Goal: Task Accomplishment & Management: Manage account settings

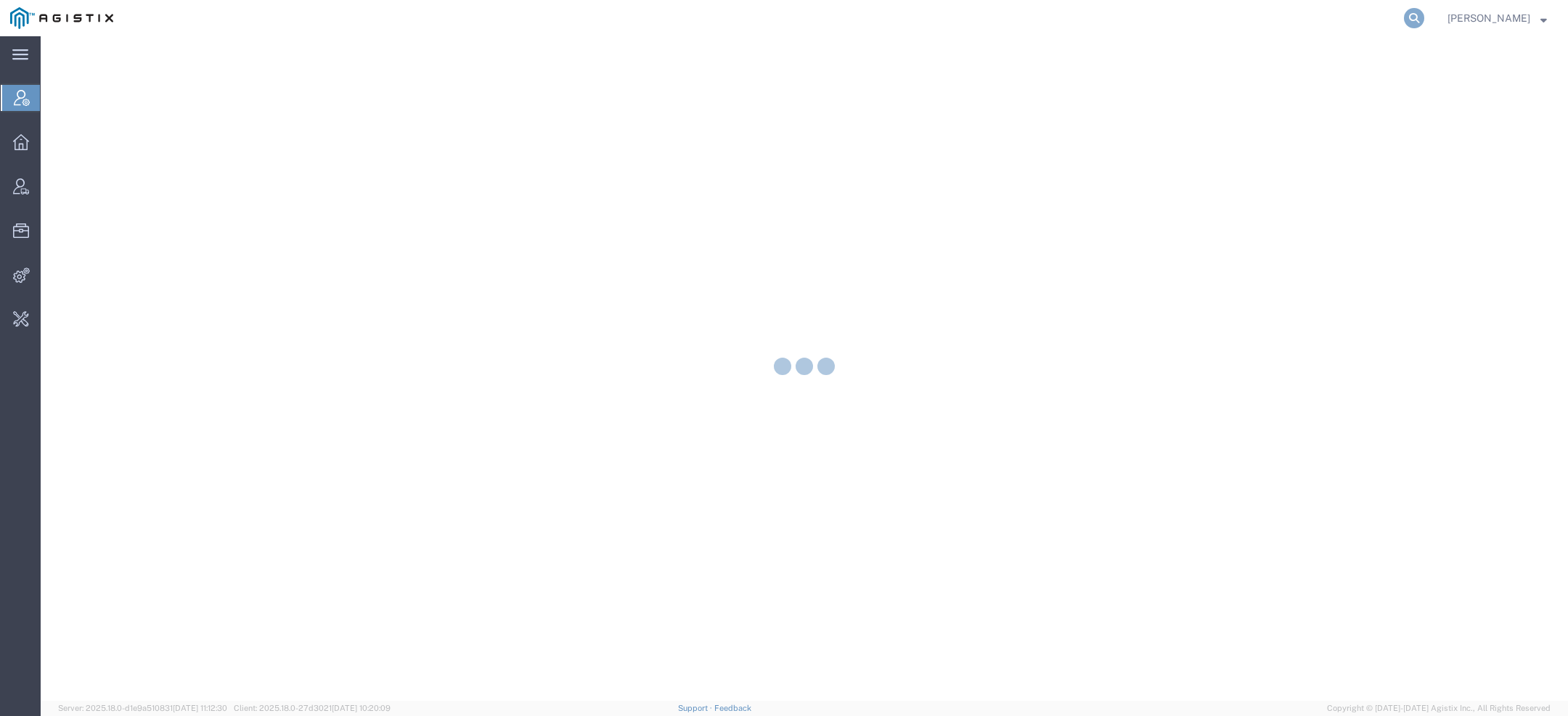
click at [1416, 18] on icon at bounding box center [1414, 18] width 20 height 20
type input "pg&e"
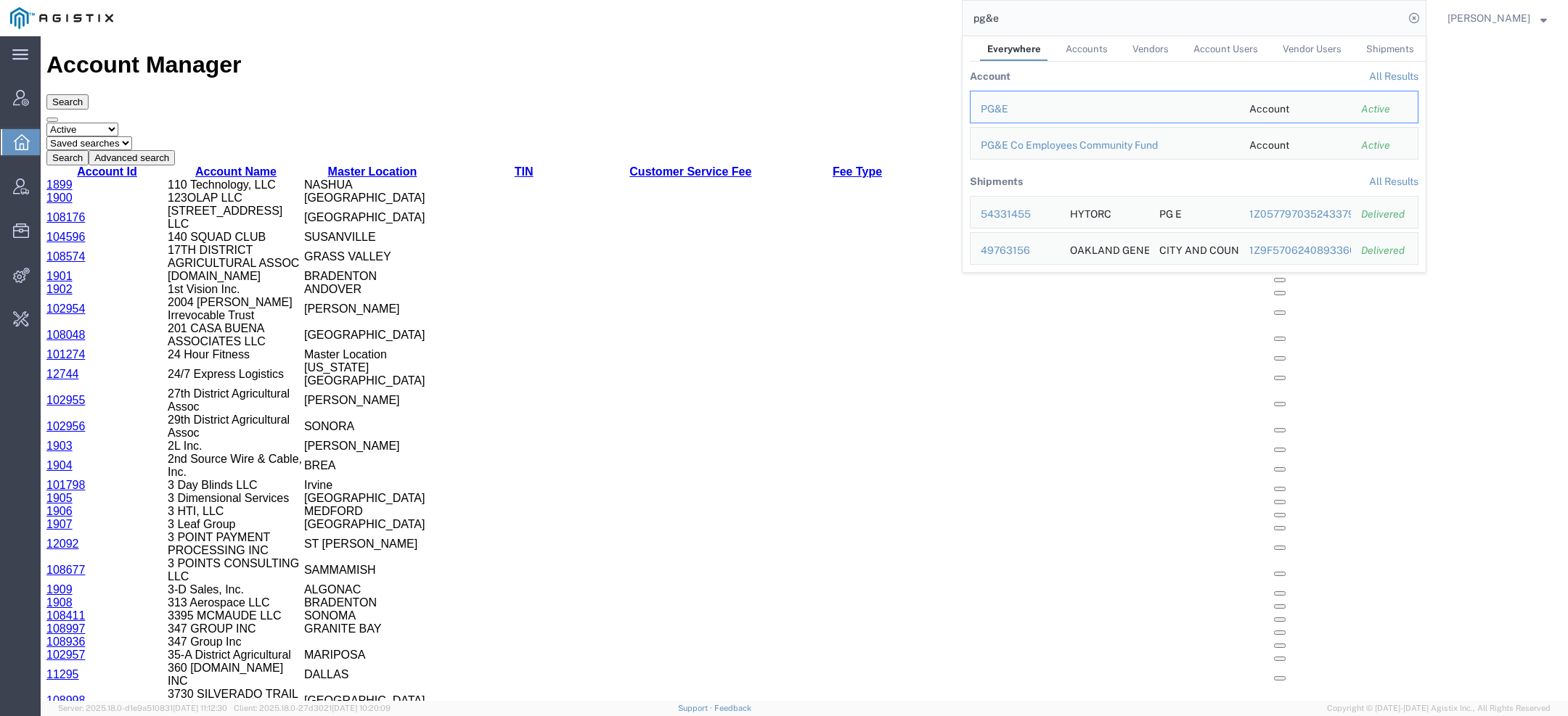
click at [1030, 101] on div "PG&E" at bounding box center [1105, 109] width 248 height 15
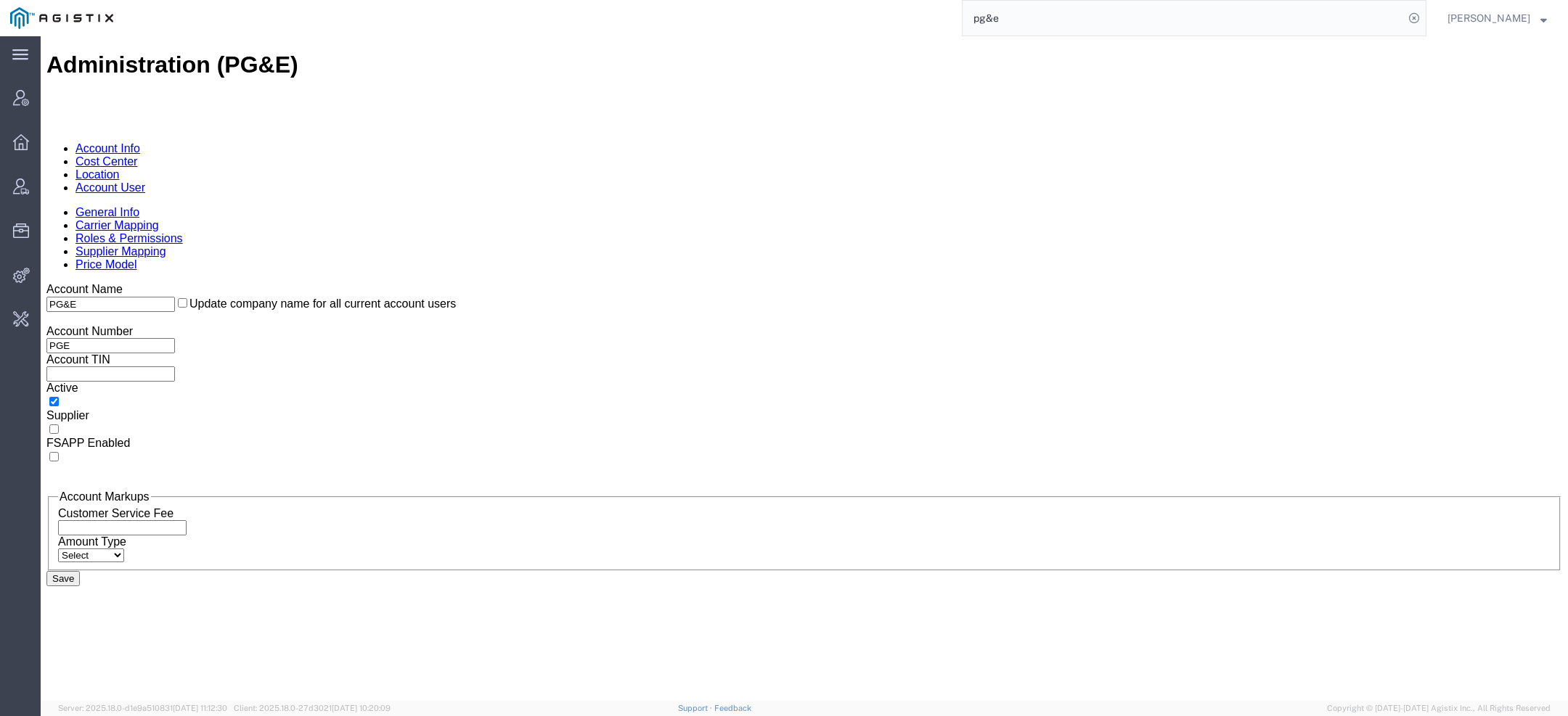
click at [145, 182] on link "Account User" at bounding box center [111, 188] width 70 height 12
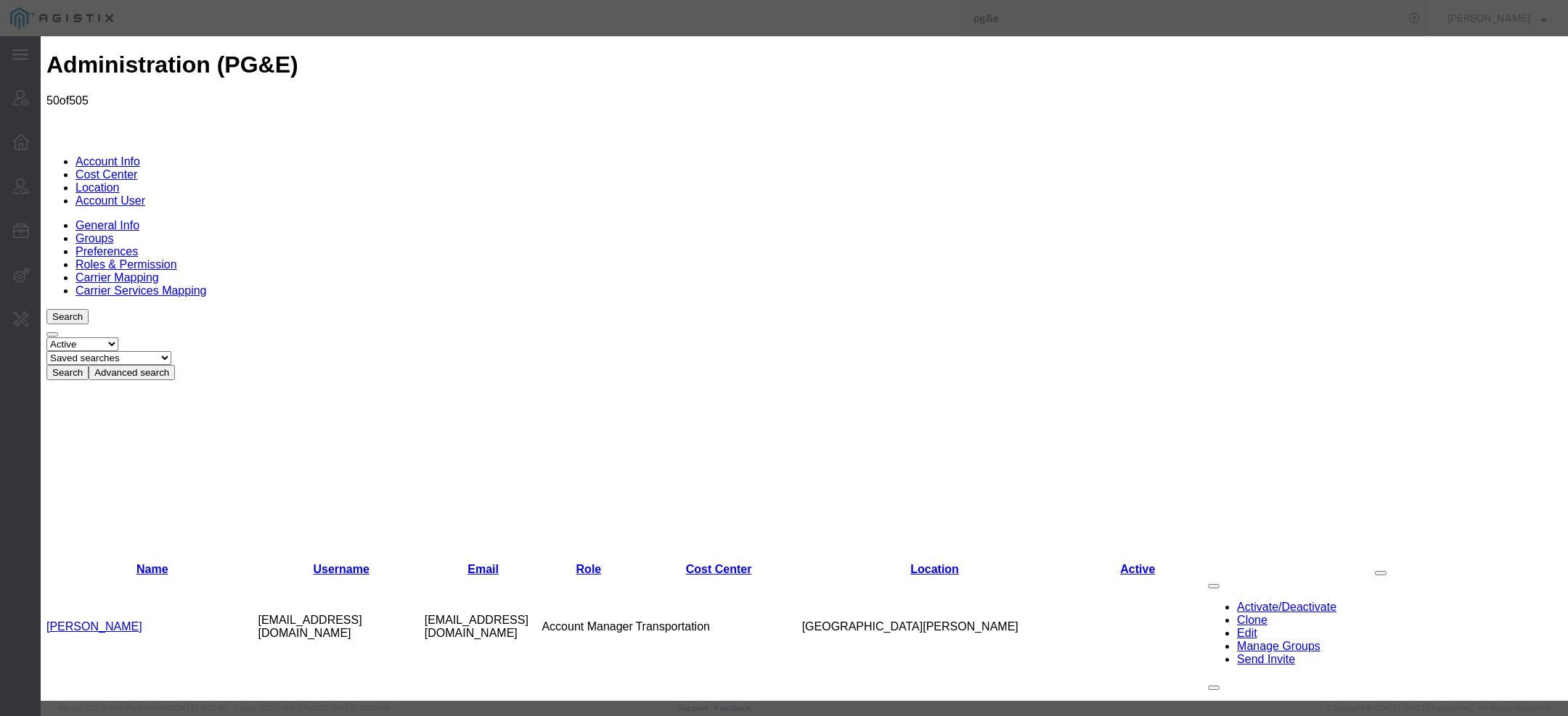
select select "COSTCENTER"
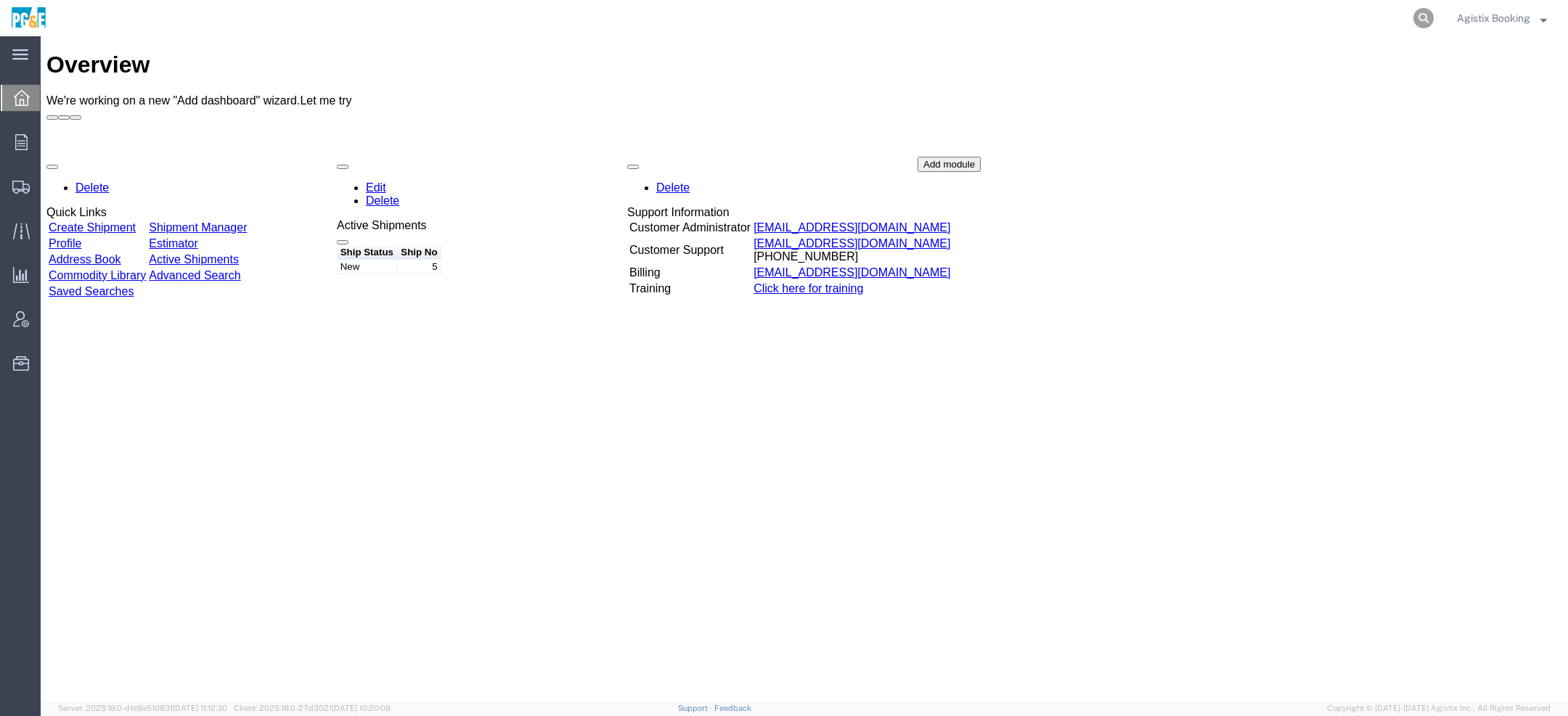
click at [1422, 19] on icon at bounding box center [1424, 18] width 20 height 20
paste input "56760624"
type input "56760624"
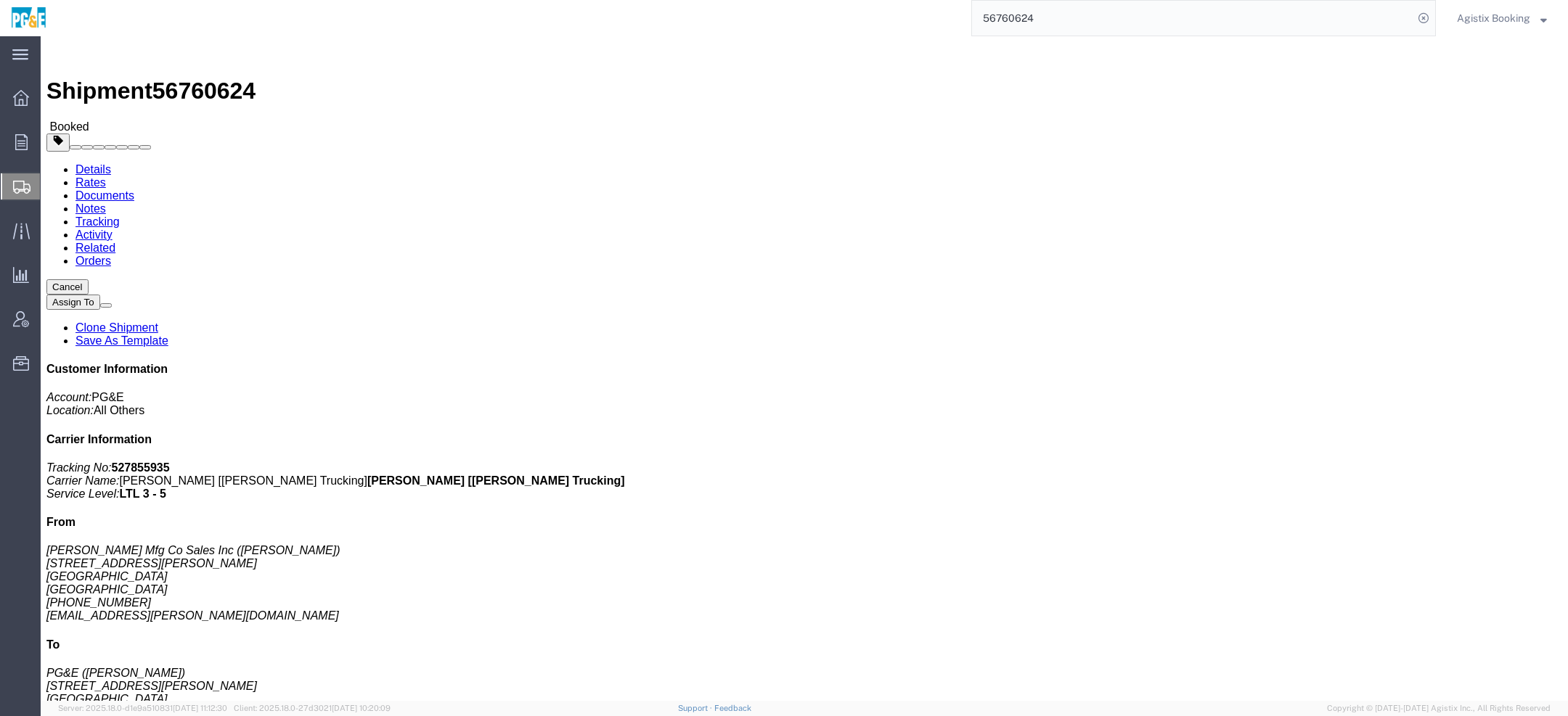
click span "button"
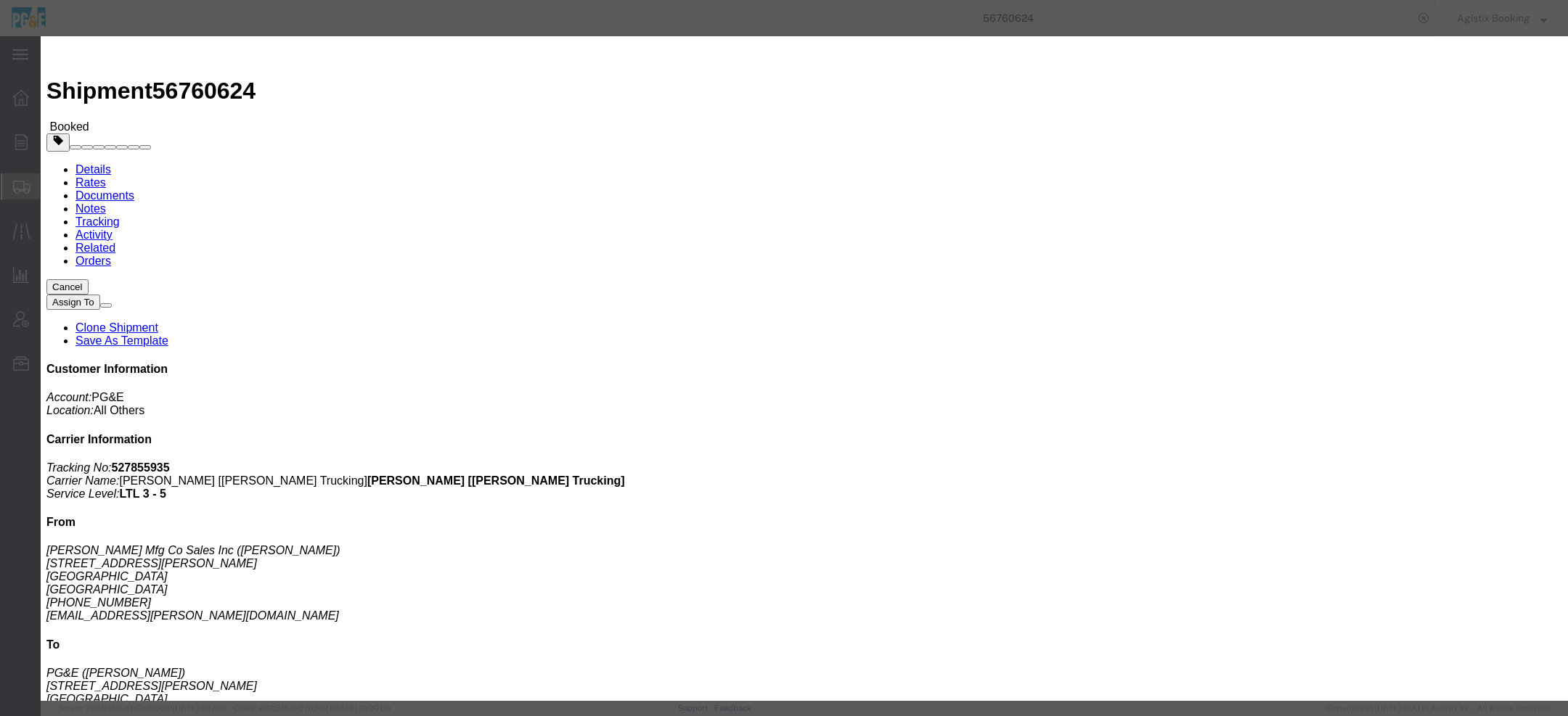
click input "2"
type input "3"
drag, startPoint x: 728, startPoint y: 192, endPoint x: 528, endPoint y: 193, distance: 200.0
click div "Weight 4420 kgs lbs"
paste input "6,535"
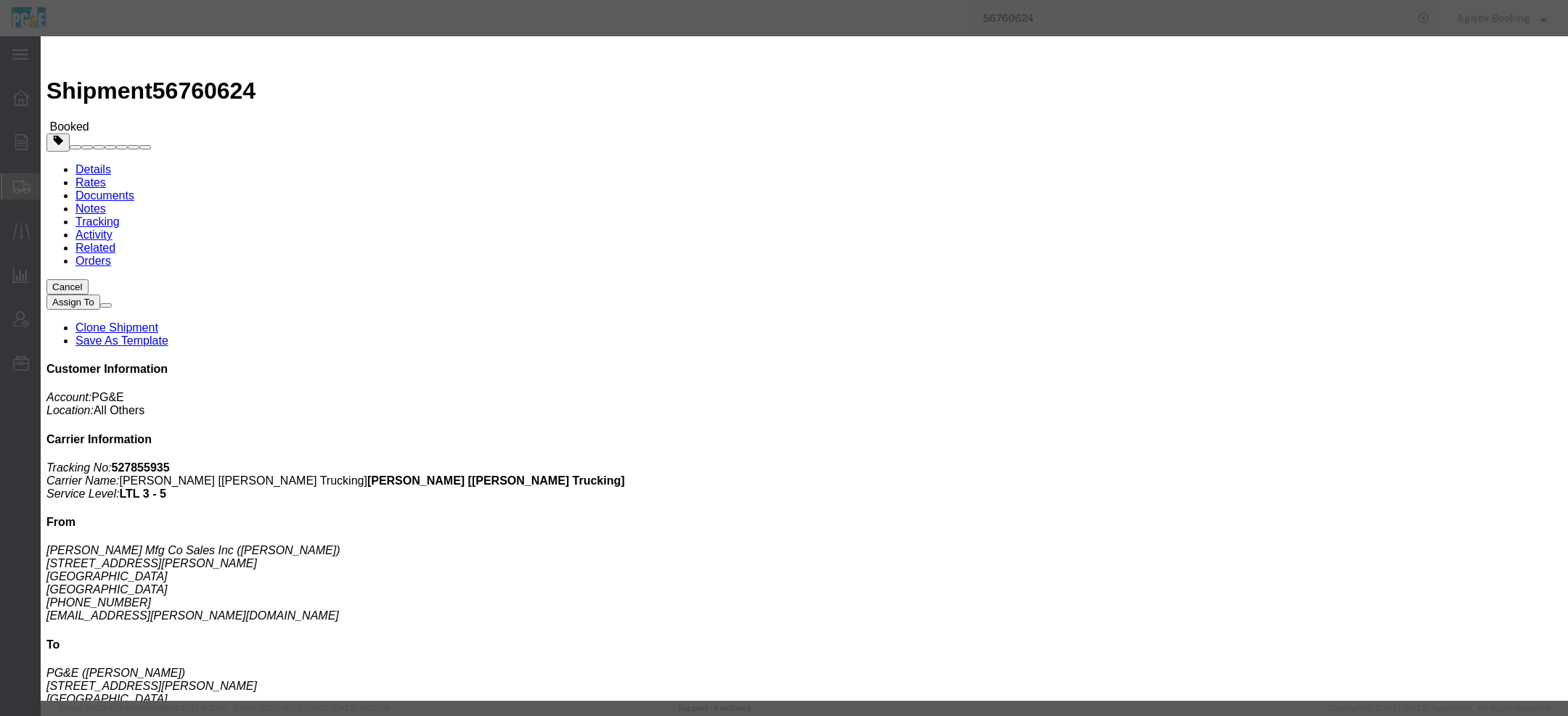
click button "Save"
click input "6,535"
type input "6535"
click button "Save"
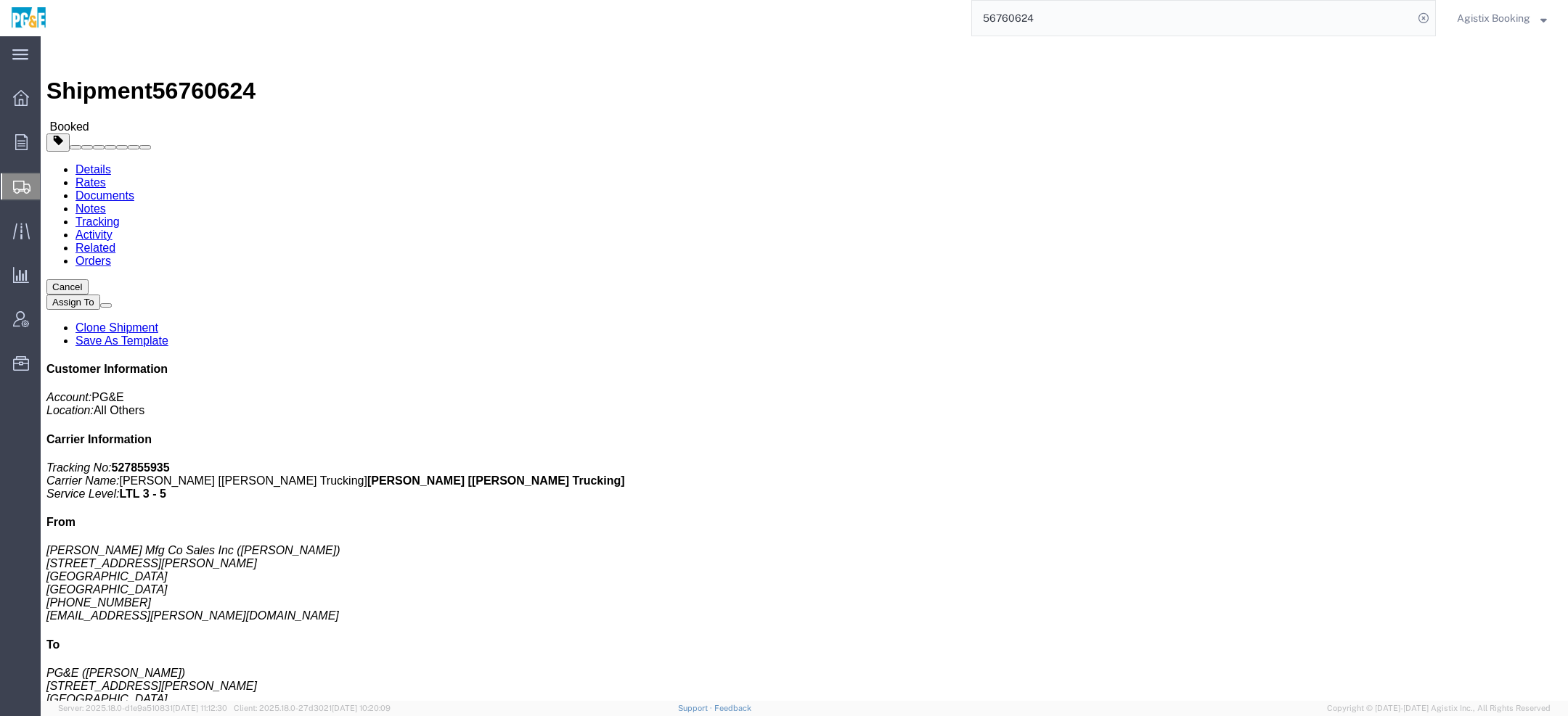
click b "135000.00 USD"
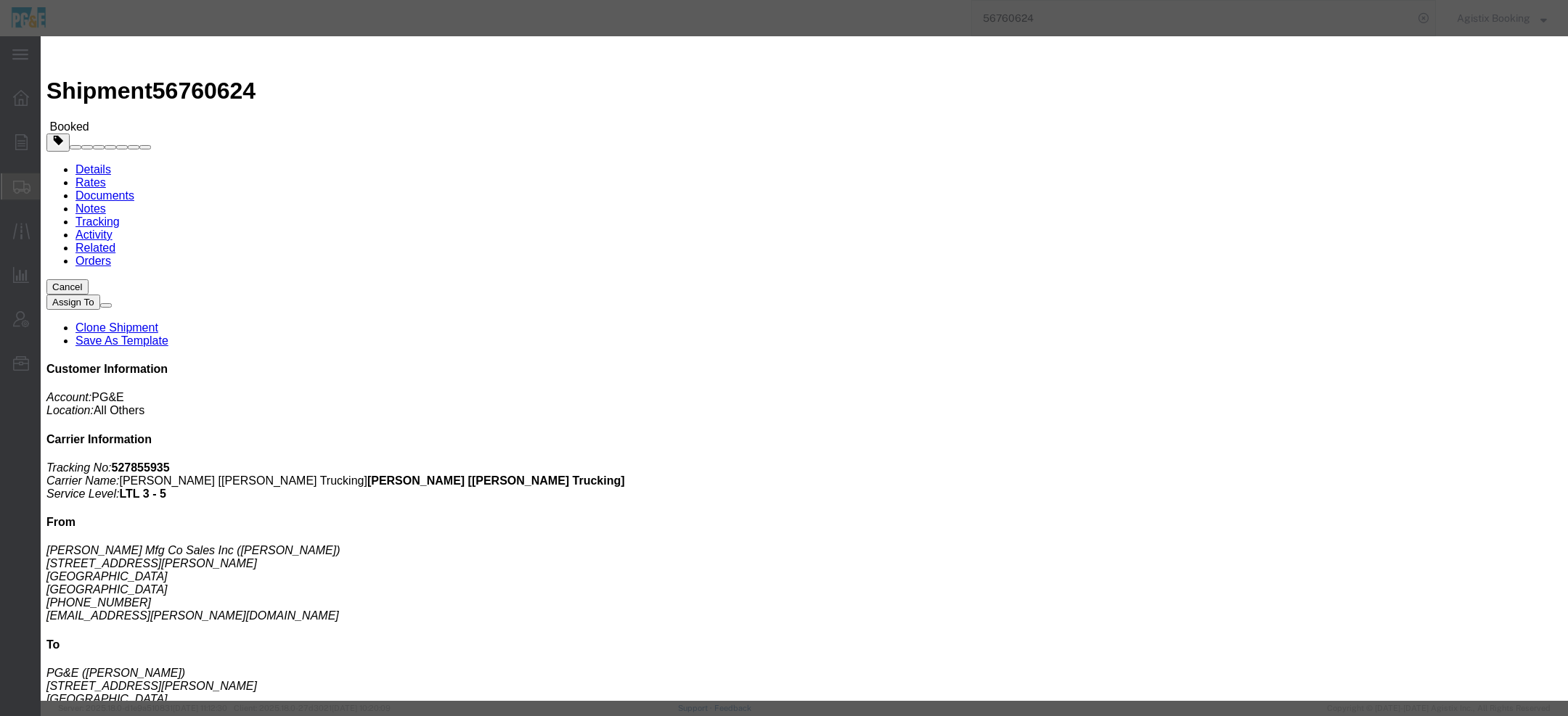
click span "button"
drag, startPoint x: 565, startPoint y: 169, endPoint x: 354, endPoint y: 169, distance: 211.0
click div "Commodity library Product Name NETWORK PROTECTORS Pieces 2.00 Select Bag Barrel…"
drag, startPoint x: 533, startPoint y: 138, endPoint x: 442, endPoint y: 132, distance: 91.2
click div "Pieces 2.00 Select Bag Barrels 100Board Feet Bottle Box Blister Pack Carats Can…"
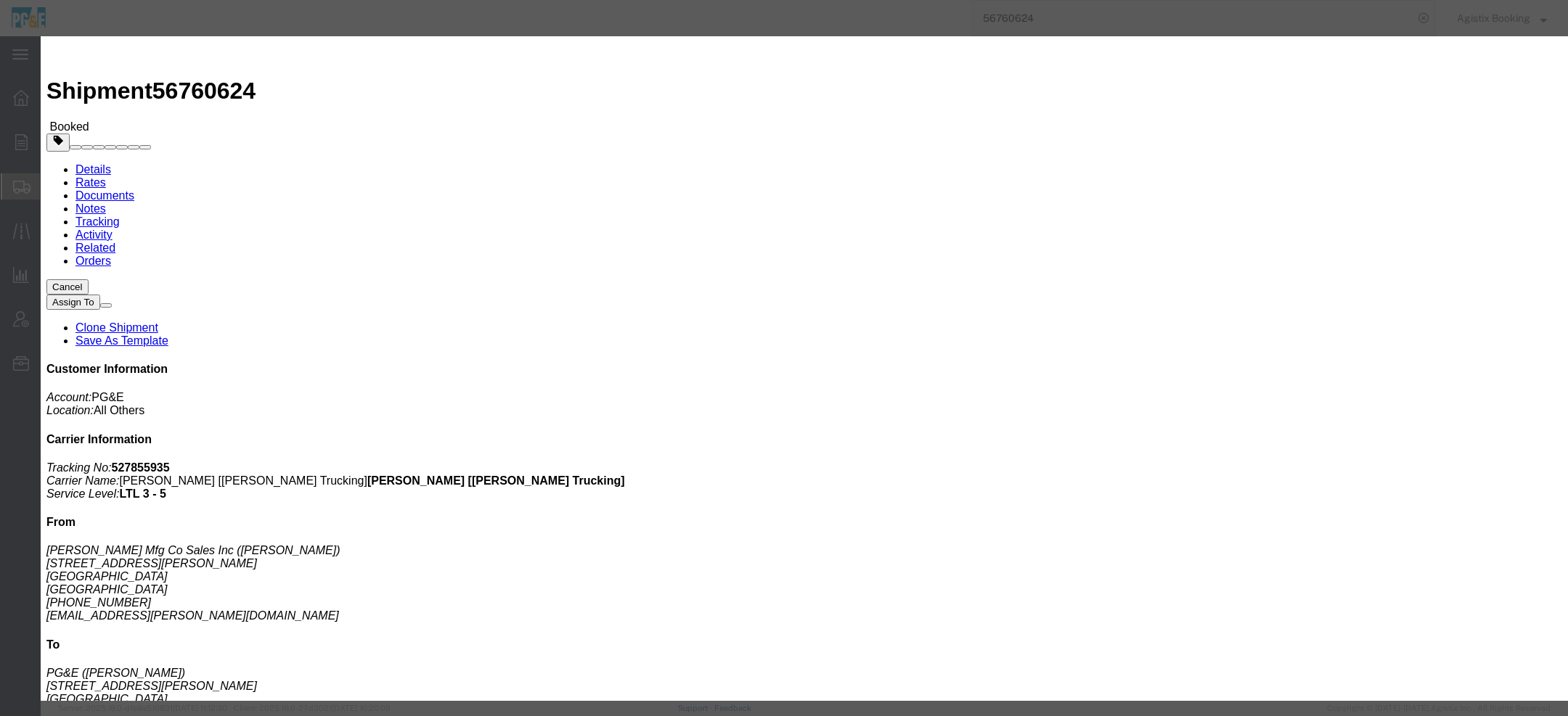
click div "Product Name NETWORK PROTECTORS Pieces 3n Select Bag Barrels 100Board Feet Bott…"
click input "3nn"
type input "3"
click input "405000"
drag, startPoint x: 573, startPoint y: 165, endPoint x: 295, endPoint y: 139, distance: 279.2
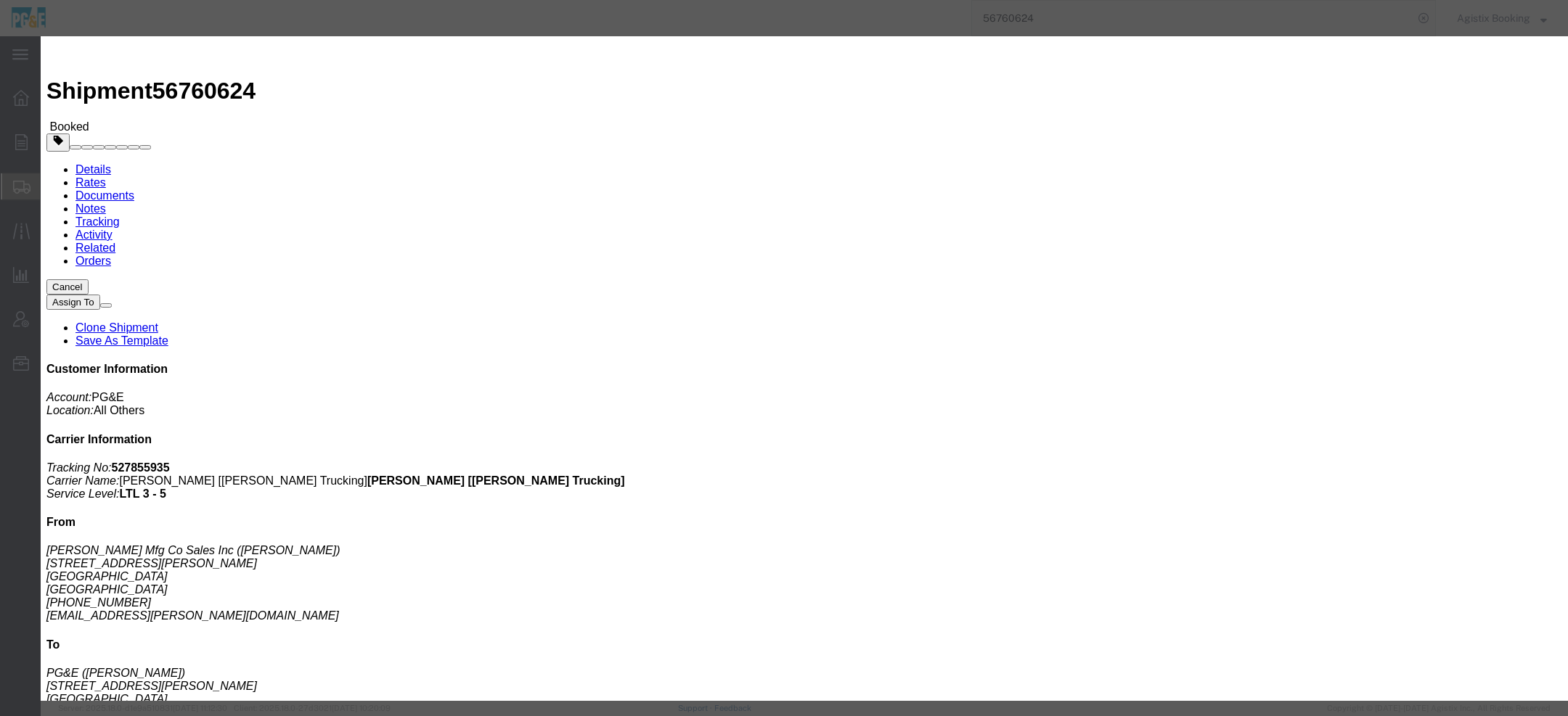
click div "Edit content Pieces : Please enter a valid number. Commodity library Product Na…"
paste input "135000."
type input "135000.00"
click button "Save & Close"
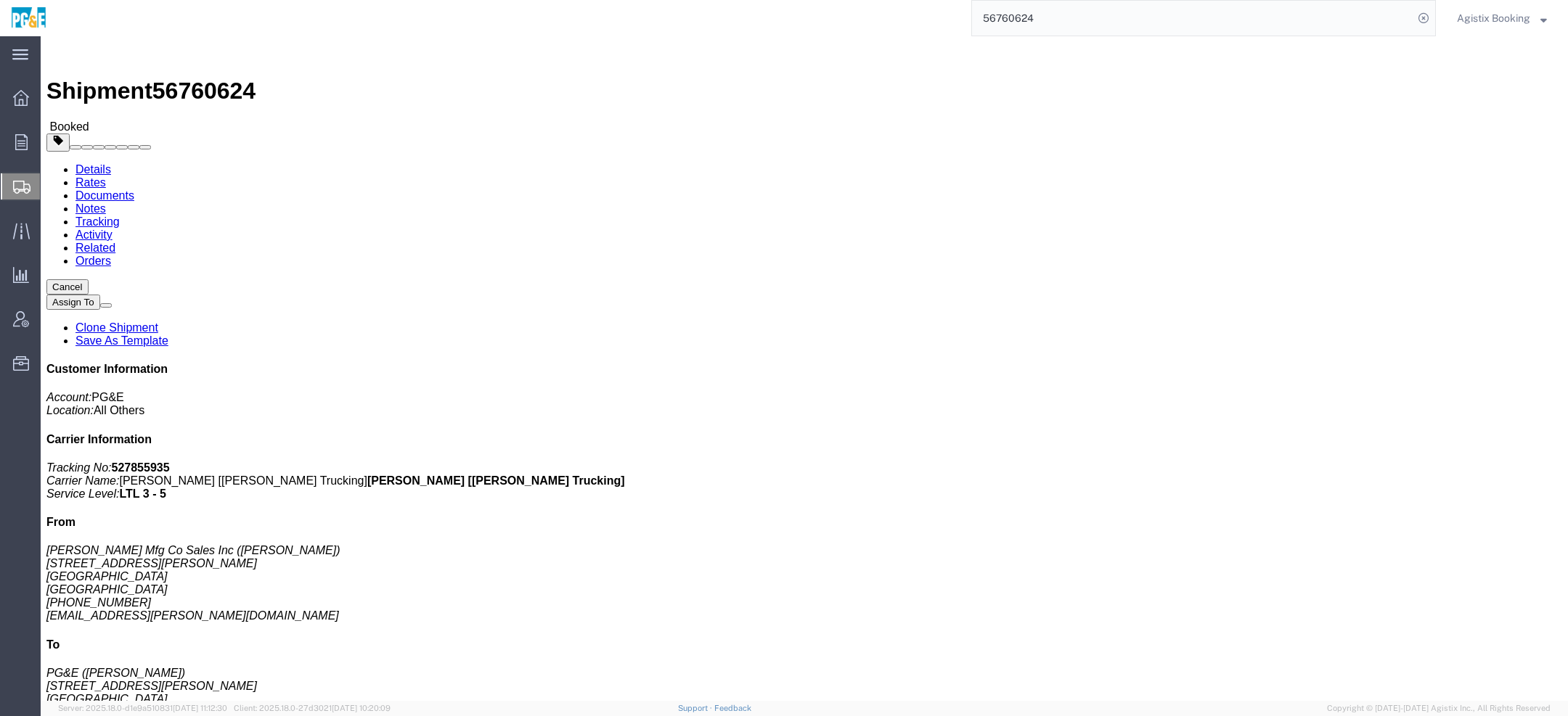
click link "Documents"
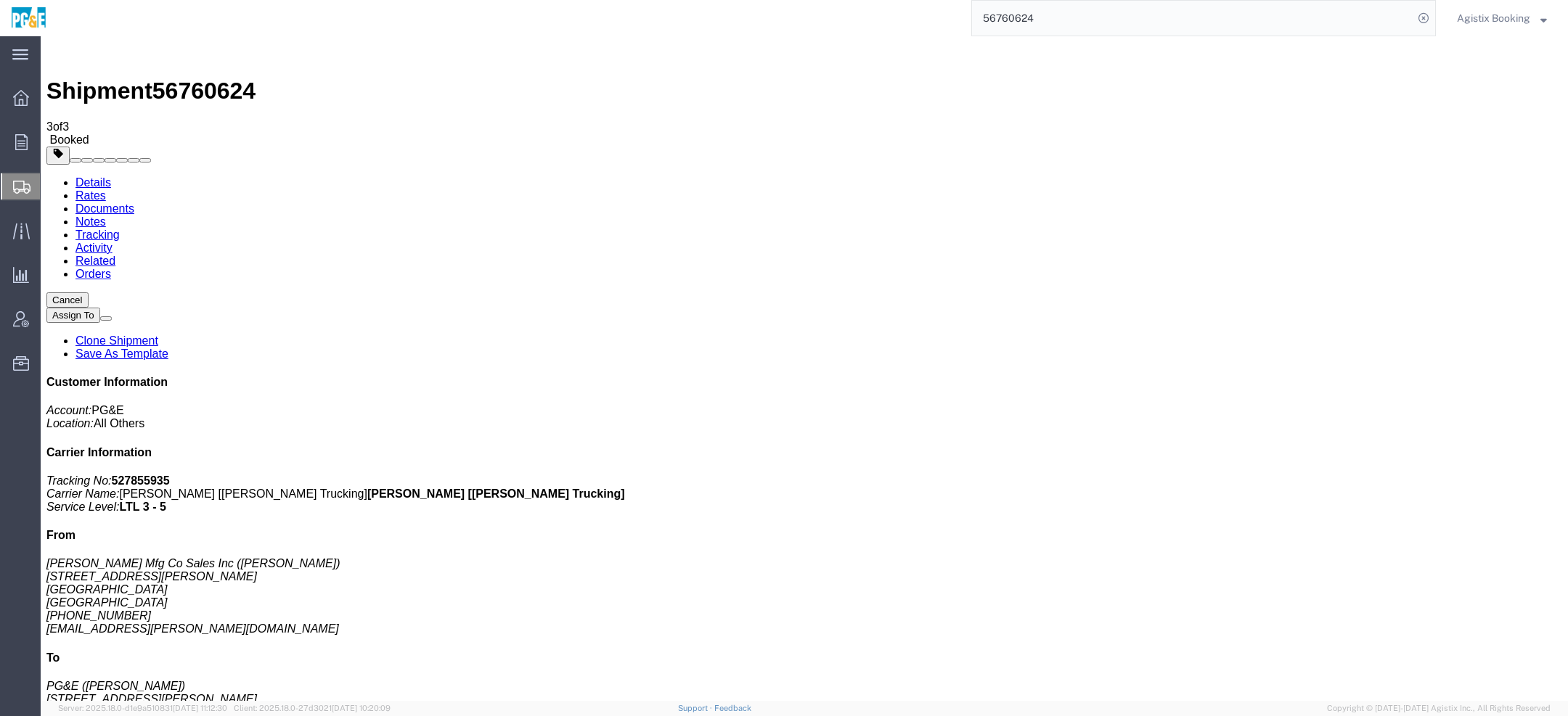
click at [135, 203] on link "Documents" at bounding box center [105, 209] width 59 height 12
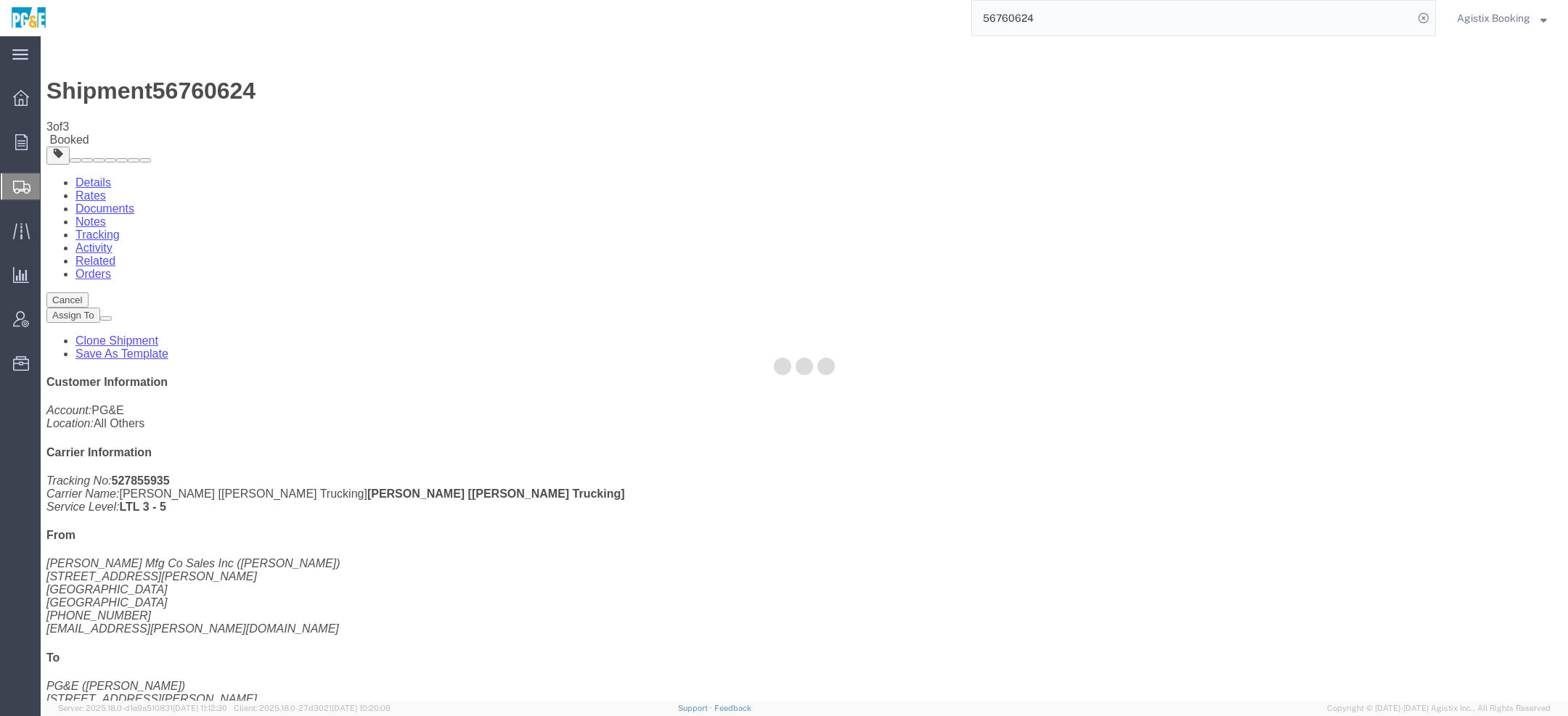
click at [203, 94] on div at bounding box center [804, 369] width 1528 height 665
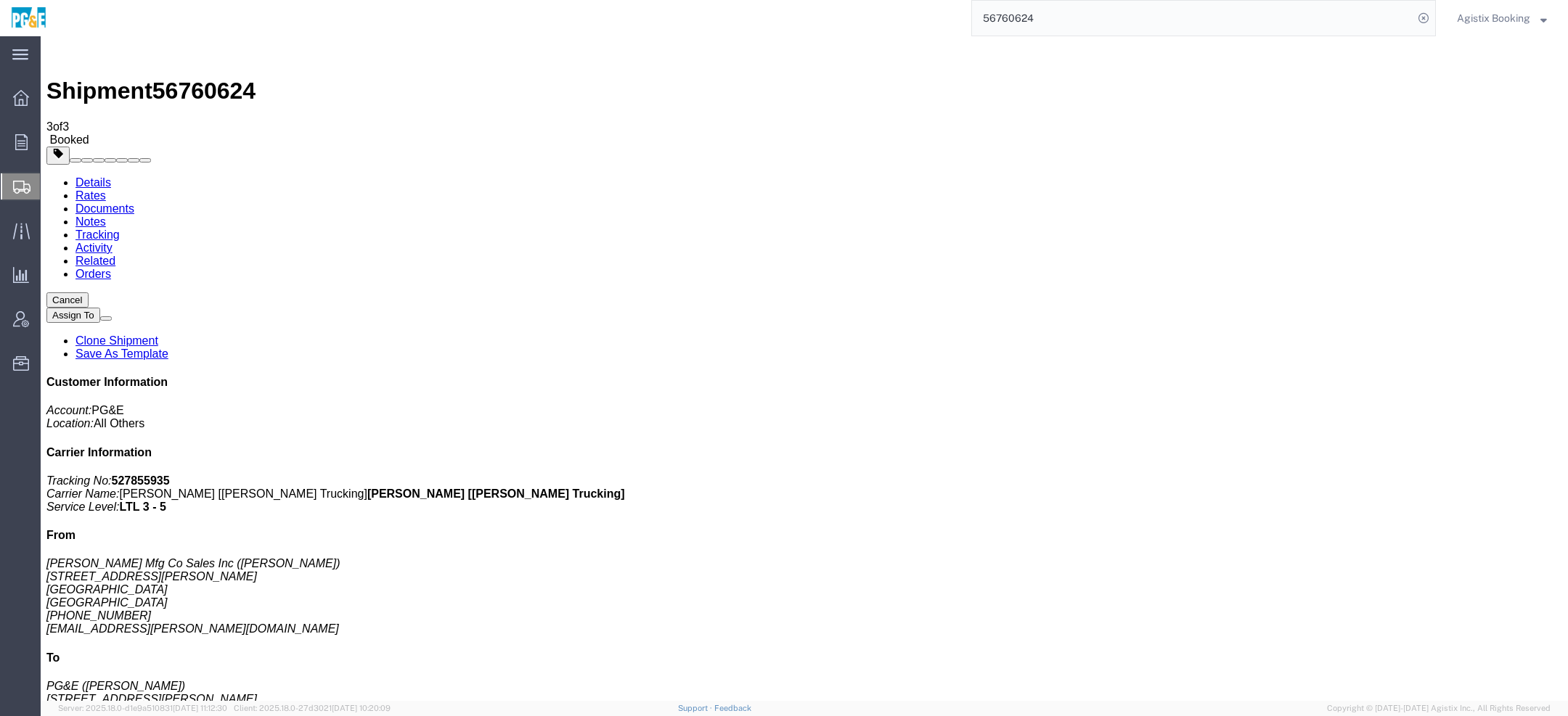
click at [1493, 16] on span "Agistix Booking" at bounding box center [1494, 18] width 73 height 16
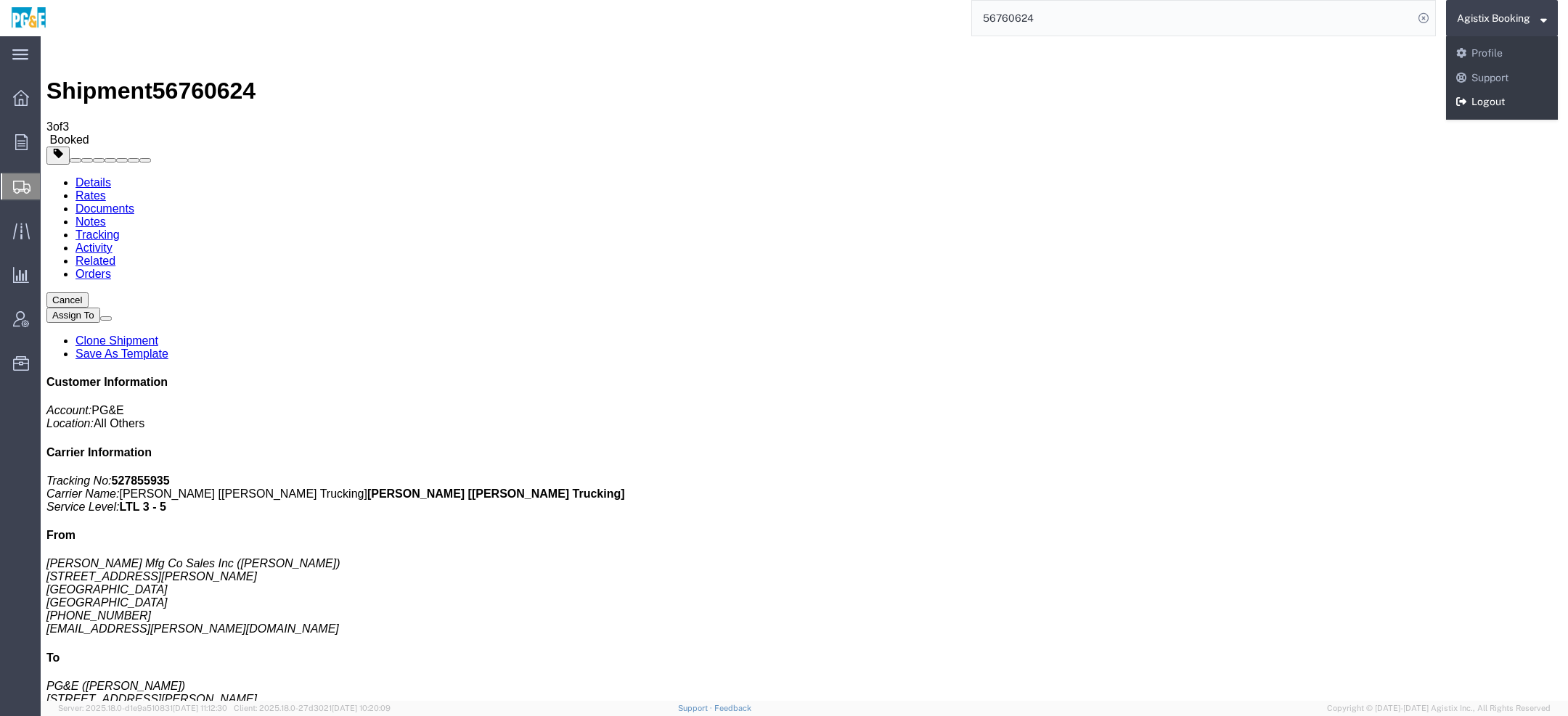
click at [1494, 107] on link "Logout" at bounding box center [1502, 102] width 112 height 25
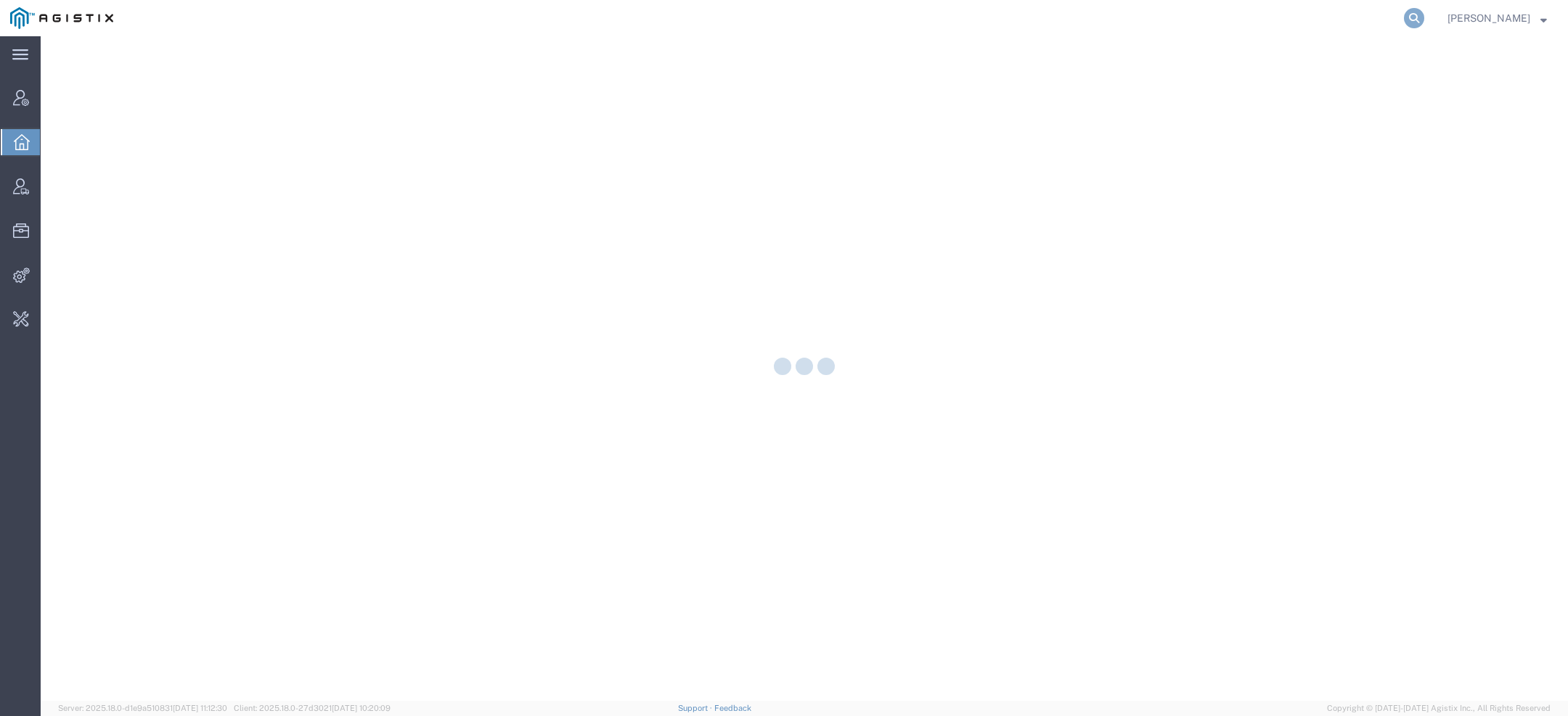
click at [1417, 26] on icon at bounding box center [1414, 18] width 20 height 20
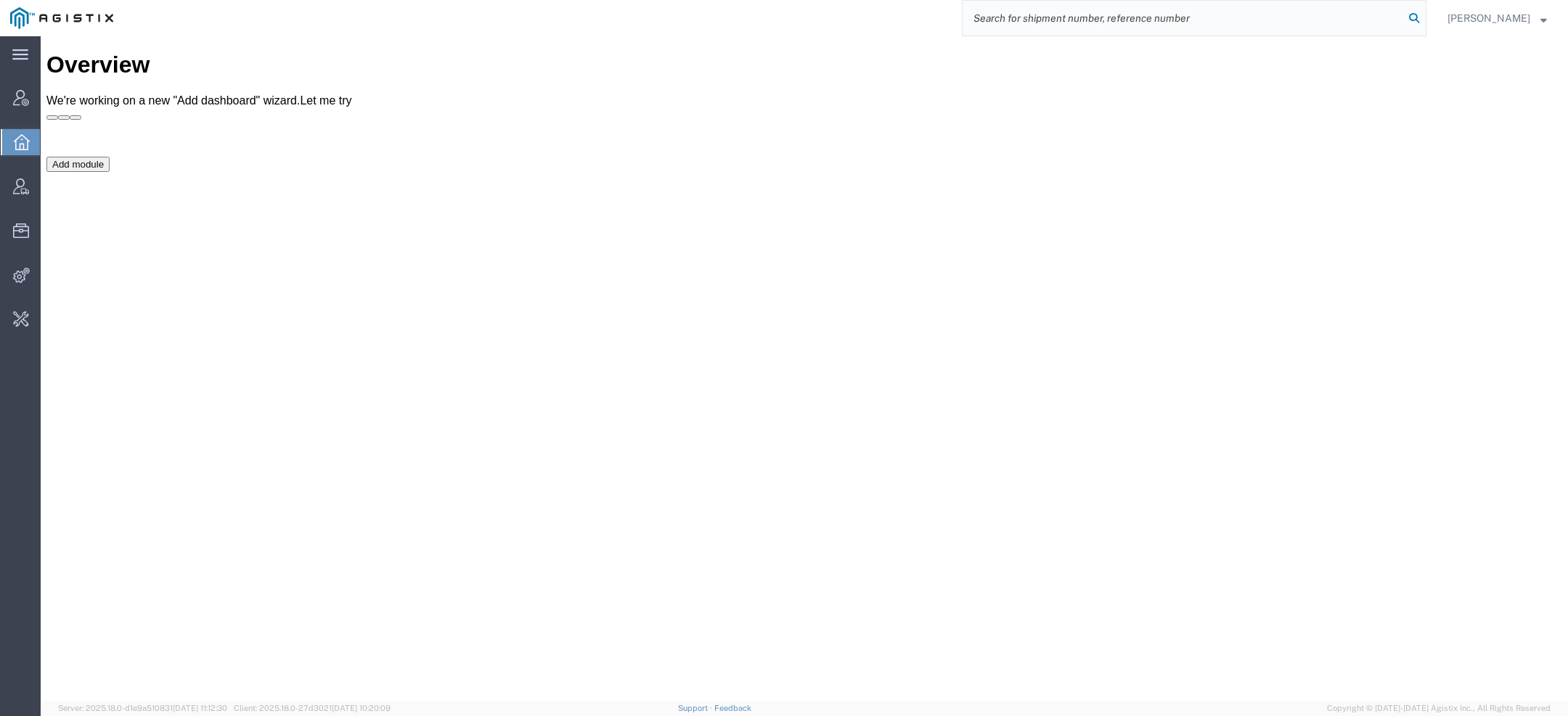
paste input "56776400"
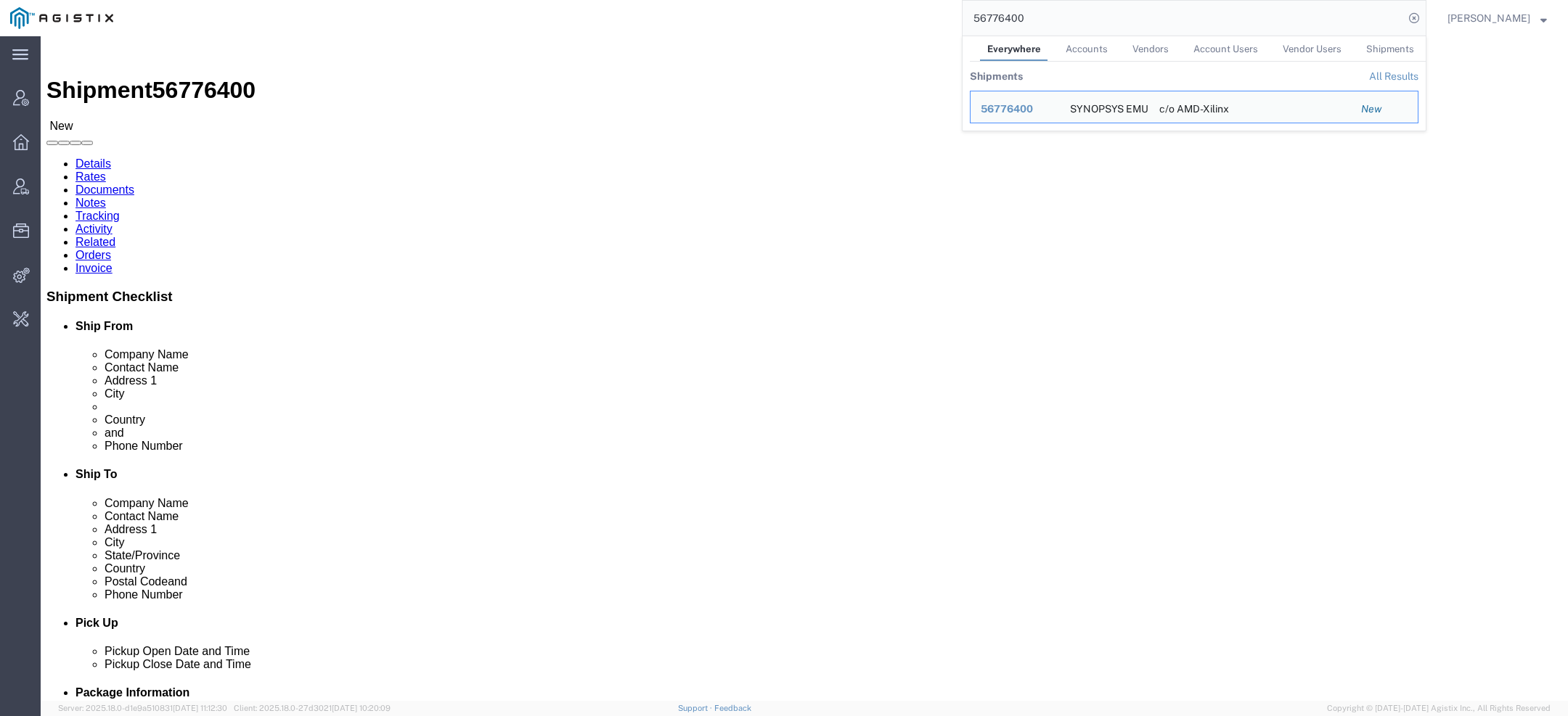
scroll to position [397, 0]
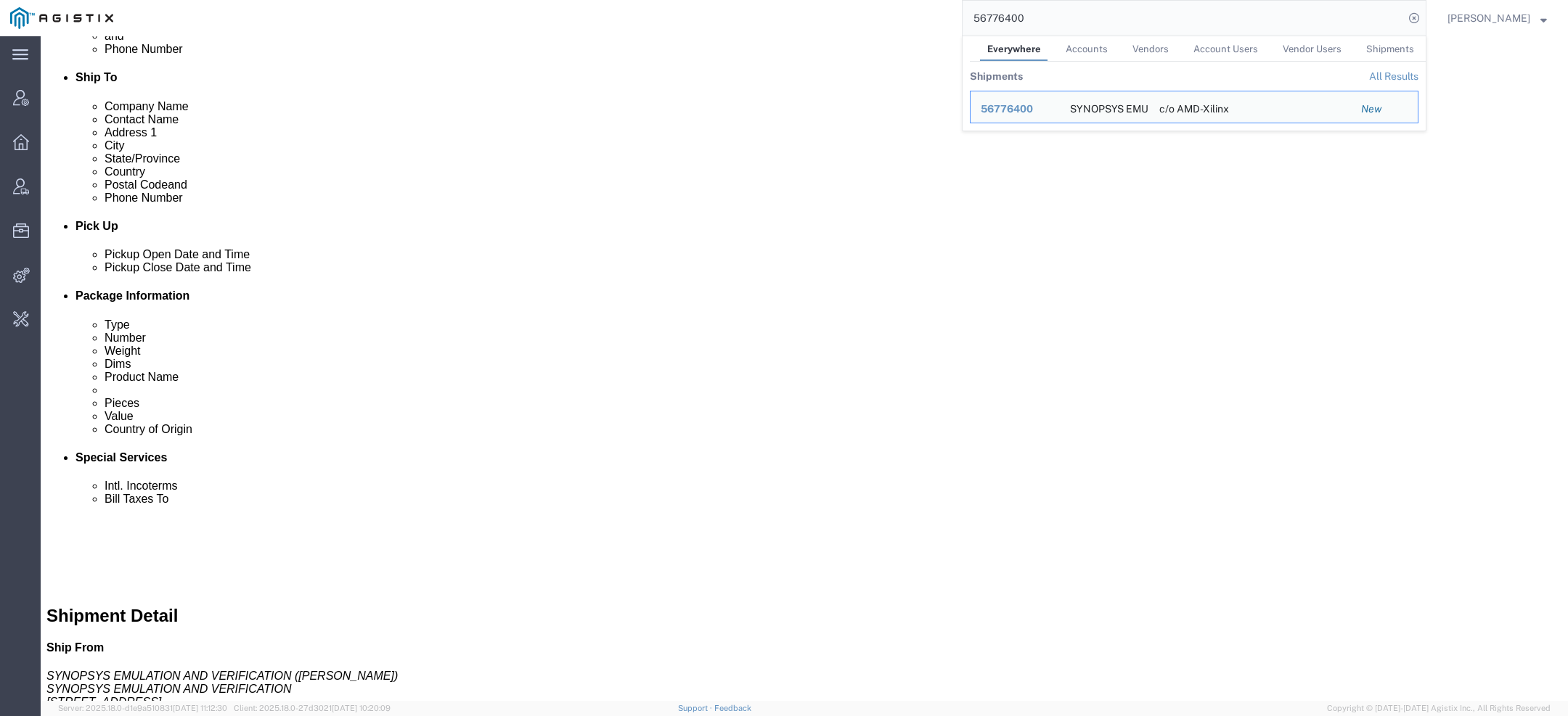
click p "Country of Origin: [GEOGRAPHIC_DATA]"
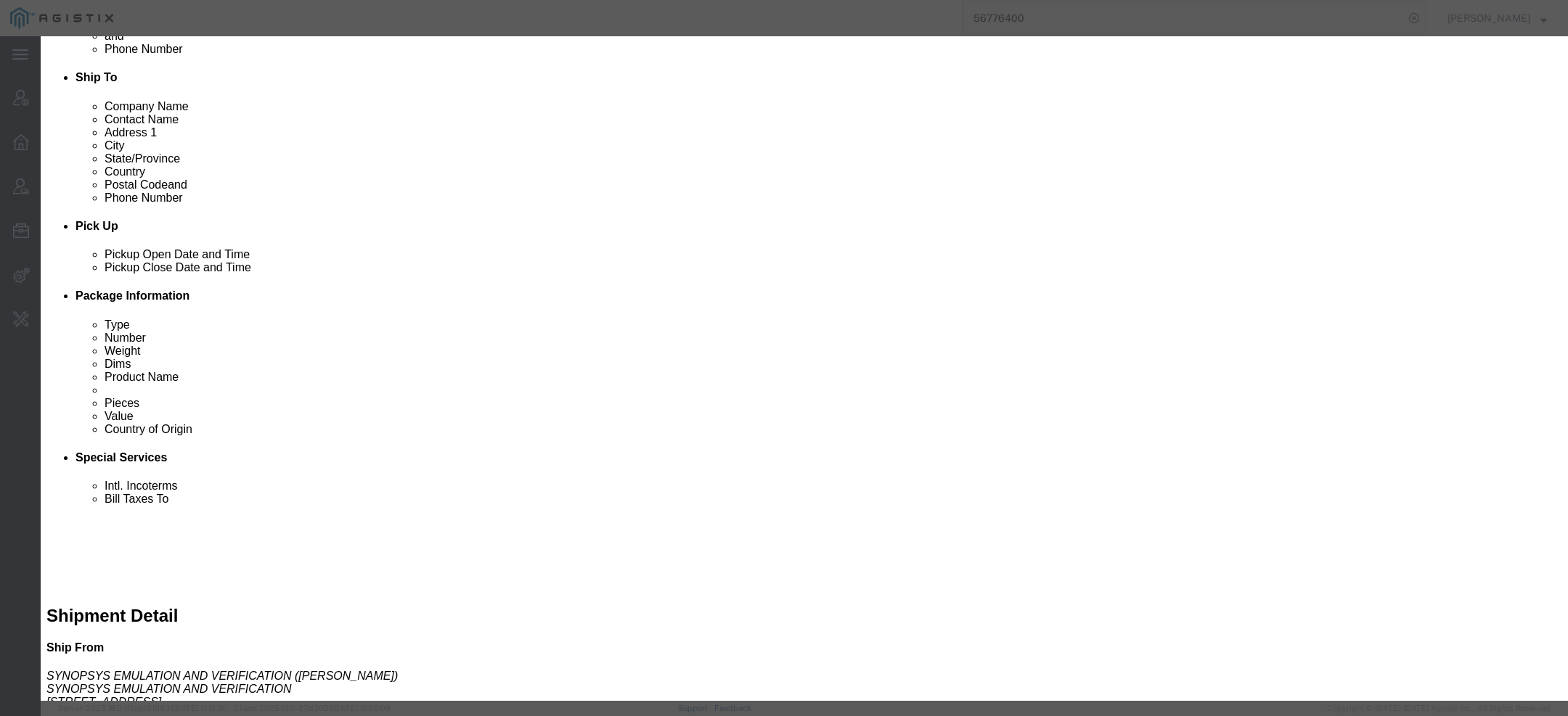
click icon "button"
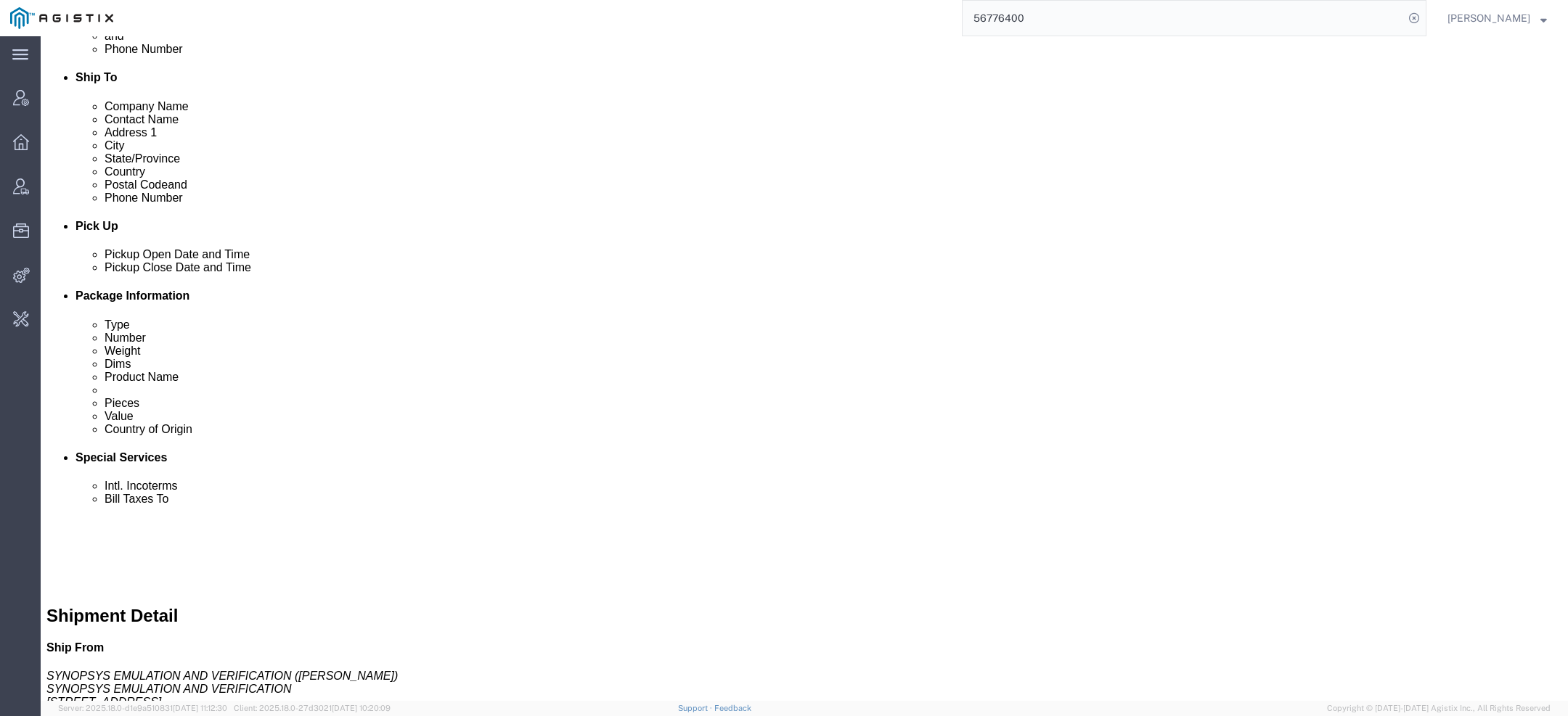
click link "Rates"
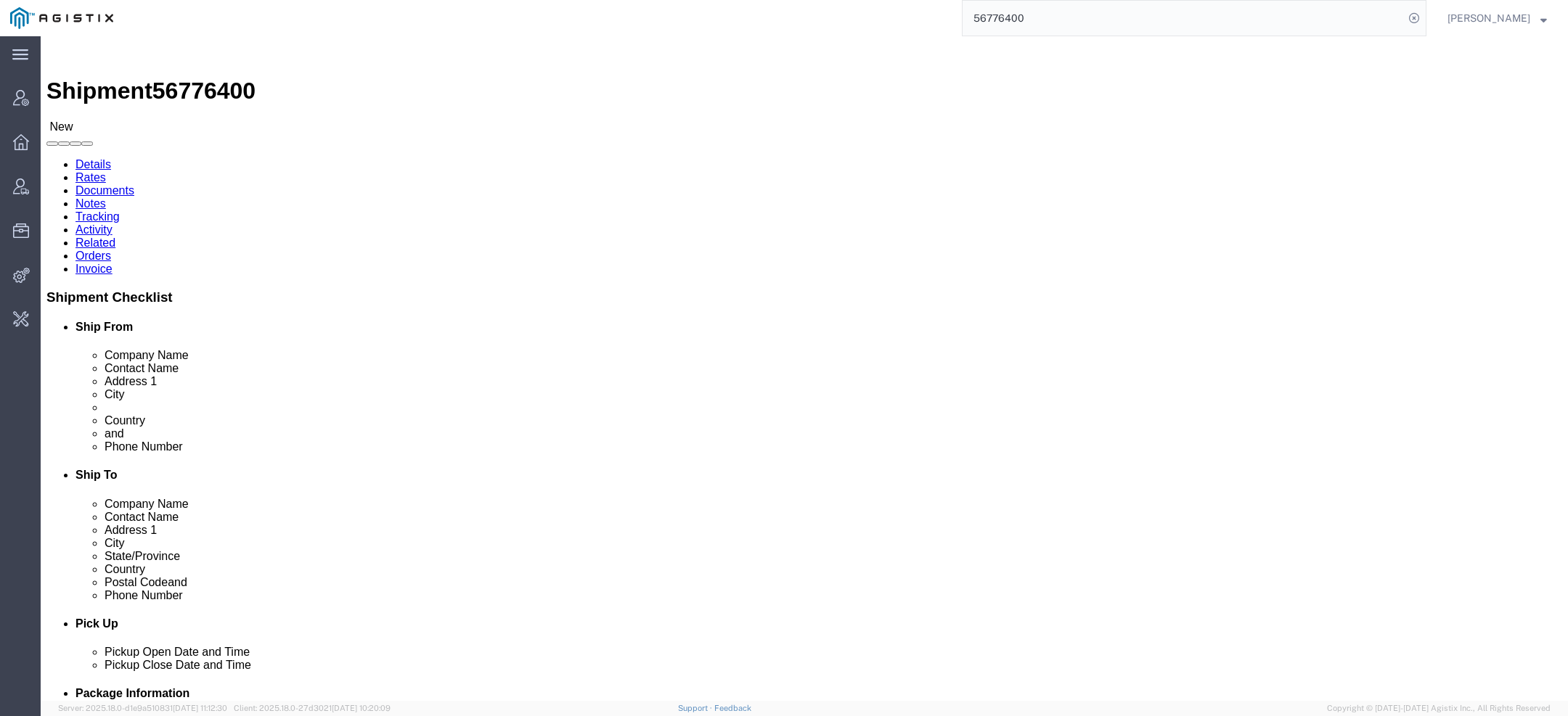
click at [112, 223] on link "Activity" at bounding box center [94, 230] width 37 height 12
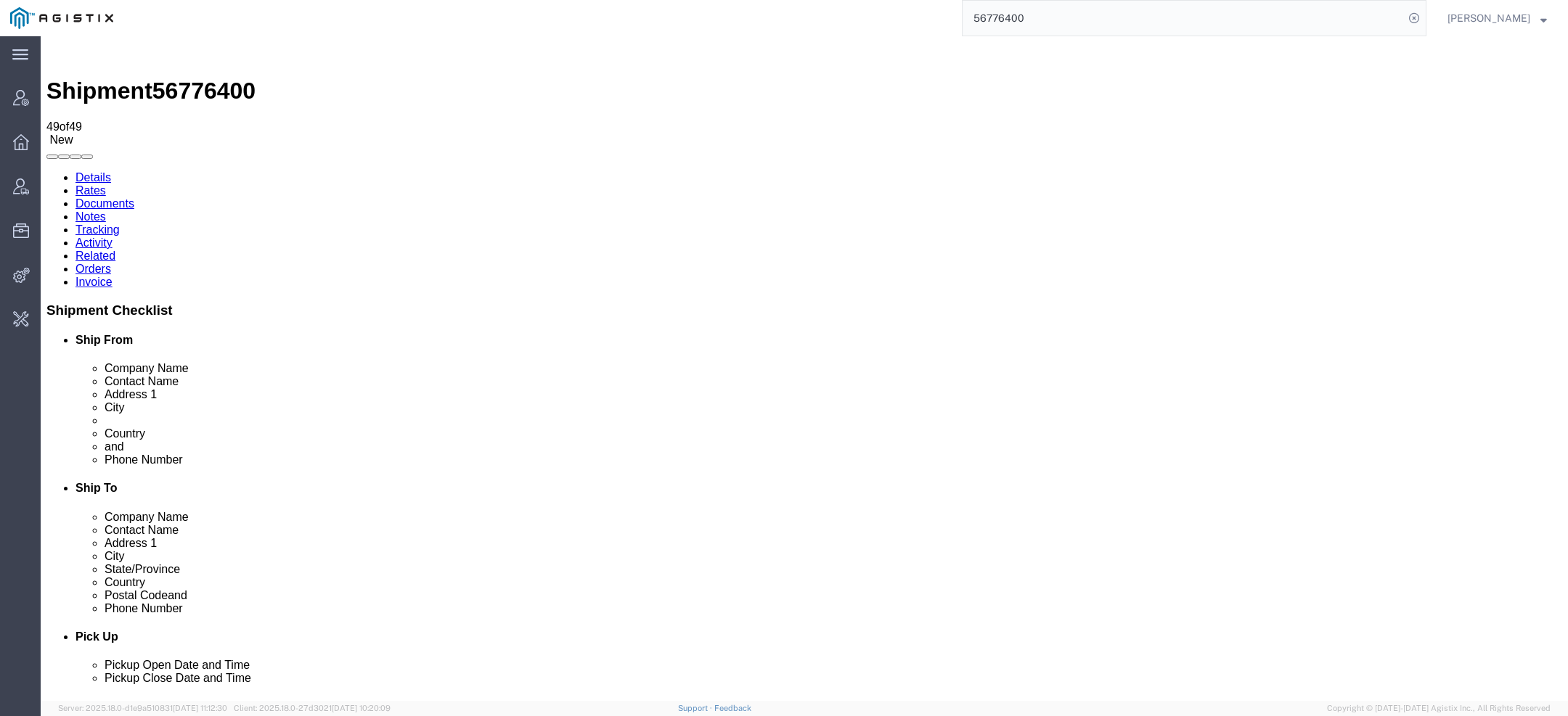
click at [135, 197] on link "Documents" at bounding box center [105, 203] width 59 height 12
click at [112, 237] on link "Activity" at bounding box center [94, 243] width 37 height 12
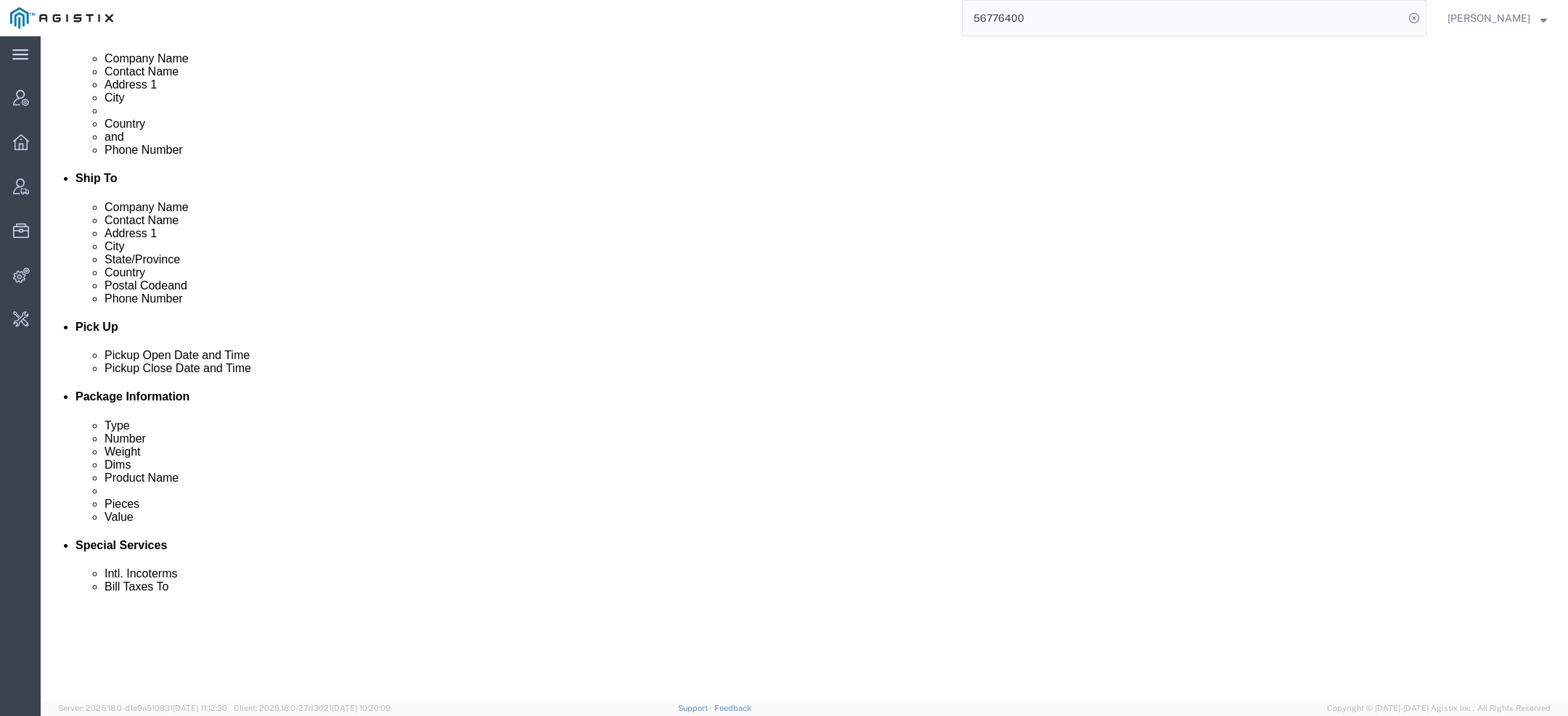
scroll to position [974, 0]
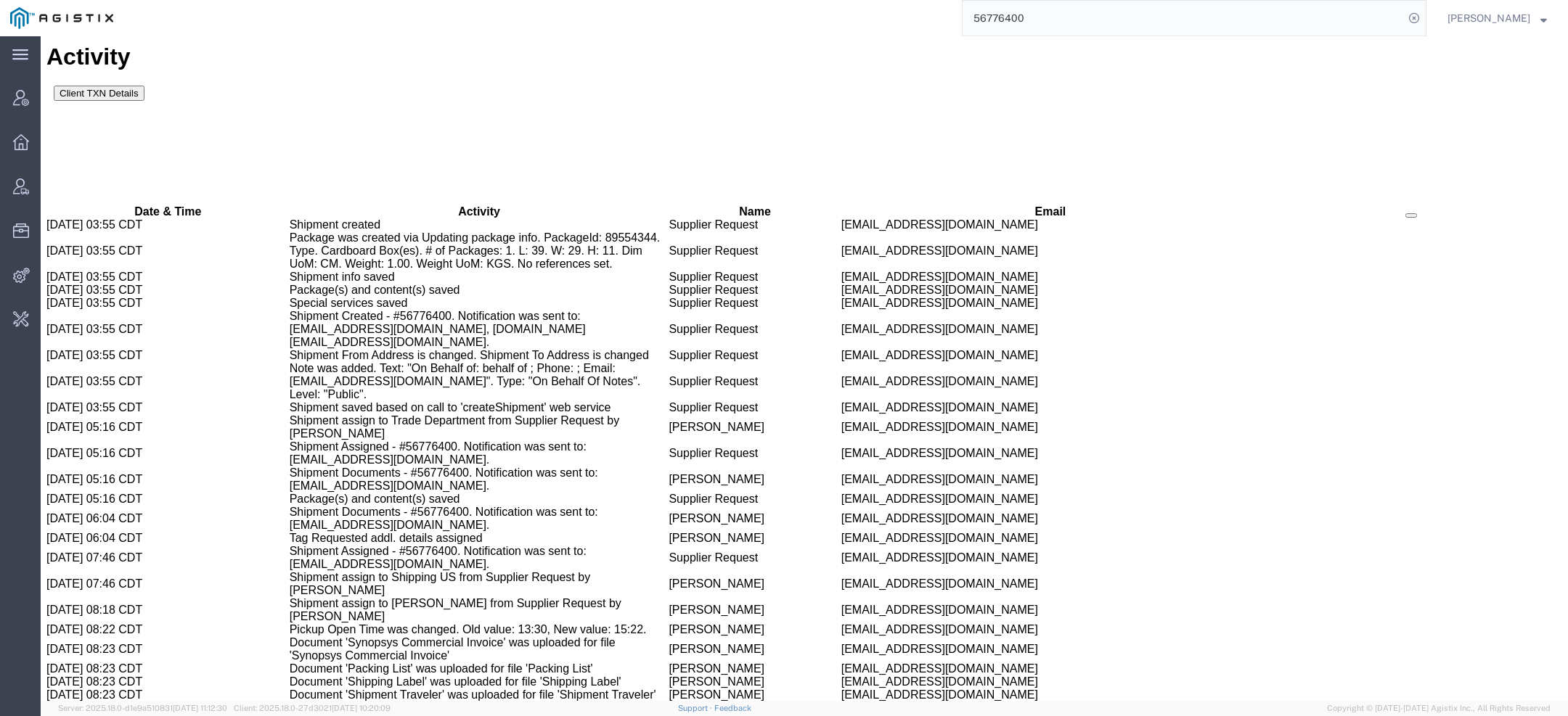
copy td "rvarela@synopsys.com"
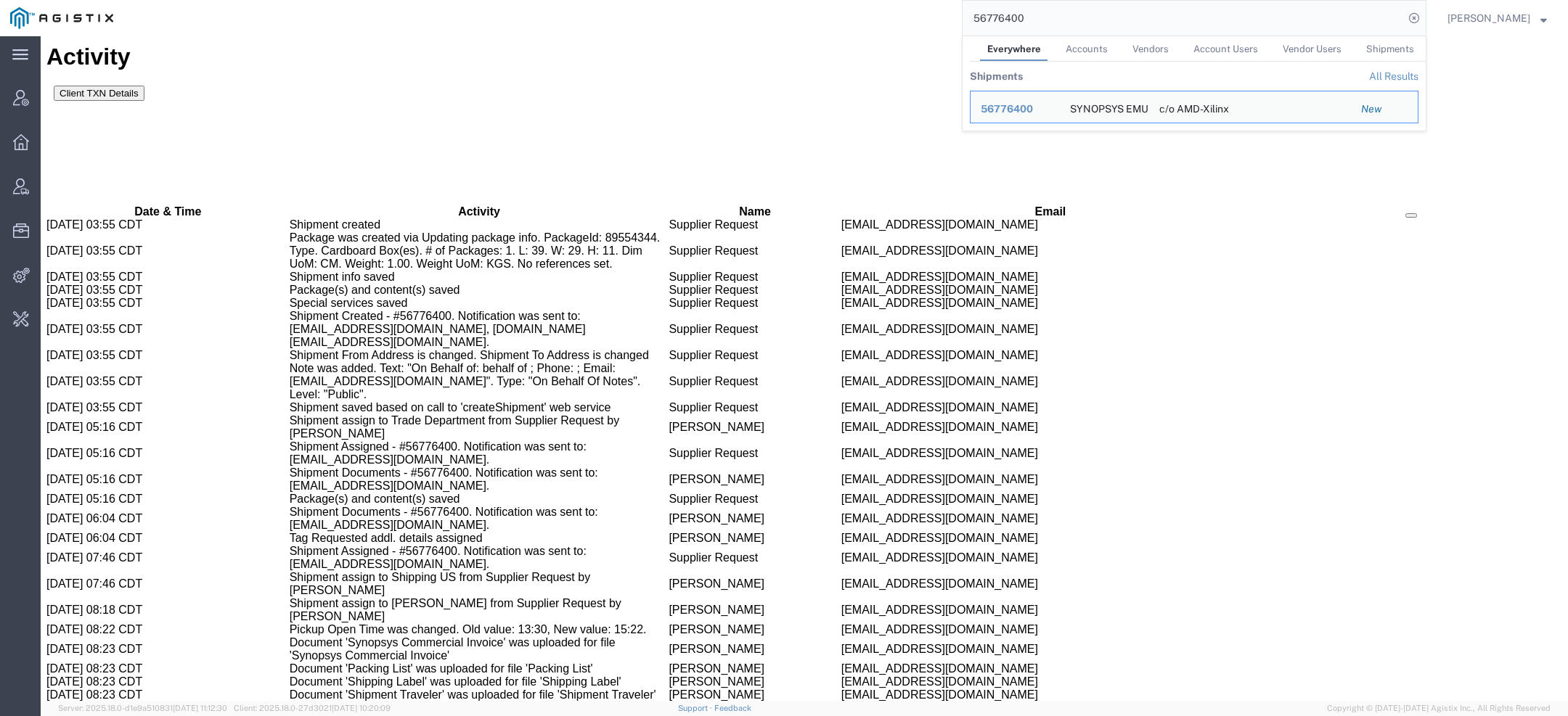
drag, startPoint x: 1046, startPoint y: 21, endPoint x: 788, endPoint y: -5, distance: 259.3
click at [788, 0] on html "main_menu Created with Sketch. Collapse Menu Account Manager Overview Vendor Ma…" at bounding box center [784, 358] width 1568 height 716
paste input "[EMAIL_ADDRESS][DOMAIN_NAME]"
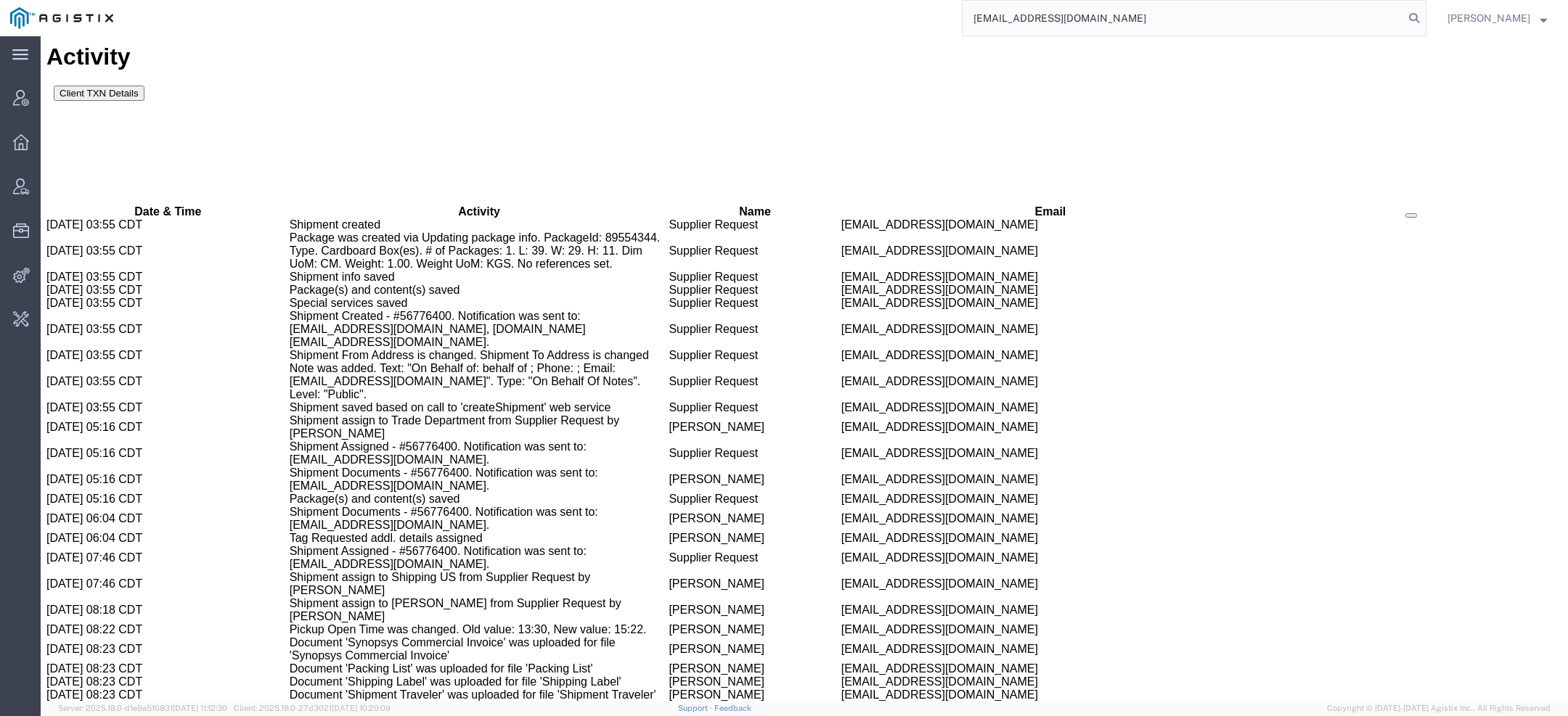
type input "[EMAIL_ADDRESS][DOMAIN_NAME]"
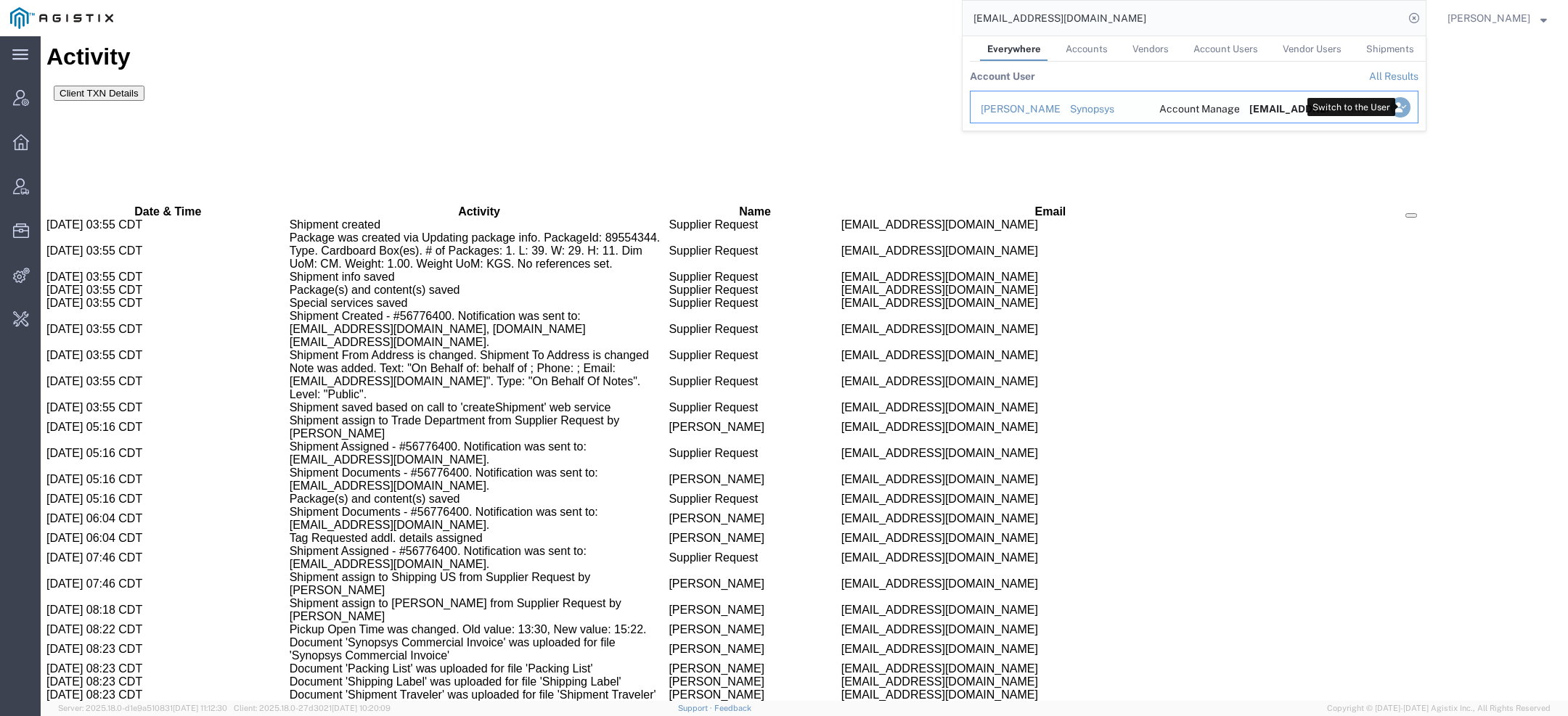
click at [1406, 105] on icon "Search Results" at bounding box center [1400, 107] width 20 height 20
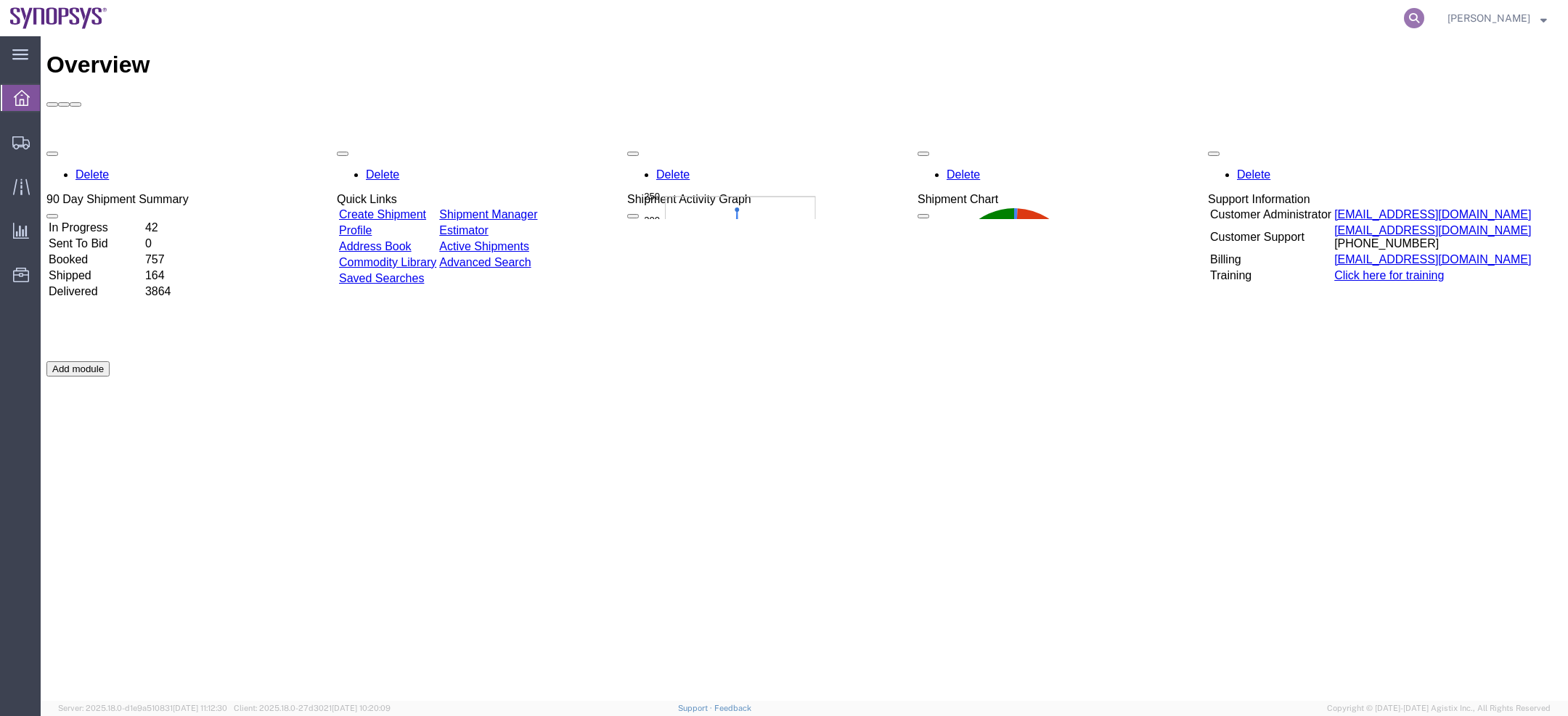
click at [1425, 19] on icon at bounding box center [1414, 18] width 20 height 20
paste input "56776400"
type input "56776400"
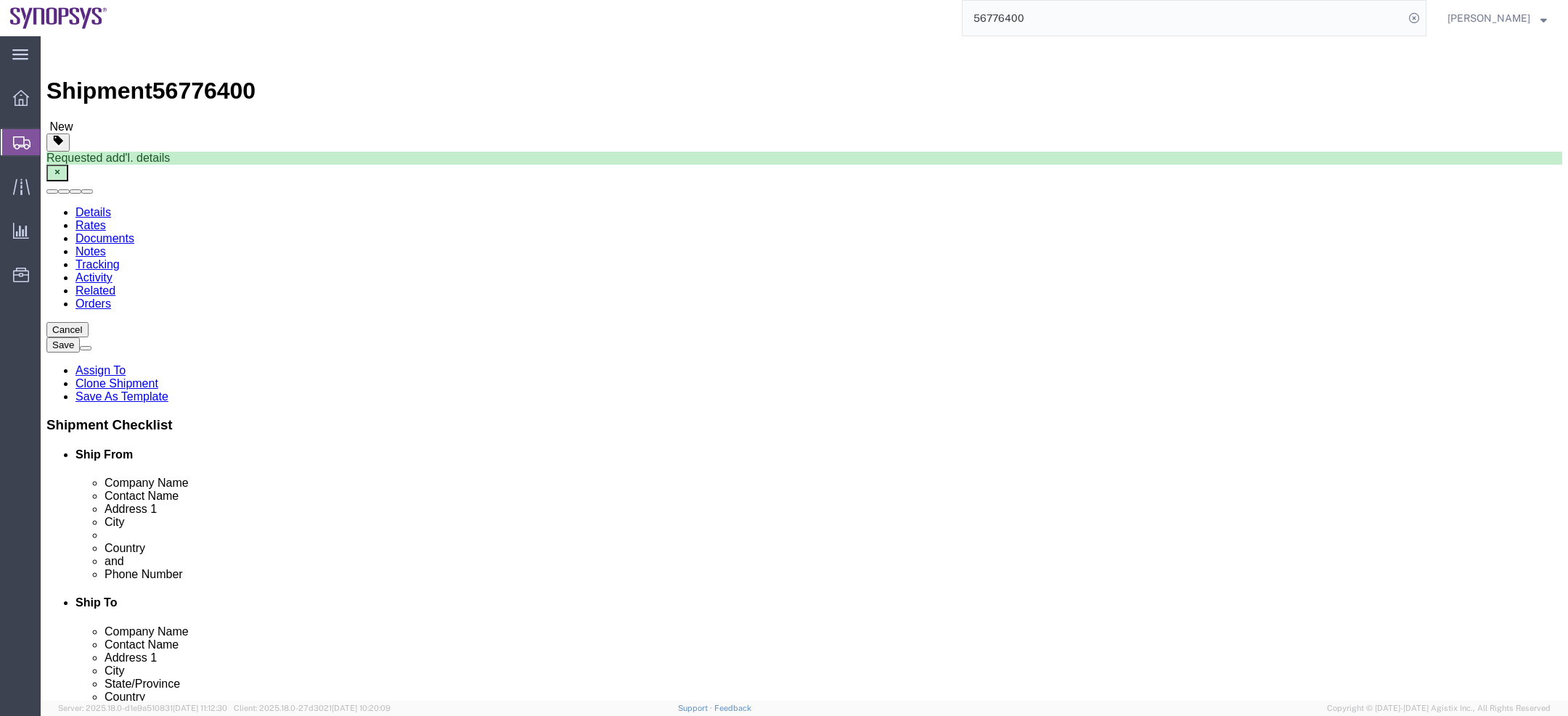
select select
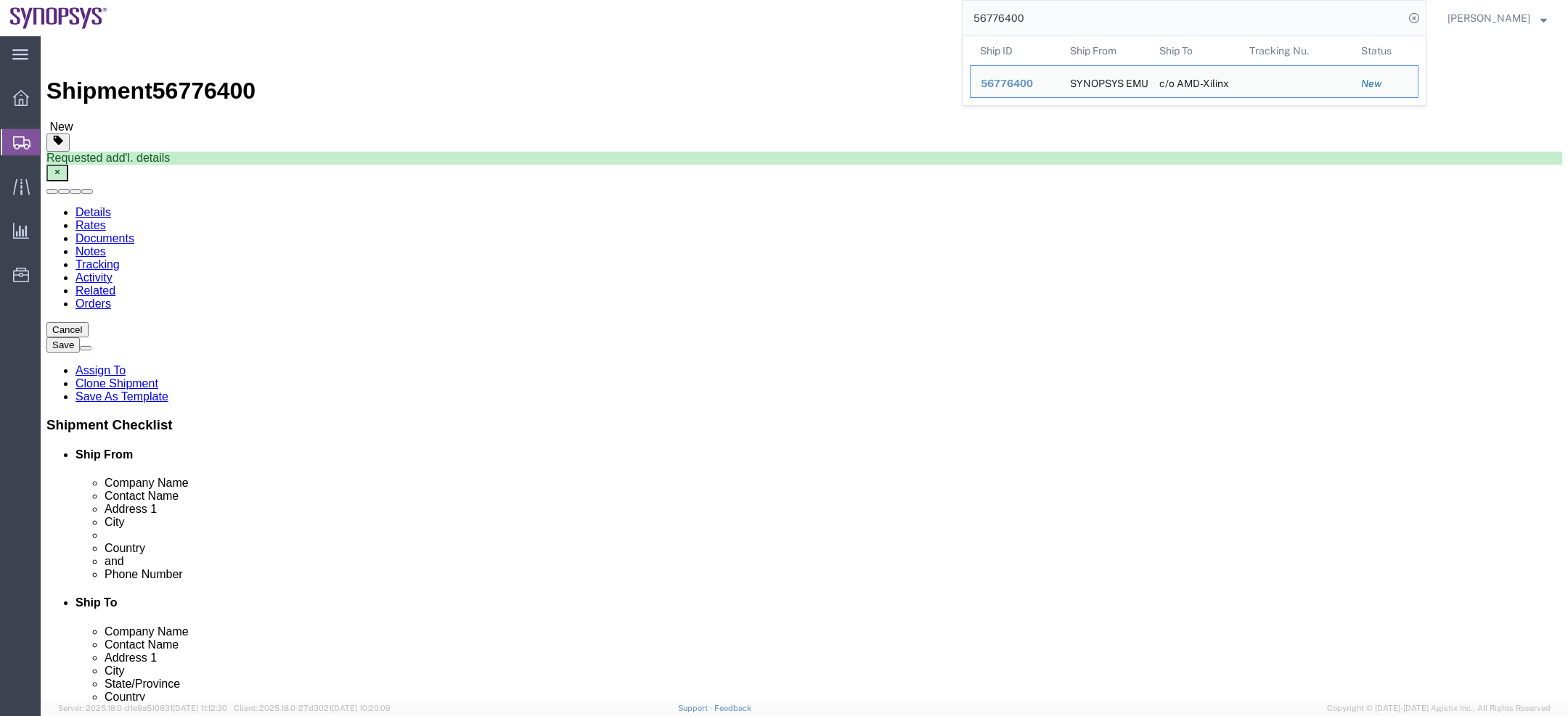
click link "Documents"
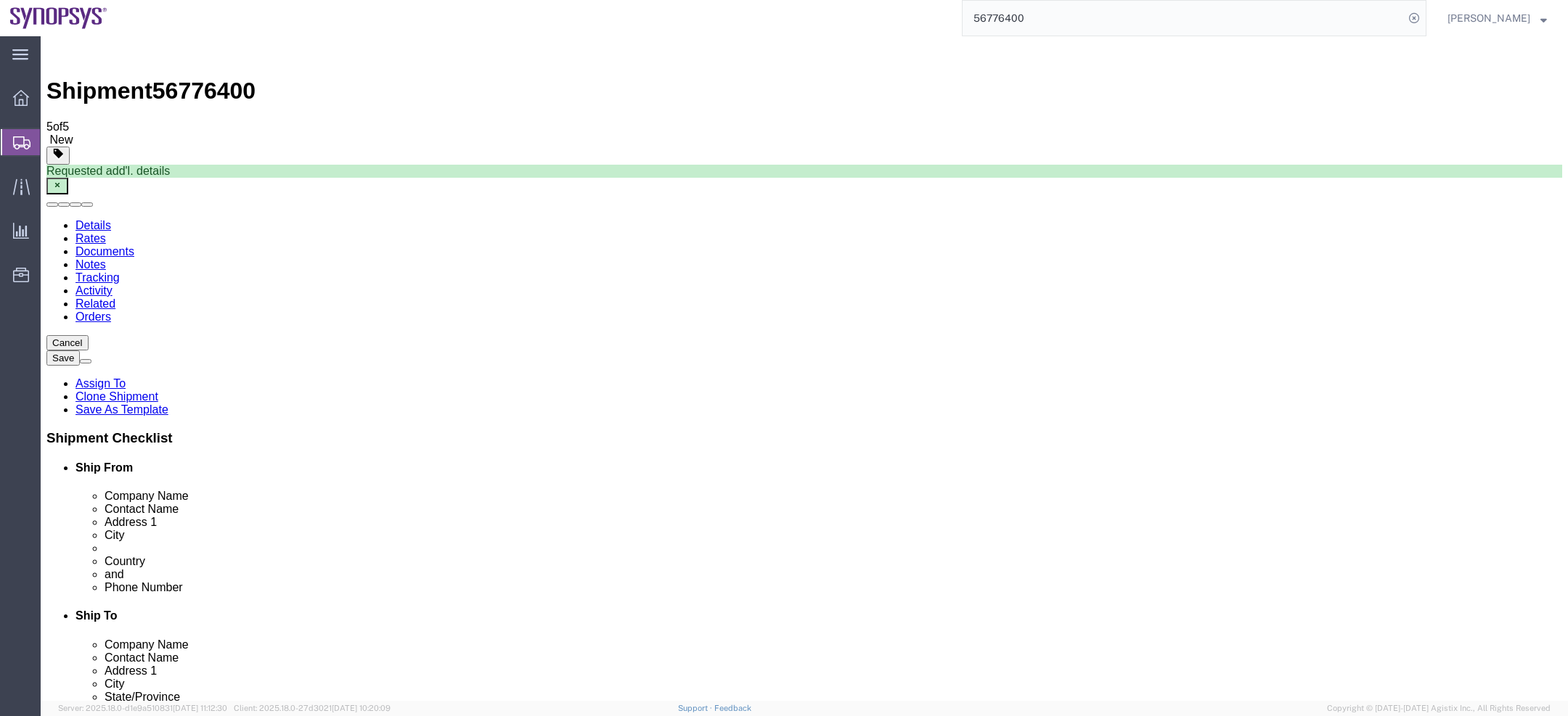
click at [135, 245] on link "Documents" at bounding box center [105, 251] width 59 height 12
click at [94, 219] on link "Details" at bounding box center [94, 225] width 36 height 12
click link "ADDITIONAL INFORMATION"
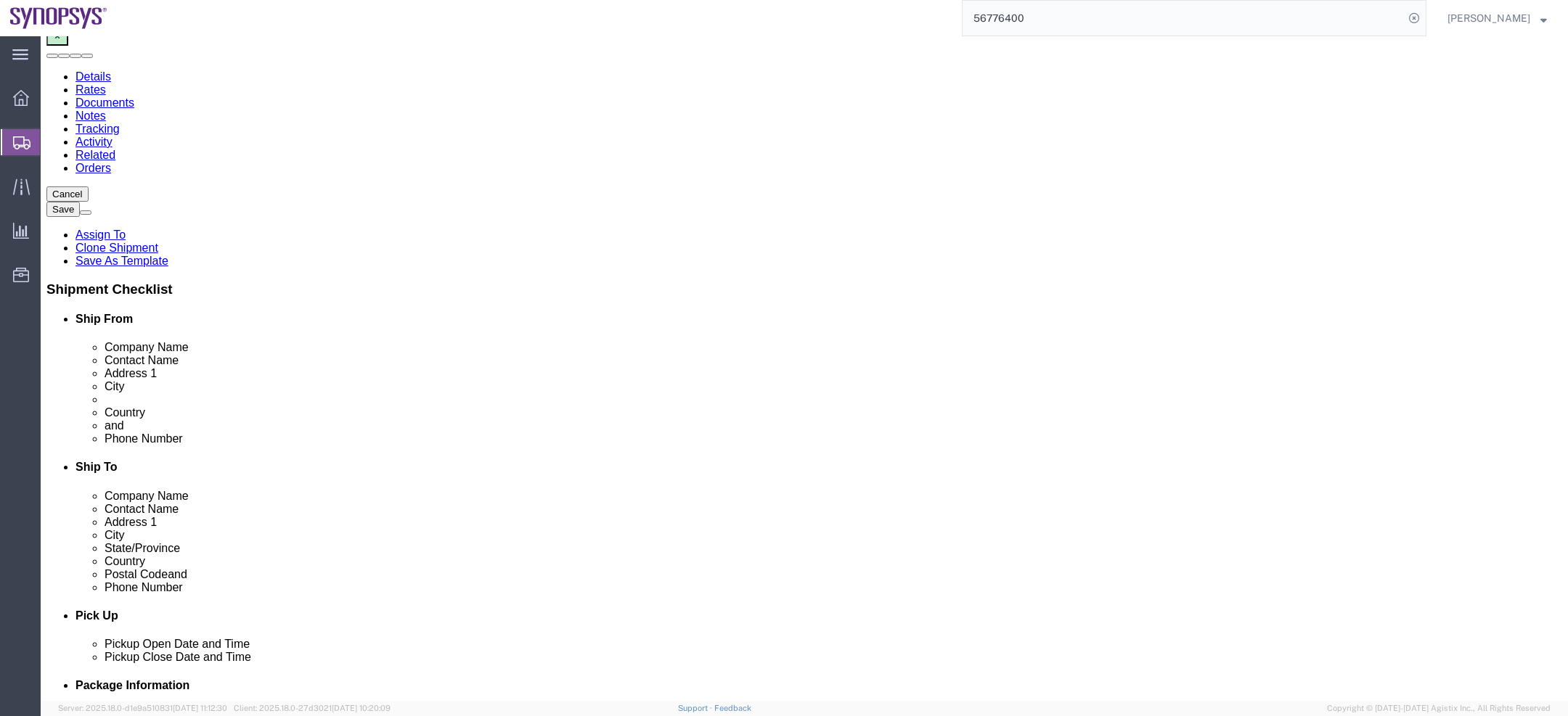
scroll to position [162, 0]
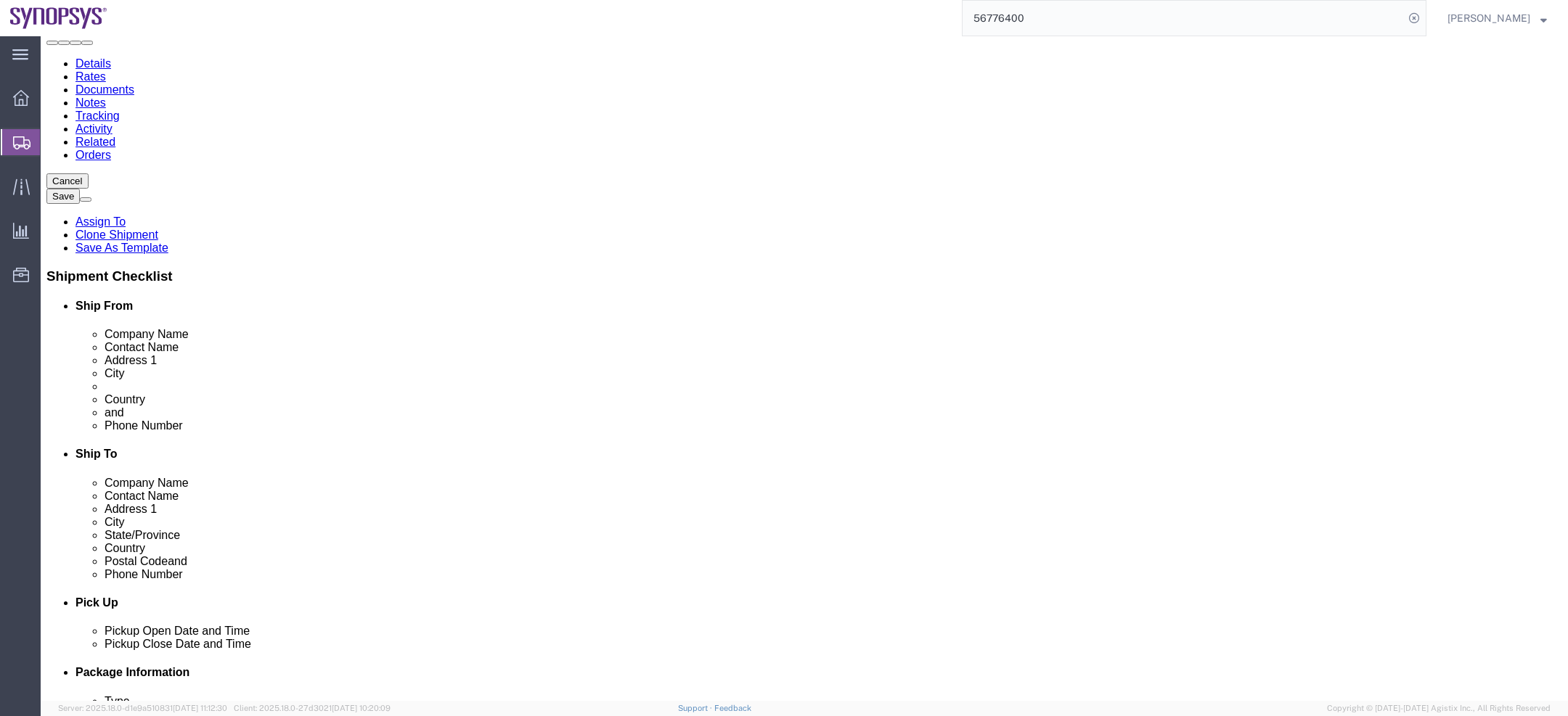
click at [1508, 22] on span "[PERSON_NAME]" at bounding box center [1489, 18] width 83 height 16
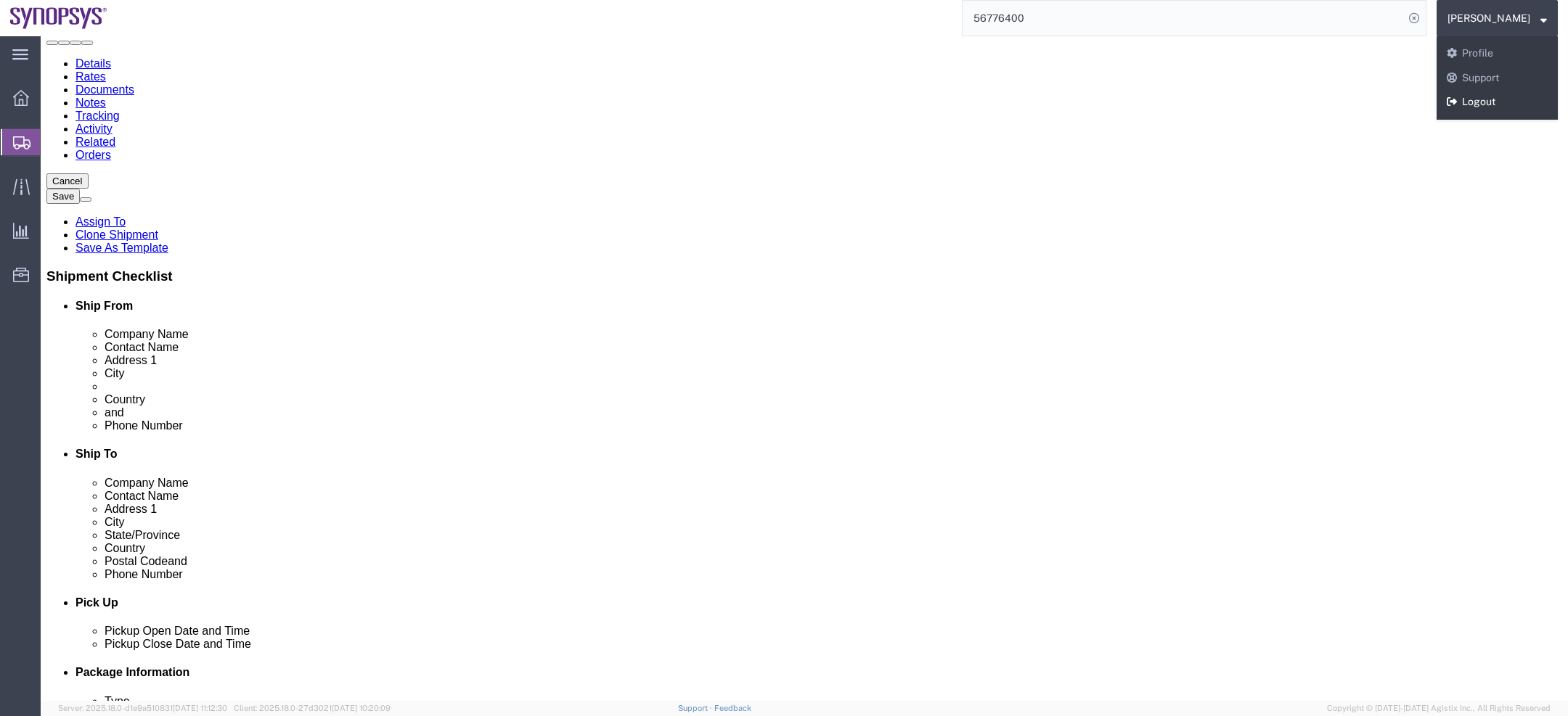
click at [1491, 107] on link "Logout" at bounding box center [1498, 102] width 121 height 25
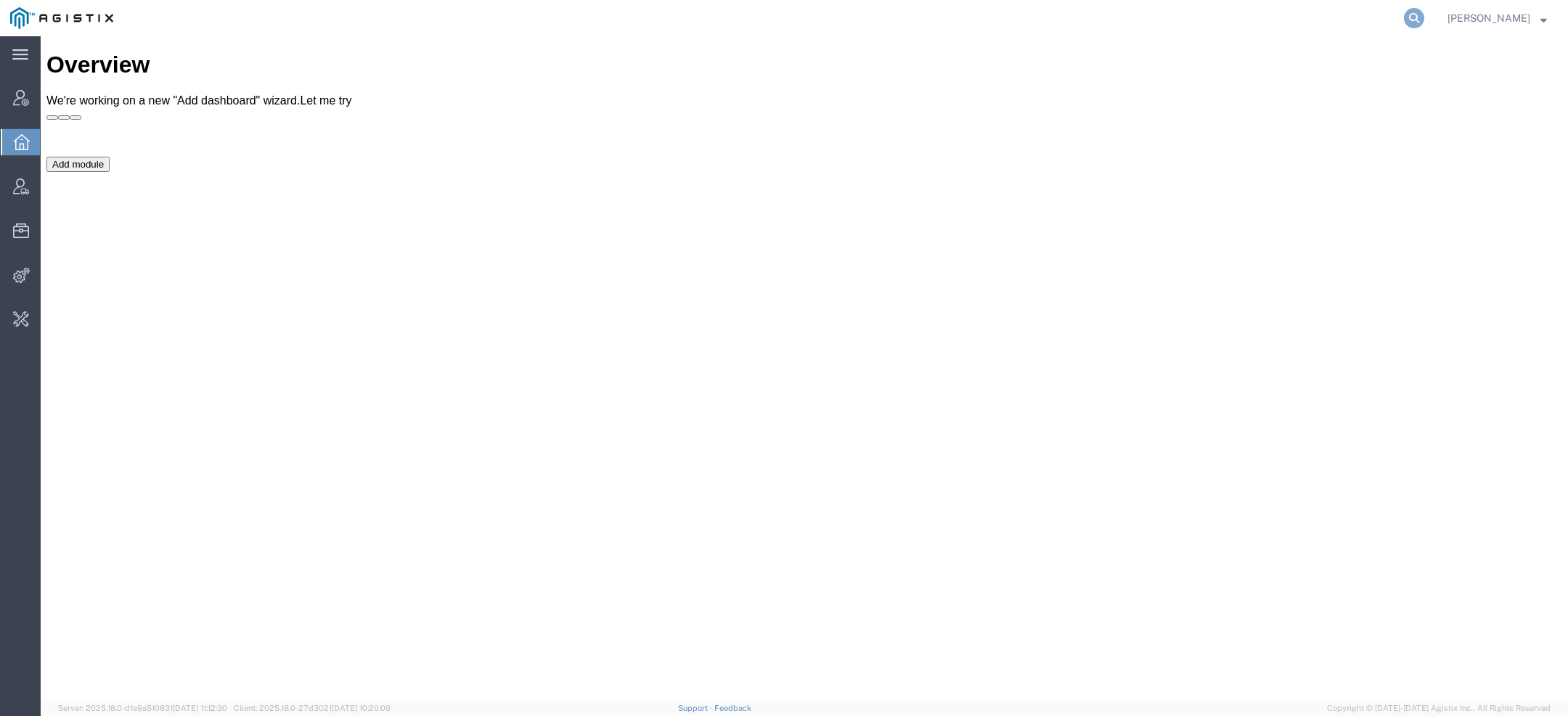
click at [1418, 19] on icon at bounding box center [1414, 18] width 20 height 20
type input "pgw"
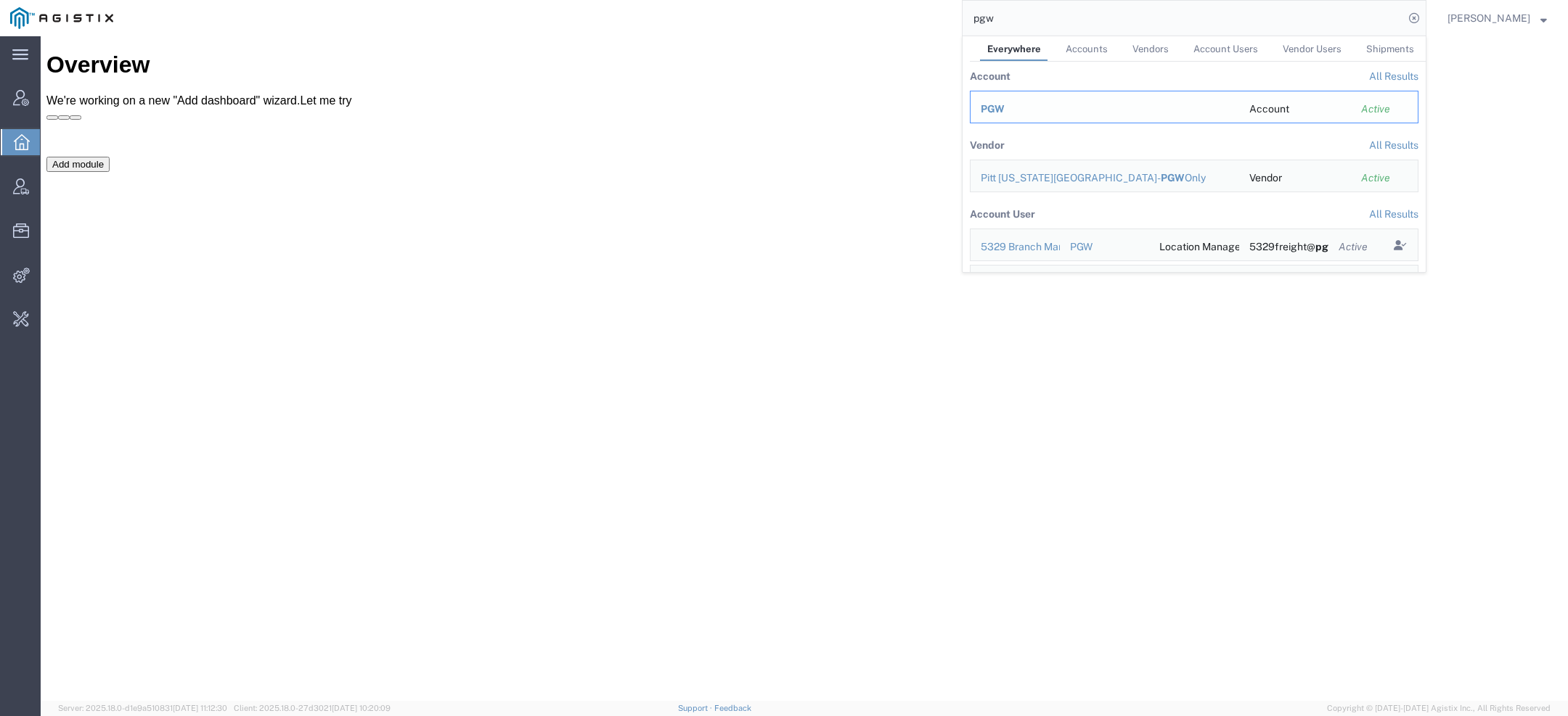
drag, startPoint x: 999, startPoint y: 107, endPoint x: 958, endPoint y: 71, distance: 54.6
click at [999, 107] on span "PGW" at bounding box center [992, 108] width 24 height 12
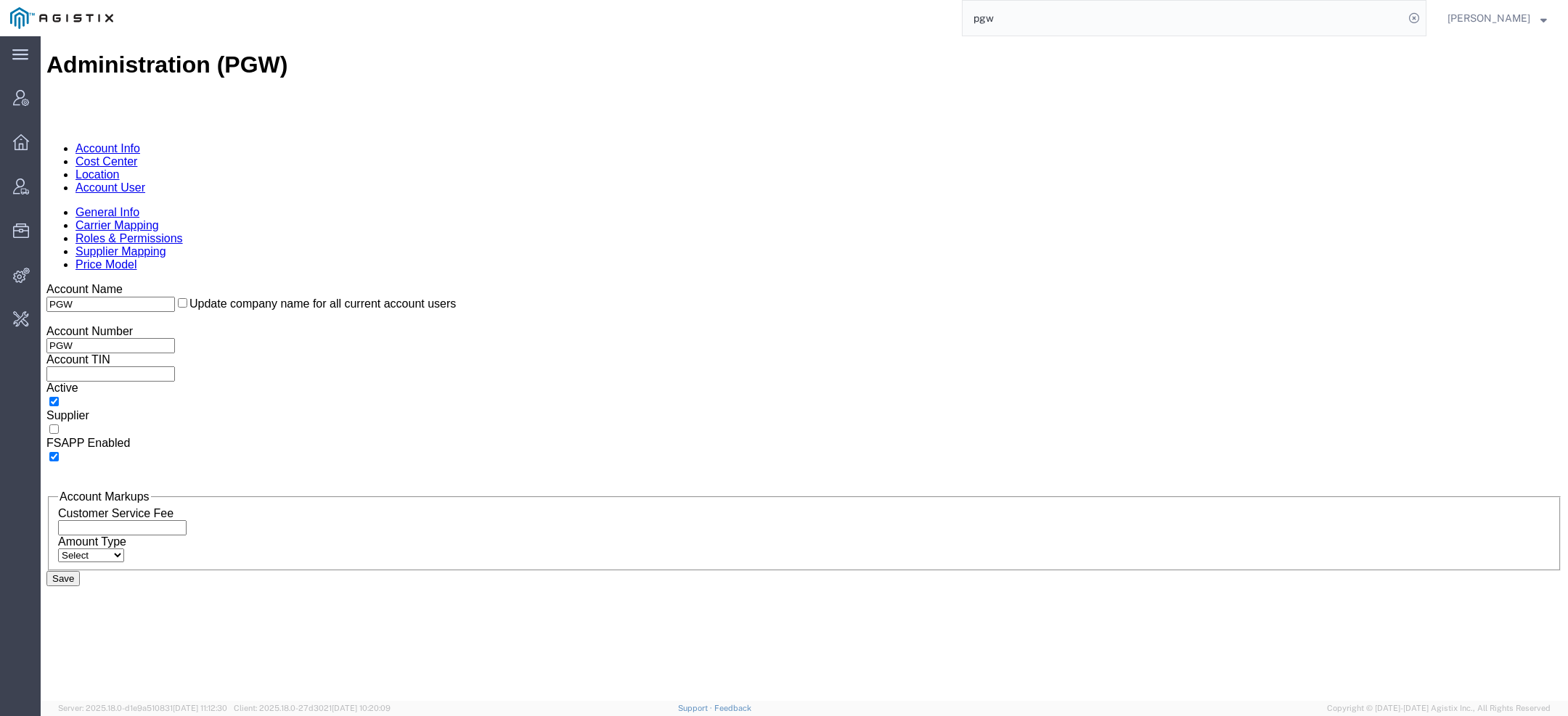
click at [145, 182] on link "Account User" at bounding box center [111, 188] width 70 height 12
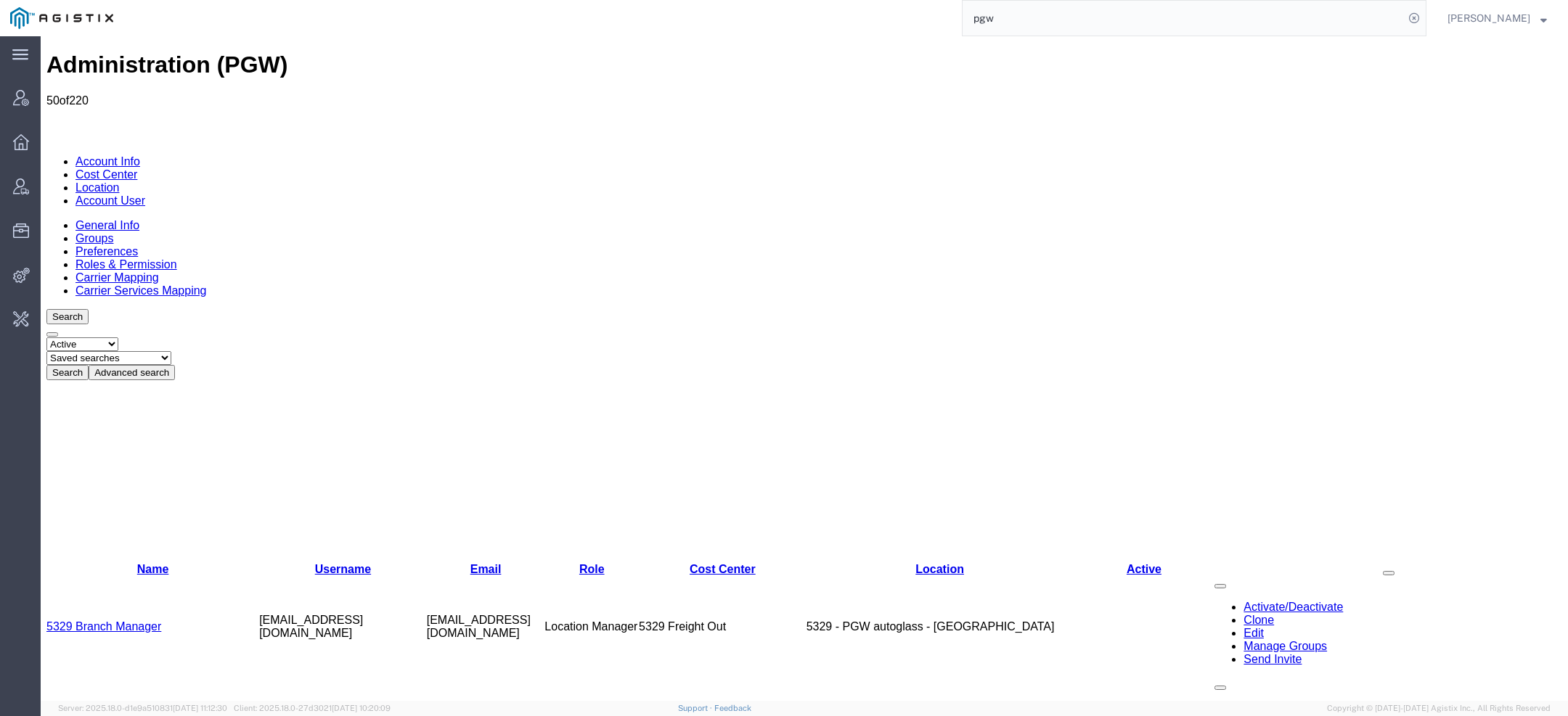
click at [172, 351] on select "Saved searches Exclude Branch Manager Jason Offline user" at bounding box center [108, 358] width 125 height 14
select select "Offline user"
click at [102, 351] on select "Saved searches Exclude Branch Manager Jason Offline user" at bounding box center [108, 358] width 125 height 14
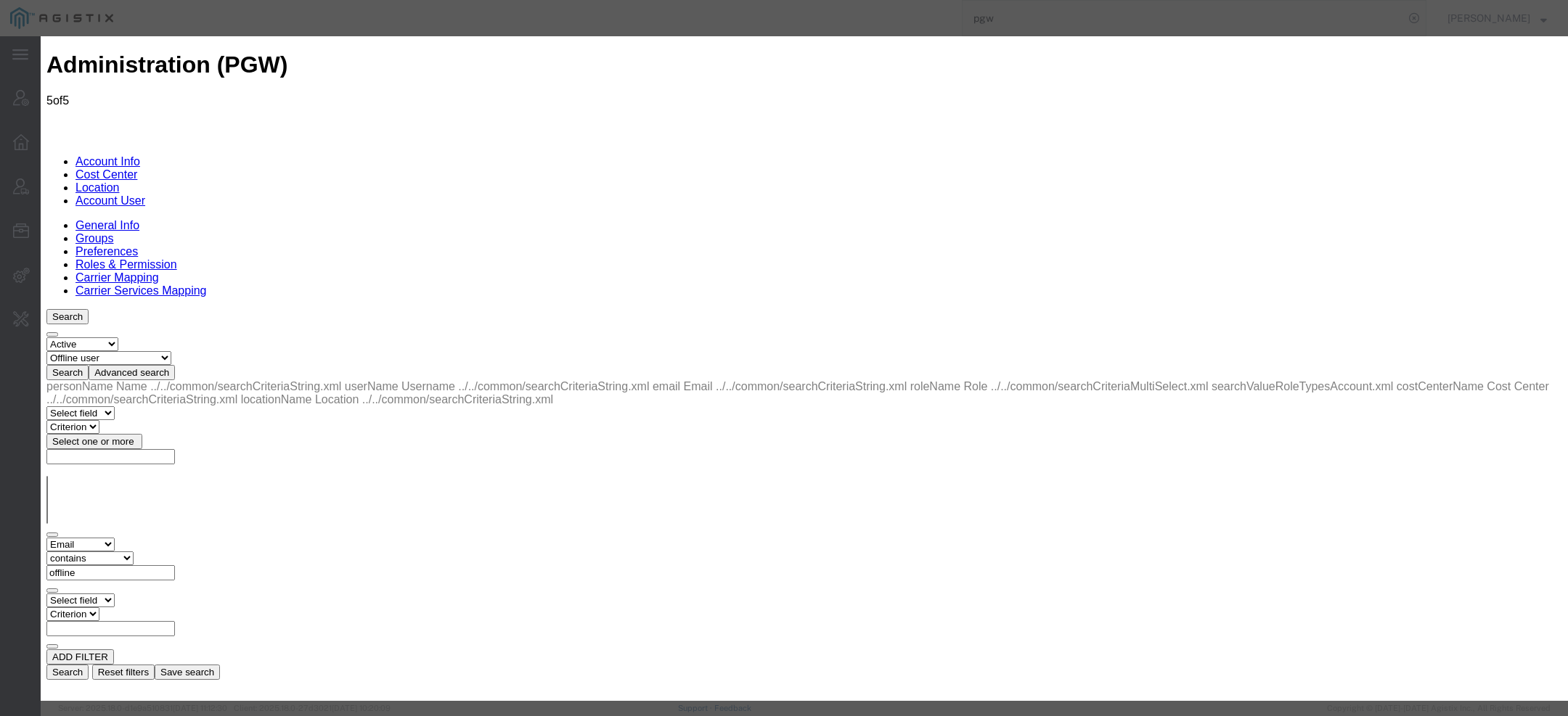
select select "COSTCENTER"
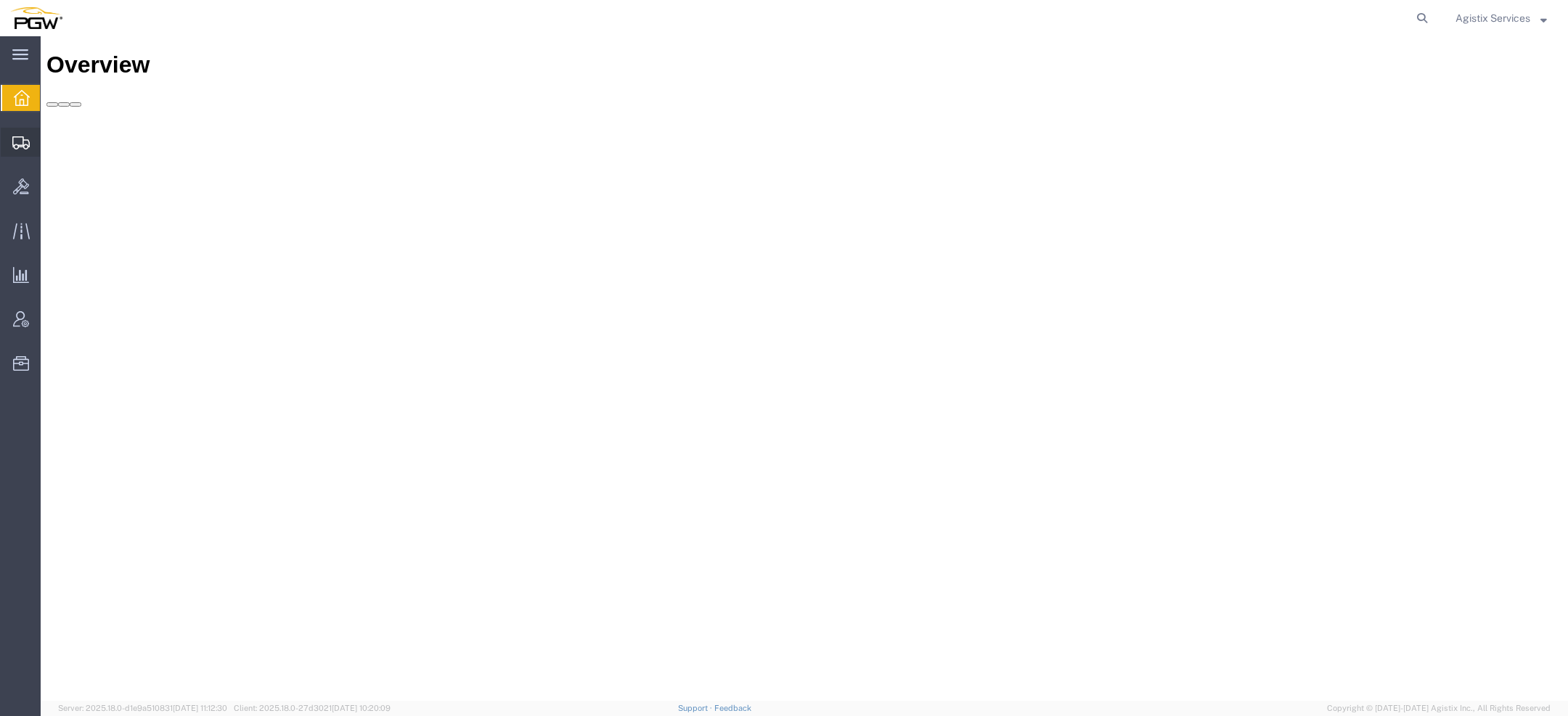
click at [14, 142] on icon at bounding box center [21, 142] width 18 height 13
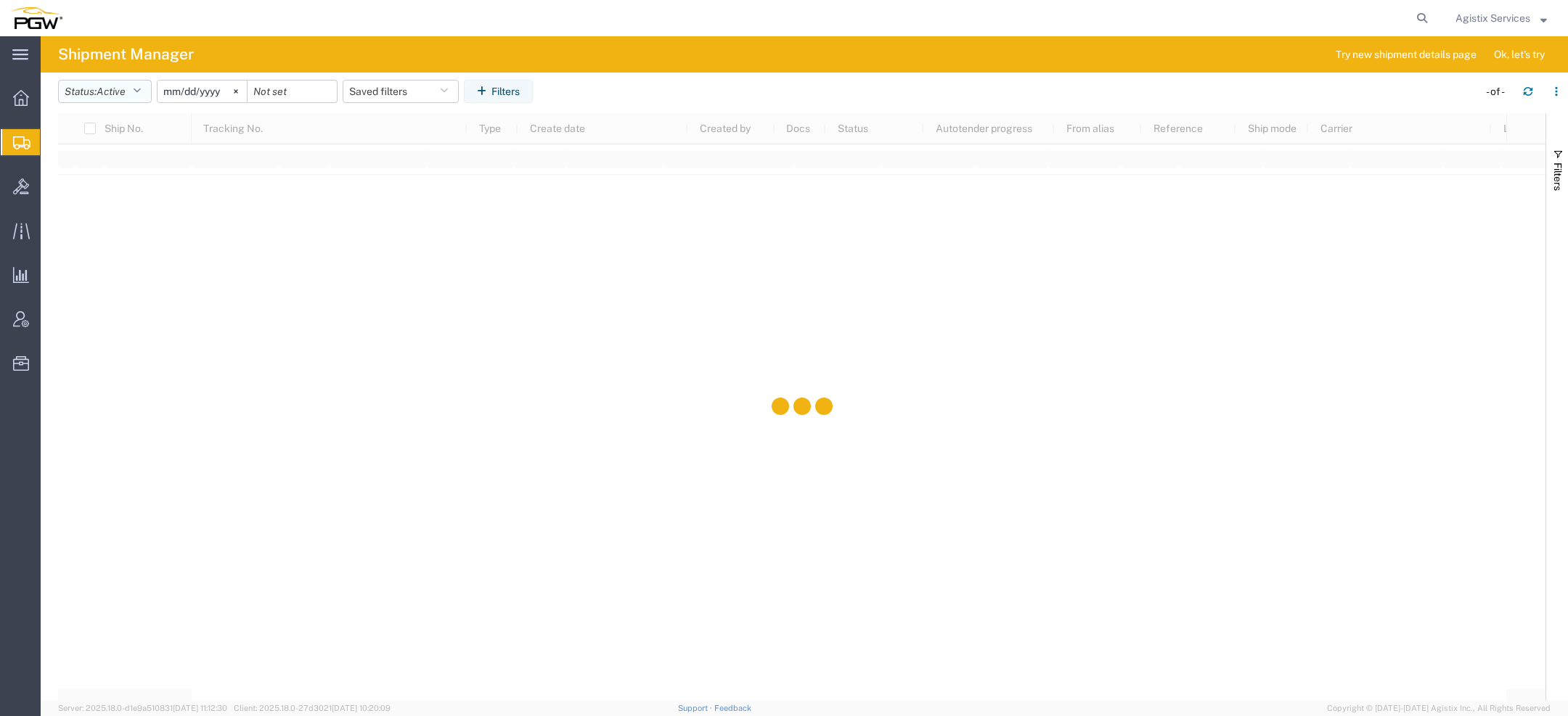
click at [117, 96] on span "Active" at bounding box center [111, 91] width 29 height 12
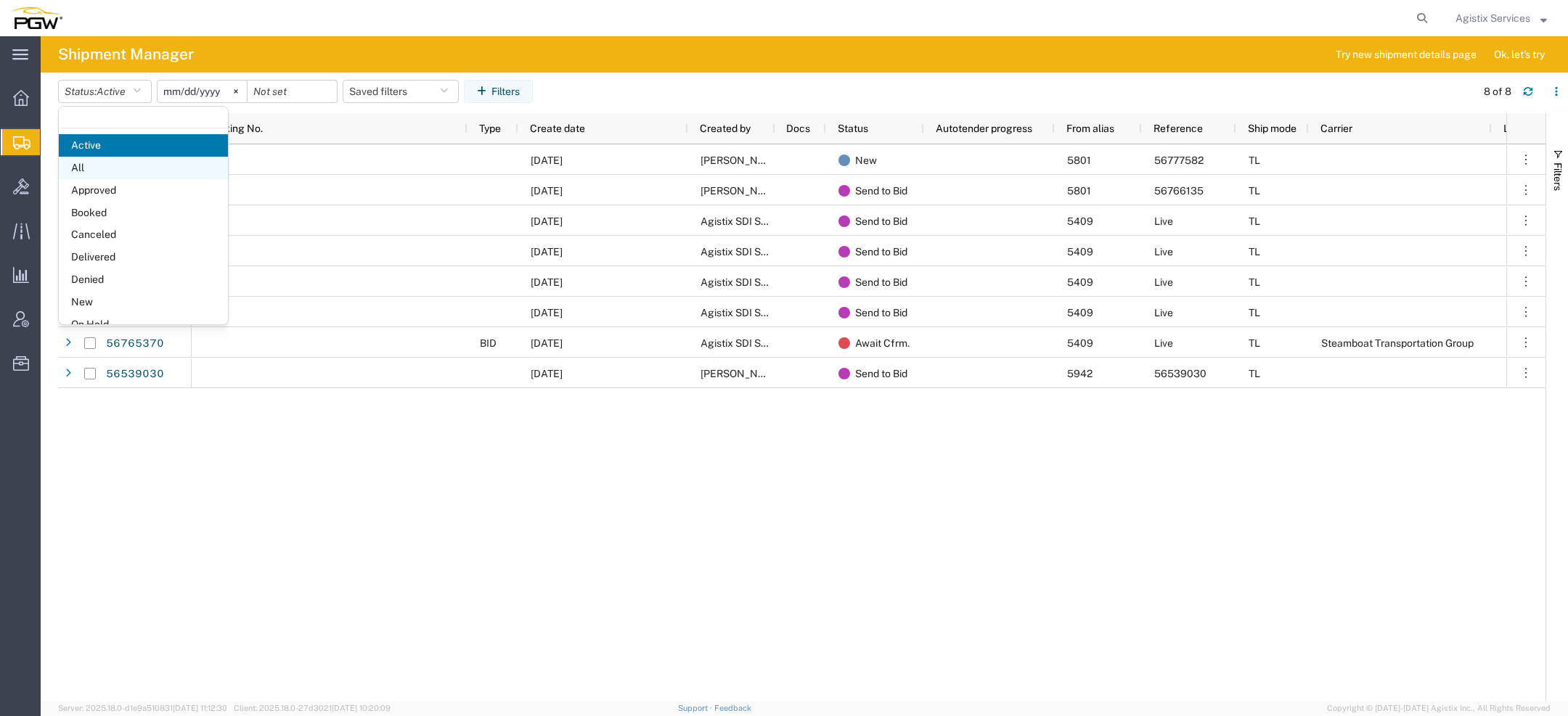
click at [106, 162] on span "All" at bounding box center [143, 168] width 169 height 22
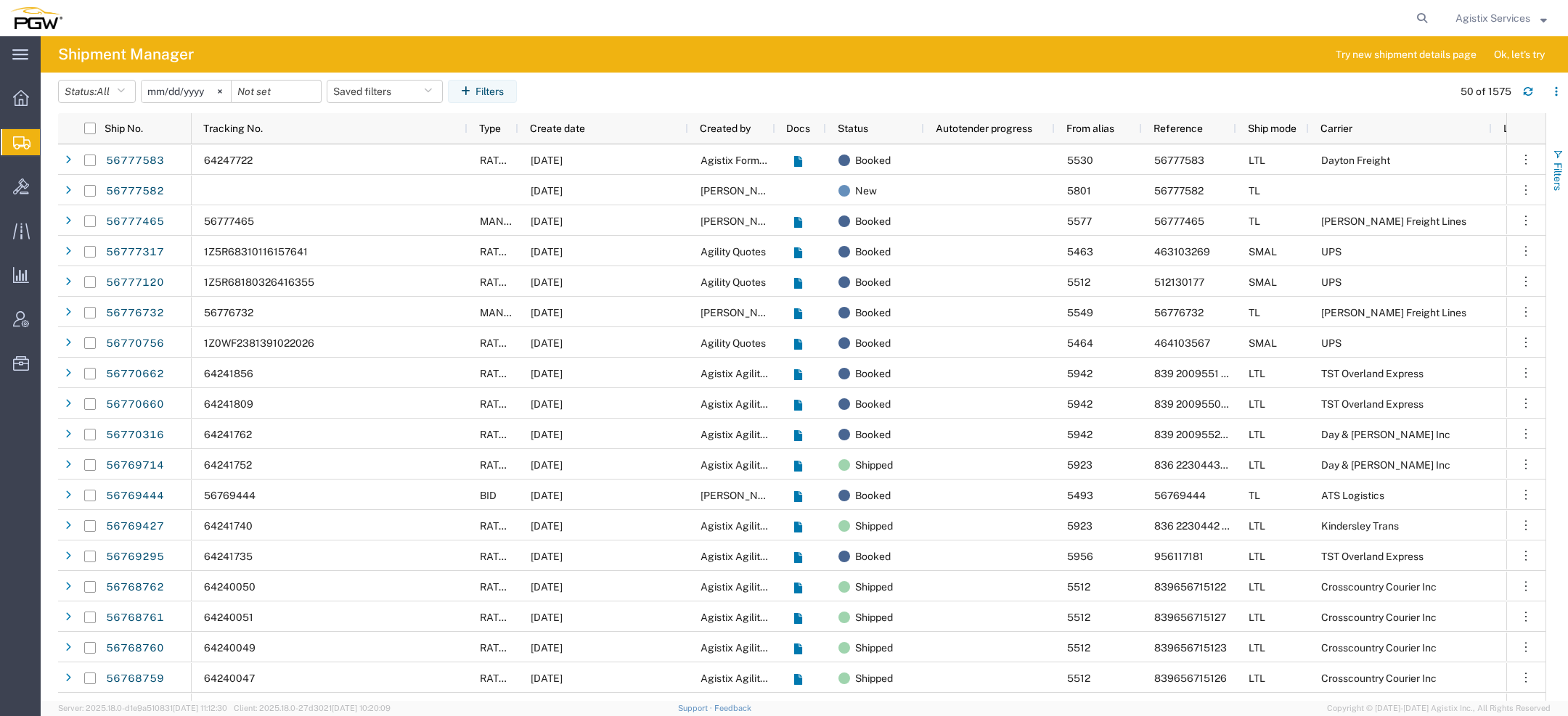
click at [1559, 165] on span "Filters" at bounding box center [1558, 176] width 12 height 29
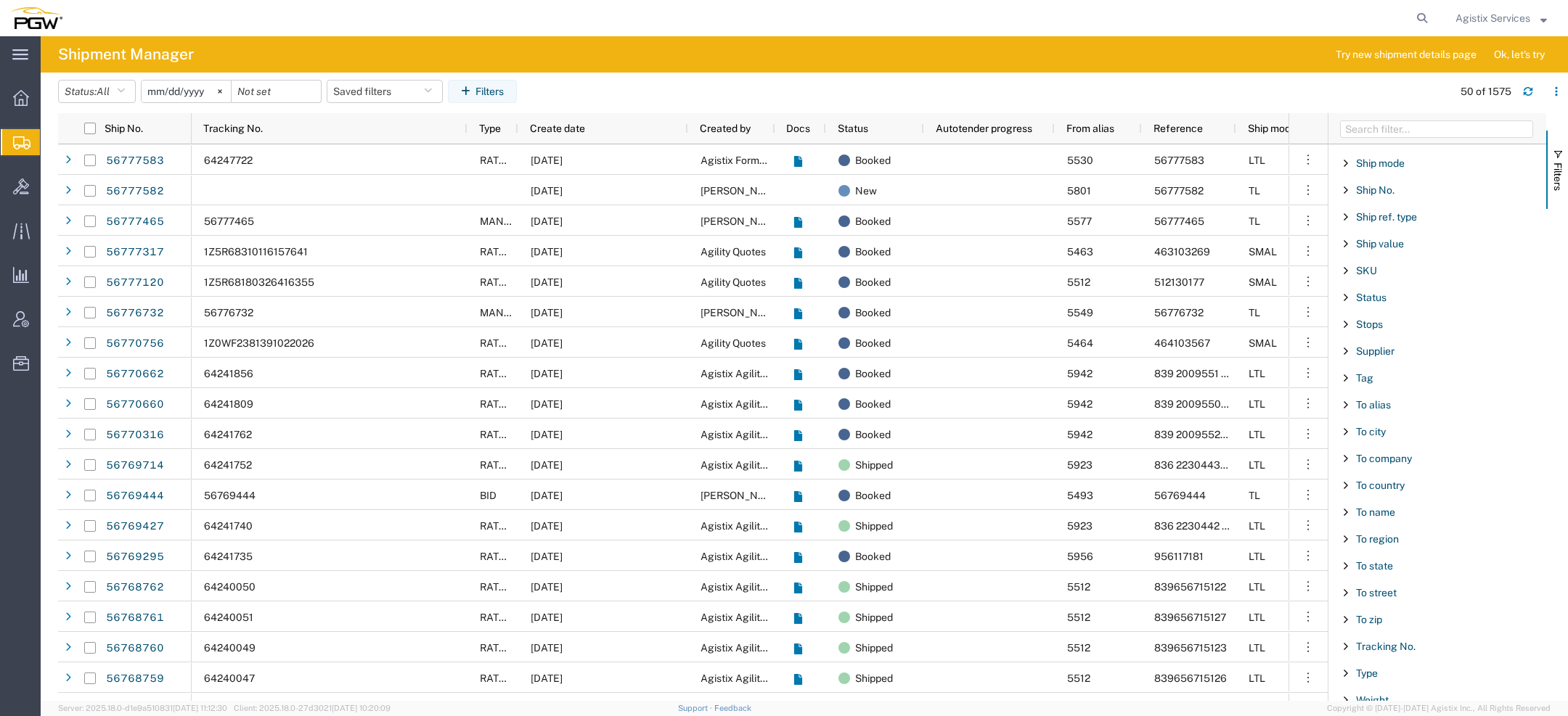
scroll to position [1177, 0]
click at [1367, 694] on span "Type" at bounding box center [1367, 699] width 22 height 12
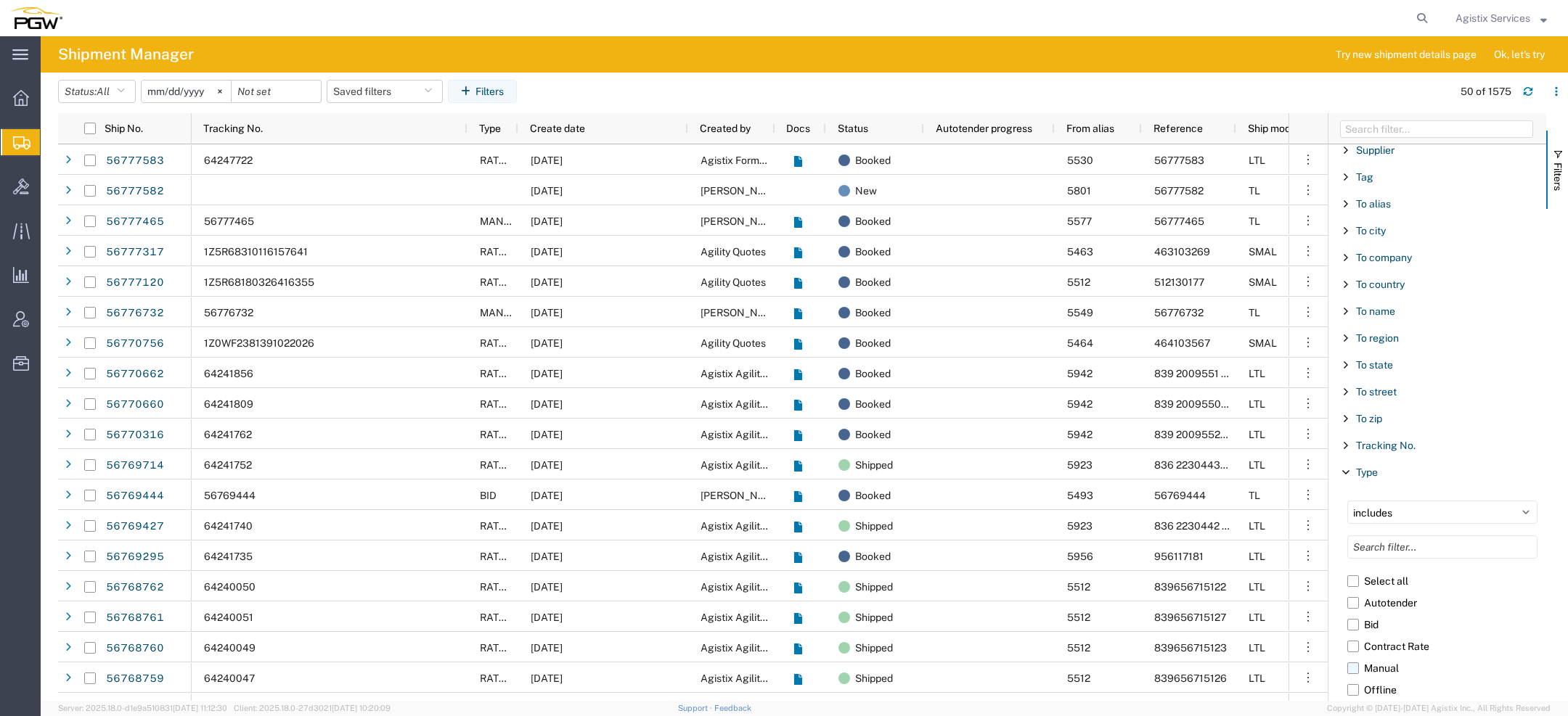
scroll to position [1443, 0]
click at [1362, 428] on span "Type" at bounding box center [1367, 434] width 22 height 12
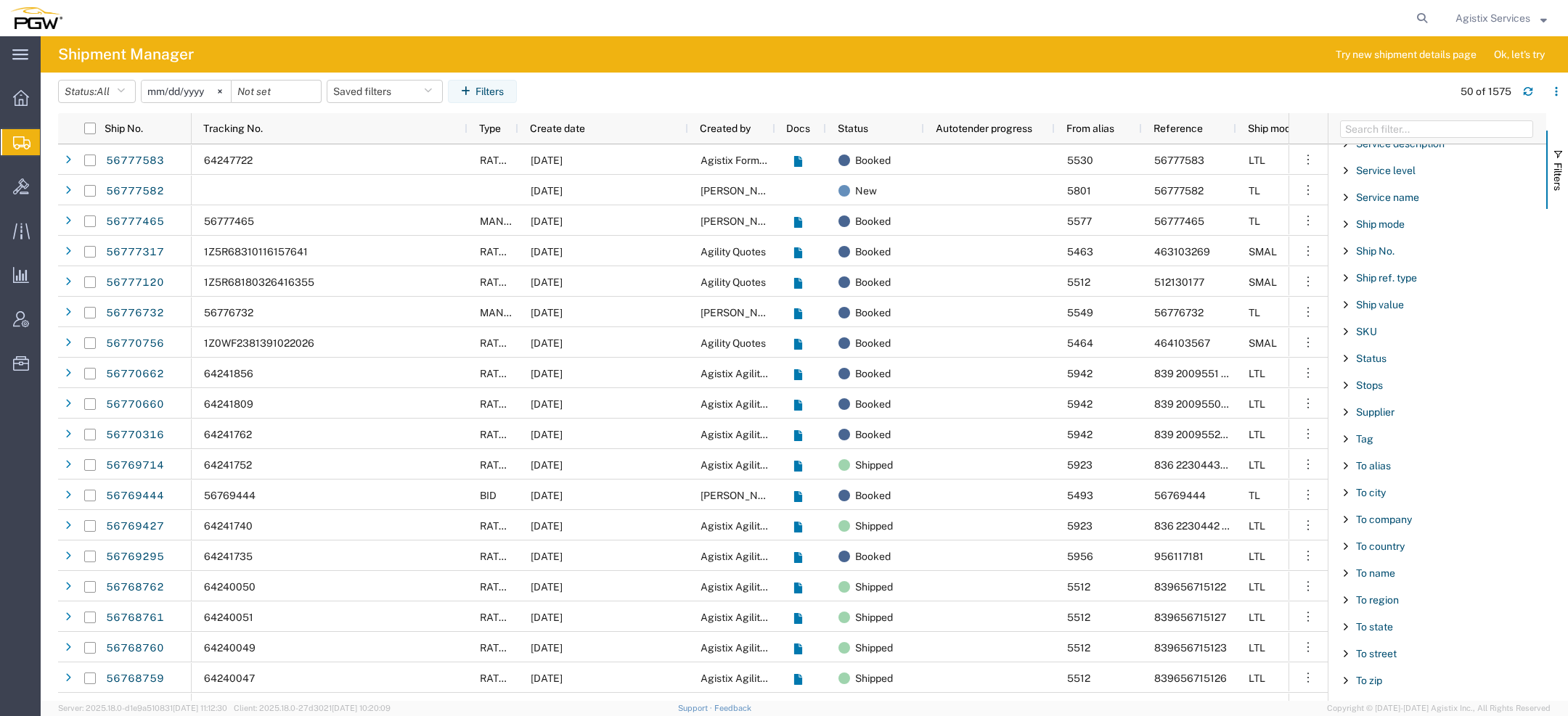
scroll to position [1141, 0]
click at [1392, 220] on span "Ship mode" at bounding box center [1380, 225] width 49 height 12
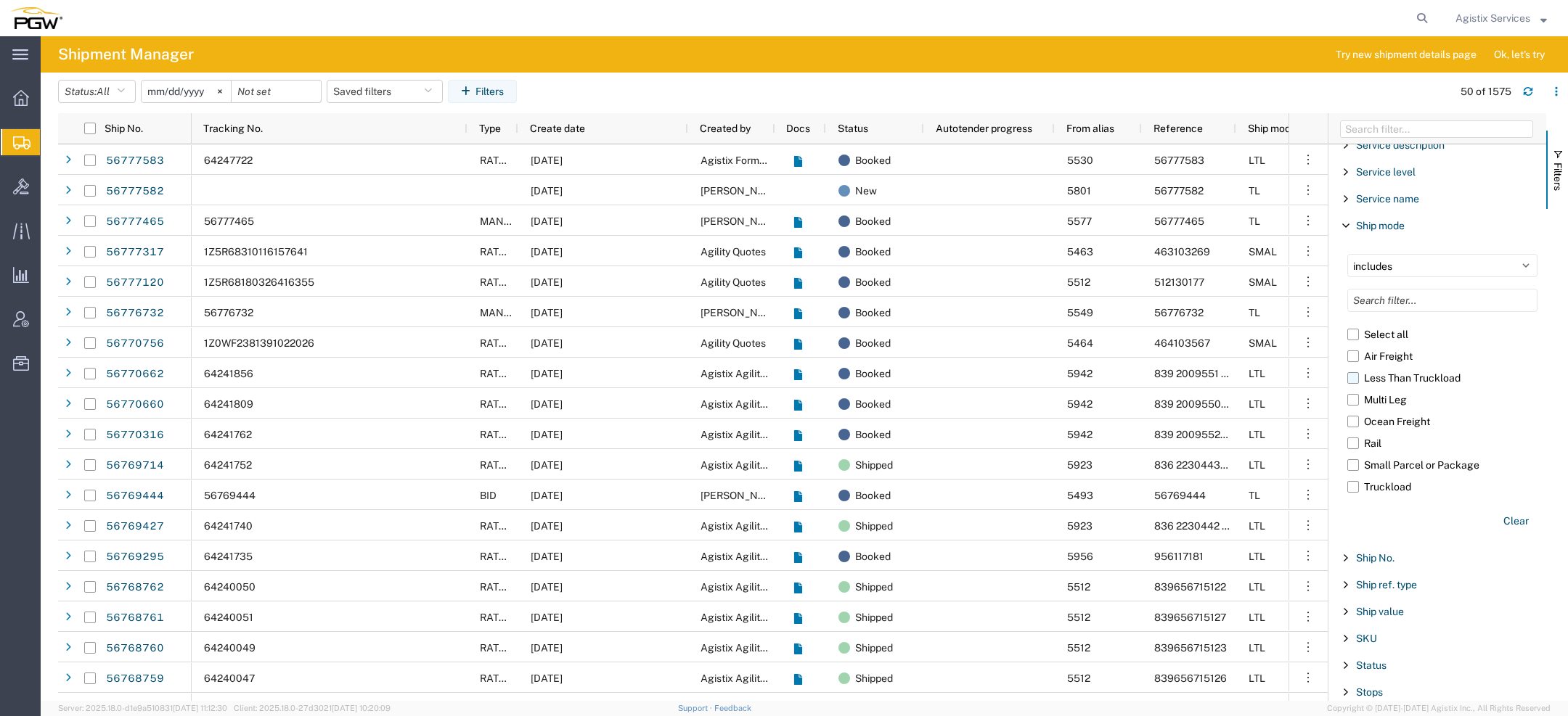
click at [1380, 367] on label "Less Than Truckload" at bounding box center [1443, 378] width 190 height 22
click at [0, 0] on input "Less Than Truckload" at bounding box center [0, 0] width 0 height 0
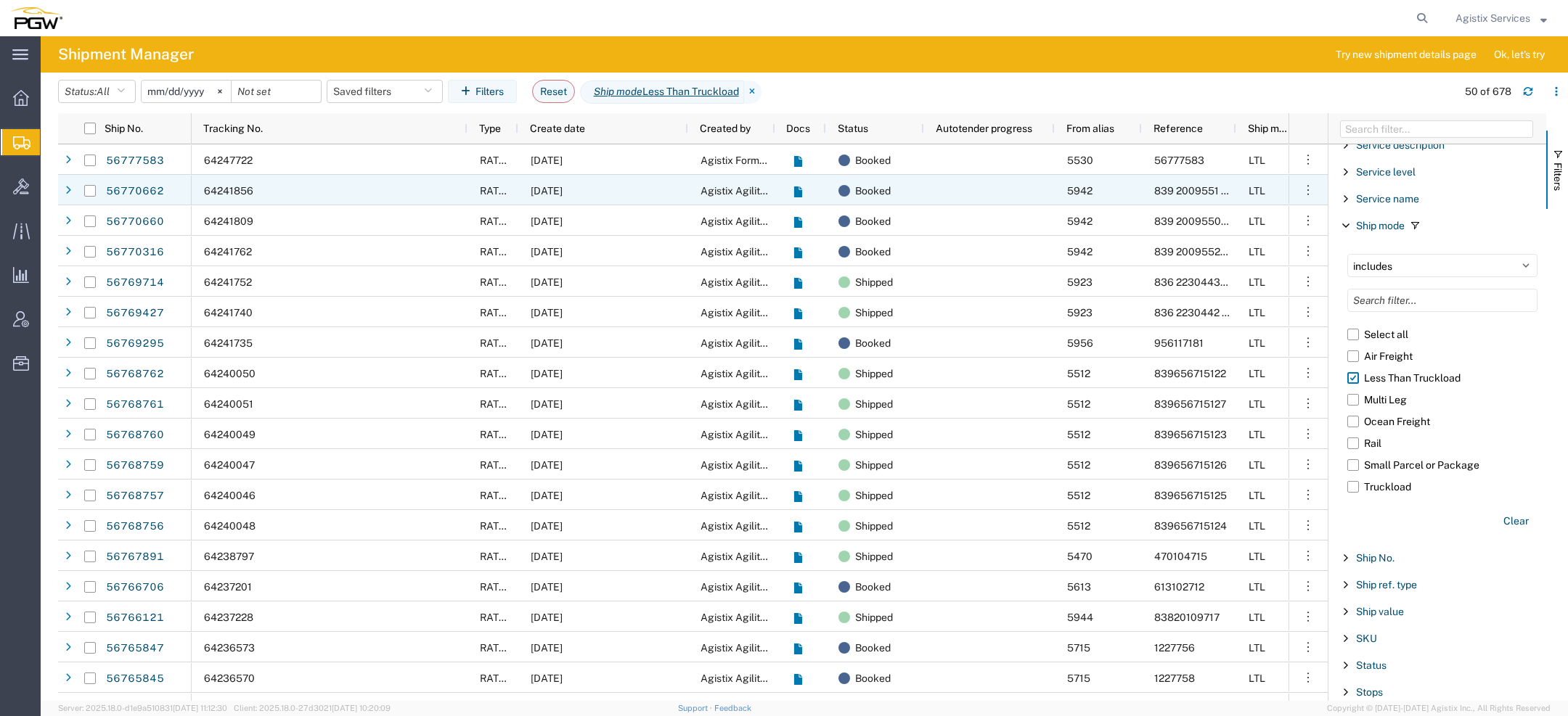
click at [617, 204] on div "09/09/2025" at bounding box center [603, 189] width 170 height 30
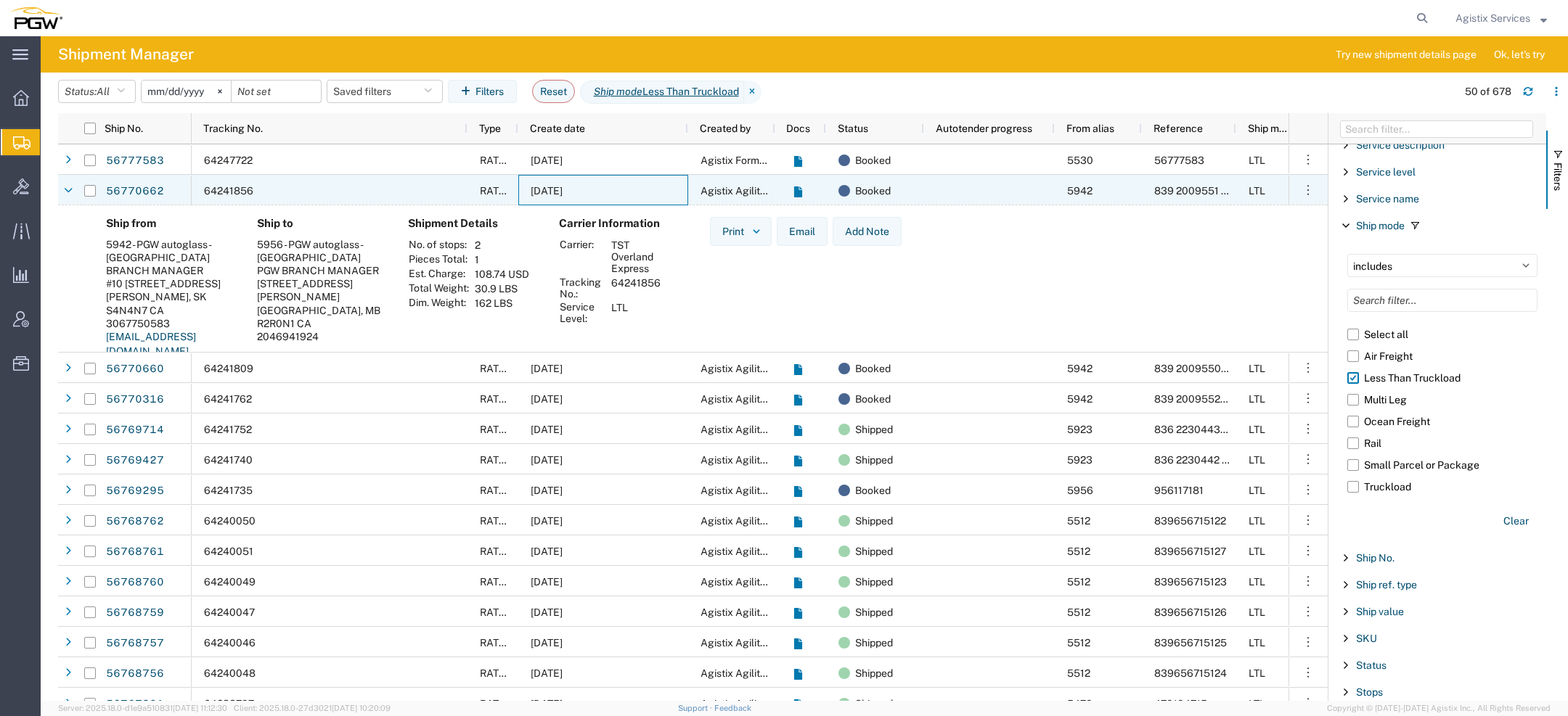
click at [614, 196] on div "09/09/2025" at bounding box center [603, 189] width 170 height 30
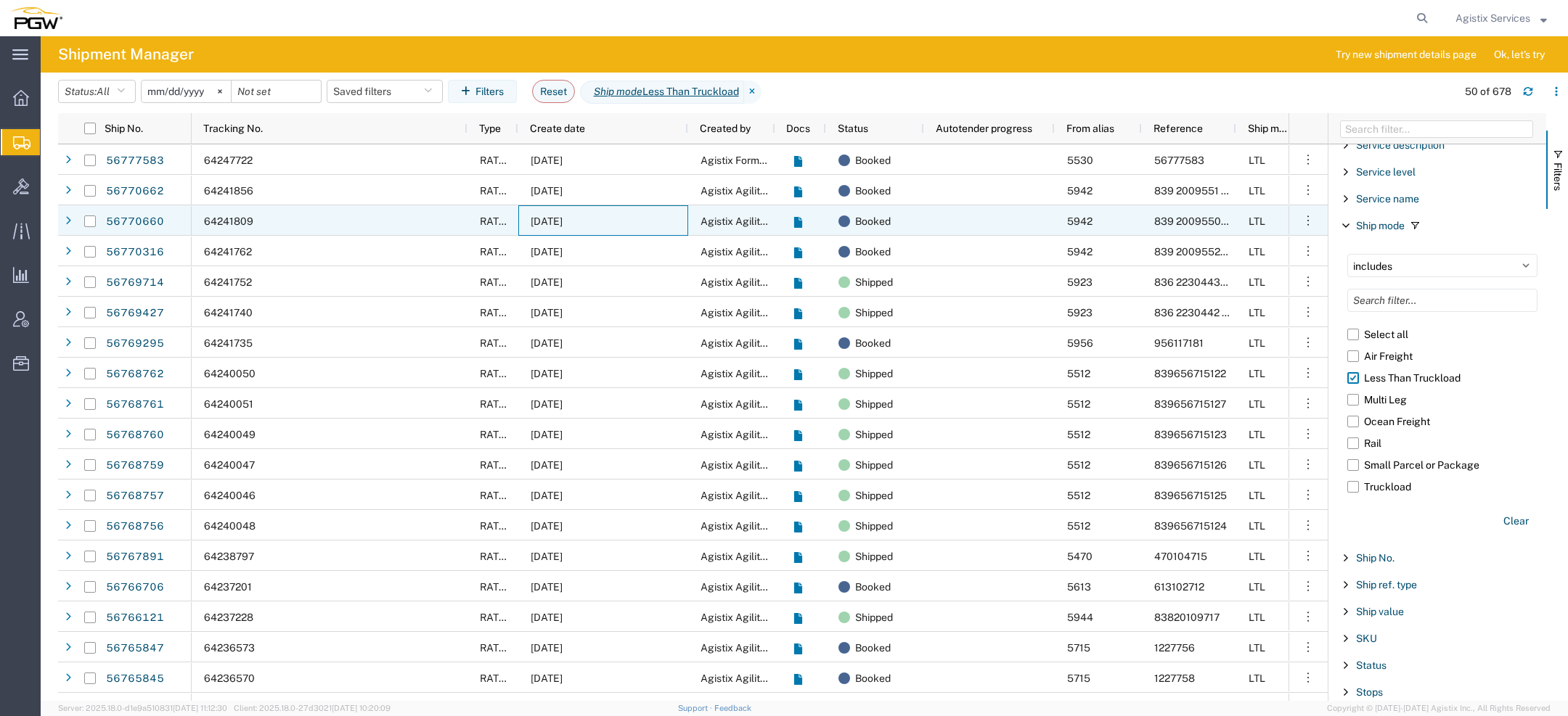
click at [610, 220] on div "09/09/2025" at bounding box center [603, 220] width 170 height 30
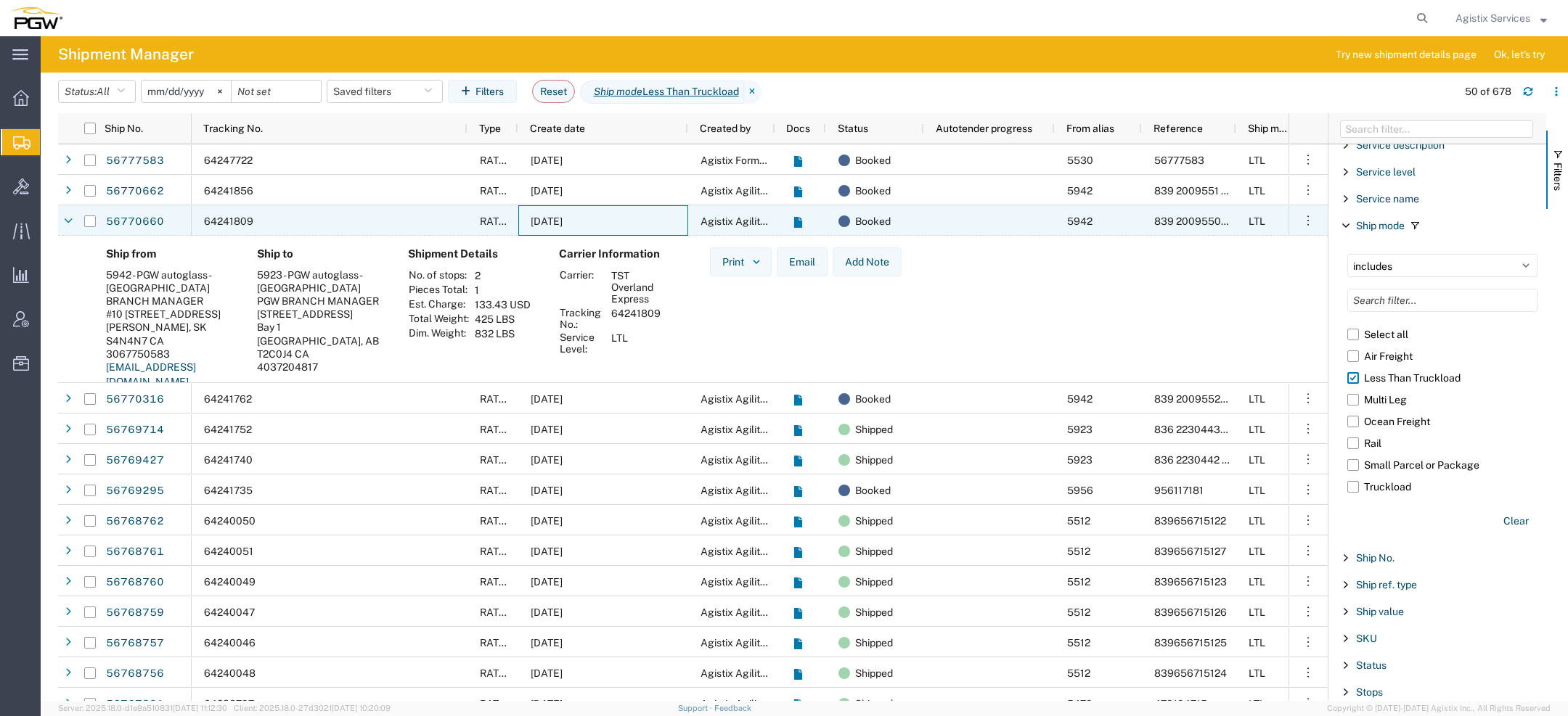
click at [609, 220] on div "09/09/2025" at bounding box center [603, 220] width 170 height 30
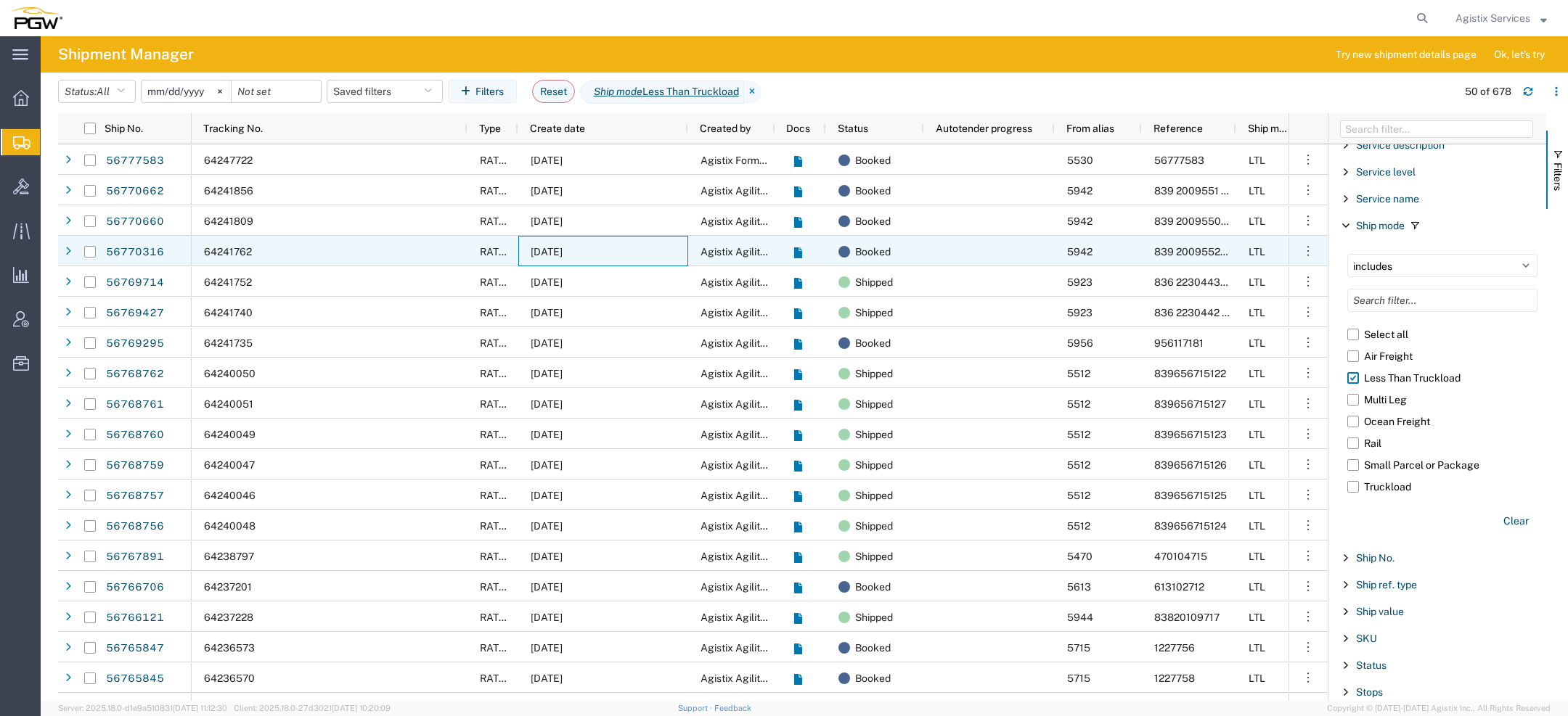
click at [600, 250] on div "09/09/2025" at bounding box center [603, 251] width 170 height 30
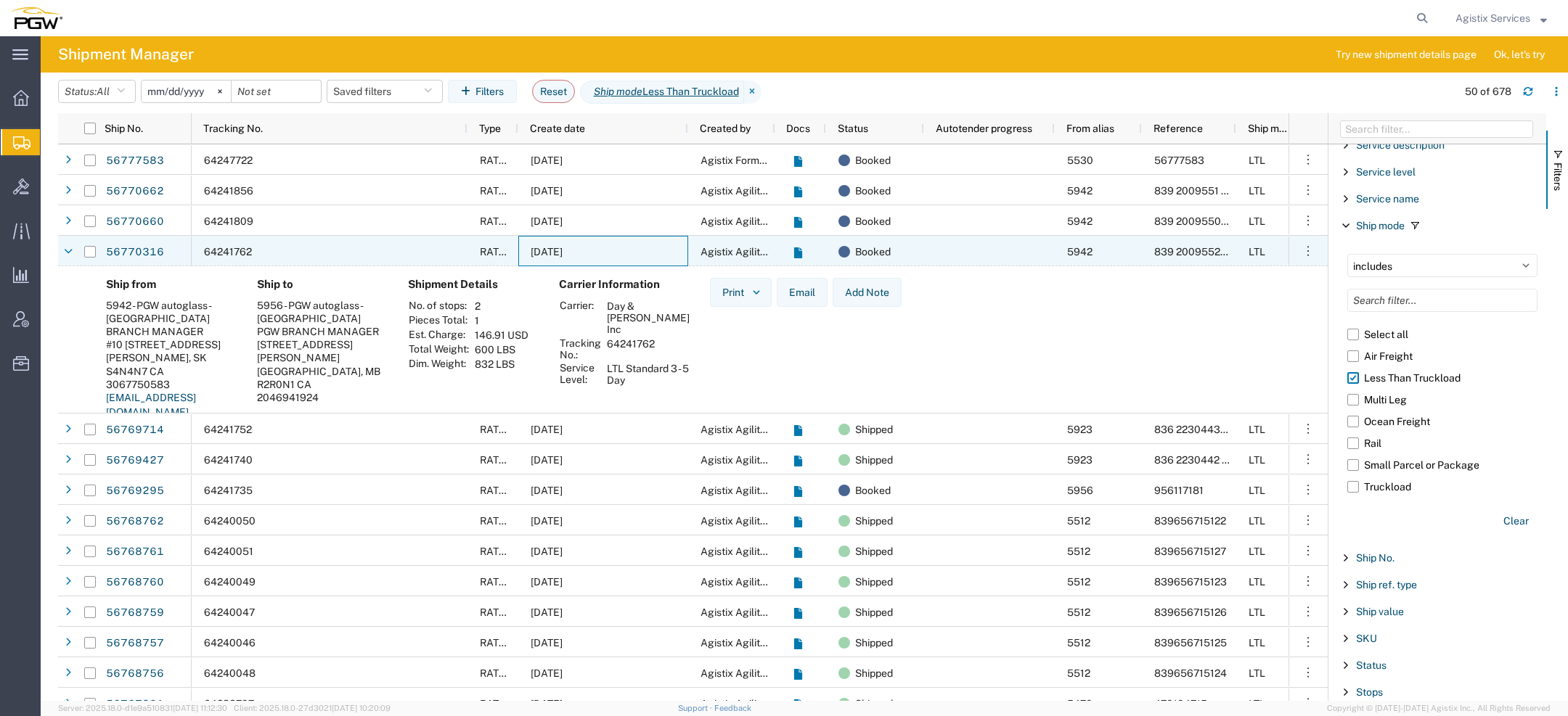
click at [600, 250] on div "09/09/2025" at bounding box center [603, 251] width 170 height 30
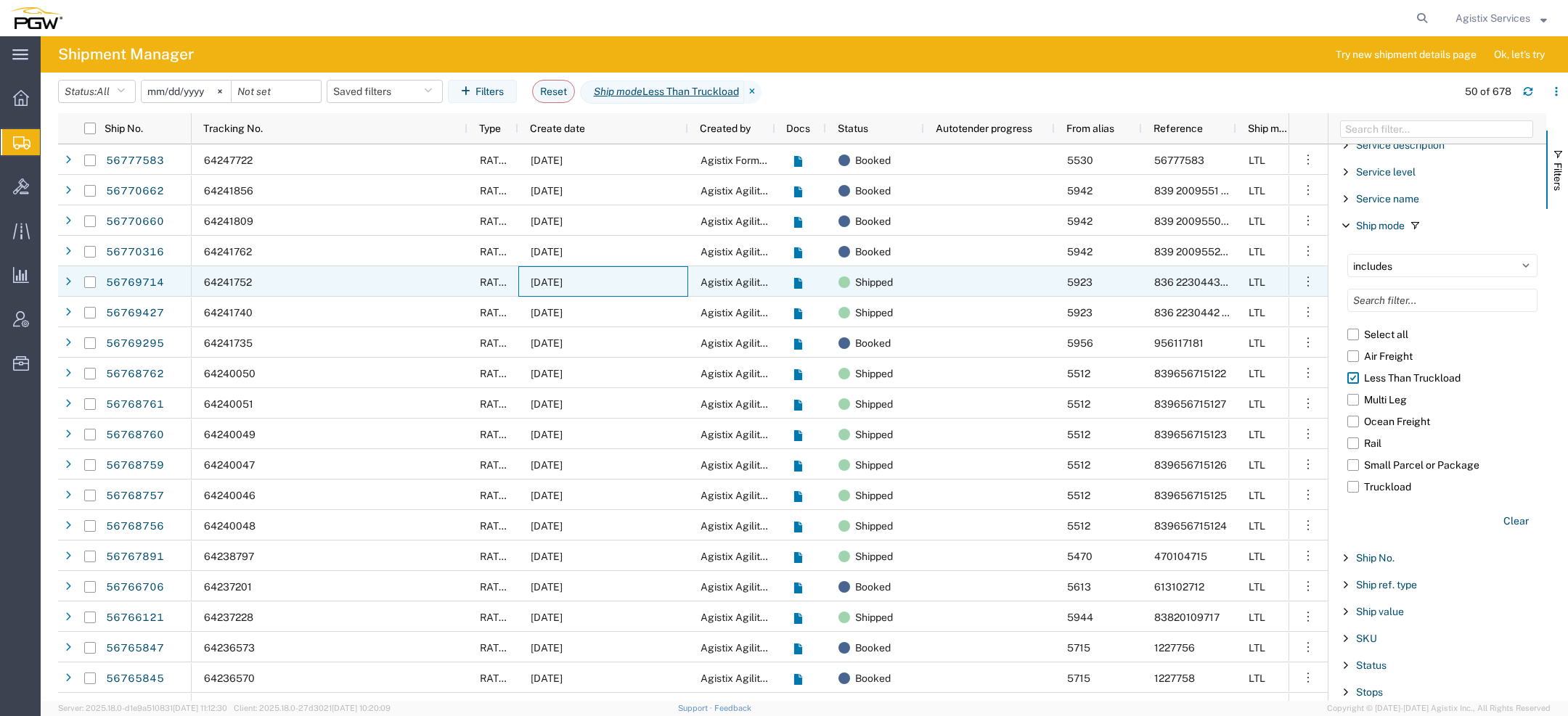
click at [597, 281] on div "09/09/2025" at bounding box center [603, 281] width 170 height 30
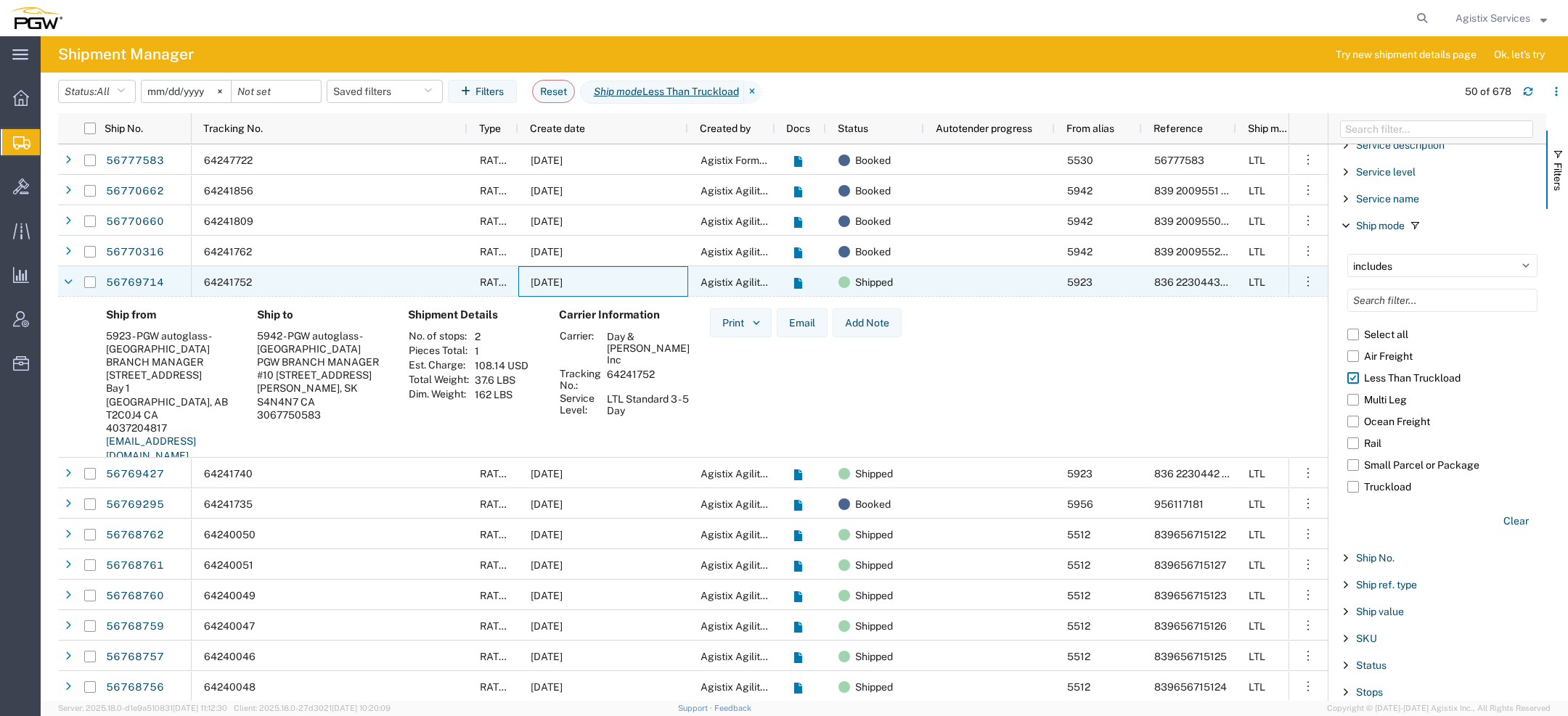
click at [597, 281] on div "09/09/2025" at bounding box center [603, 281] width 170 height 30
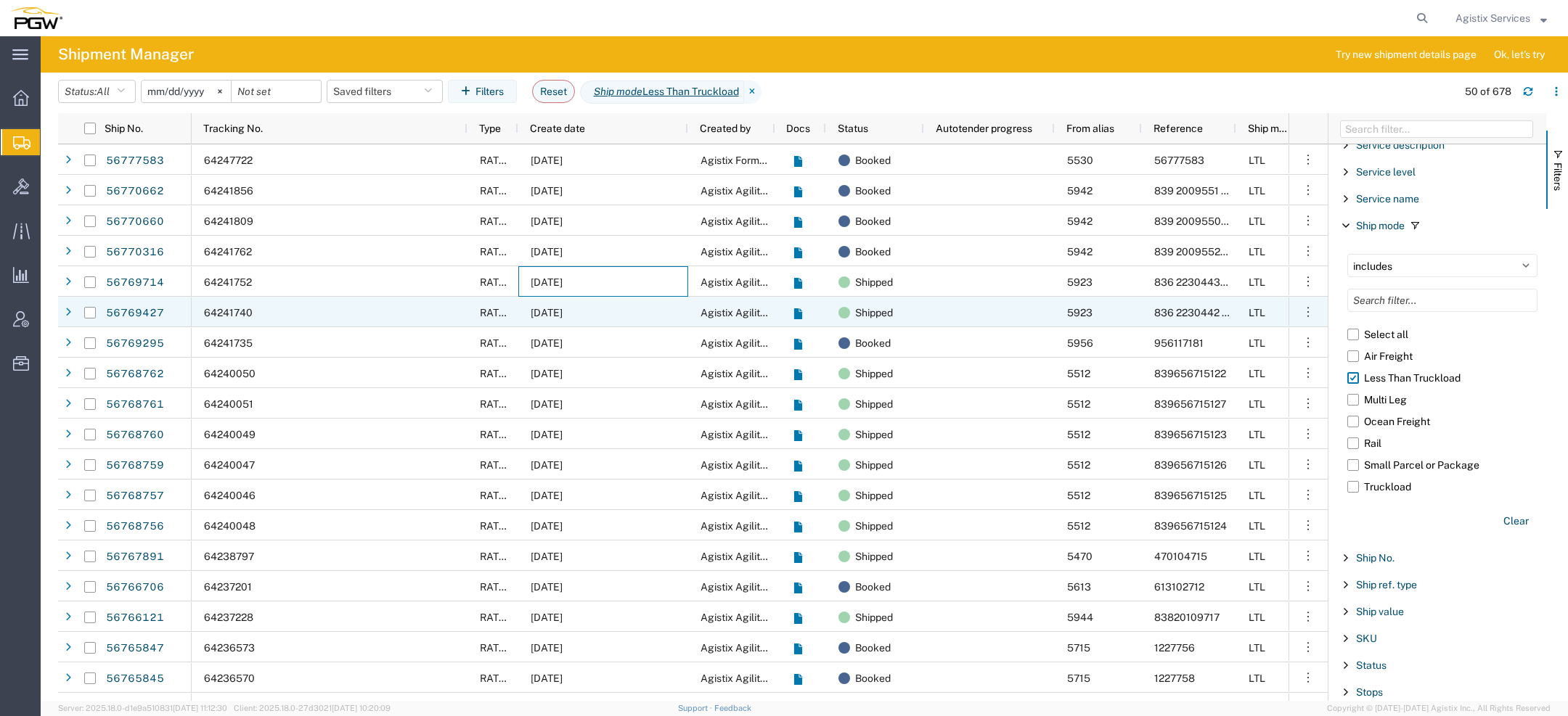
click at [597, 321] on div "09/09/2025" at bounding box center [603, 312] width 170 height 30
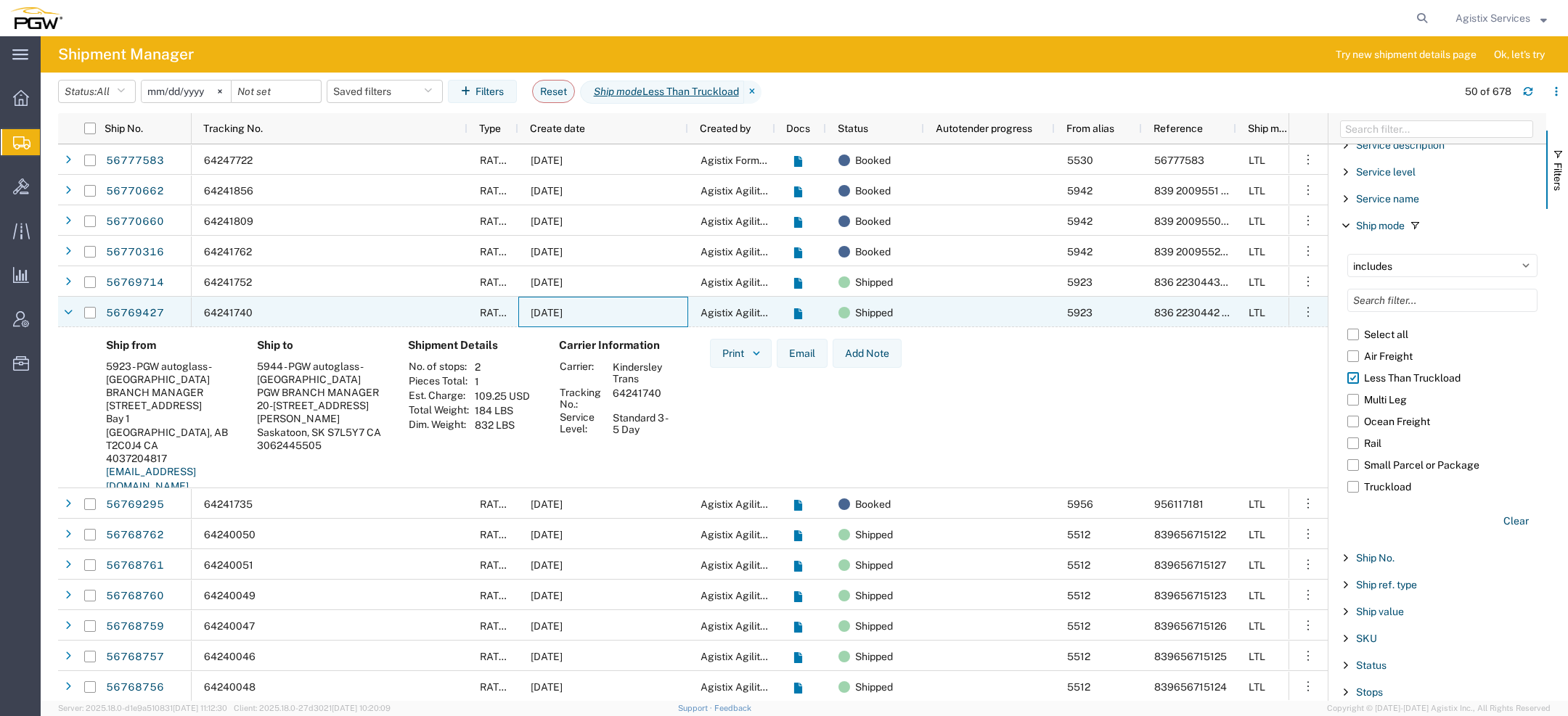
click at [597, 321] on div "09/09/2025" at bounding box center [603, 312] width 170 height 30
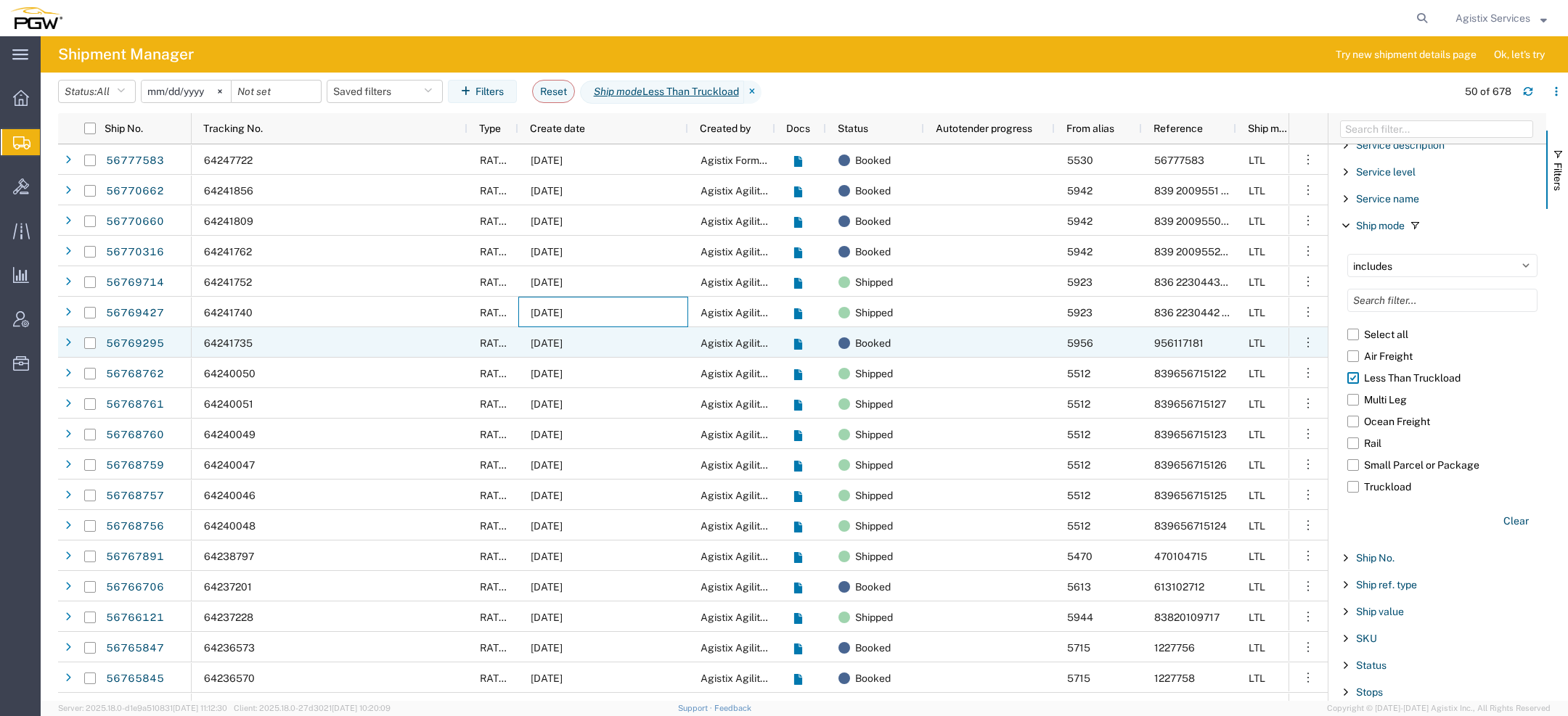
click at [596, 343] on div "09/09/2025" at bounding box center [603, 342] width 170 height 30
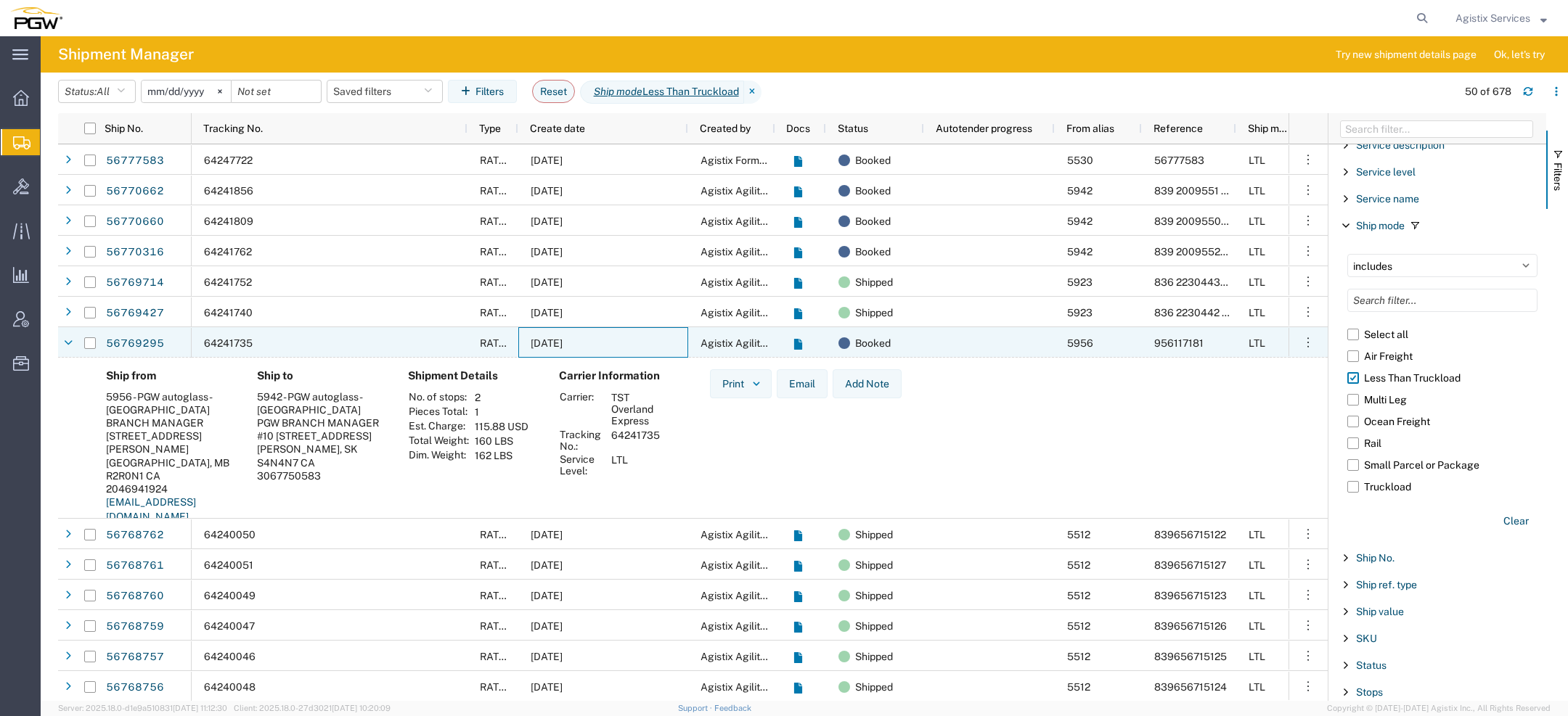
click at [596, 344] on div "09/09/2025" at bounding box center [603, 342] width 170 height 30
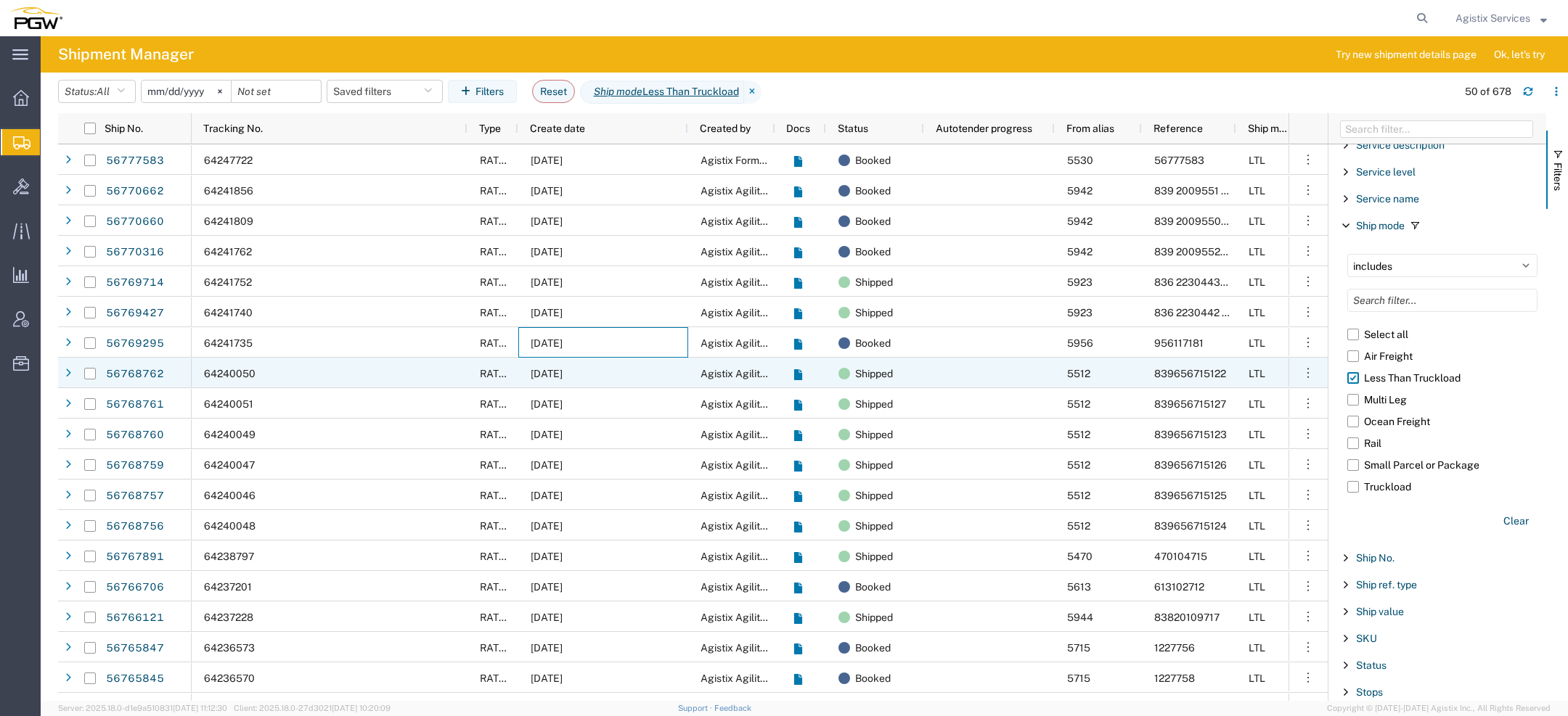
click at [593, 363] on div "09/09/2025" at bounding box center [603, 373] width 170 height 30
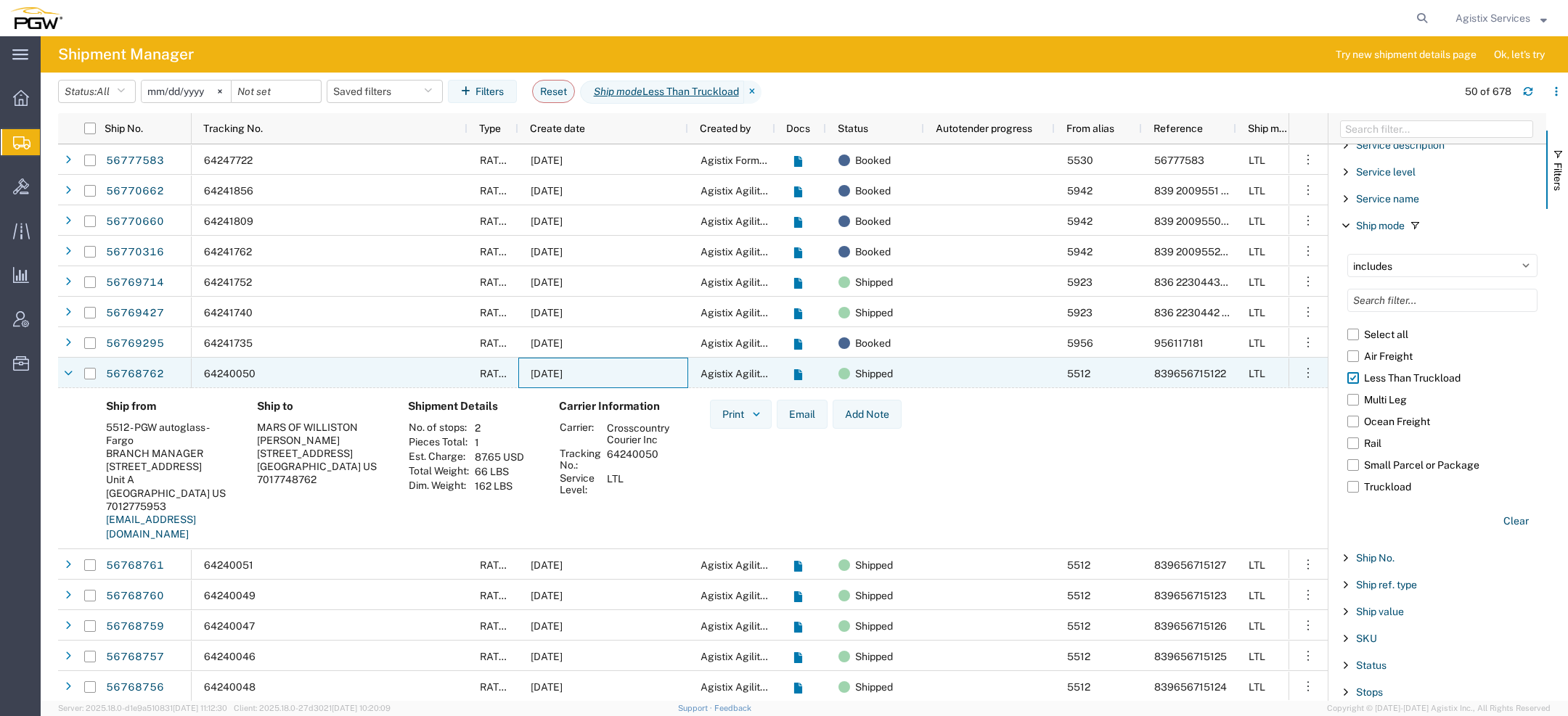
click at [562, 368] on span "09/09/2025" at bounding box center [546, 373] width 32 height 12
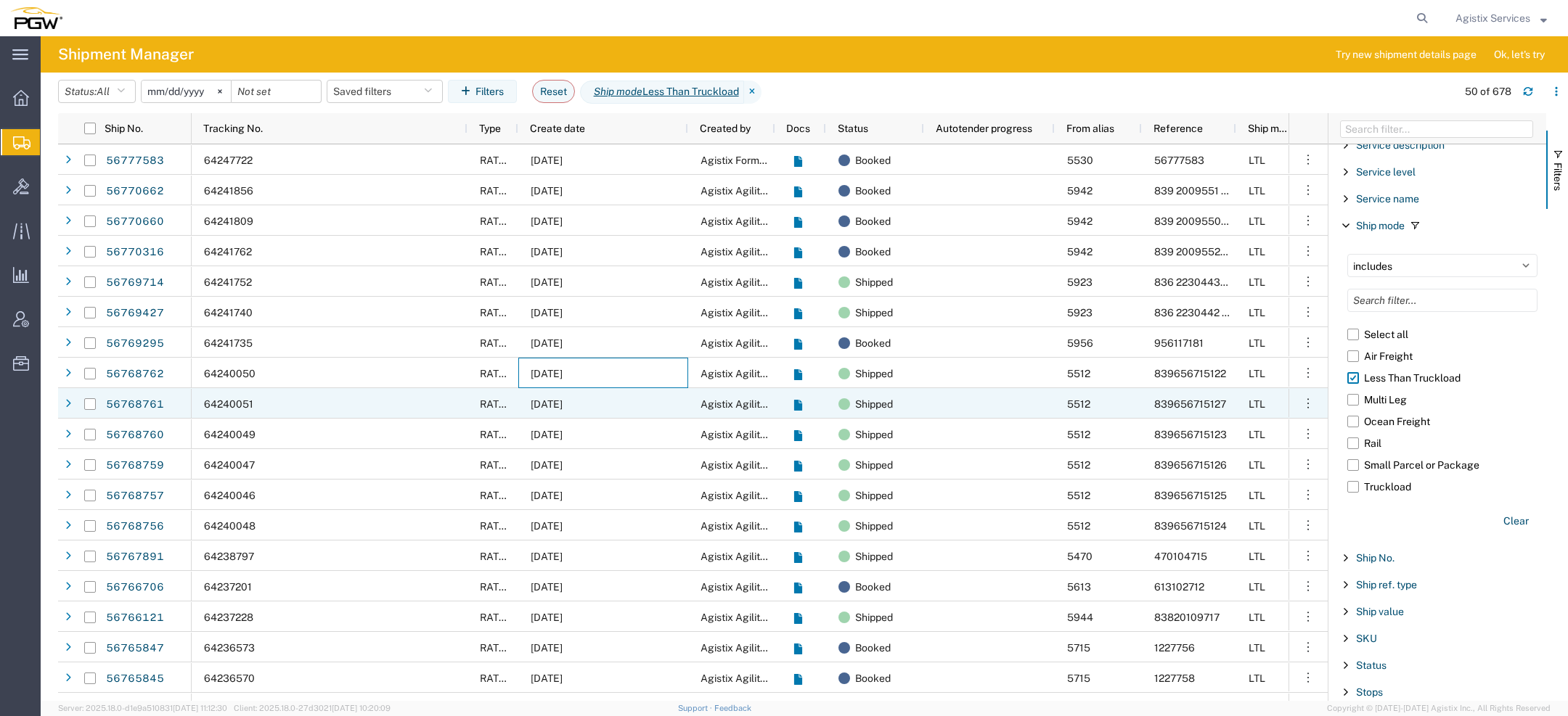
click at [562, 400] on span "09/09/2025" at bounding box center [546, 404] width 32 height 12
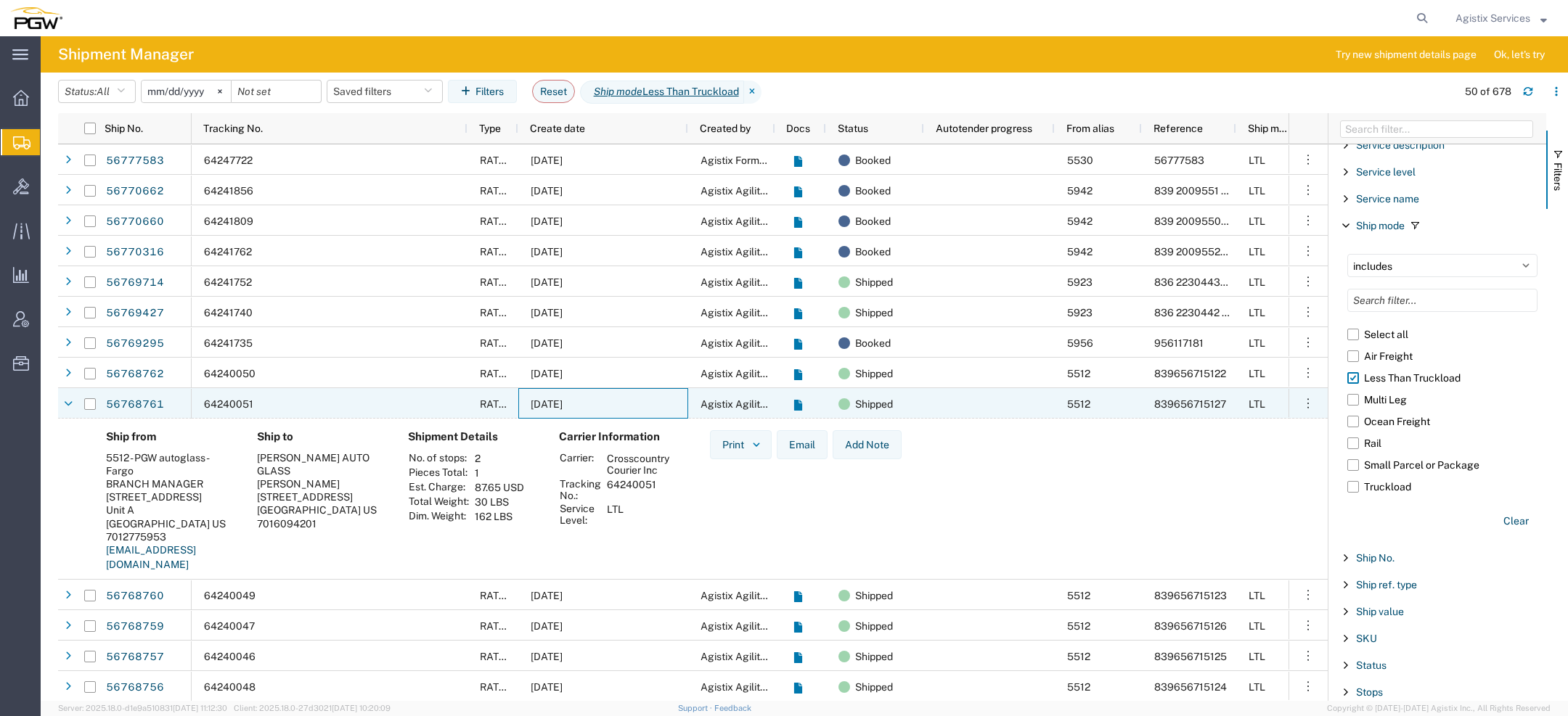
click at [562, 401] on span "09/09/2025" at bounding box center [546, 404] width 32 height 12
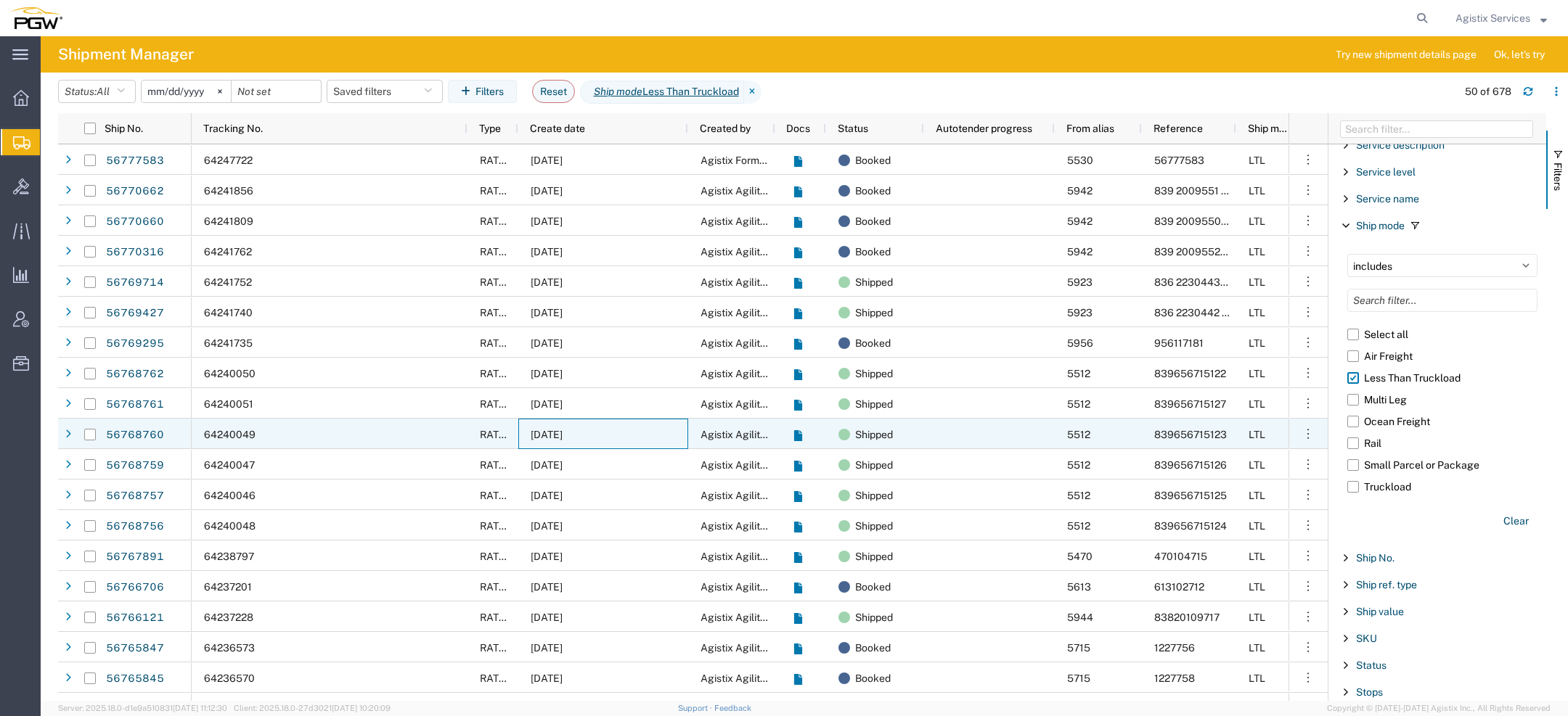
click at [562, 433] on span "09/09/2025" at bounding box center [546, 435] width 32 height 12
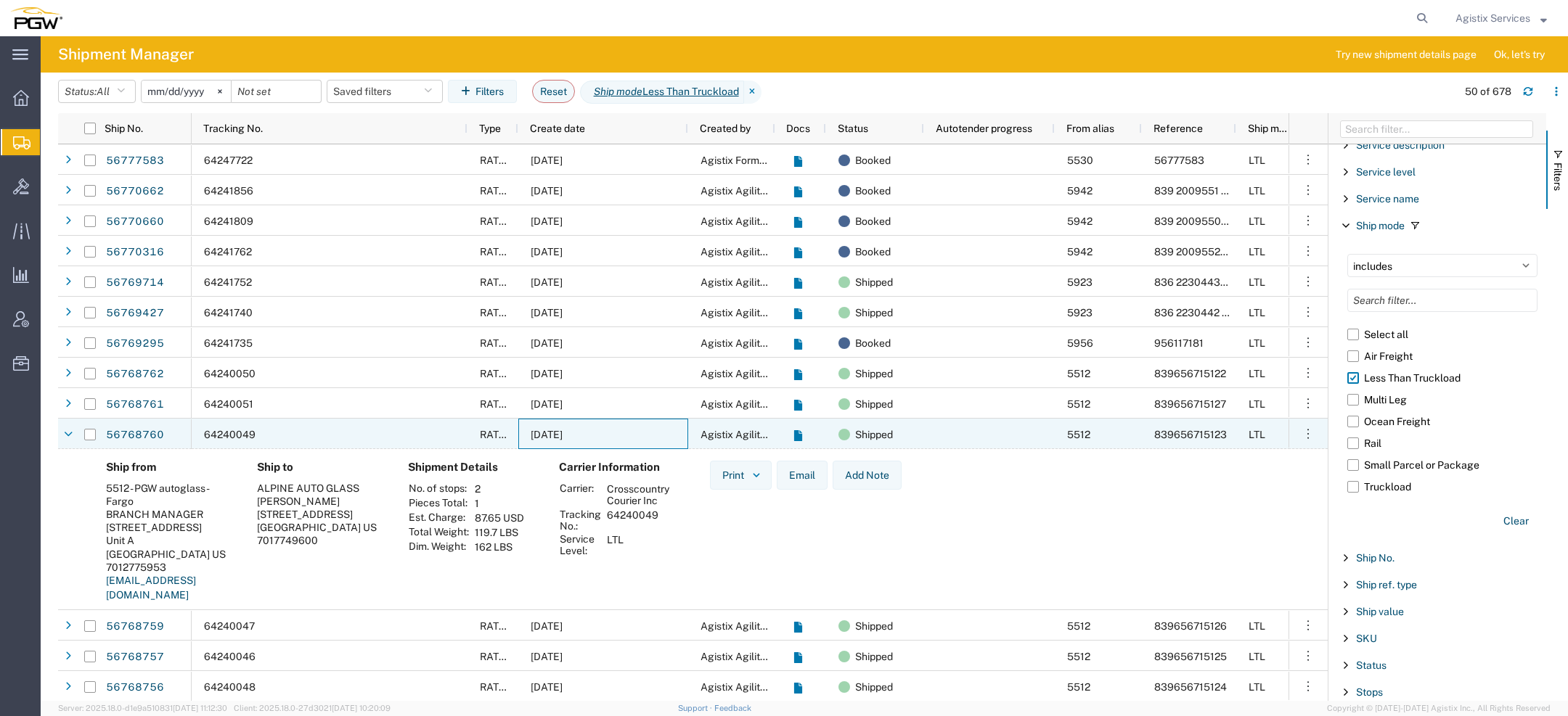
click at [562, 434] on span "[DATE]" at bounding box center [546, 435] width 32 height 12
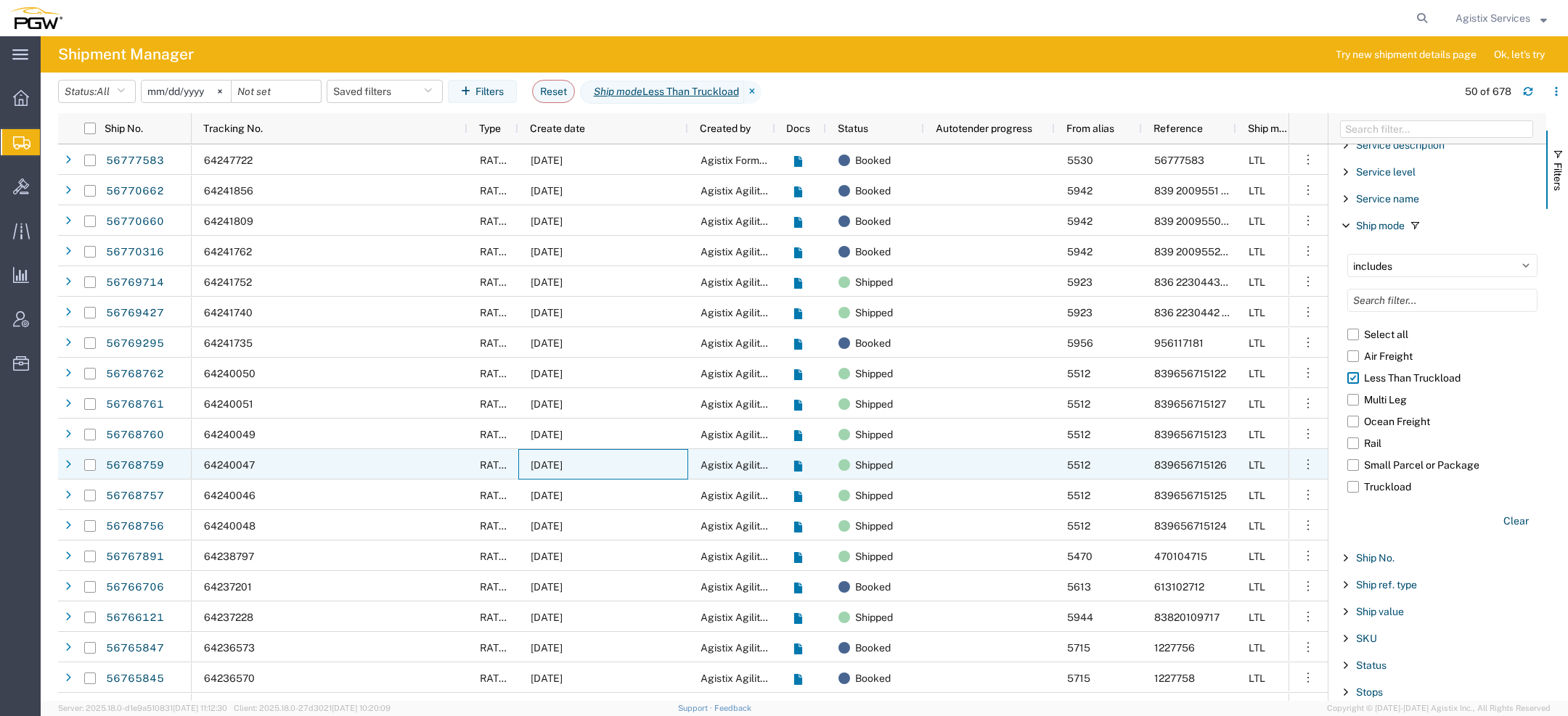
click at [586, 478] on div "[DATE]" at bounding box center [603, 464] width 170 height 30
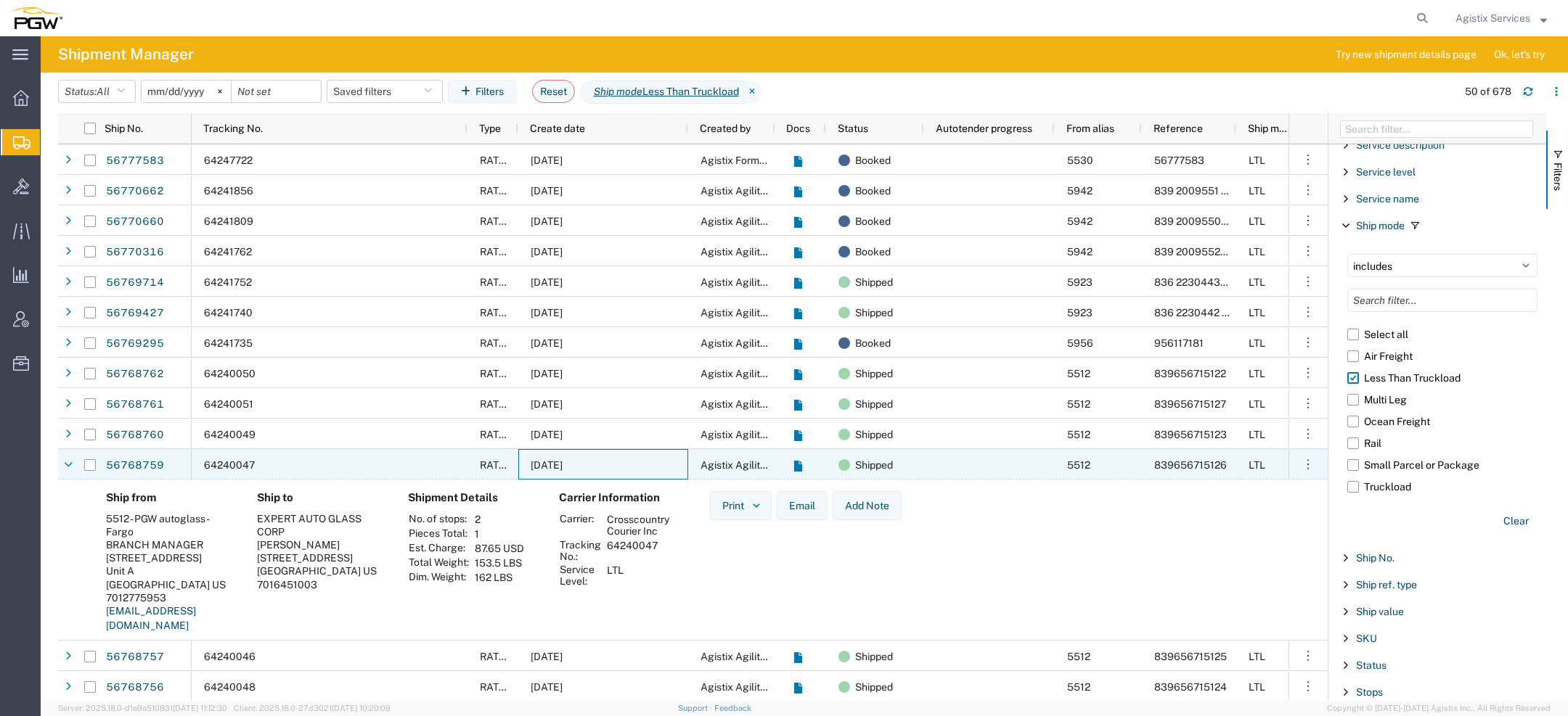
click at [586, 478] on div "09/09/2025" at bounding box center [603, 464] width 170 height 30
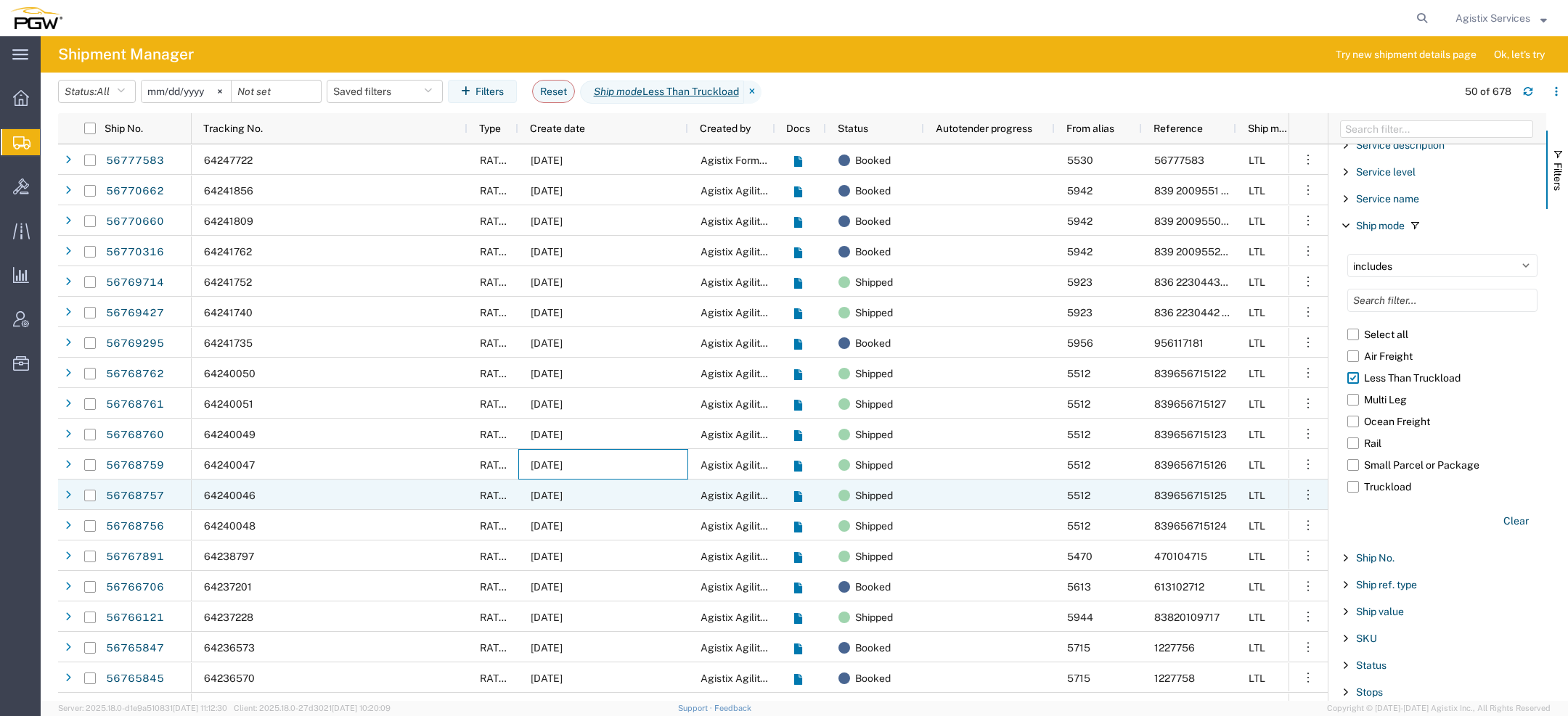
click at [562, 497] on span "09/09/2025" at bounding box center [546, 496] width 32 height 12
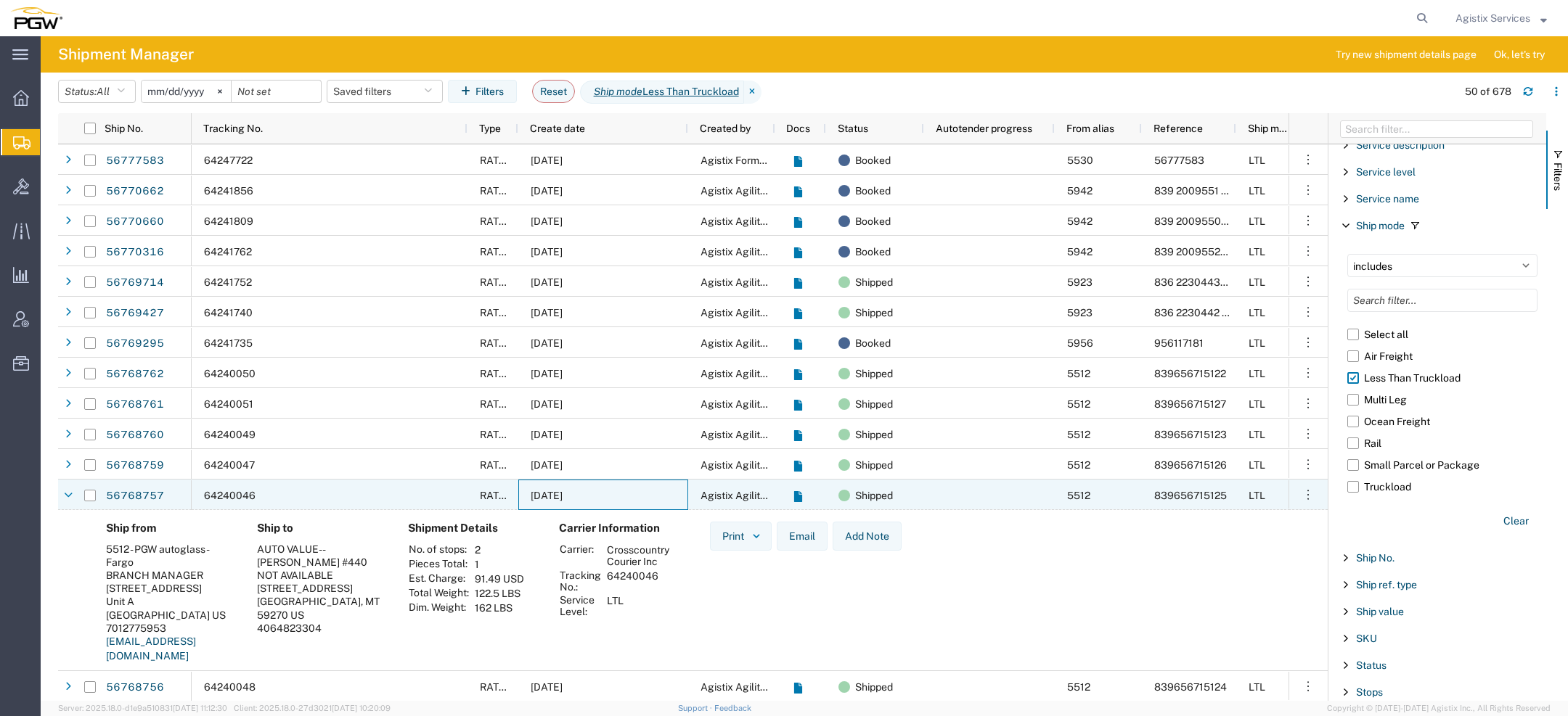
click at [562, 497] on span "09/09/2025" at bounding box center [546, 496] width 32 height 12
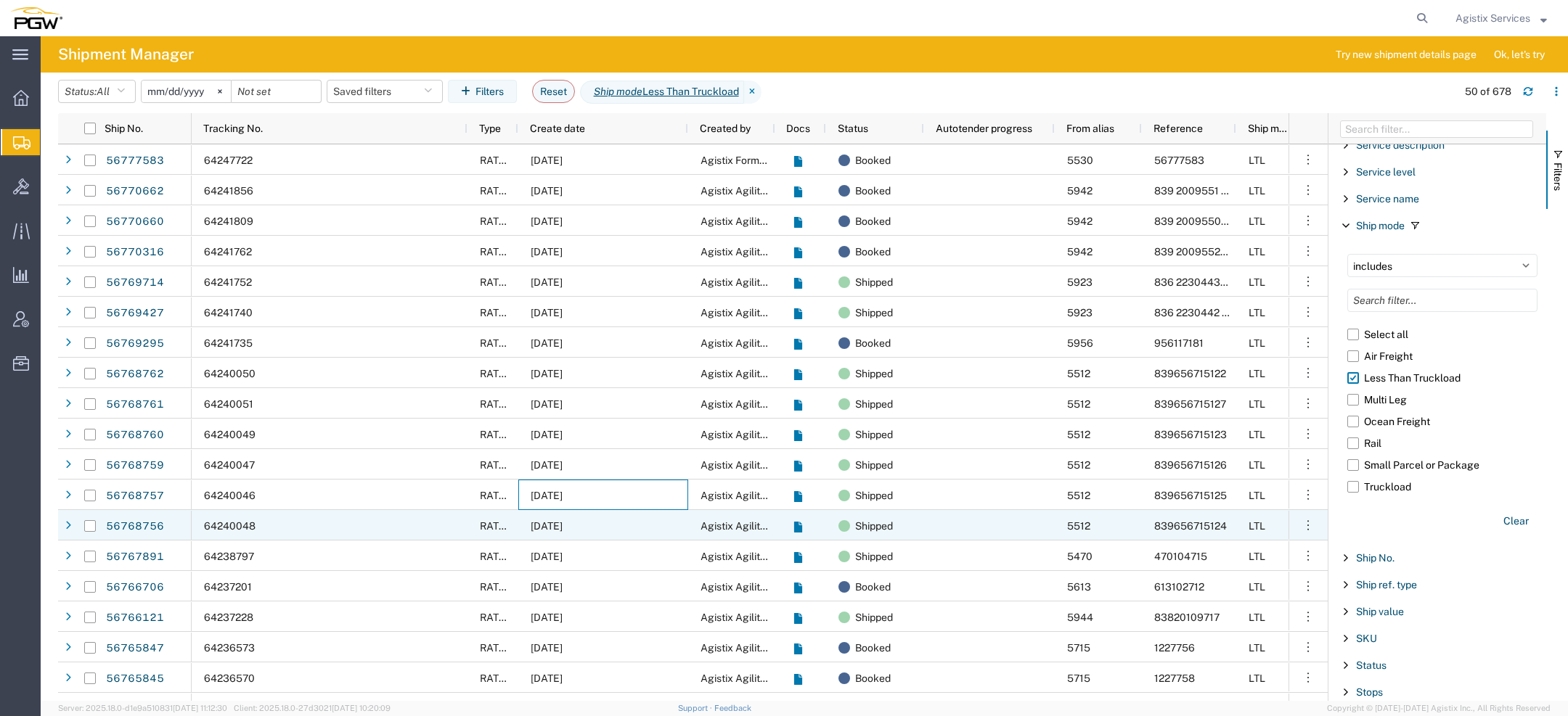
click at [579, 537] on div "09/09/2025" at bounding box center [603, 525] width 170 height 30
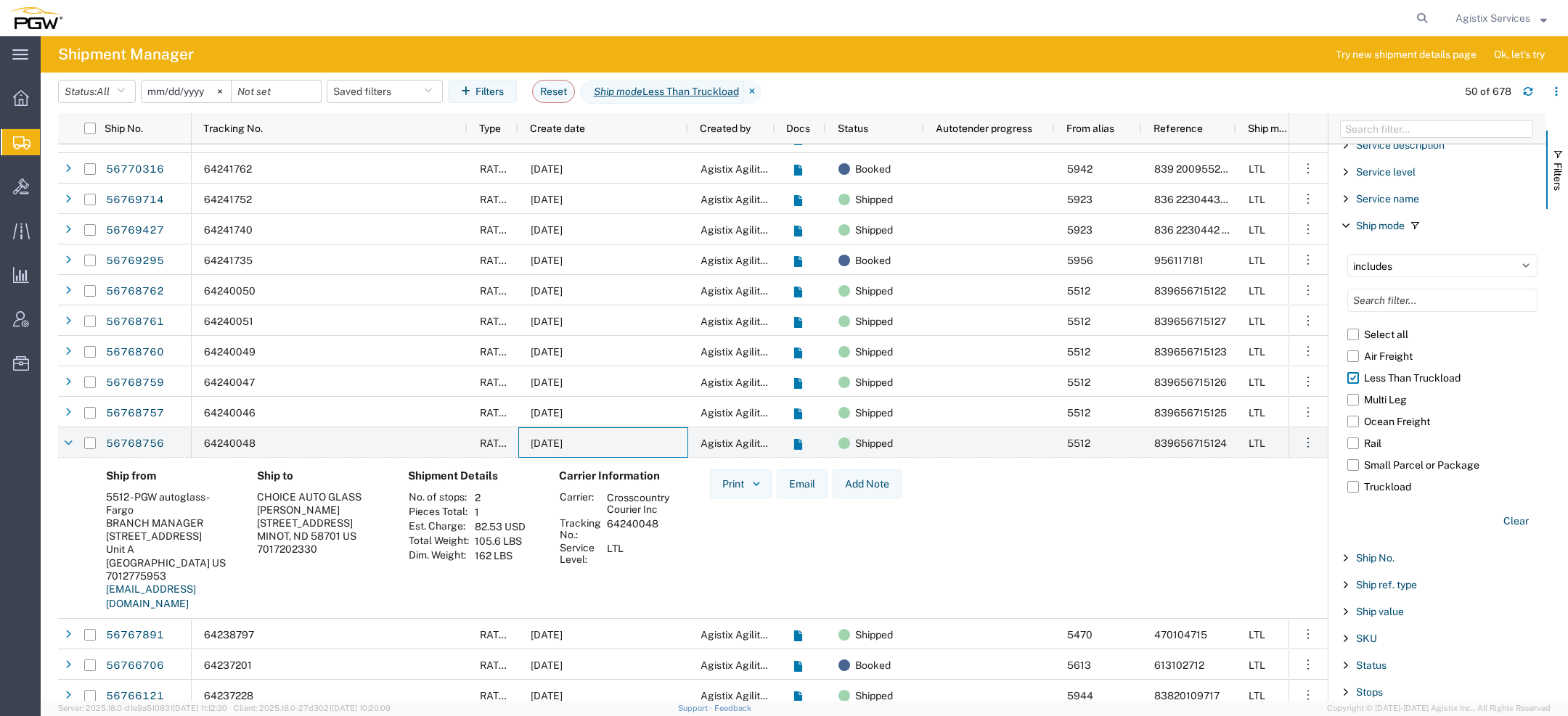
scroll to position [111, 0]
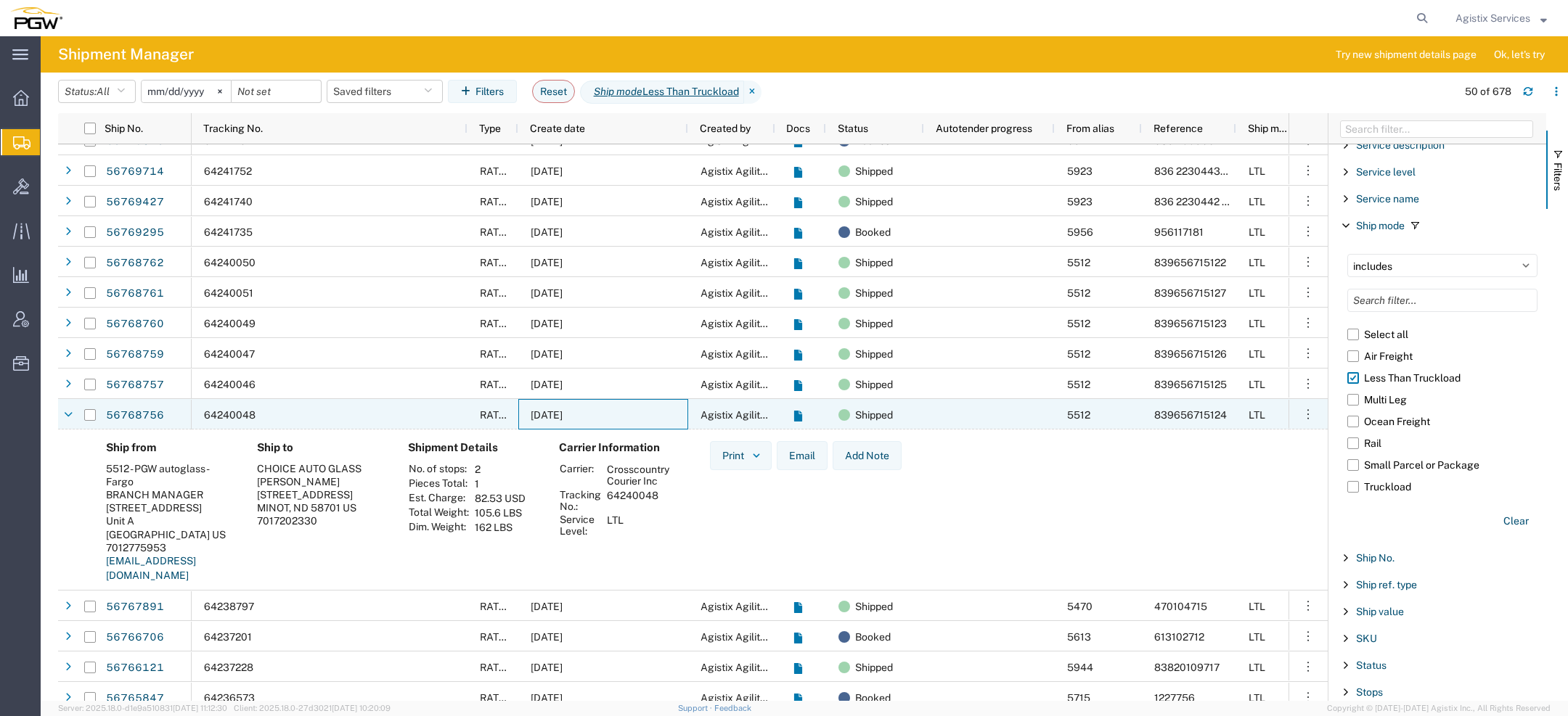
click at [620, 418] on div "[DATE]" at bounding box center [603, 414] width 170 height 30
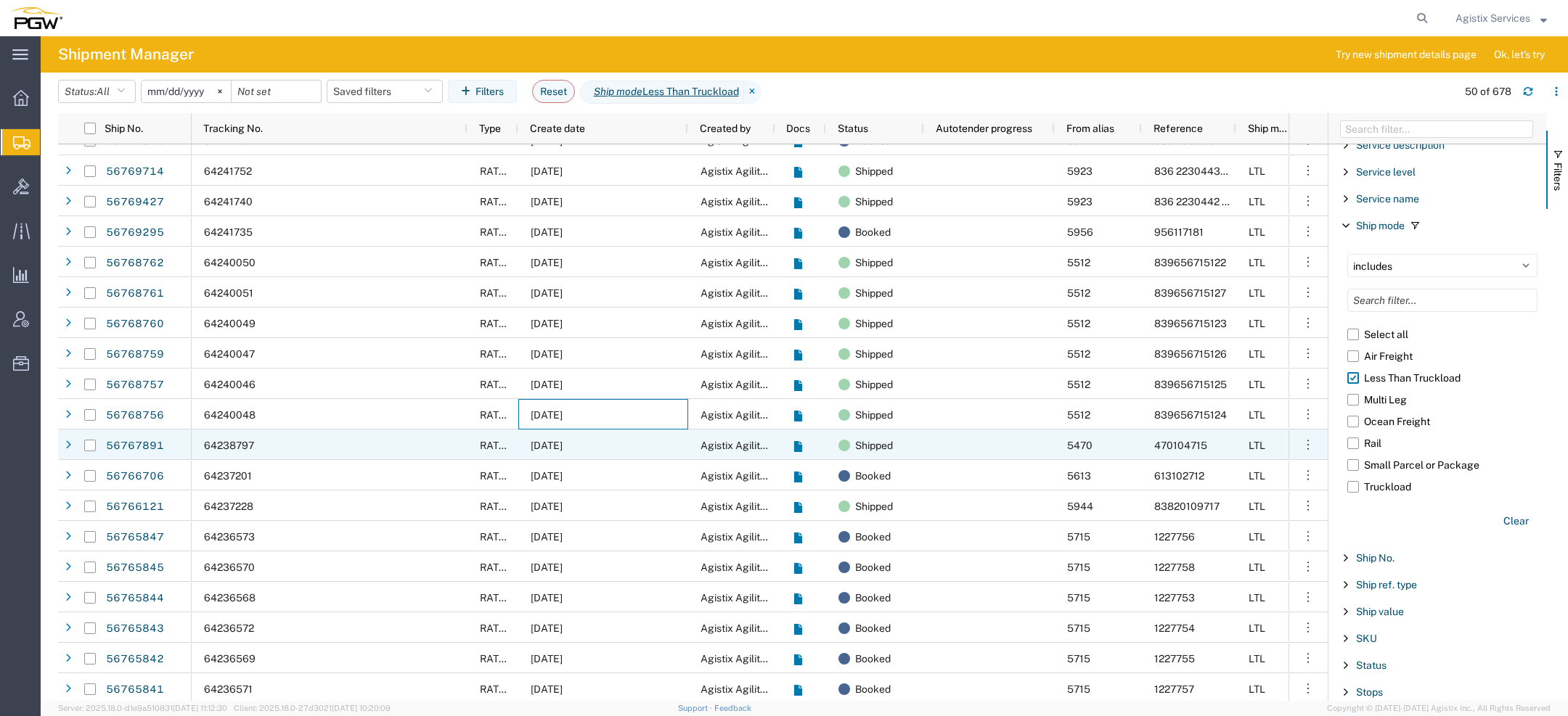
click at [611, 435] on div "[DATE]" at bounding box center [603, 445] width 170 height 30
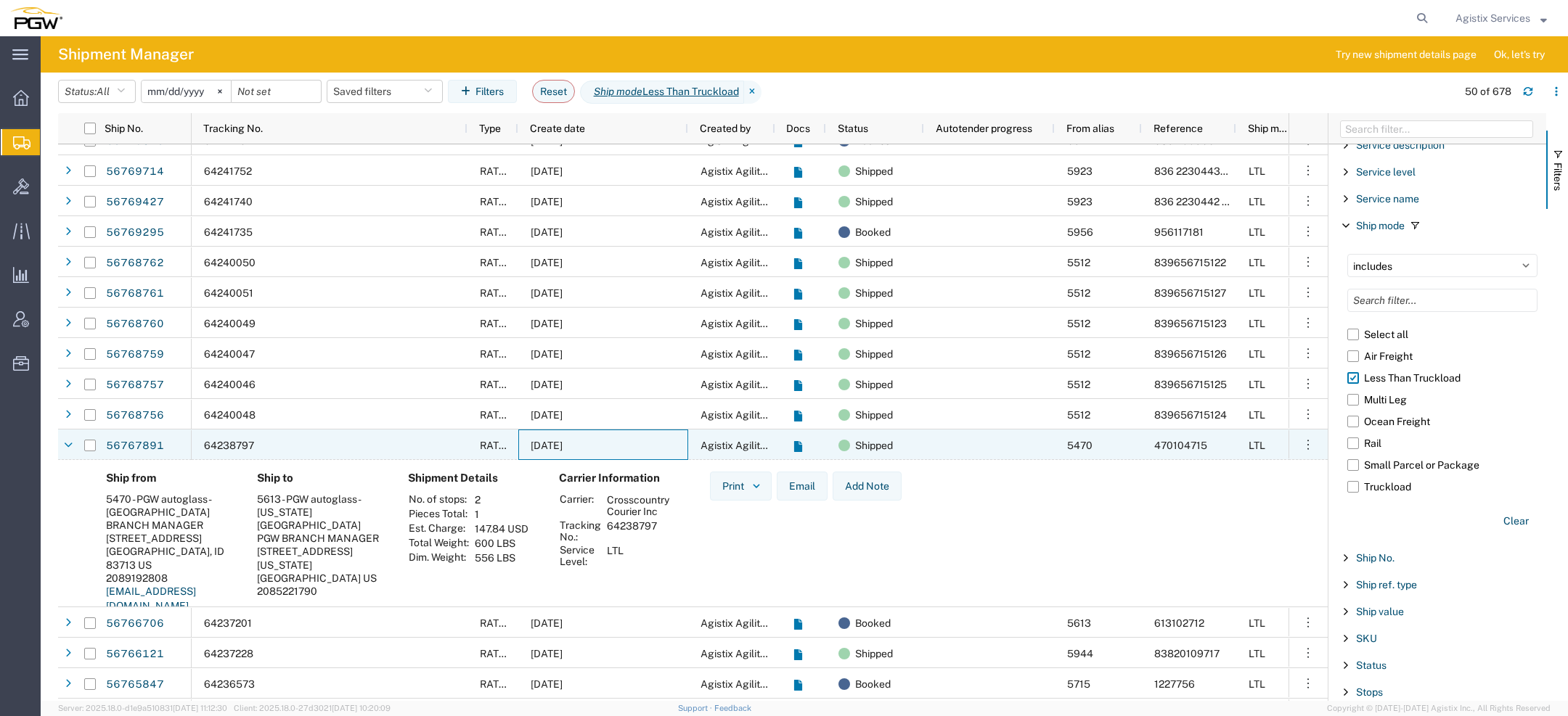
click at [610, 442] on div "[DATE]" at bounding box center [603, 445] width 170 height 30
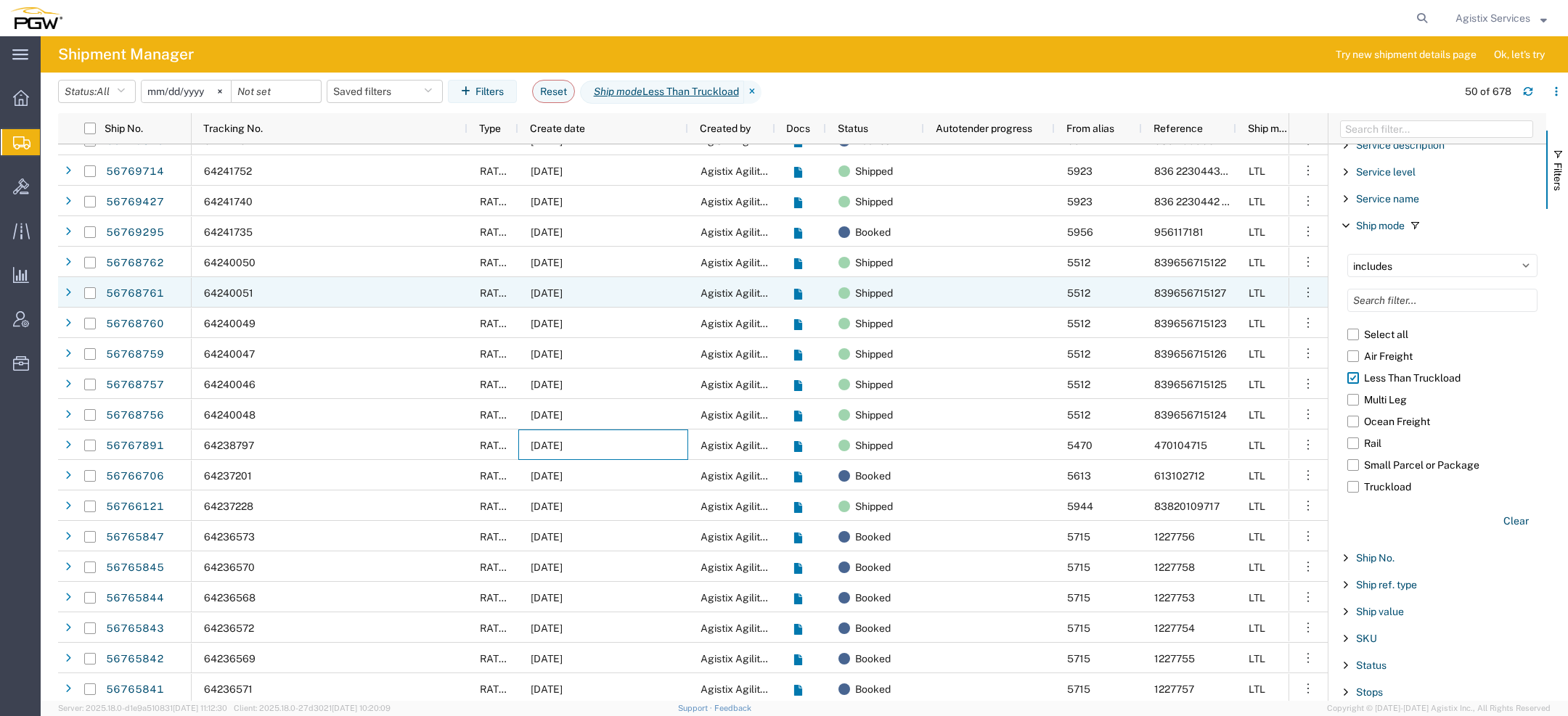
scroll to position [0, 0]
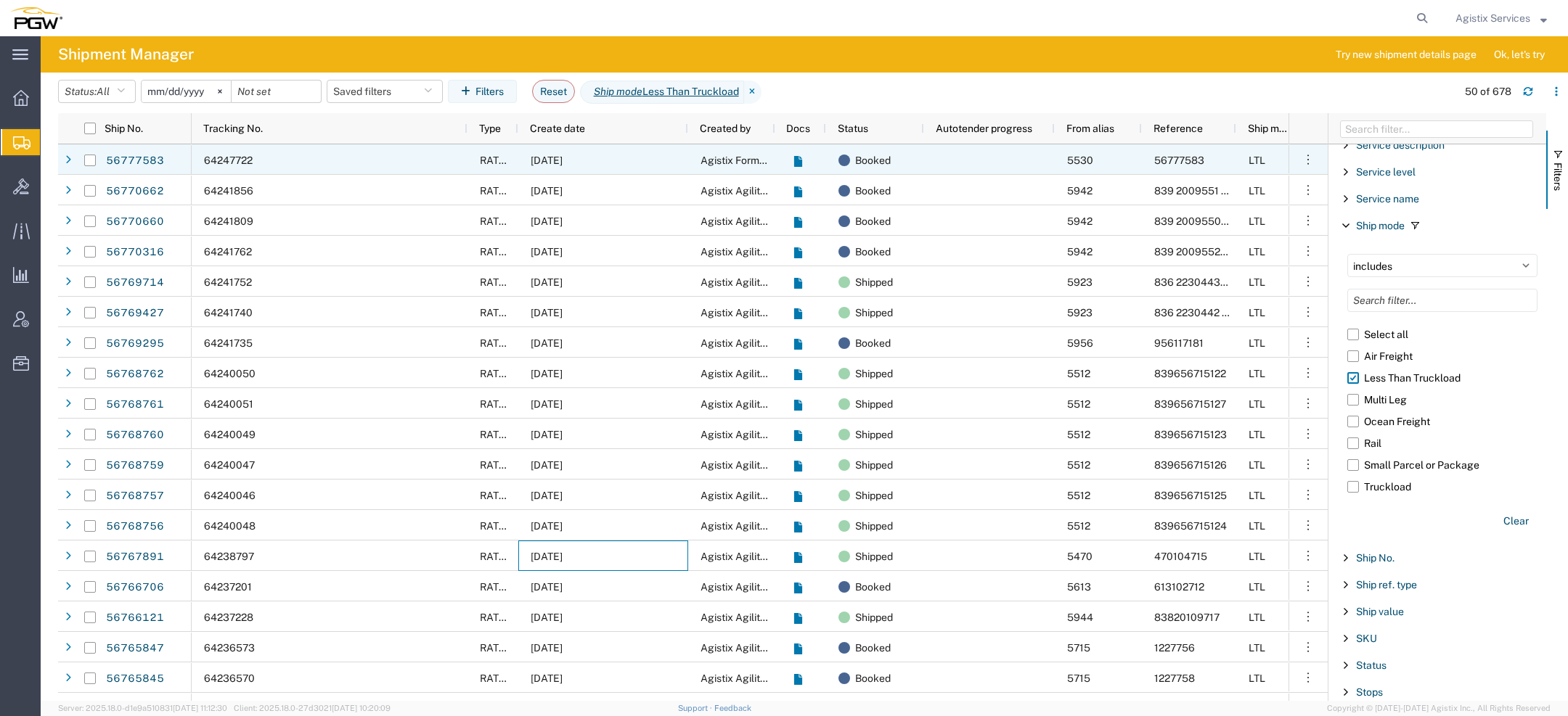
click at [562, 158] on span "[DATE]" at bounding box center [546, 160] width 32 height 12
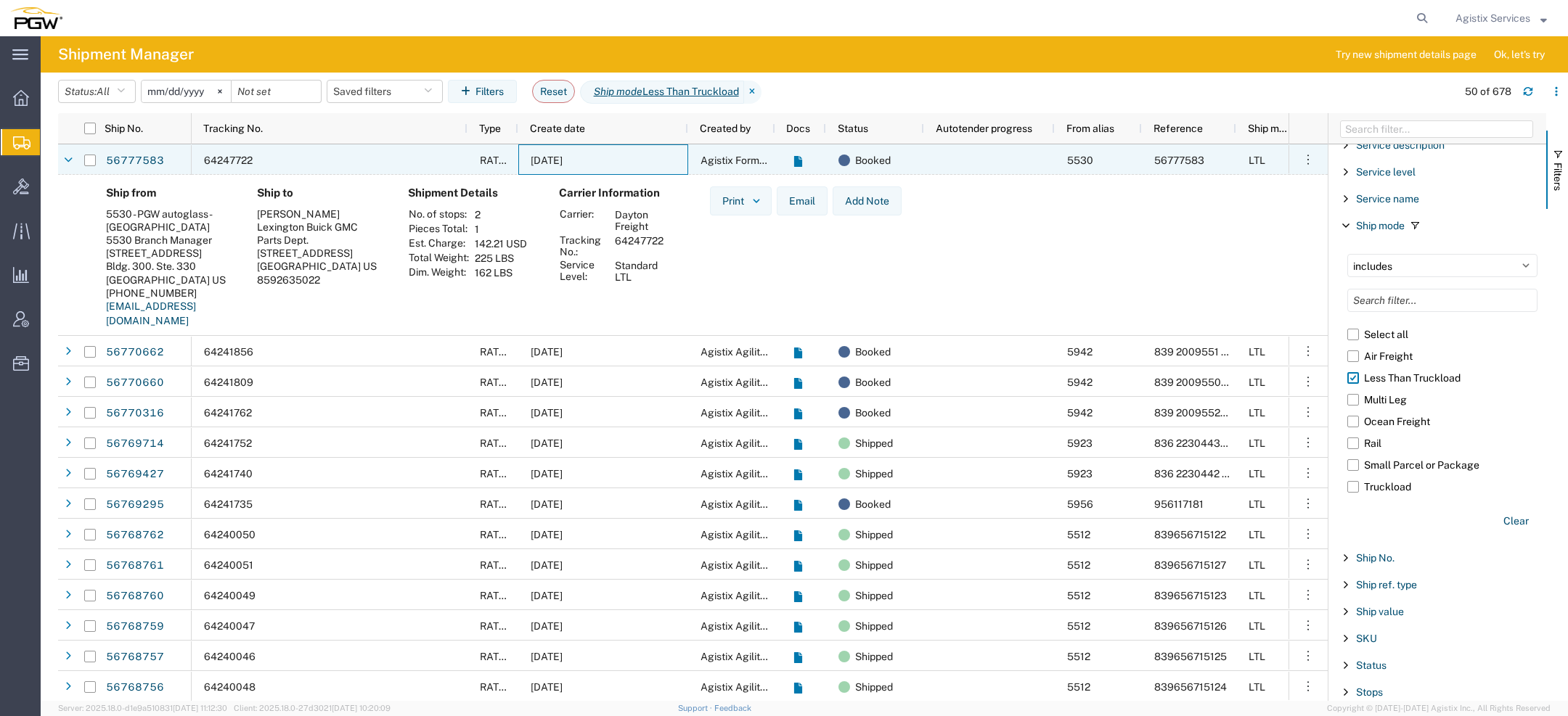
click at [562, 158] on span "[DATE]" at bounding box center [546, 160] width 32 height 12
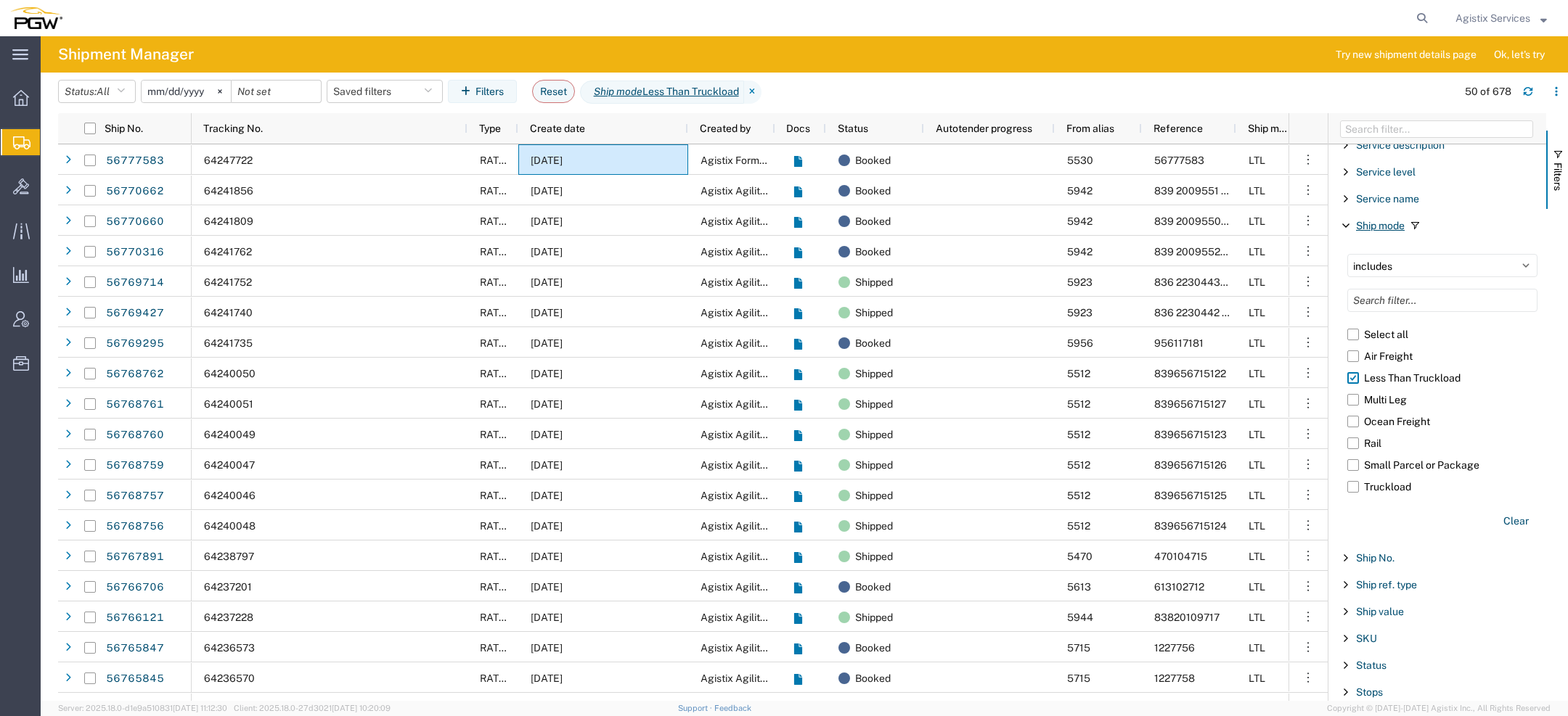
click at [1402, 220] on span "Ship mode" at bounding box center [1380, 225] width 49 height 12
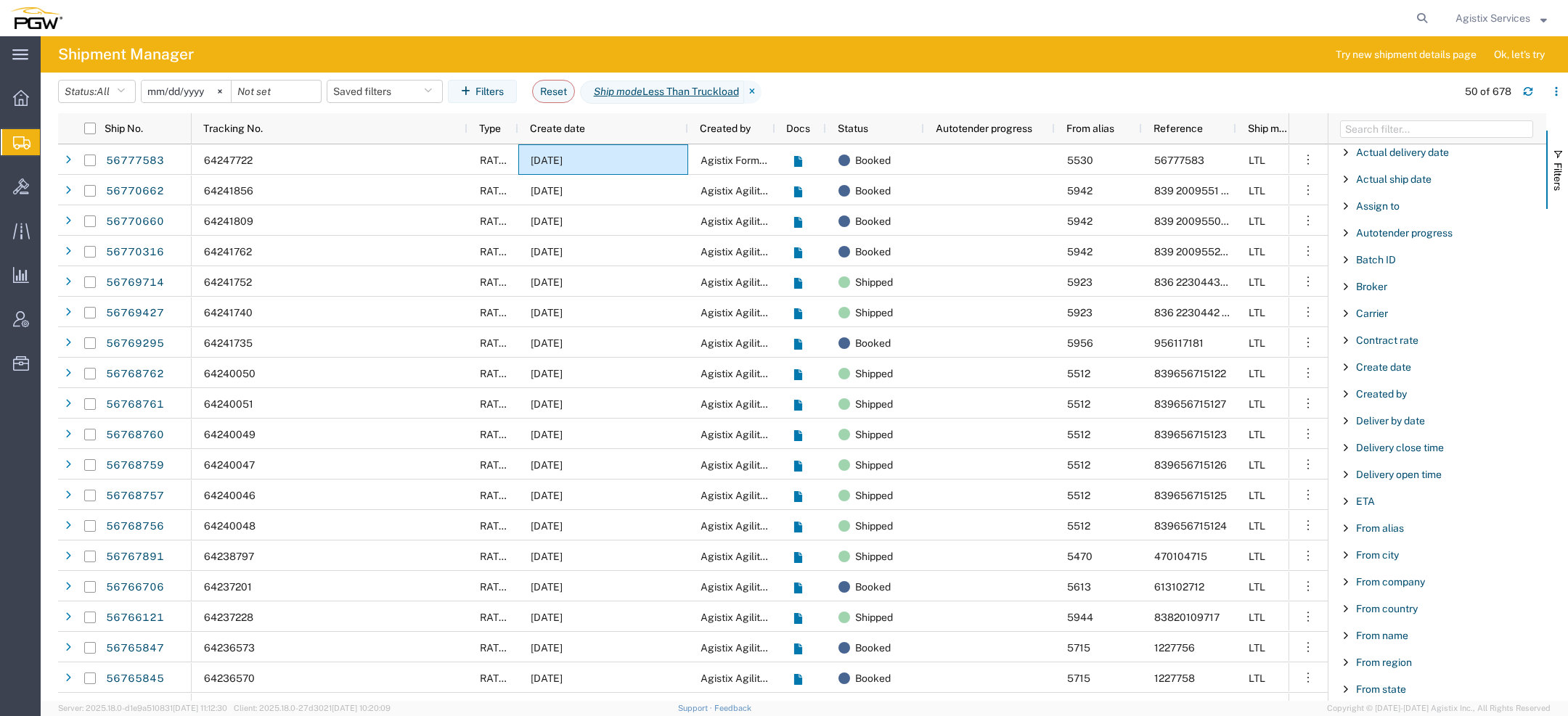
scroll to position [77, 0]
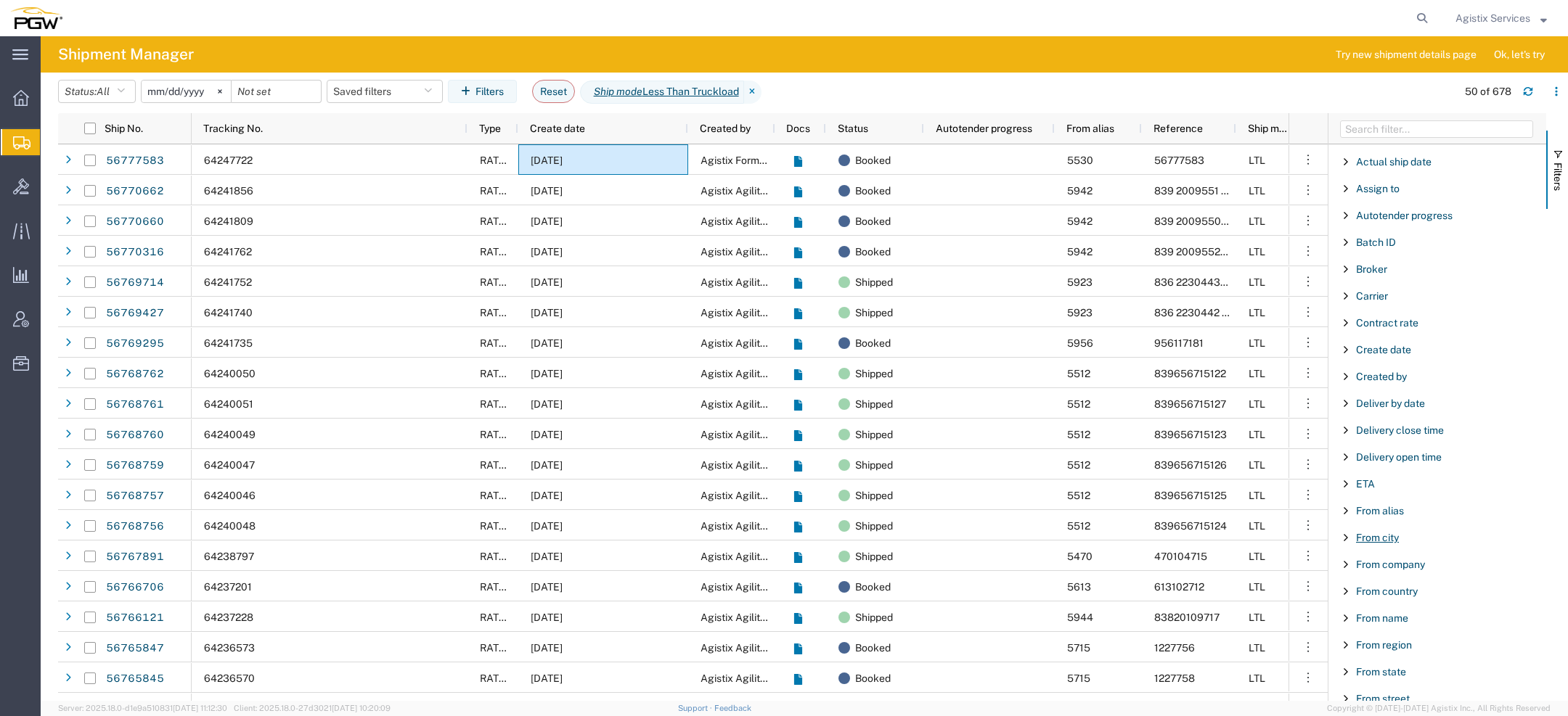
click at [1373, 534] on span "From city" at bounding box center [1377, 537] width 43 height 12
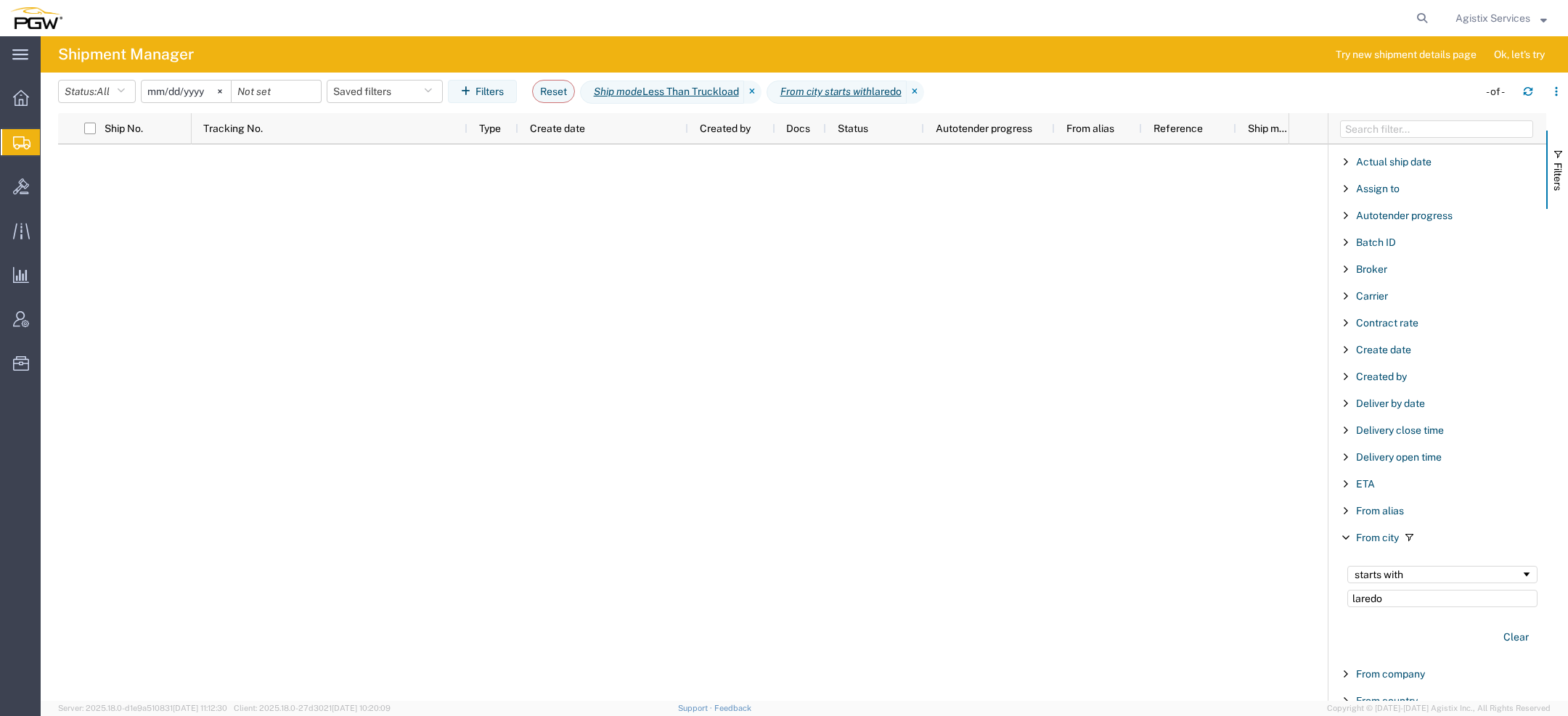
click at [159, 94] on input "2025-08-10" at bounding box center [186, 91] width 89 height 22
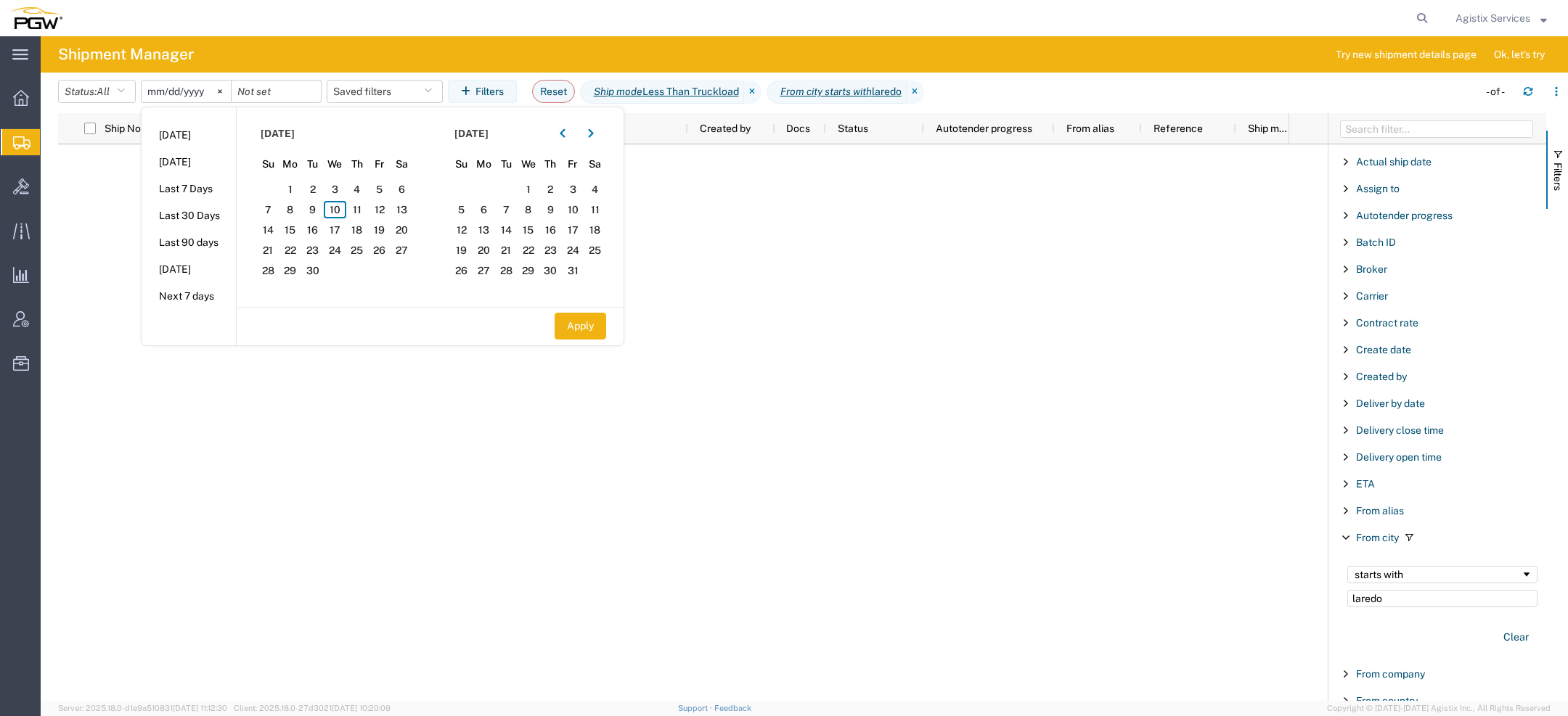
click at [739, 232] on div at bounding box center [740, 423] width 1097 height 557
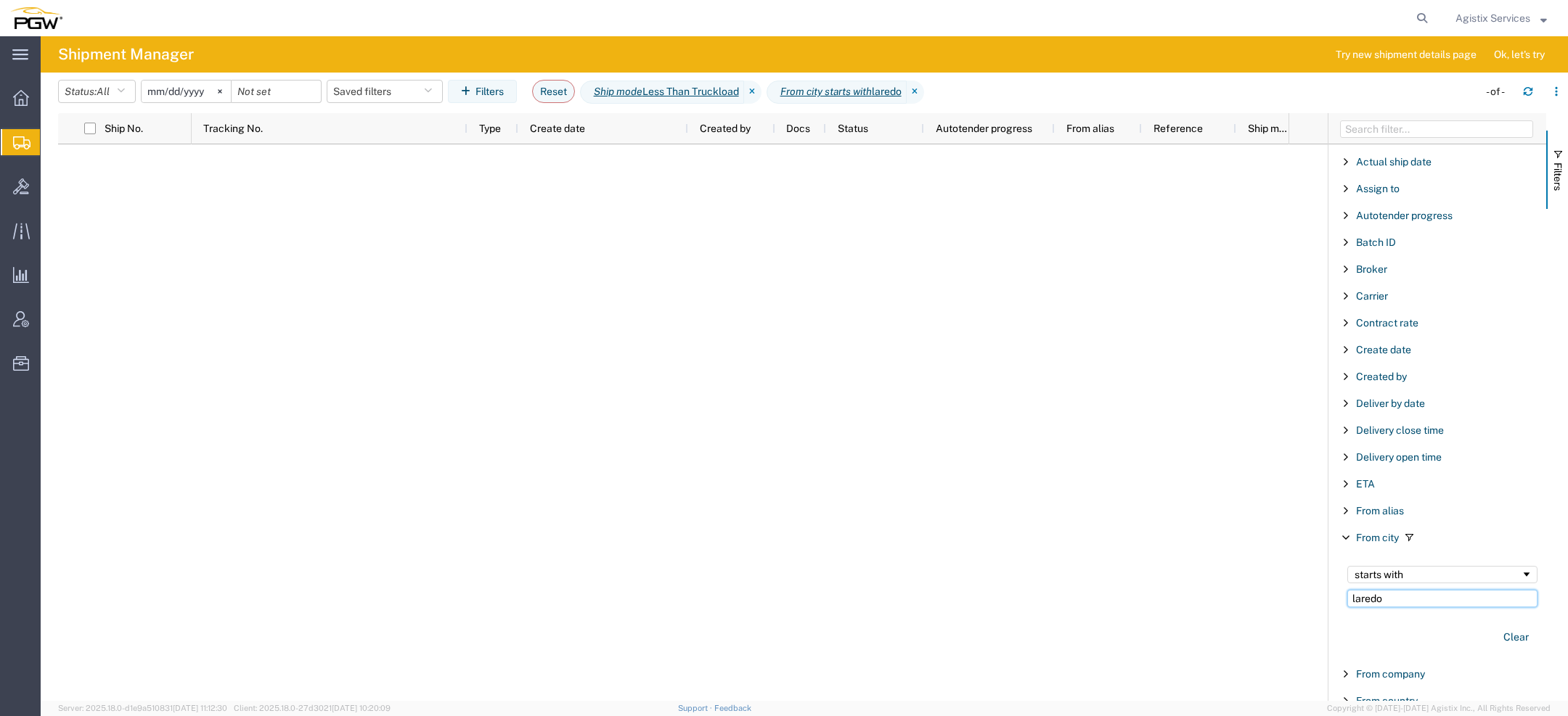
drag, startPoint x: 1394, startPoint y: 593, endPoint x: 1146, endPoint y: 585, distance: 248.1
click at [1210, 585] on div "Ship No. Tracking No. Type Create date Created by Docs Status Autotender progre…" at bounding box center [813, 407] width 1510 height 588
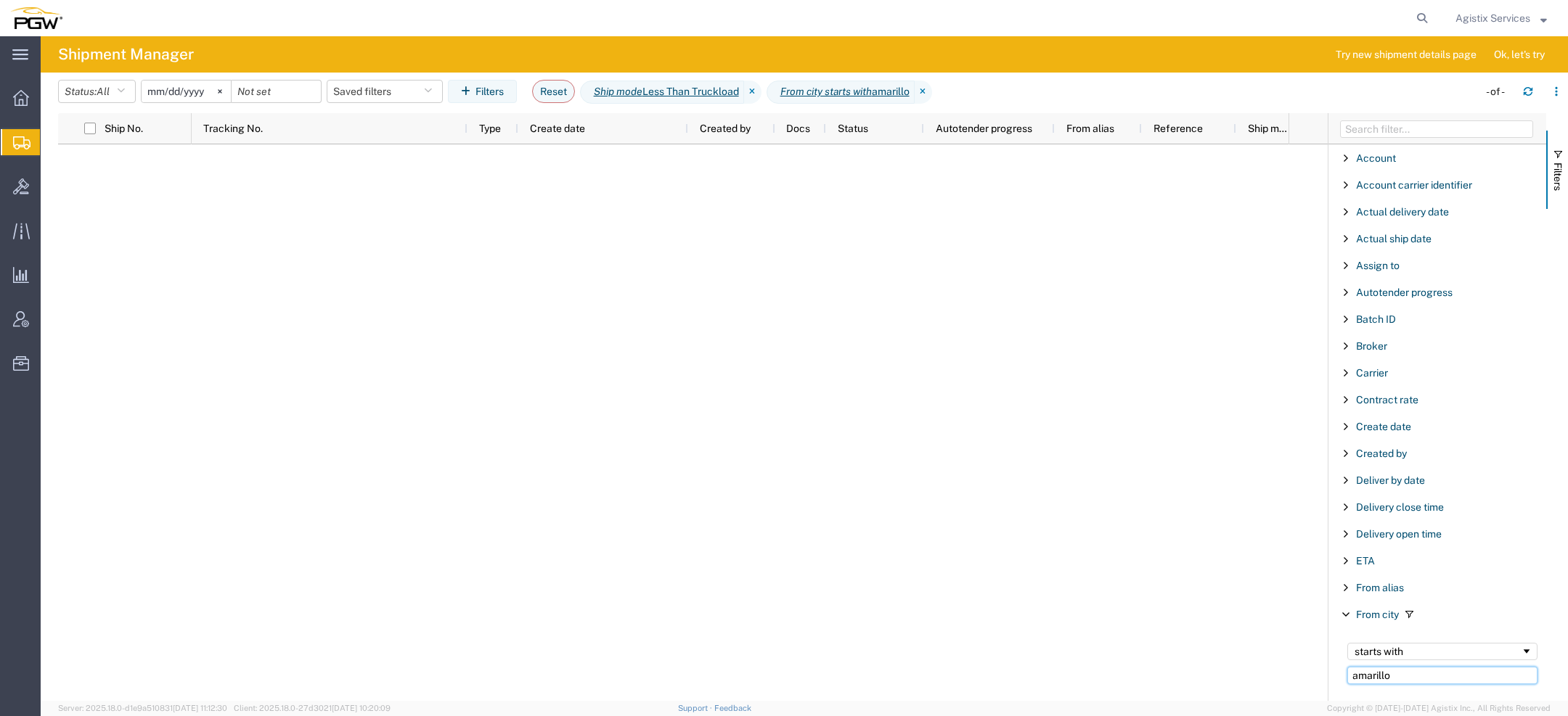
drag, startPoint x: 1405, startPoint y: 673, endPoint x: 1128, endPoint y: 673, distance: 277.0
click at [1195, 673] on div "Ship No. Tracking No. Type Create date Created by Docs Status Autotender progre…" at bounding box center [813, 407] width 1510 height 588
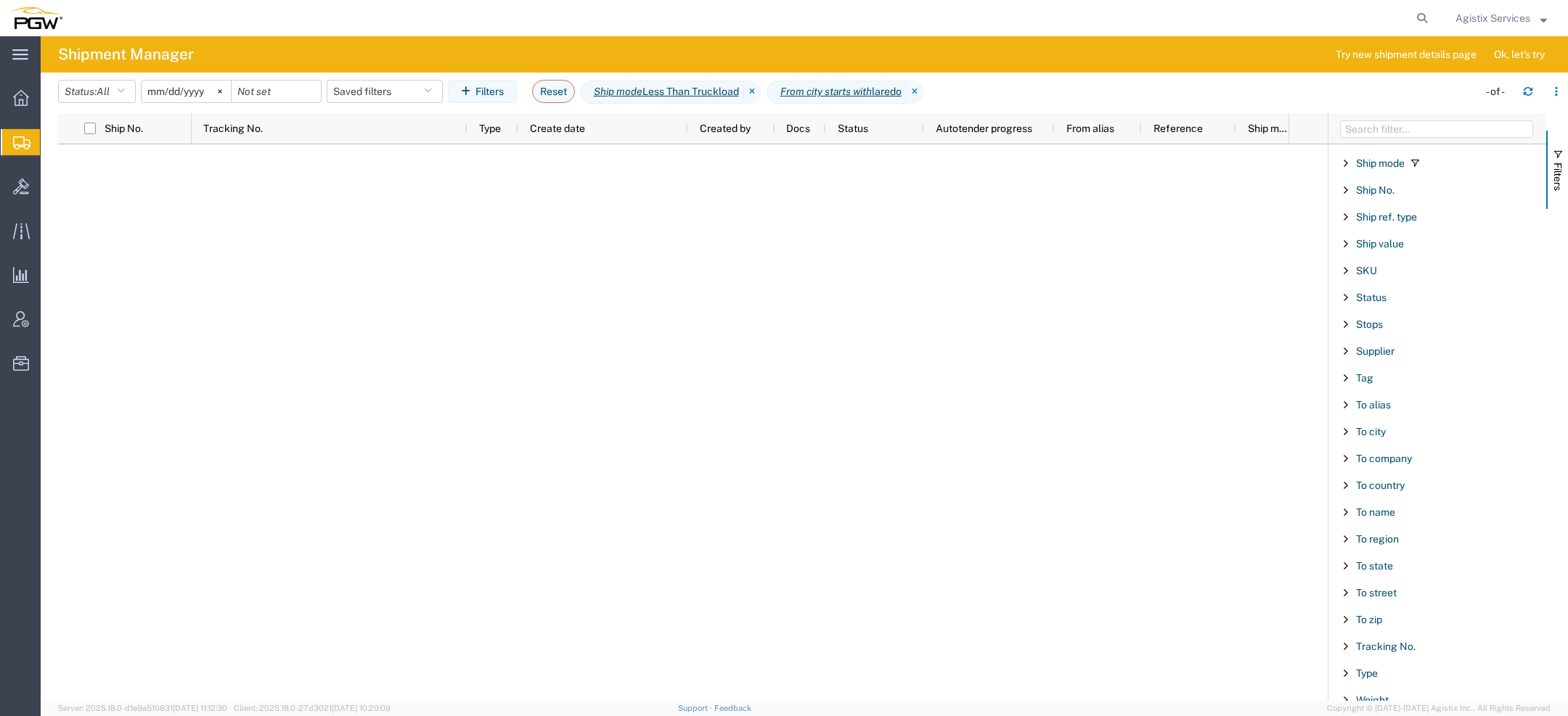
scroll to position [1239, 0]
type input "laredo"
click at [1383, 234] on span "Ship mode" at bounding box center [1380, 237] width 49 height 12
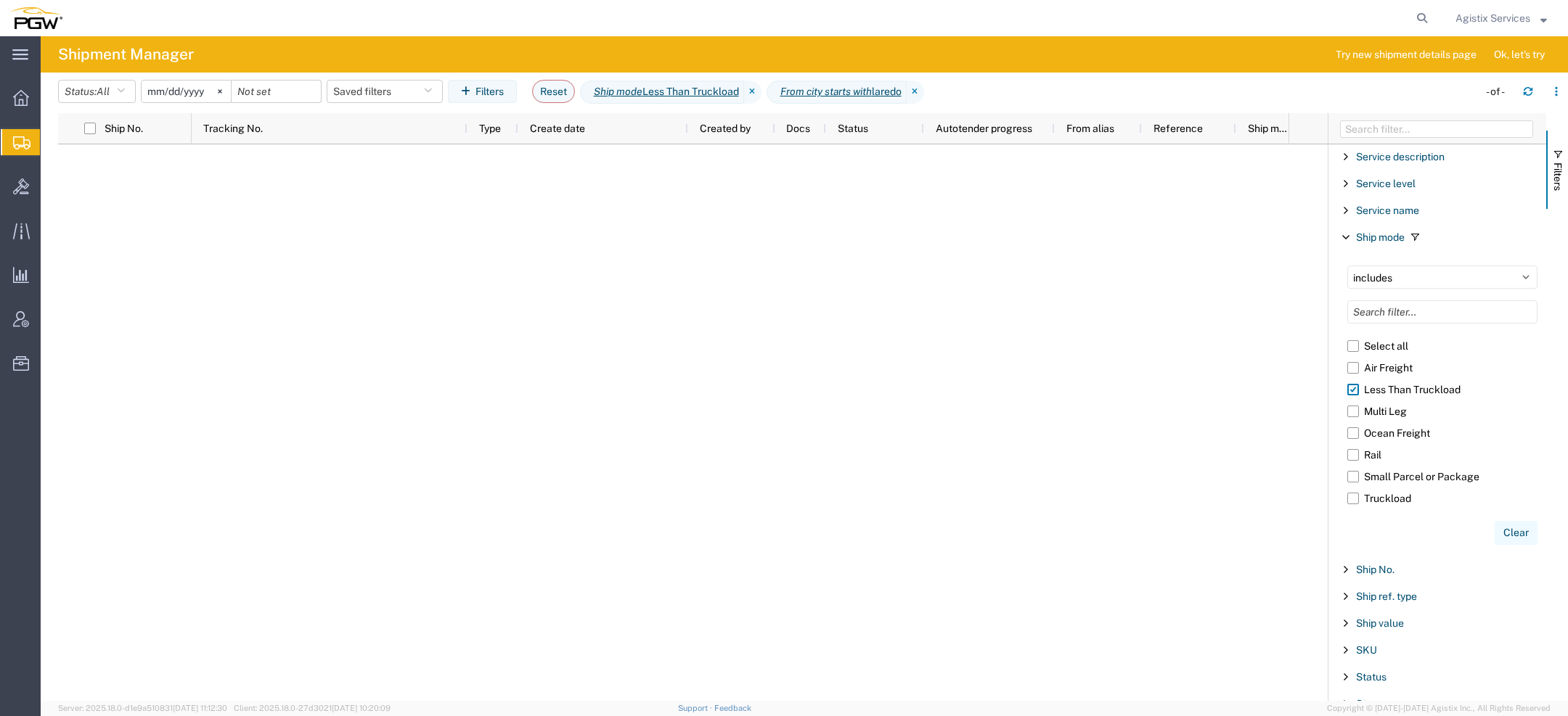
click at [1514, 530] on button "Clear" at bounding box center [1516, 533] width 43 height 24
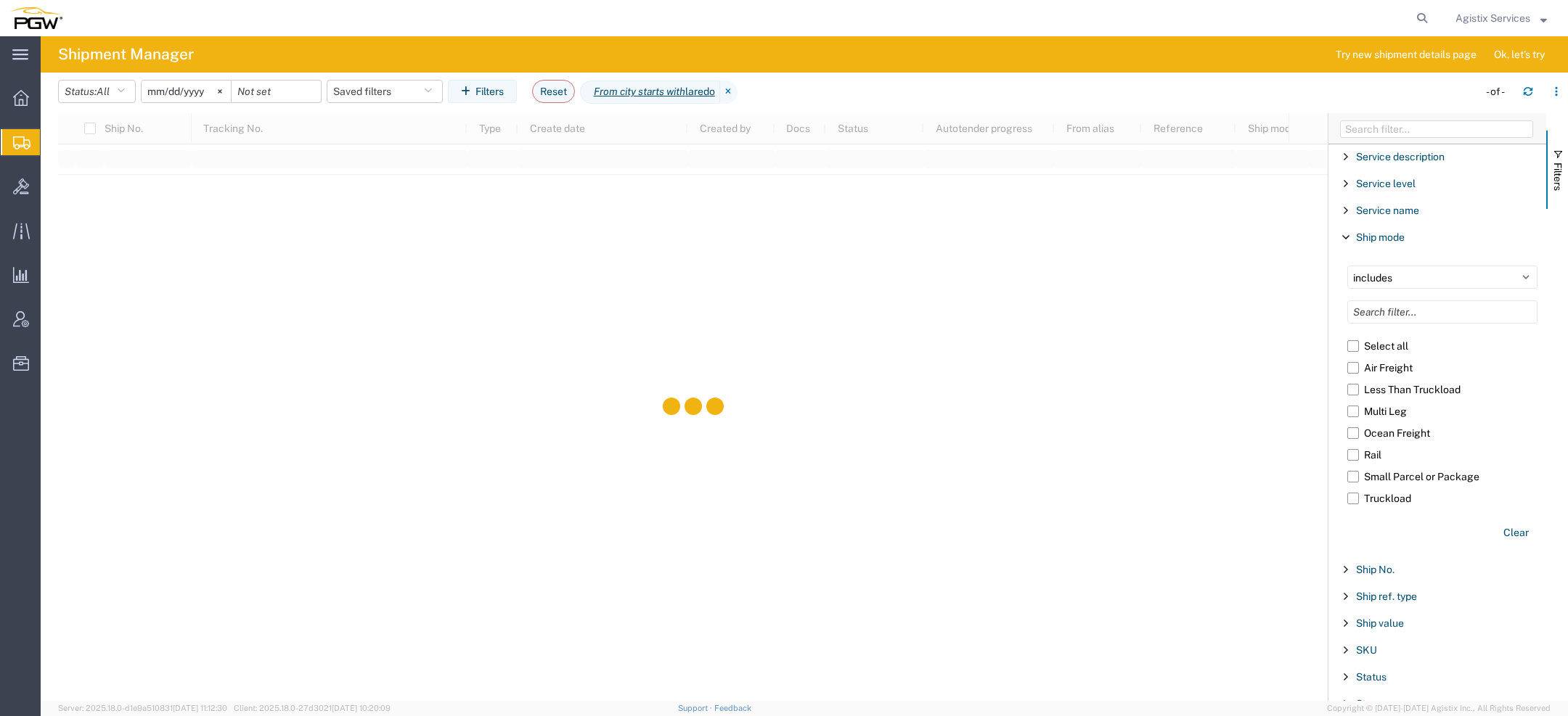
click at [1348, 231] on span "Filter List 66 Filters" at bounding box center [1346, 237] width 12 height 12
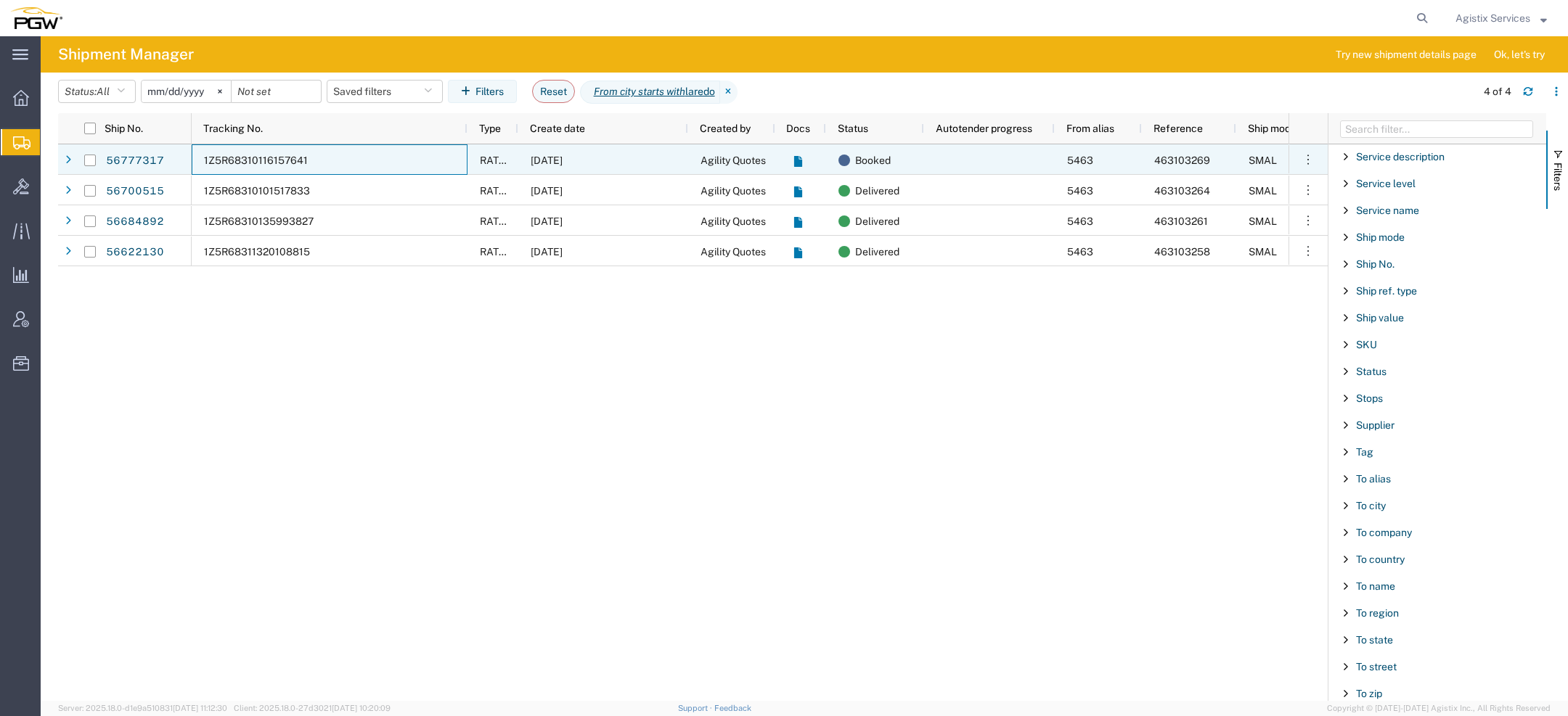
click at [322, 155] on div "1Z5R68310116157641" at bounding box center [330, 159] width 276 height 30
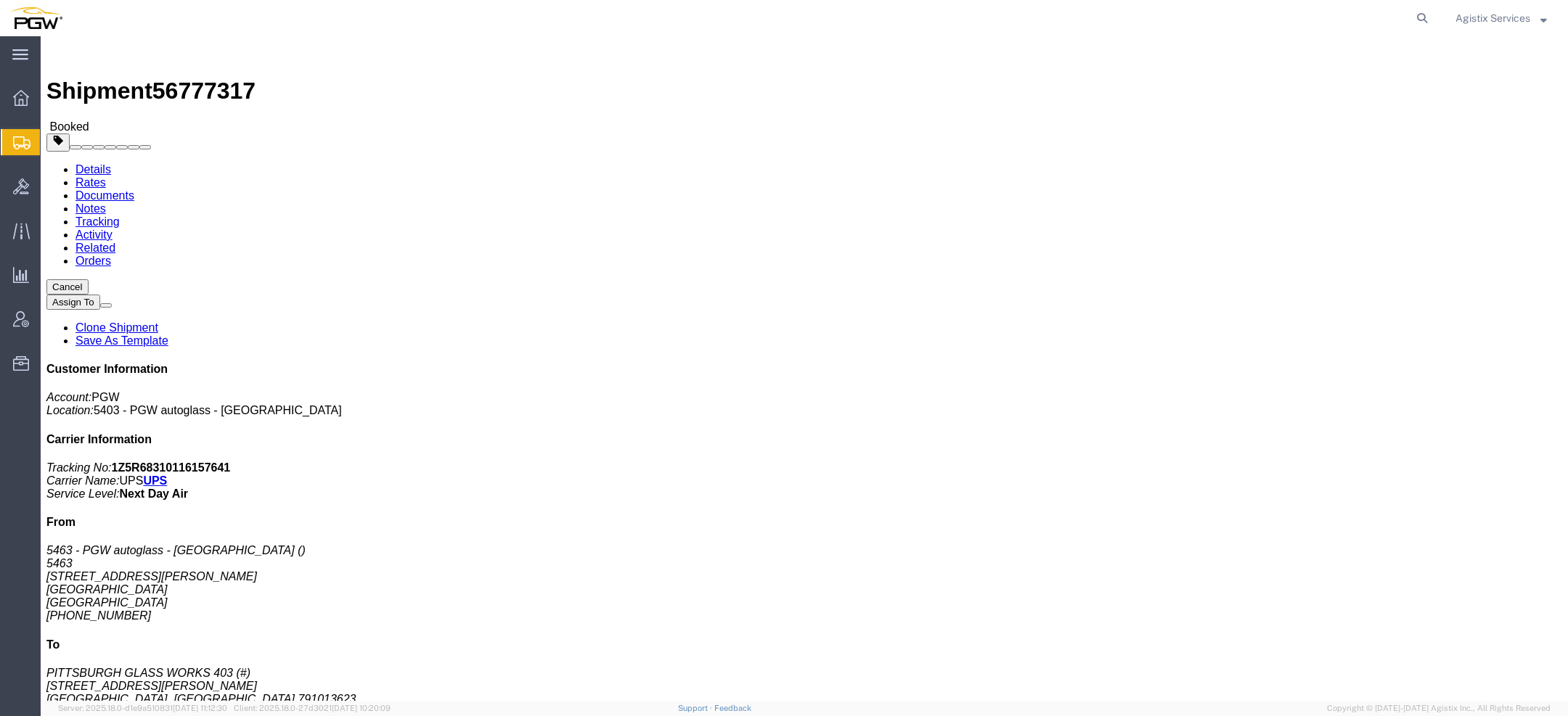
click link "Documents"
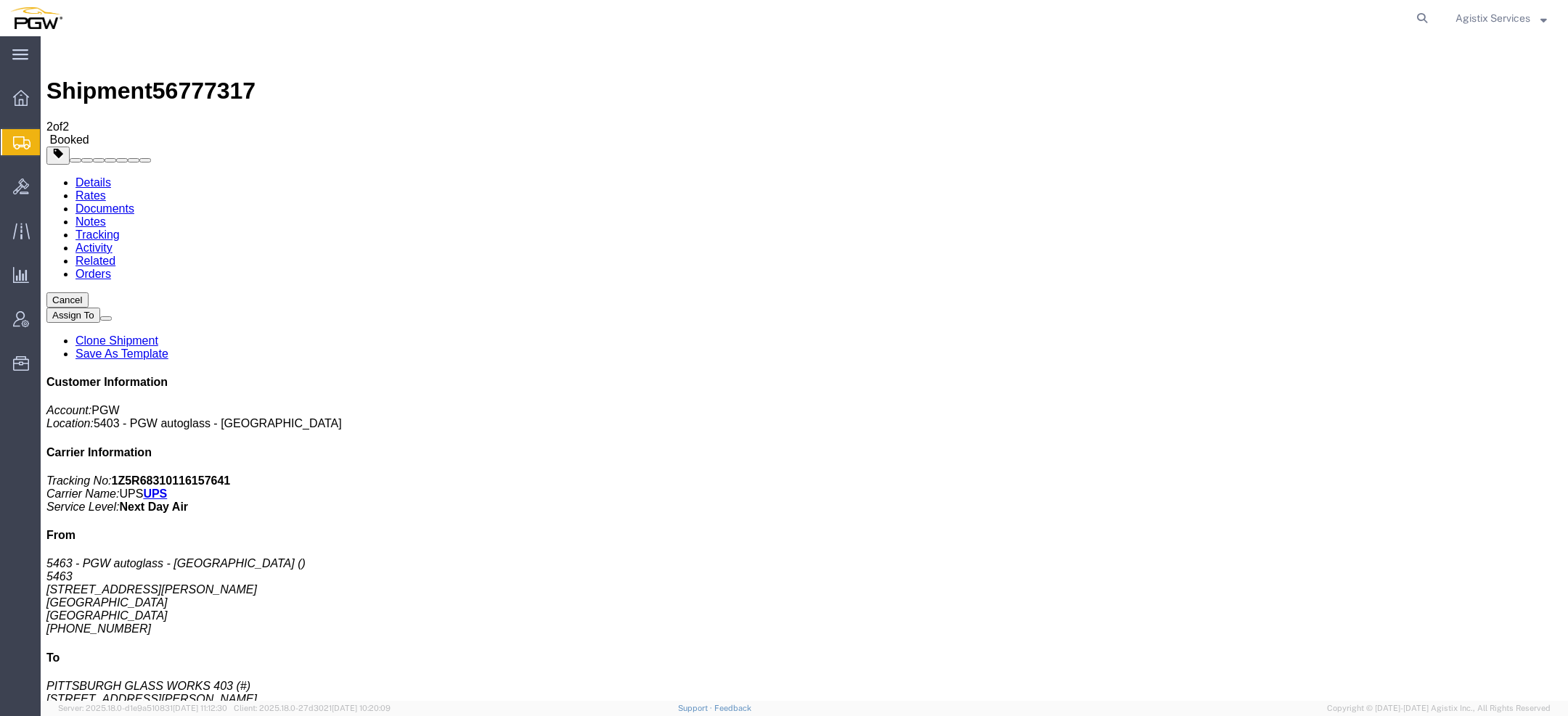
drag, startPoint x: 127, startPoint y: 201, endPoint x: 569, endPoint y: 49, distance: 467.4
click at [203, 77] on span "56777317" at bounding box center [203, 90] width 103 height 26
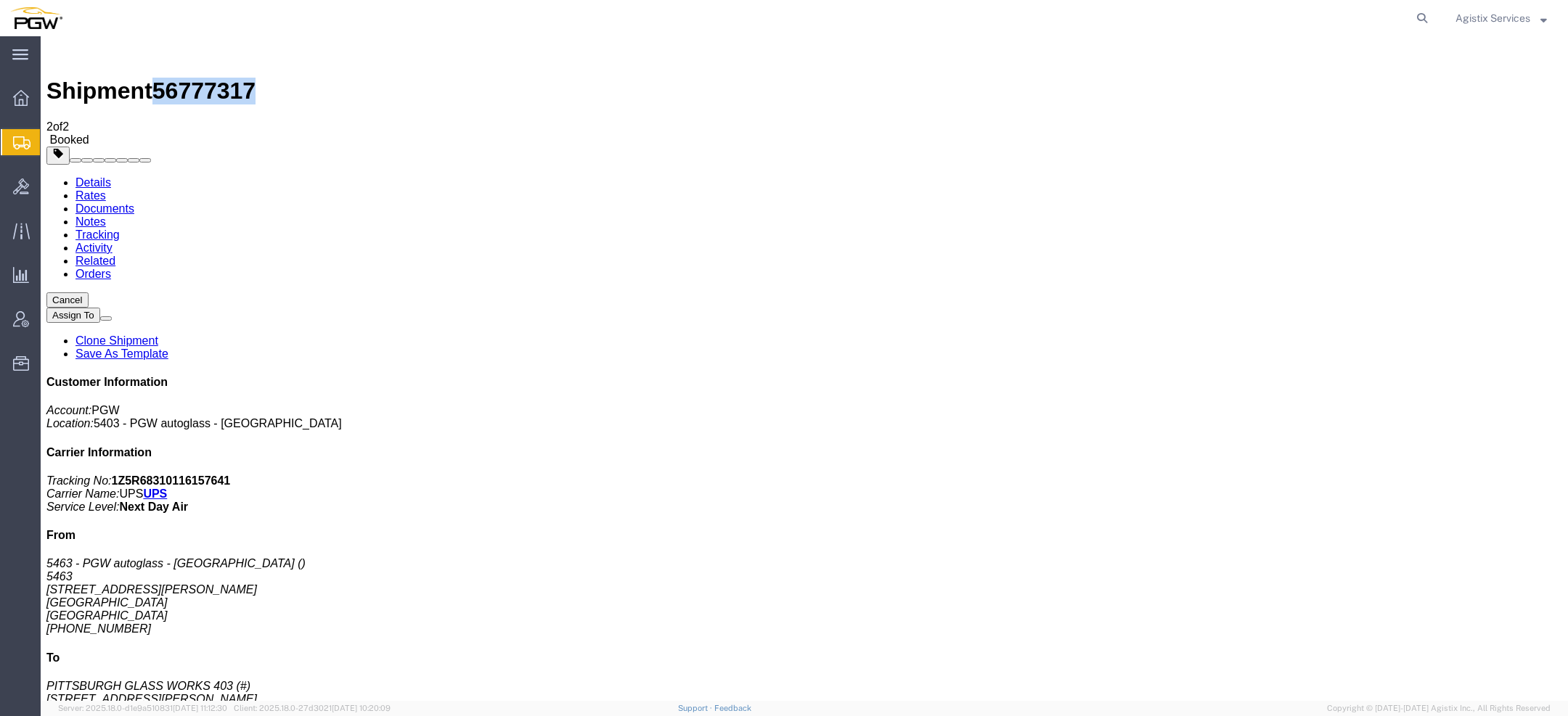
copy span "56777317"
click at [1481, 19] on span "Agistix Services" at bounding box center [1493, 18] width 75 height 16
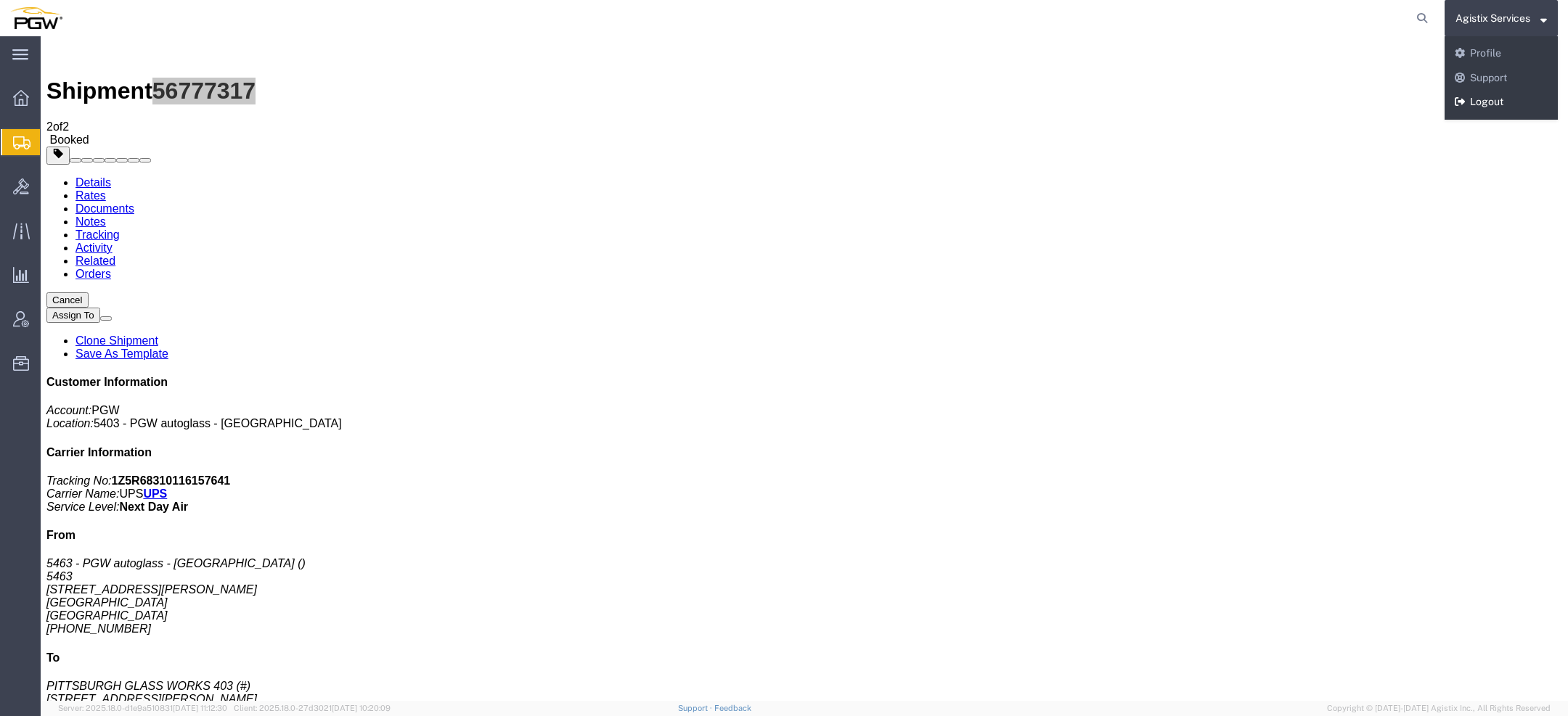
click at [1477, 95] on link "Logout" at bounding box center [1501, 102] width 113 height 25
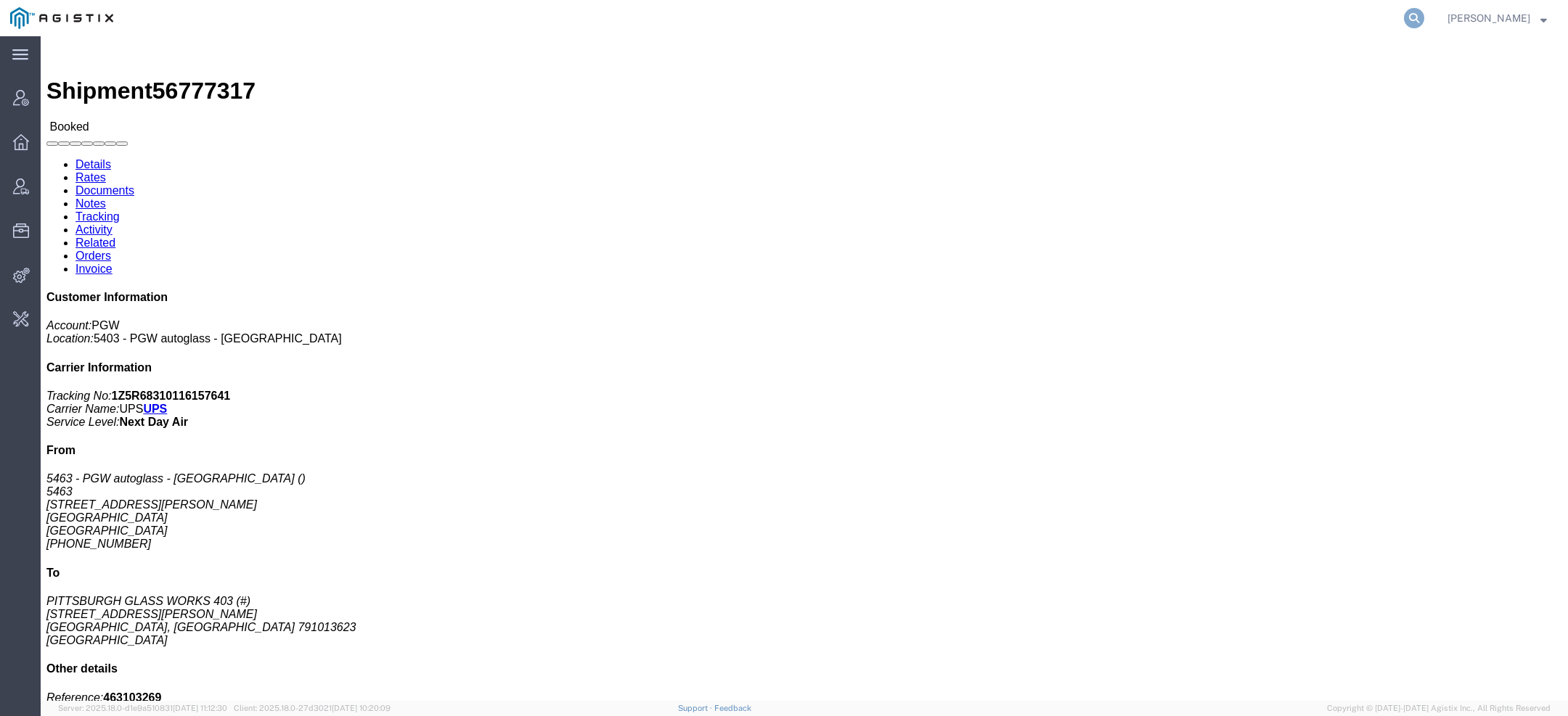
click at [1417, 11] on icon at bounding box center [1414, 18] width 20 height 20
paste input "n"
type input "synopsys"
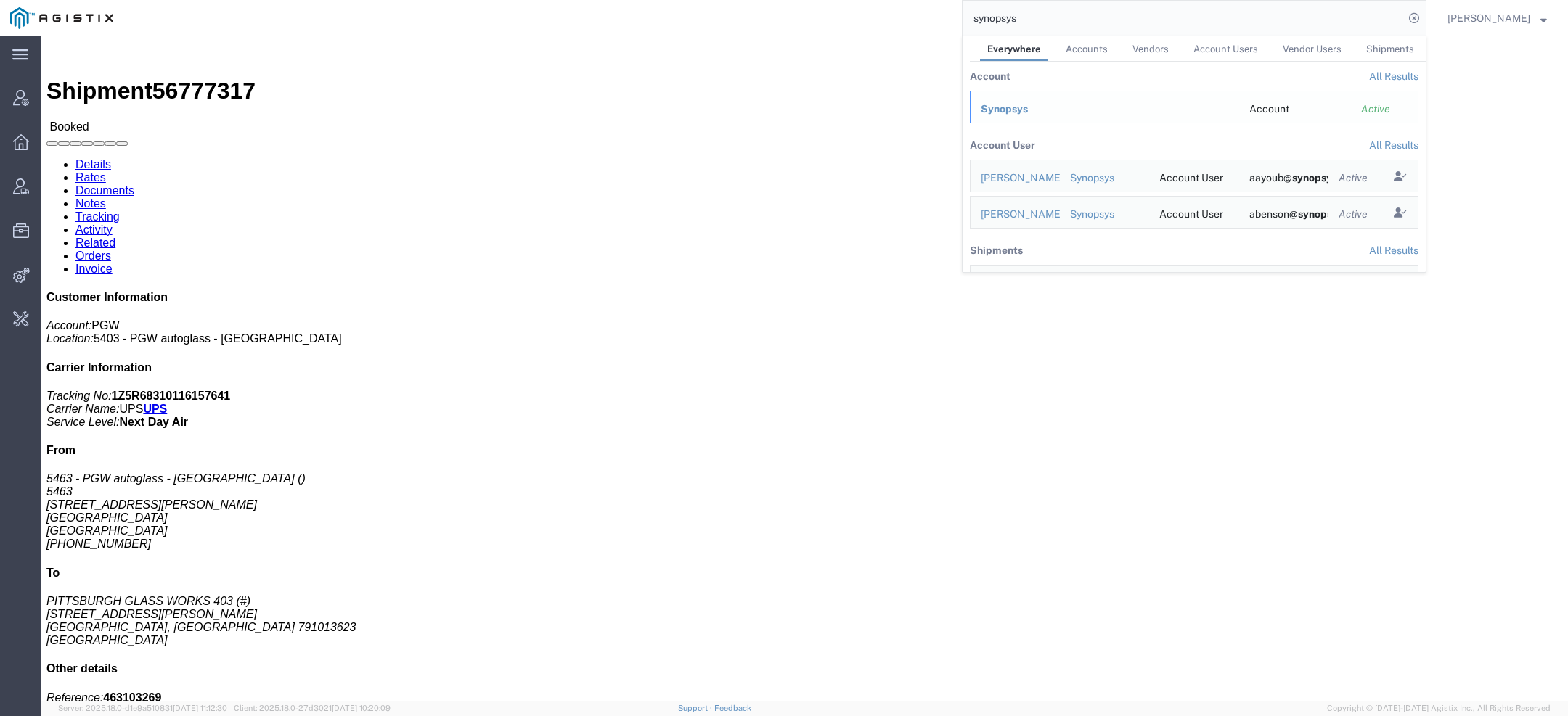
click at [1028, 99] on td "Synopsys" at bounding box center [1105, 107] width 269 height 32
click at [1028, 101] on div "Synopsys" at bounding box center [1105, 109] width 248 height 15
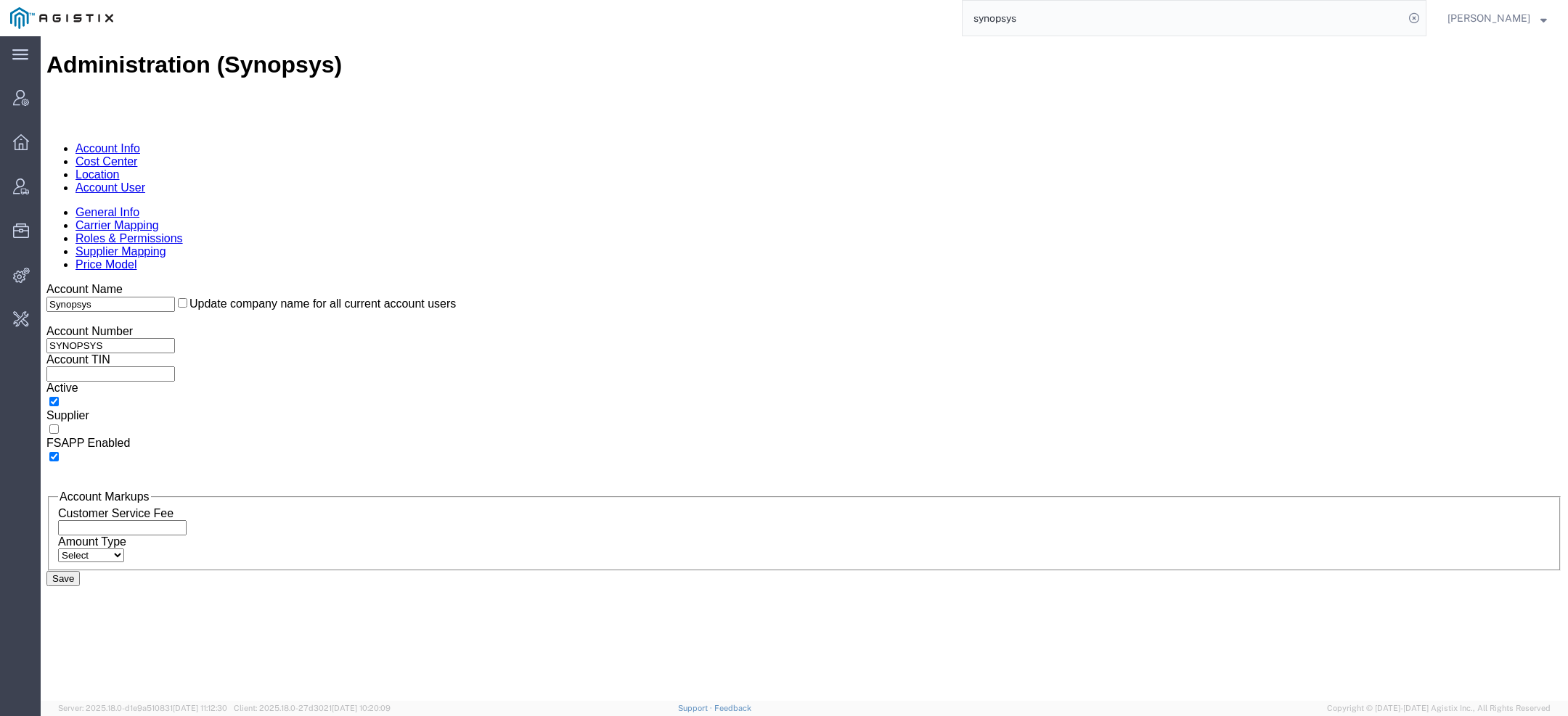
click at [145, 182] on link "Account User" at bounding box center [111, 188] width 70 height 12
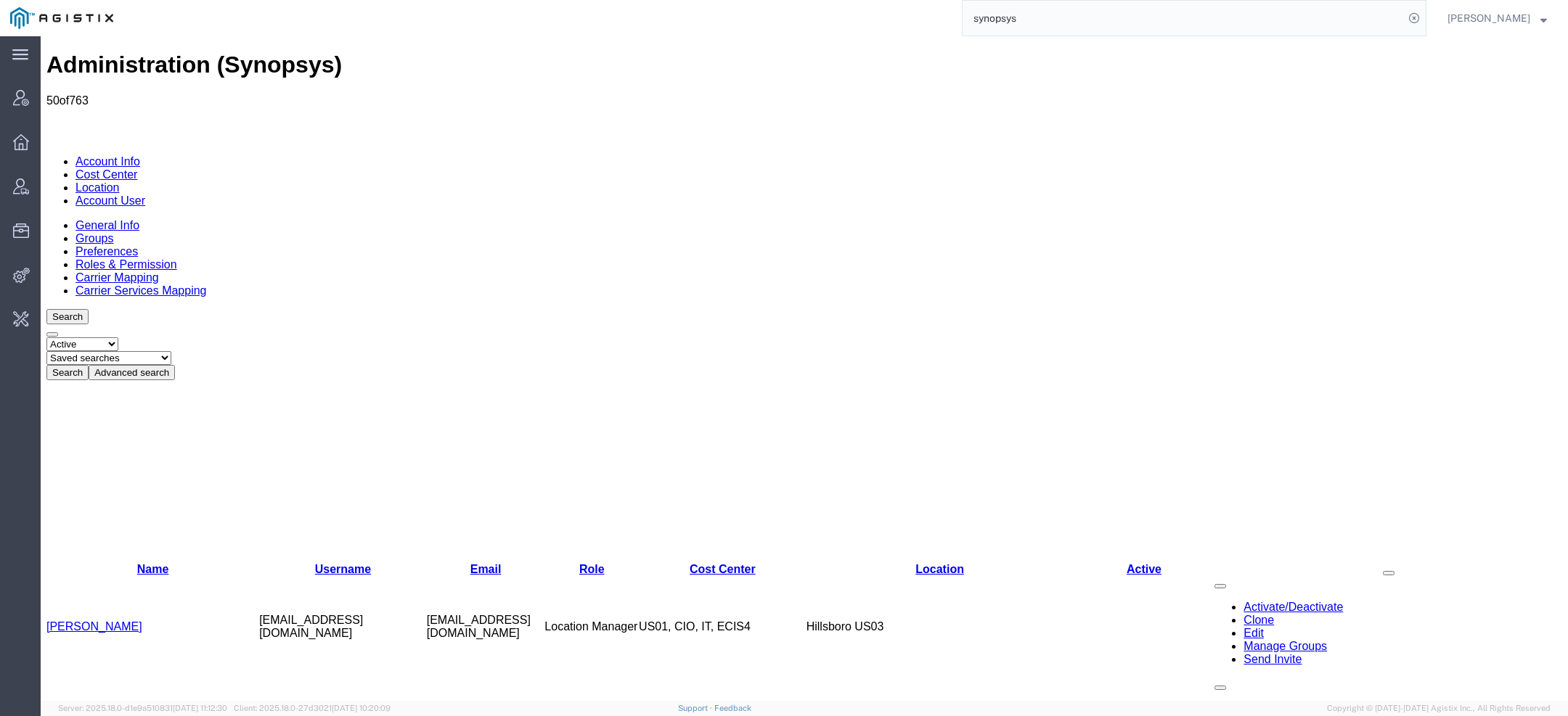
click at [175, 365] on button "Advanced search" at bounding box center [132, 373] width 87 height 15
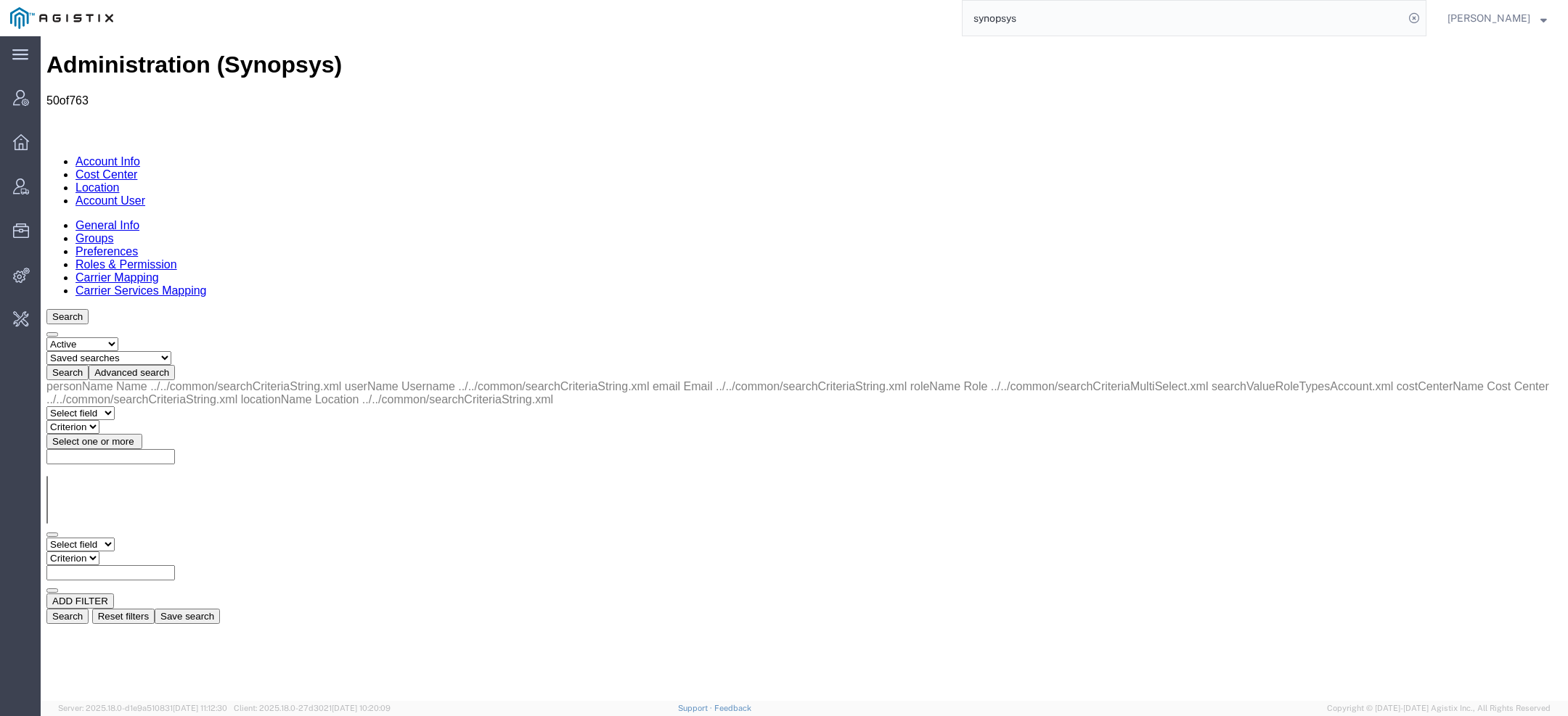
click at [97, 538] on select "Select field Cost Center Email Location Name Role Username" at bounding box center [80, 545] width 68 height 14
select select "personName"
click at [46, 538] on select "Select field Cost Center Email Location Name Role Username" at bounding box center [80, 545] width 68 height 14
click at [207, 594] on div "ADD FILTER" at bounding box center [804, 602] width 1516 height 15
click at [206, 538] on div "Select field Cost Center Email Location Name Role Username Criterion contains d…" at bounding box center [804, 566] width 1516 height 56
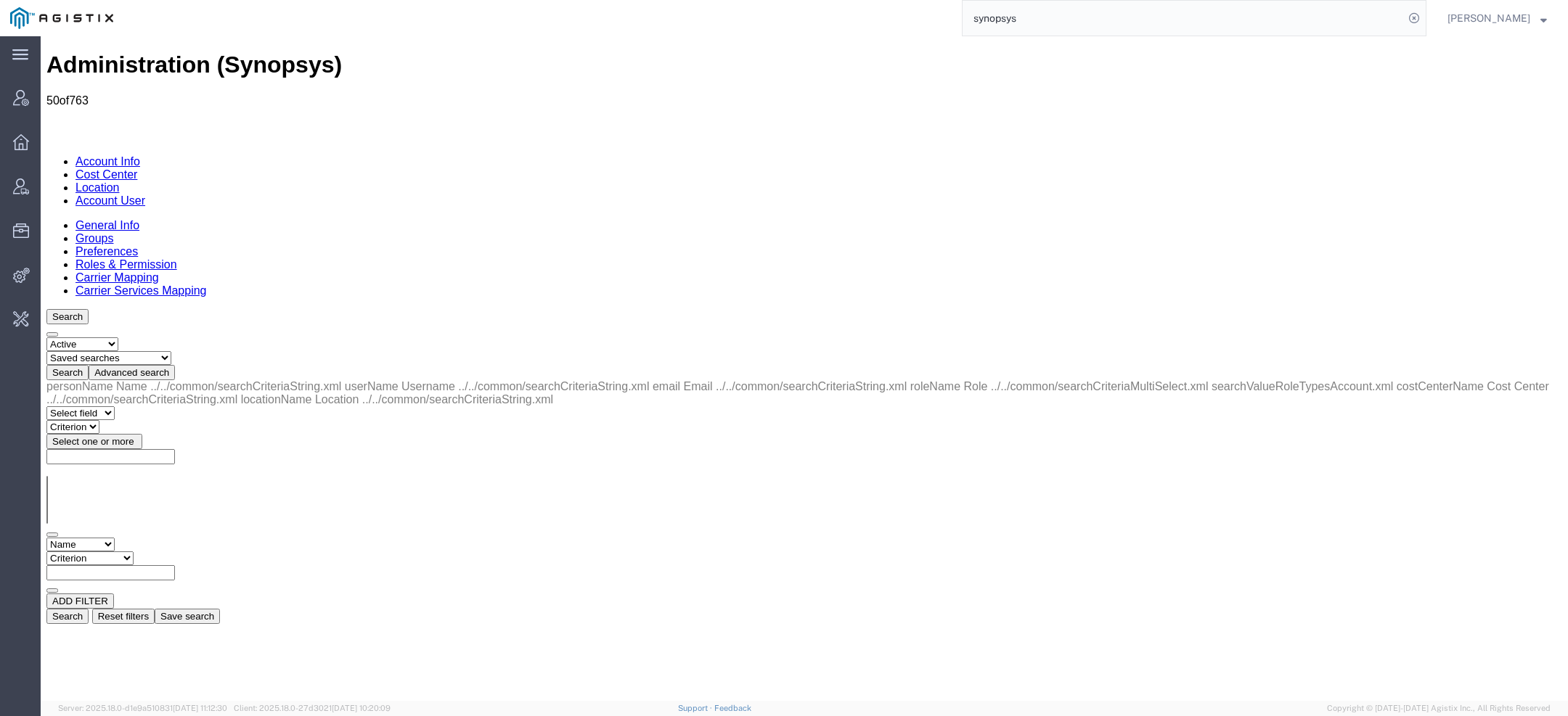
click at [134, 551] on select "Criterion contains does not contain is is blank is not blank starts with" at bounding box center [90, 558] width 87 height 14
select select "contains"
click at [134, 551] on select "Criterion contains does not contain is is blank is not blank starts with" at bounding box center [90, 558] width 87 height 14
type input "rachelle"
click at [89, 609] on button "Search" at bounding box center [67, 617] width 42 height 15
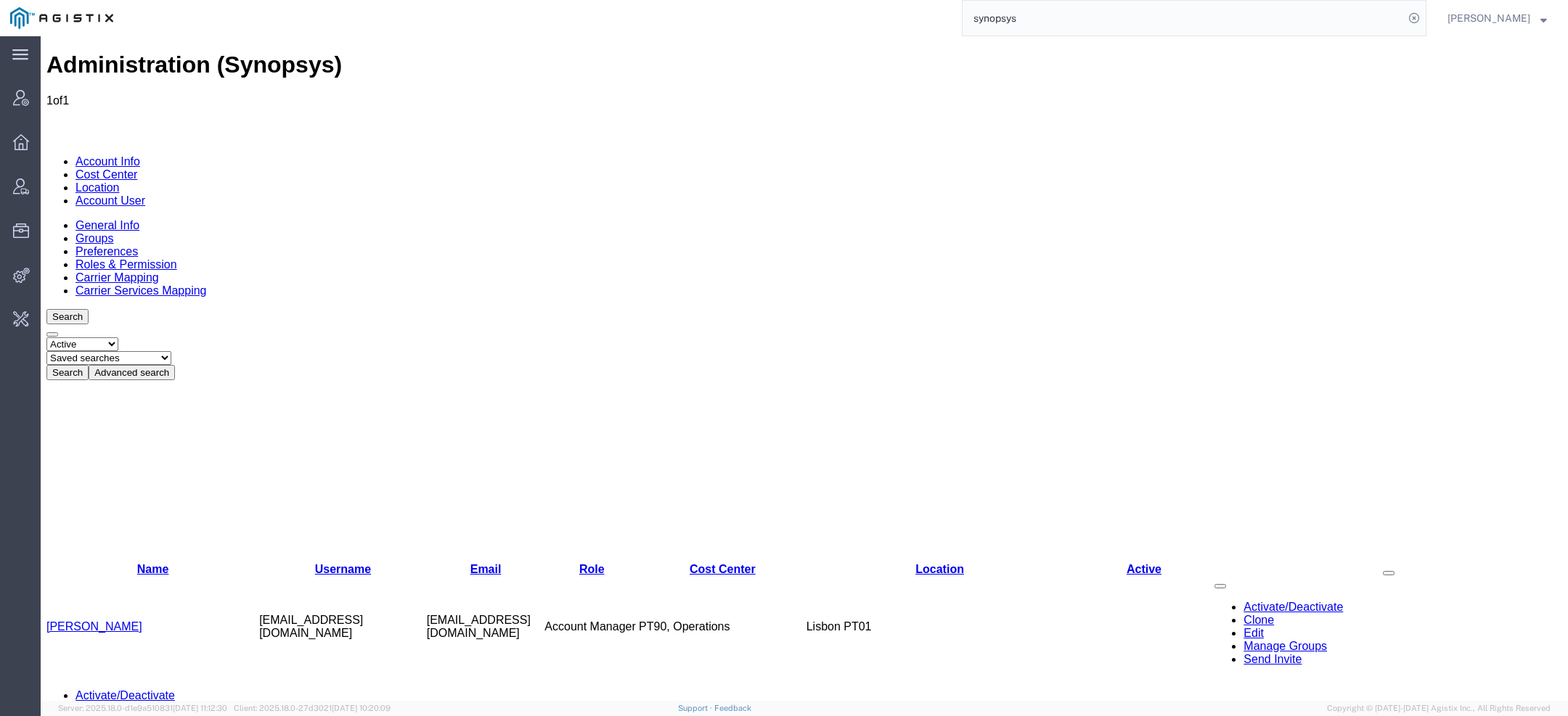
click at [104, 621] on link "[PERSON_NAME]" at bounding box center [94, 627] width 96 height 12
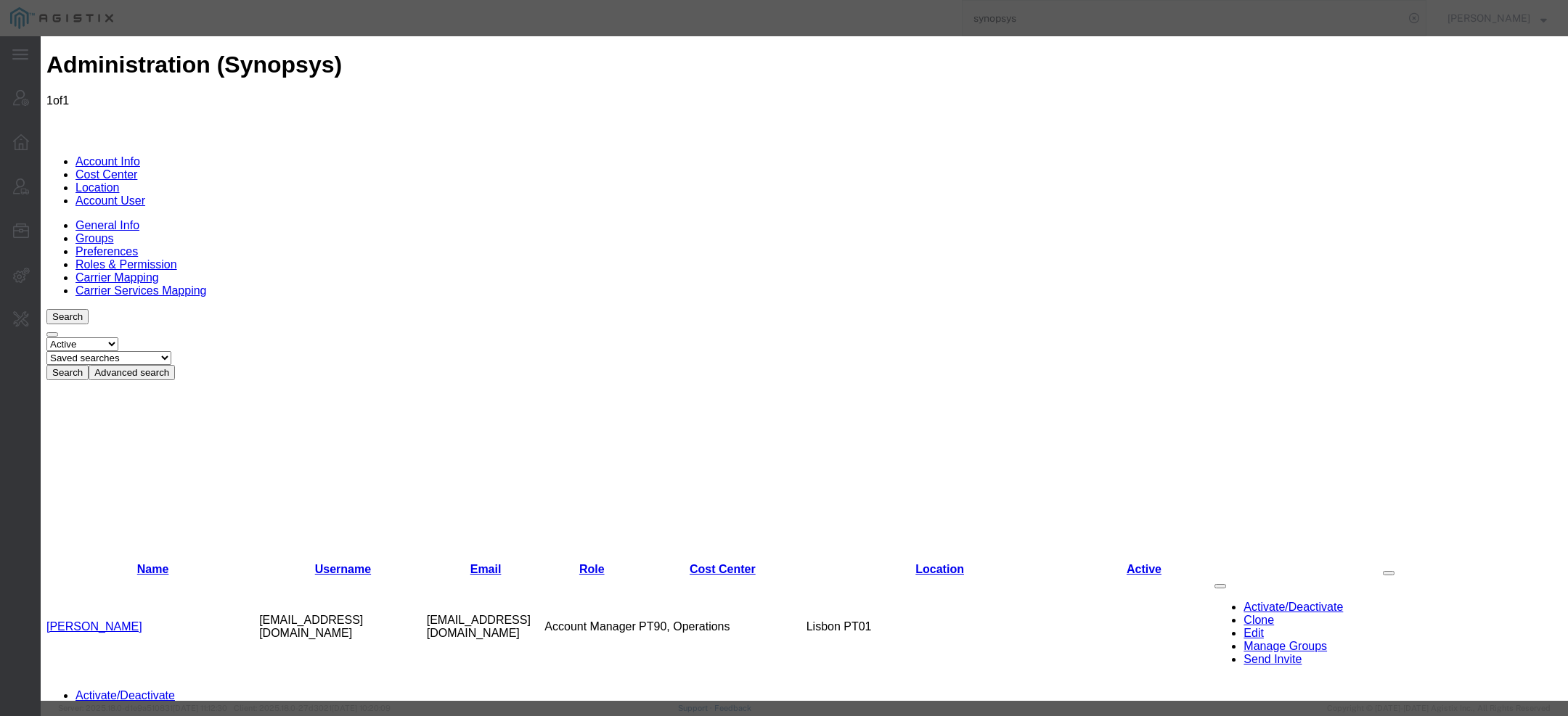
select select "COSTCENTER"
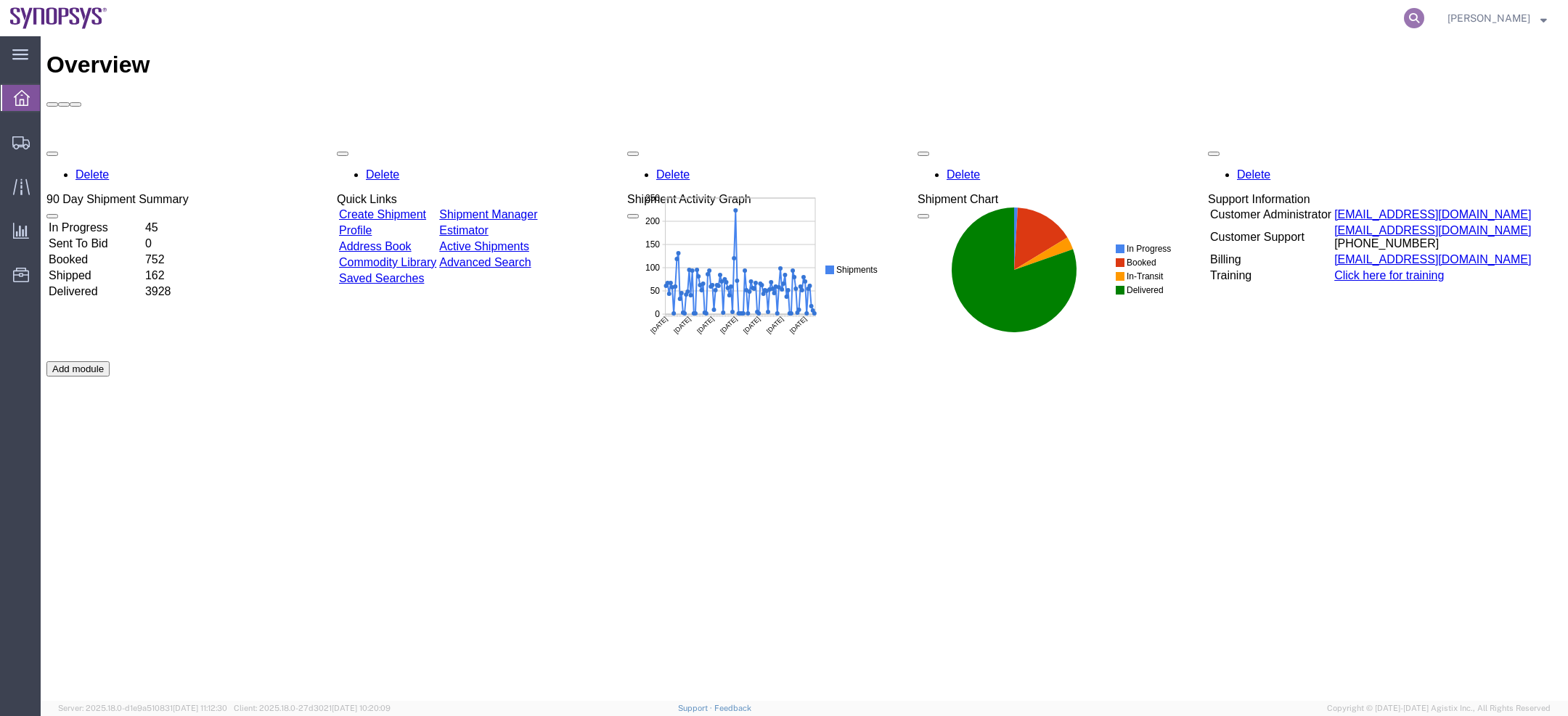
click at [1425, 18] on icon at bounding box center [1414, 18] width 20 height 20
paste input "56776400"
type input "56776400"
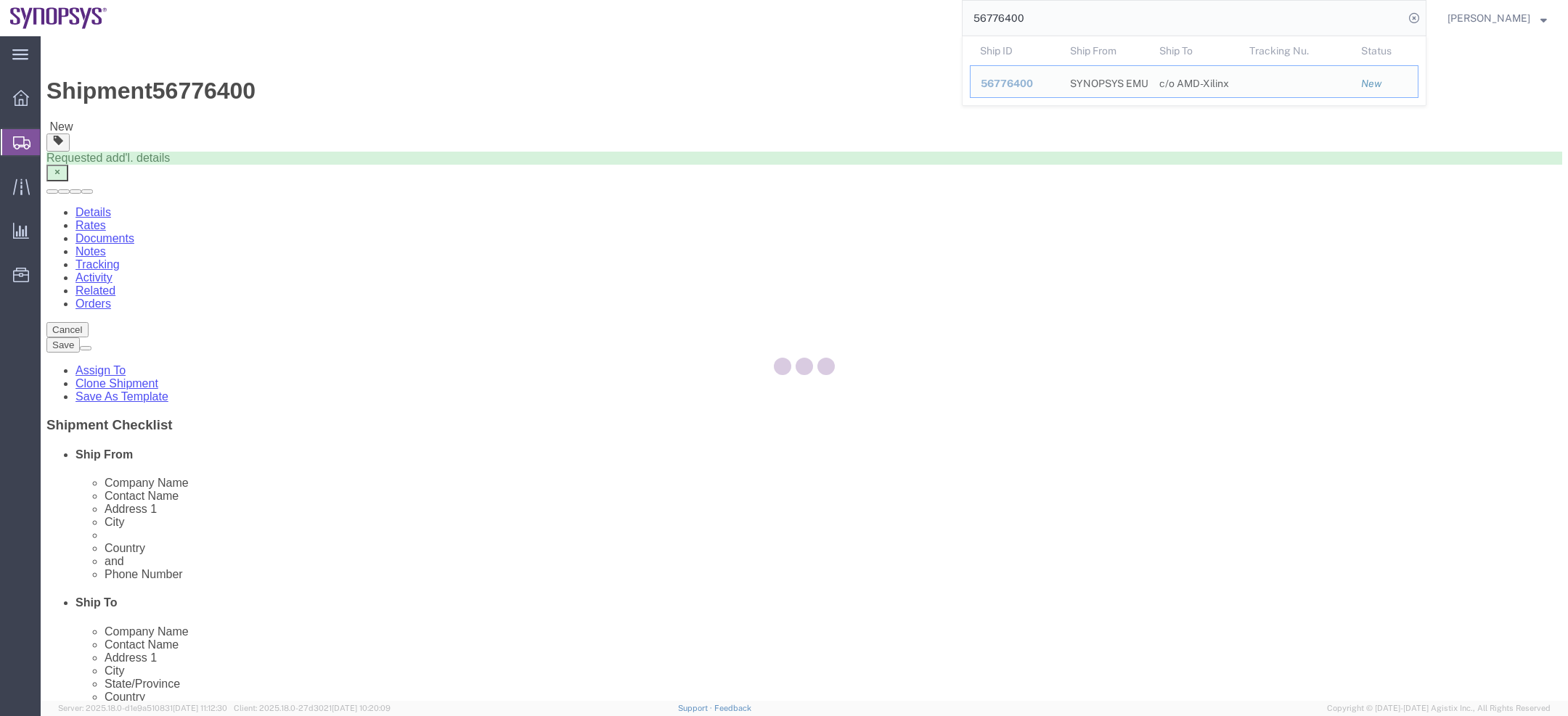
select select
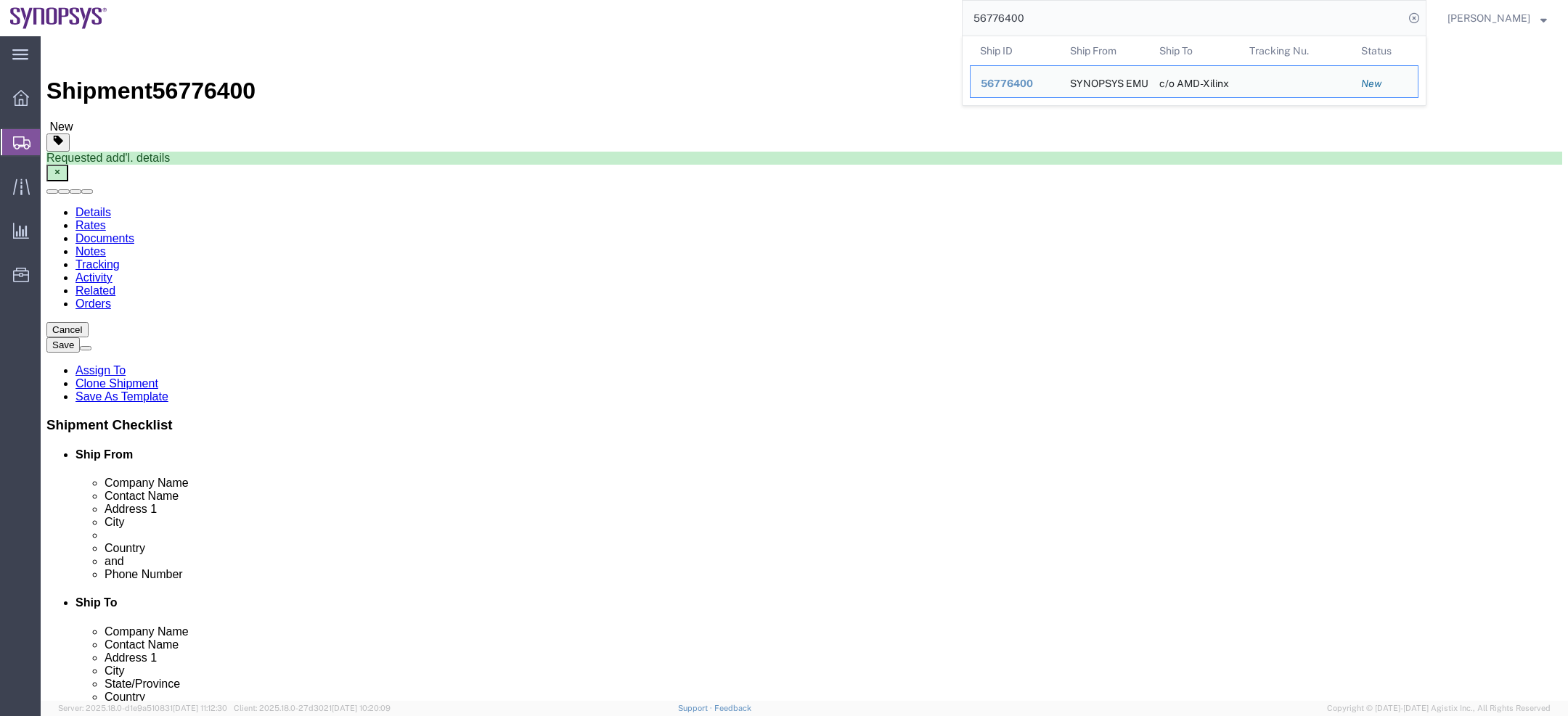
drag, startPoint x: 451, startPoint y: 271, endPoint x: 33, endPoint y: 271, distance: 418.0
click div "Company Name SYNOPSYS EMULATION AND VERIFICATION"
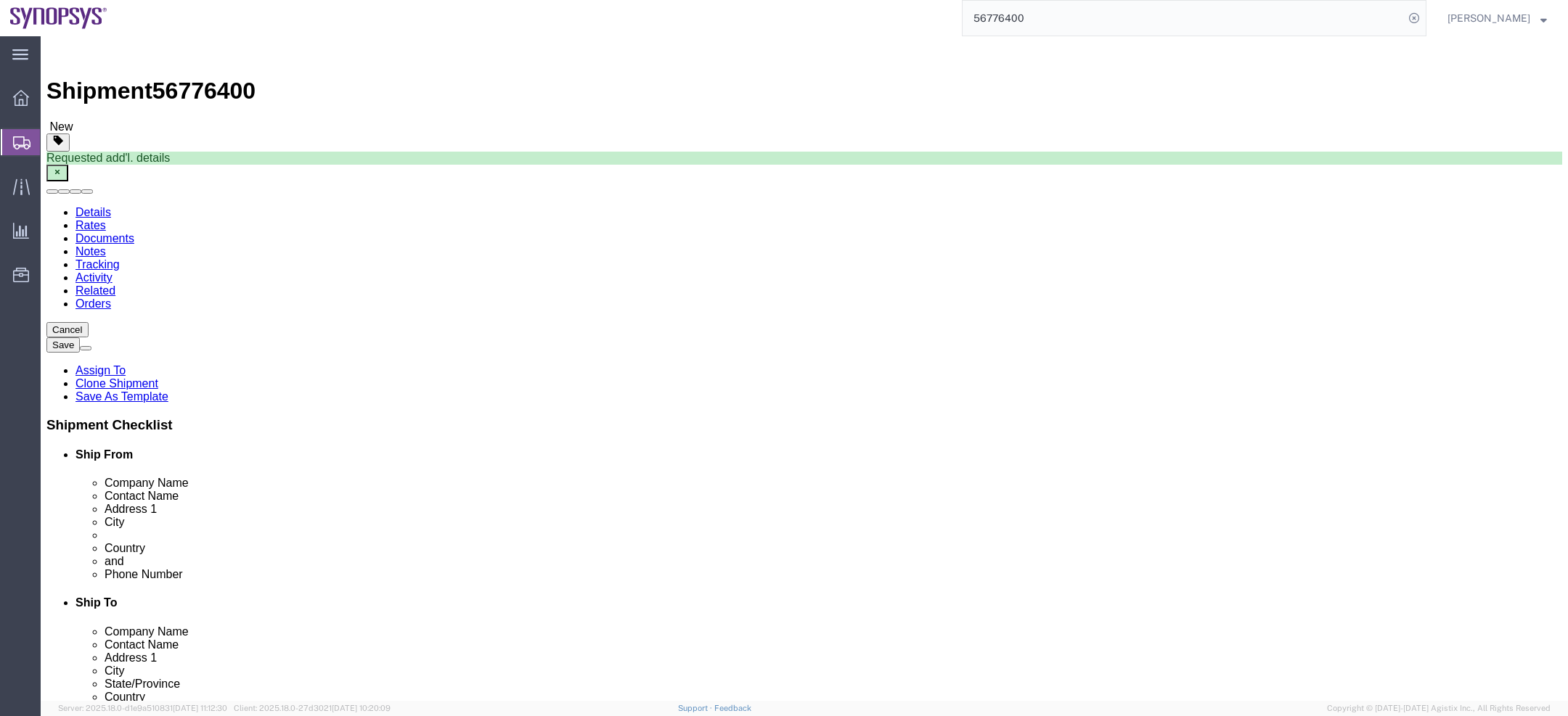
click span "56776400"
copy span "56776400"
click link "ADDITIONAL INFORMATION"
drag, startPoint x: 152, startPoint y: 626, endPoint x: 181, endPoint y: 625, distance: 29.0
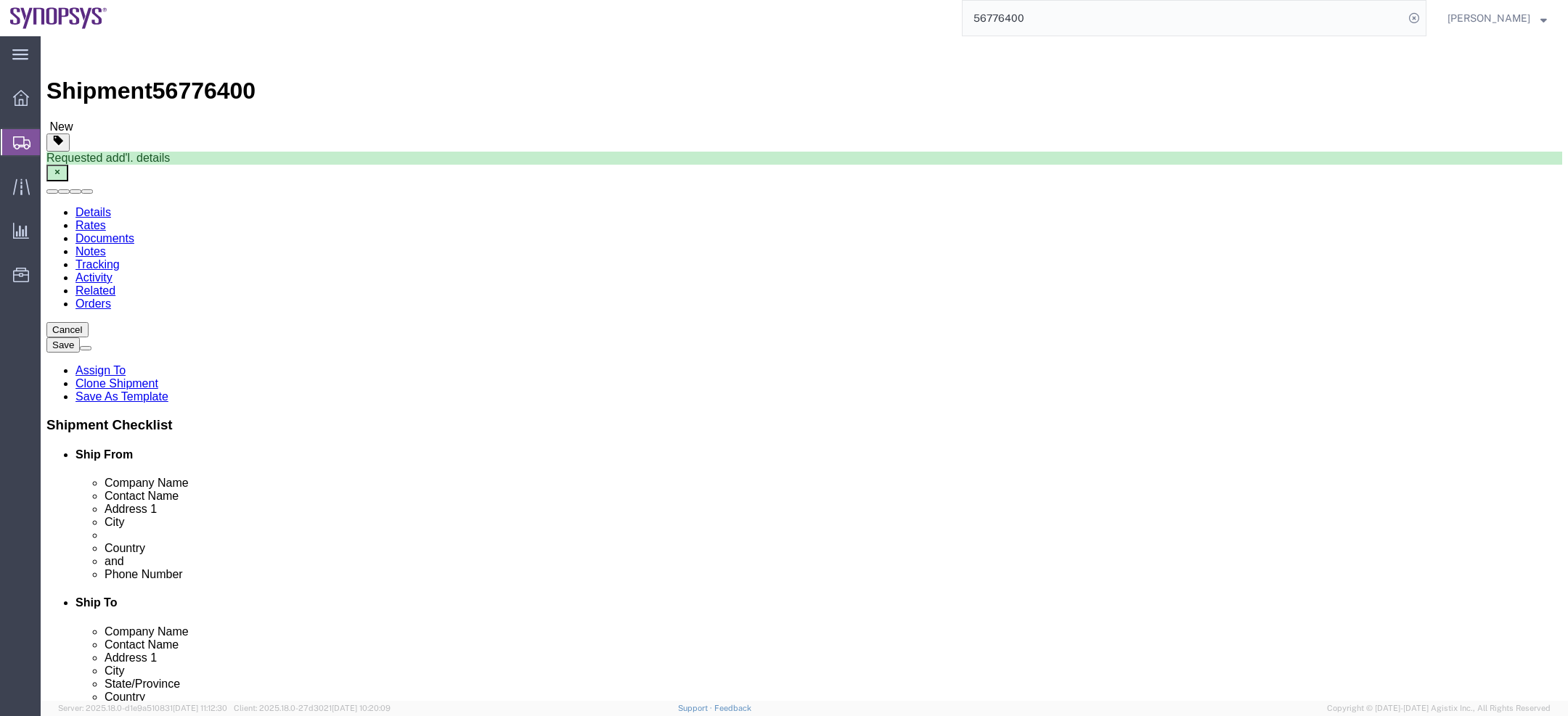
click label "Tax Number"
copy div "Tax Number Add"
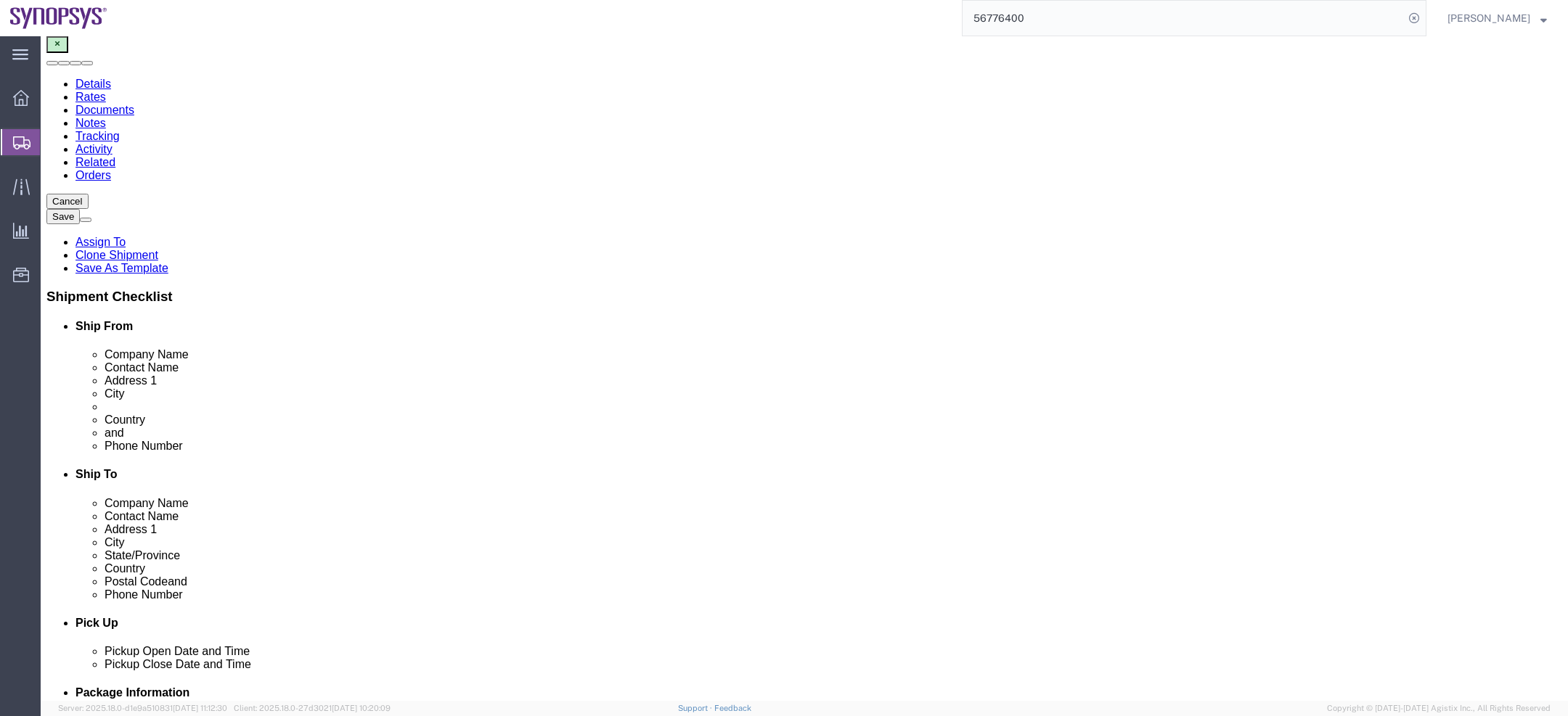
scroll to position [142, 0]
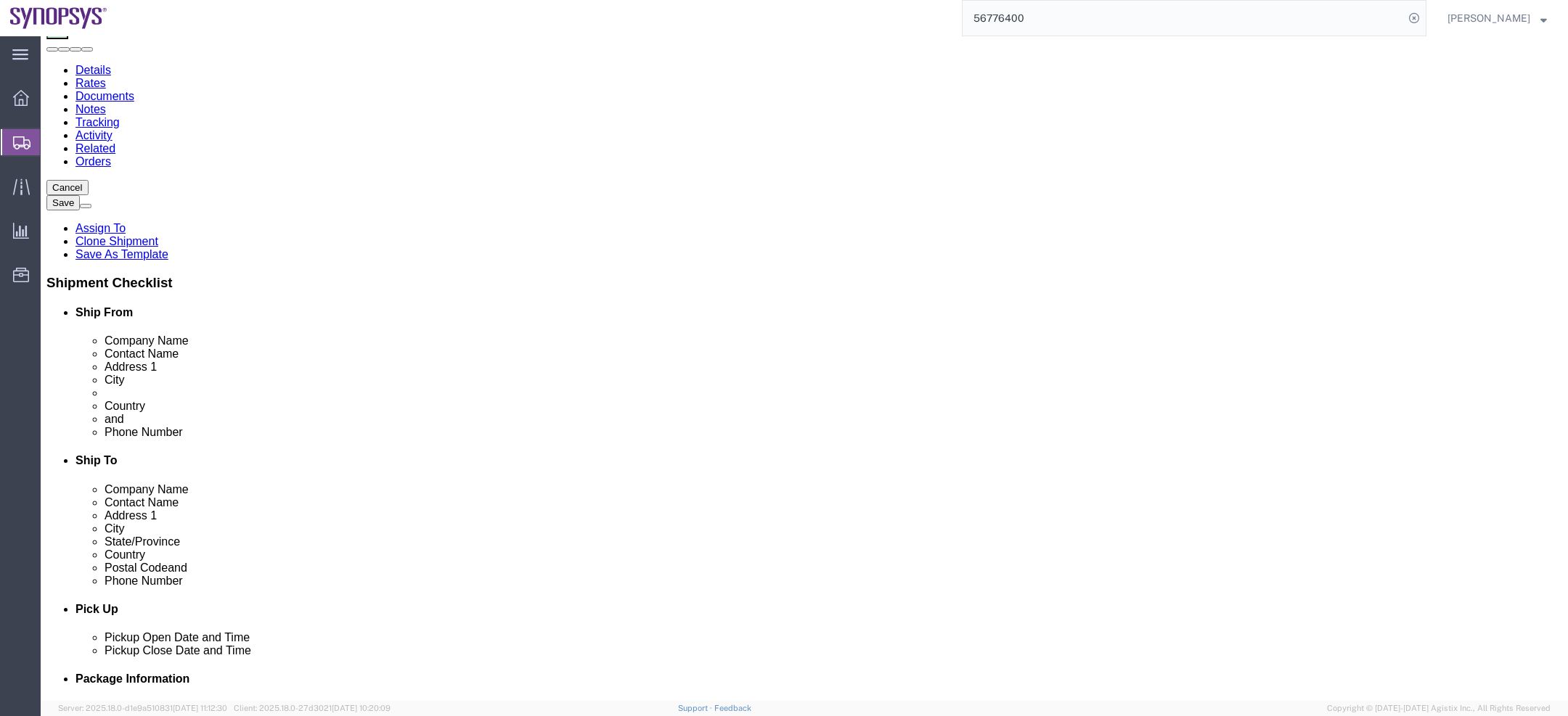
click at [1517, 17] on span "[PERSON_NAME]" at bounding box center [1489, 18] width 83 height 16
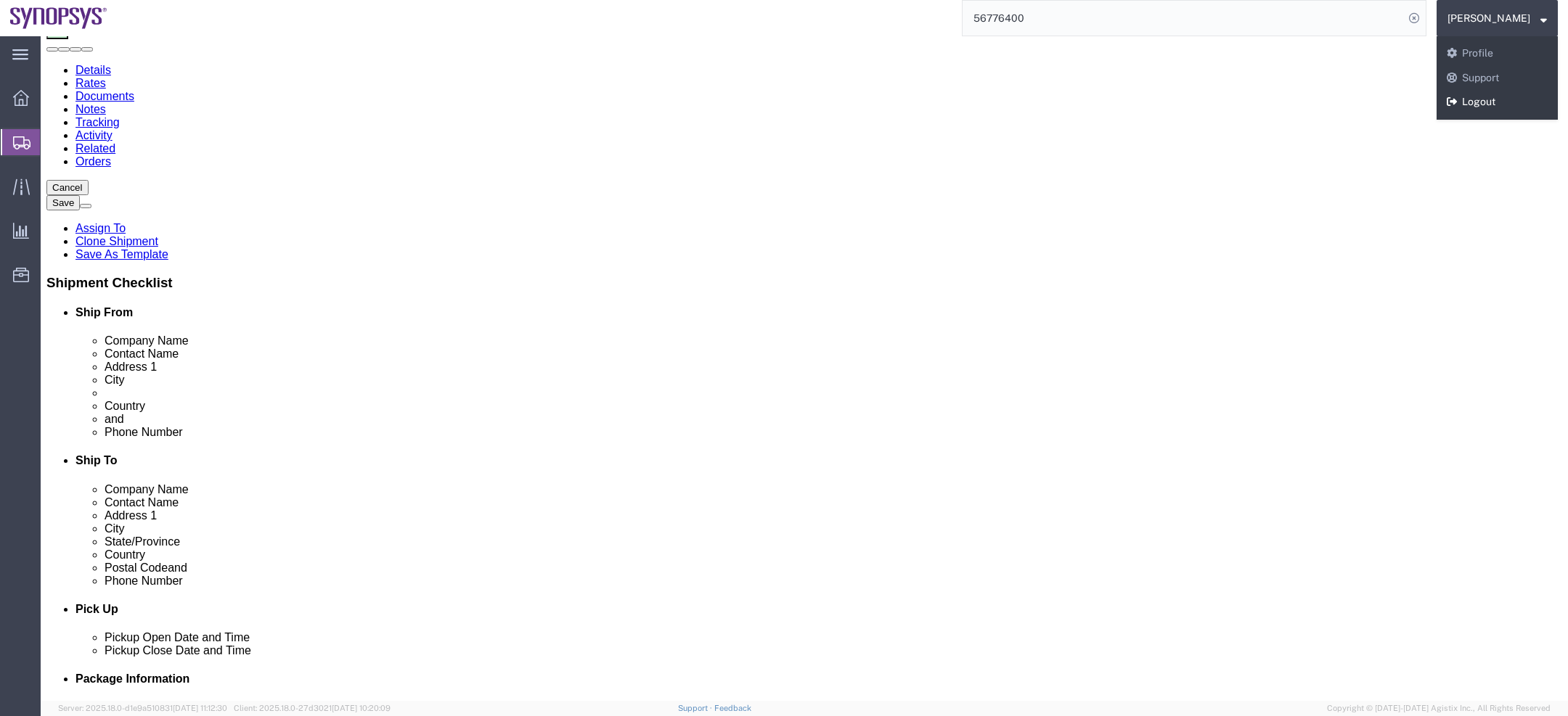
click at [1496, 97] on link "Logout" at bounding box center [1498, 102] width 121 height 25
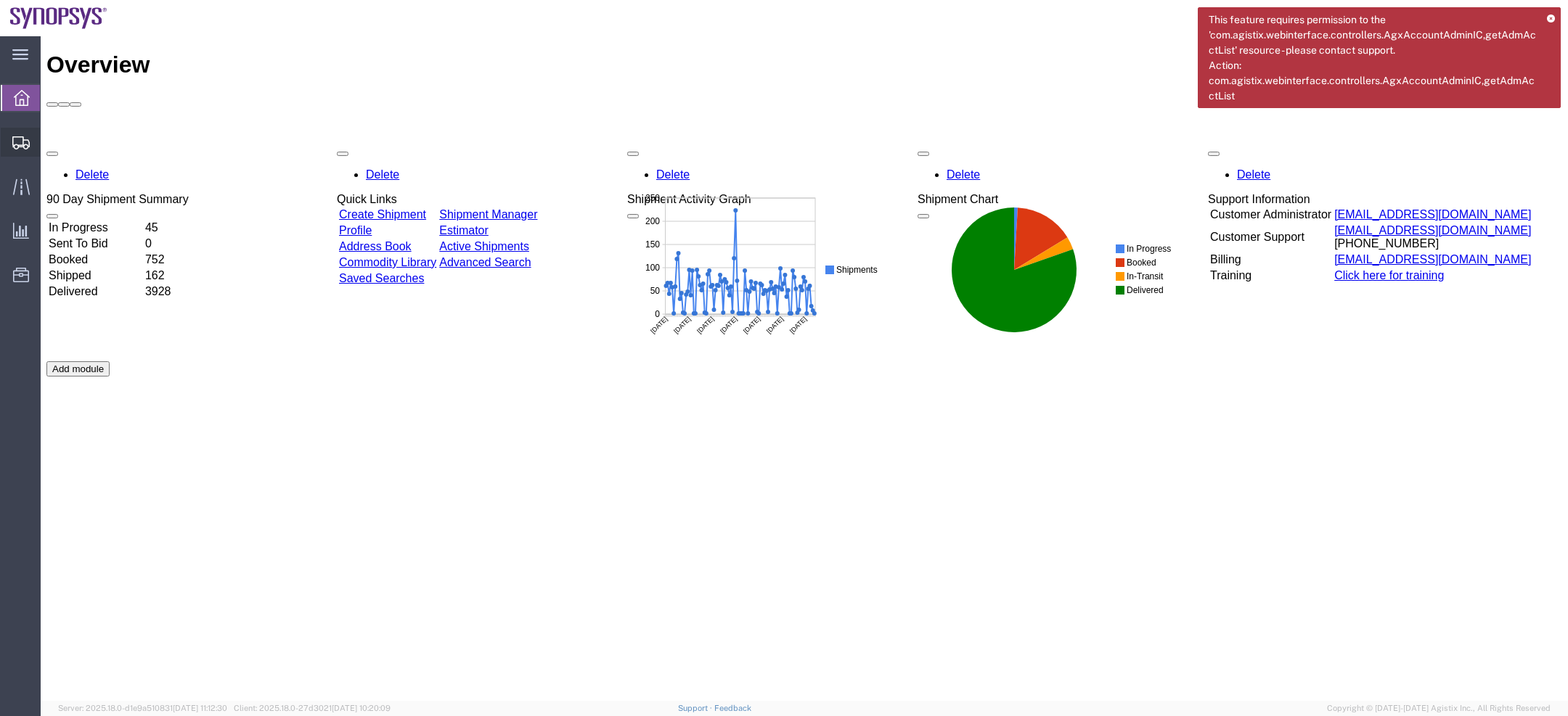
click at [27, 148] on icon at bounding box center [21, 142] width 18 height 13
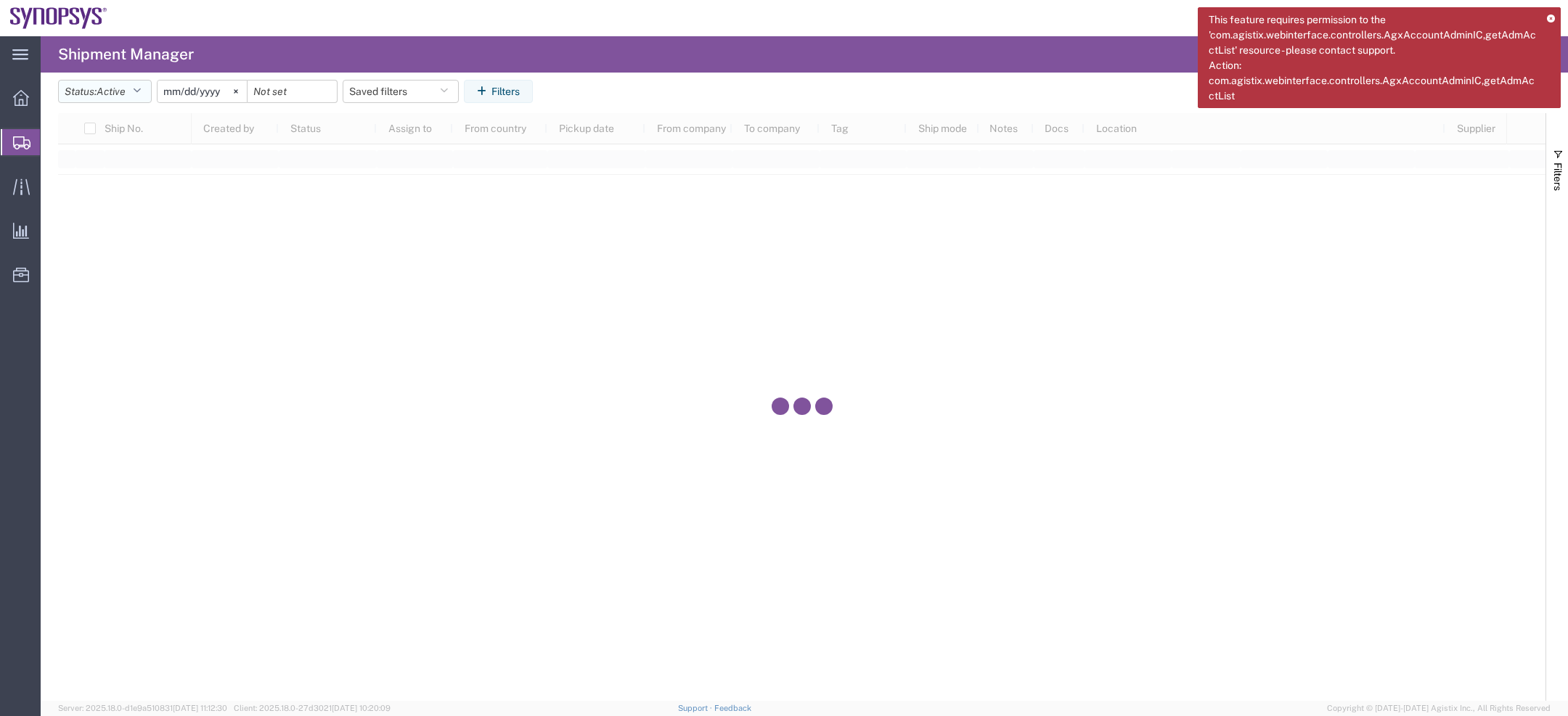
click at [120, 96] on span "Active" at bounding box center [111, 91] width 29 height 12
click at [94, 170] on span "All" at bounding box center [143, 168] width 169 height 22
click at [1547, 19] on icon at bounding box center [1551, 19] width 8 height 8
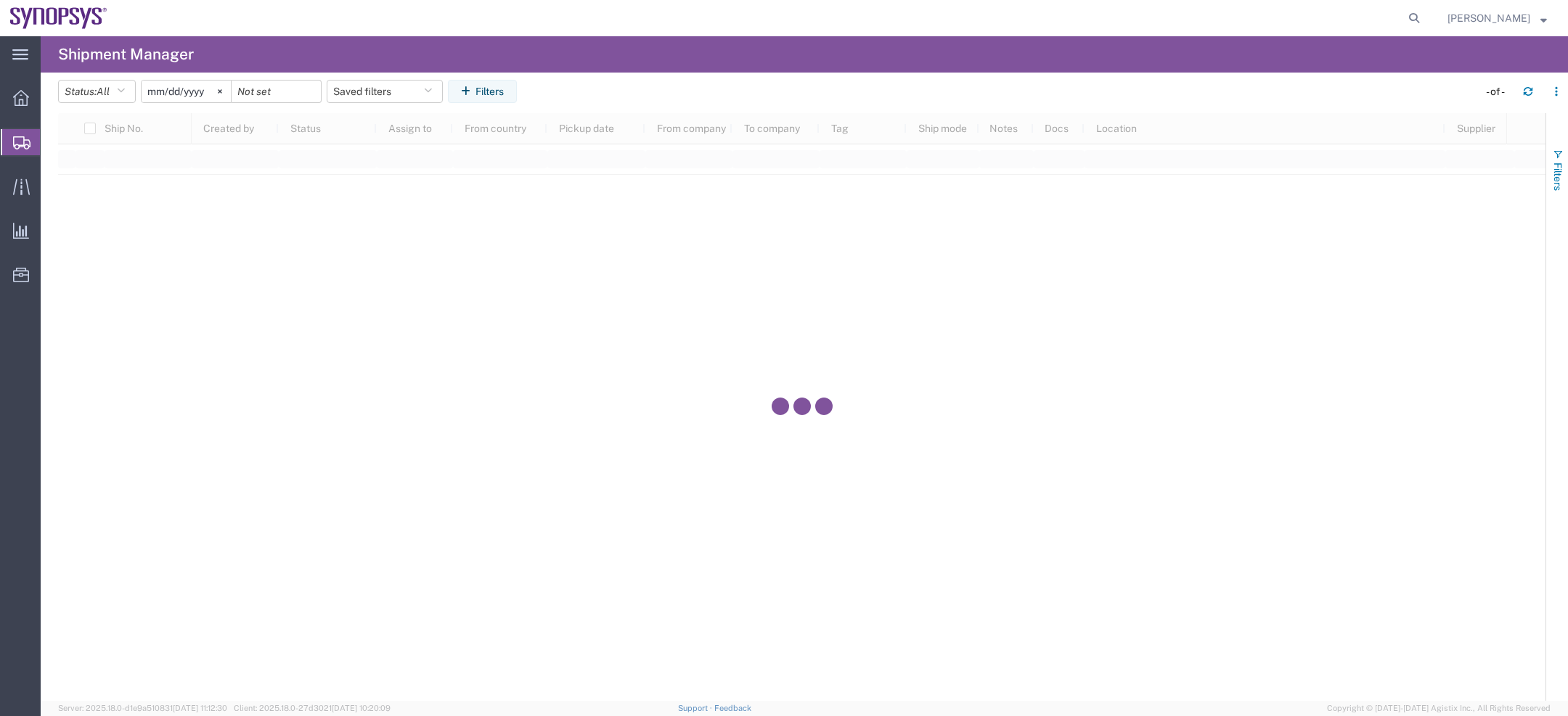
click at [1553, 176] on span "Filters" at bounding box center [1558, 176] width 12 height 29
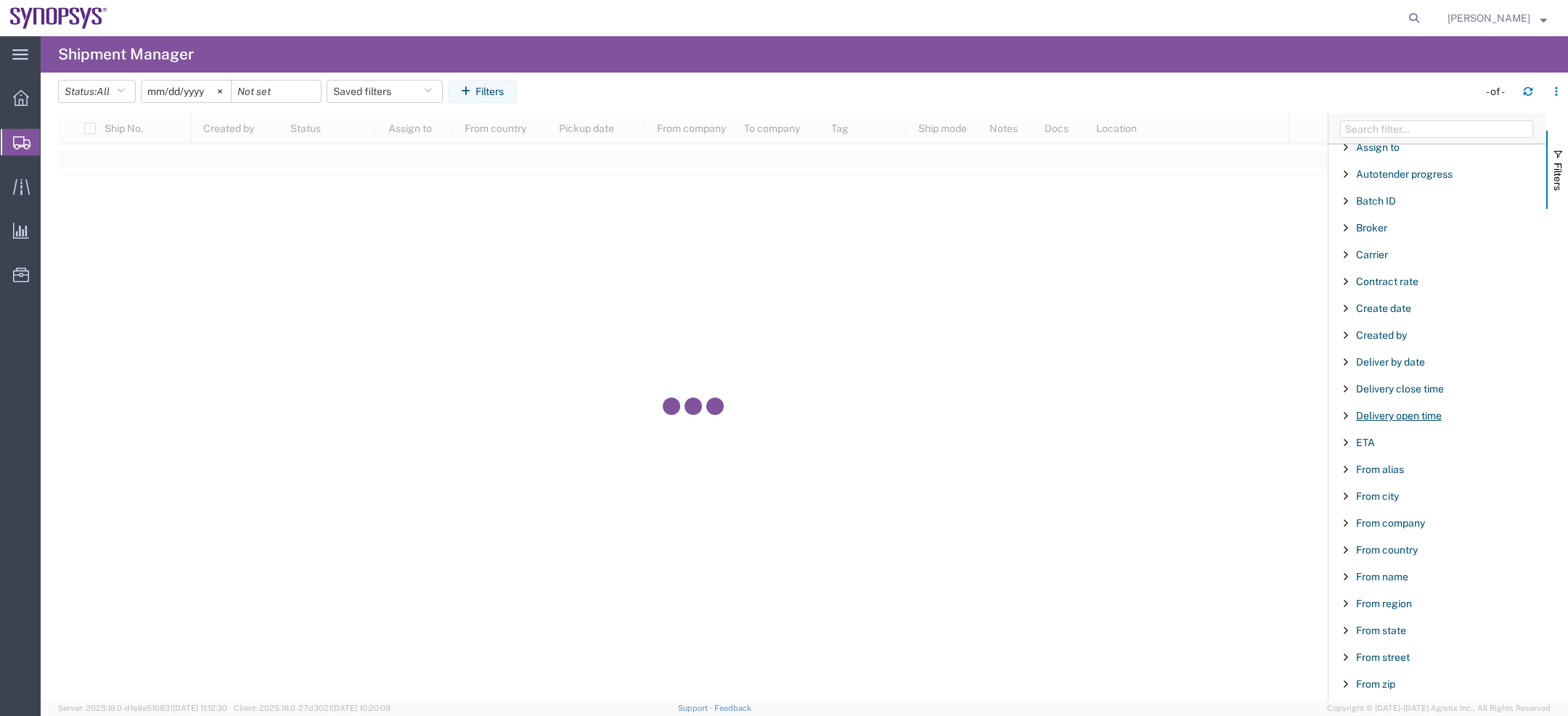
scroll to position [124, 0]
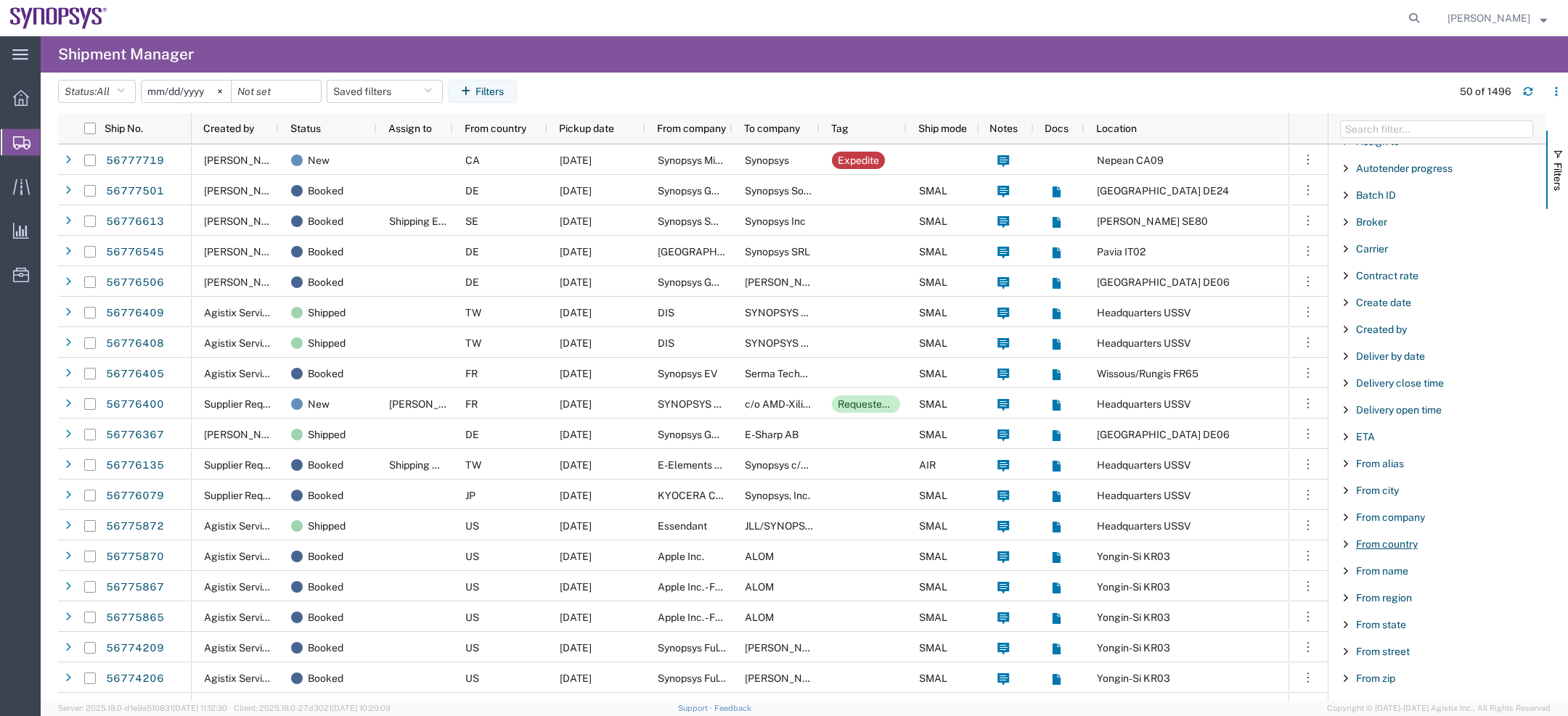
click at [1378, 540] on span "From country" at bounding box center [1387, 544] width 62 height 12
click at [1378, 621] on input "Filter List 66 Filters" at bounding box center [1443, 619] width 190 height 23
type input "fra"
click at [1354, 653] on label "[GEOGRAPHIC_DATA]" at bounding box center [1443, 653] width 190 height 22
click at [0, 0] on input "[GEOGRAPHIC_DATA]" at bounding box center [0, 0] width 0 height 0
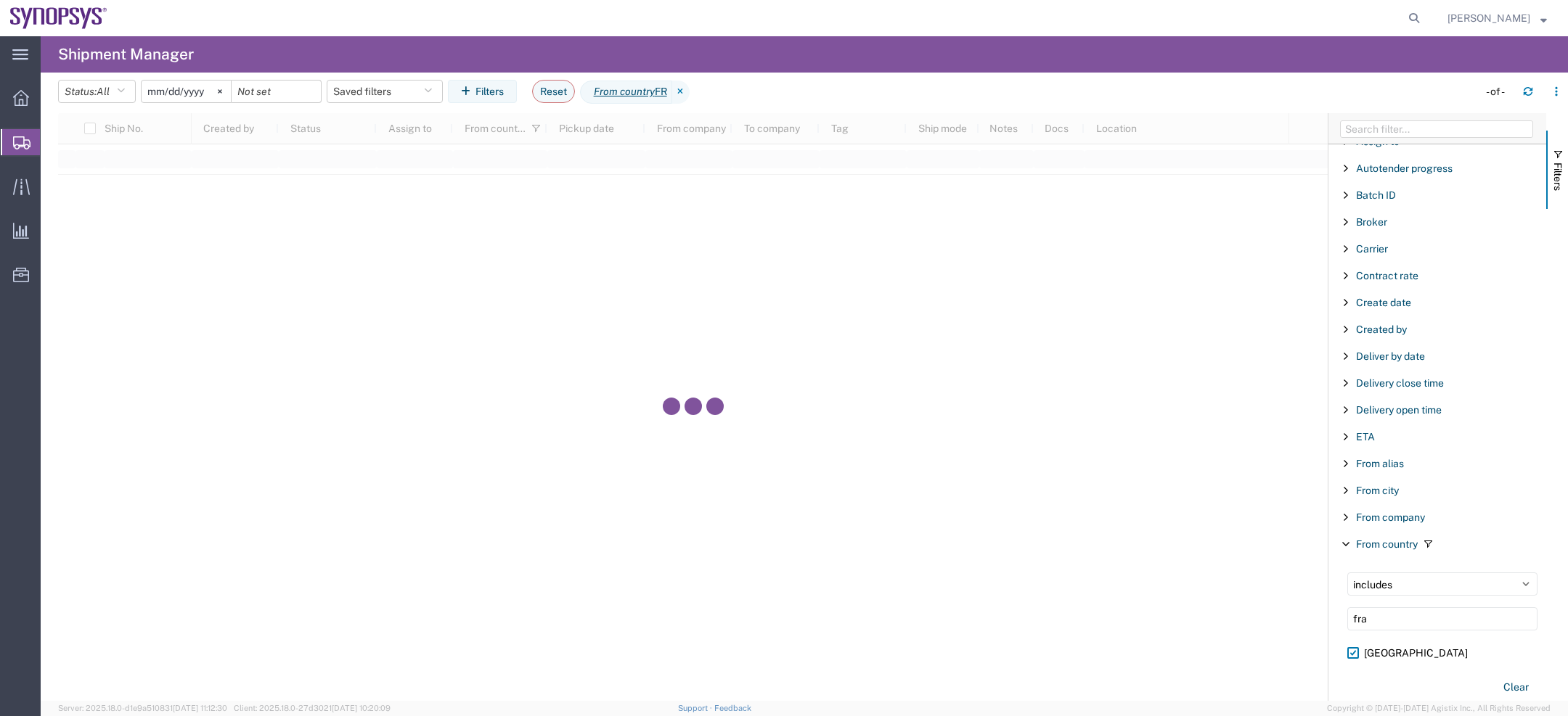
click at [163, 92] on input "2025-08-10" at bounding box center [186, 91] width 89 height 22
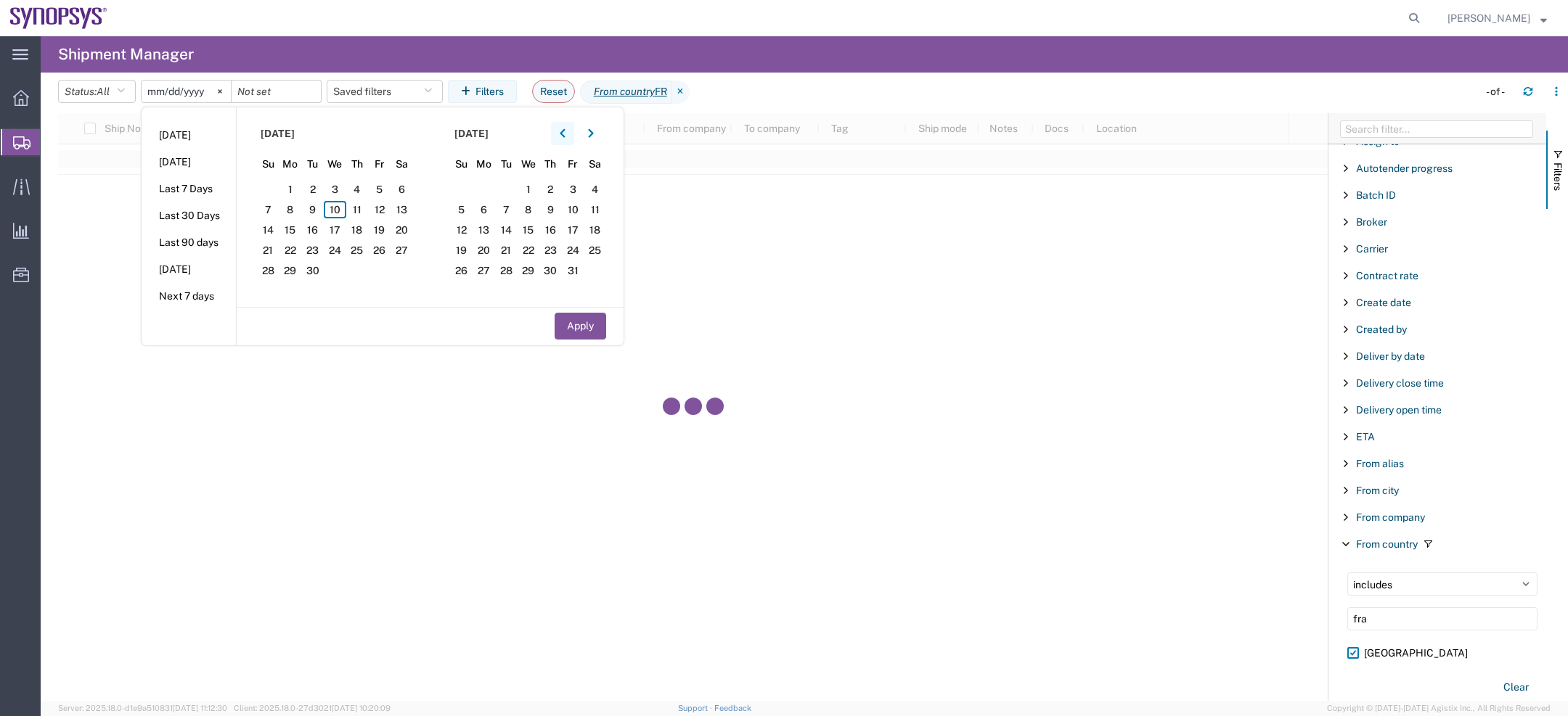
click at [566, 139] on button "button" at bounding box center [562, 134] width 23 height 23
click at [354, 189] on span "1" at bounding box center [357, 189] width 22 height 18
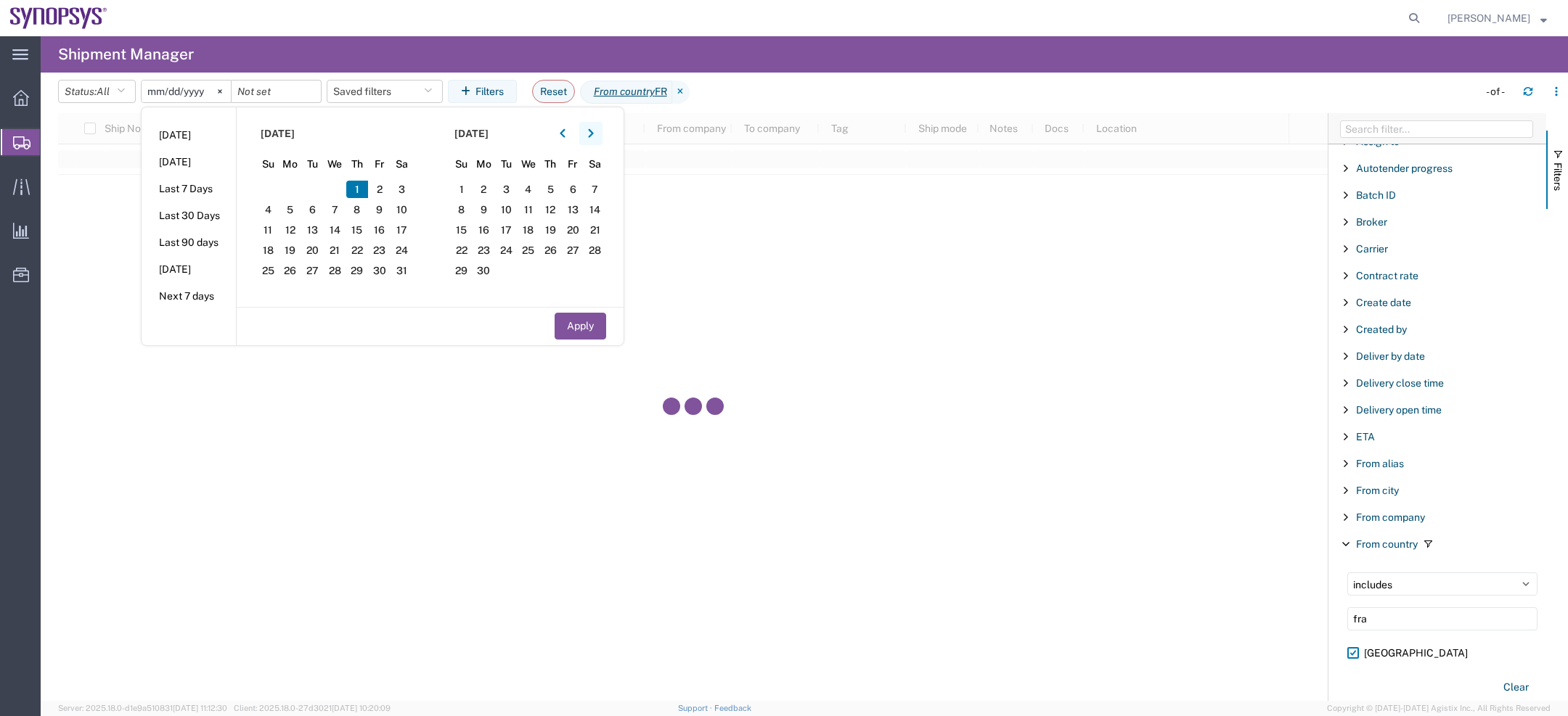
click at [593, 131] on icon "button" at bounding box center [590, 133] width 5 height 9
click at [533, 213] on span "10" at bounding box center [528, 210] width 22 height 18
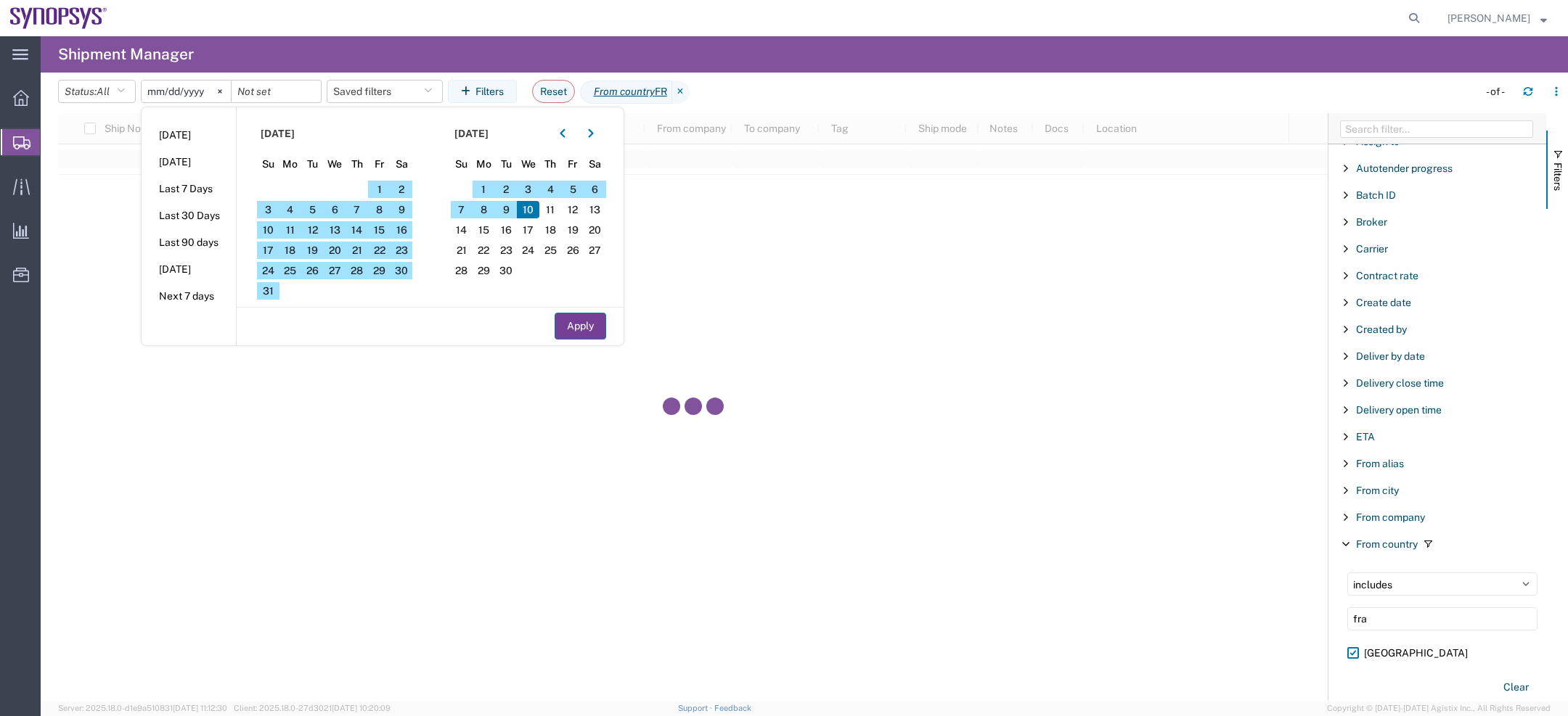
click at [580, 329] on button "Apply" at bounding box center [580, 326] width 52 height 27
type input "2025-05-01"
type input "2025-09-10"
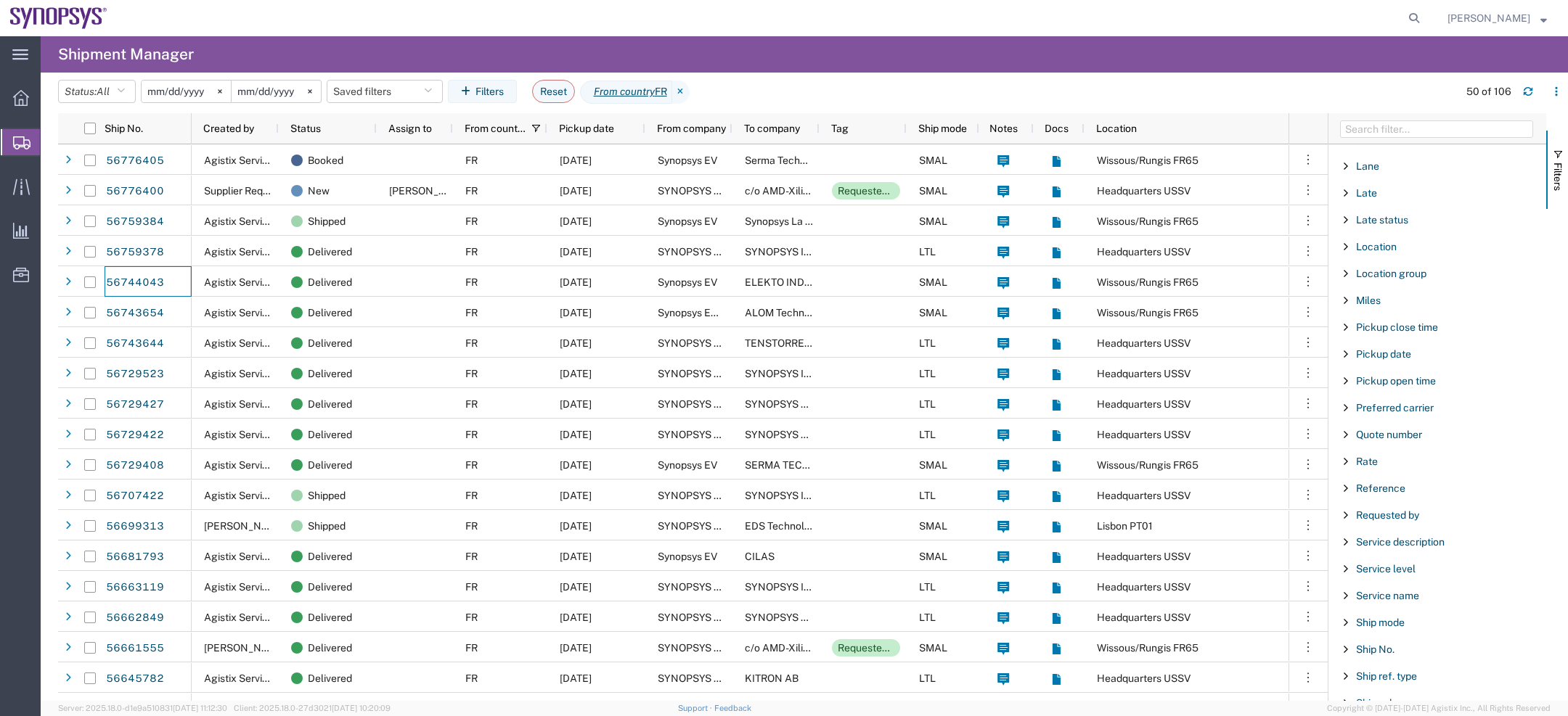
scroll to position [1356, 0]
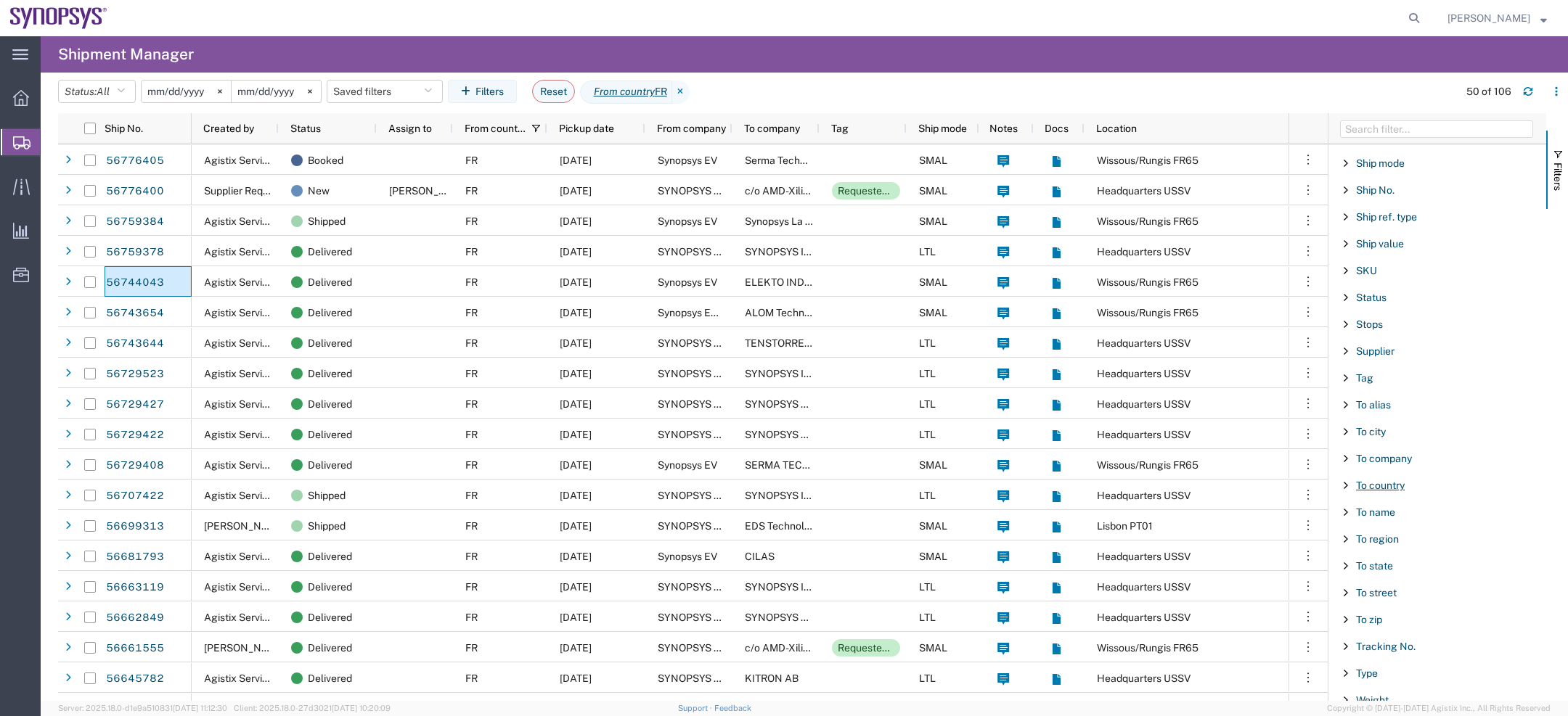
click at [1375, 479] on span "To country" at bounding box center [1380, 485] width 49 height 12
click at [1371, 516] on select "includes excludes" at bounding box center [1443, 526] width 190 height 23
select select "notin"
click at [1348, 514] on select "includes excludes" at bounding box center [1443, 526] width 190 height 23
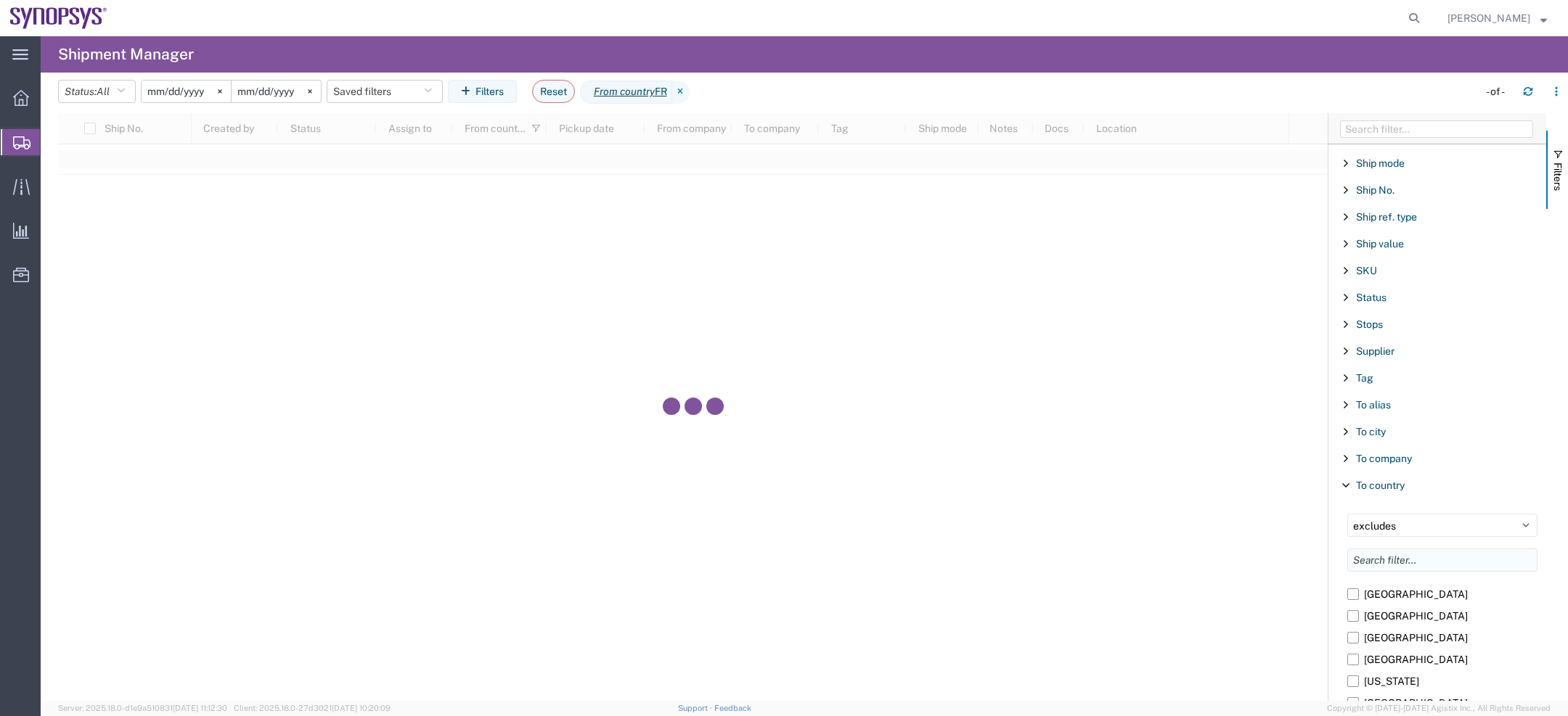
click at [1372, 554] on input "Filter List 66 Filters" at bounding box center [1443, 561] width 190 height 23
type input "fra"
click at [1354, 584] on label "[GEOGRAPHIC_DATA]" at bounding box center [1443, 595] width 190 height 22
click at [0, 0] on input "[GEOGRAPHIC_DATA]" at bounding box center [0, 0] width 0 height 0
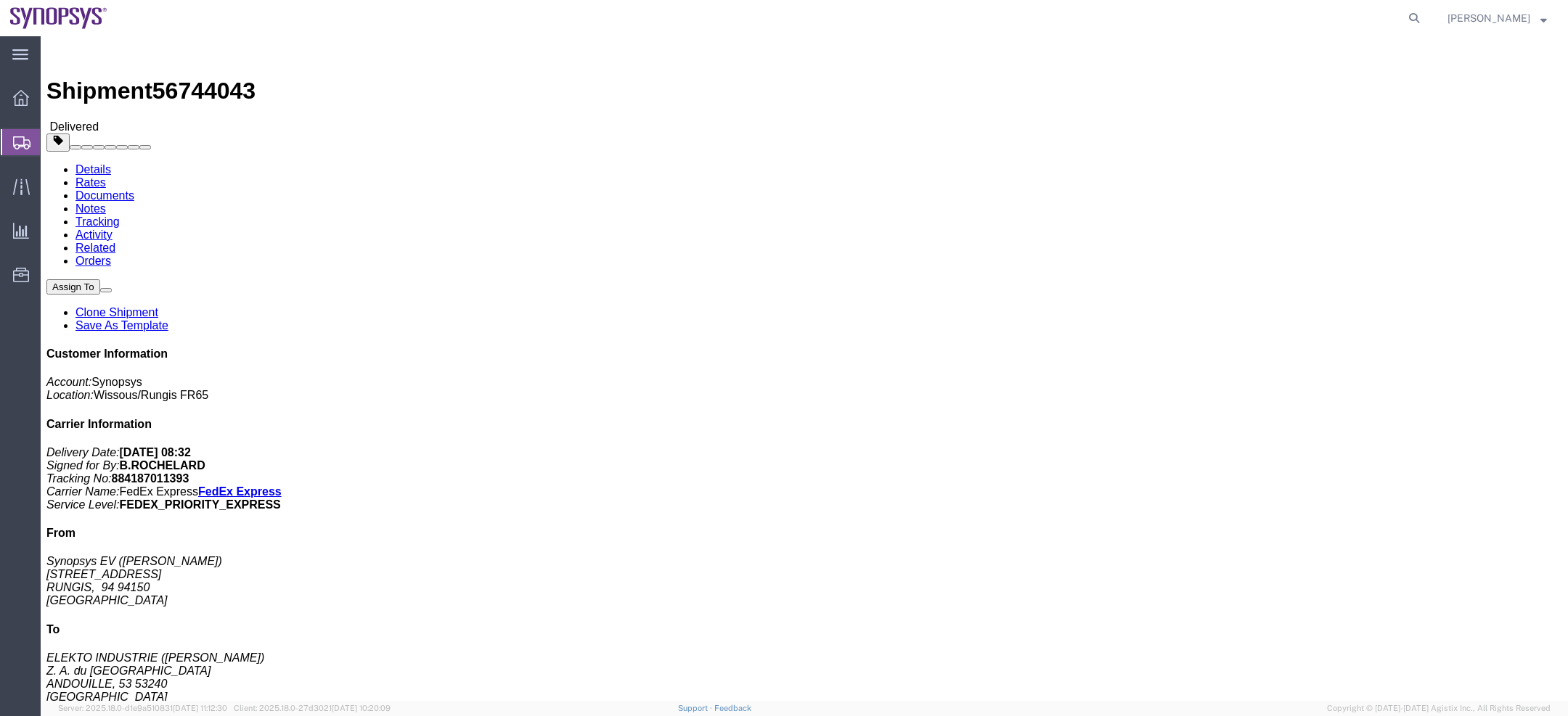
click link "Documents"
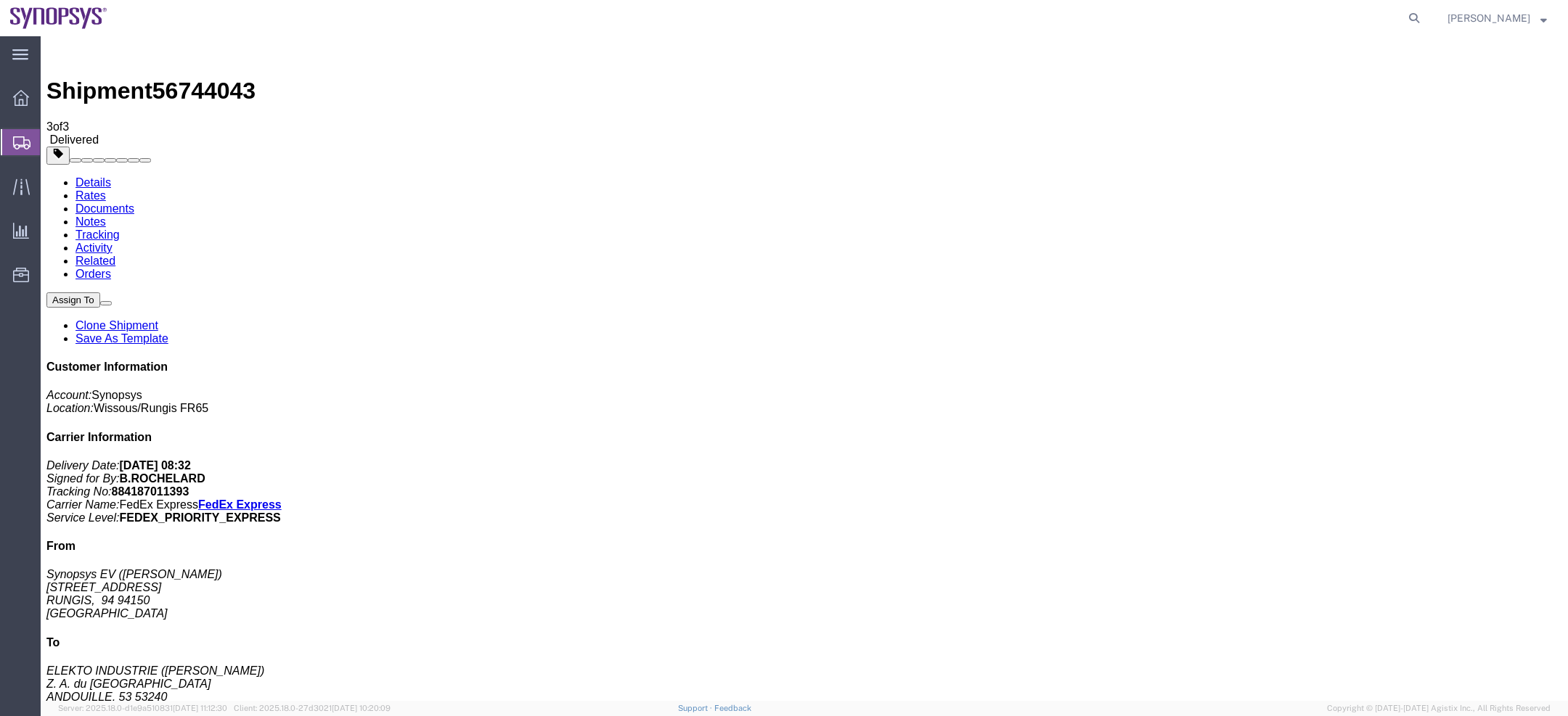
click at [87, 176] on link "Details" at bounding box center [94, 182] width 36 height 12
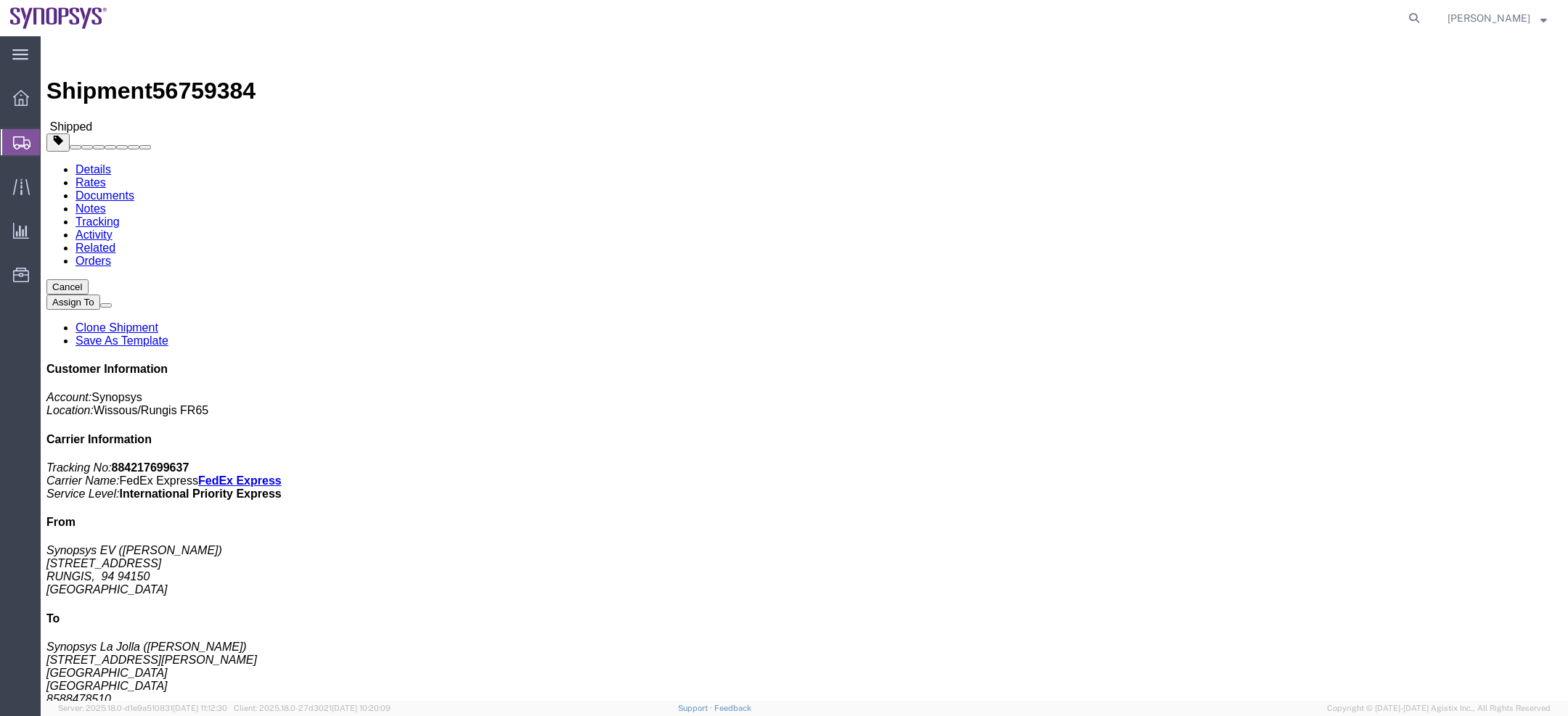
click link "Documents"
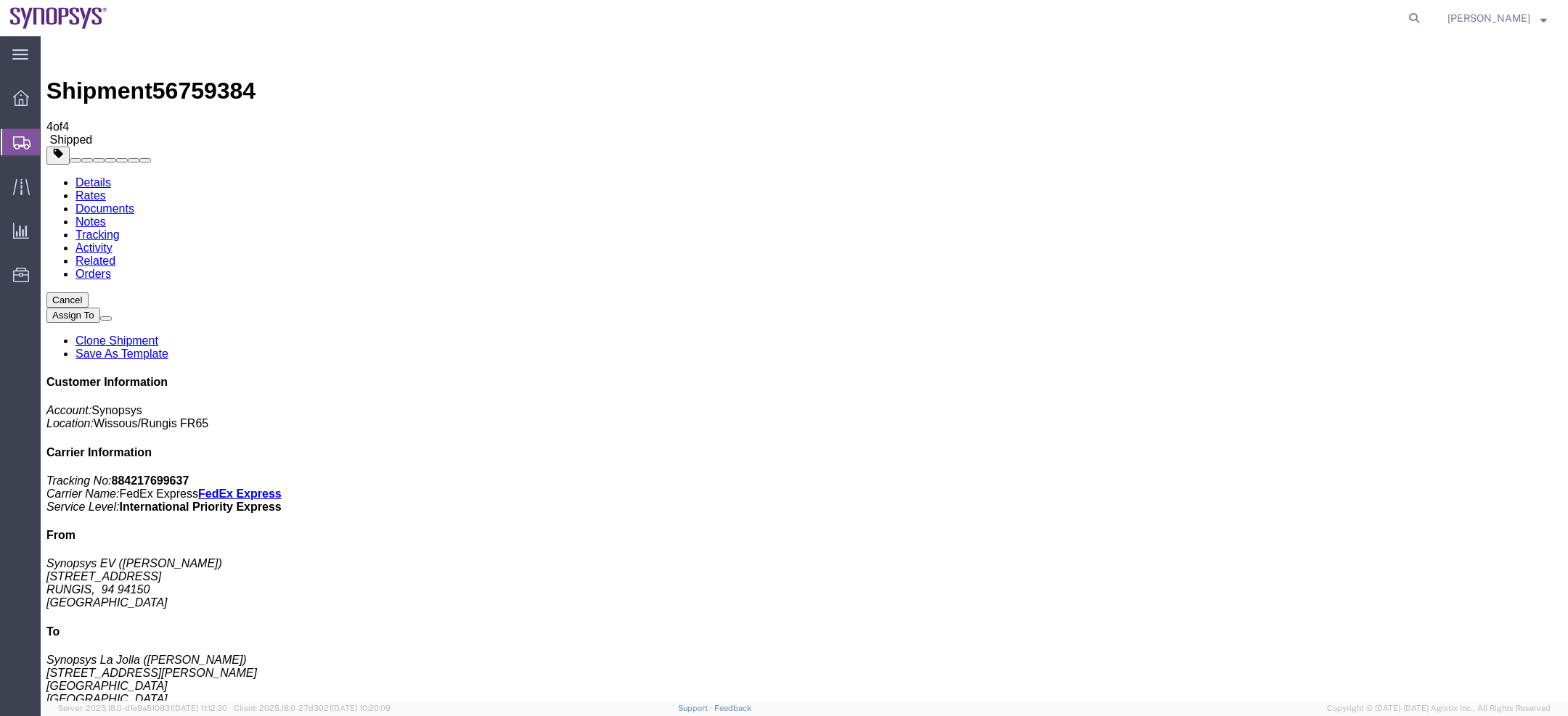
drag, startPoint x: 181, startPoint y: 285, endPoint x: 880, endPoint y: 43, distance: 739.7
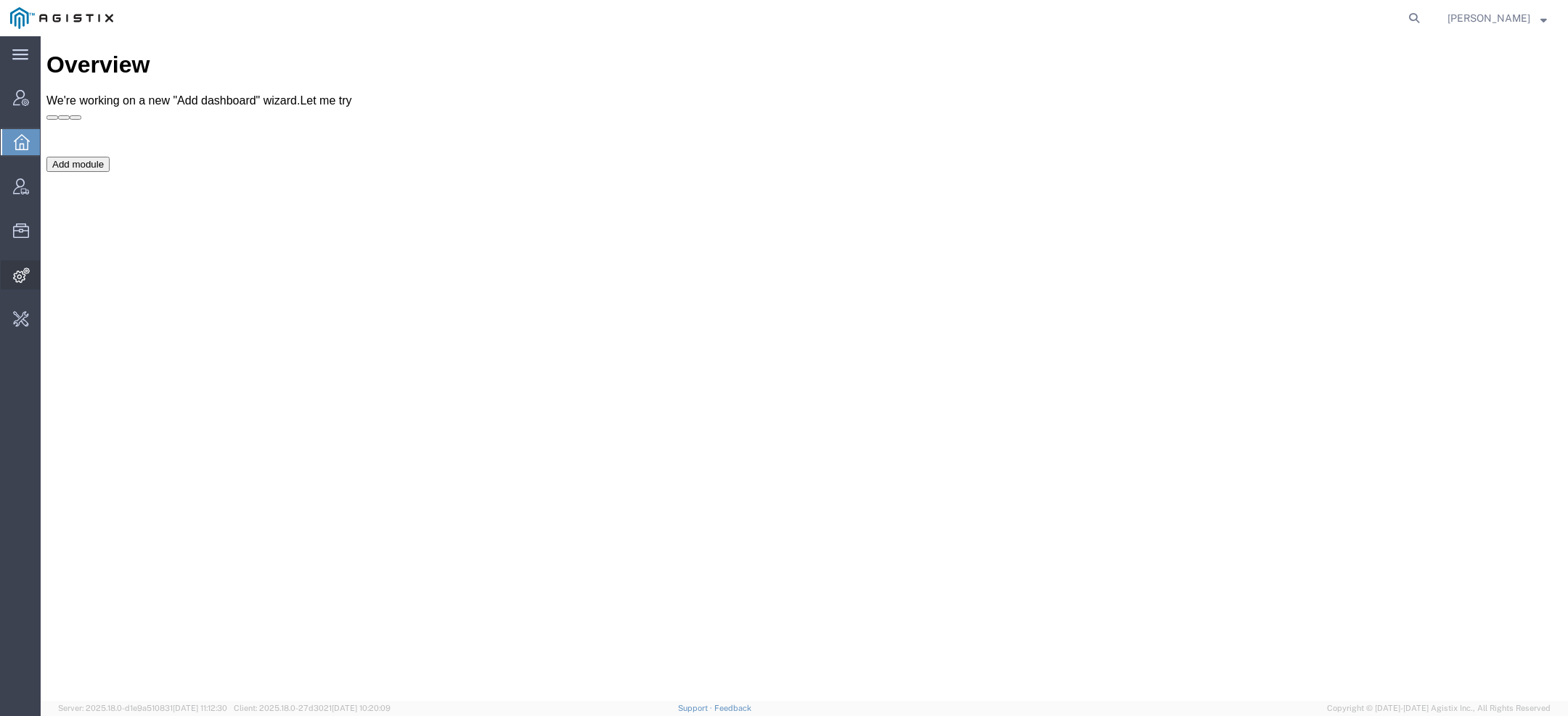
click at [15, 268] on icon at bounding box center [22, 275] width 17 height 15
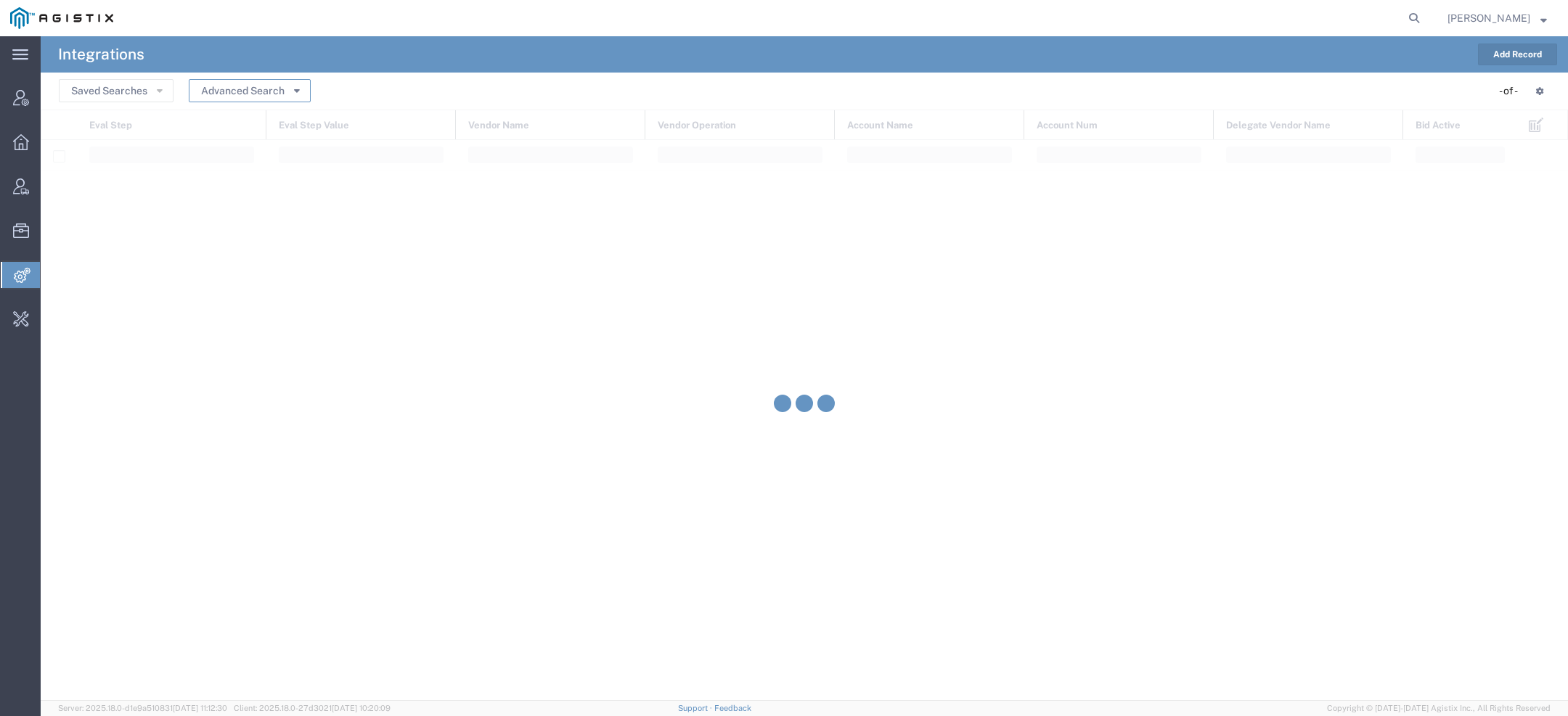
click at [294, 89] on icon "button" at bounding box center [297, 90] width 6 height 10
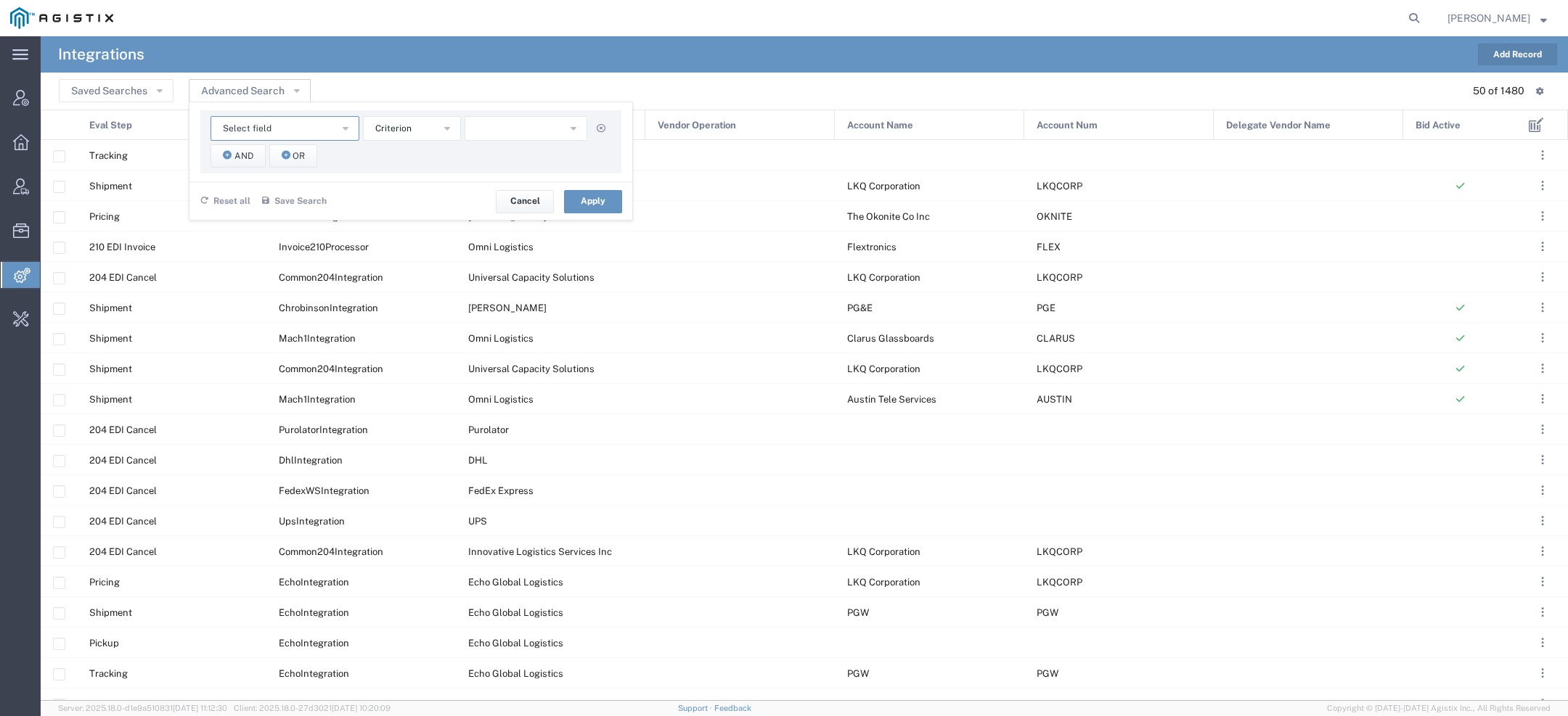
click at [288, 124] on button "Select field" at bounding box center [285, 128] width 149 height 25
click at [274, 152] on span "Account Name" at bounding box center [284, 155] width 146 height 19
click at [375, 133] on span "starts with" at bounding box center [397, 129] width 44 height 14
click at [417, 159] on span "contains" at bounding box center [411, 155] width 95 height 19
click at [521, 135] on input "text" at bounding box center [527, 128] width 124 height 25
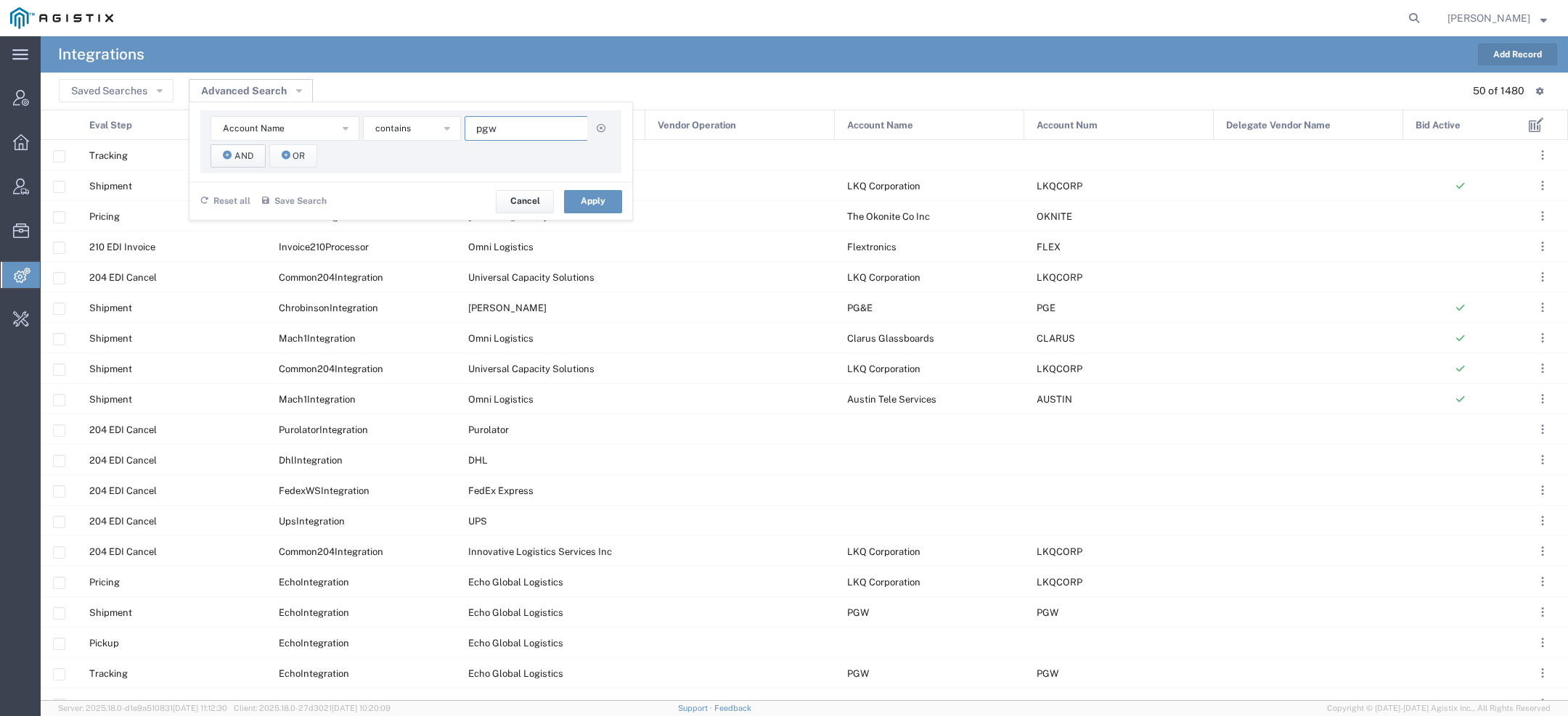
type input "pgw"
click at [223, 155] on icon "button" at bounding box center [227, 155] width 9 height 10
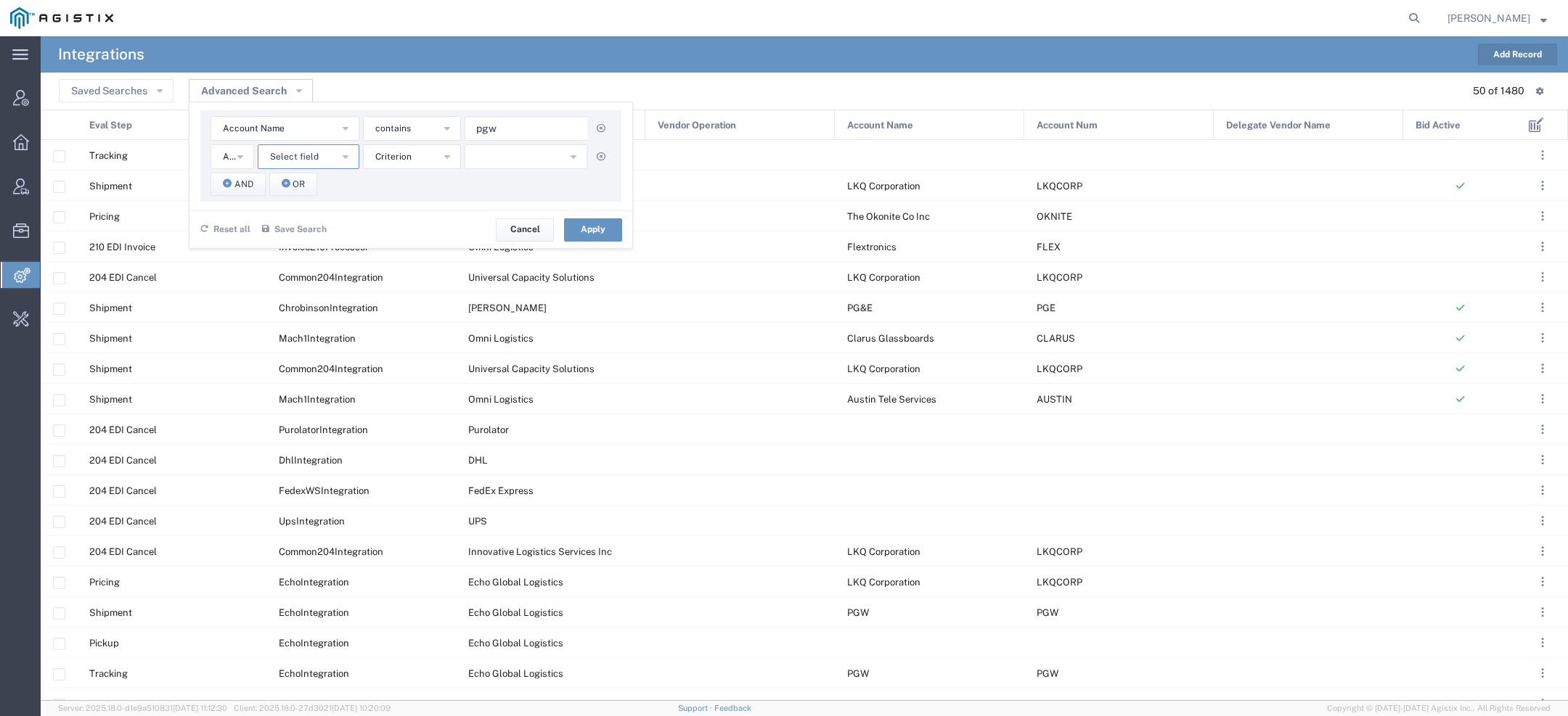
click at [340, 157] on button "Select field" at bounding box center [308, 157] width 101 height 25
click at [313, 299] on span "Vendor Name" at bounding box center [308, 305] width 99 height 19
click at [411, 163] on button "starts with" at bounding box center [412, 157] width 98 height 25
click at [412, 179] on span "contains" at bounding box center [411, 182] width 95 height 19
click at [537, 148] on input "text" at bounding box center [527, 157] width 124 height 25
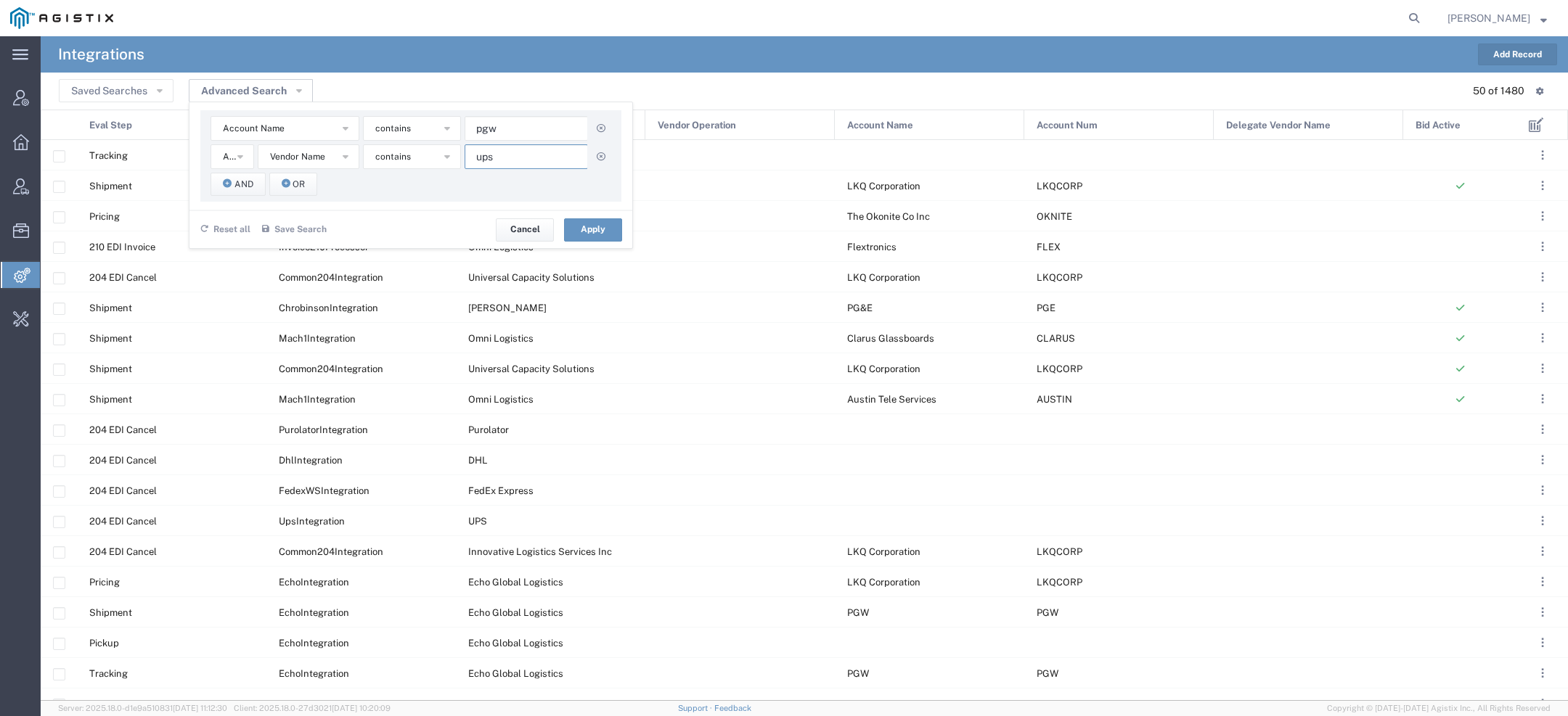
type input "ups"
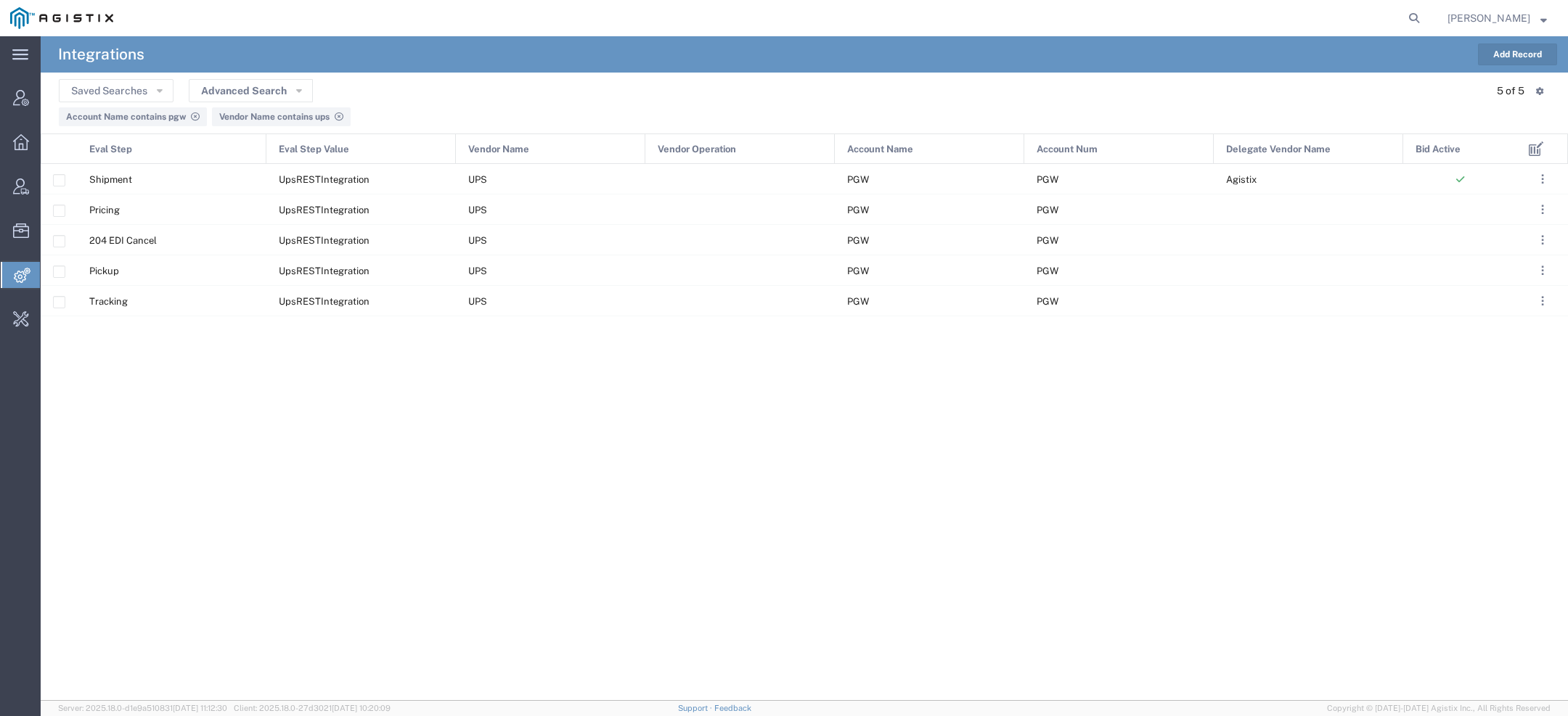
click at [196, 114] on icon at bounding box center [195, 116] width 9 height 9
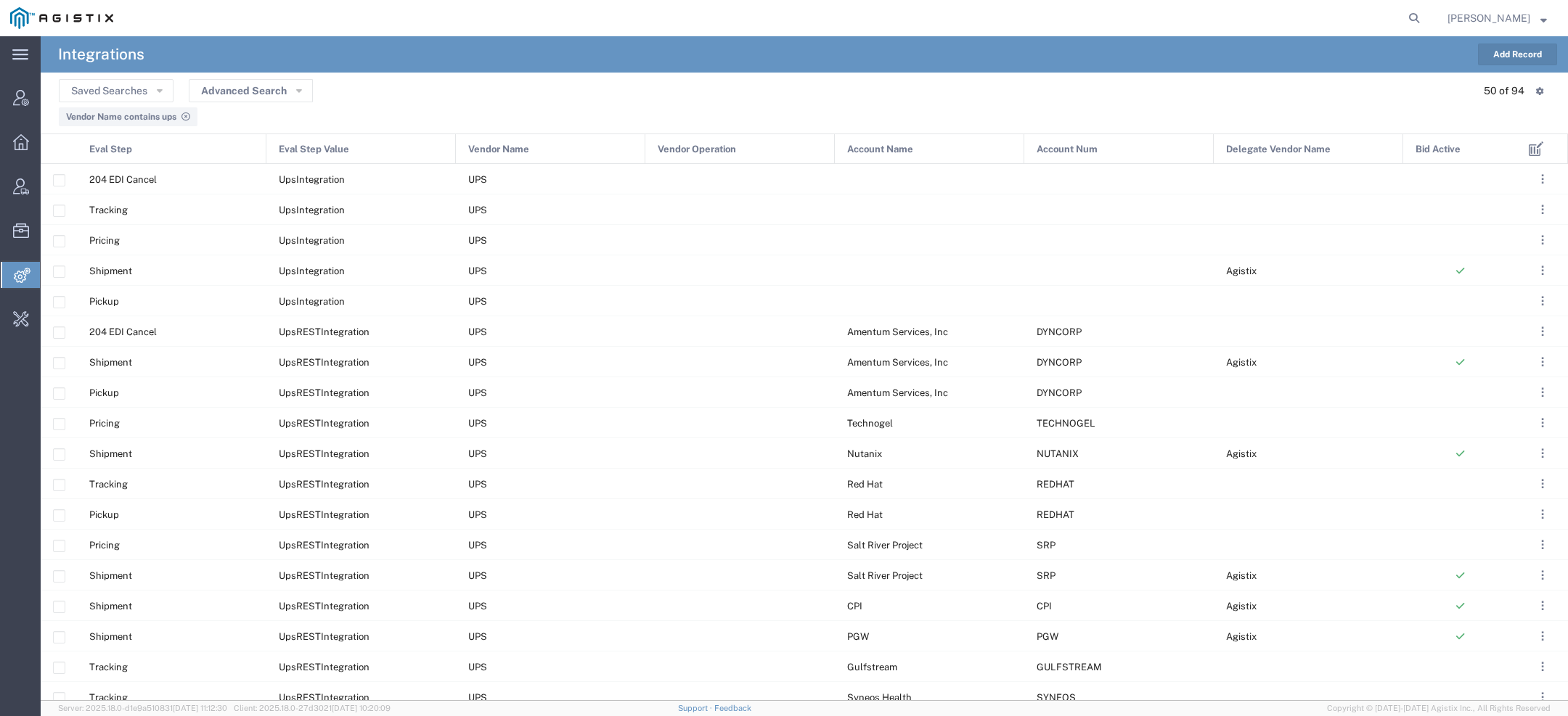
click at [189, 116] on icon at bounding box center [186, 116] width 9 height 9
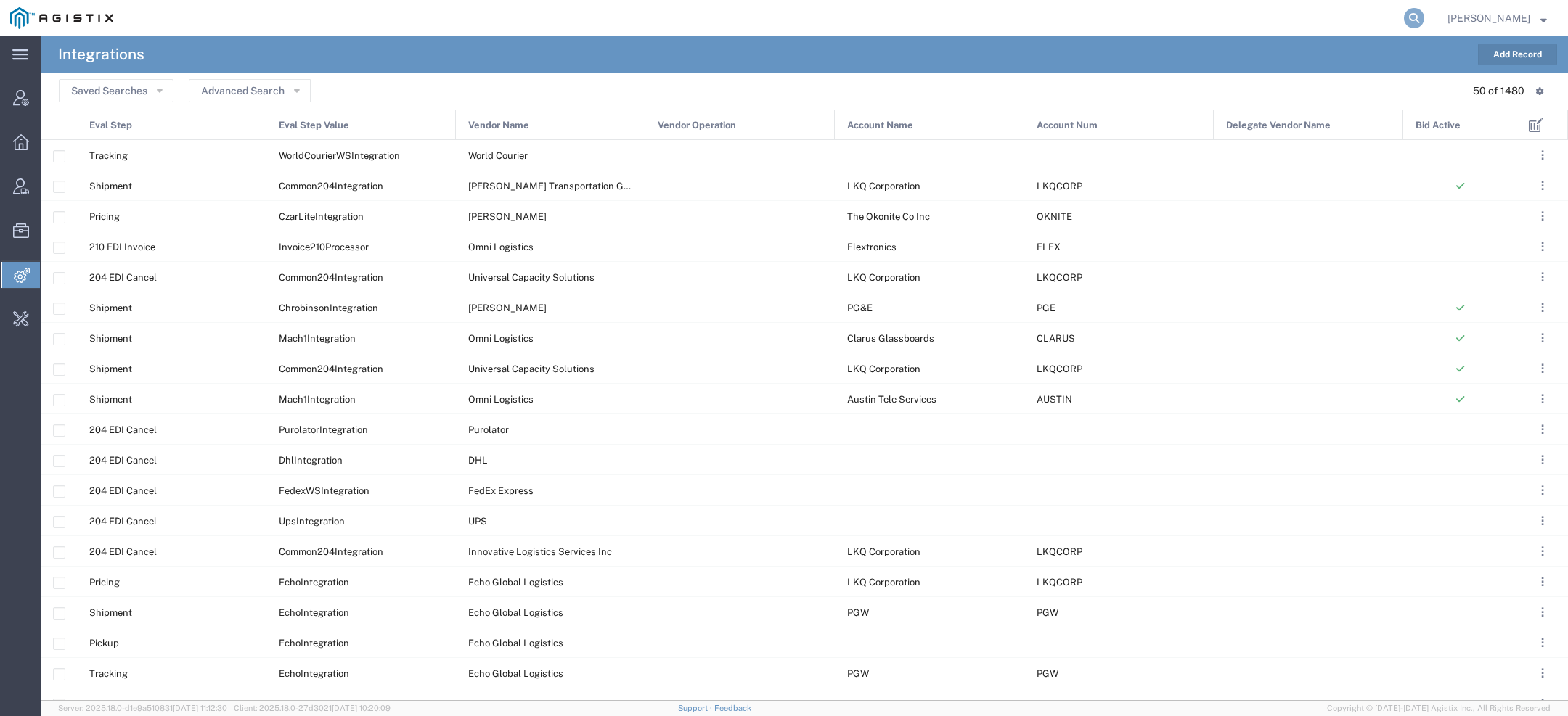
click at [1407, 15] on icon at bounding box center [1414, 18] width 20 height 20
type input "pg&e"
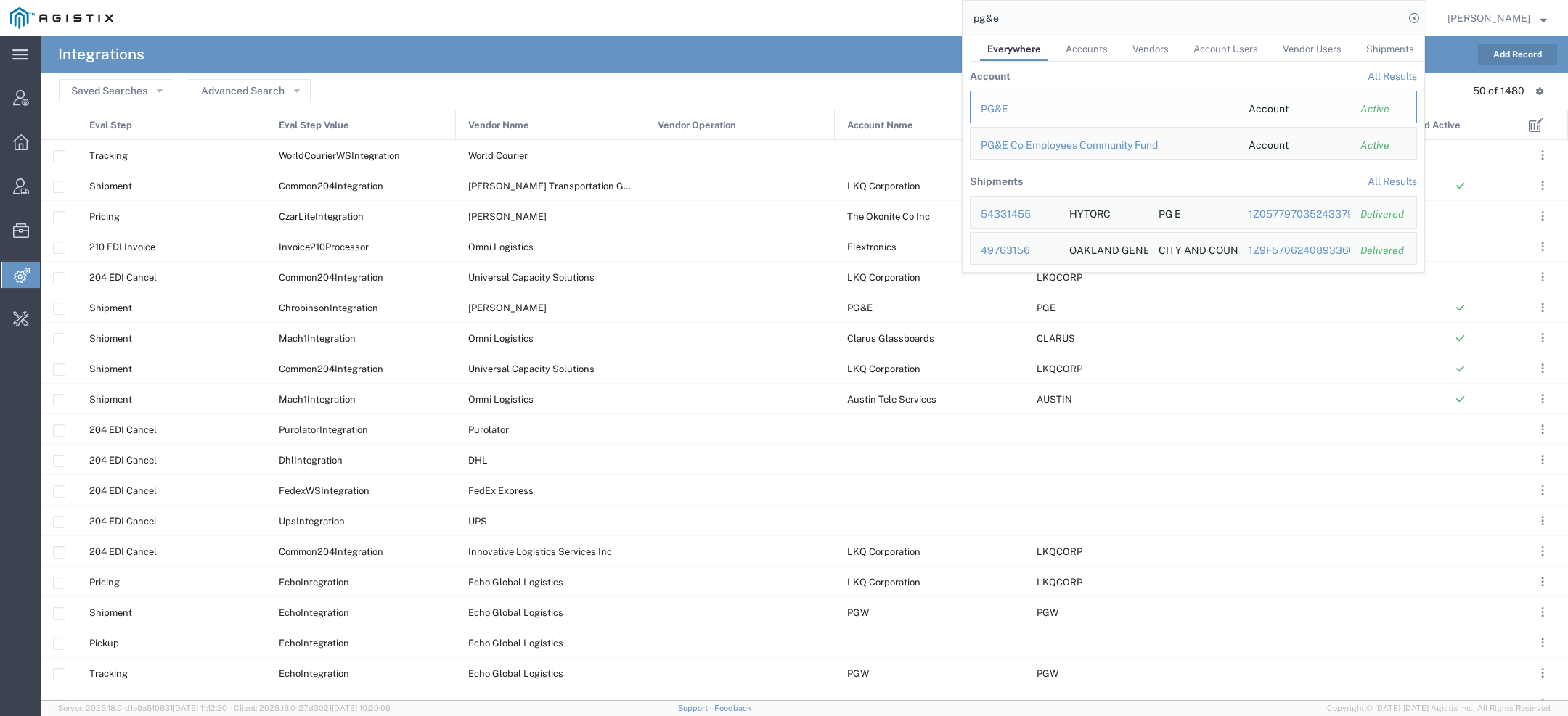
click at [999, 107] on div "PG&E" at bounding box center [1105, 109] width 248 height 15
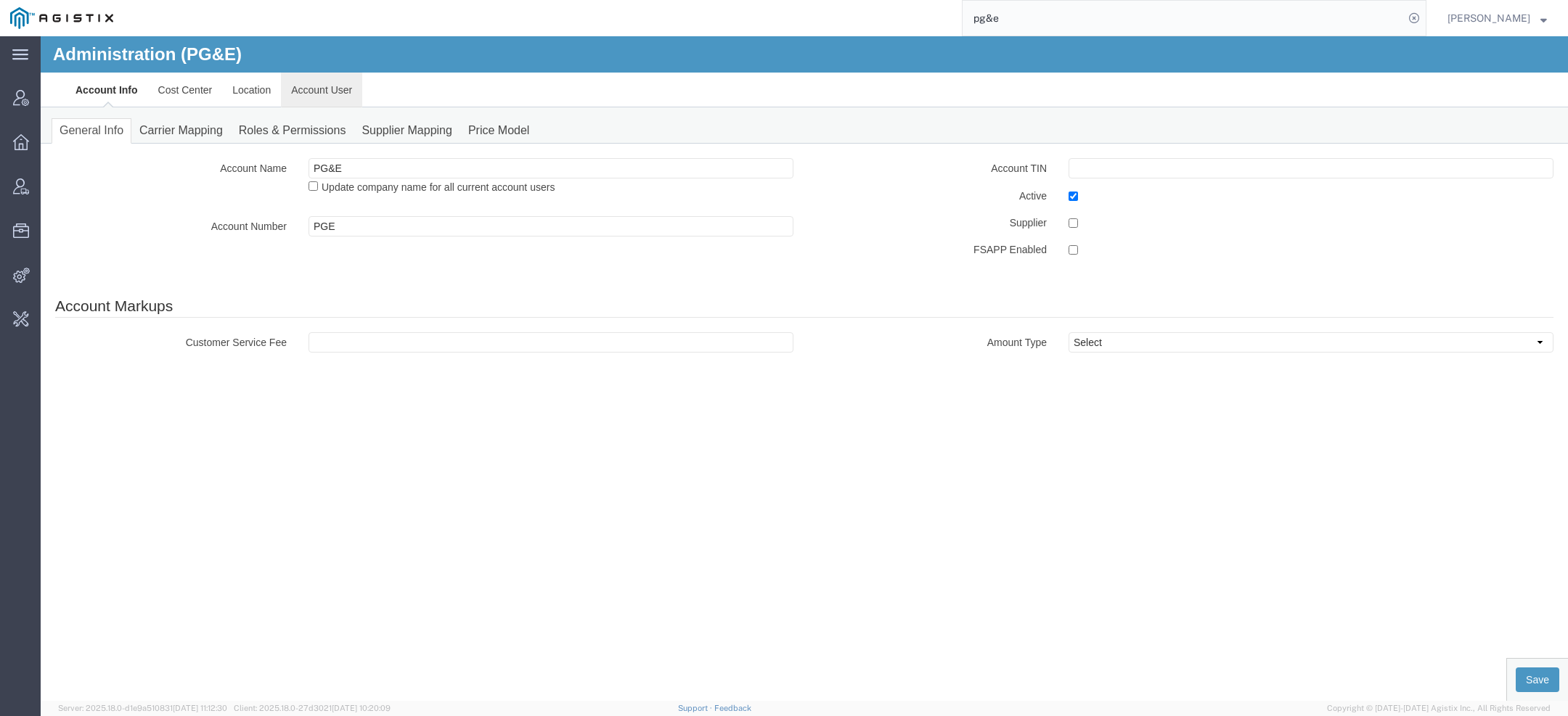
click at [316, 94] on link "Account User" at bounding box center [321, 90] width 81 height 35
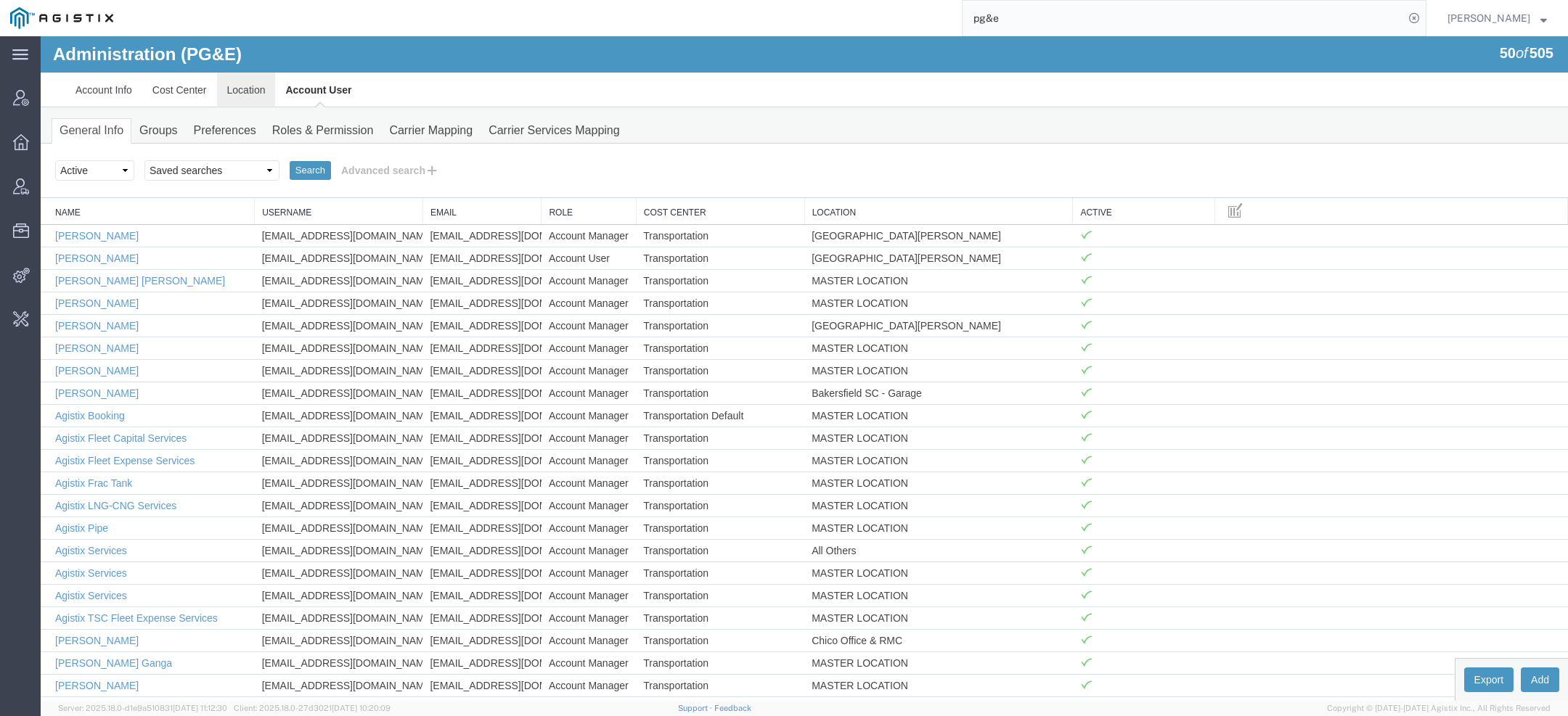
click at [241, 94] on link "Location" at bounding box center [247, 90] width 59 height 35
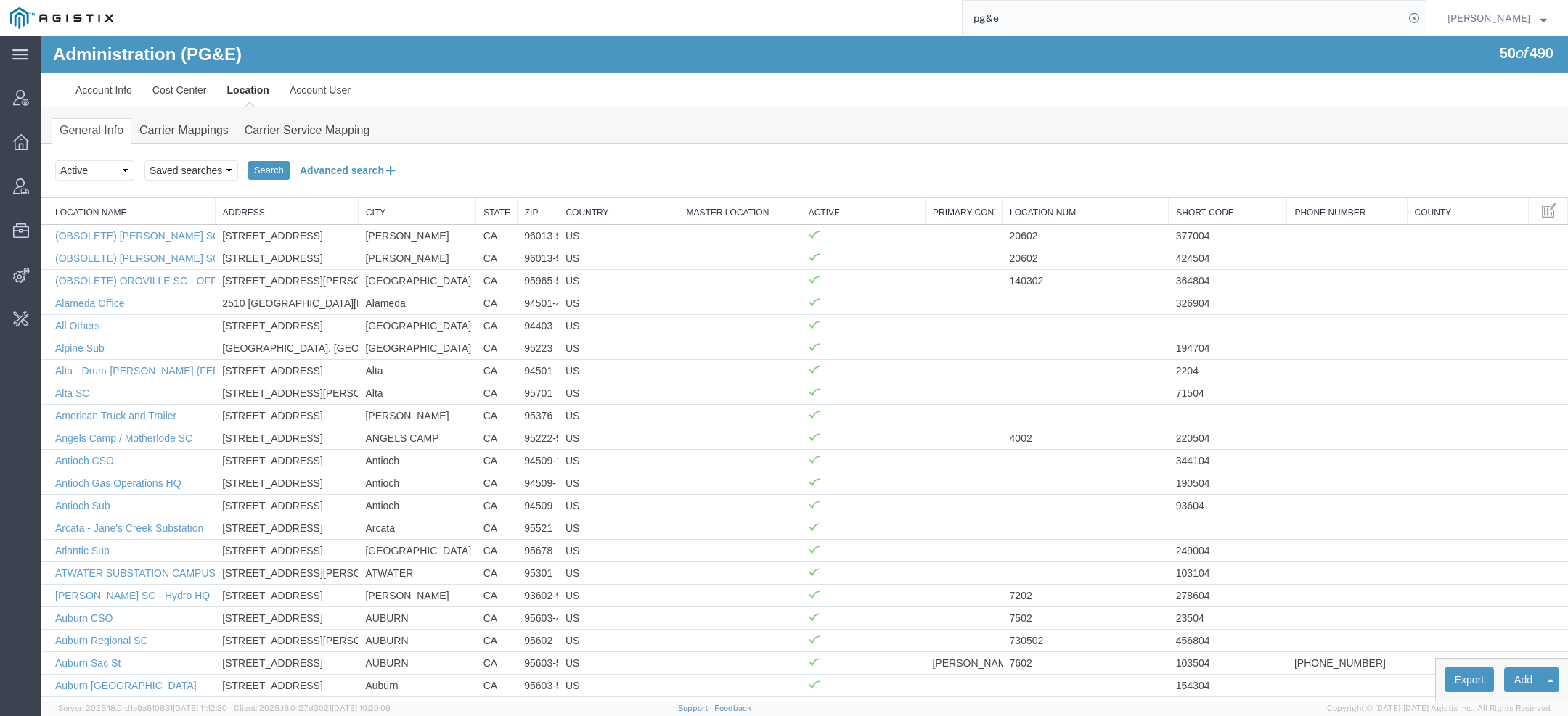
click at [376, 165] on button "Advanced search" at bounding box center [349, 171] width 118 height 25
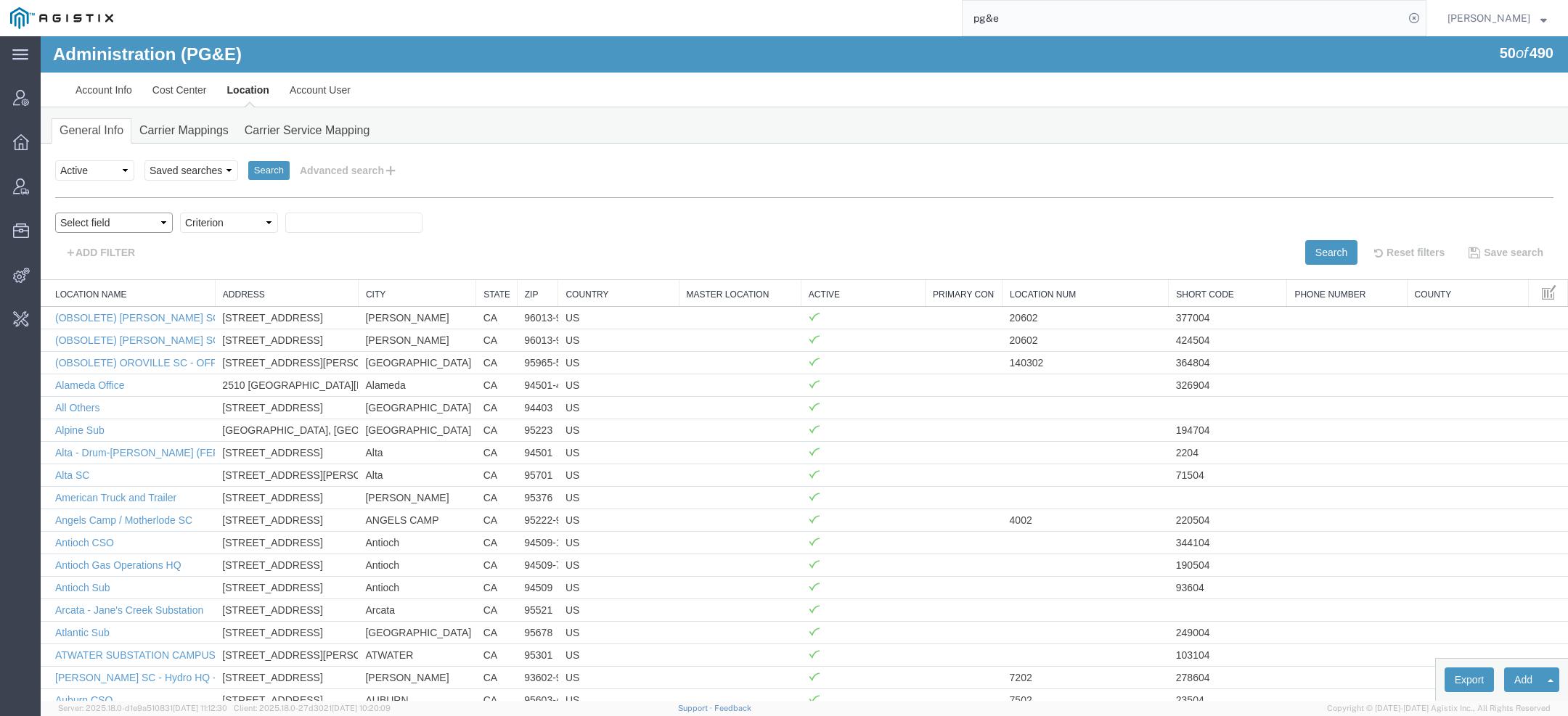
click at [125, 228] on select "Select field Address [GEOGRAPHIC_DATA] Location Name Location Num Master Locati…" at bounding box center [114, 223] width 118 height 20
select select "city"
click at [55, 213] on select "Select field Address [GEOGRAPHIC_DATA] Location Name Location Num Master Locati…" at bounding box center [114, 223] width 118 height 20
click at [195, 220] on select "Criterion contains does not contain is is blank is not blank starts with" at bounding box center [229, 223] width 98 height 20
select select "contains"
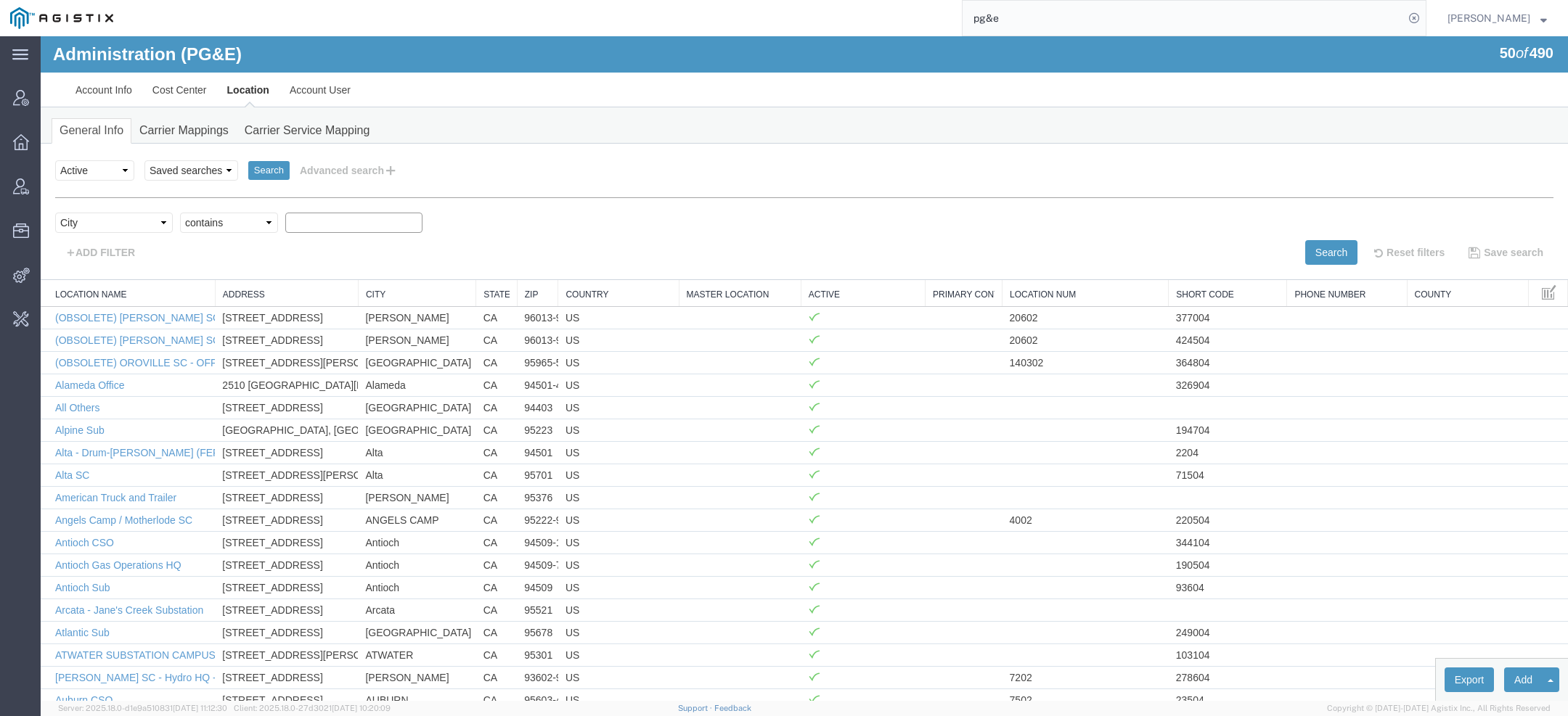
click at [180, 213] on select "Criterion contains does not contain is is blank is not blank starts with" at bounding box center [229, 223] width 98 height 20
paste input "WOODLAND"
click at [1317, 240] on button "Search" at bounding box center [1332, 253] width 53 height 25
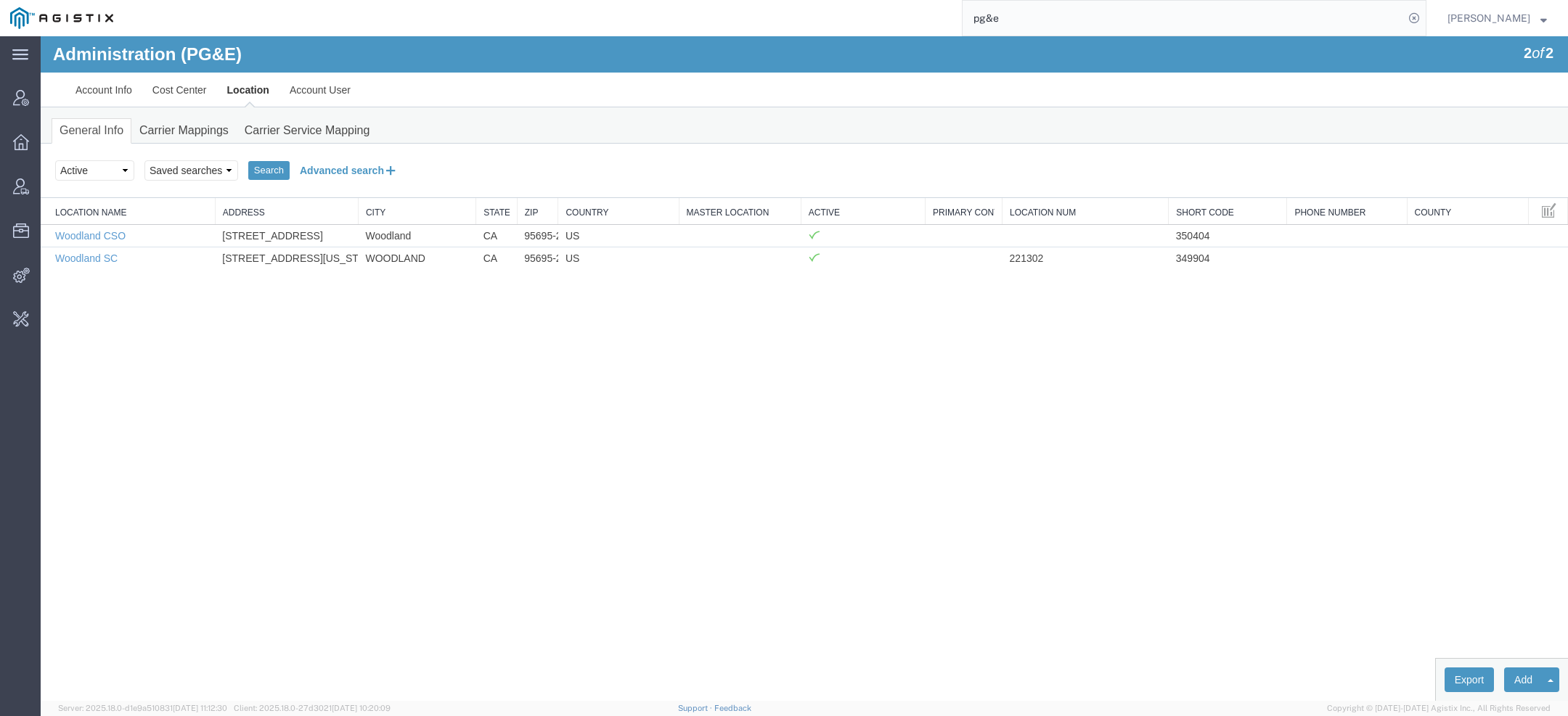
click at [376, 161] on button "Advanced search" at bounding box center [349, 171] width 118 height 25
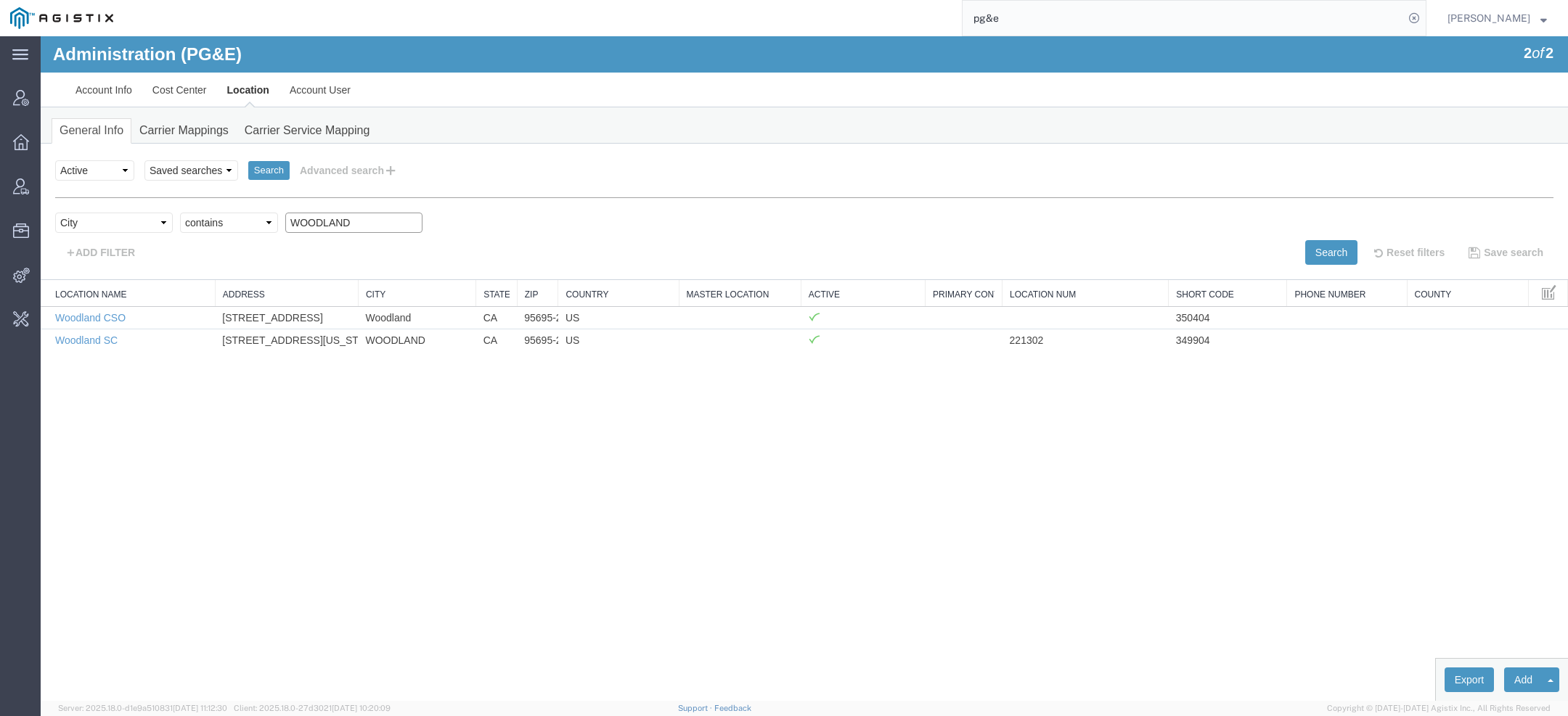
click at [337, 225] on input "WOODLAND" at bounding box center [354, 223] width 137 height 20
paste input "MERIDIAN"
click at [1323, 260] on button "Search" at bounding box center [1332, 253] width 53 height 25
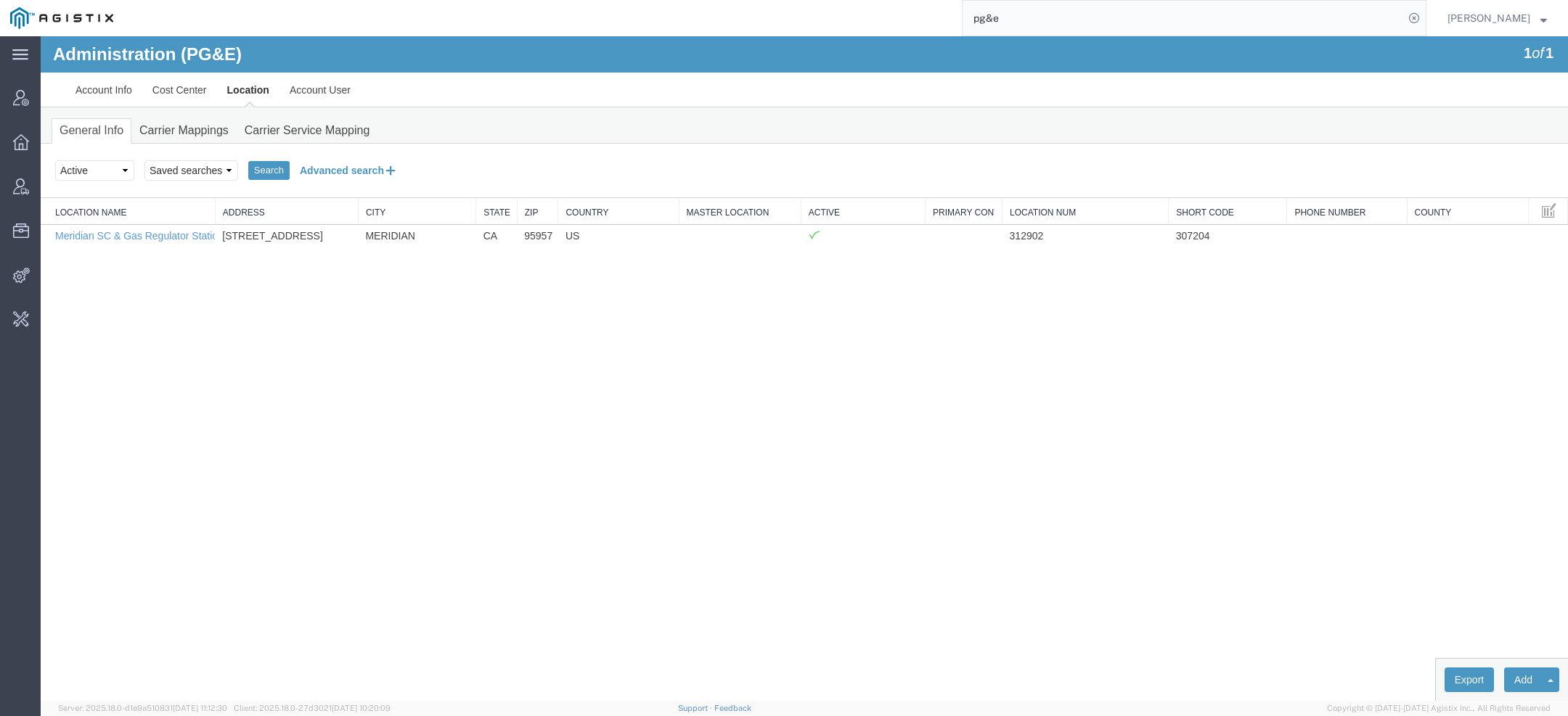
click at [376, 168] on button "Advanced search" at bounding box center [349, 171] width 118 height 25
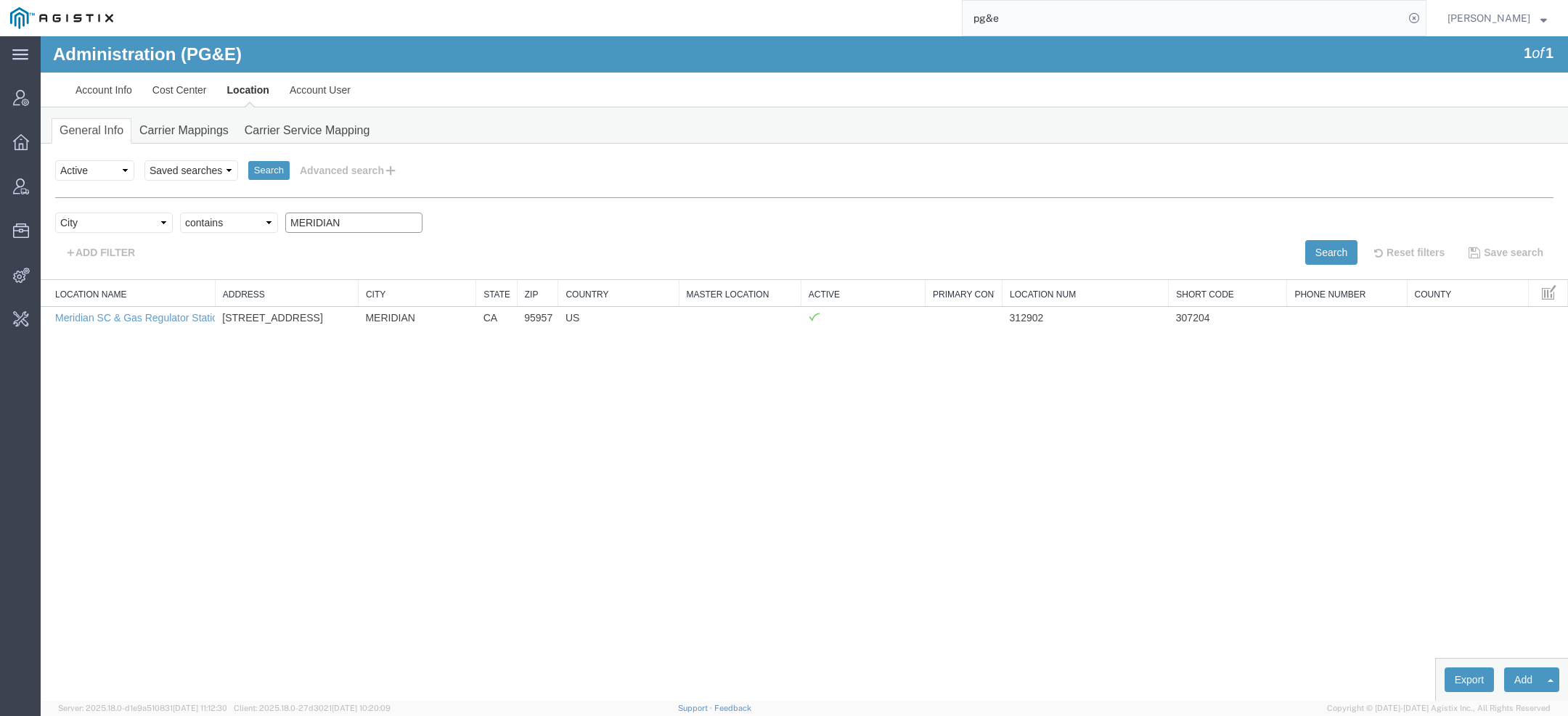
click at [315, 220] on input "MERIDIAN" at bounding box center [354, 223] width 137 height 20
paste input "Kettleman City"
type input "Kettleman City"
click at [1310, 237] on div "Select field Address City Country County Location Name Location Num Master Loca…" at bounding box center [804, 227] width 1498 height 28
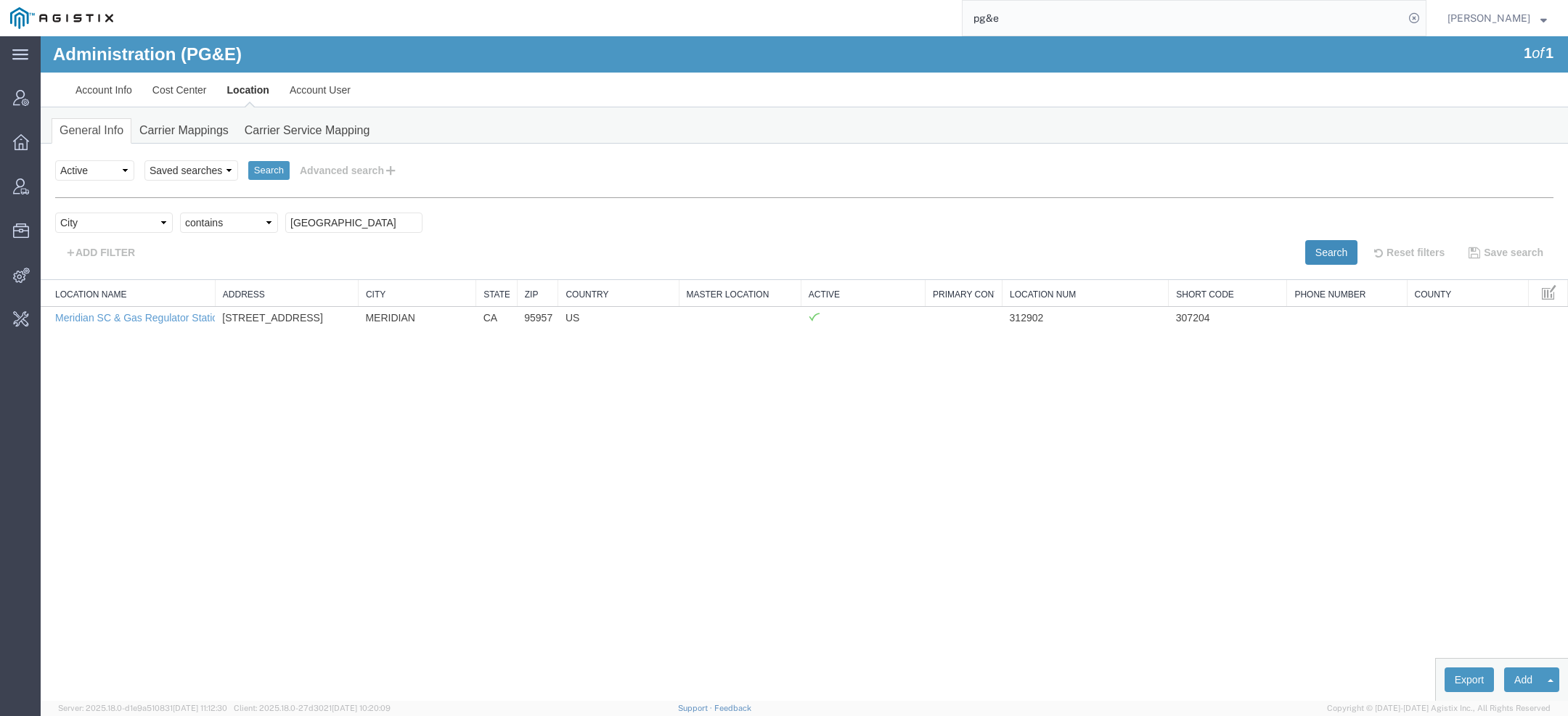
click at [1313, 253] on button "Search" at bounding box center [1332, 253] width 53 height 25
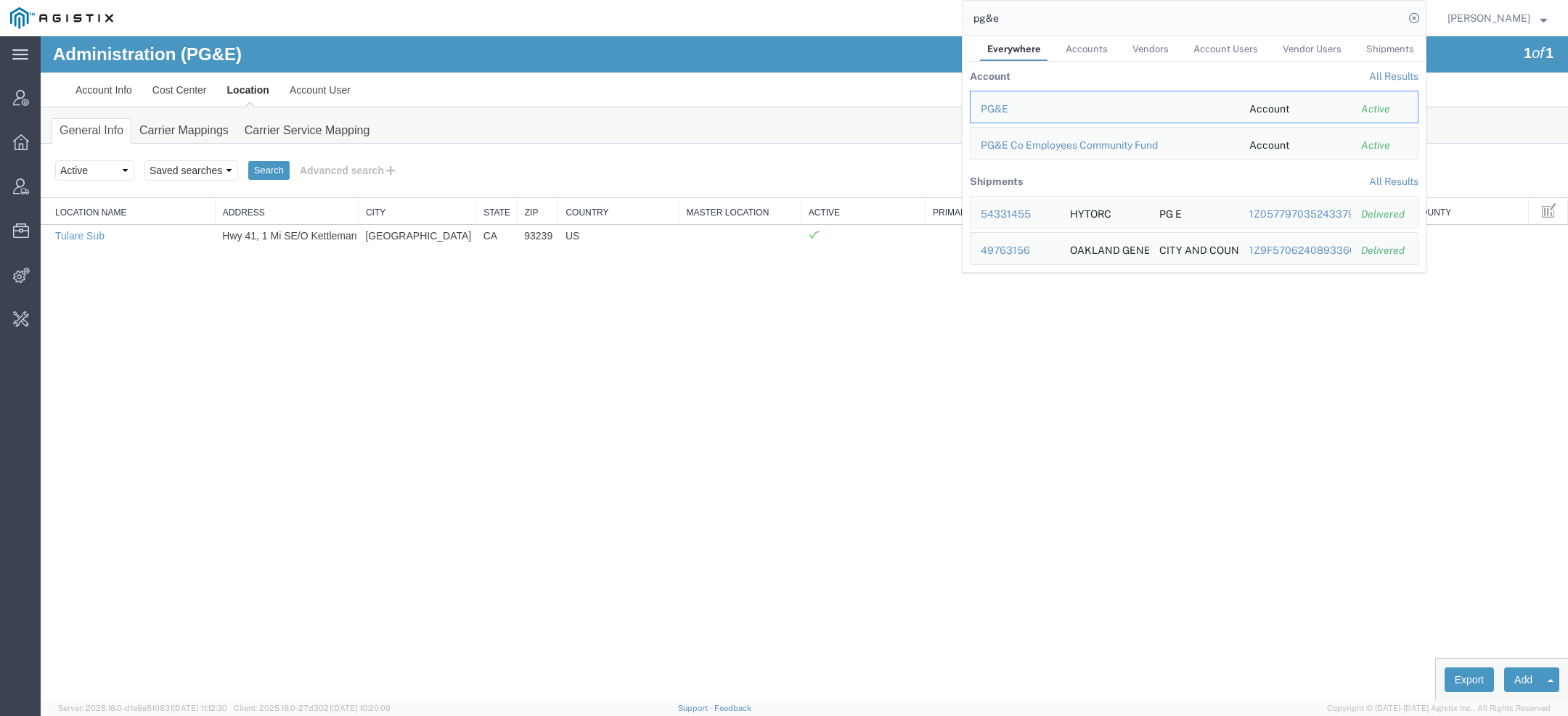
drag, startPoint x: 1030, startPoint y: 22, endPoint x: 774, endPoint y: 2, distance: 256.8
click at [774, 2] on div "pg&e Everywhere Accounts Vendors Account Users Vendor Users Shipments Account A…" at bounding box center [775, 18] width 1303 height 36
paste input "56776883"
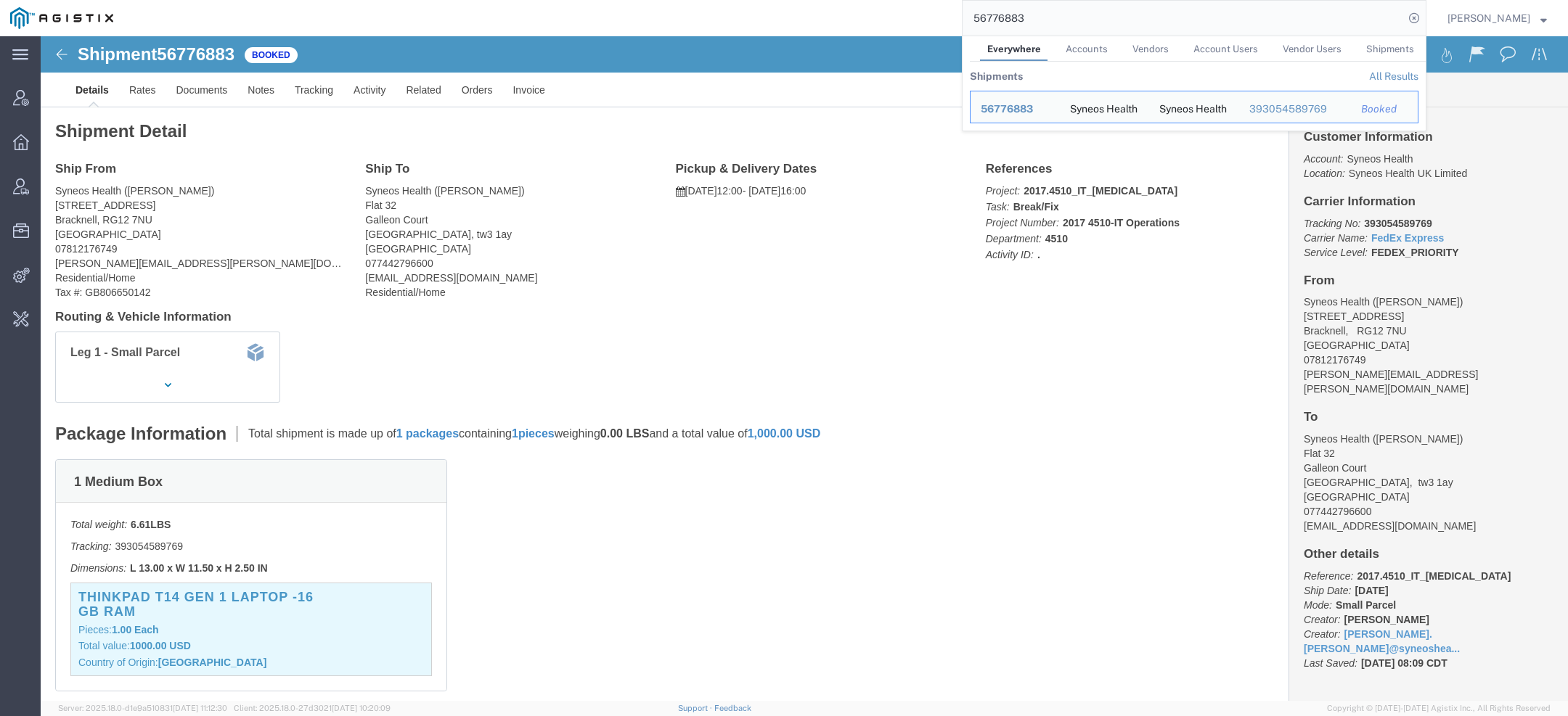
drag, startPoint x: 1029, startPoint y: 15, endPoint x: 644, endPoint y: 15, distance: 385.0
click at [705, 15] on div "56776883 Everywhere Accounts Vendors Account Users Vendor Users Shipments Shipm…" at bounding box center [775, 18] width 1303 height 36
paste input "Syneos"
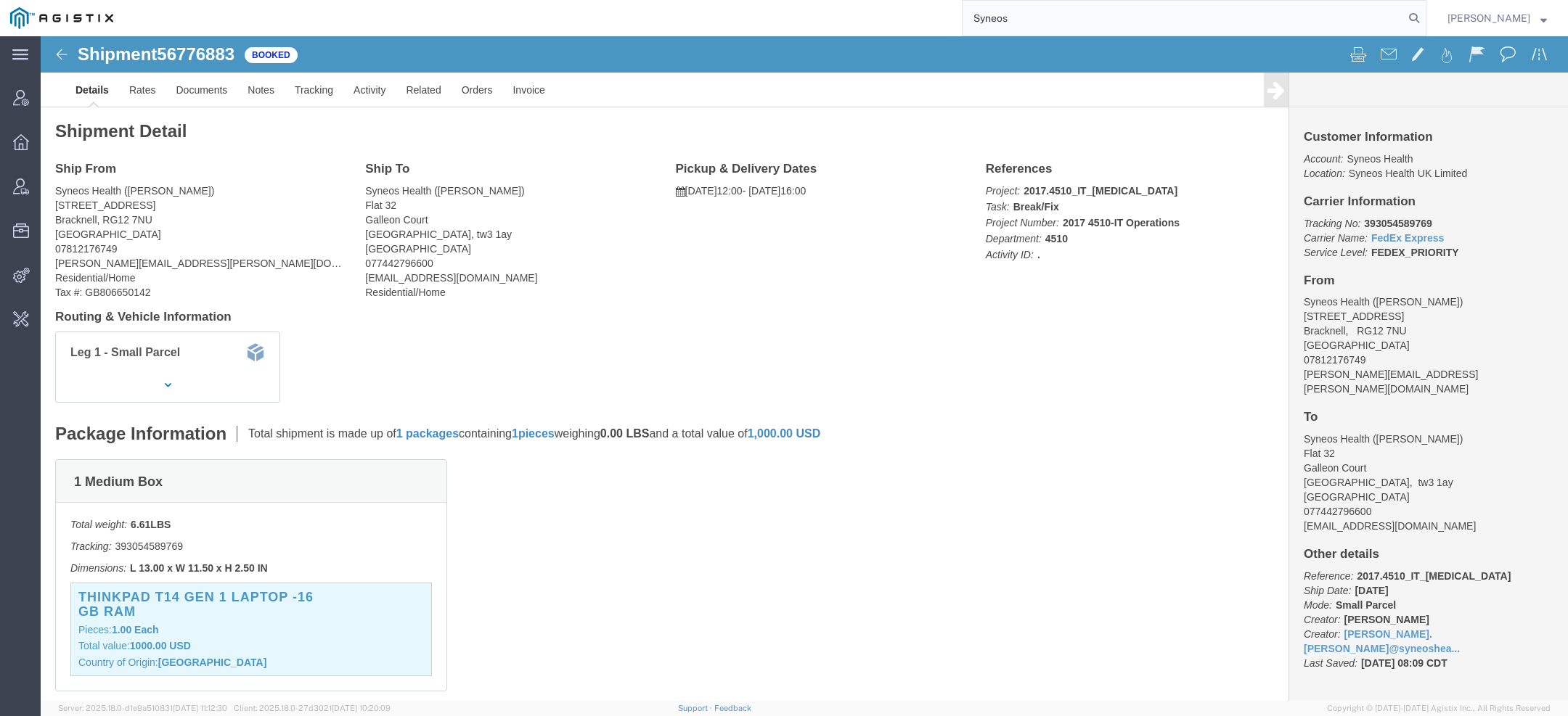
type input "Syneos"
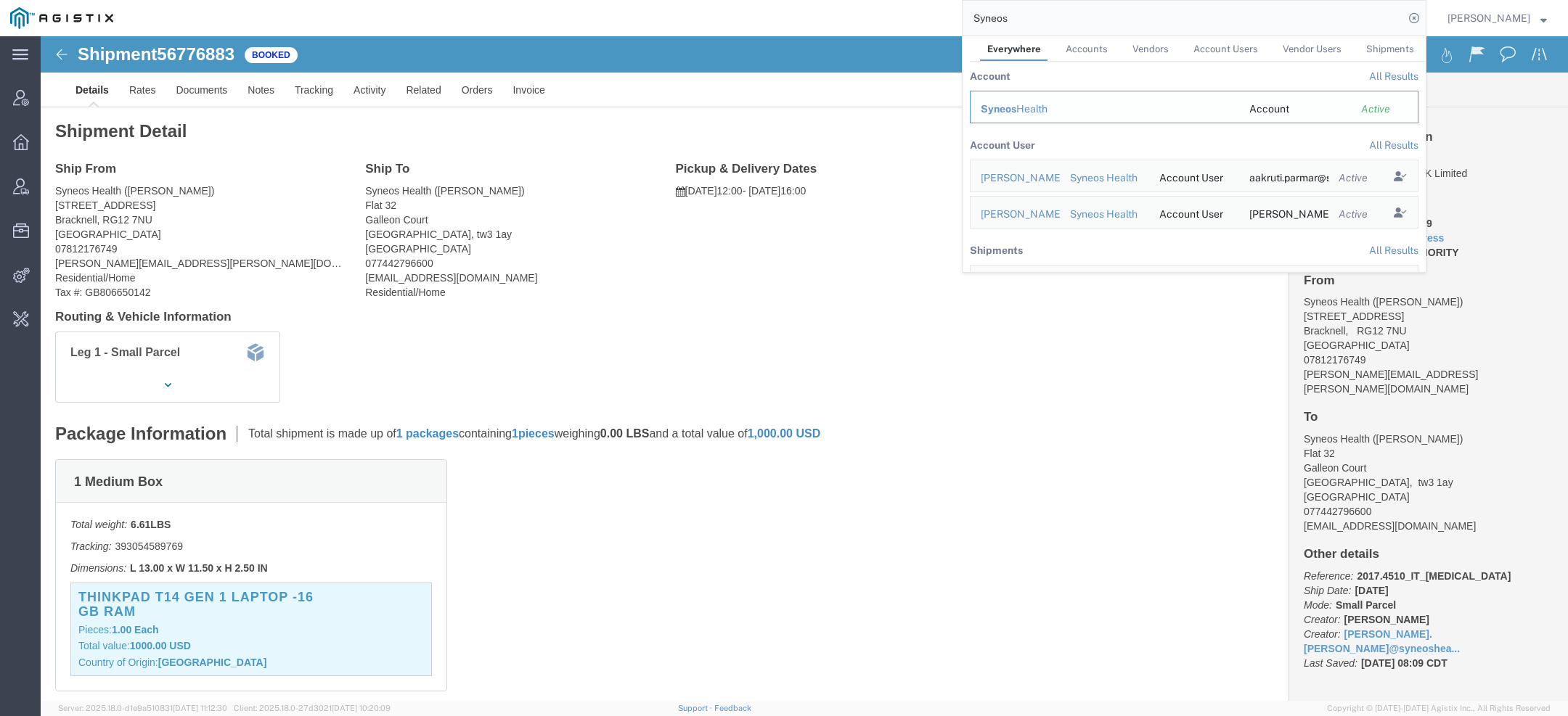
drag, startPoint x: 1012, startPoint y: 111, endPoint x: 971, endPoint y: 76, distance: 53.9
click at [1012, 111] on span "Syneos" at bounding box center [999, 108] width 36 height 12
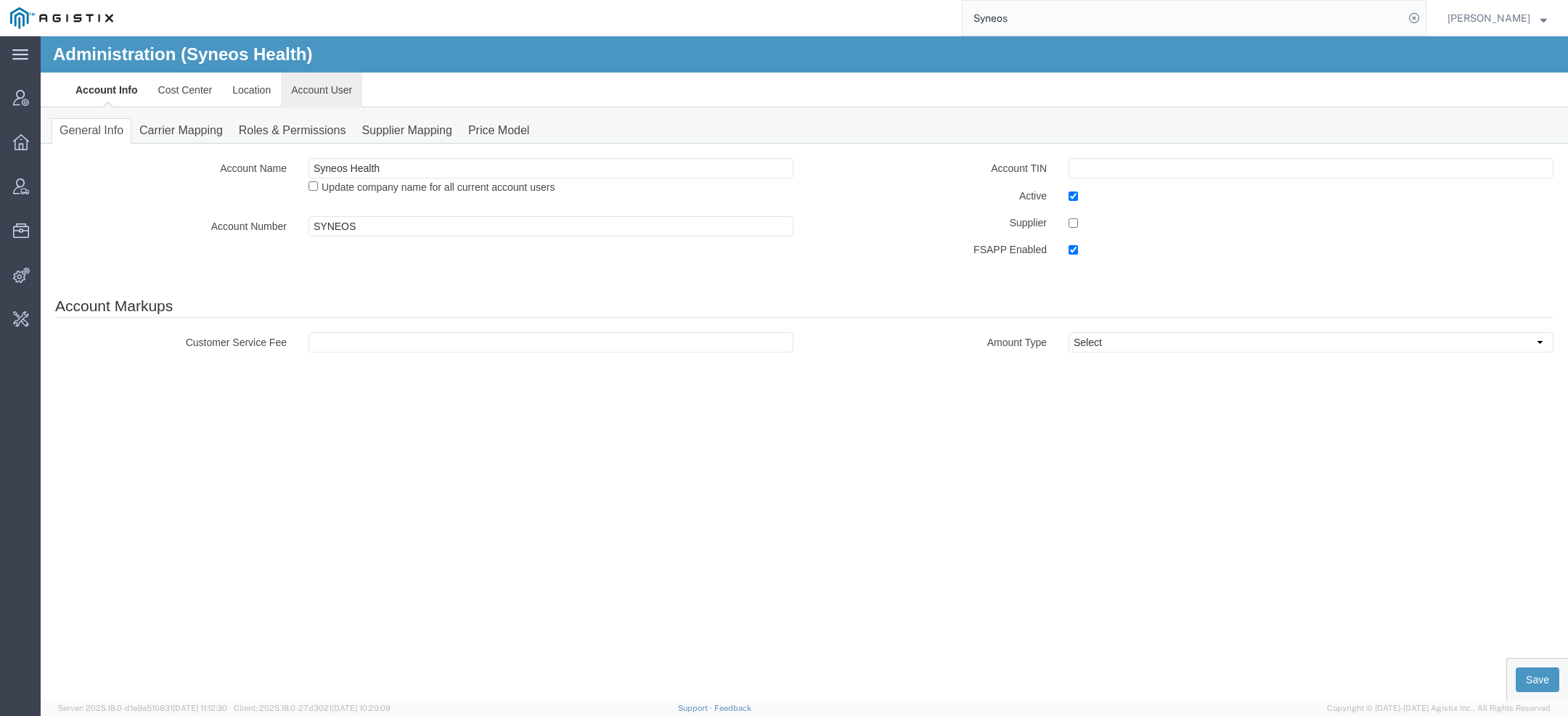
click at [324, 91] on link "Account User" at bounding box center [321, 90] width 81 height 35
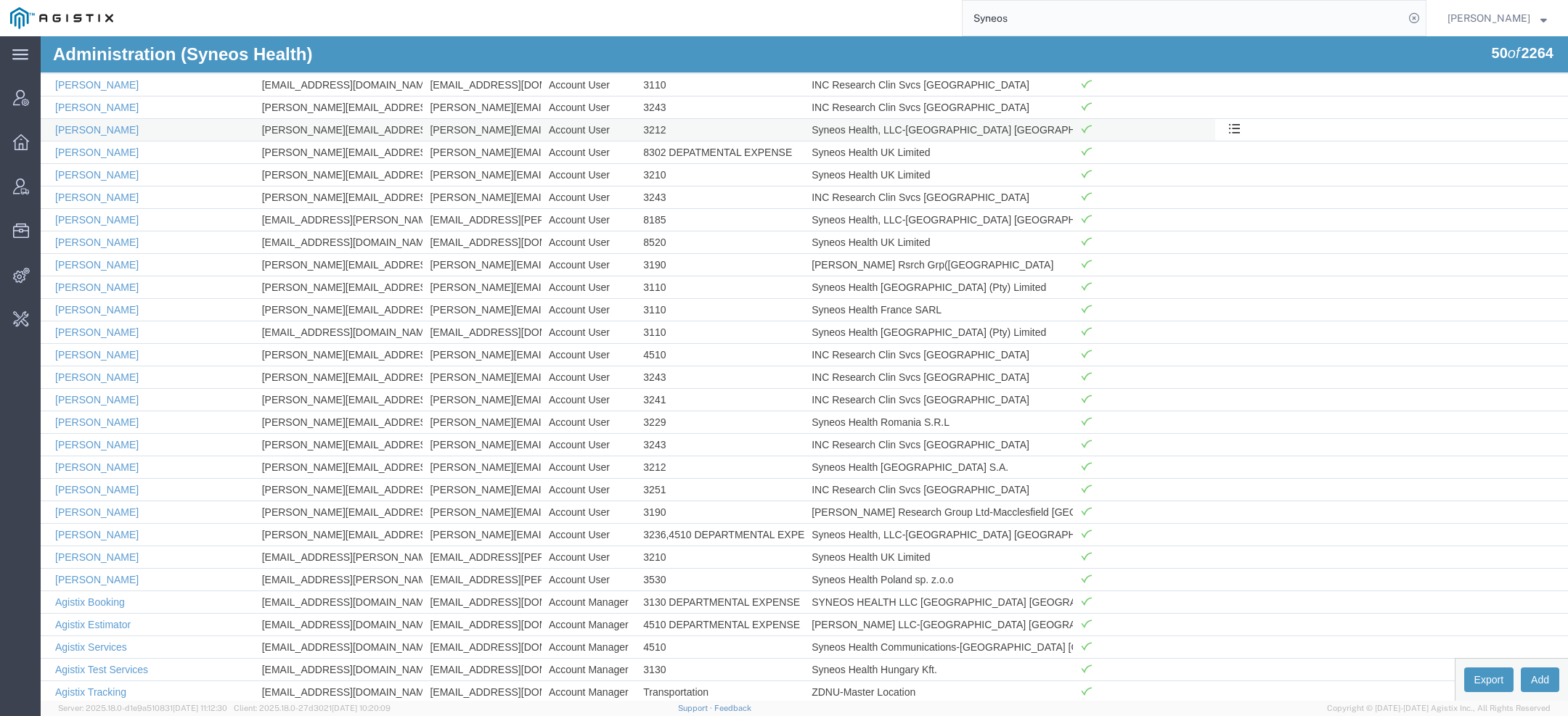
scroll to position [332, 0]
click at [98, 641] on link "Agistix Services" at bounding box center [91, 646] width 72 height 12
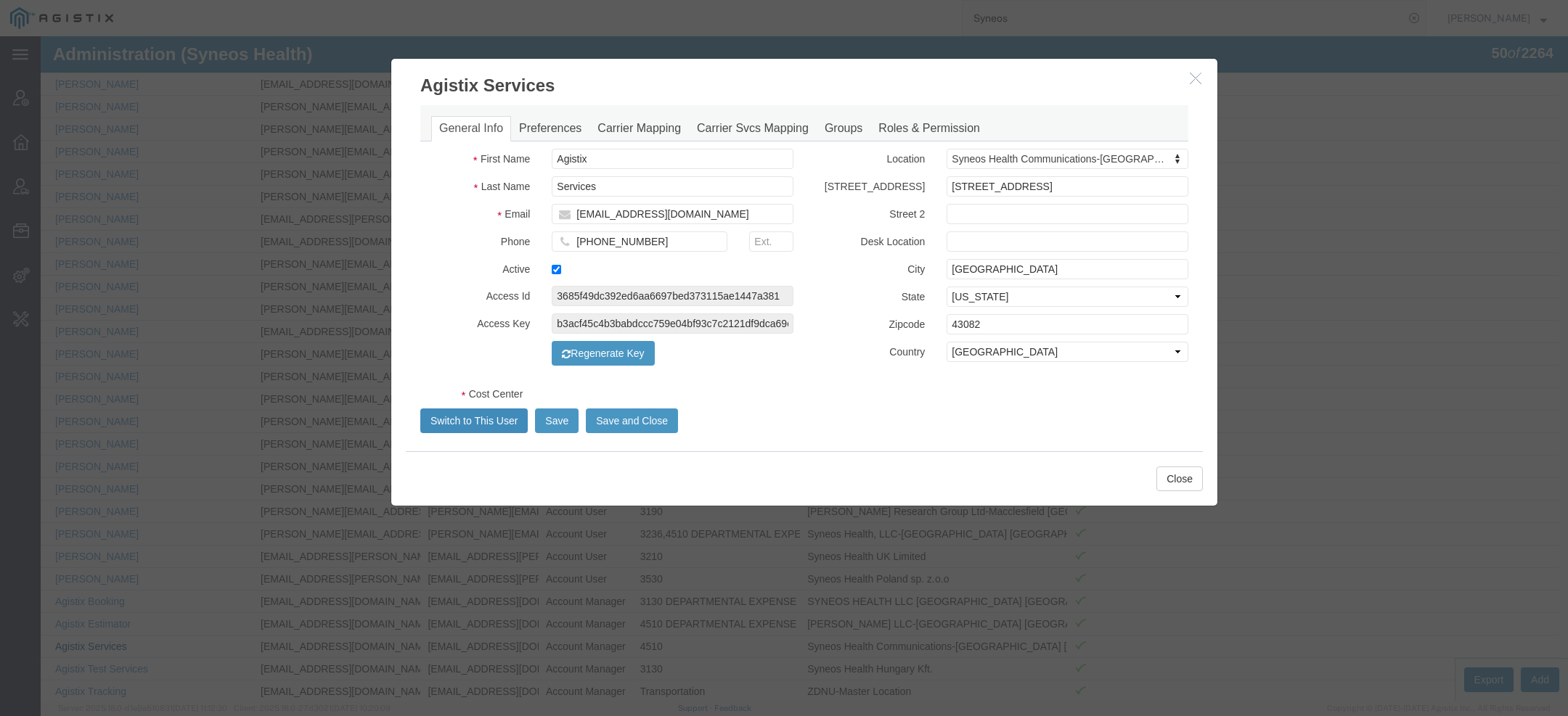
select select "DEPARTMENT"
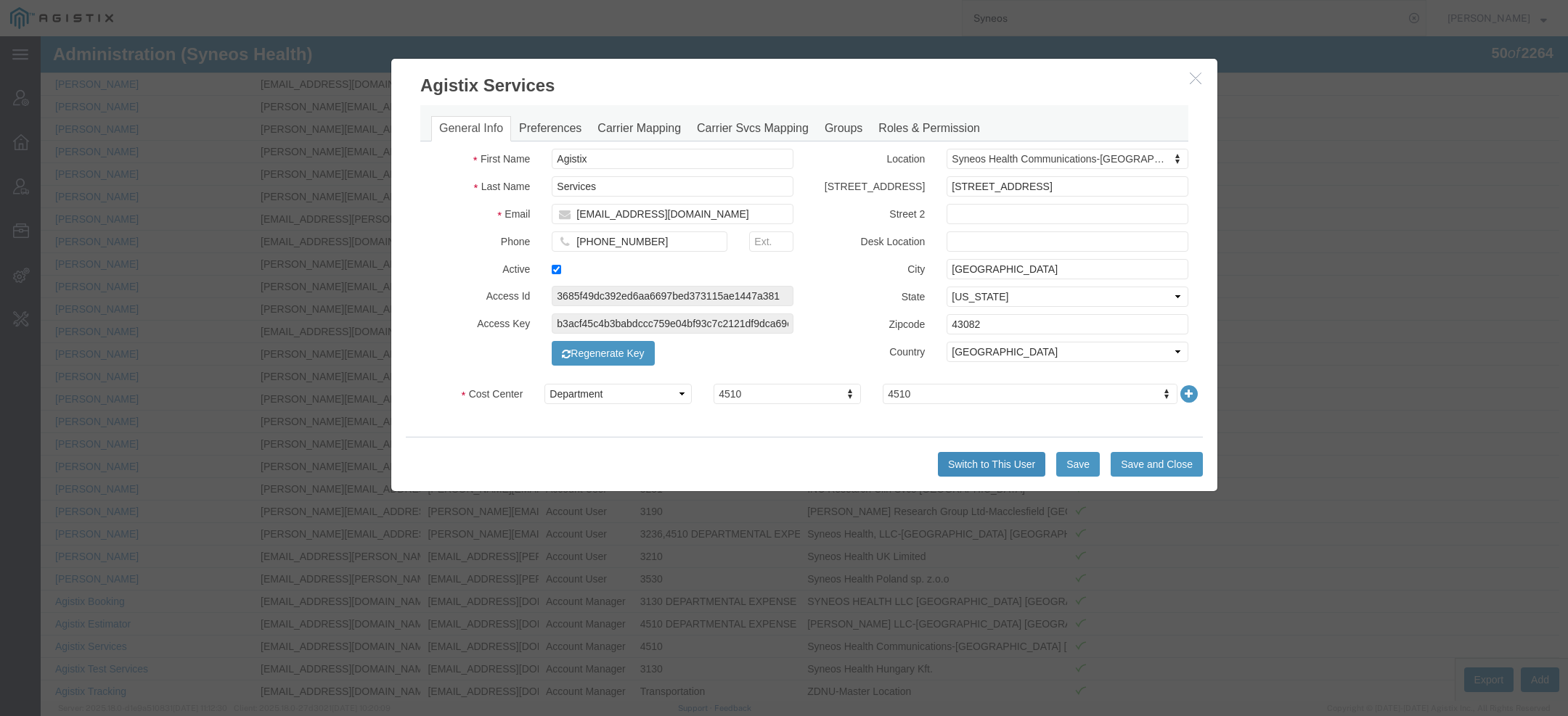
click at [975, 456] on button "Switch to This User" at bounding box center [992, 465] width 108 height 25
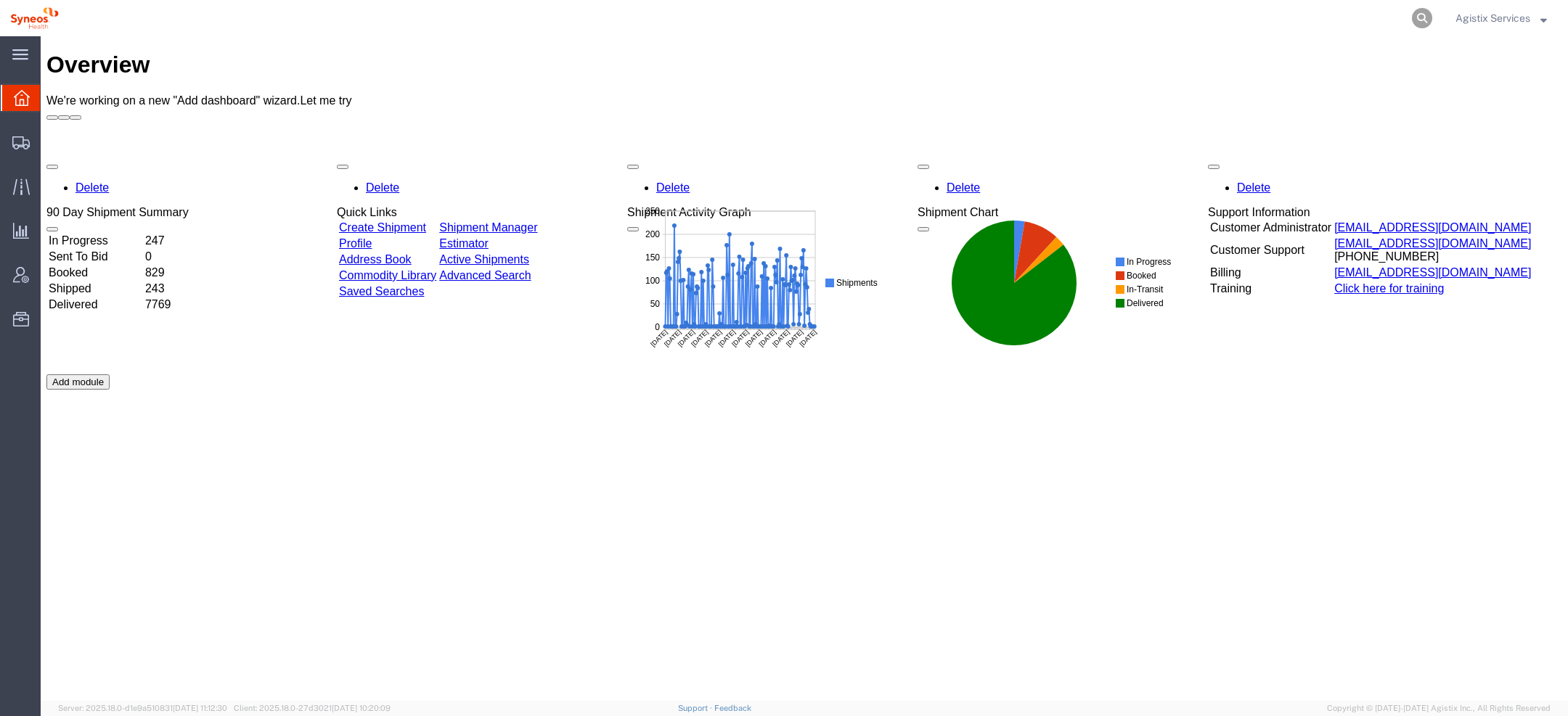
click at [1426, 17] on icon at bounding box center [1423, 18] width 20 height 20
paste input "56776883"
type input "56776883"
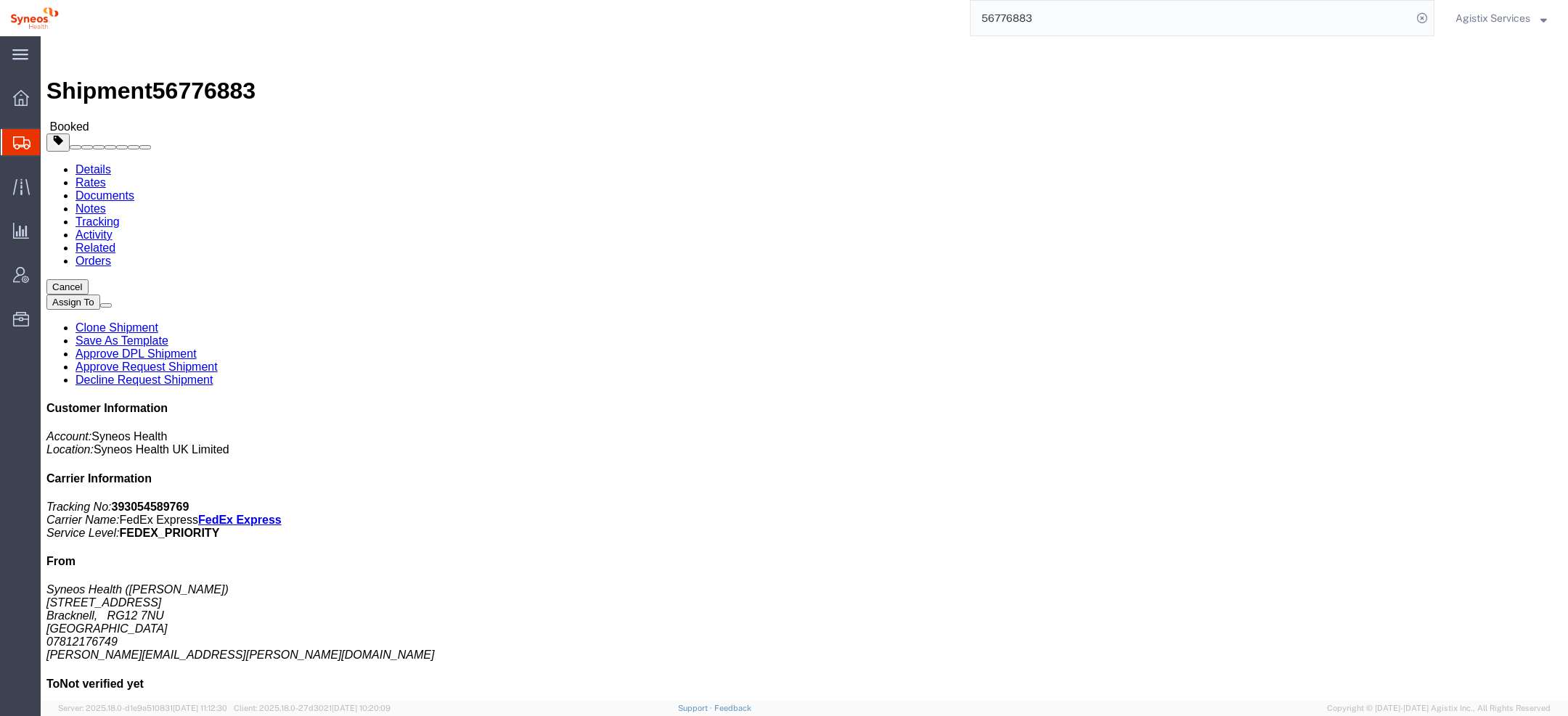
click span "button"
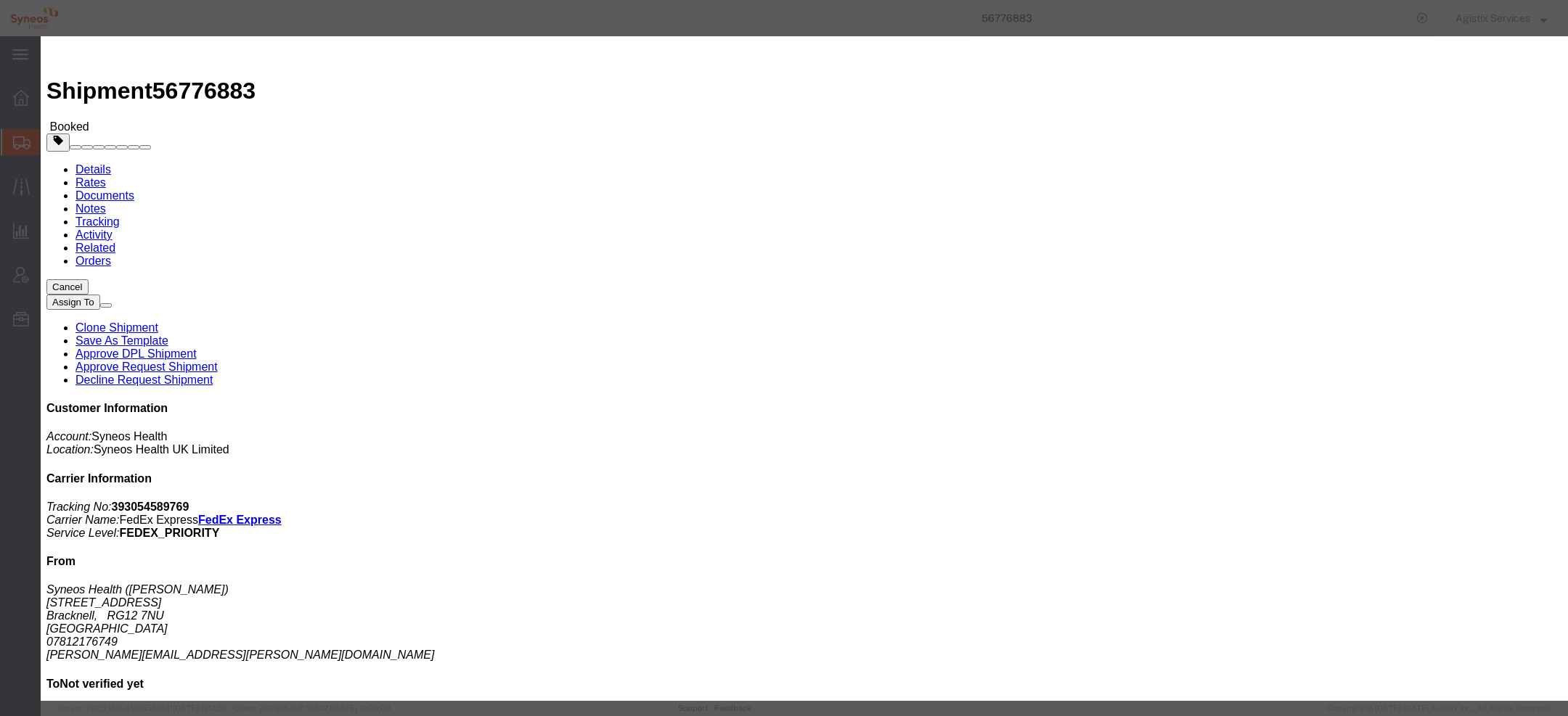
click div "Pickup Start Date Pickup Start Time Pickup Open Date and Time [DATE] 12:00 PM P…"
click div "[DATE] 12:00 PM"
click input "12:00 PM"
type input "10:00 AM"
click div "Open Time 10:00 AM [DATE] 12:00 PM - [DATE] 12:00 PM Cancel Apply"
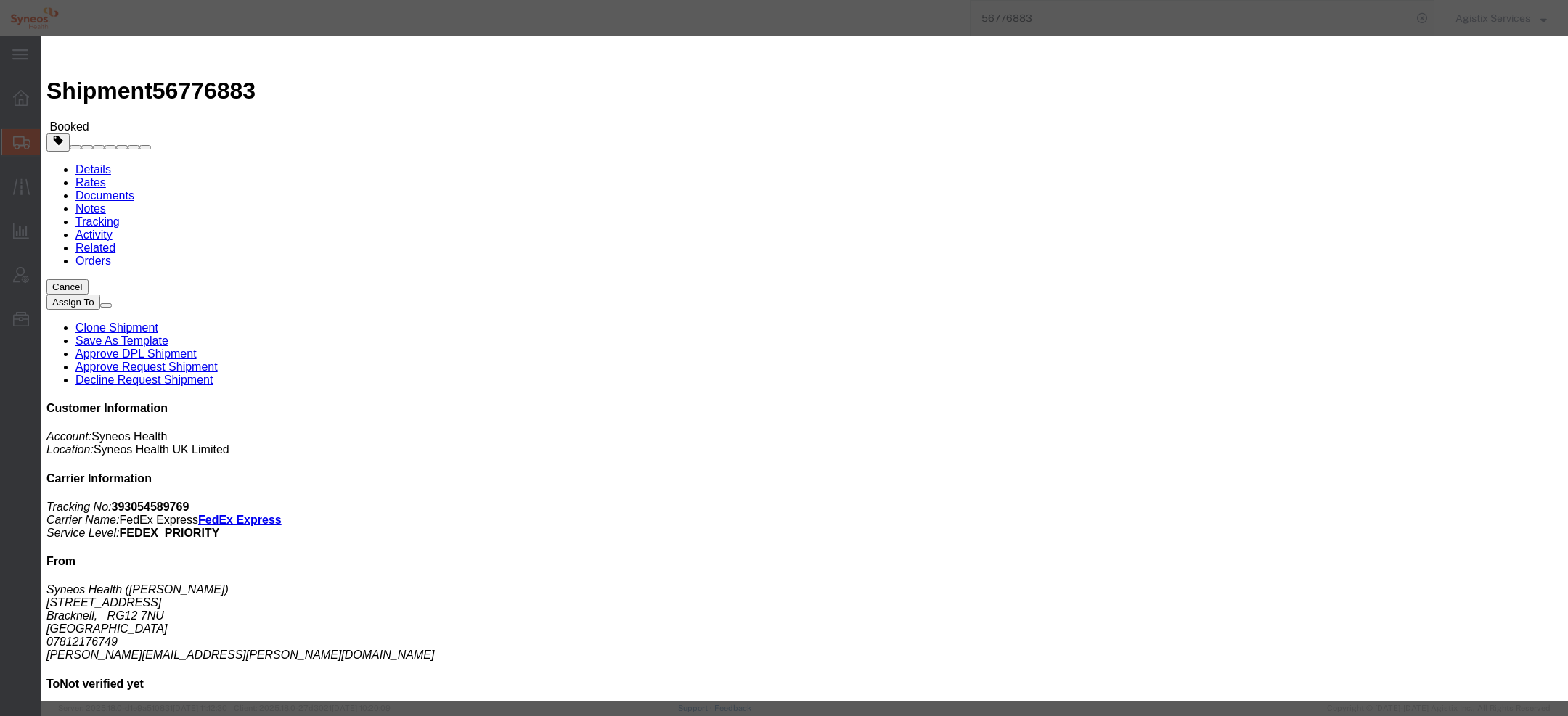
click button "Apply"
click div "[DATE] 11:00 AM"
type input "5:00 PM"
click button "Apply"
click button "Save"
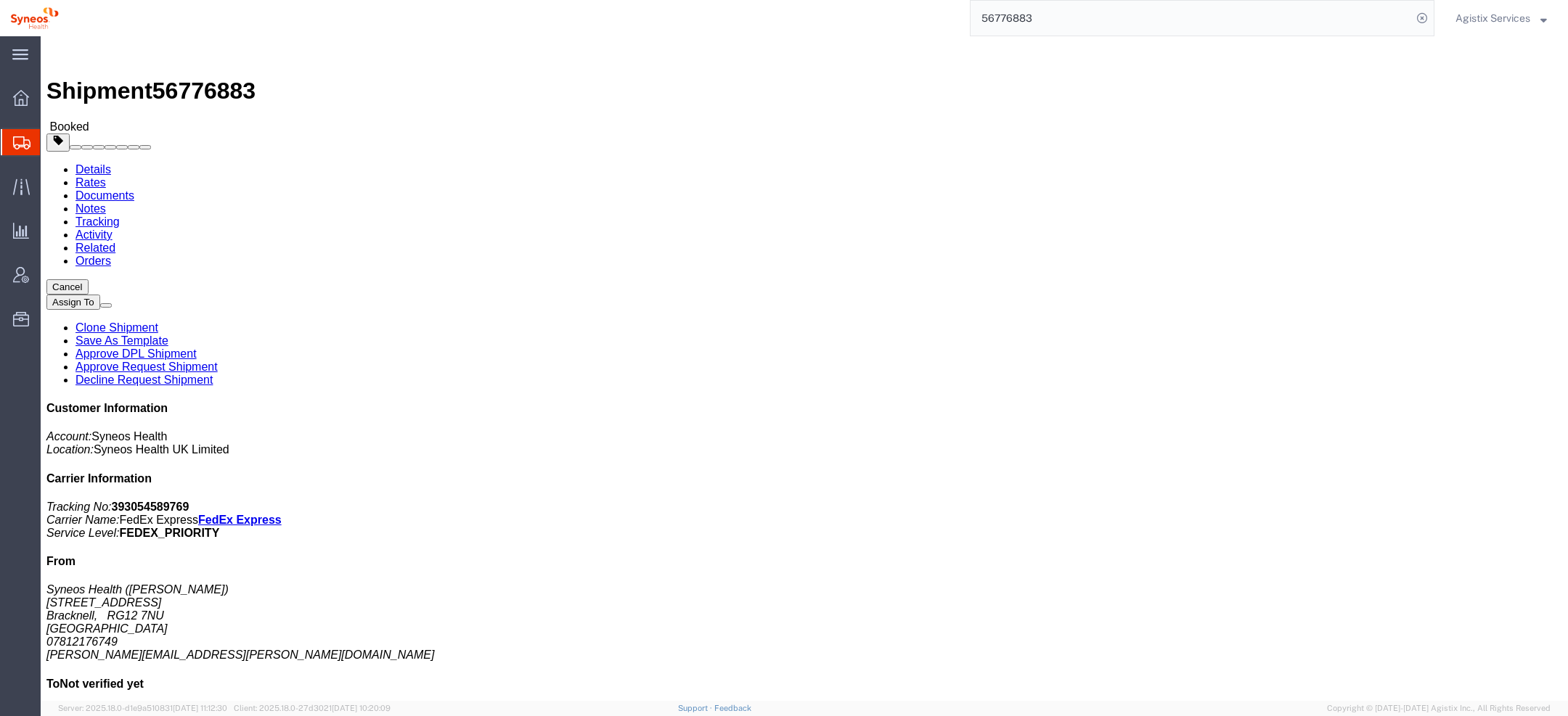
click button "Close"
click b "KOIA3169"
copy b "KOIA3169"
click at [1491, 17] on span "Agistix Services" at bounding box center [1493, 18] width 75 height 16
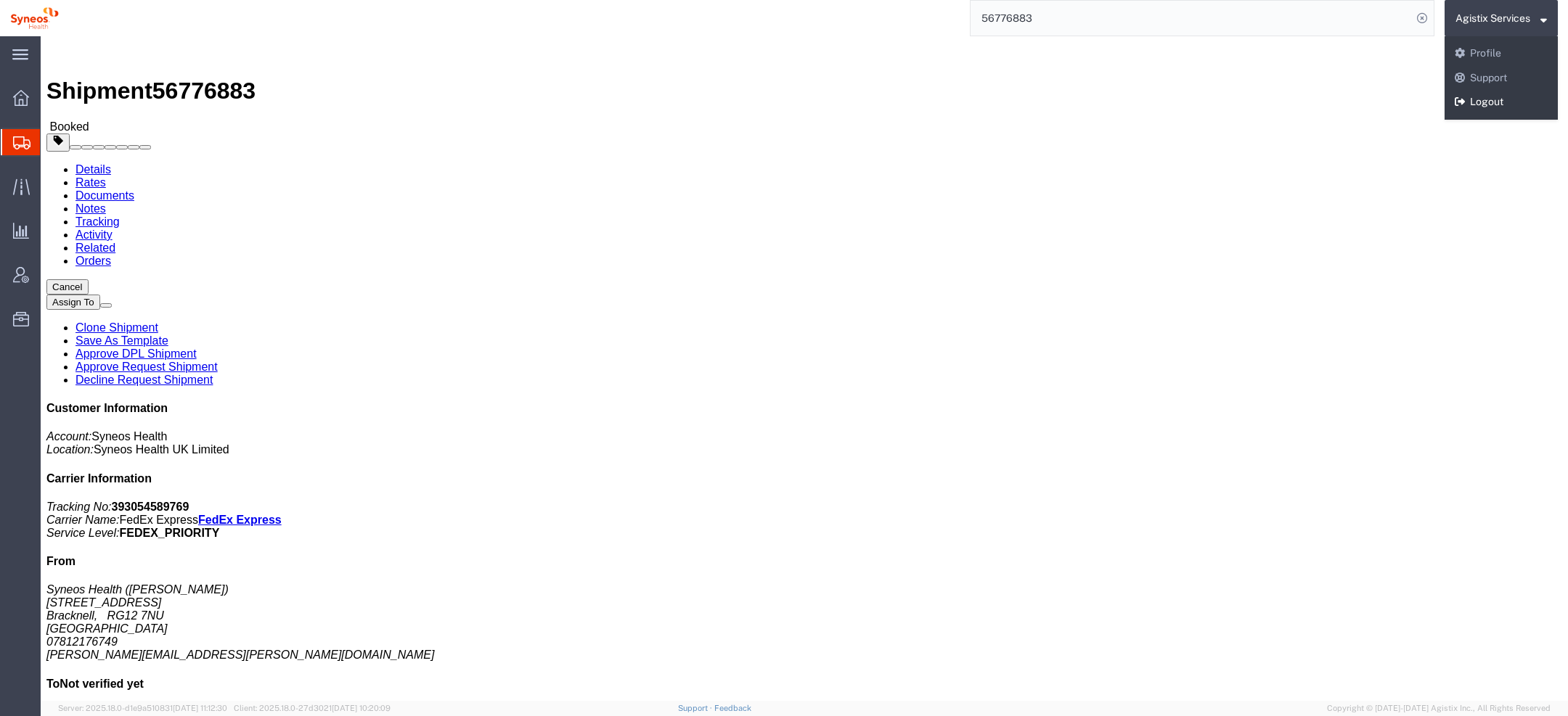
click at [1491, 105] on link "Logout" at bounding box center [1501, 102] width 113 height 25
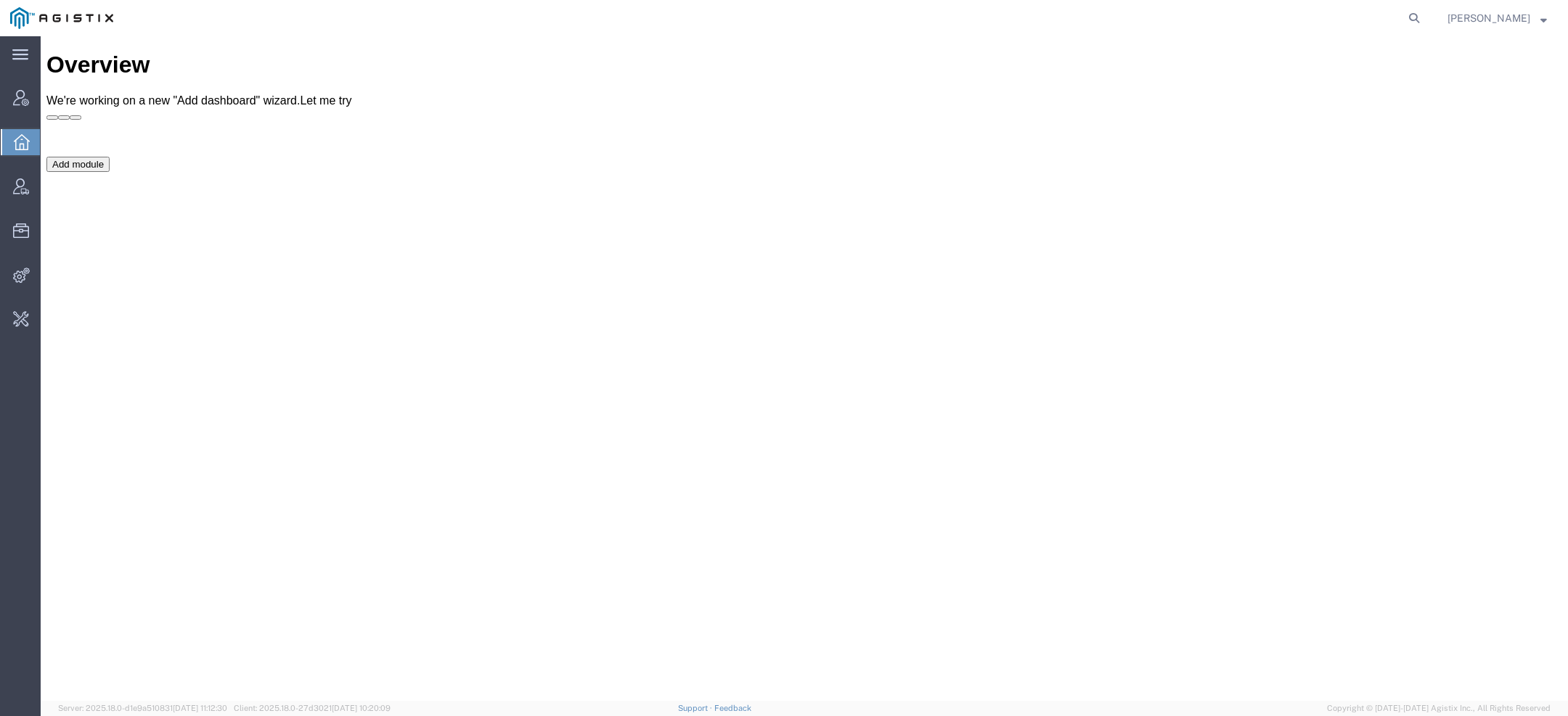
click at [1409, 4] on form at bounding box center [1415, 18] width 23 height 36
click at [1411, 8] on form at bounding box center [1415, 18] width 23 height 36
click at [1412, 9] on icon at bounding box center [1414, 18] width 20 height 20
paste input "56777391"
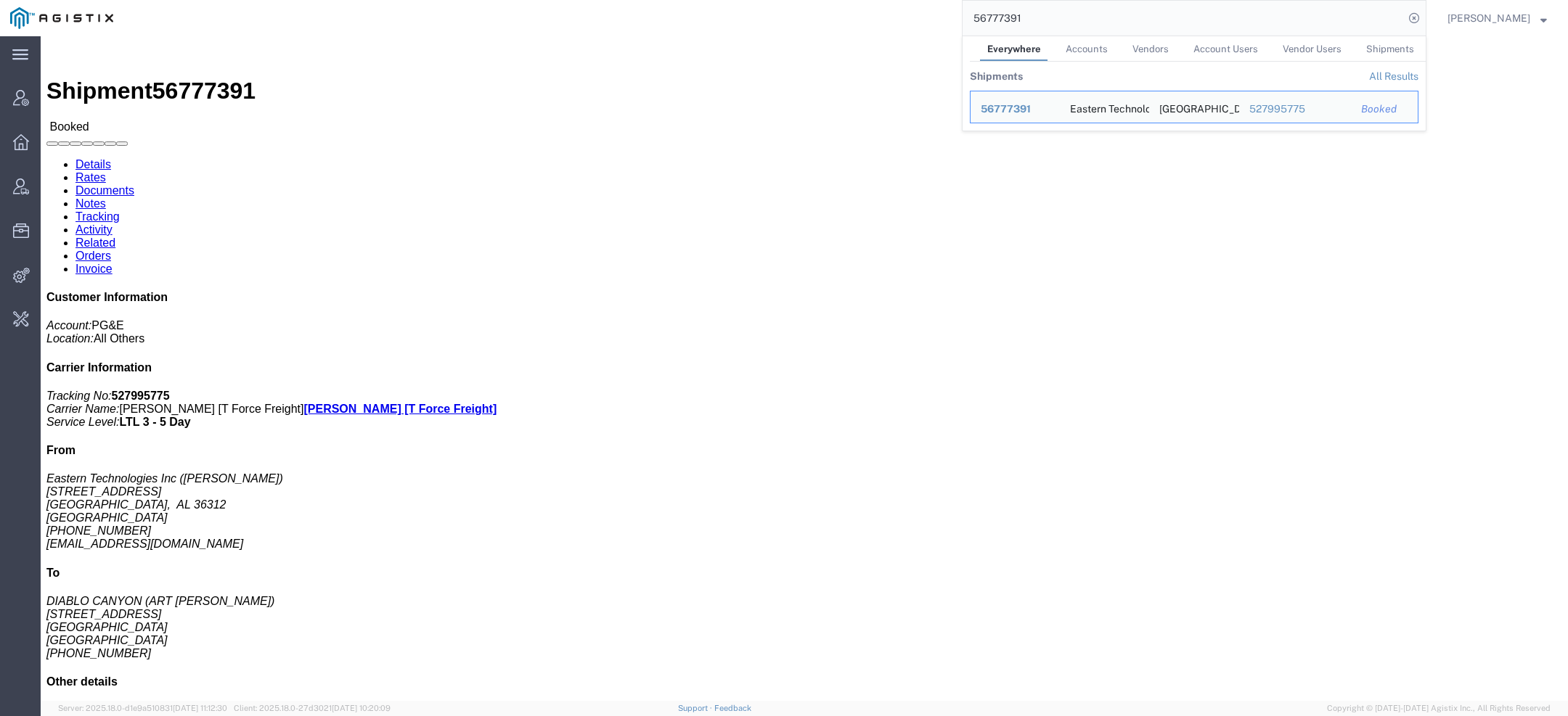
drag, startPoint x: 1010, startPoint y: 19, endPoint x: 836, endPoint y: 19, distance: 174.0
click at [868, 19] on div "56777391 Everywhere Accounts Vendors Account Users Vendor Users Shipments Shipm…" at bounding box center [775, 18] width 1303 height 36
paste input "3"
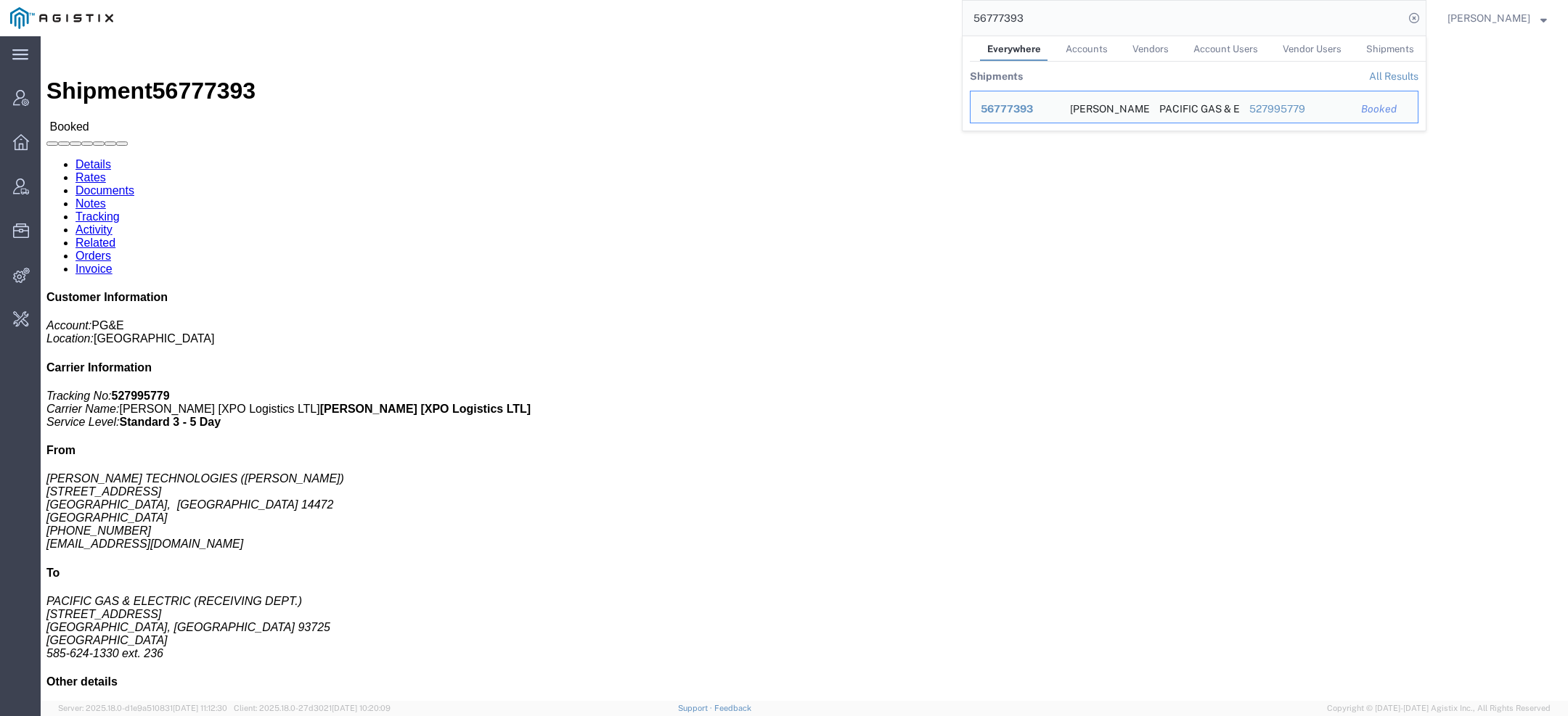
drag, startPoint x: 1047, startPoint y: 14, endPoint x: 643, endPoint y: 8, distance: 404.0
click at [643, 8] on div "56777393 Everywhere Accounts Vendors Account Users Vendor Users Shipments Shipm…" at bounding box center [775, 18] width 1303 height 36
paste input "DCI-25252-200540"
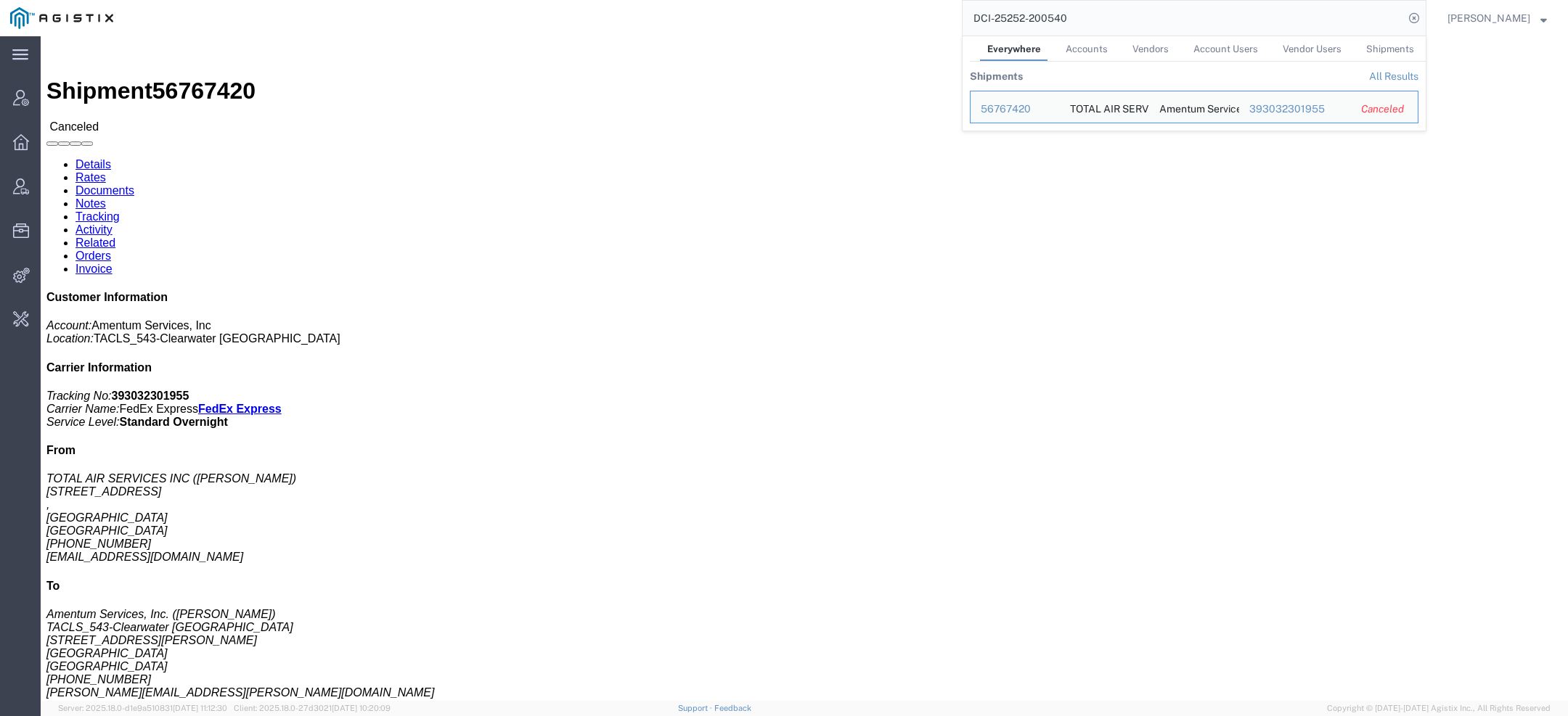
drag, startPoint x: 1074, startPoint y: 24, endPoint x: 395, endPoint y: -15, distance: 680.1
click at [395, 0] on html "main_menu Created with Sketch. Collapse Menu Account Manager Overview Vendor Ma…" at bounding box center [784, 358] width 1568 height 716
paste input "EWC-25168-0617"
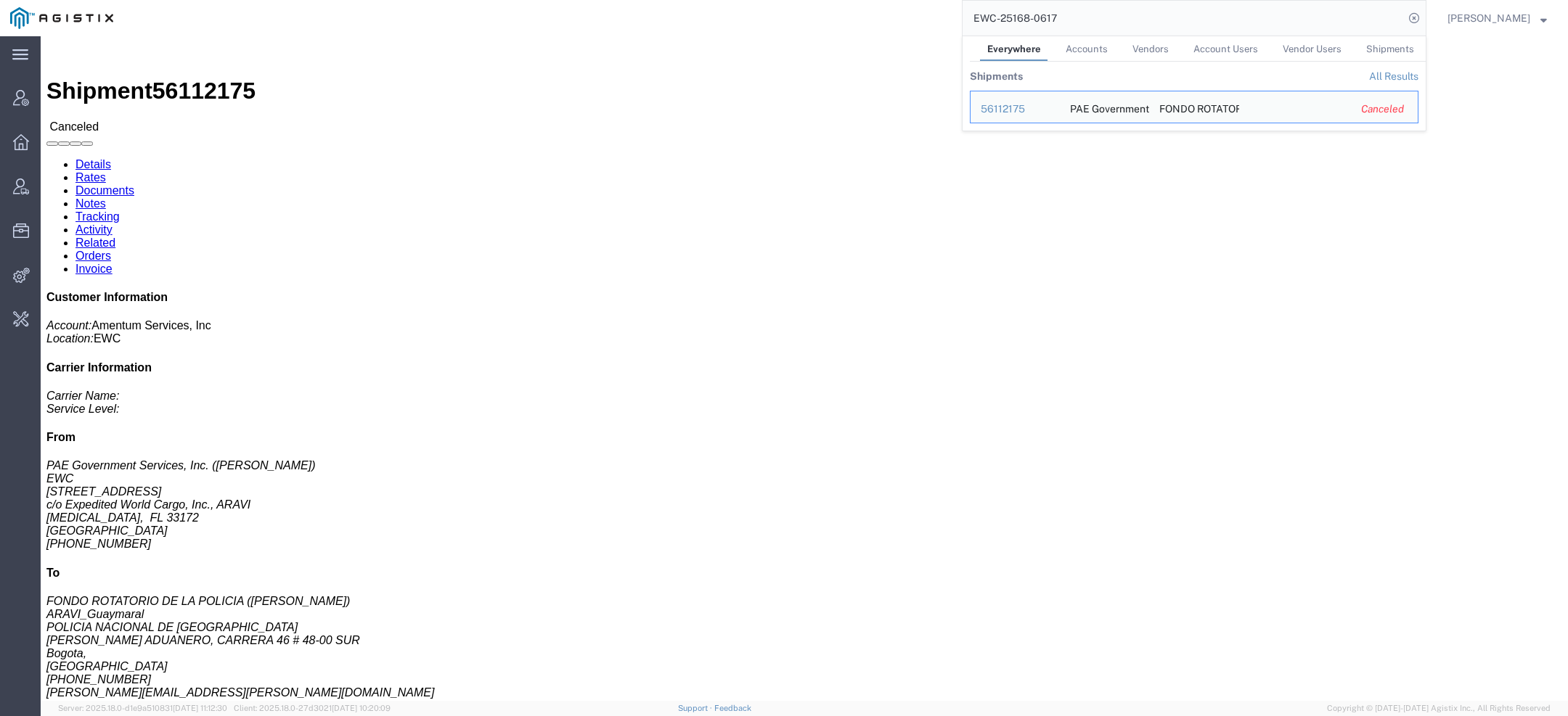
drag, startPoint x: 1065, startPoint y: 18, endPoint x: 698, endPoint y: 18, distance: 367.0
click at [698, 18] on div "EWC-25168-0617 Everywhere Accounts Vendors Account Users Vendor Users Shipments…" at bounding box center [775, 18] width 1303 height 36
paste input "56761476"
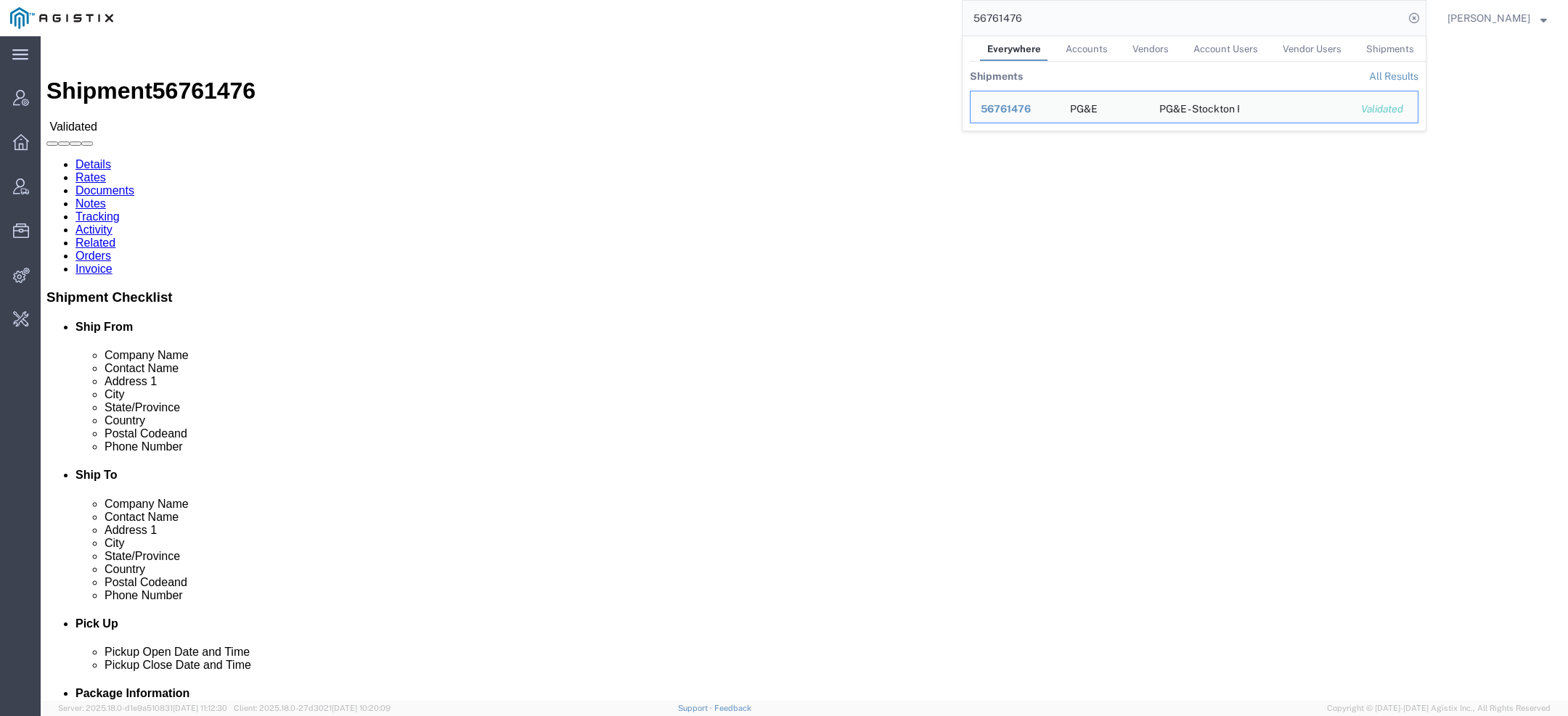
click link "Activity"
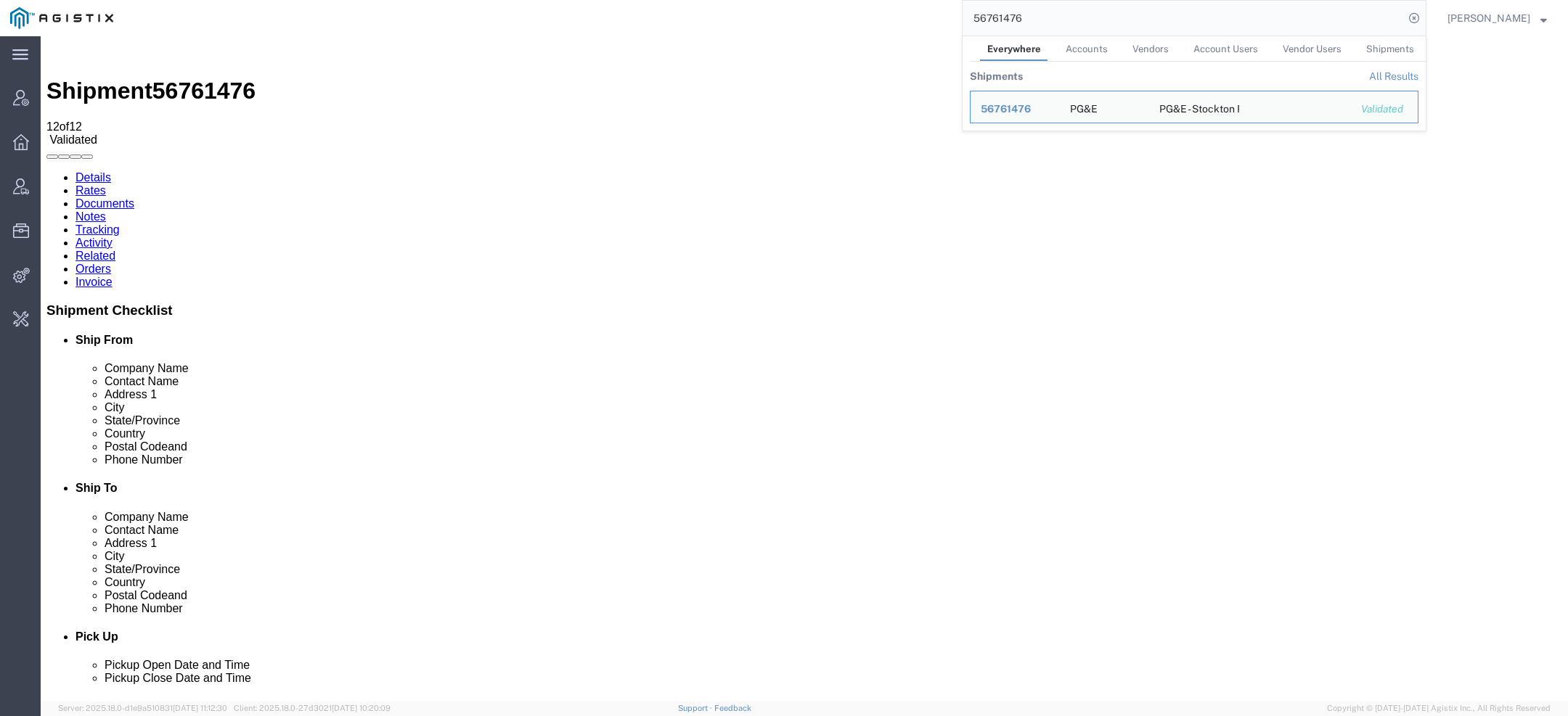
drag, startPoint x: 1058, startPoint y: 20, endPoint x: 731, endPoint y: 8, distance: 327.2
click at [731, 8] on div "56761476 Everywhere Accounts Vendors Account Users Vendor Users Shipments Shipm…" at bounding box center [775, 18] width 1303 height 36
paste input "[EMAIL_ADDRESS][DOMAIN_NAME]"
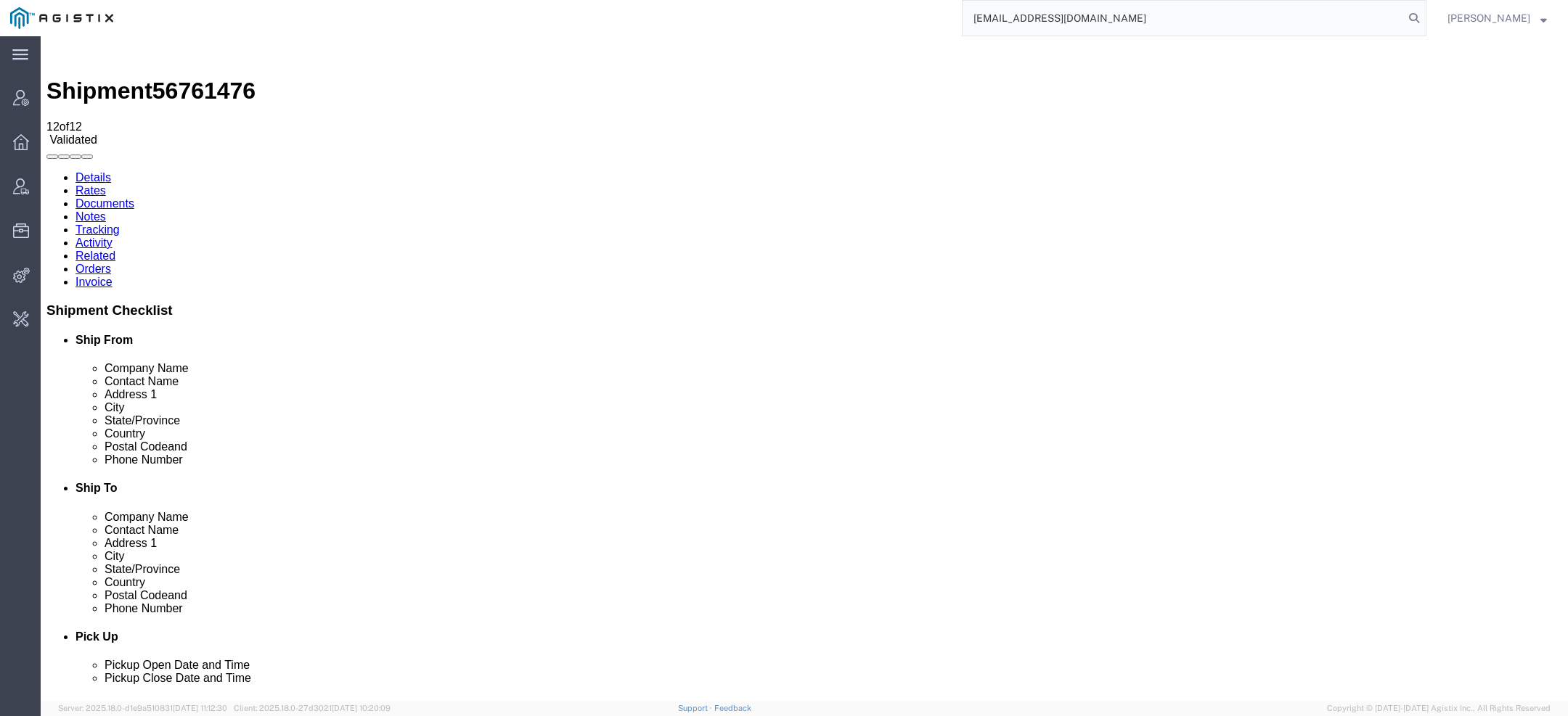
type input "[EMAIL_ADDRESS][DOMAIN_NAME]"
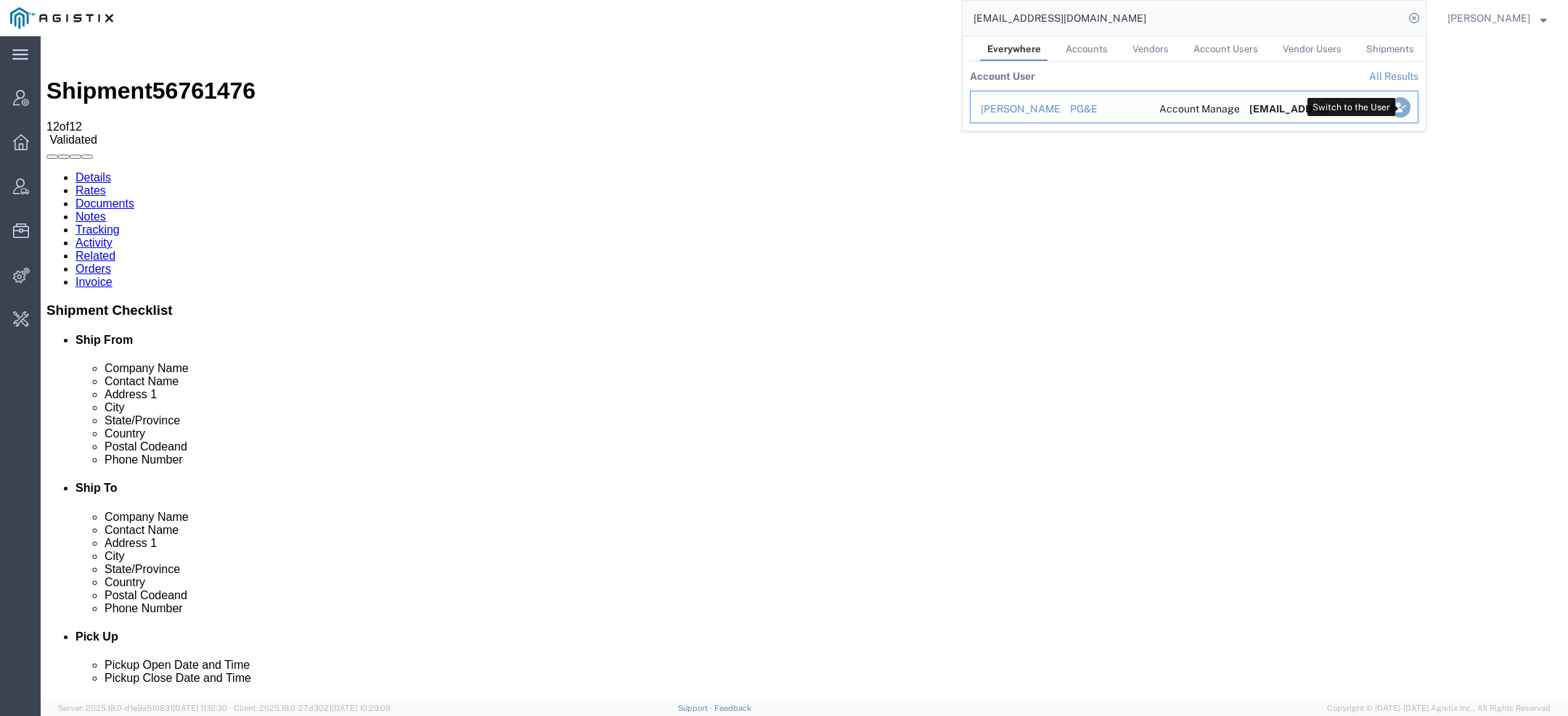
click at [1402, 108] on icon "Search Results" at bounding box center [1400, 107] width 20 height 20
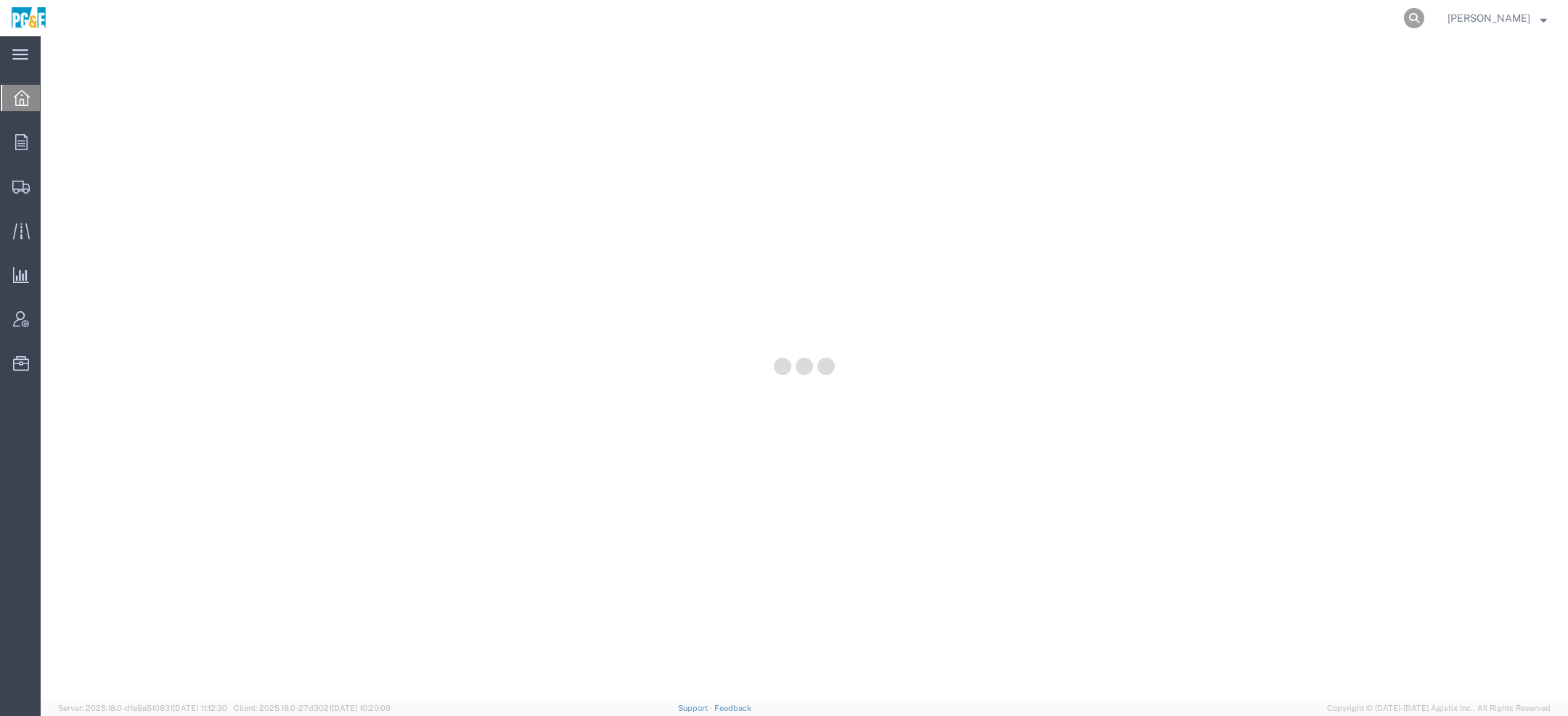
click at [1425, 26] on icon at bounding box center [1414, 18] width 20 height 20
paste input "56761476"
type input "56761476"
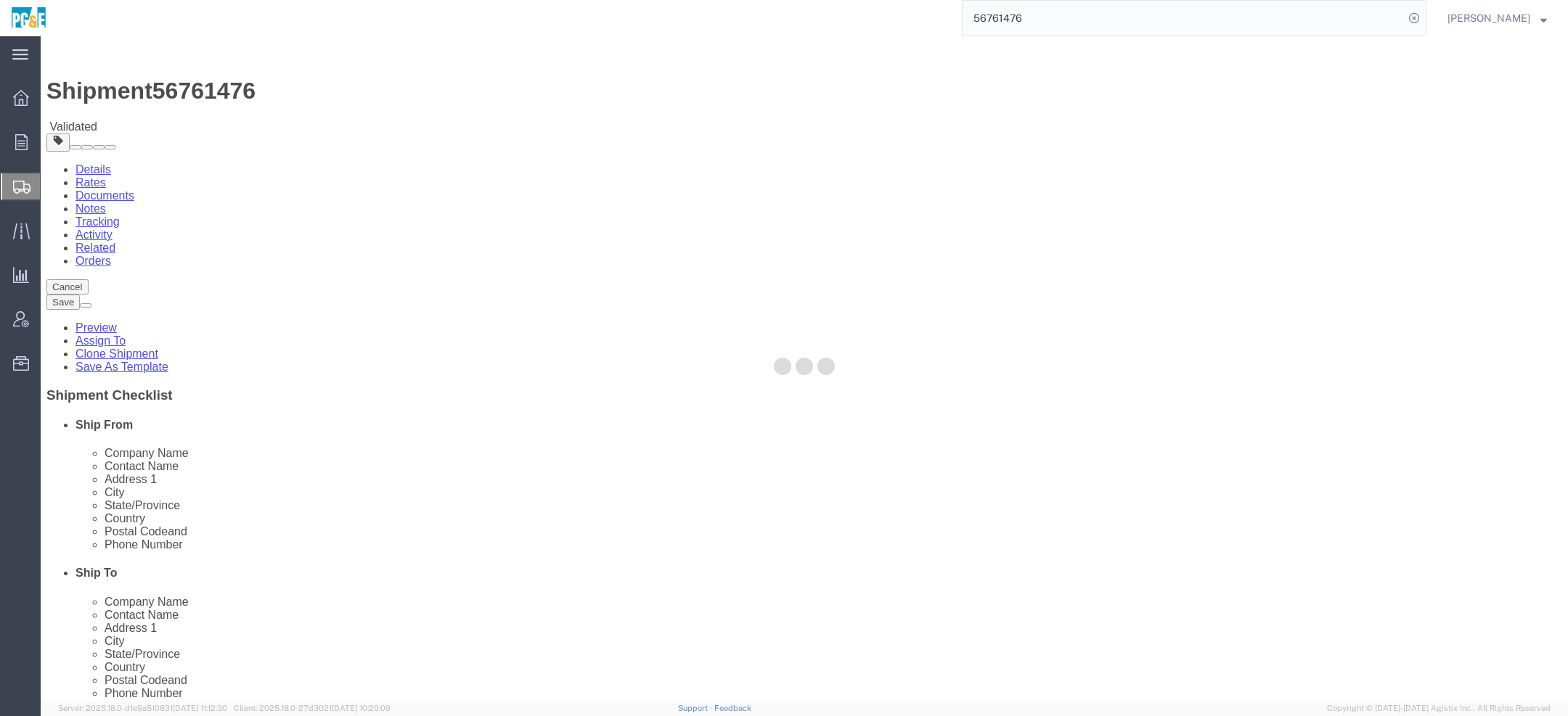
select select "19740"
select select
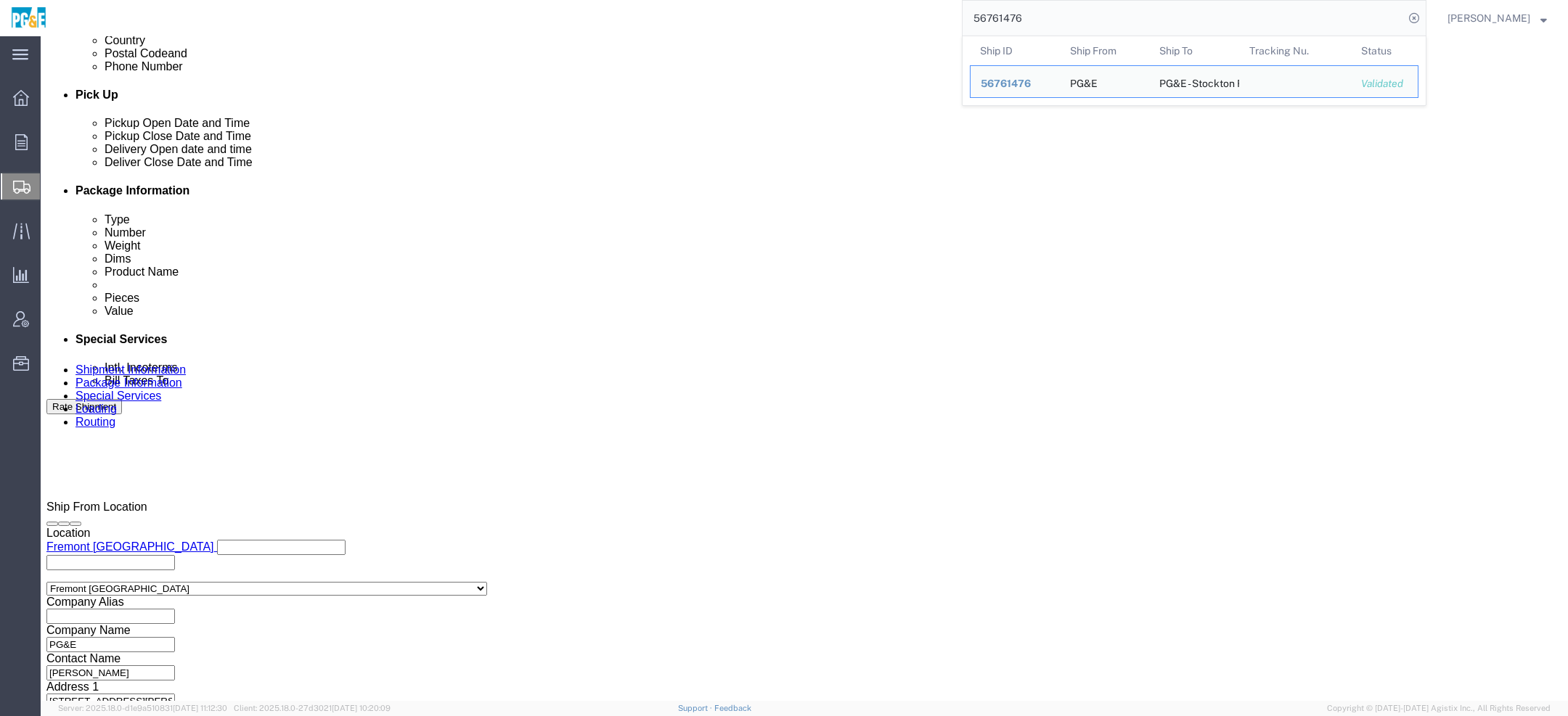
scroll to position [808, 0]
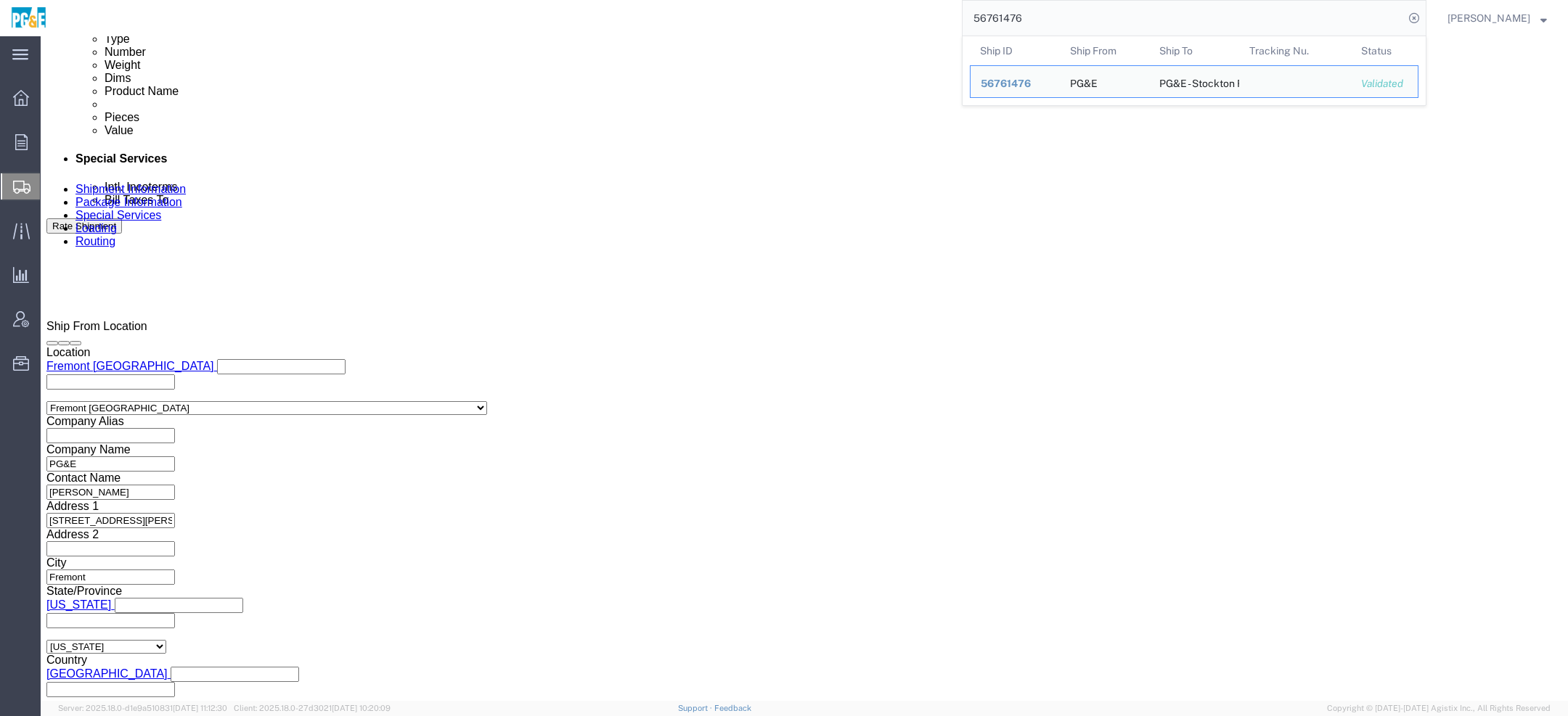
click div "Vehicle Select 1-Ton (PSS) 10 Wheel 10 Yard Dump Truck 20 Yard Dump Truck Bobta…"
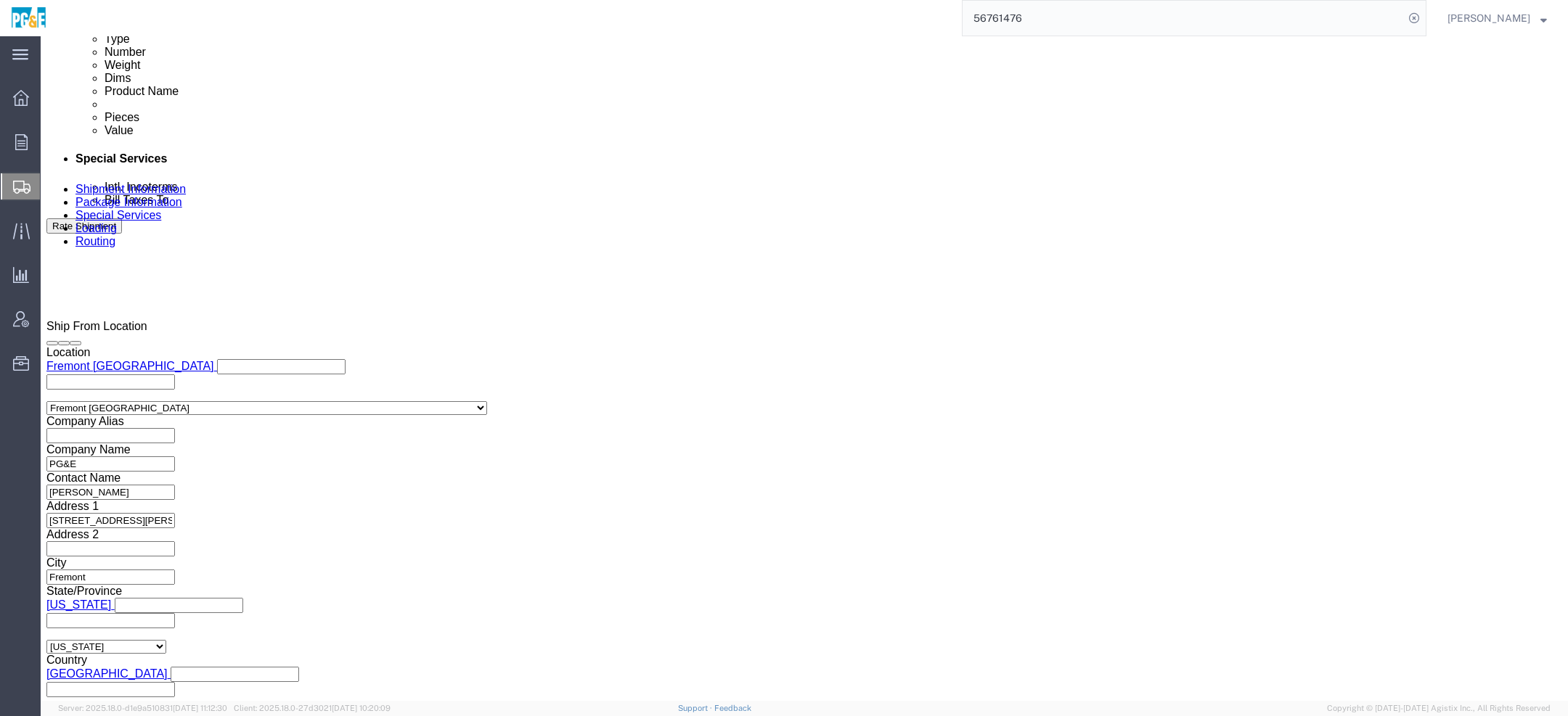
click select "Select 1-Ton (PSS) 10 Wheel 10 Yard Dump Truck 20 Yard Dump Truck Bobtail Botto…"
click link "Package Information"
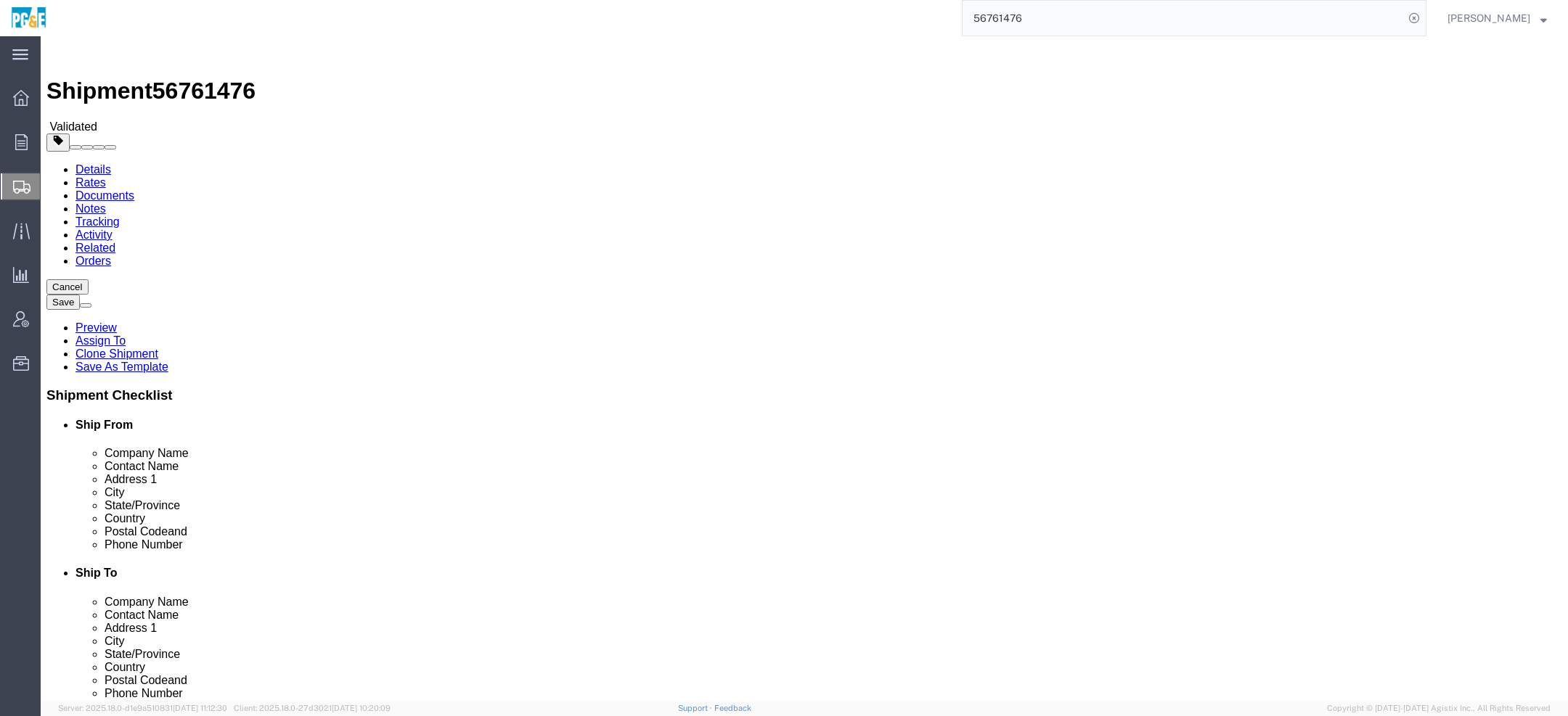
drag, startPoint x: 252, startPoint y: 332, endPoint x: 12, endPoint y: 329, distance: 240.0
click div "Weight 1.00 Select kgs lbs Ship. t°"
type input "1000"
click button "Rate Shipment"
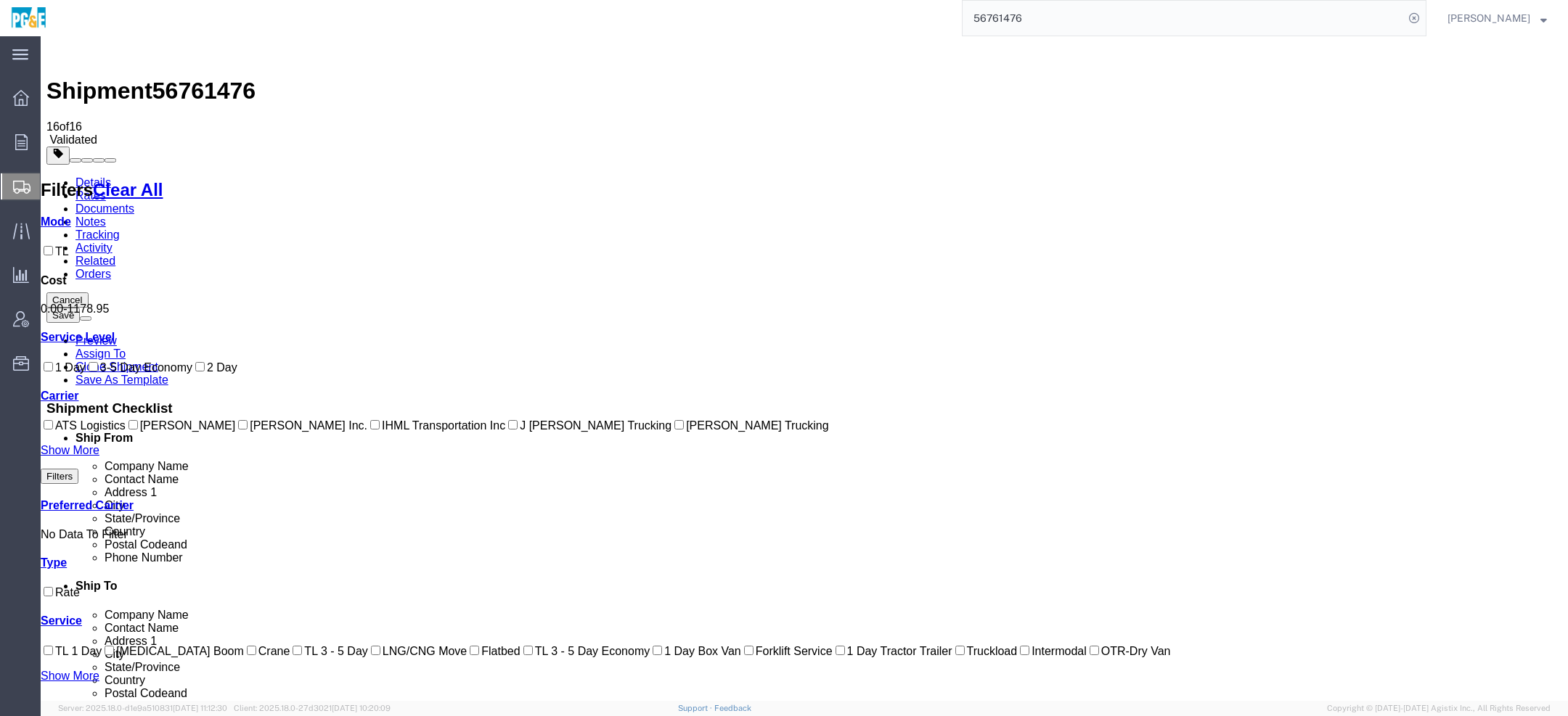
click at [125, 431] on label "[PERSON_NAME]" at bounding box center [180, 426] width 111 height 12
click at [128, 430] on input "[PERSON_NAME]" at bounding box center [133, 424] width 9 height 9
click at [125, 431] on label "[PERSON_NAME]" at bounding box center [180, 426] width 111 height 12
click at [128, 430] on input "[PERSON_NAME]" at bounding box center [133, 424] width 9 height 9
checkbox input "false"
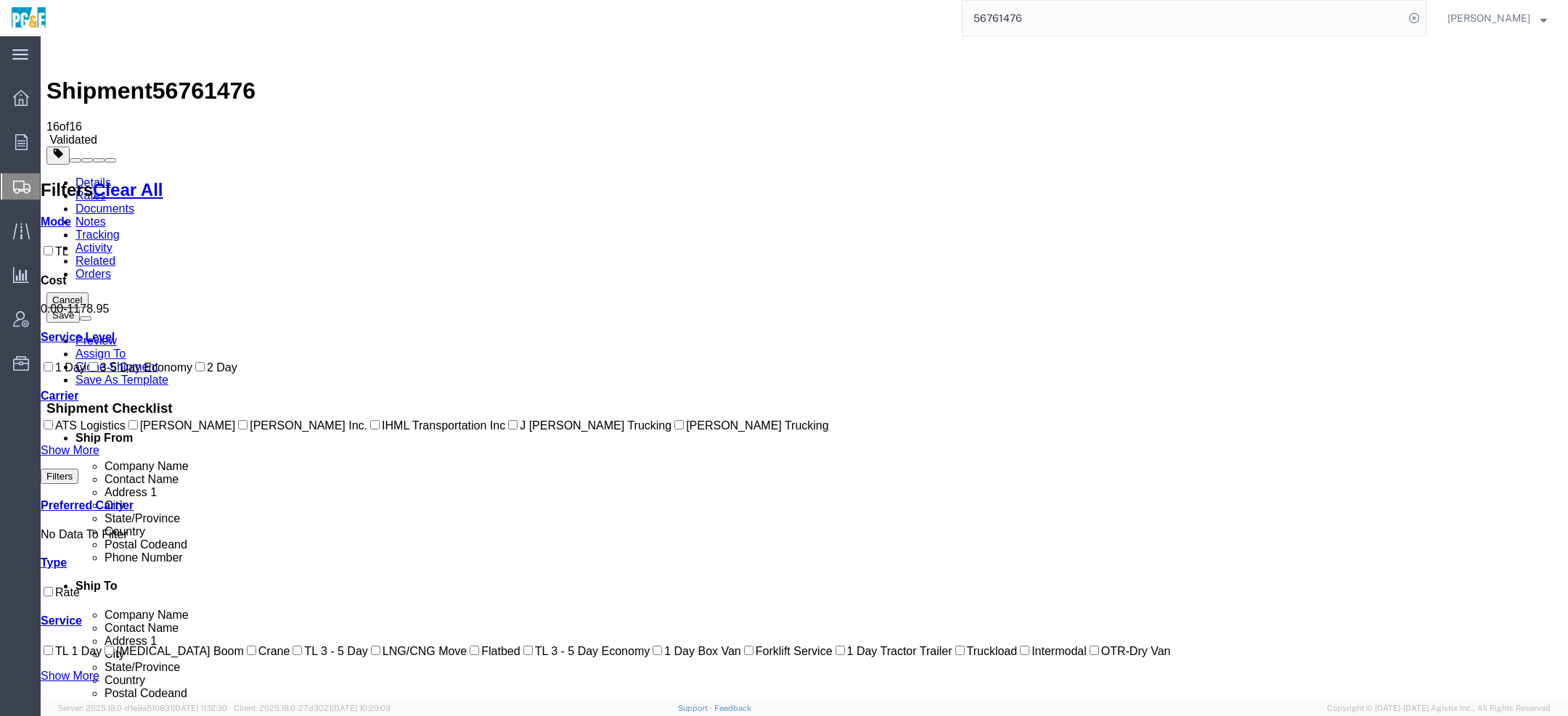
click at [98, 176] on link "Details" at bounding box center [94, 182] width 36 height 12
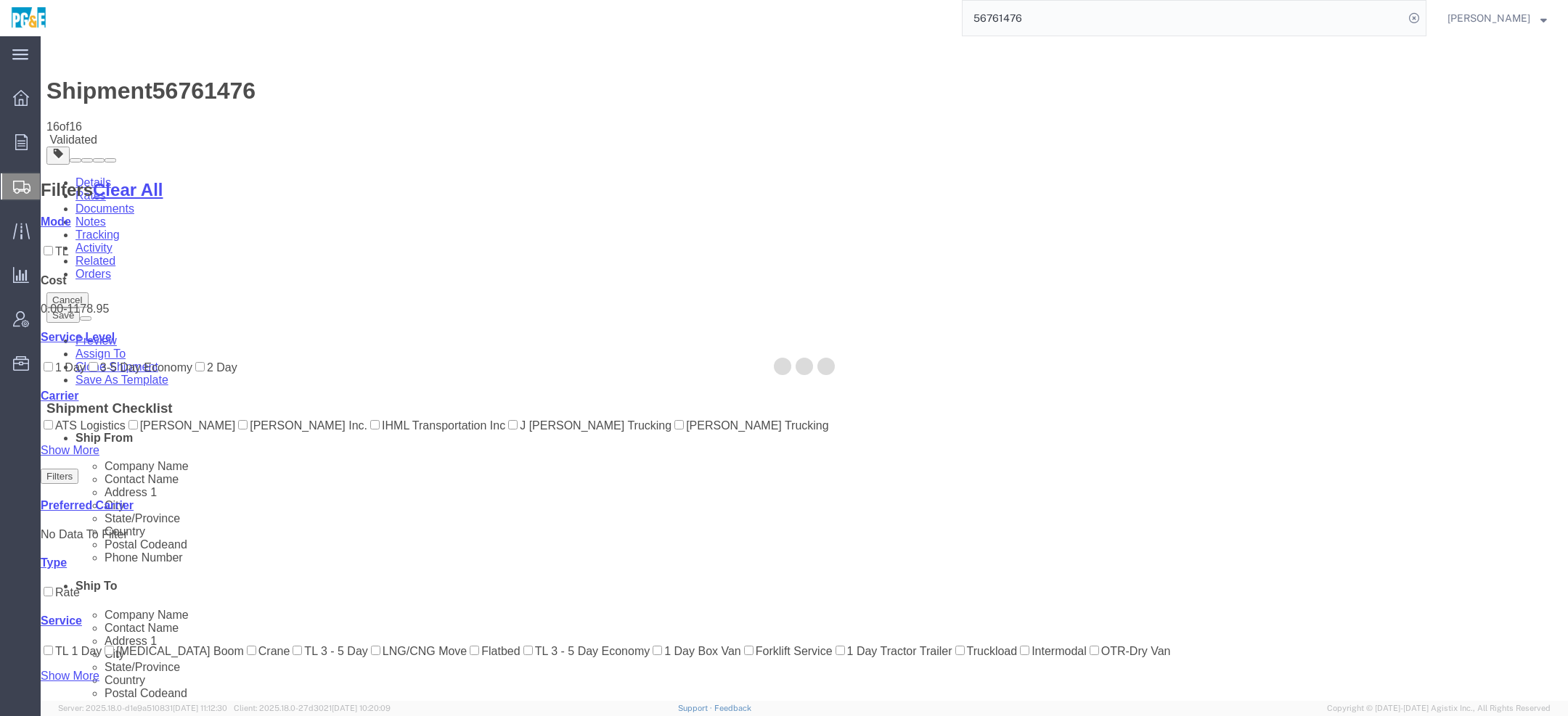
select select "19740"
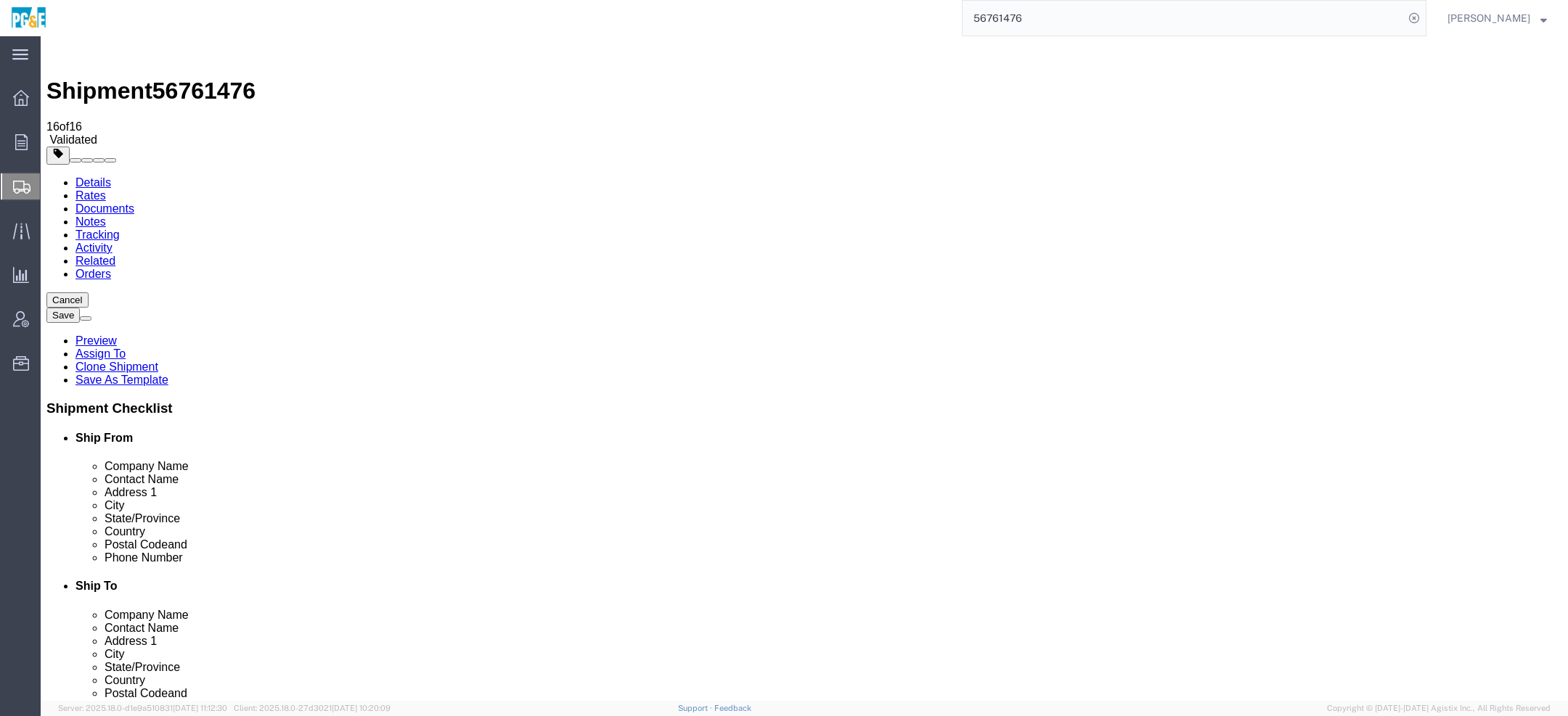
click link "Package Information"
drag, startPoint x: 264, startPoint y: 338, endPoint x: 168, endPoint y: 338, distance: 96.0
click div "Weight Total weight of packages in pounds or kilograms 1000.00 Select kgs lbs S…"
type input "1"
click button "Rate Shipment"
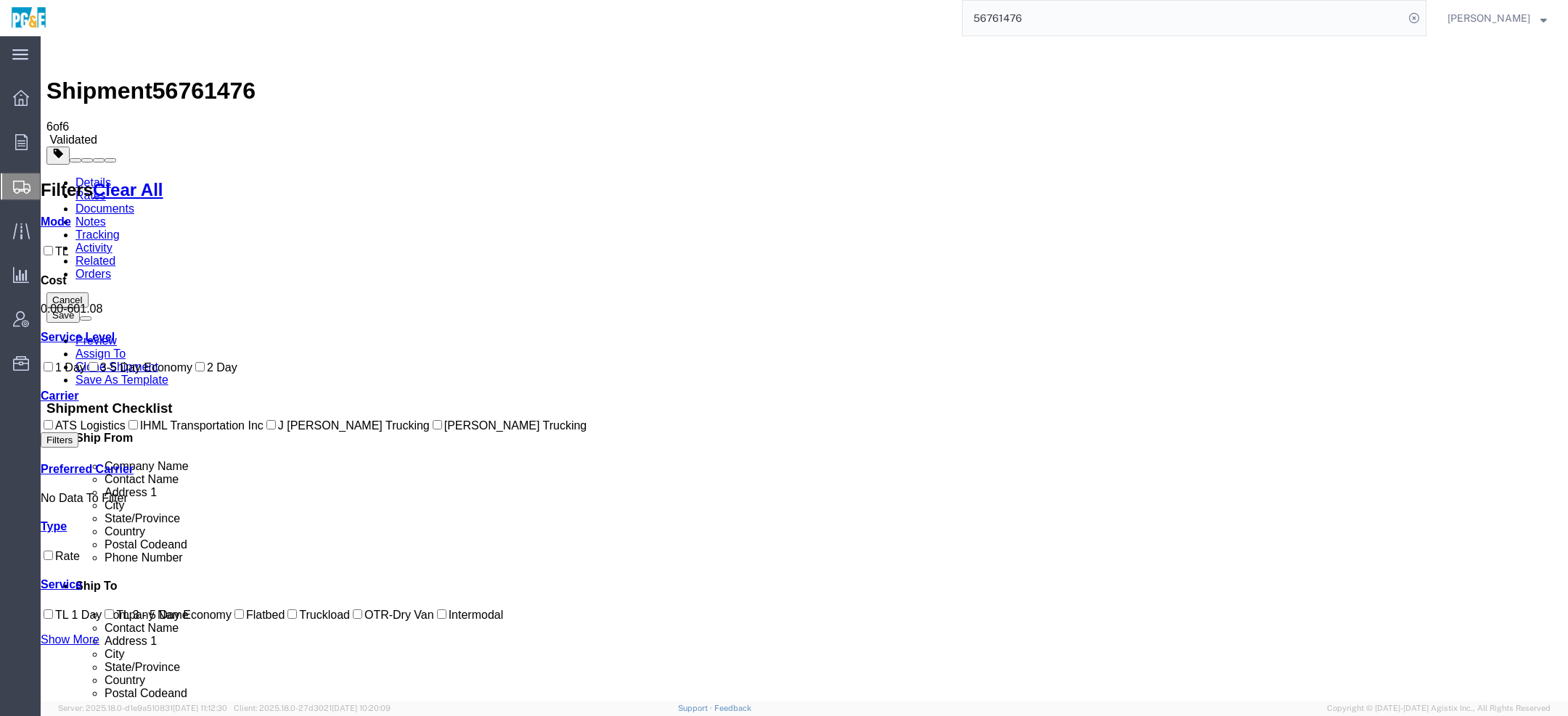
click at [93, 176] on link "Details" at bounding box center [94, 182] width 36 height 12
click at [41, 36] on div at bounding box center [41, 36] width 0 height 0
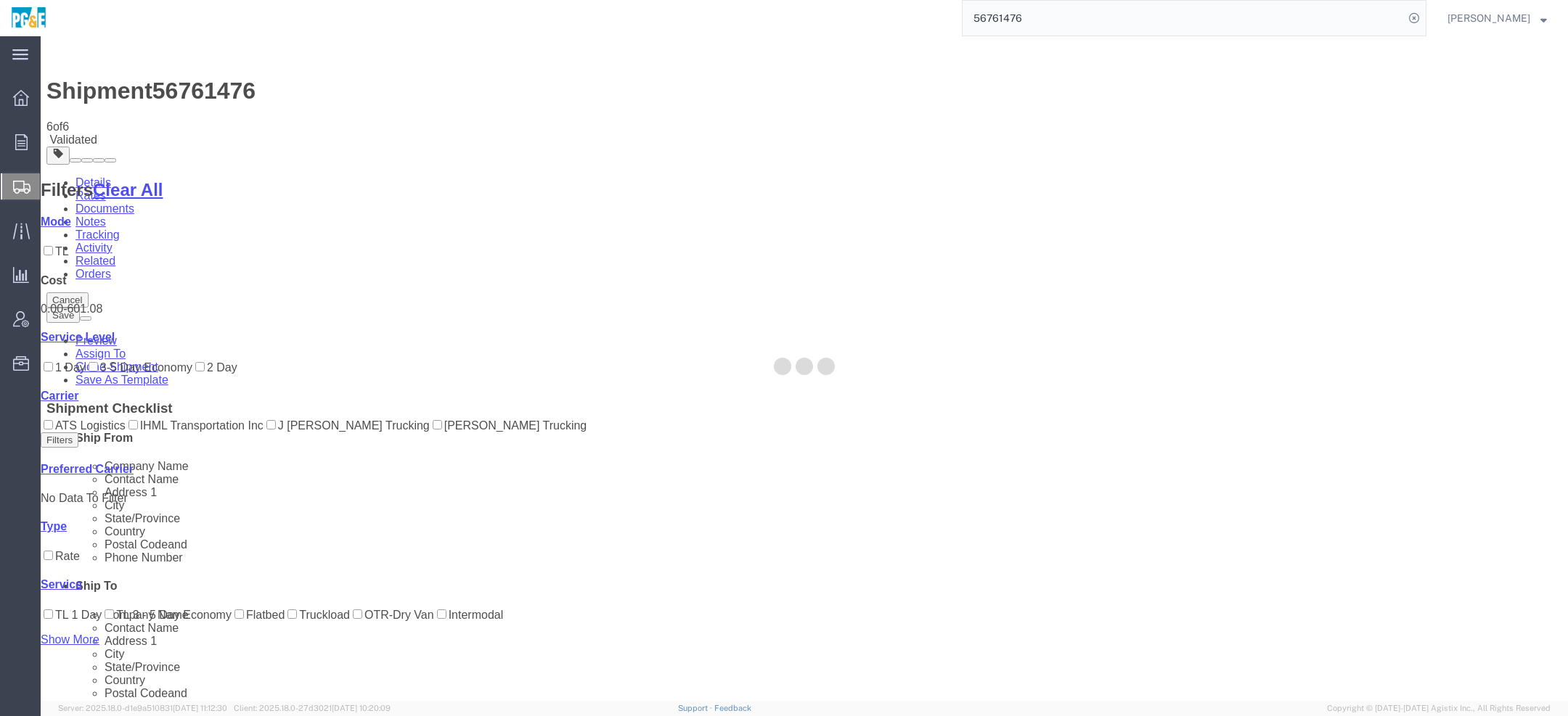
select select "19740"
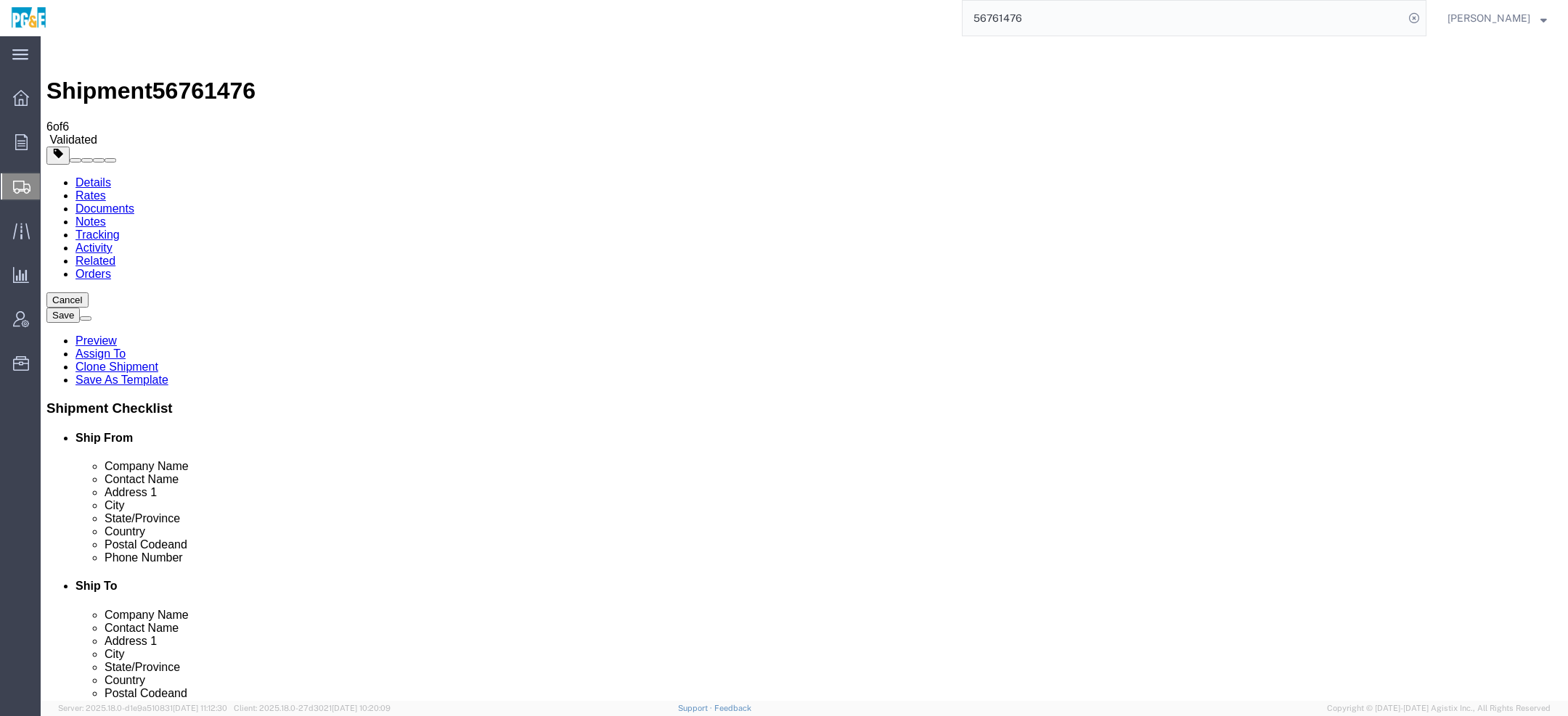
click icon
click button "Select one or more"
type input "c"
type input "flat"
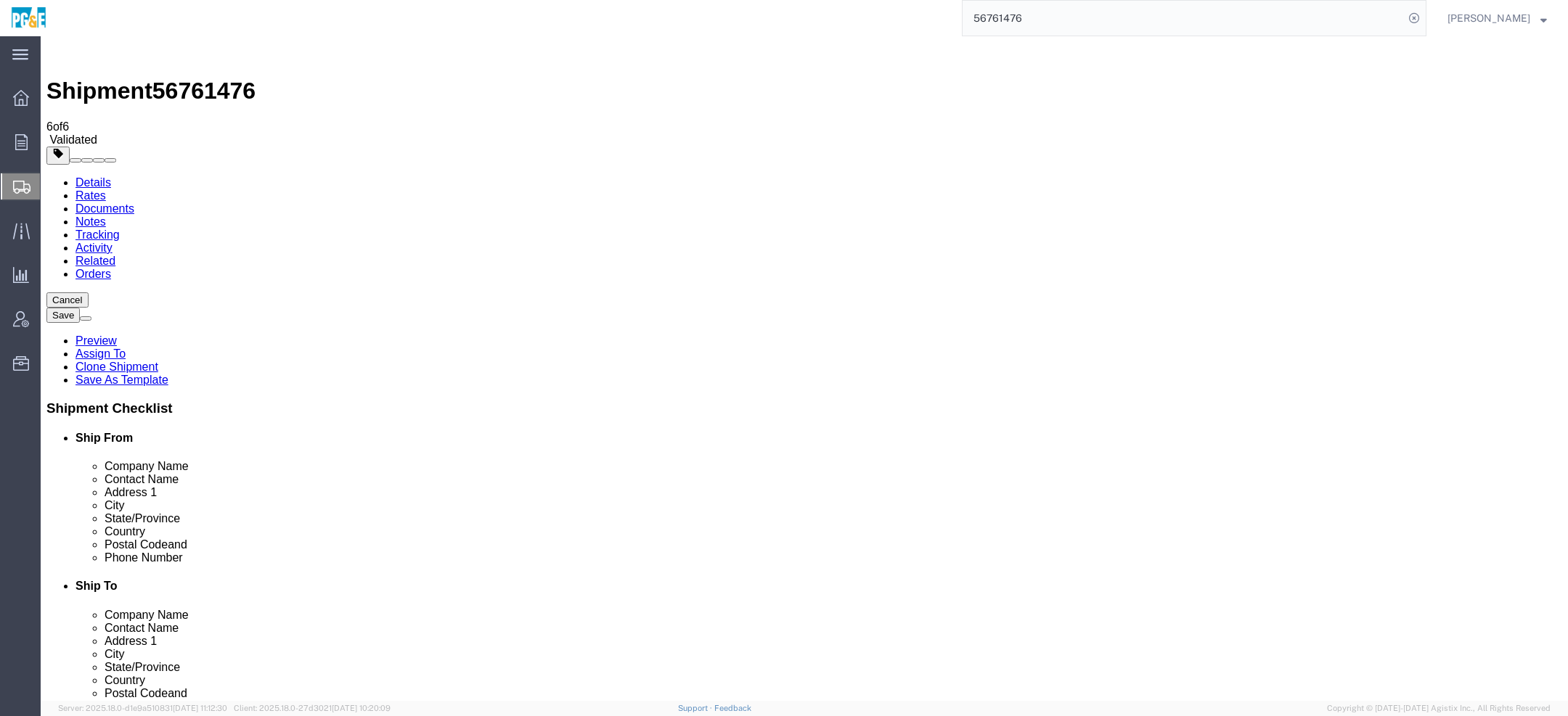
click div "Hold at Location"
click div "Shipment Information Package Information Special Services Loading Routing"
click link "Shipment Information"
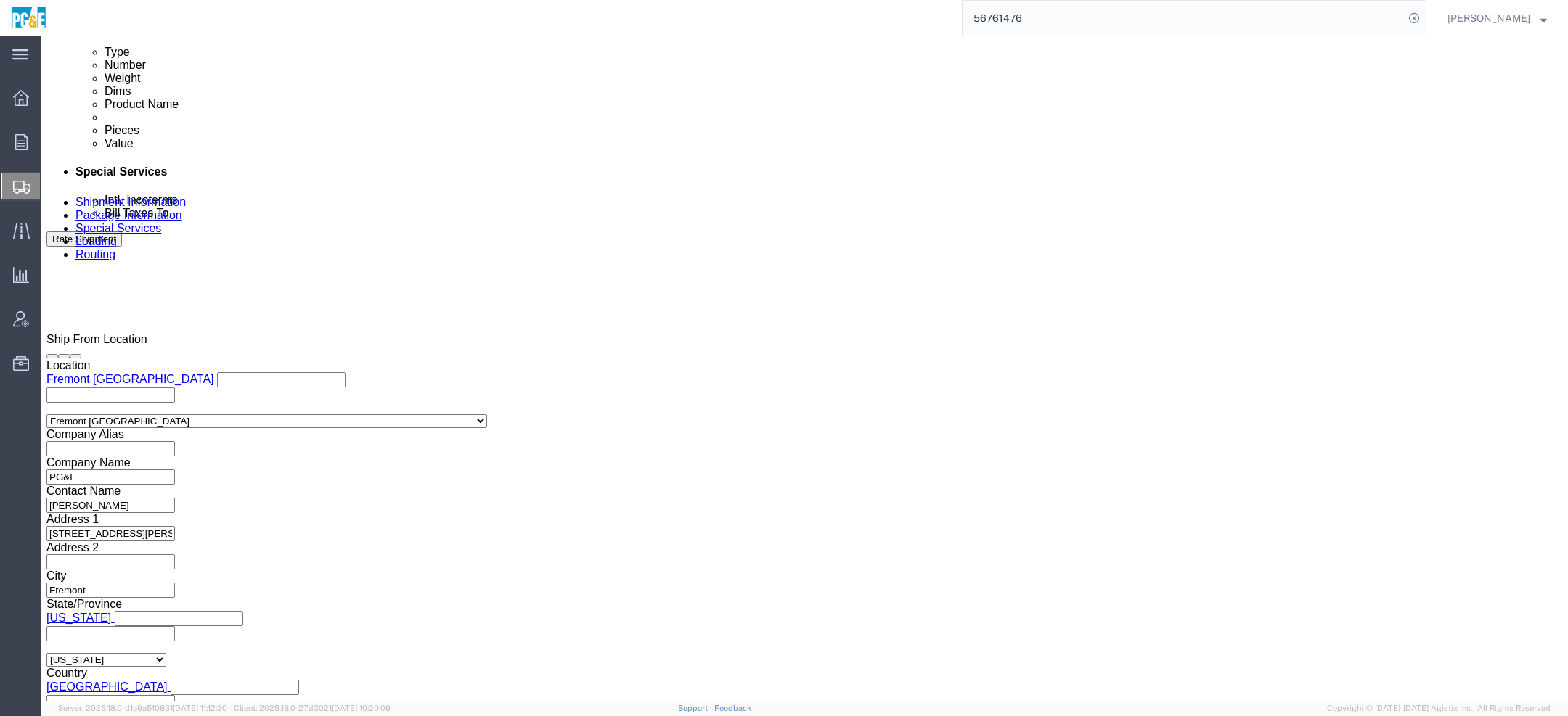
click at [1510, 15] on span "Wendy Hetrick" at bounding box center [1489, 18] width 83 height 16
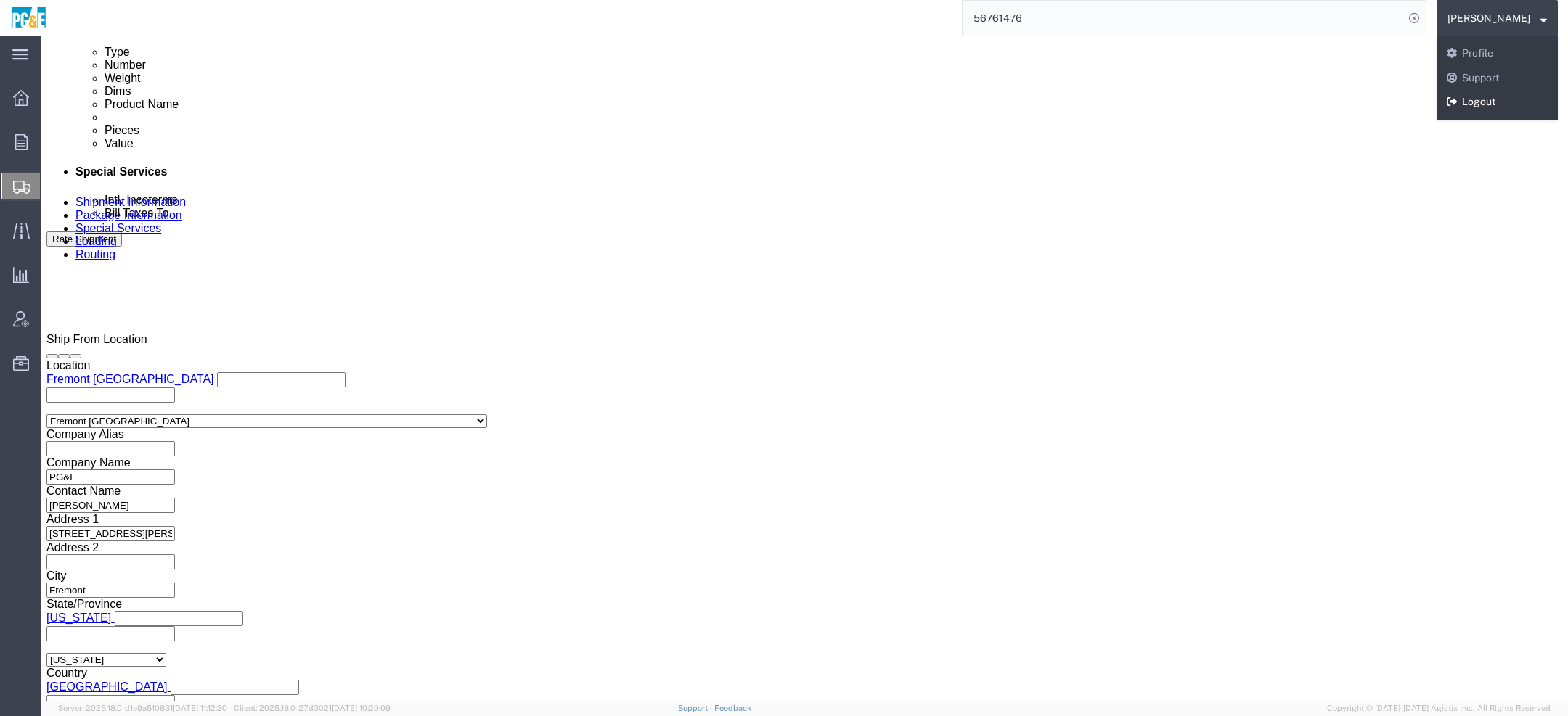
click at [1498, 104] on link "Logout" at bounding box center [1498, 102] width 121 height 25
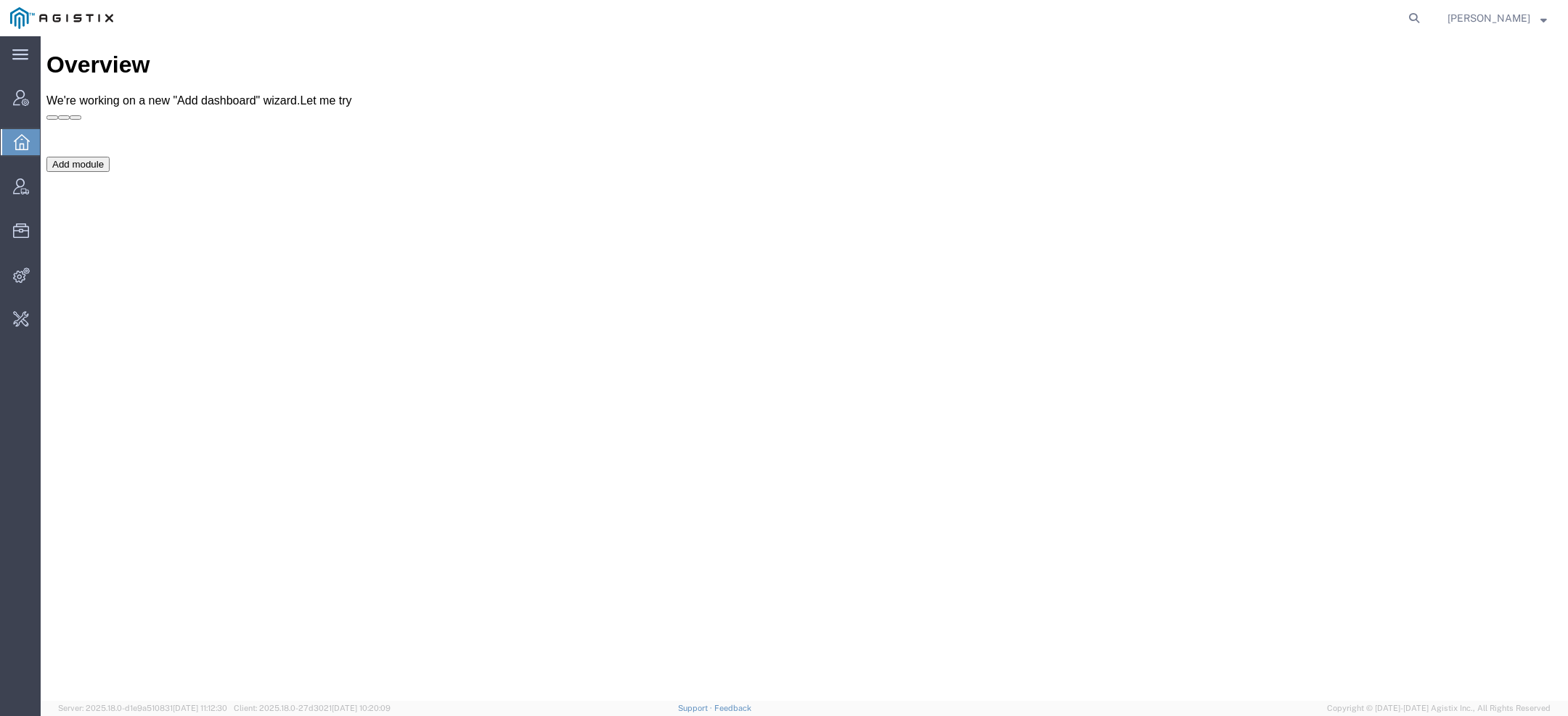
click at [1407, 2] on form at bounding box center [1415, 18] width 23 height 36
click at [1413, 7] on form at bounding box center [1415, 18] width 23 height 36
click at [1419, 19] on icon at bounding box center [1414, 18] width 20 height 20
type input "pgw"
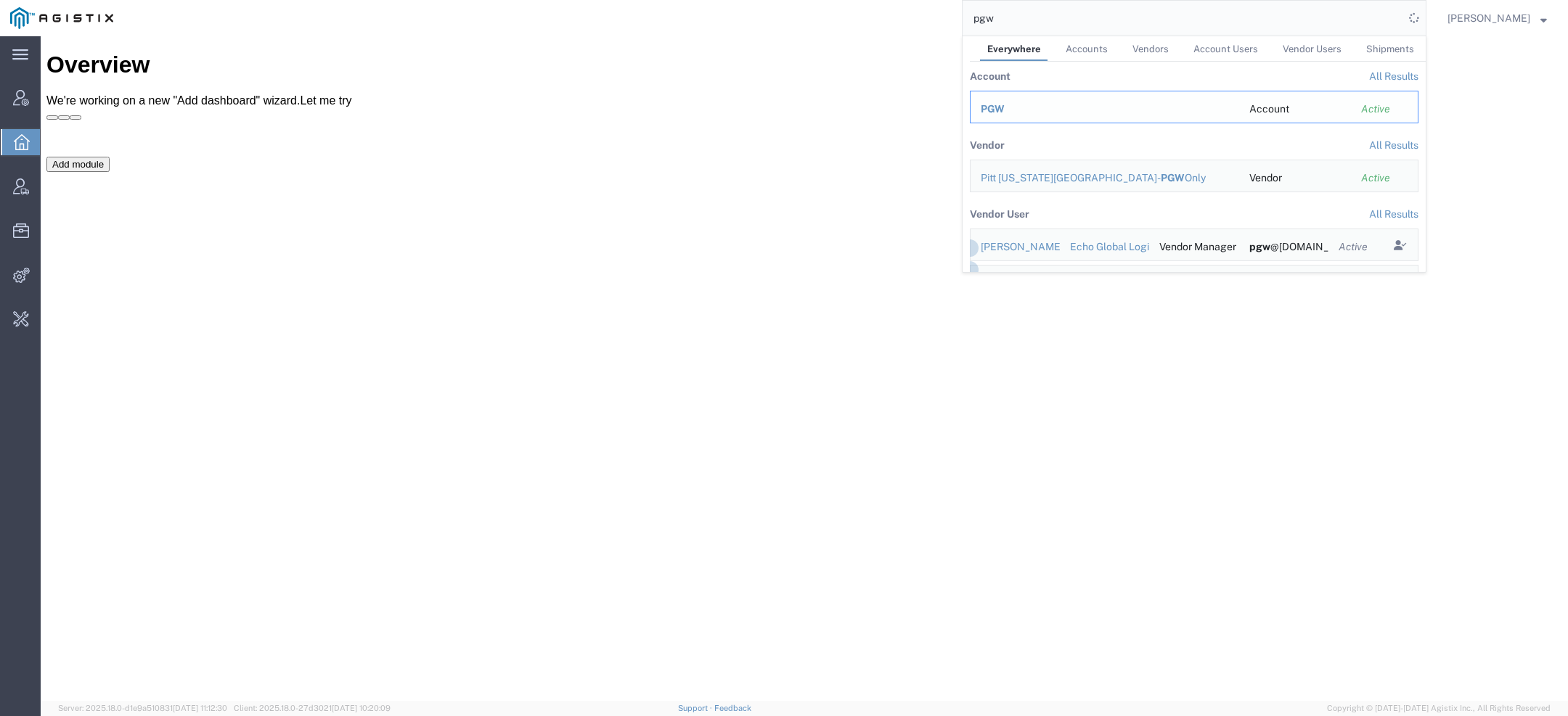
click at [1005, 107] on span "PGW" at bounding box center [992, 108] width 24 height 12
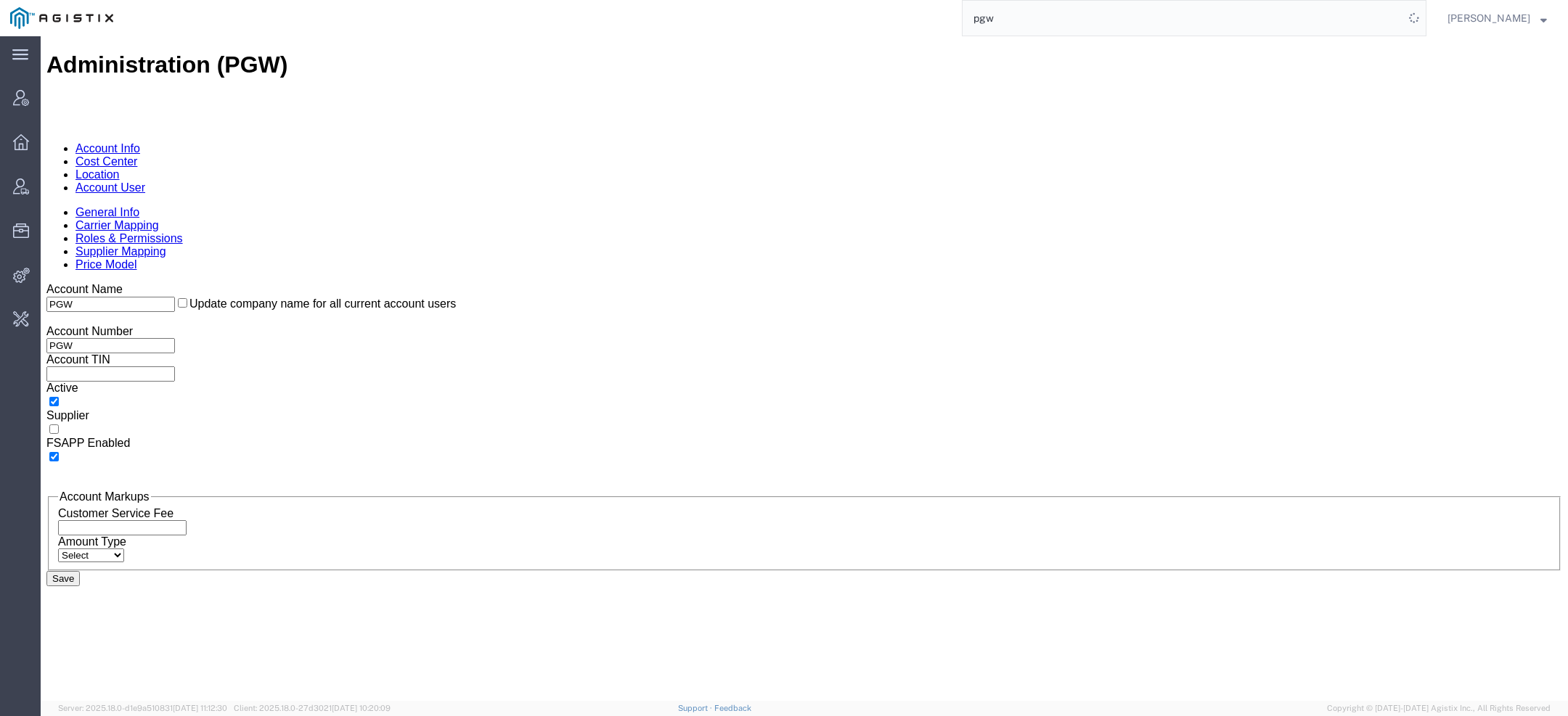
click at [145, 182] on link "Account User" at bounding box center [111, 188] width 70 height 12
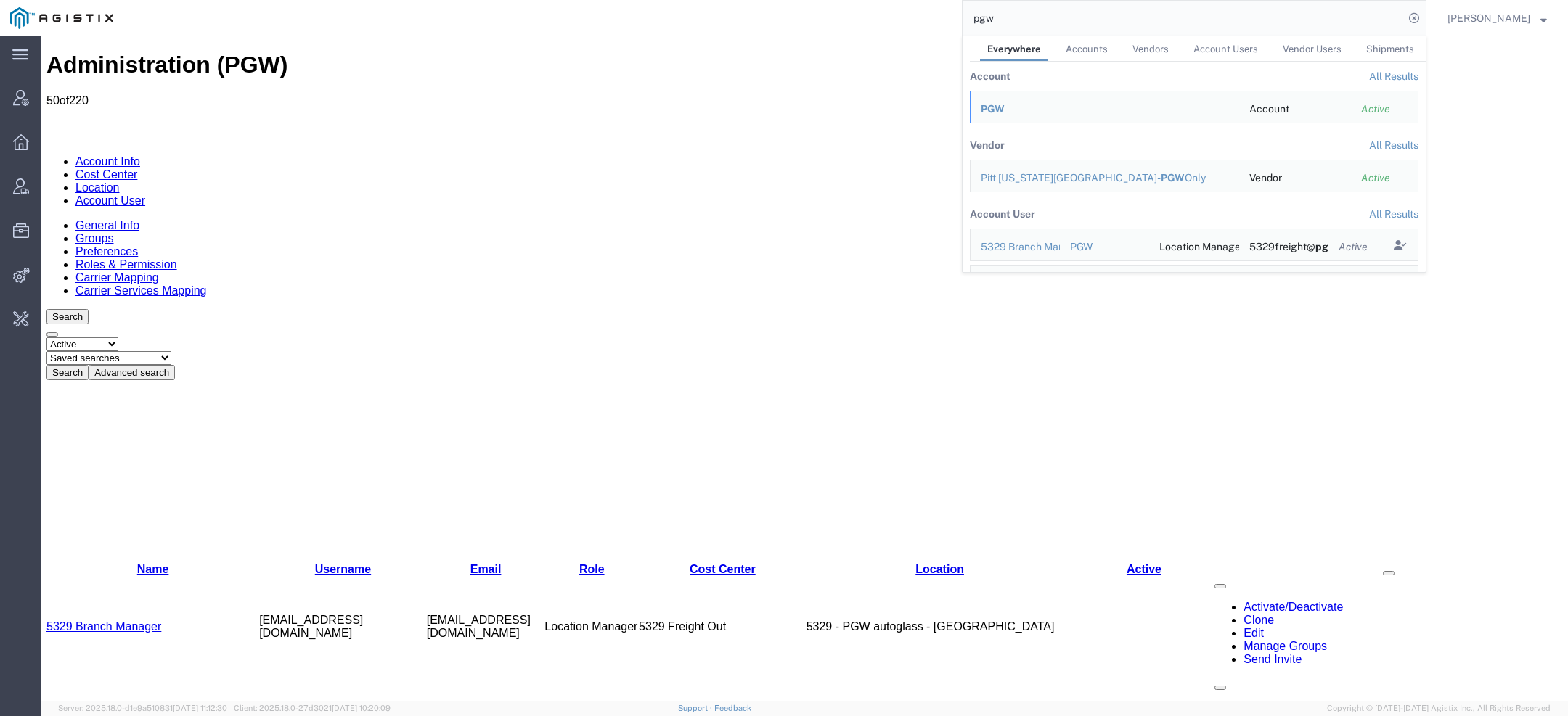
click at [172, 351] on select "Saved searches Exclude Branch Manager Jason Offline user" at bounding box center [108, 358] width 125 height 14
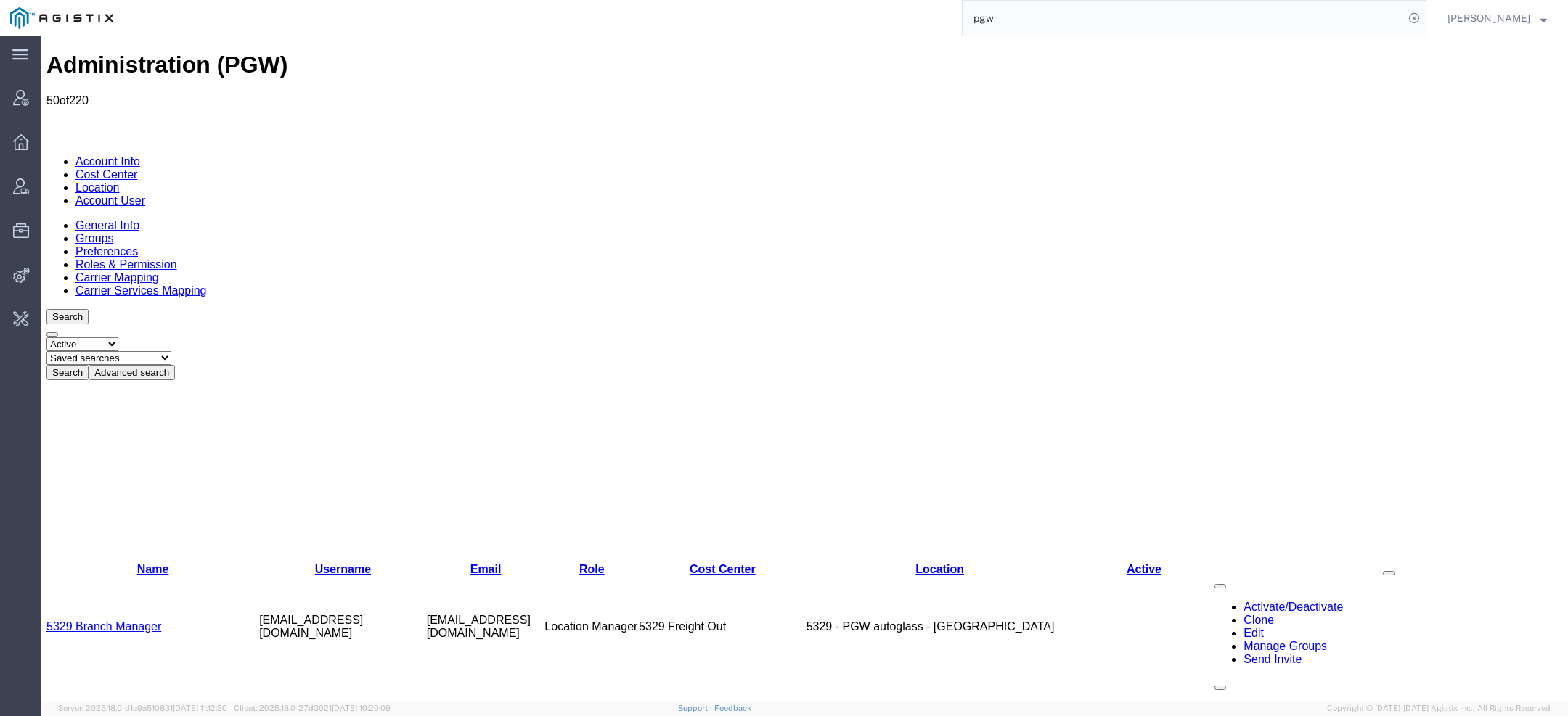
select select "Offline user"
click at [102, 351] on select "Saved searches Exclude Branch Manager Jason Offline user" at bounding box center [108, 358] width 125 height 14
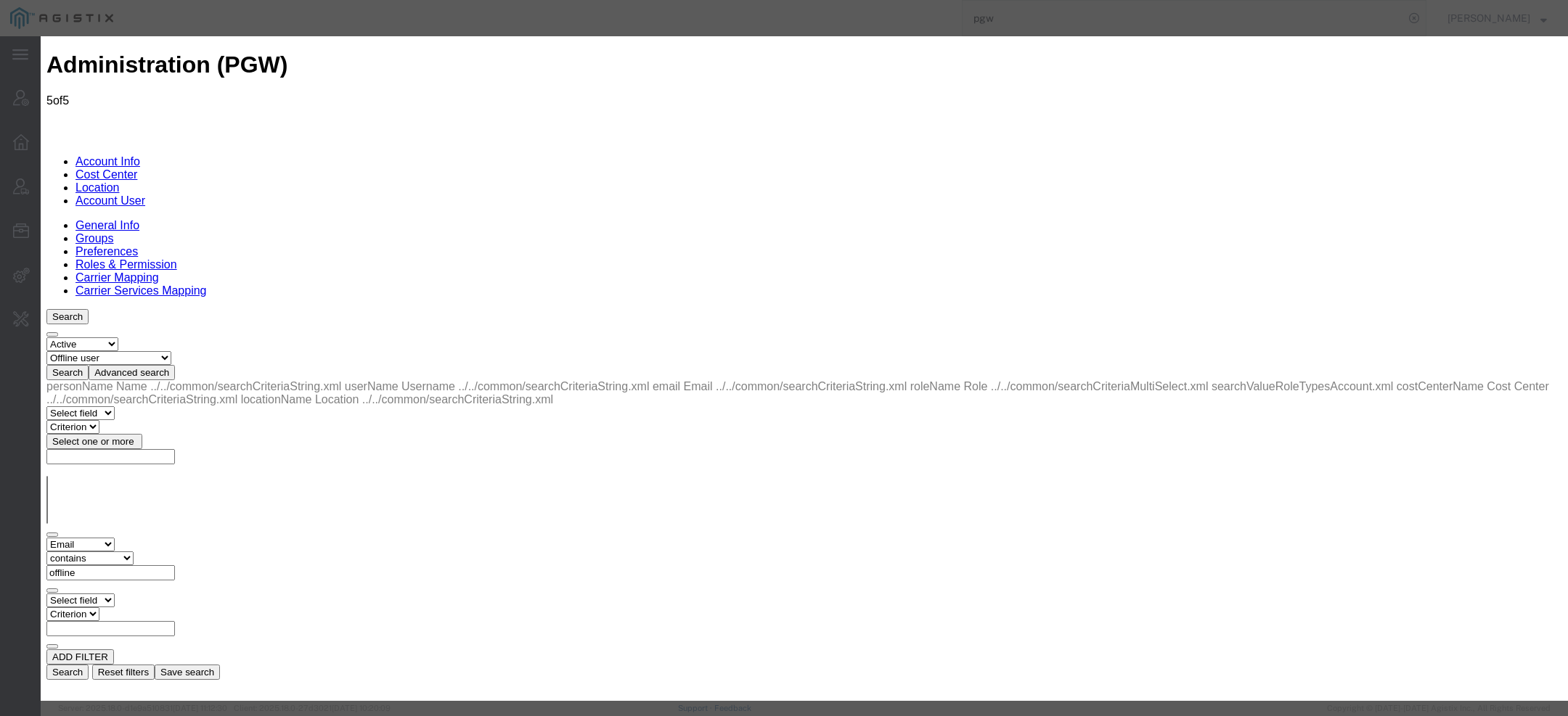
select select "COSTCENTER"
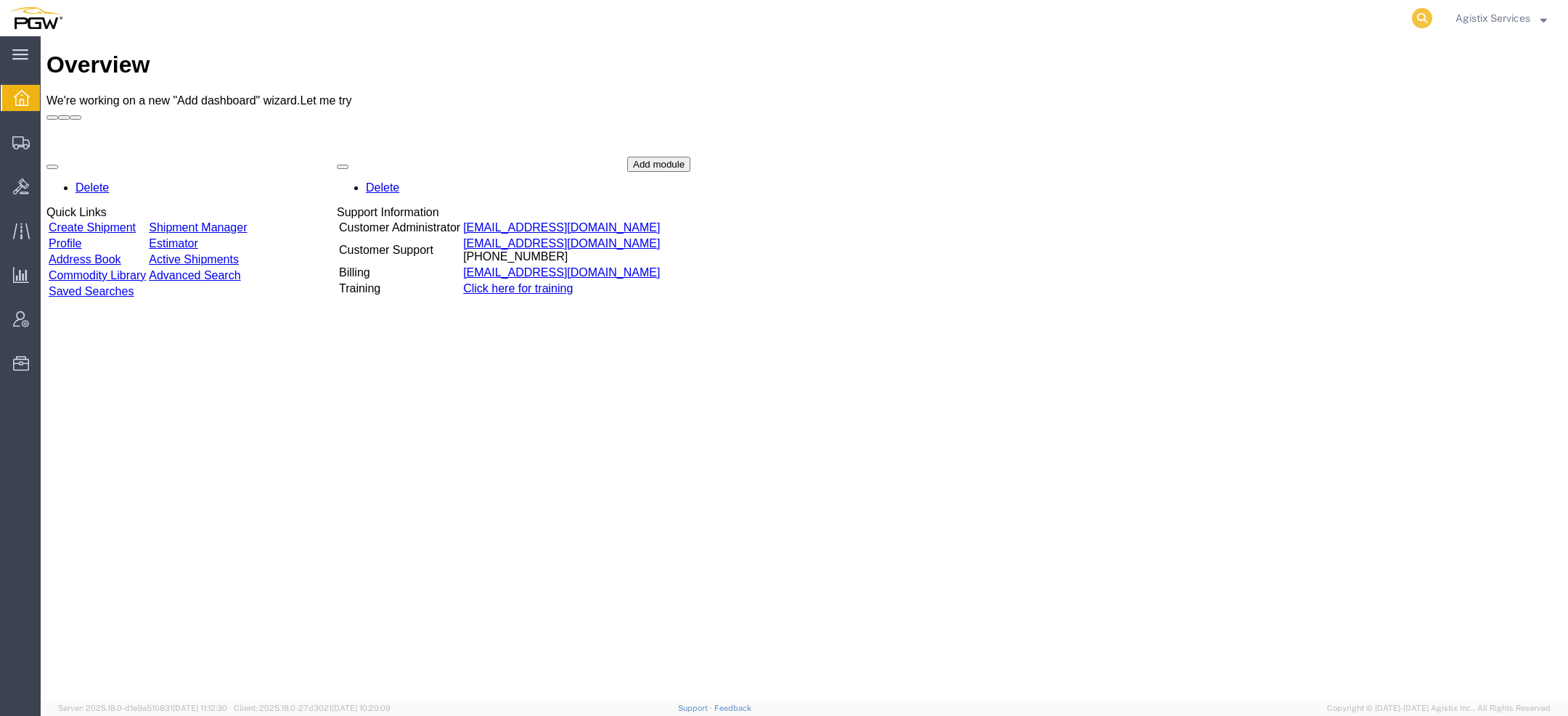
click at [1424, 19] on icon at bounding box center [1423, 18] width 20 height 20
paste input "56777583"
type input "56777583"
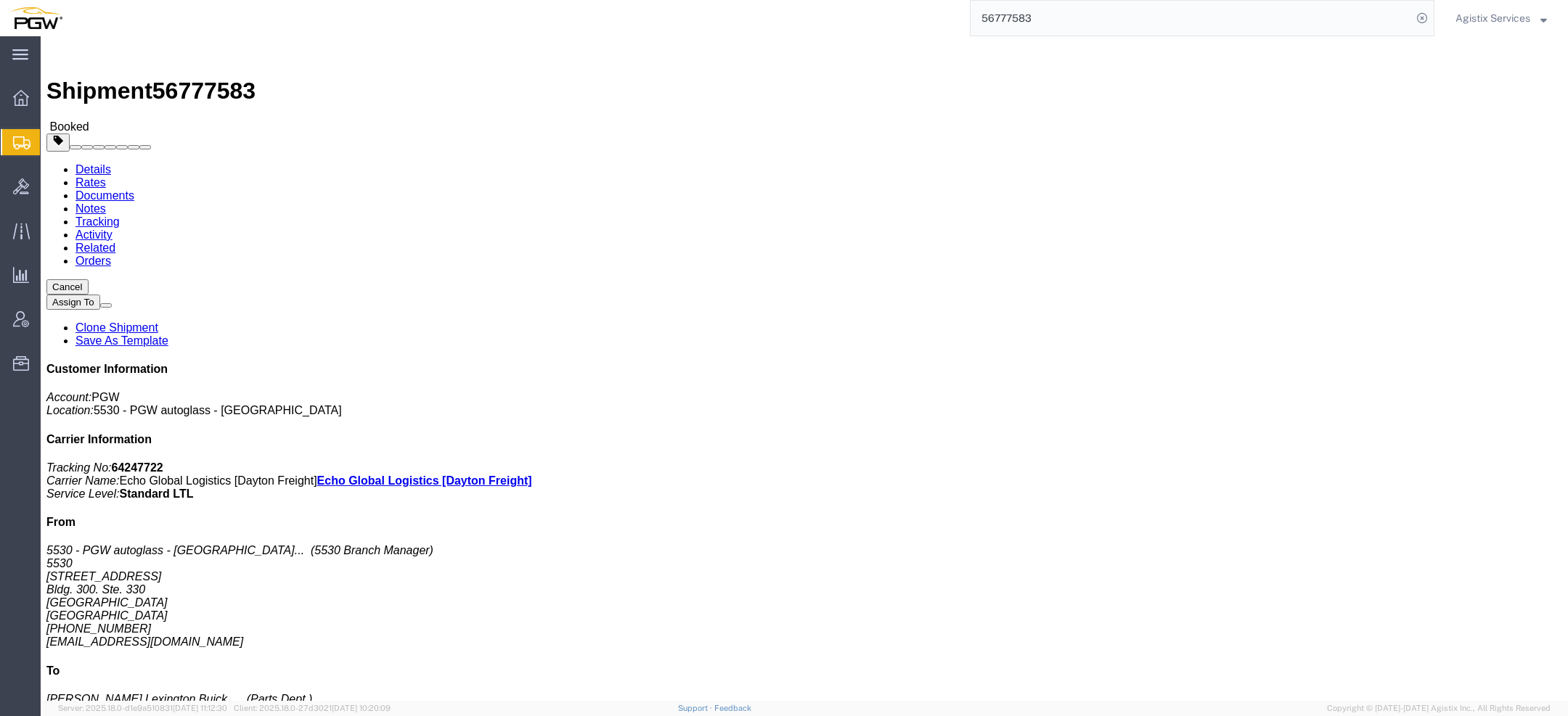
click span "button"
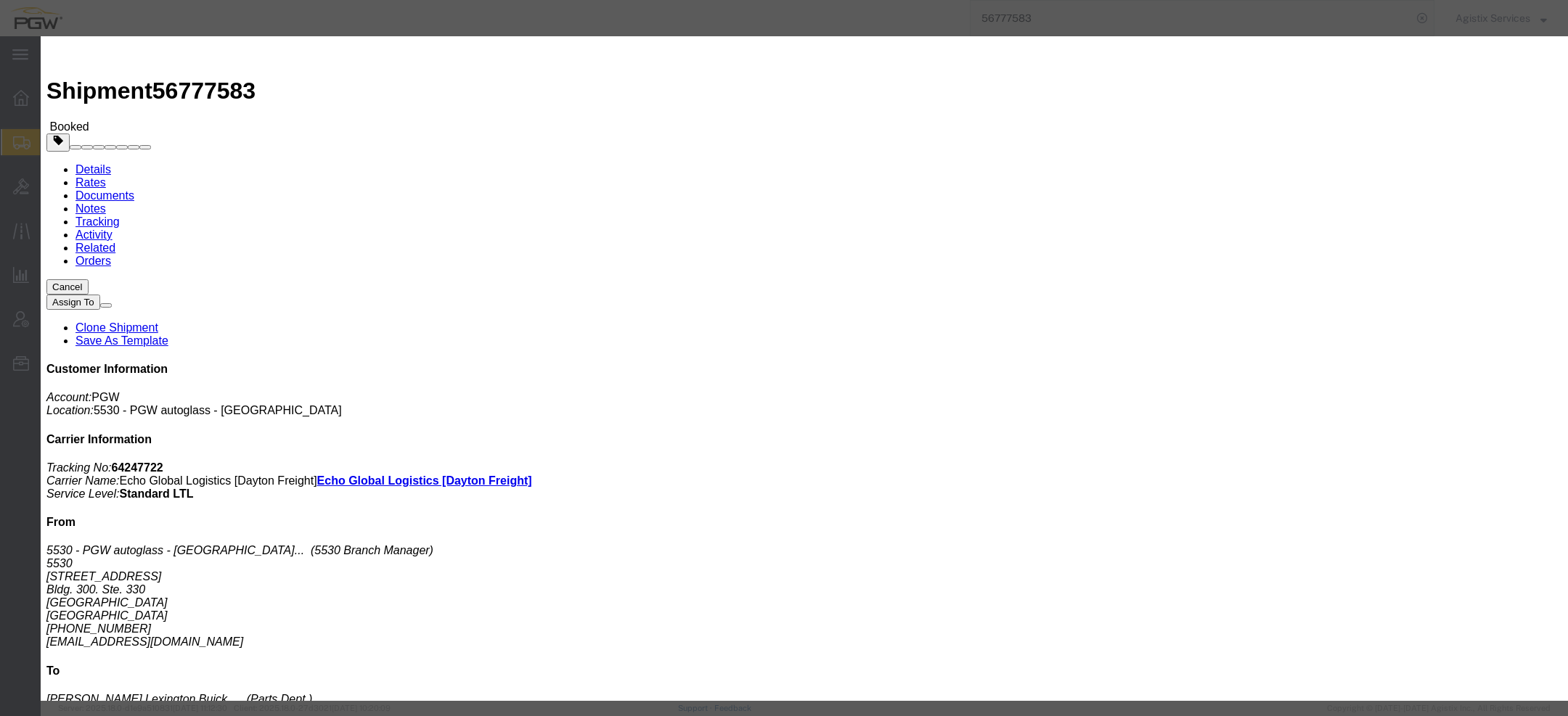
click div "[DATE] 8:00 AM"
click icon "button"
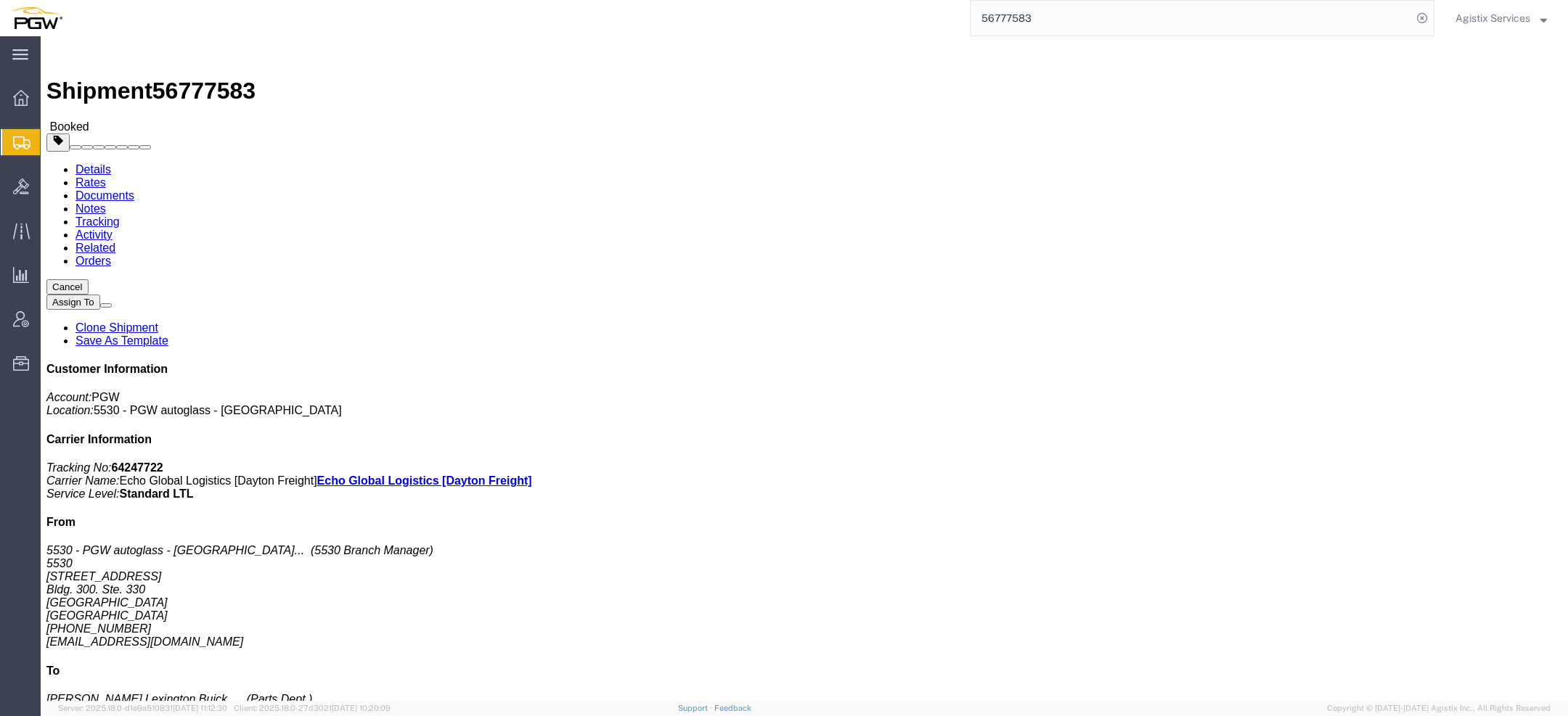
click link "Rates"
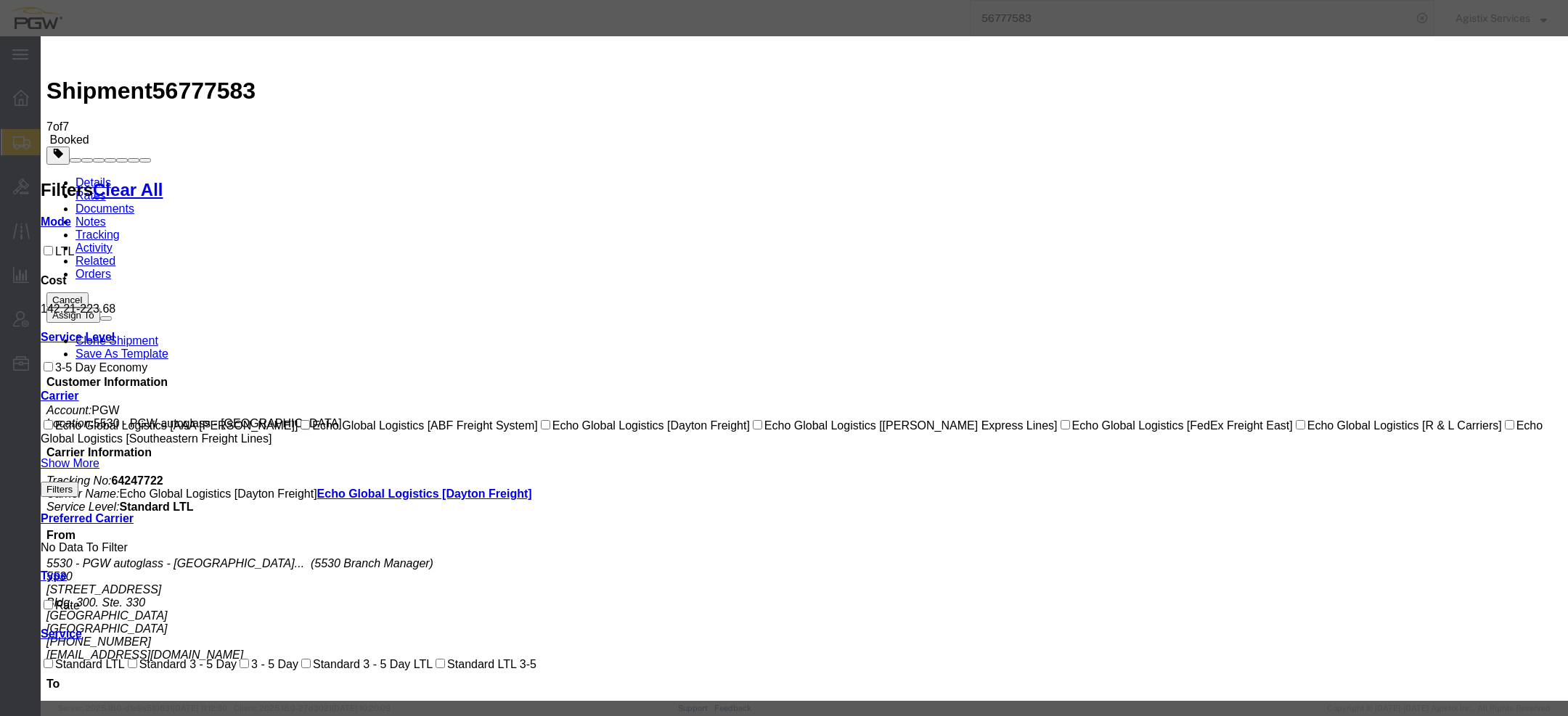
select select "46|14217|4622"
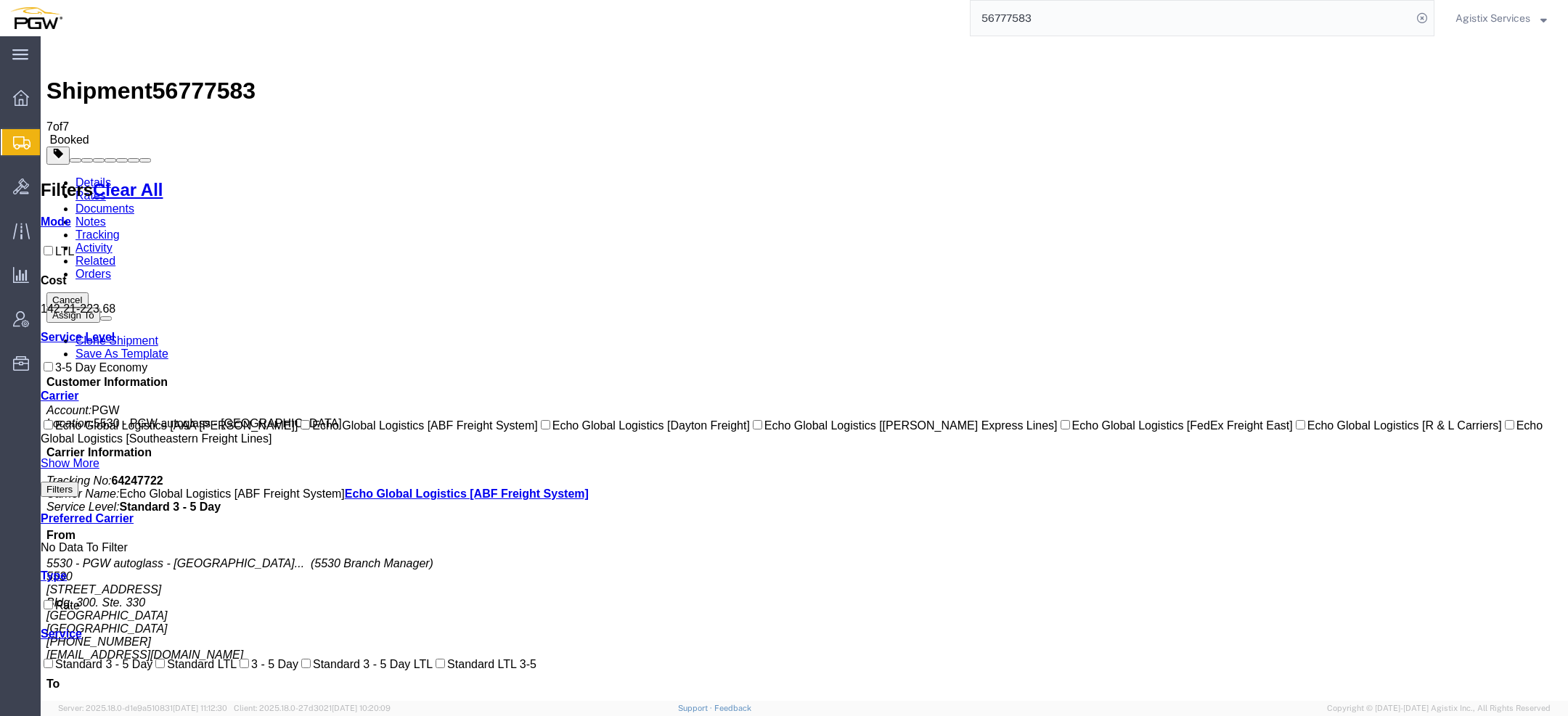
click at [135, 203] on link "Documents" at bounding box center [105, 209] width 59 height 12
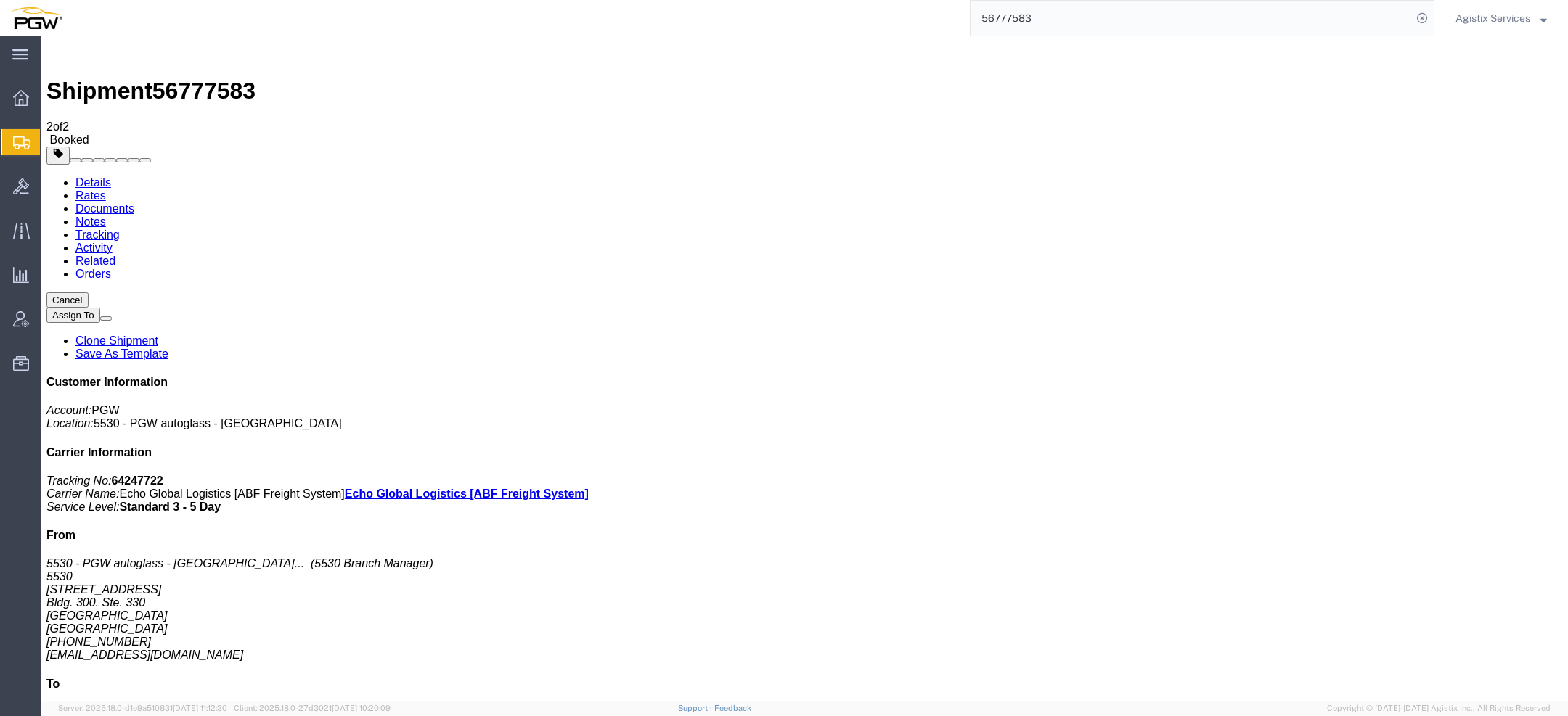
click at [135, 203] on link "Documents" at bounding box center [105, 209] width 59 height 12
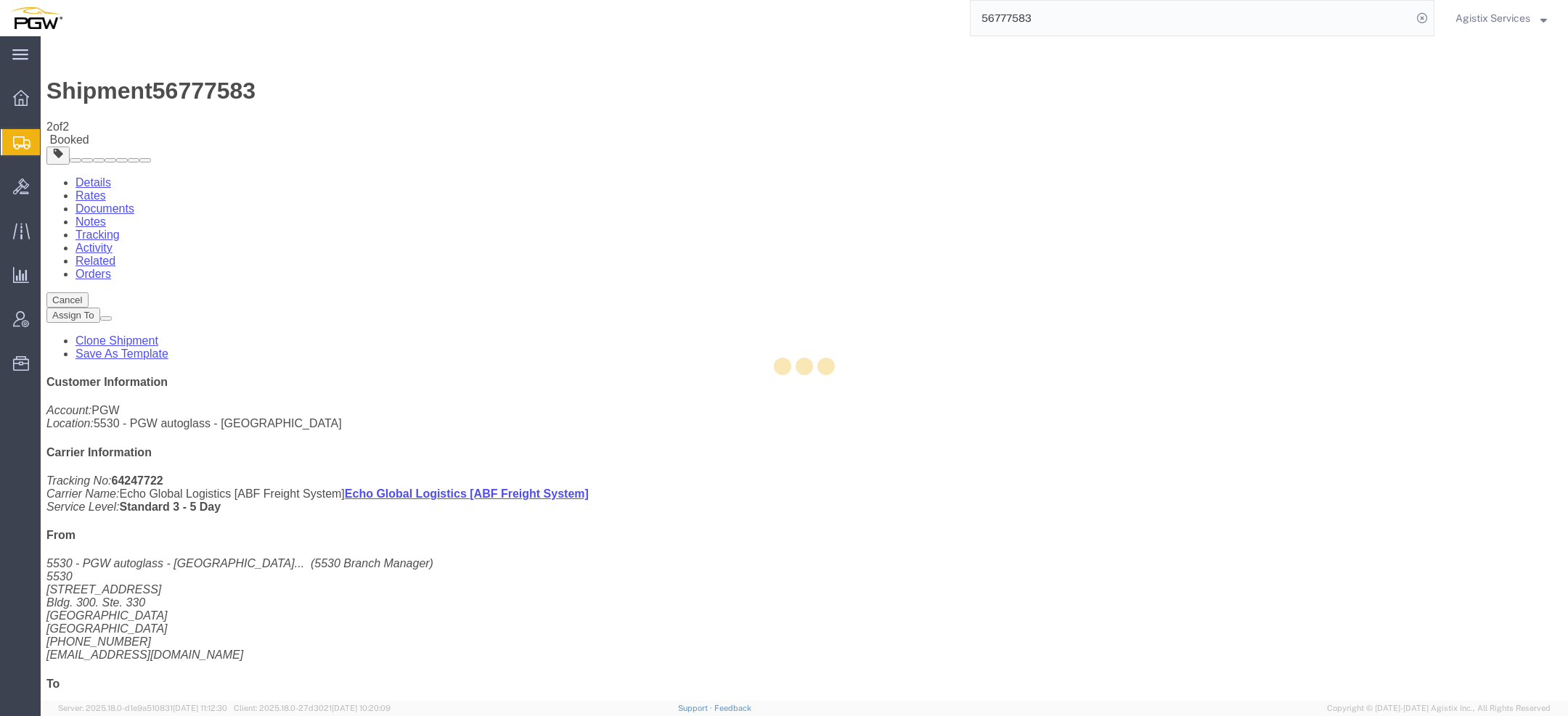
click at [188, 84] on div at bounding box center [804, 369] width 1528 height 665
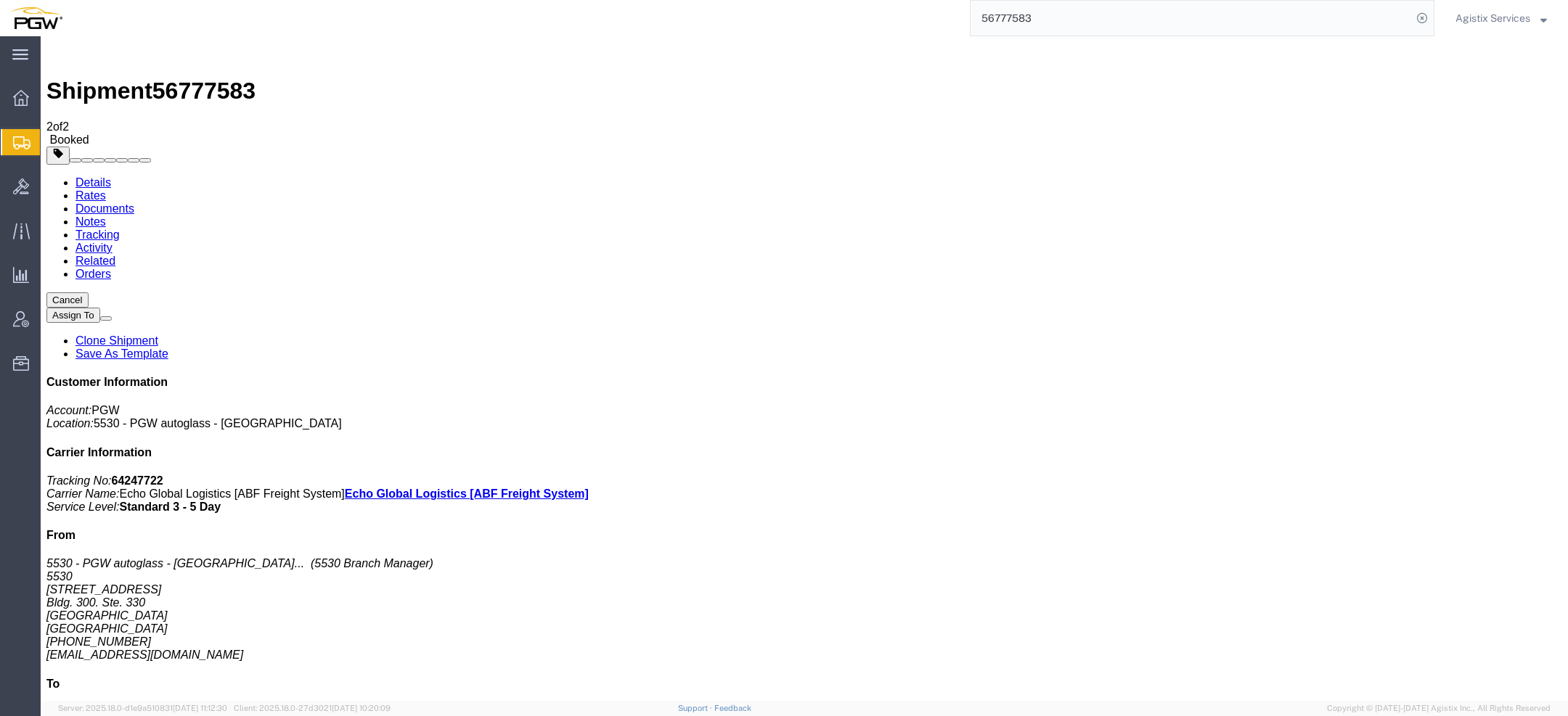
drag, startPoint x: 172, startPoint y: 198, endPoint x: 736, endPoint y: 46, distance: 584.1
click at [1515, 21] on span "Agistix Services" at bounding box center [1493, 18] width 75 height 16
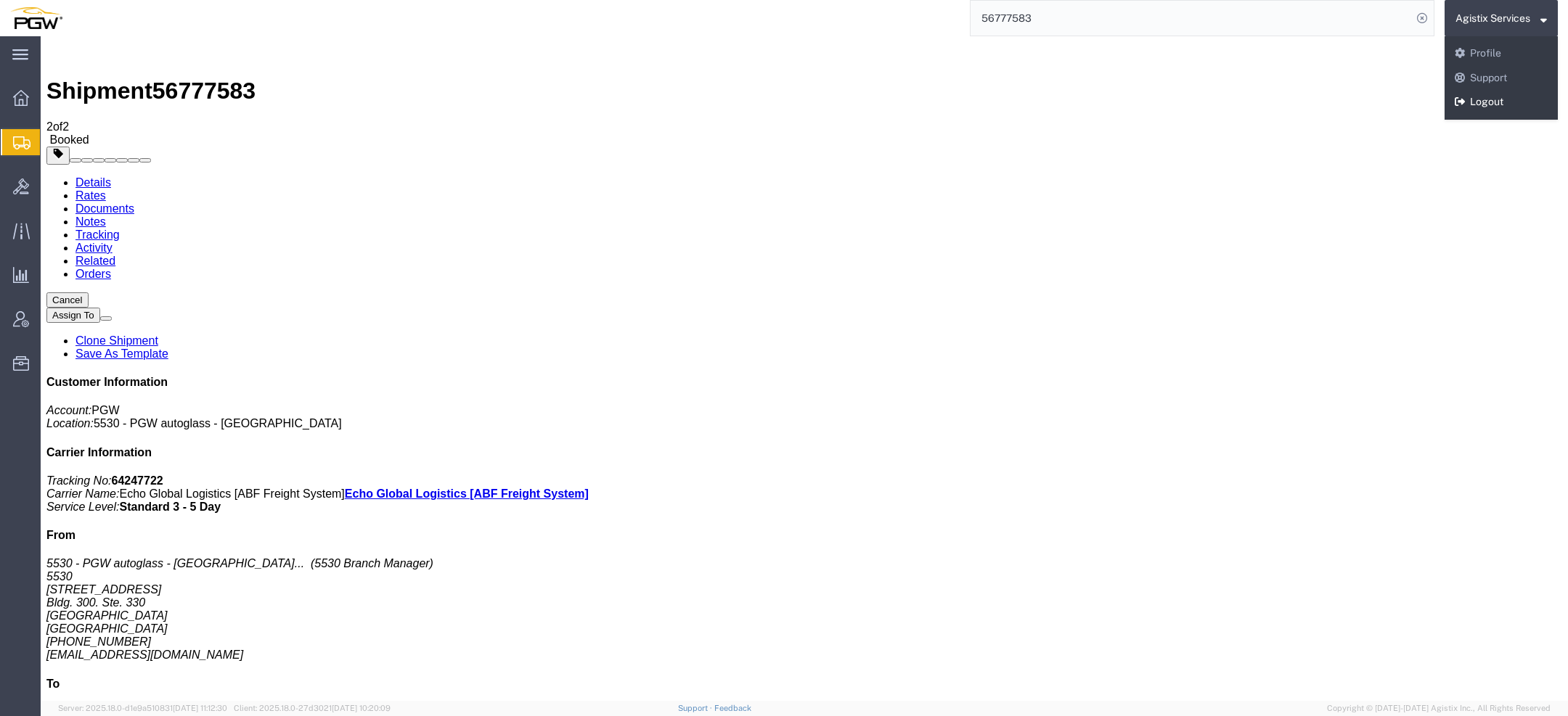
drag, startPoint x: 1477, startPoint y: 109, endPoint x: 1483, endPoint y: 60, distance: 49.4
click at [1477, 109] on link "Logout" at bounding box center [1501, 102] width 113 height 25
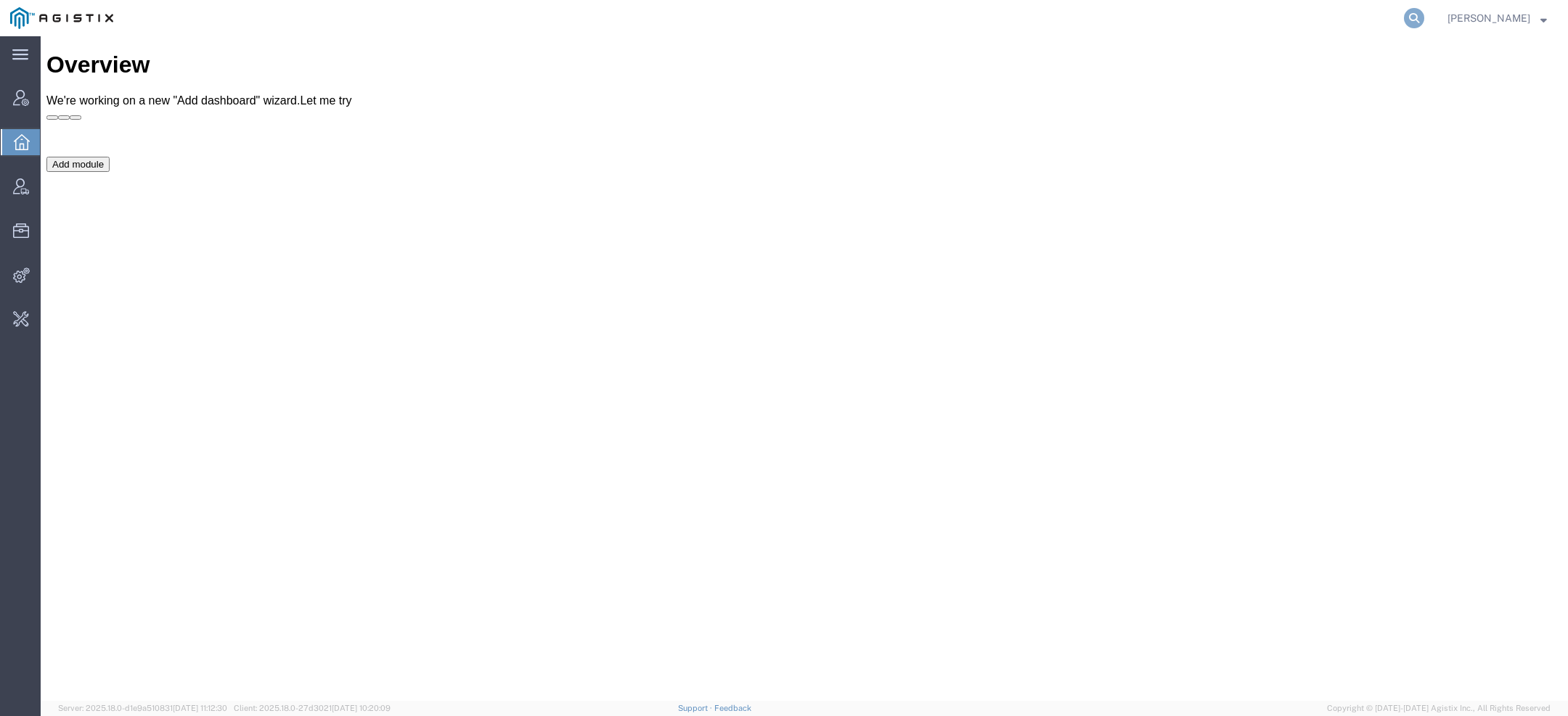
click at [1416, 11] on icon at bounding box center [1414, 18] width 20 height 20
paste input "[EMAIL_ADDRESS][DOMAIN_NAME]"
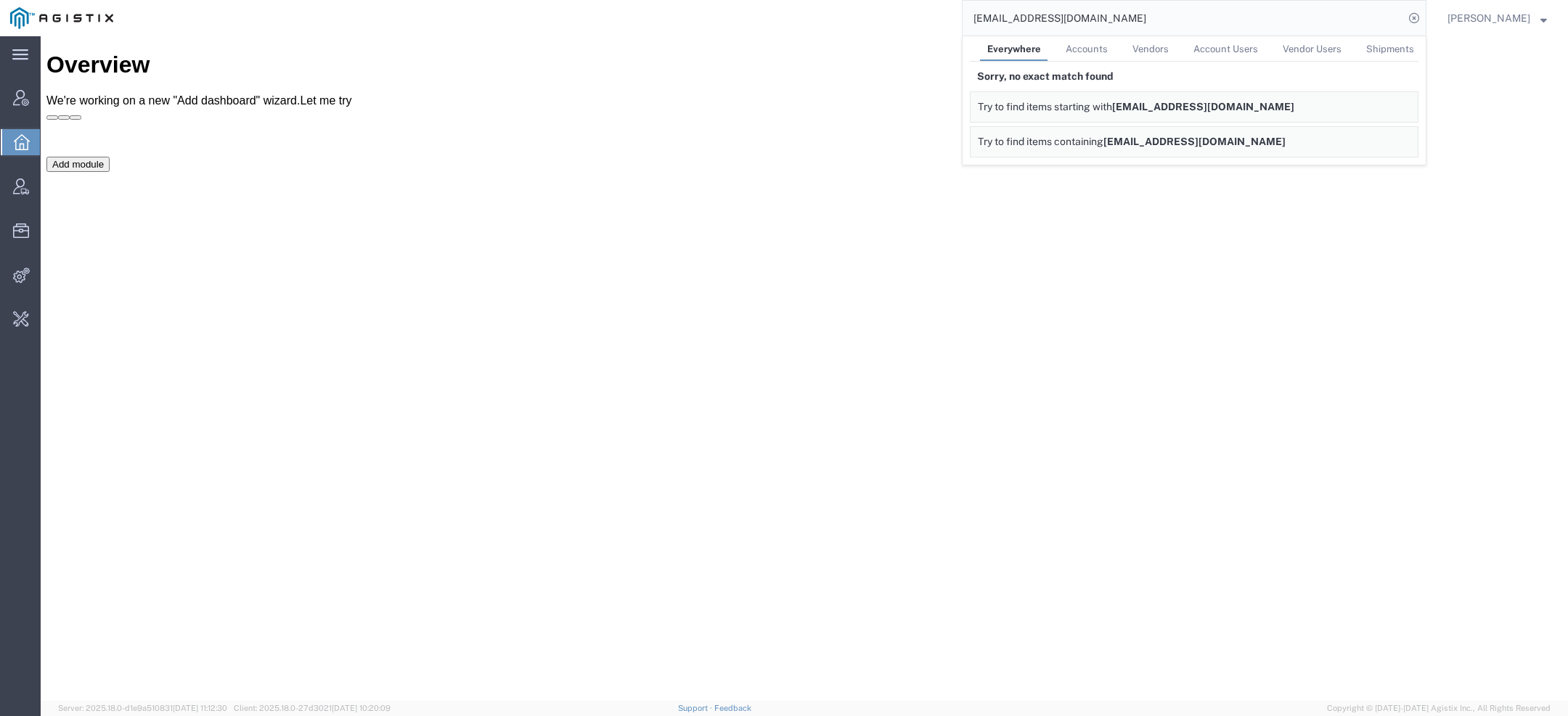
drag, startPoint x: 1017, startPoint y: 21, endPoint x: 759, endPoint y: -35, distance: 264.0
click at [759, 0] on html "main_menu Created with Sketch. Collapse Menu Account Manager Overview Vendor Ma…" at bounding box center [784, 358] width 1568 height 716
drag, startPoint x: 1093, startPoint y: 21, endPoint x: 832, endPoint y: 8, distance: 261.3
click at [832, 8] on div "@[DOMAIN_NAME] Everywhere Accounts Vendors Account Users Vendor Users Shipments…" at bounding box center [775, 18] width 1303 height 36
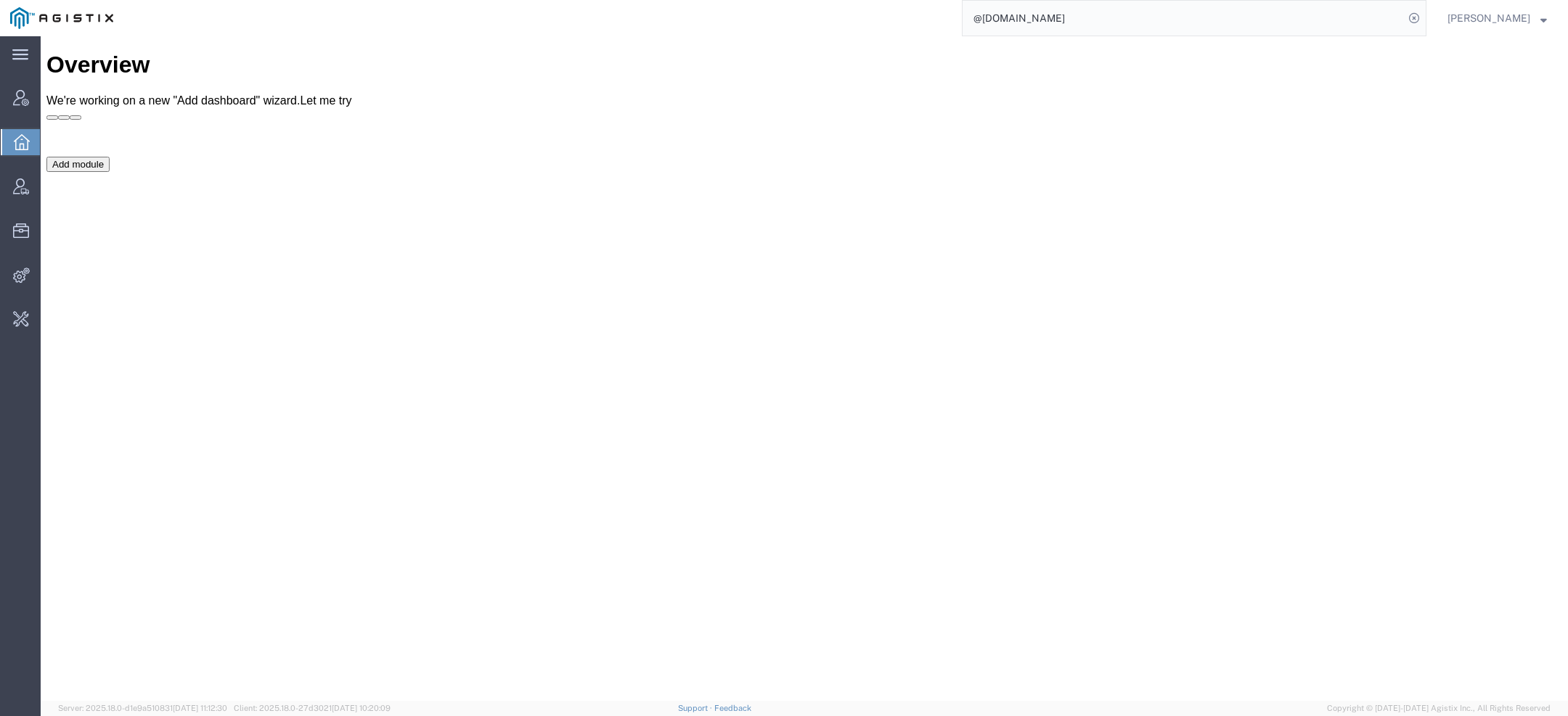
paste input "Repnet Inc. dba Rhino Marking & Protection Systems a division of Trident Soluti…"
drag, startPoint x: 1056, startPoint y: 16, endPoint x: 987, endPoint y: 12, distance: 69.1
click at [986, 12] on input "Repnet Inc. dba Rhino Marking & Protection Systems a division of Trident Soluti…" at bounding box center [1184, 18] width 442 height 35
drag, startPoint x: 1044, startPoint y: 19, endPoint x: 1299, endPoint y: 24, distance: 255.0
click at [1297, 26] on input "Rhino Marking & Protection Systems a division of Trident Solutions" at bounding box center [1184, 18] width 442 height 35
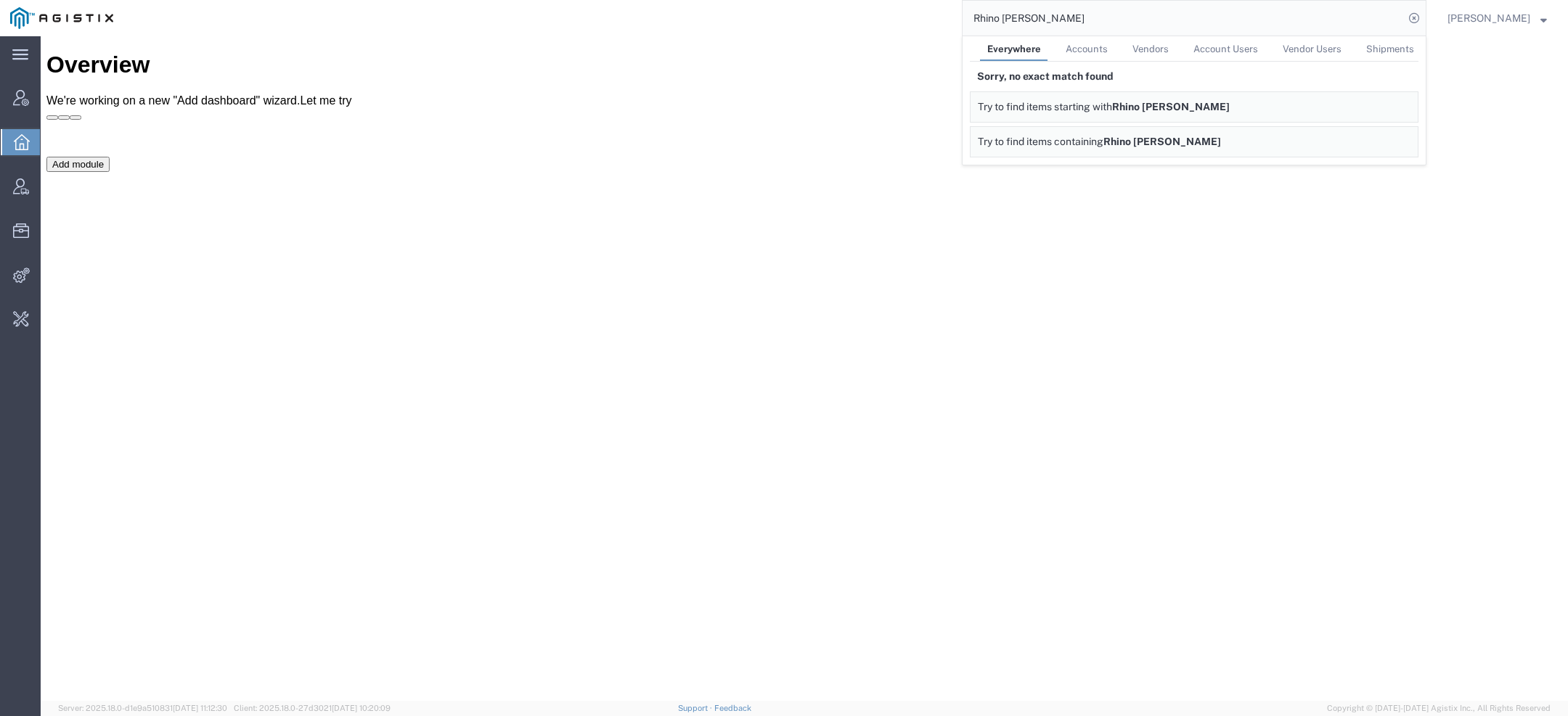
drag, startPoint x: 1046, startPoint y: 26, endPoint x: 752, endPoint y: 15, distance: 294.2
click at [752, 15] on div "Rhino [PERSON_NAME] Everywhere Accounts Vendors Account Users Vendor Users Ship…" at bounding box center [775, 18] width 1303 height 36
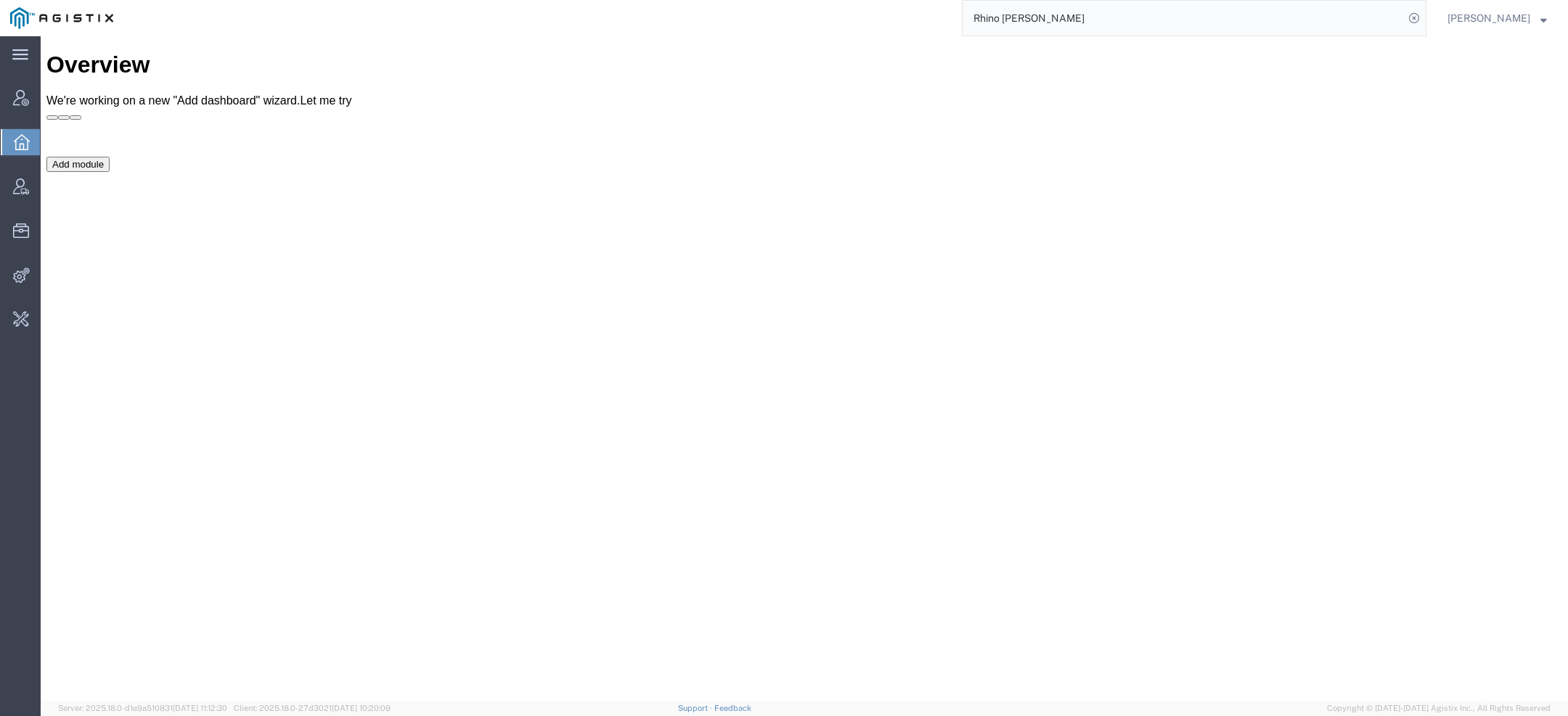
paste input "epnet Inc. dba Rhino Marking & Protection Systems a division of Trident Solutio…"
drag, startPoint x: 1050, startPoint y: 55, endPoint x: 1546, endPoint y: 41, distance: 496.2
type input "Repnet"
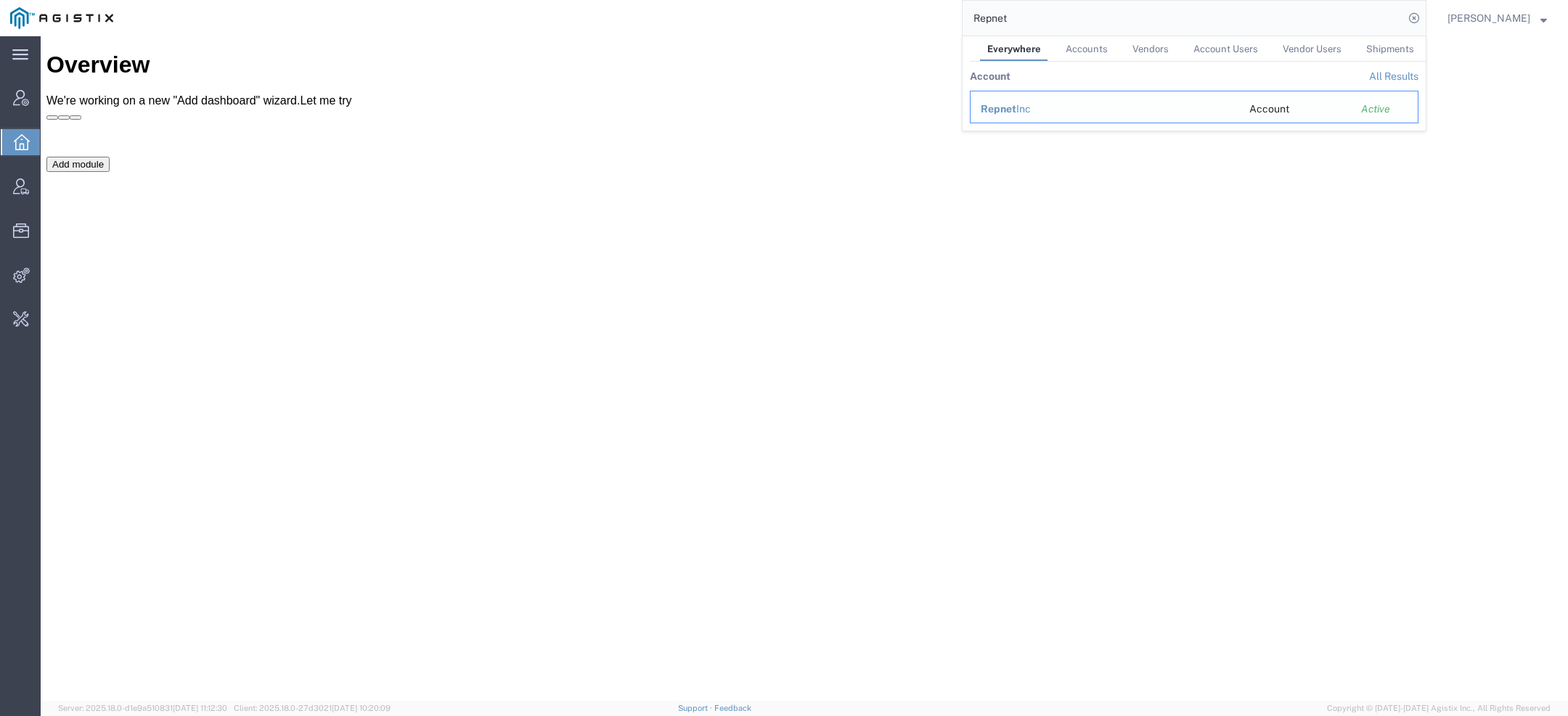
click at [1011, 104] on span "Repnet" at bounding box center [999, 108] width 36 height 12
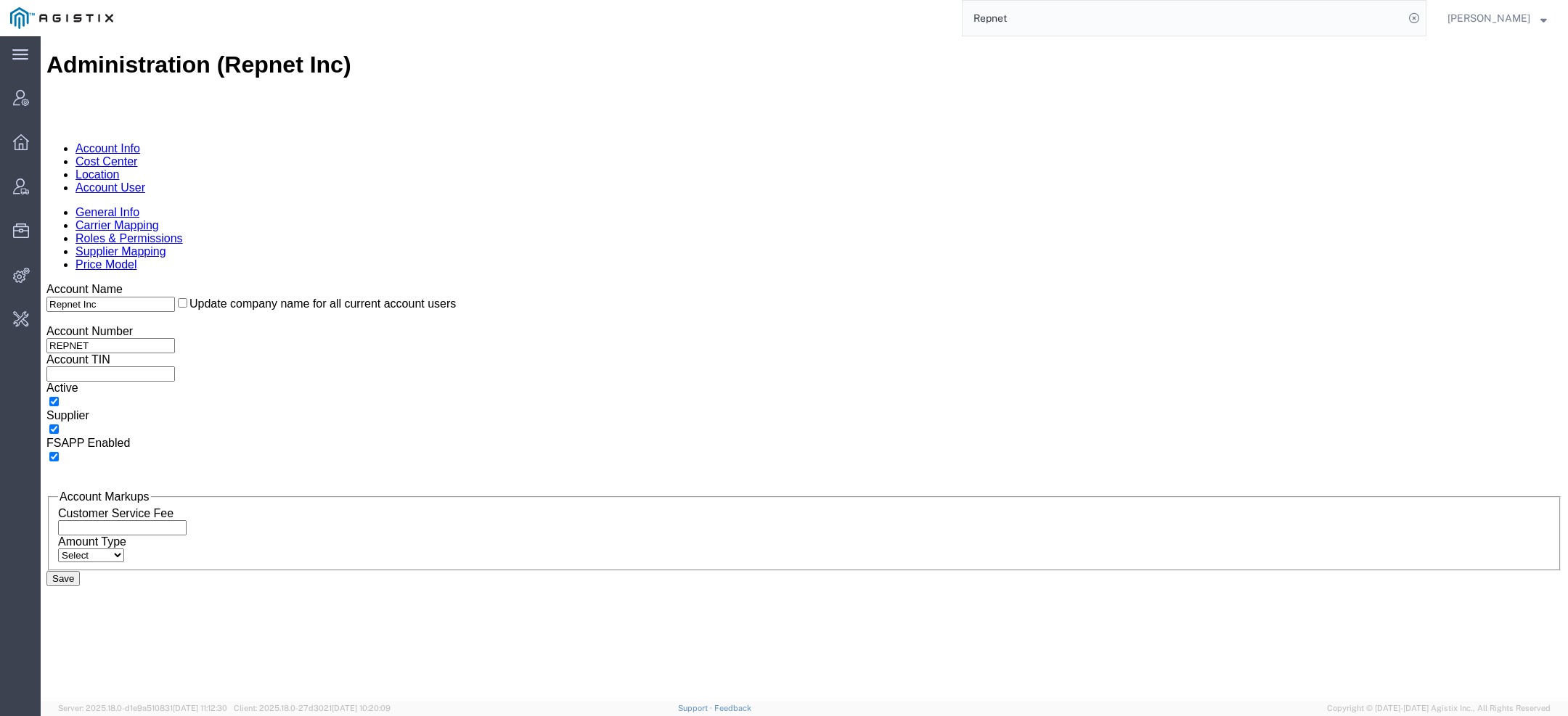
click at [145, 182] on link "Account User" at bounding box center [111, 188] width 70 height 12
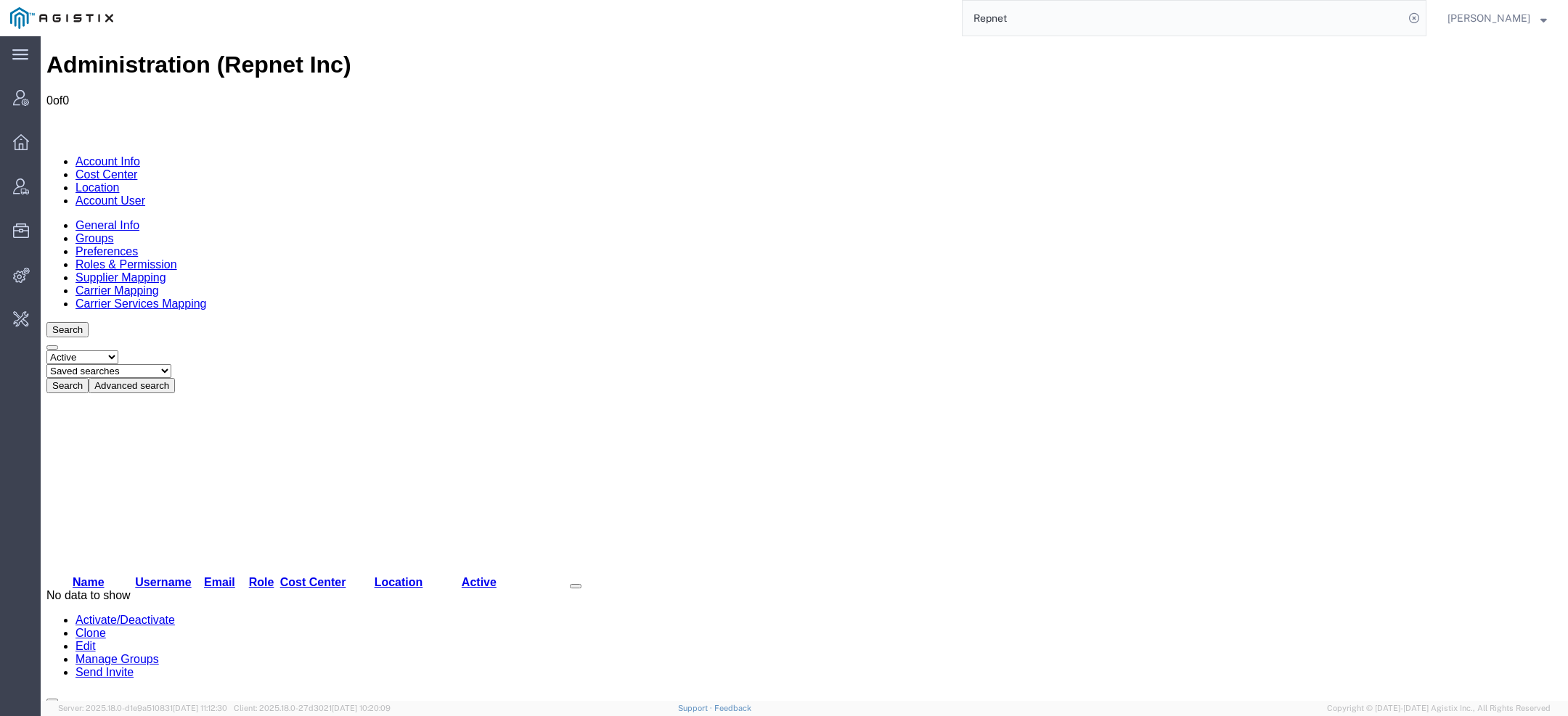
click at [76, 155] on link "Account Info" at bounding box center [108, 162] width 65 height 12
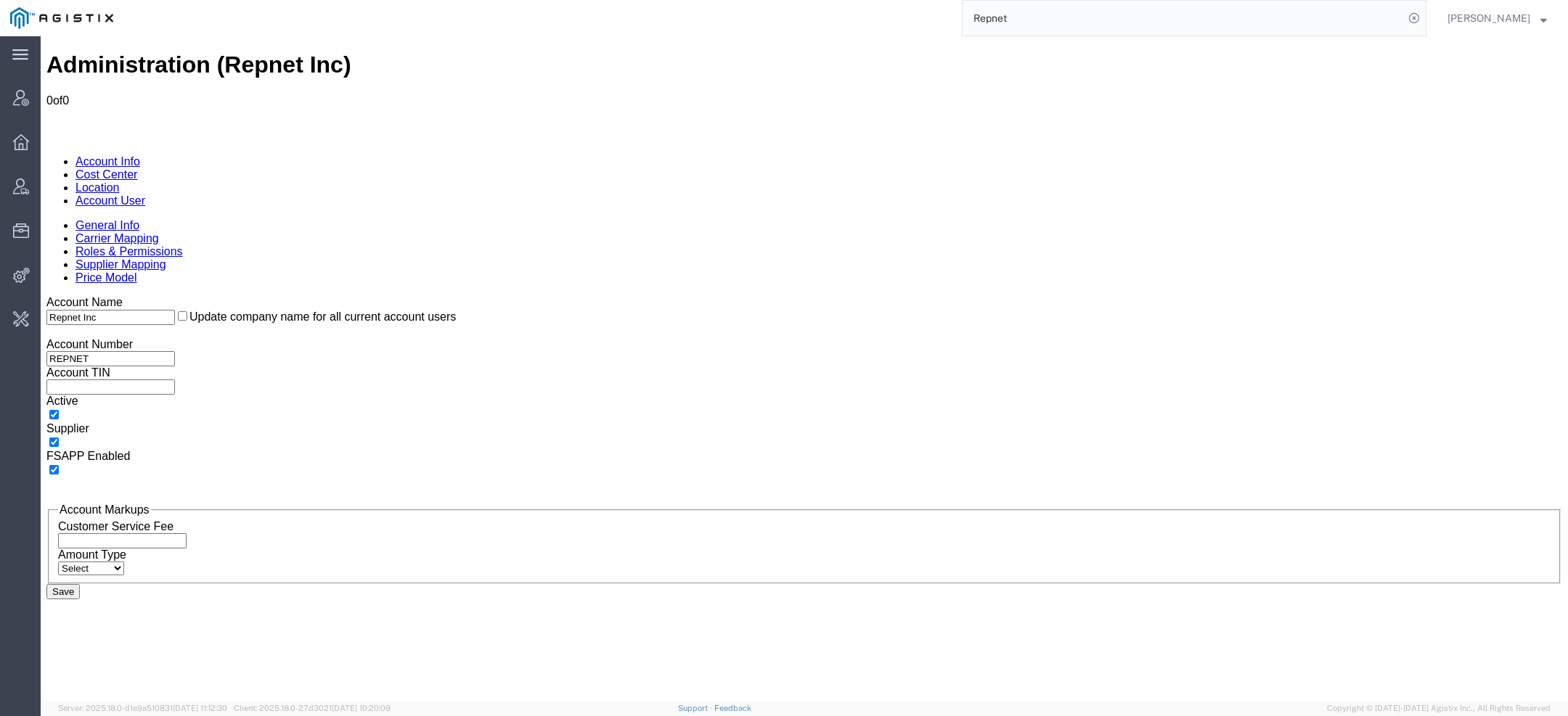
click at [166, 258] on link "Supplier Mapping" at bounding box center [121, 264] width 91 height 12
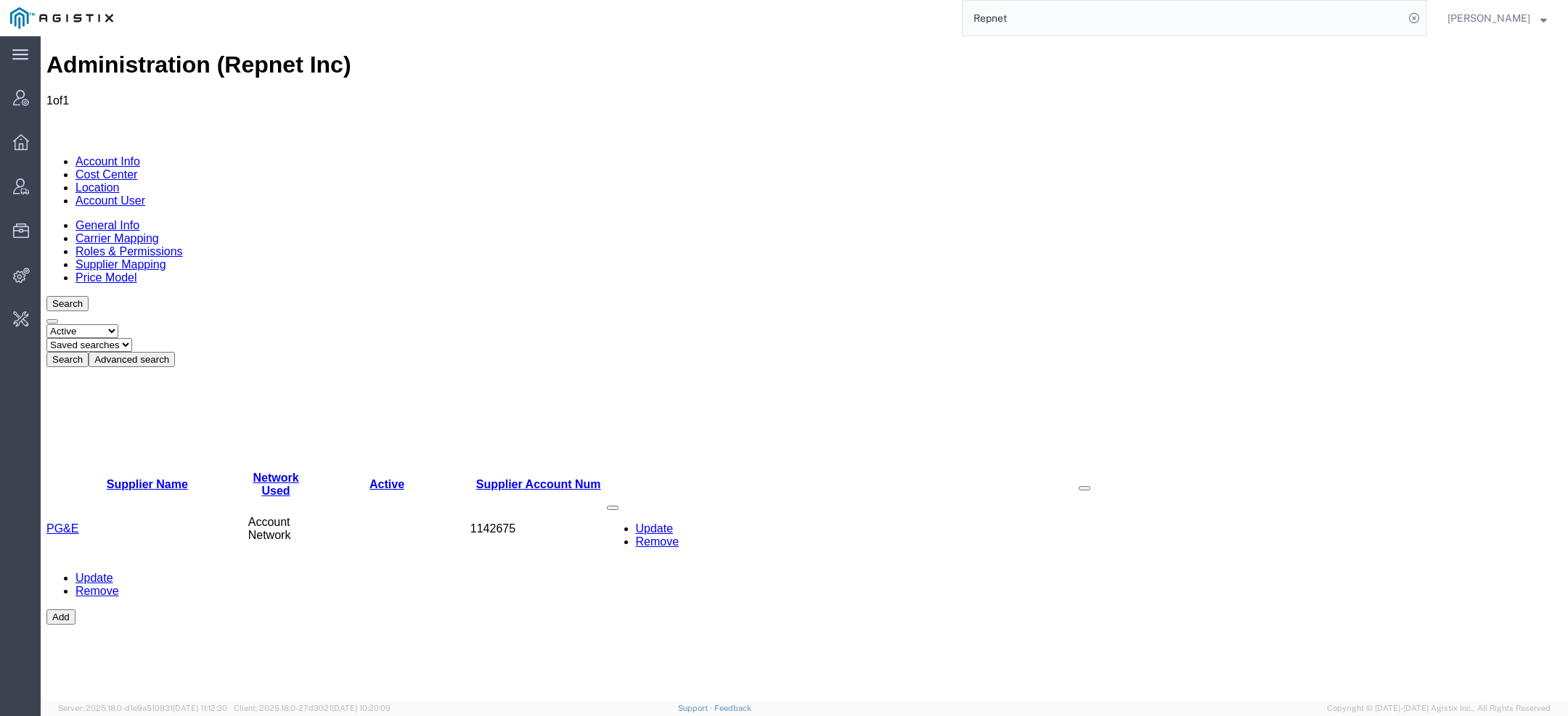
click at [145, 195] on link "Account User" at bounding box center [111, 201] width 70 height 12
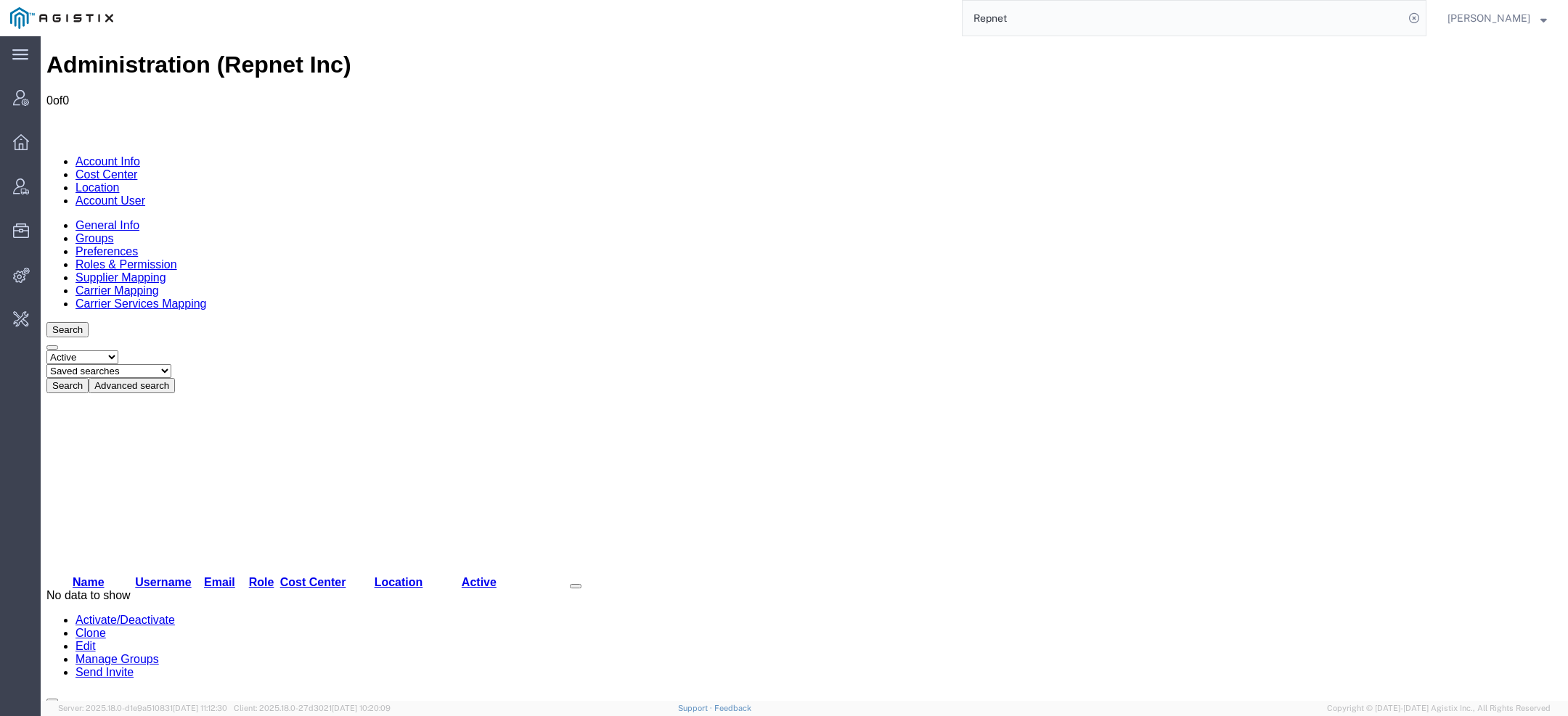
click at [137, 169] on link "Cost Center" at bounding box center [107, 175] width 62 height 12
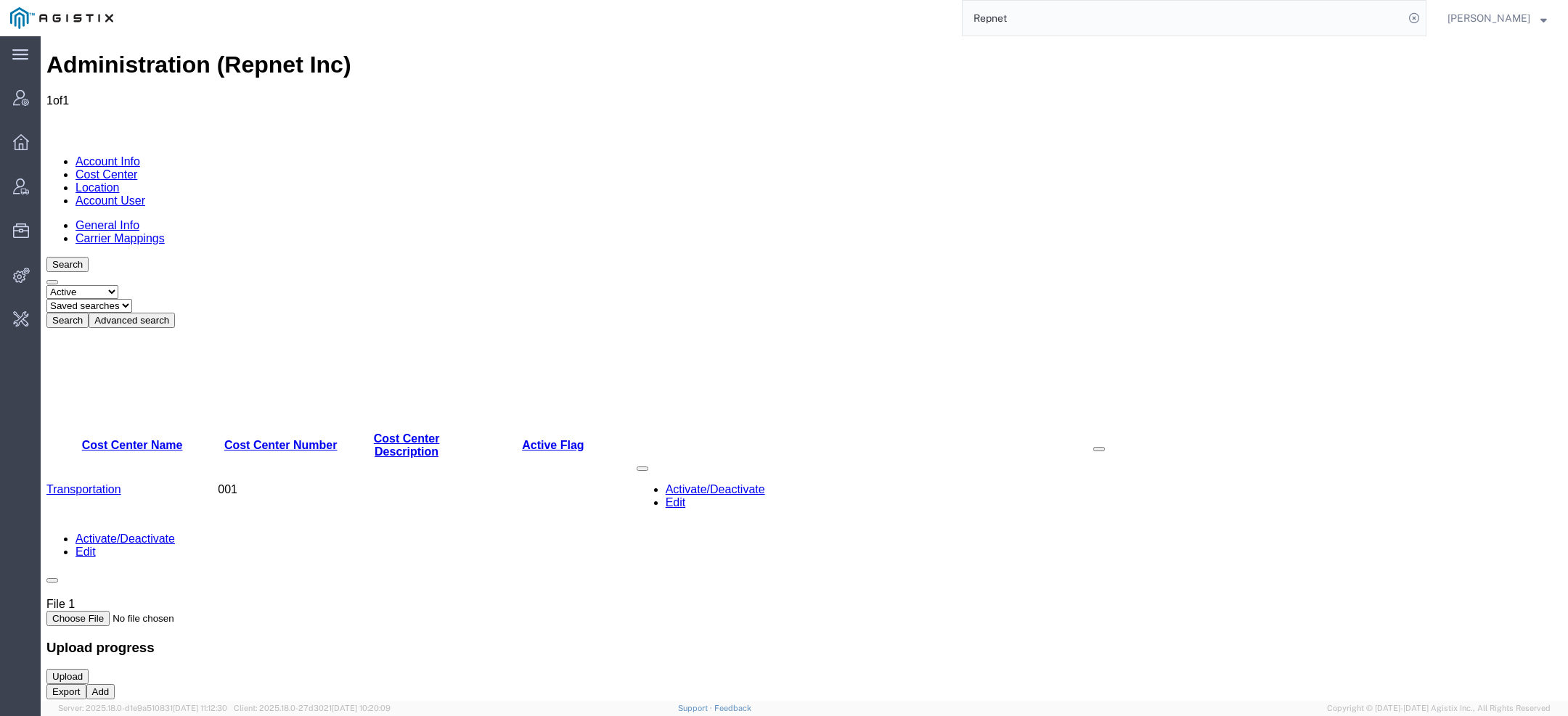
click at [120, 182] on link "Location" at bounding box center [97, 188] width 44 height 12
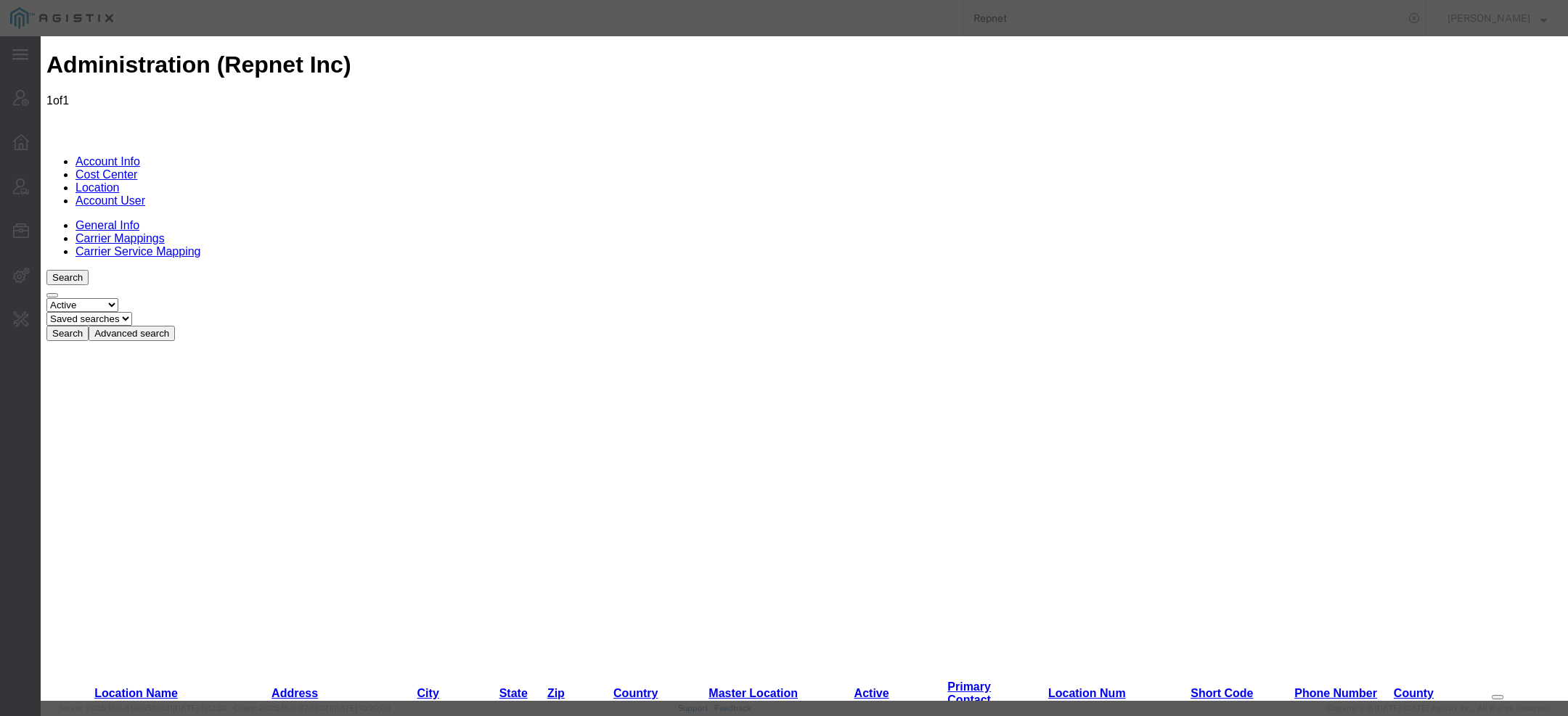
paste input "[STREET_ADDRESS]"
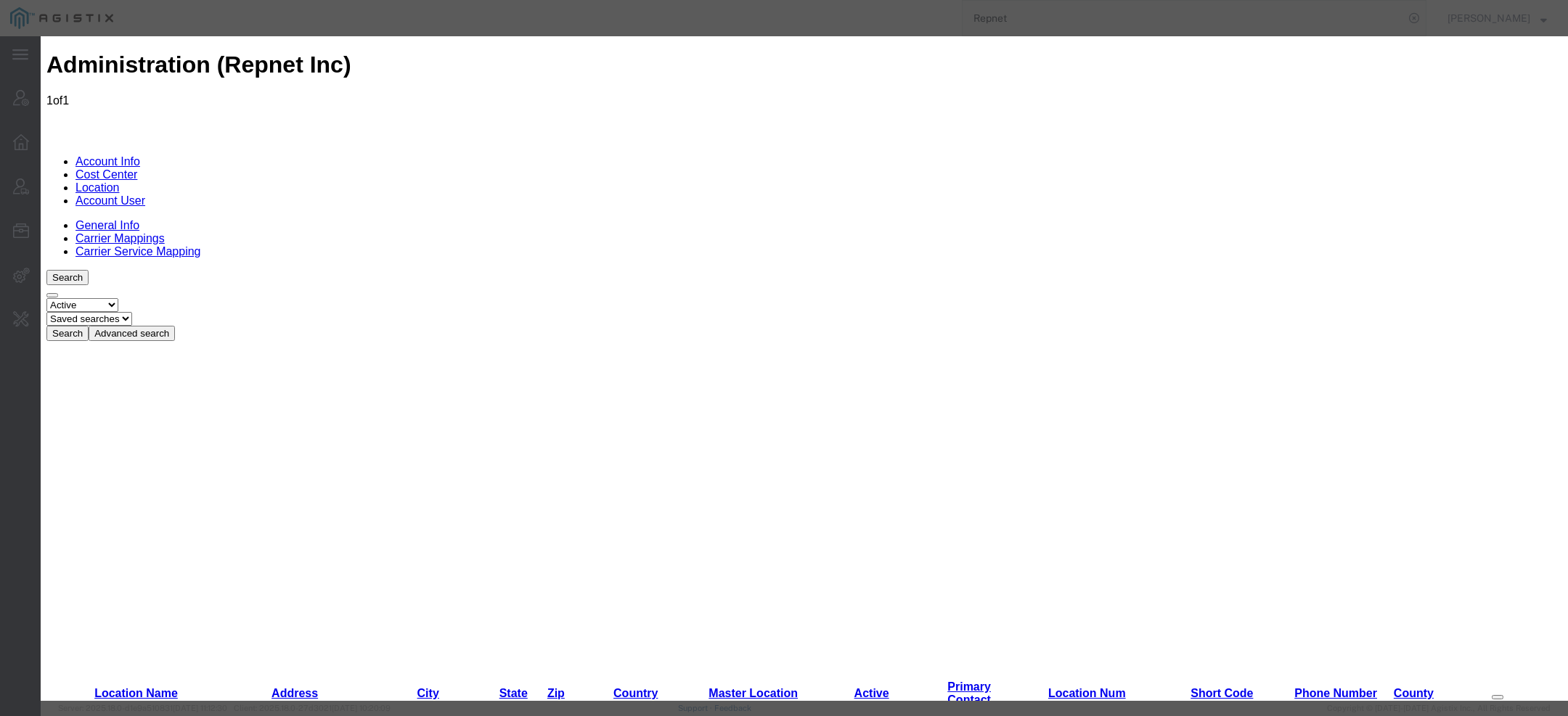
scroll to position [0, 34]
type input "[STREET_ADDRESS]"
paste input "56093"
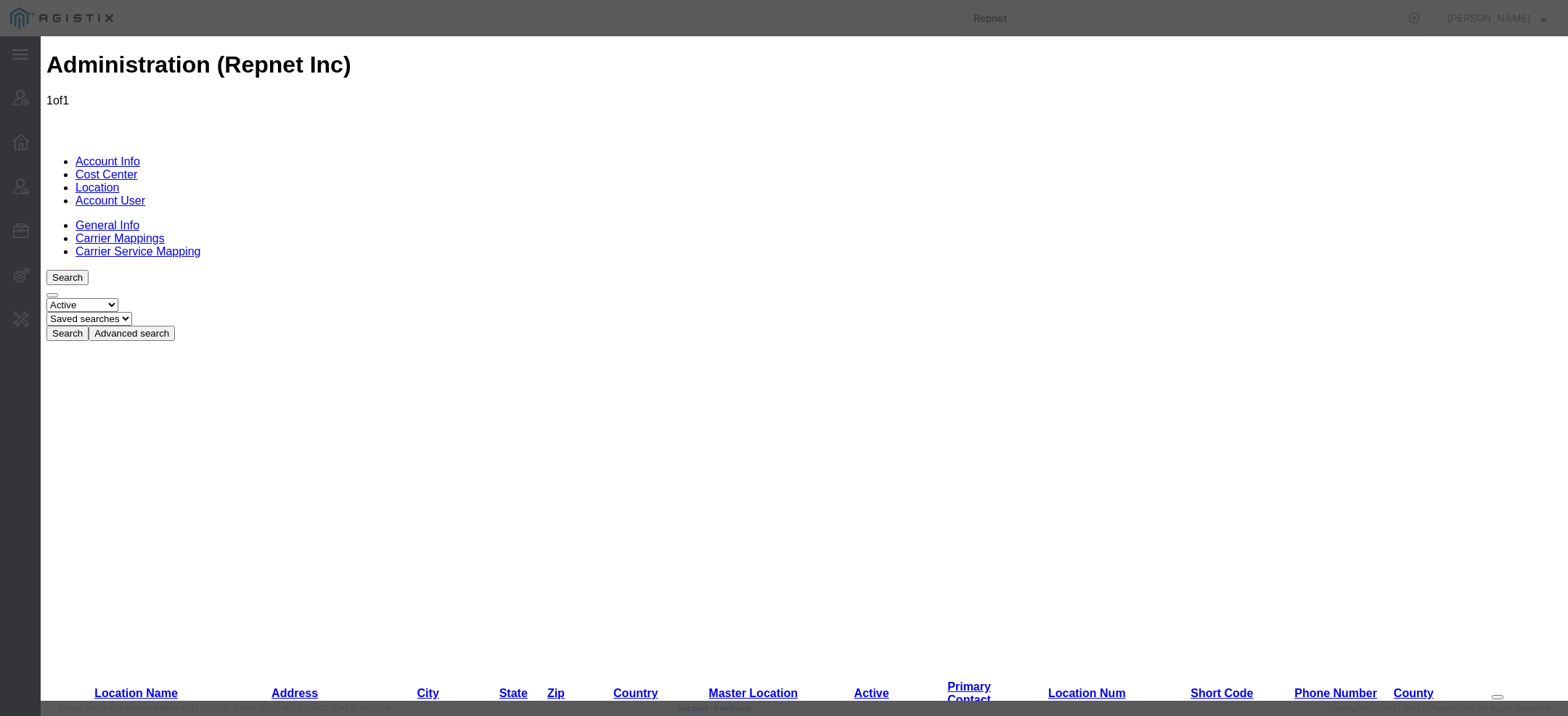
scroll to position [0, 34]
type input "56093"
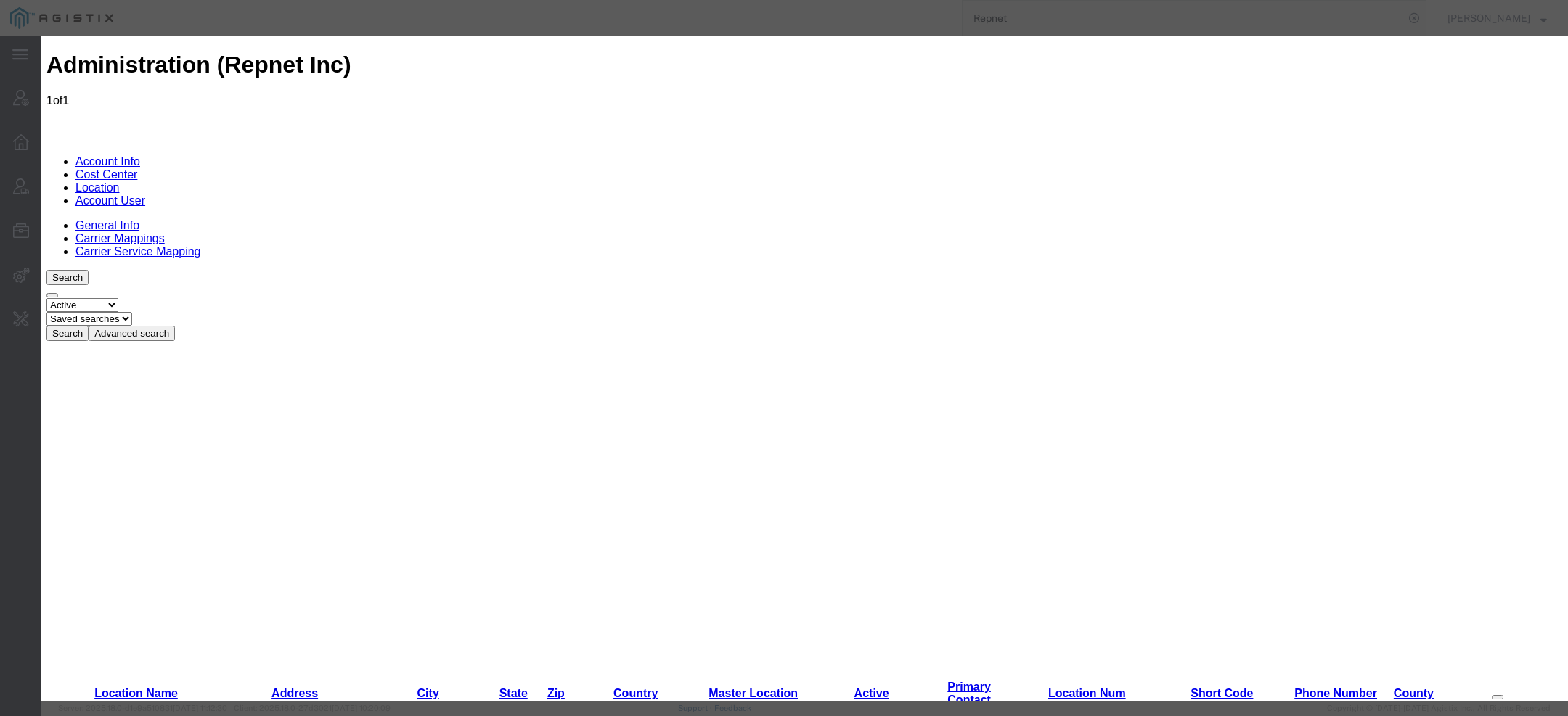
type input "[STREET_ADDRESS]"
paste input "Waseca"
type input "Waseca"
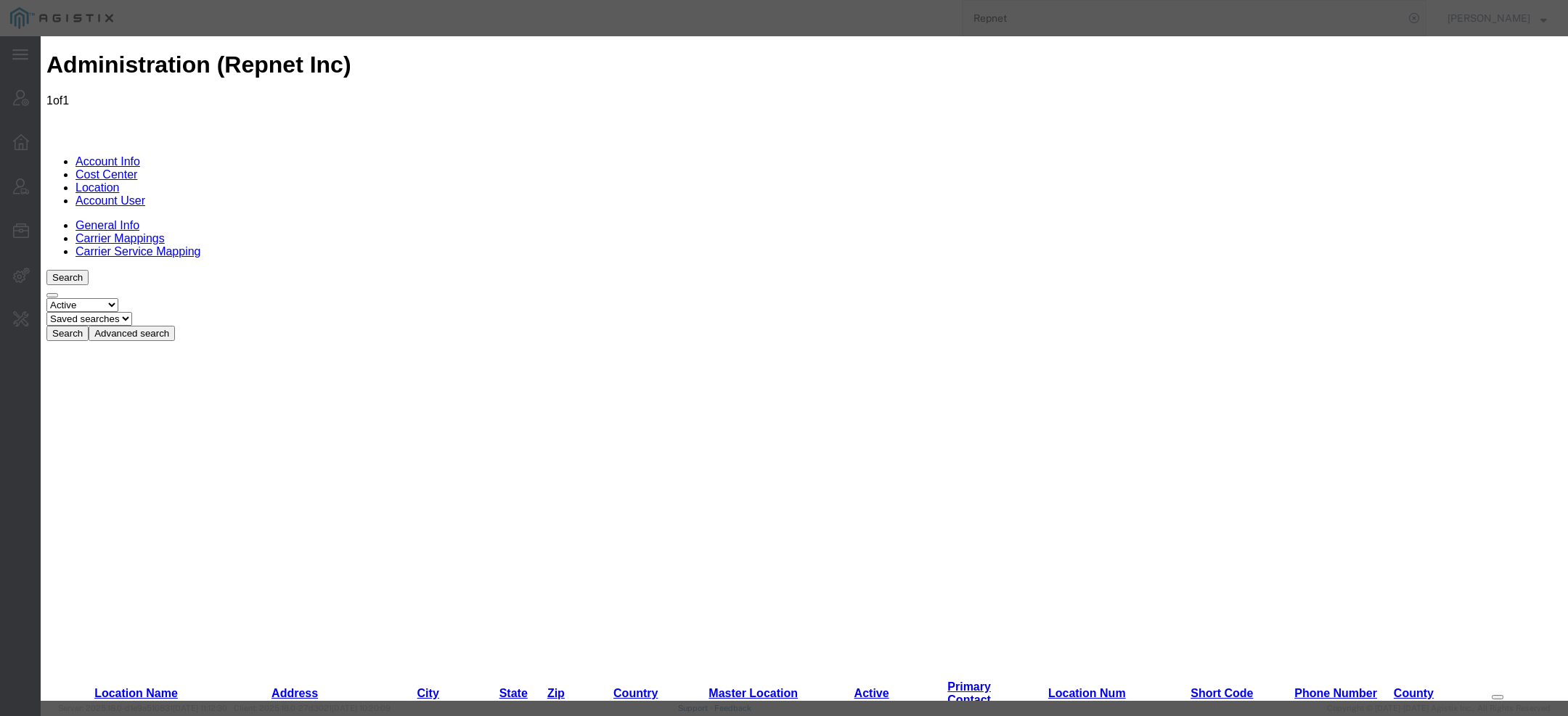
select select "MN"
drag, startPoint x: 1035, startPoint y: 159, endPoint x: 1177, endPoint y: 158, distance: 142.0
type input "[STREET_ADDRESS]"
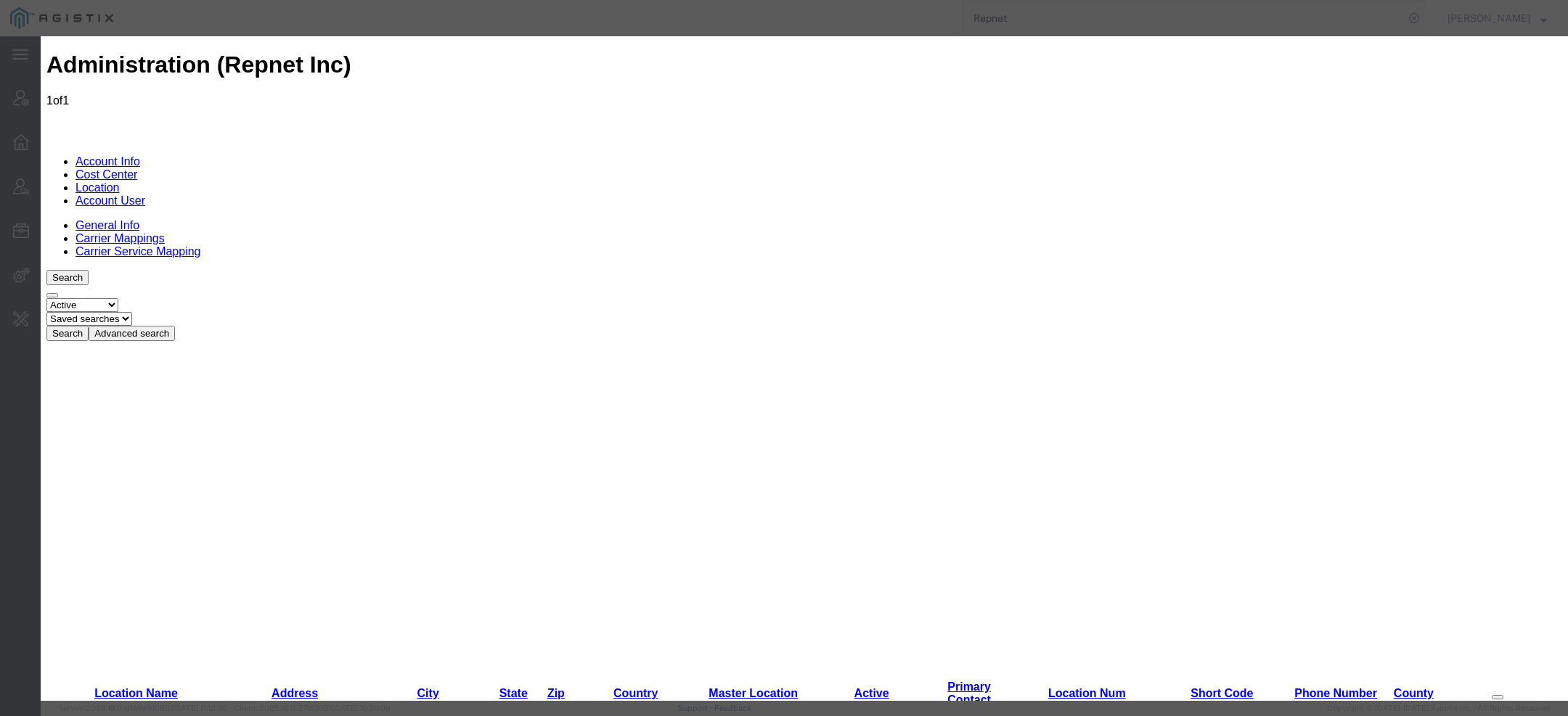
paste input "[STREET_ADDRESS]"
type input "[STREET_ADDRESS]"
drag, startPoint x: 1005, startPoint y: 215, endPoint x: 784, endPoint y: 195, distance: 221.9
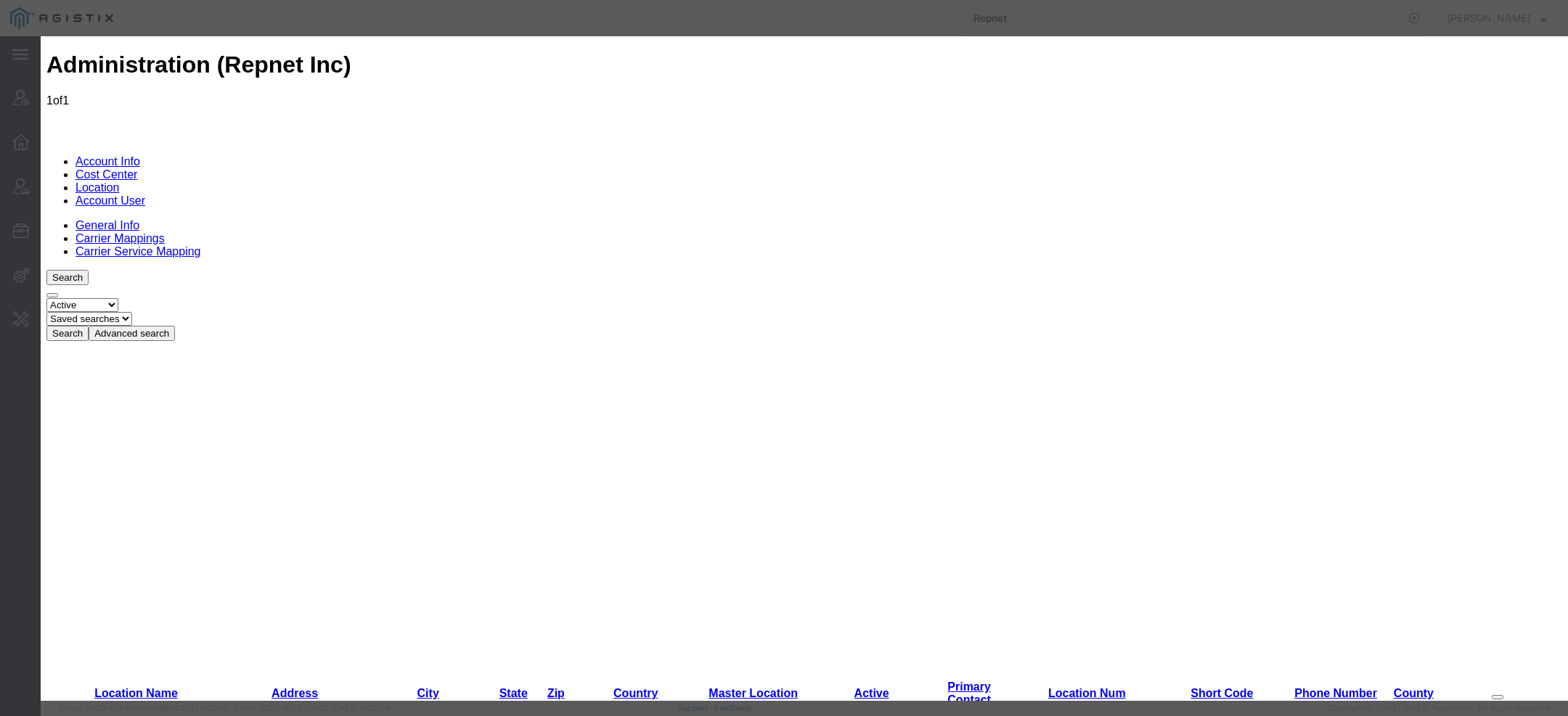
paste input "Waseca"
type input "Waseca"
select select "COSTCENTER"
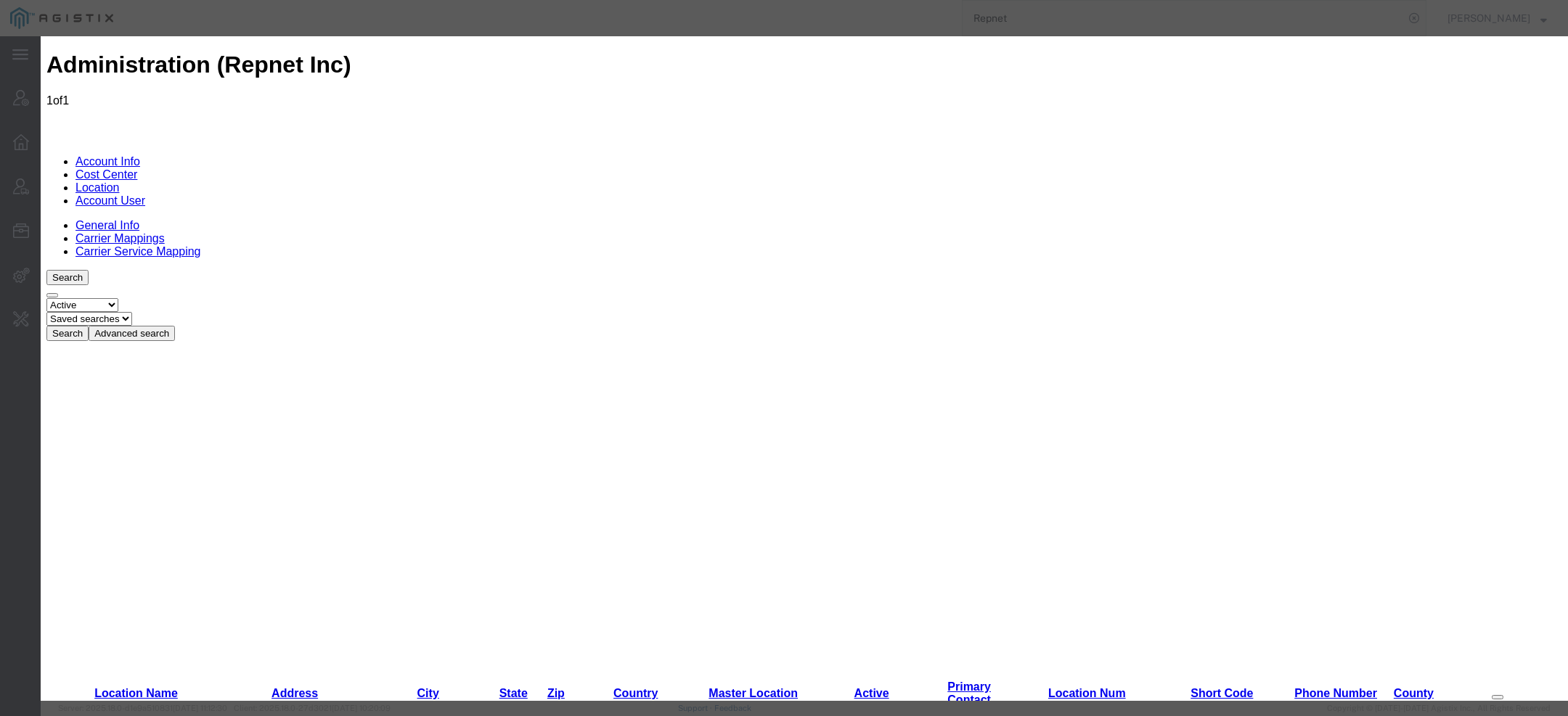
select select "2141017"
drag, startPoint x: 840, startPoint y: 70, endPoint x: 965, endPoint y: 365, distance: 320.4
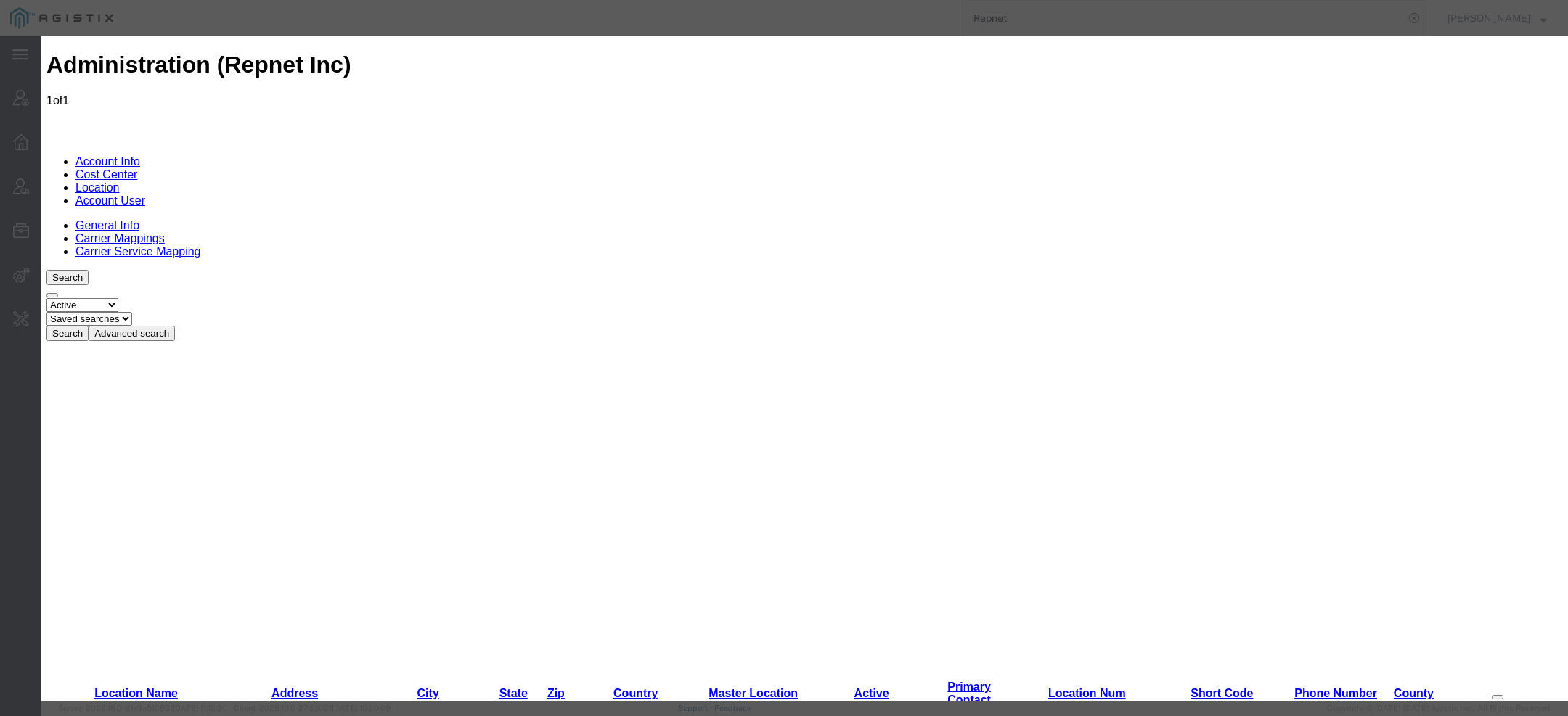
drag, startPoint x: 937, startPoint y: 366, endPoint x: 834, endPoint y: 30, distance: 351.4
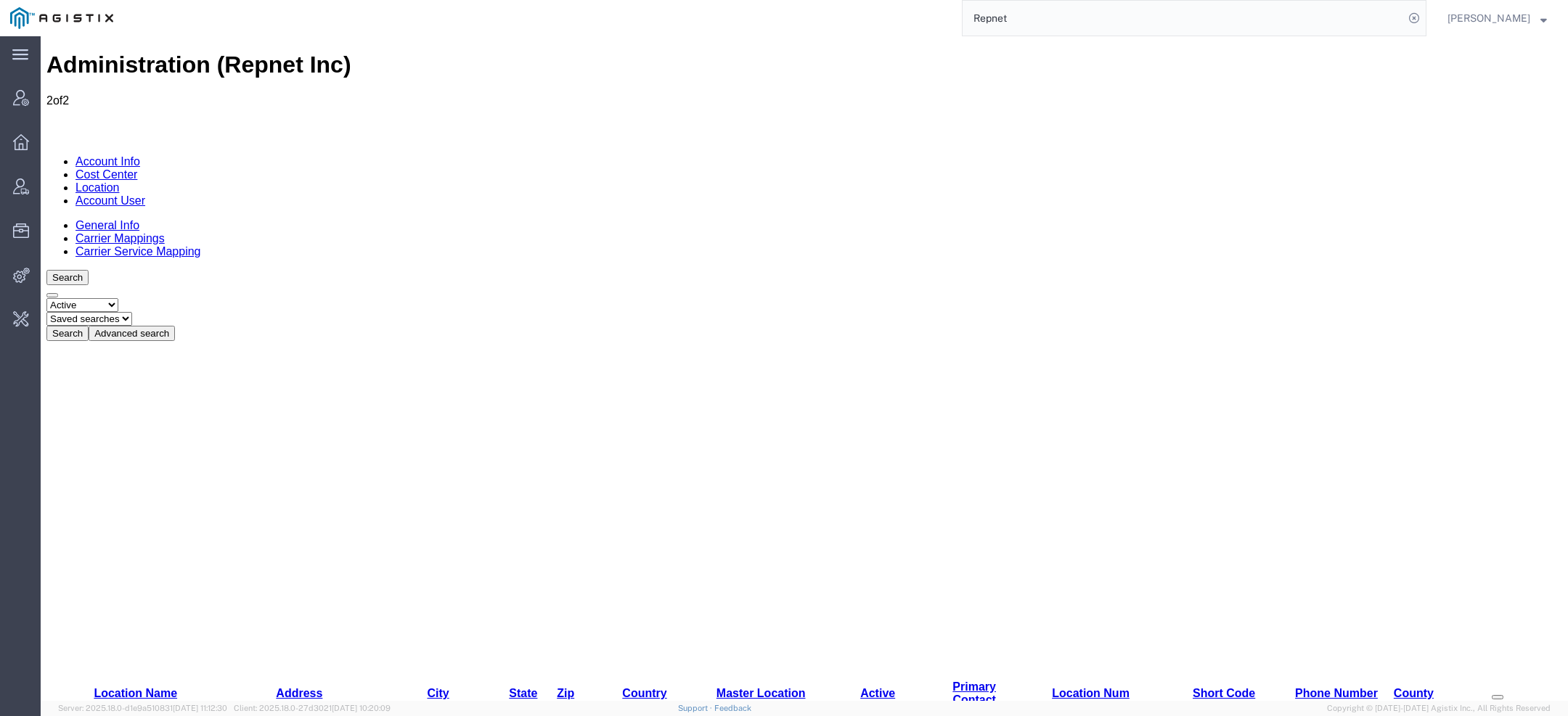
click at [145, 195] on link "Account User" at bounding box center [111, 201] width 70 height 12
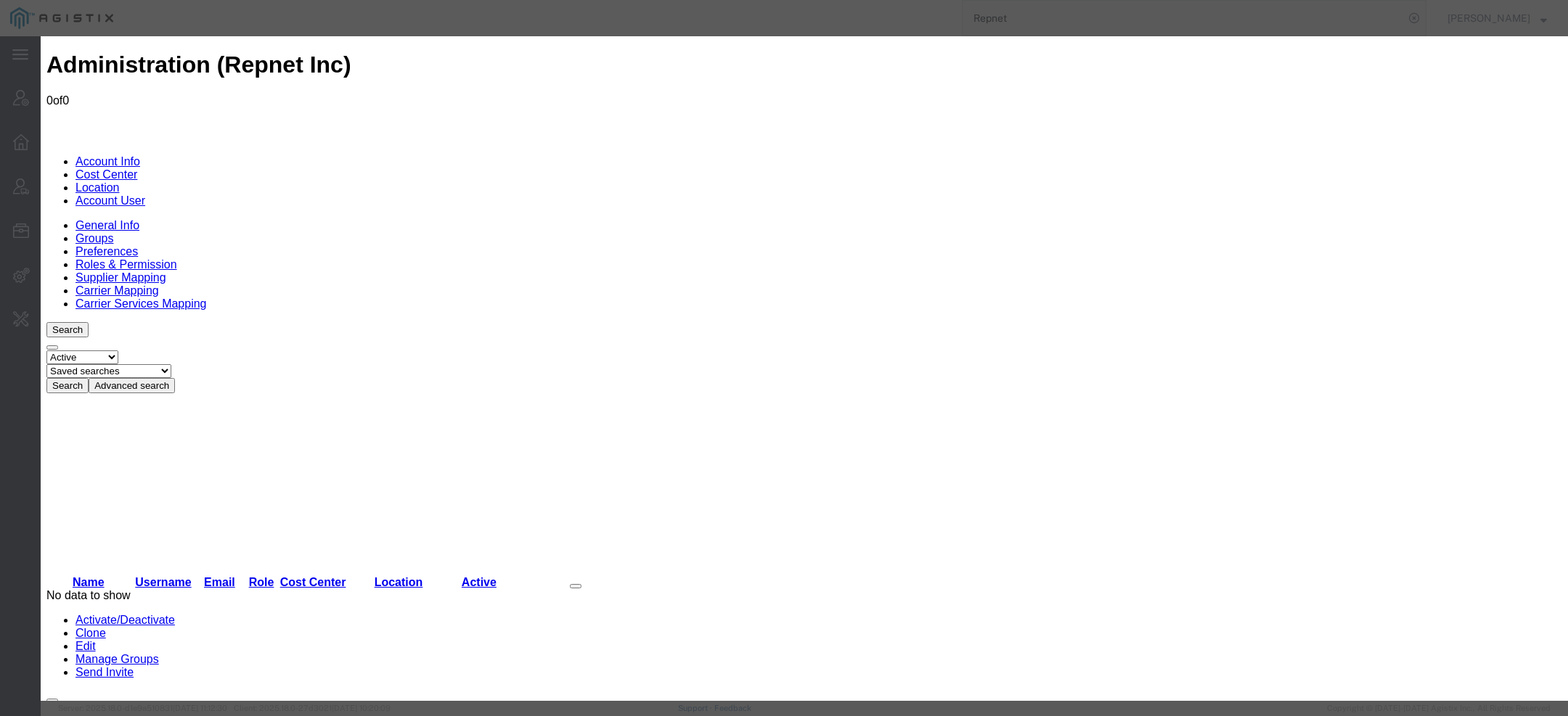
paste input "[EMAIL_ADDRESS][DOMAIN_NAME]"
type input "[EMAIL_ADDRESS][DOMAIN_NAME]"
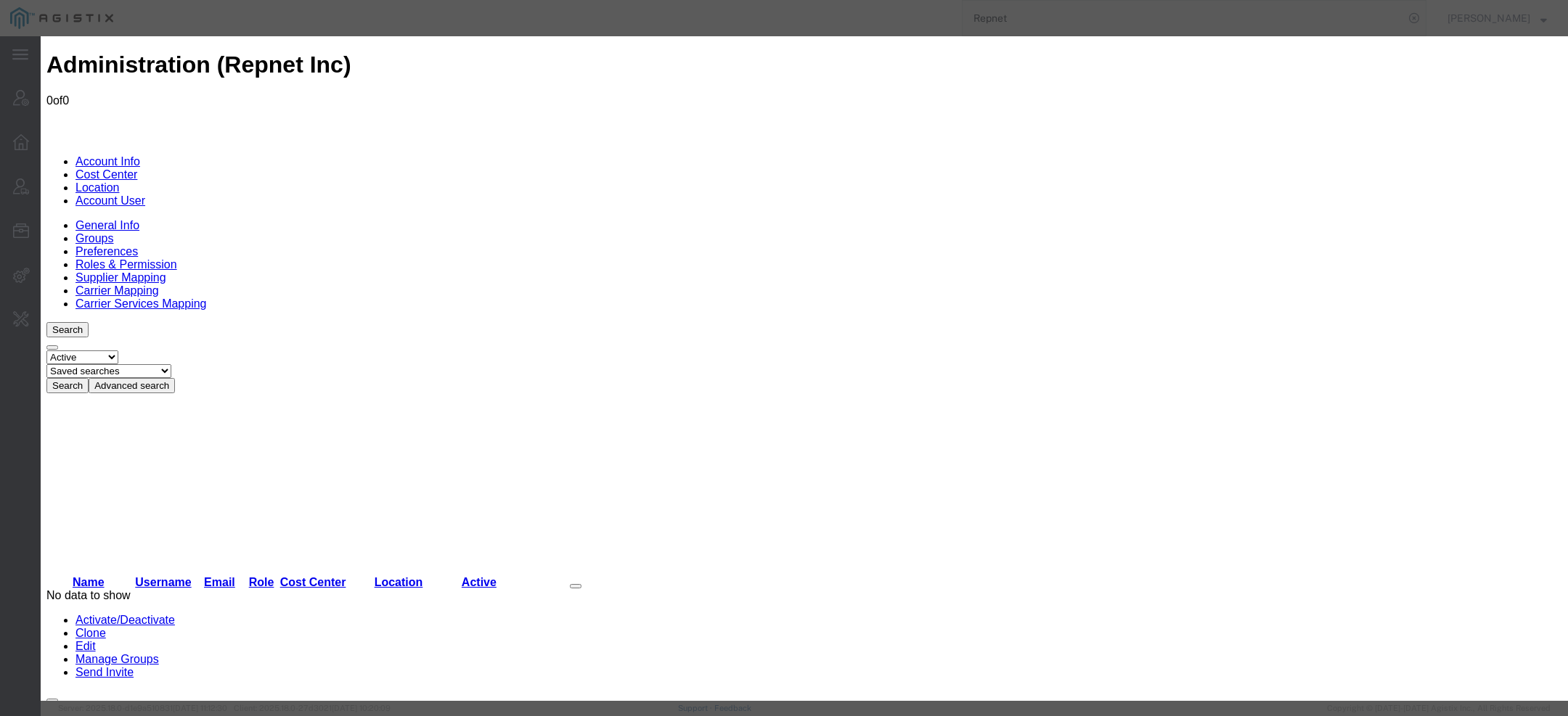
paste input "[PERSON_NAME]"
type input "[PERSON_NAME]"
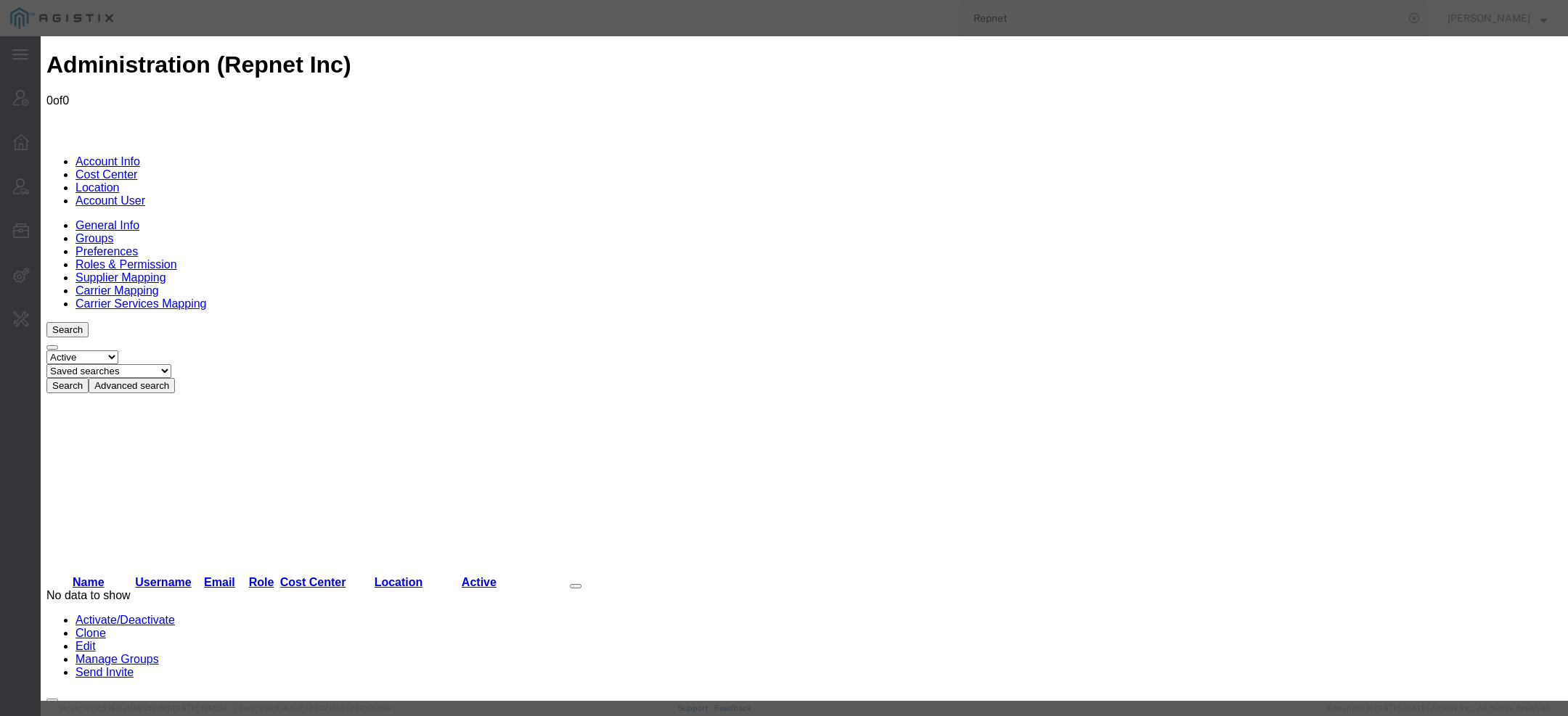
paste input "[PERSON_NAME]"
type input "[PERSON_NAME]"
paste input "5078337778"
type input "[PHONE_NUMBER]"
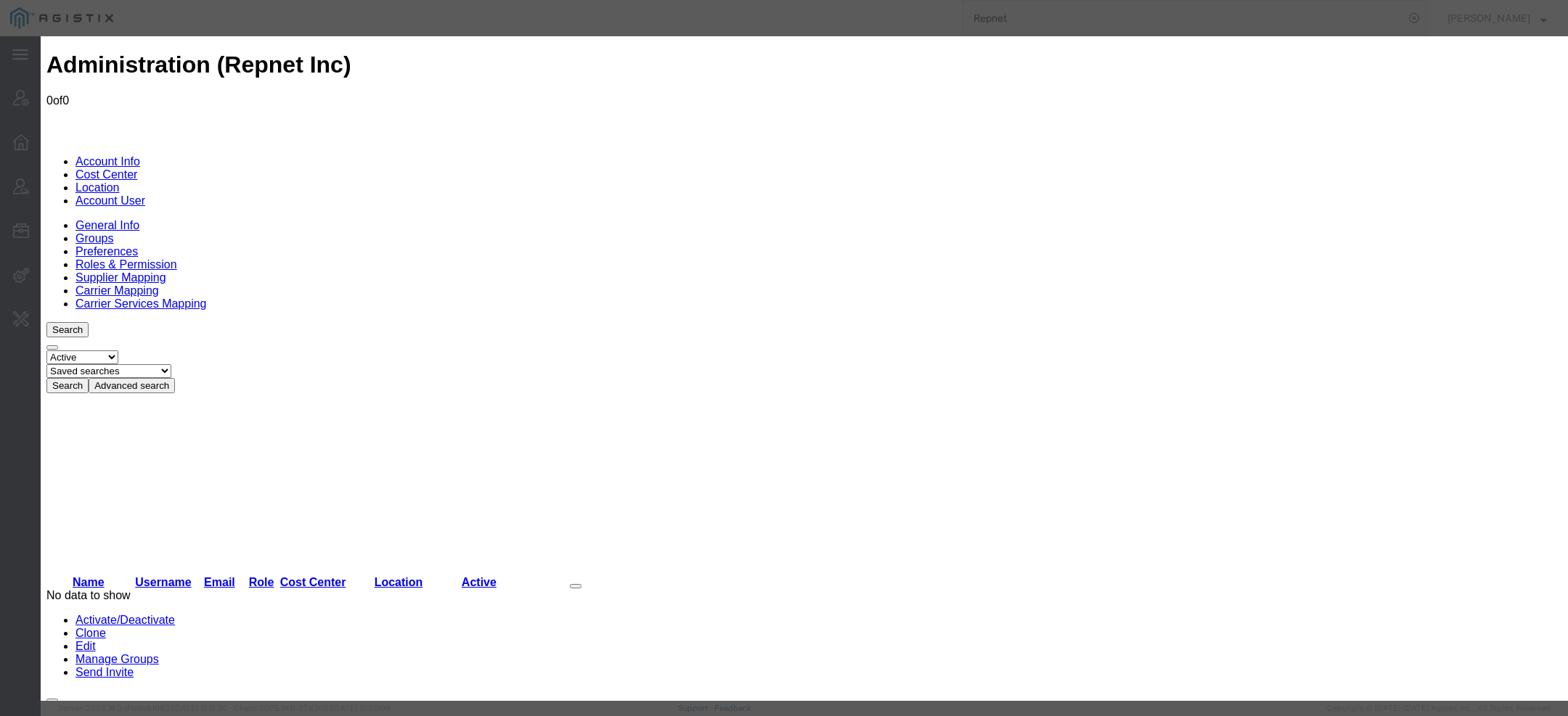
select select "COSTCENTER"
select select "2141017"
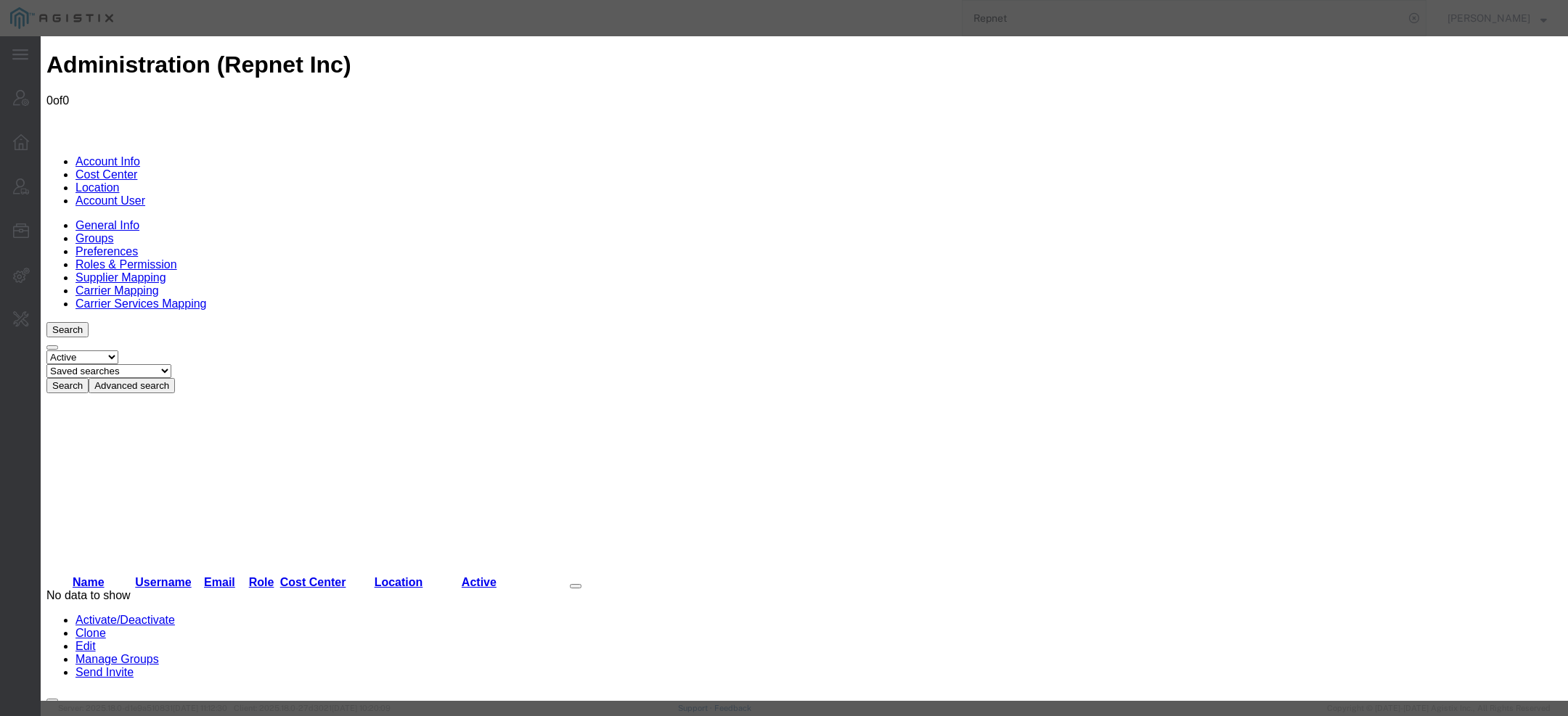
select select "{"locationId":"73351","street1":"[STREET_ADDRESS]","street2":"[GEOGRAPHIC_DATA]…"
type input "[STREET_ADDRESS]"
type input "Waseca"
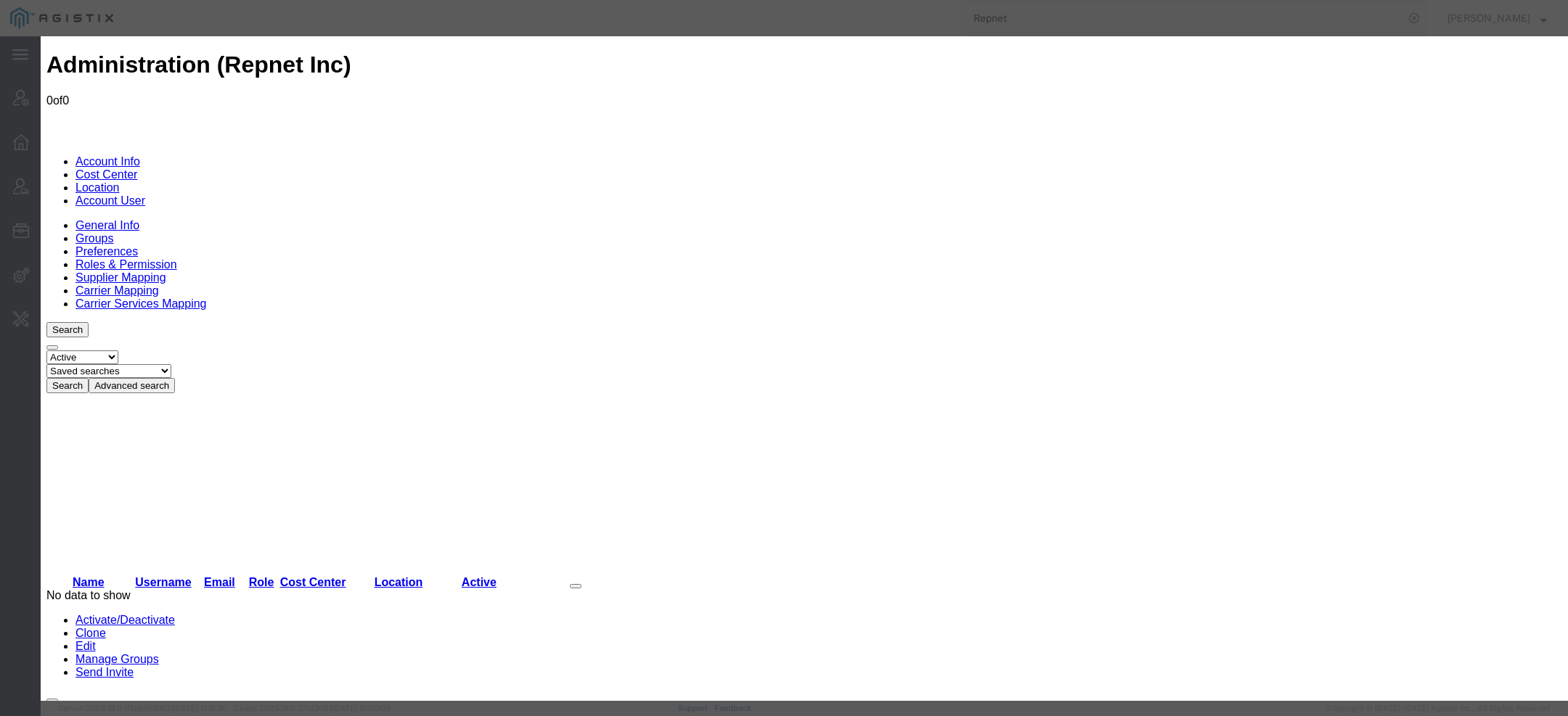
select select "MN"
type input "56093"
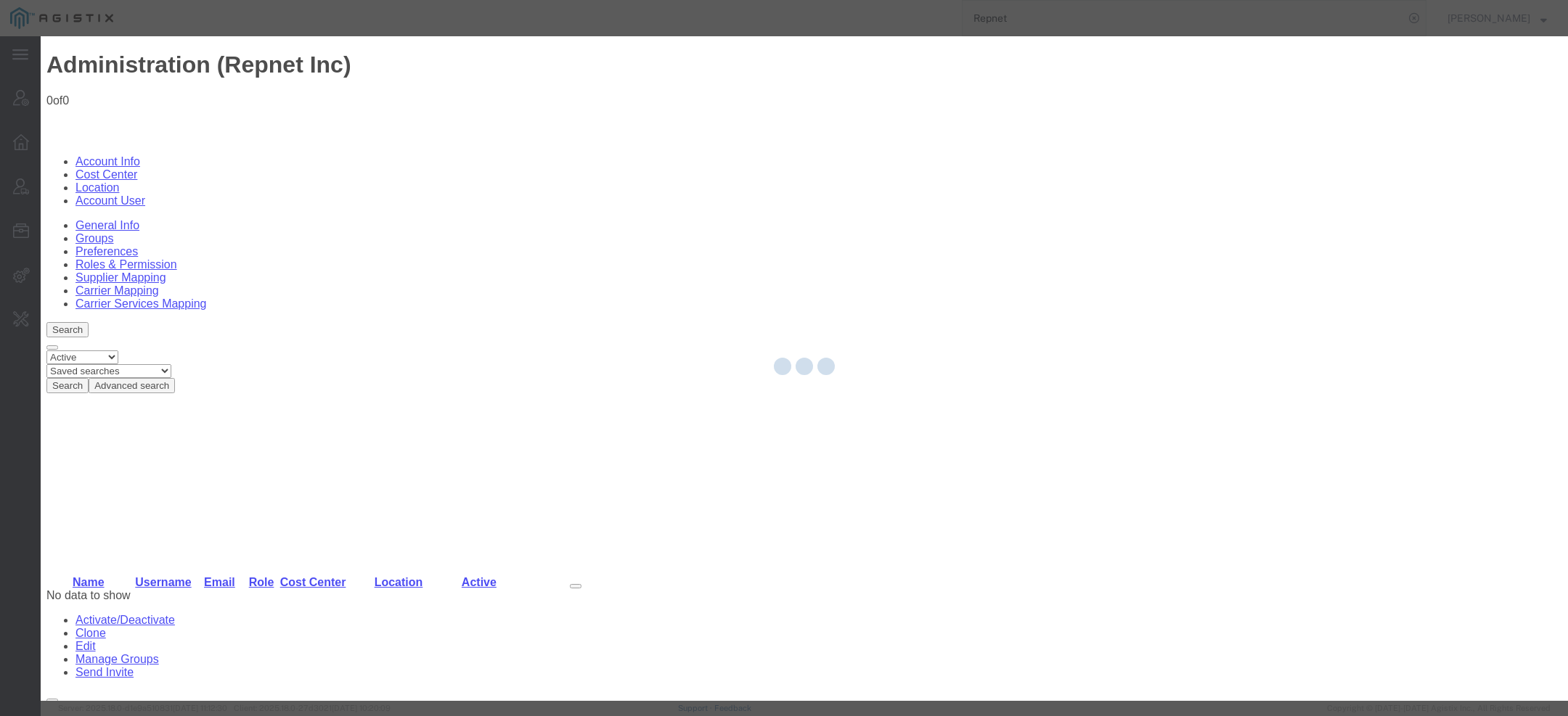
select select "COSTCENTER"
select select "2141017"
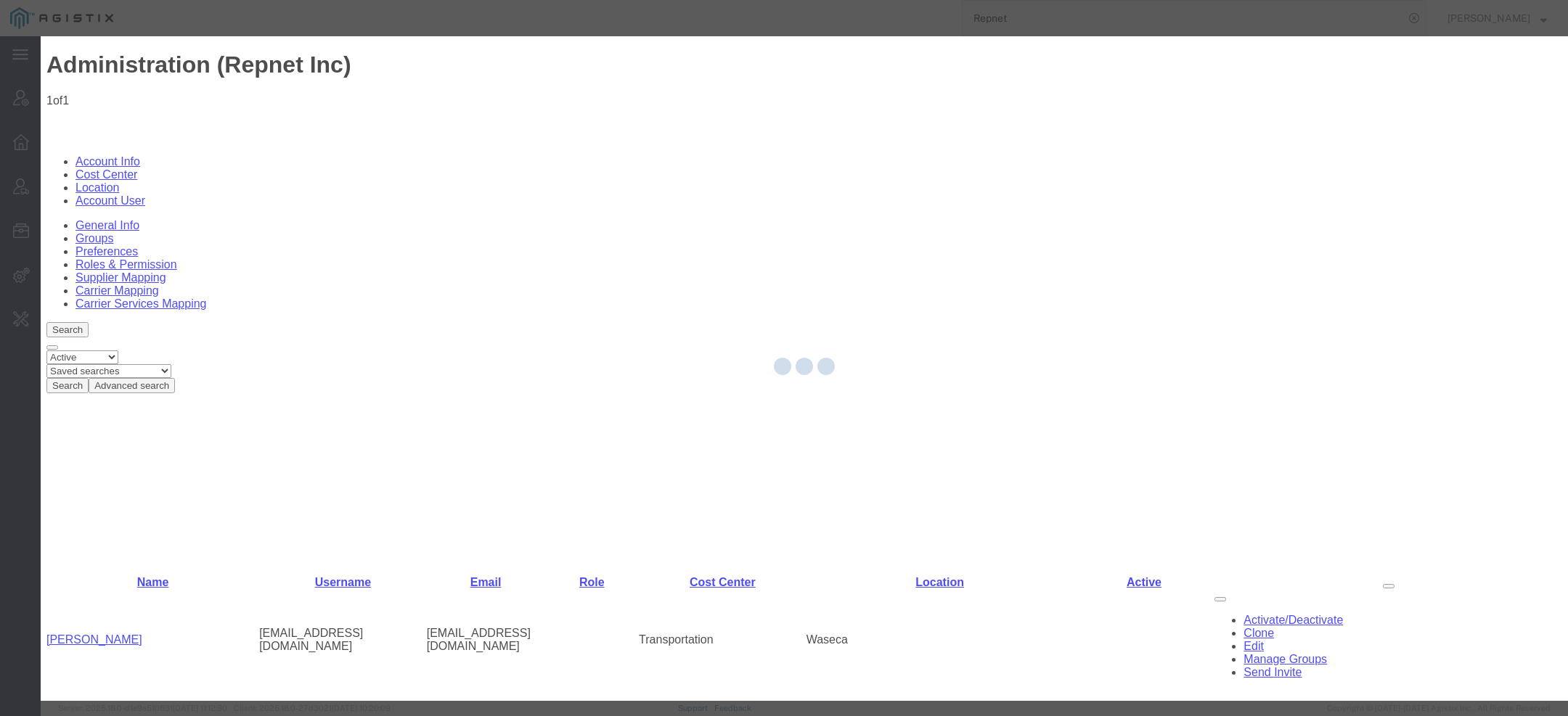
select select
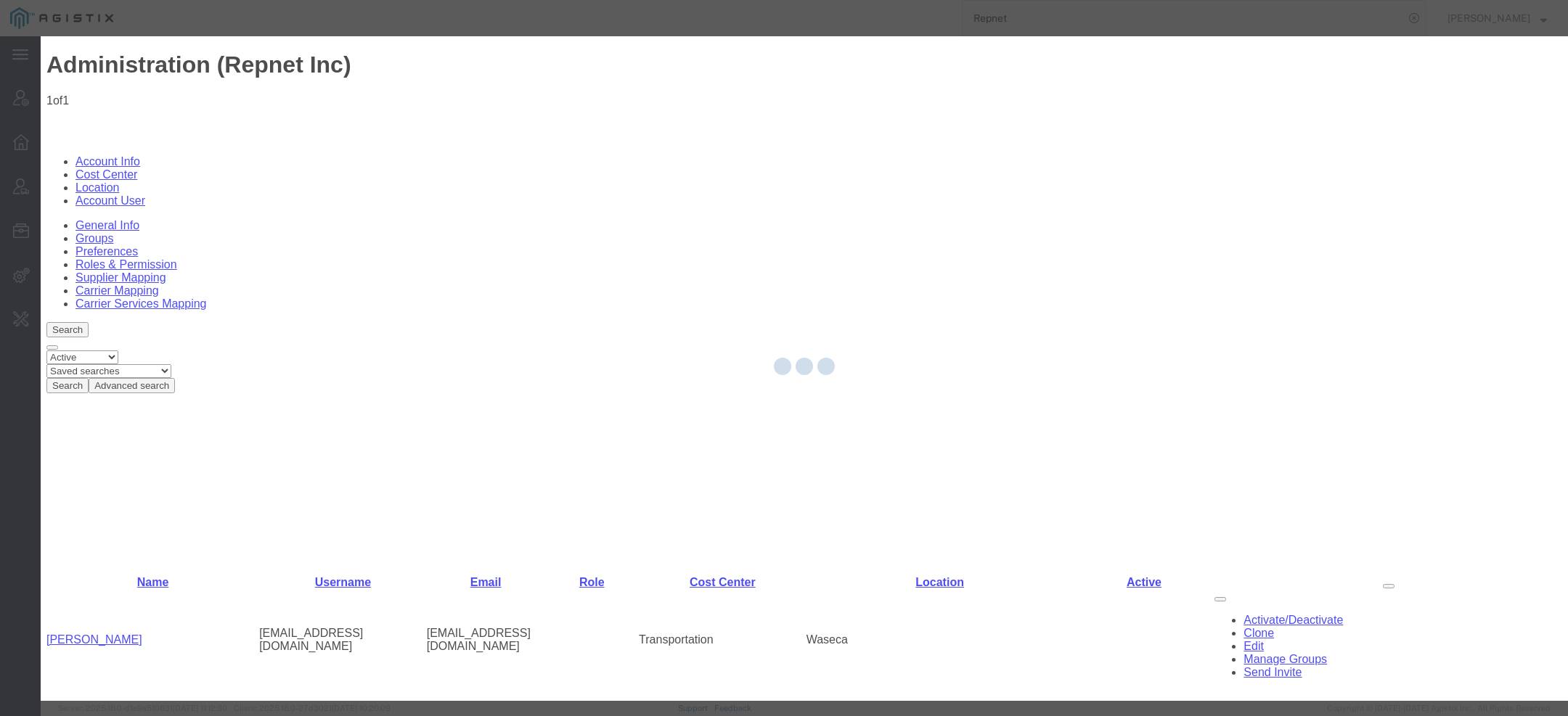
select select
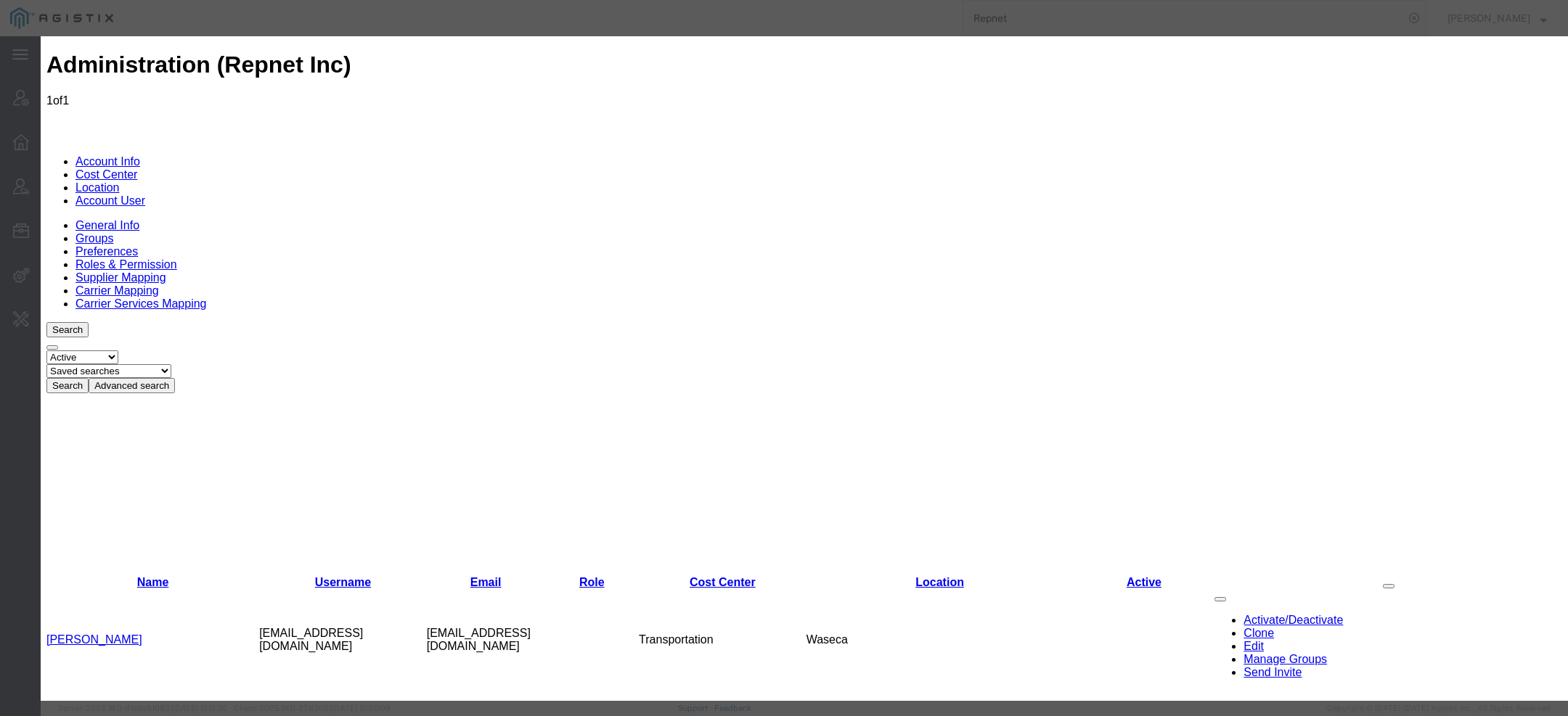
select select "5"
select select
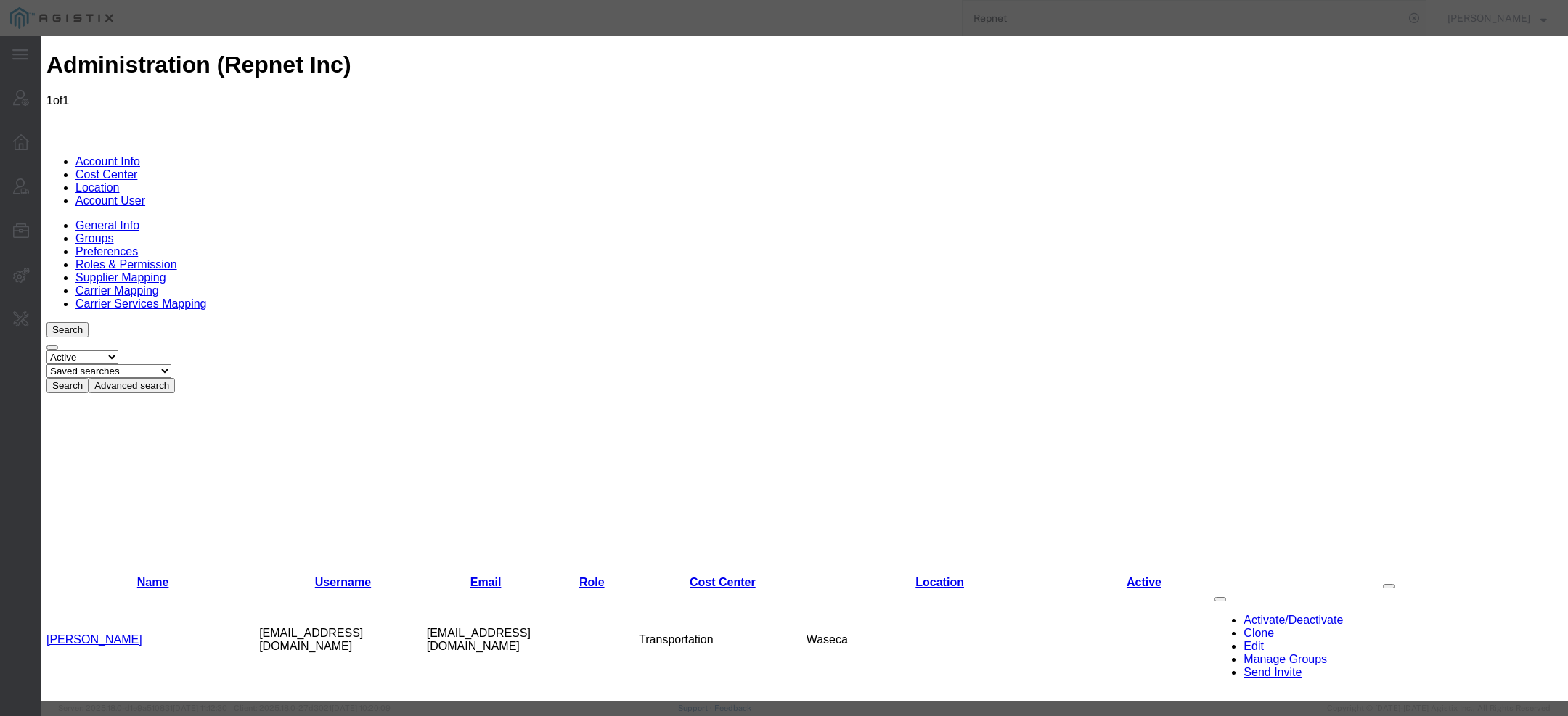
select select "3"
select select
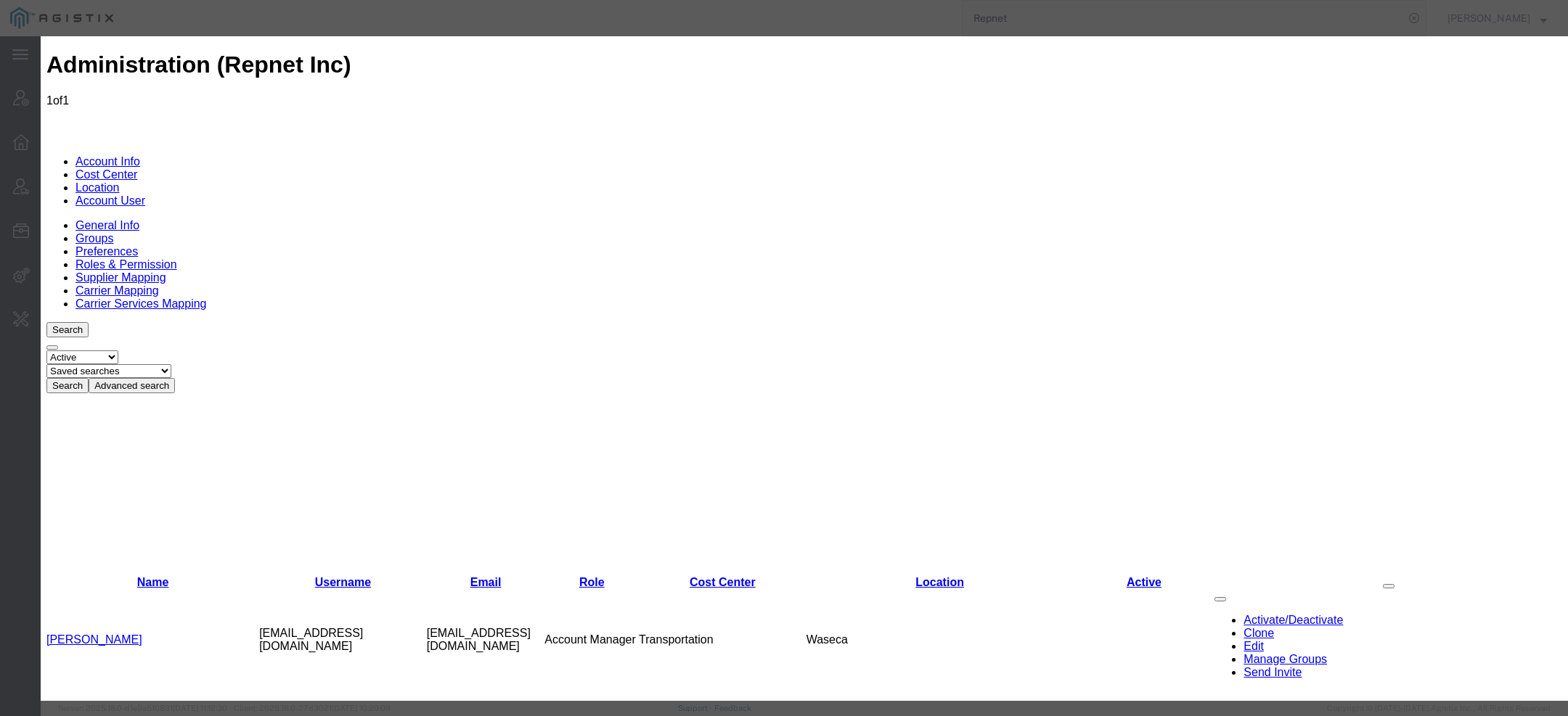
select select "userRoleId3PermissionId26"
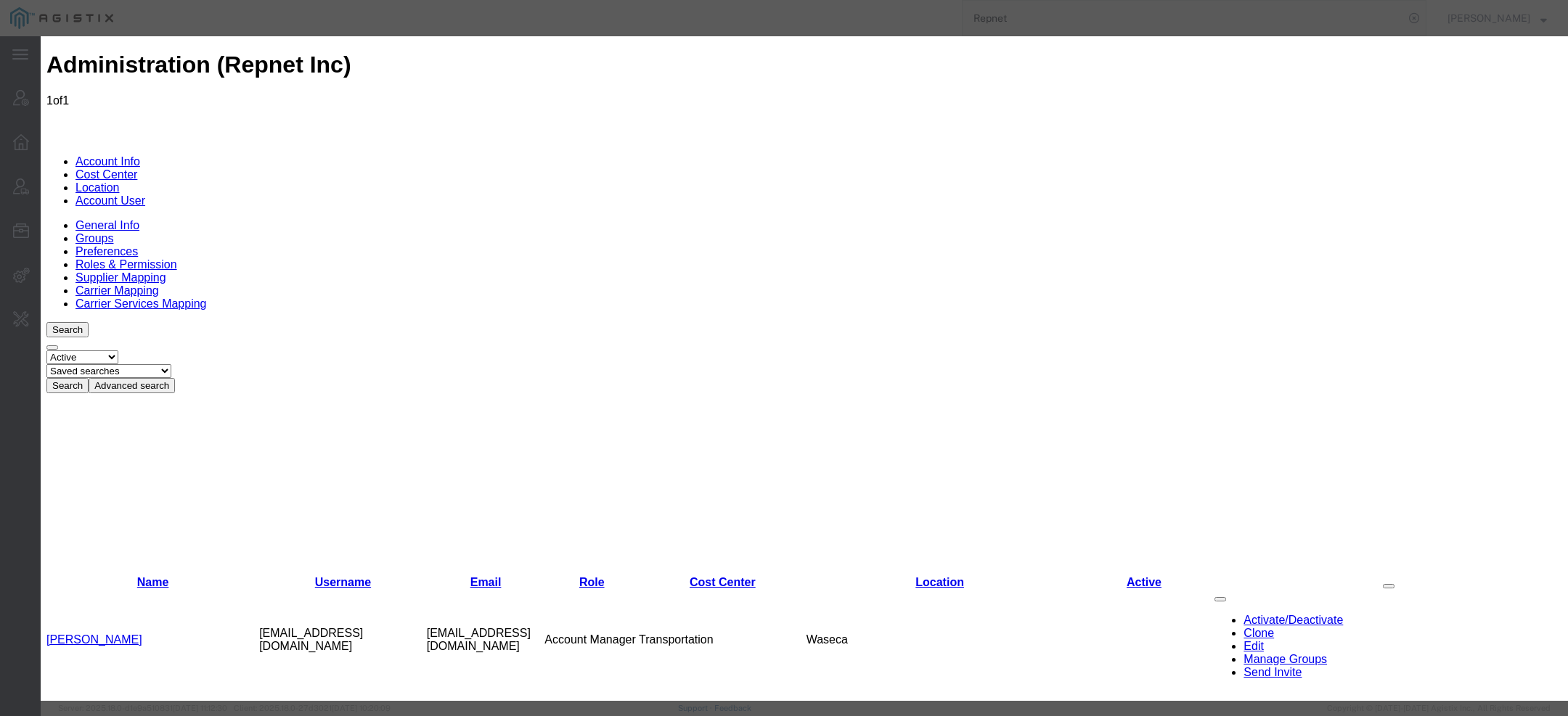
scroll to position [1386, 0]
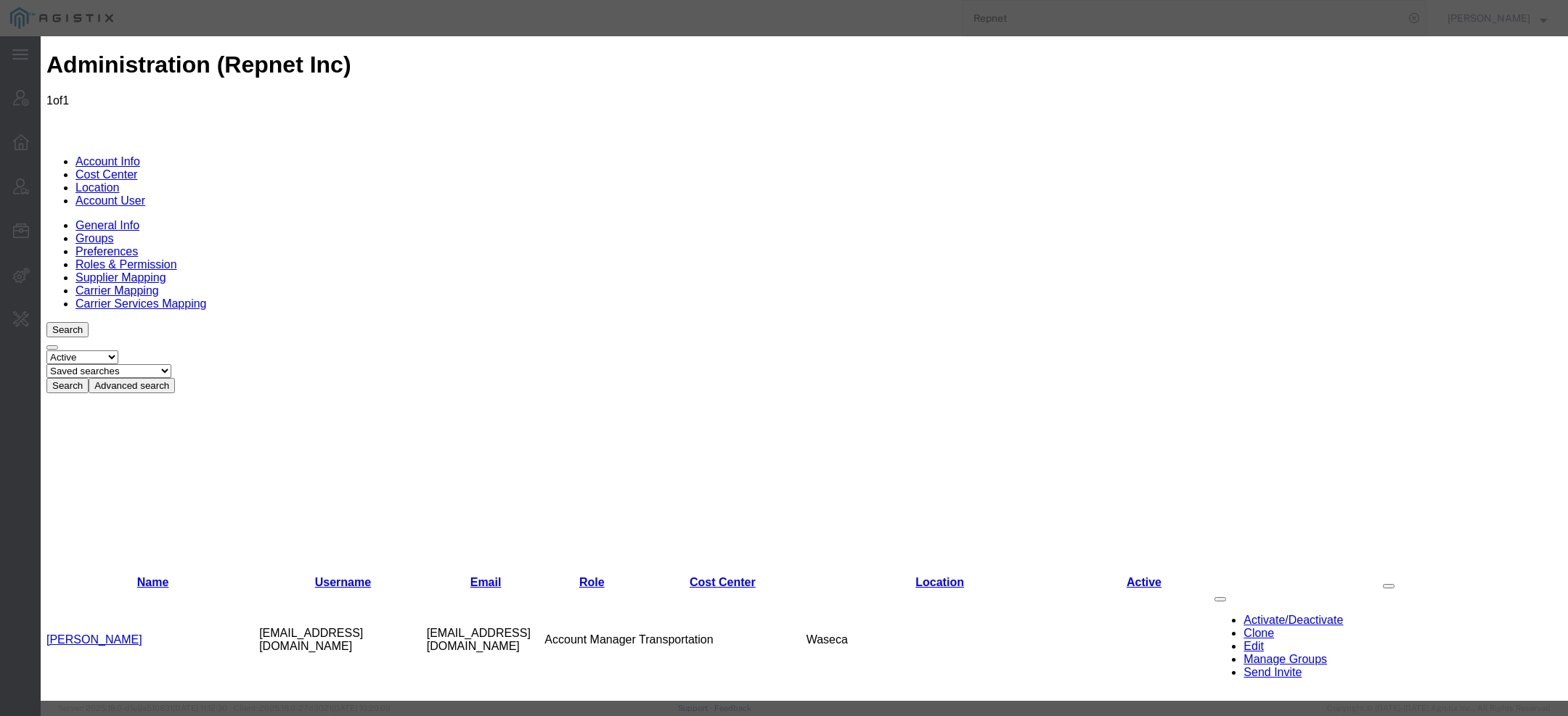
checkbox input "true"
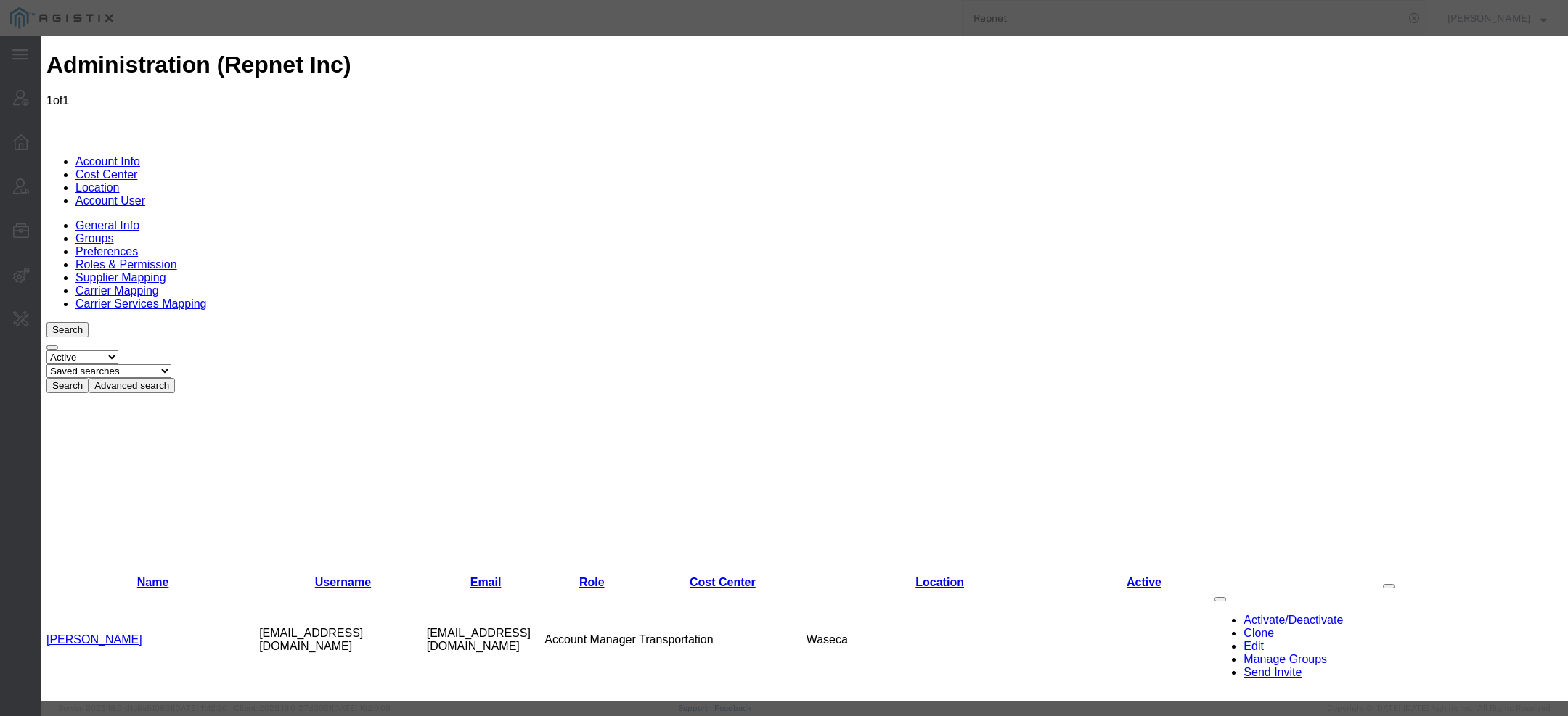
checkbox input "true"
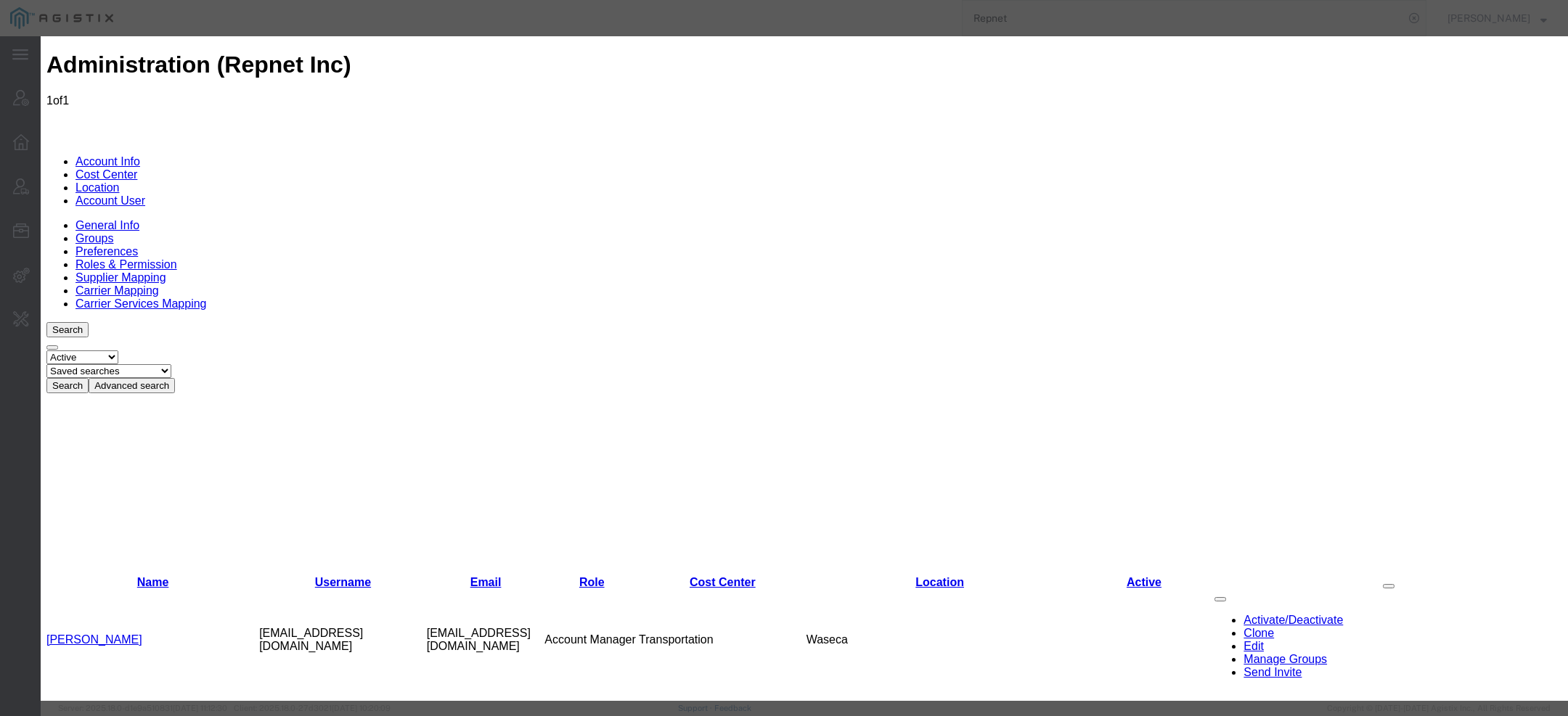
checkbox input "true"
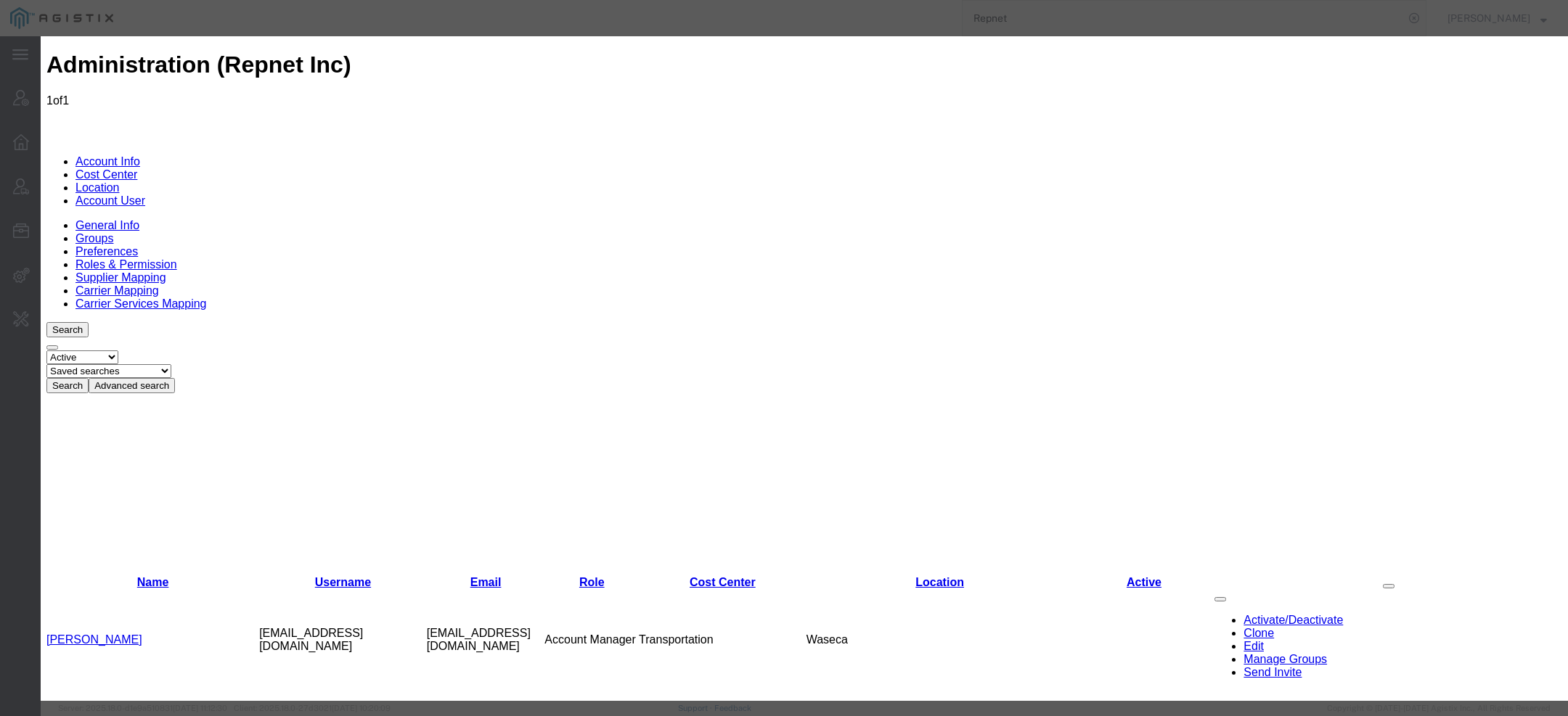
checkbox input "true"
drag, startPoint x: 1127, startPoint y: 622, endPoint x: 1198, endPoint y: 68, distance: 558.5
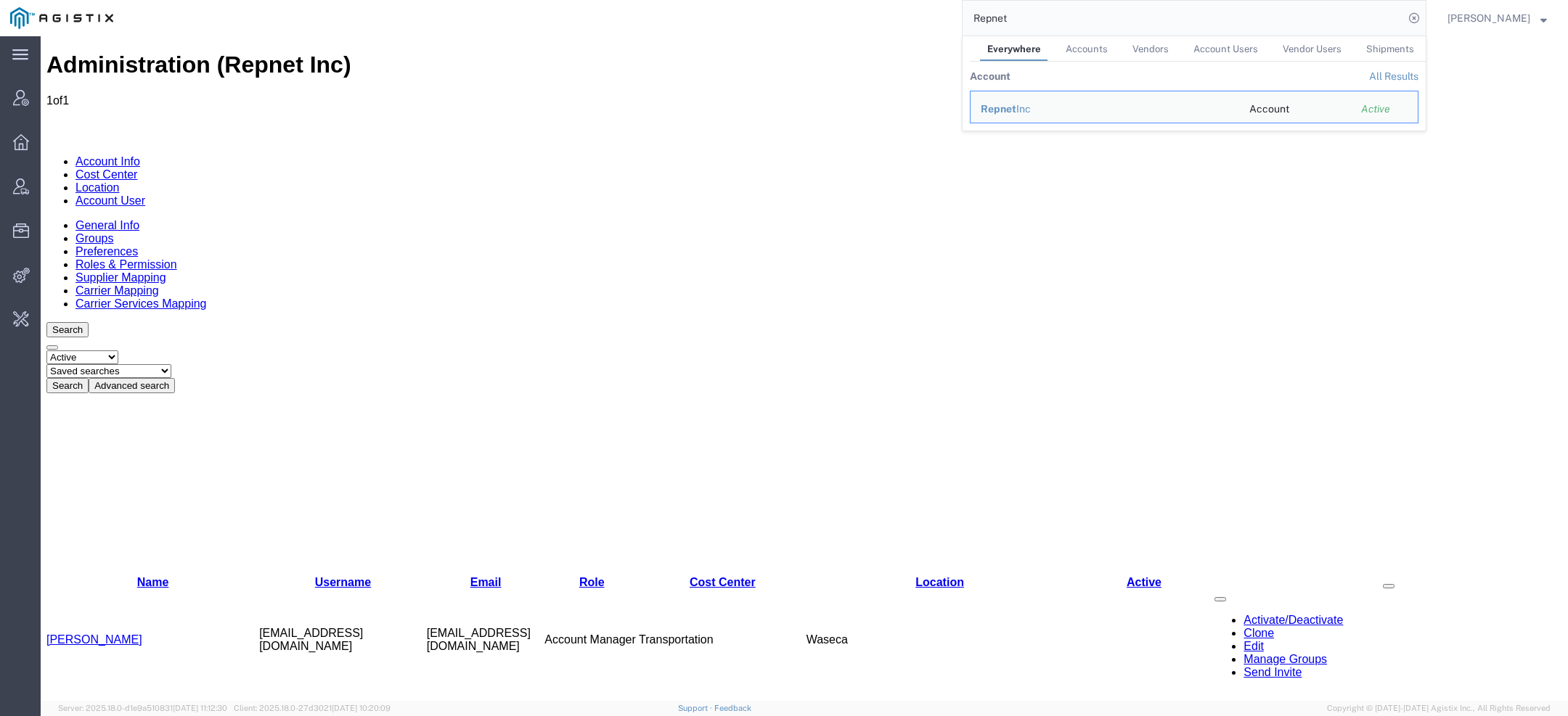
drag, startPoint x: 1030, startPoint y: 9, endPoint x: 993, endPoint y: 9, distance: 37.0
click at [993, 9] on input "Repnet" at bounding box center [1184, 18] width 442 height 35
click at [1016, 10] on input "Repnet" at bounding box center [1184, 18] width 442 height 35
click at [1016, 11] on input "Repnet" at bounding box center [1184, 18] width 442 height 35
paste input "56761476"
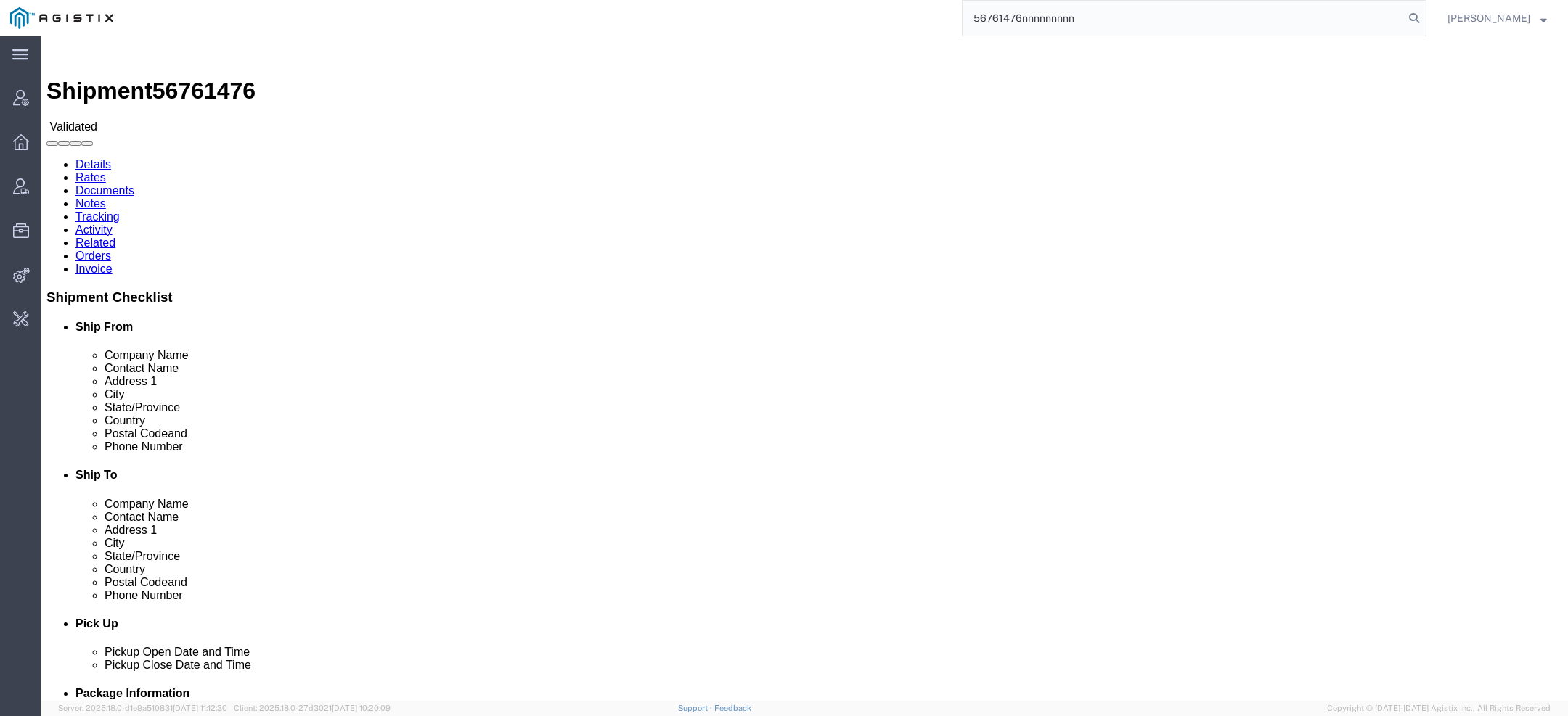
drag, startPoint x: 89, startPoint y: 480, endPoint x: 267, endPoint y: 480, distance: 178.0
click p "Dimensions: L 1.00 x W 1.00 x H 1.00 IN"
copy b "L 1.00 x W 1.00 x H 1.00 IN"
click span "56761476"
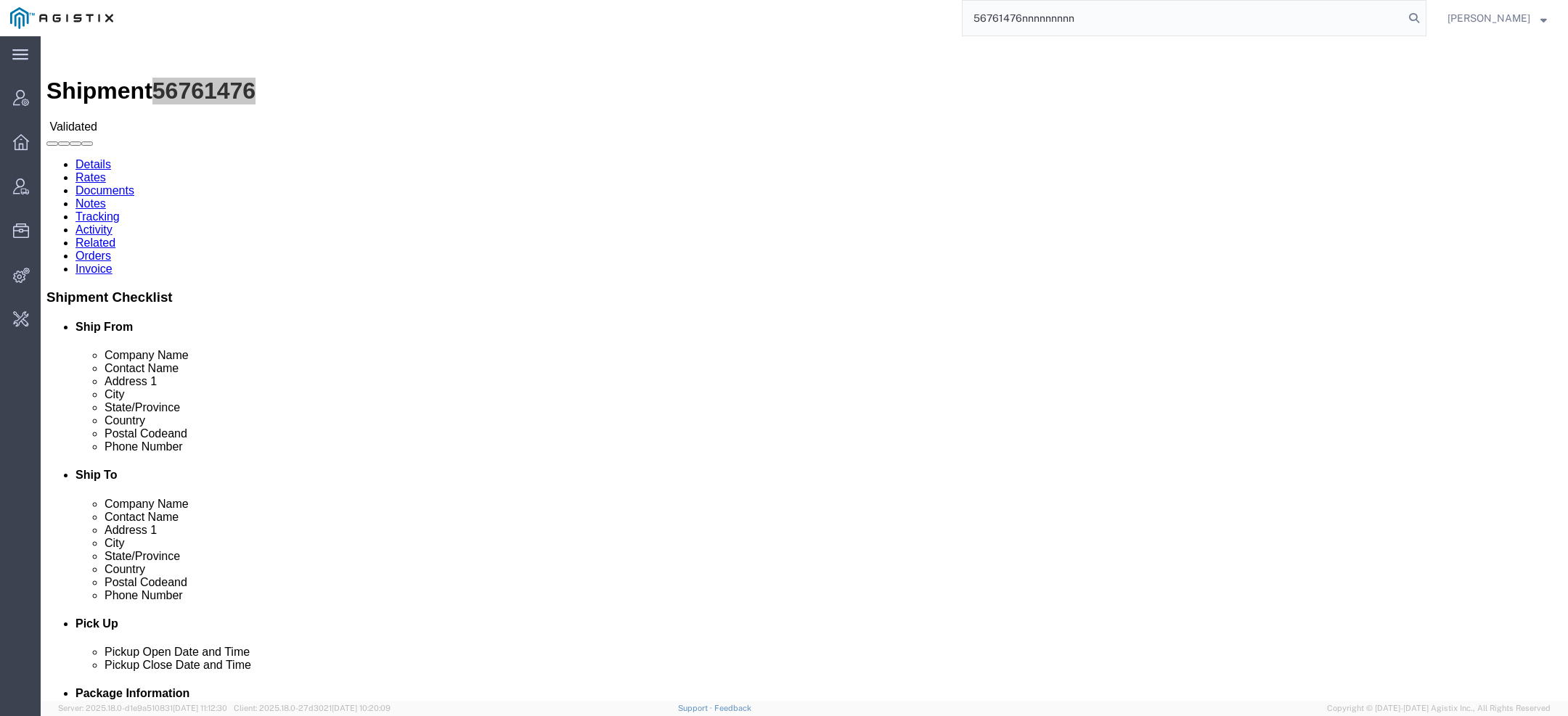
drag, startPoint x: 1095, startPoint y: 15, endPoint x: 589, endPoint y: -8, distance: 506.5
click at [589, 0] on html "main_menu Created with Sketch. Collapse Menu Account Manager Overview Vendor Ma…" at bounding box center [784, 358] width 1568 height 716
type input "pgw"
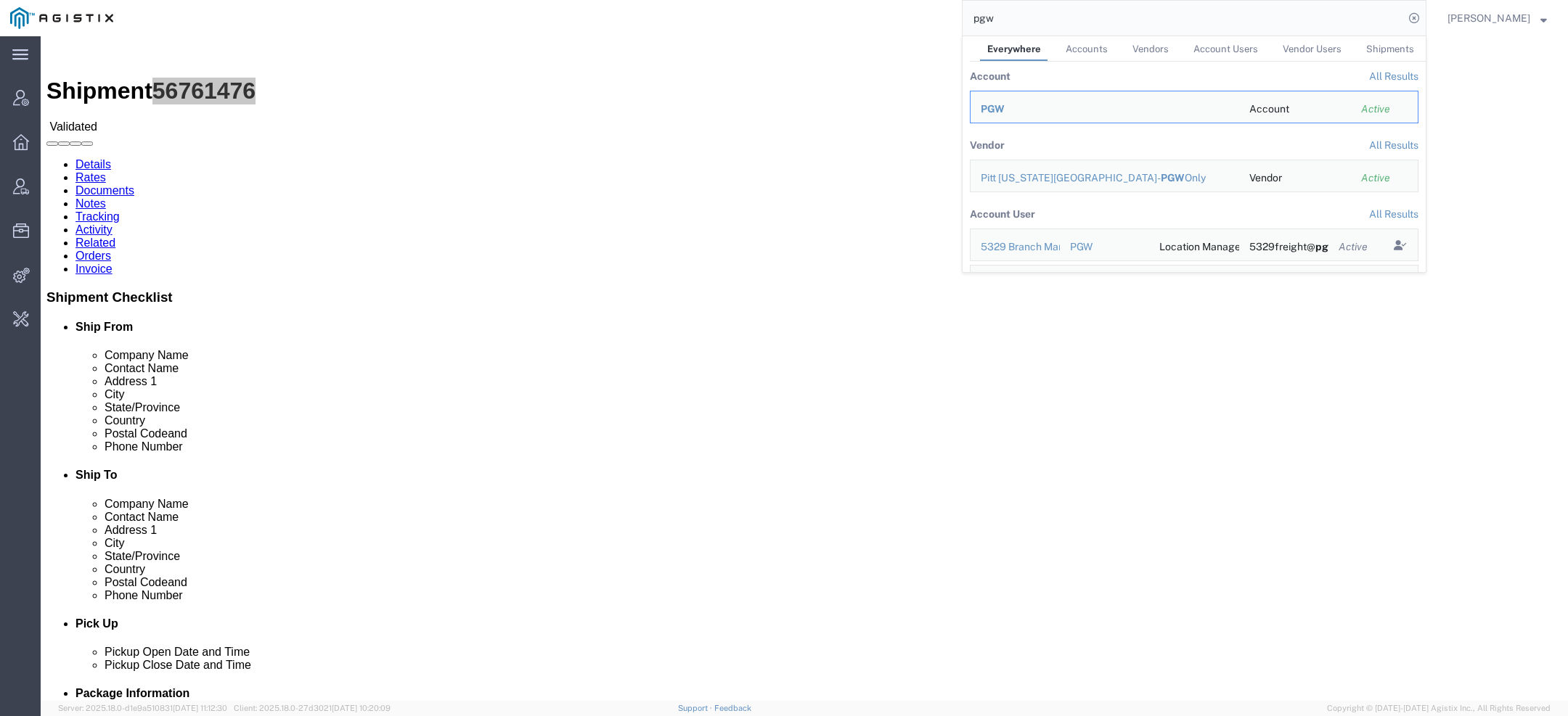
click at [988, 103] on span "PGW" at bounding box center [992, 108] width 24 height 12
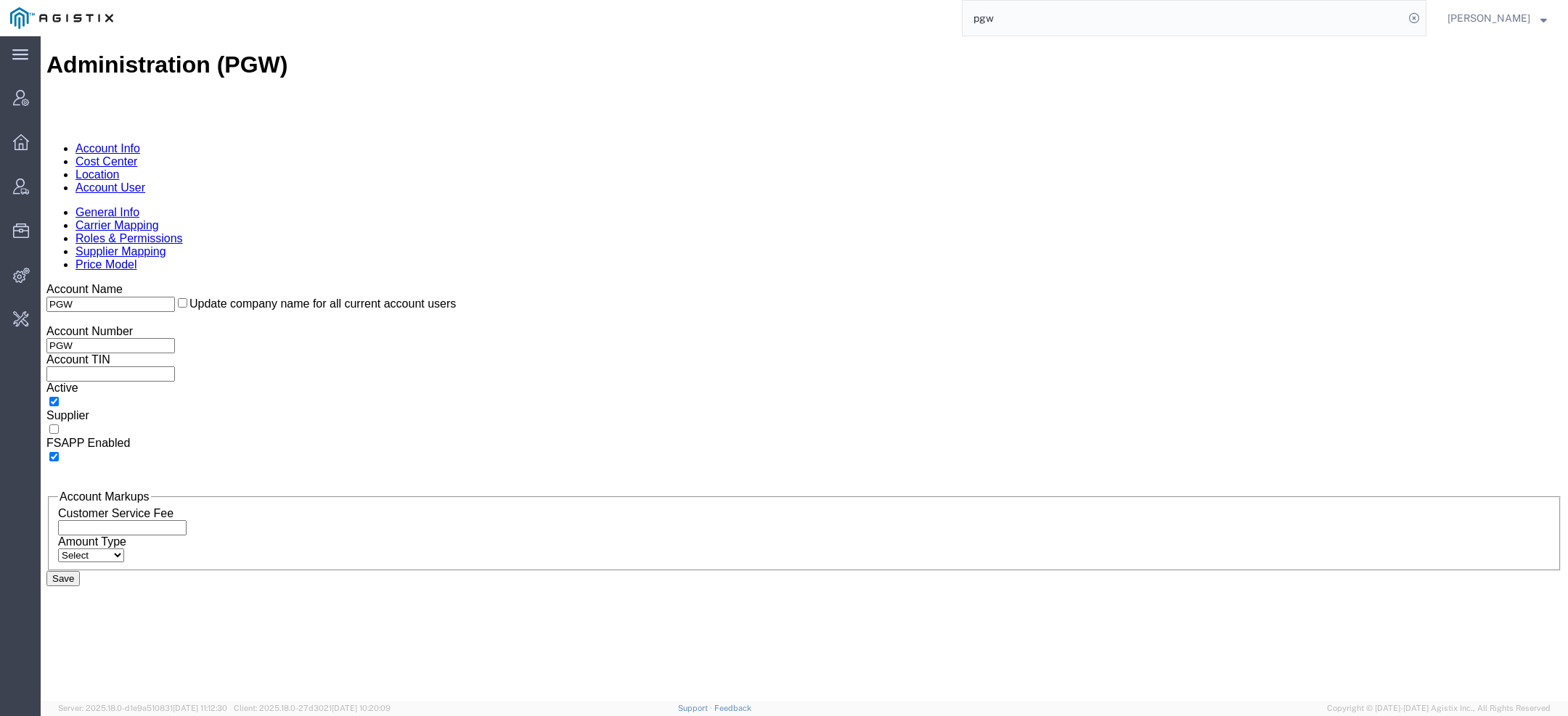
click at [120, 169] on link "Location" at bounding box center [97, 175] width 44 height 12
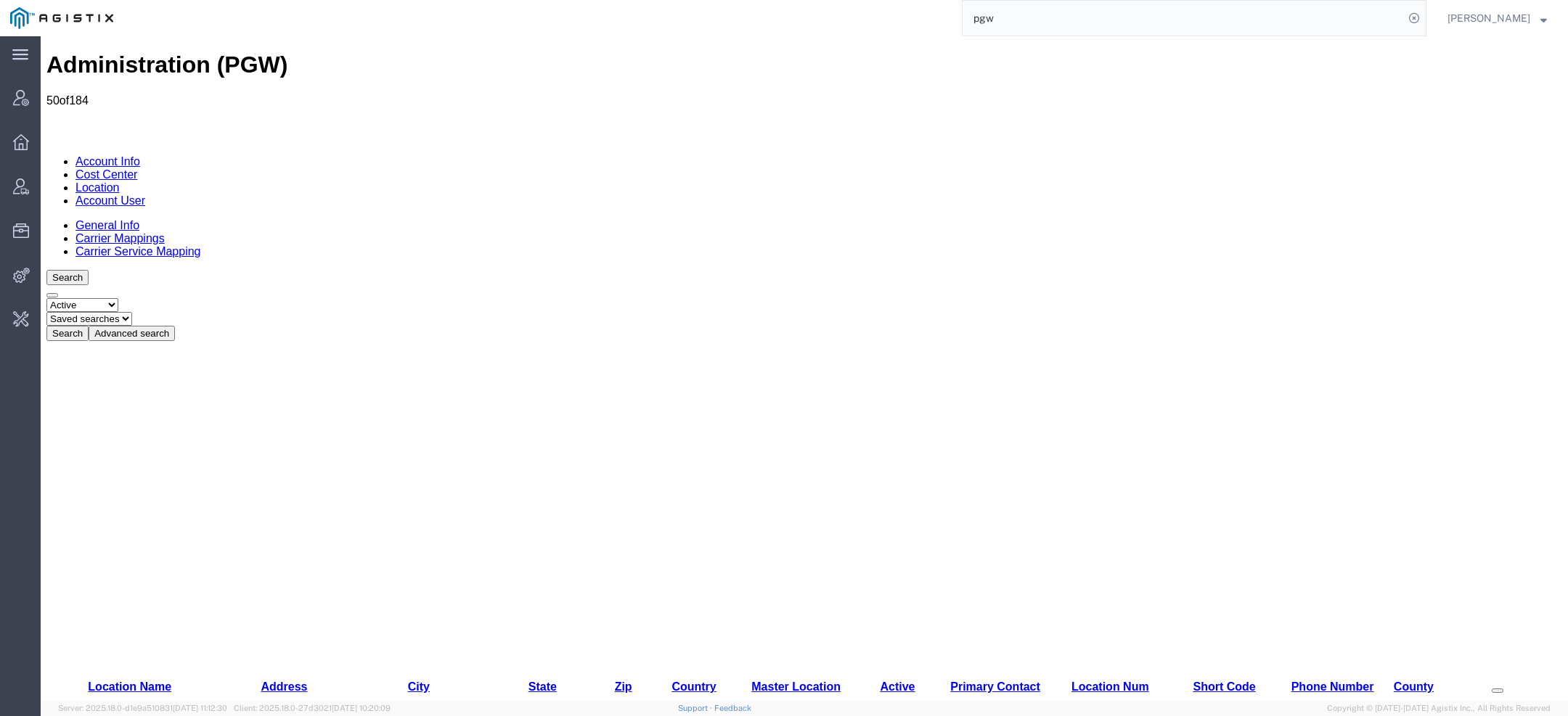
click at [175, 326] on button "Advanced search" at bounding box center [132, 333] width 87 height 15
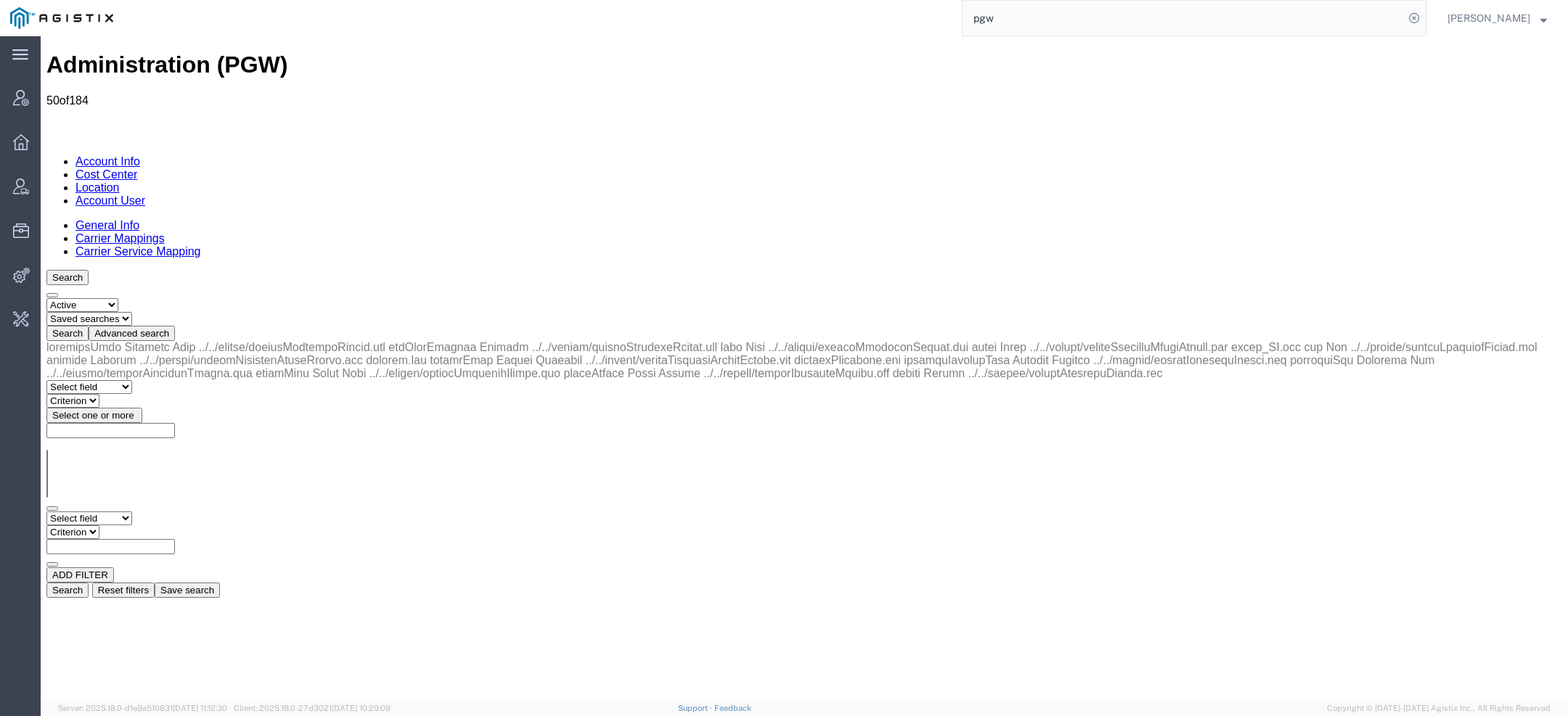
click at [87, 512] on select "Select field Address City Country County Location Name Location Num Master Loca…" at bounding box center [89, 519] width 86 height 14
select select "locationName"
click at [46, 512] on select "Select field Address City Country County Location Name Location Num Master Loca…" at bounding box center [89, 519] width 86 height 14
click at [134, 526] on select "Criterion contains does not contain is is blank is not blank starts with" at bounding box center [90, 533] width 87 height 14
select select "contains"
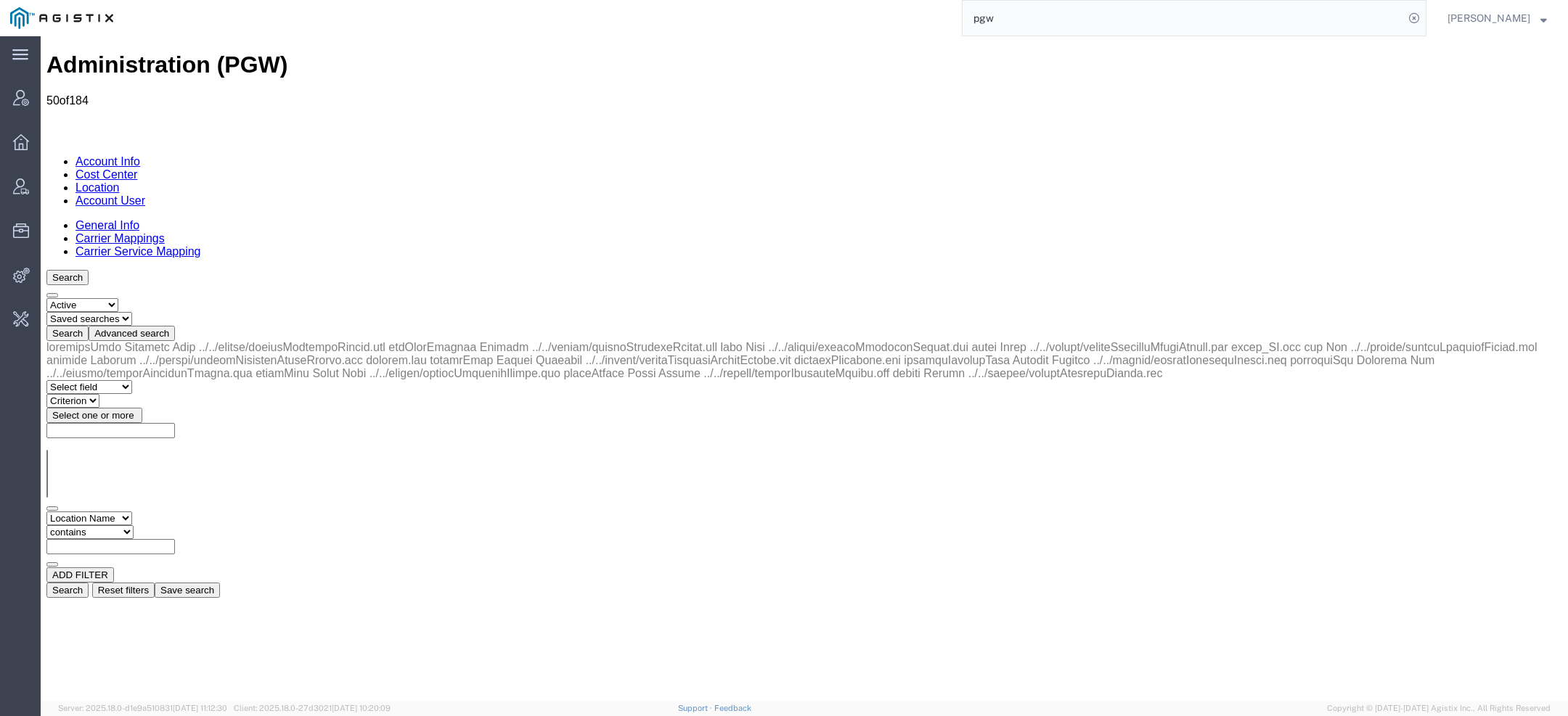
click at [134, 526] on select "Criterion contains does not contain is is blank is not blank starts with" at bounding box center [90, 533] width 87 height 14
paste input "5815"
type input "5815"
click at [89, 583] on button "Search" at bounding box center [67, 591] width 42 height 15
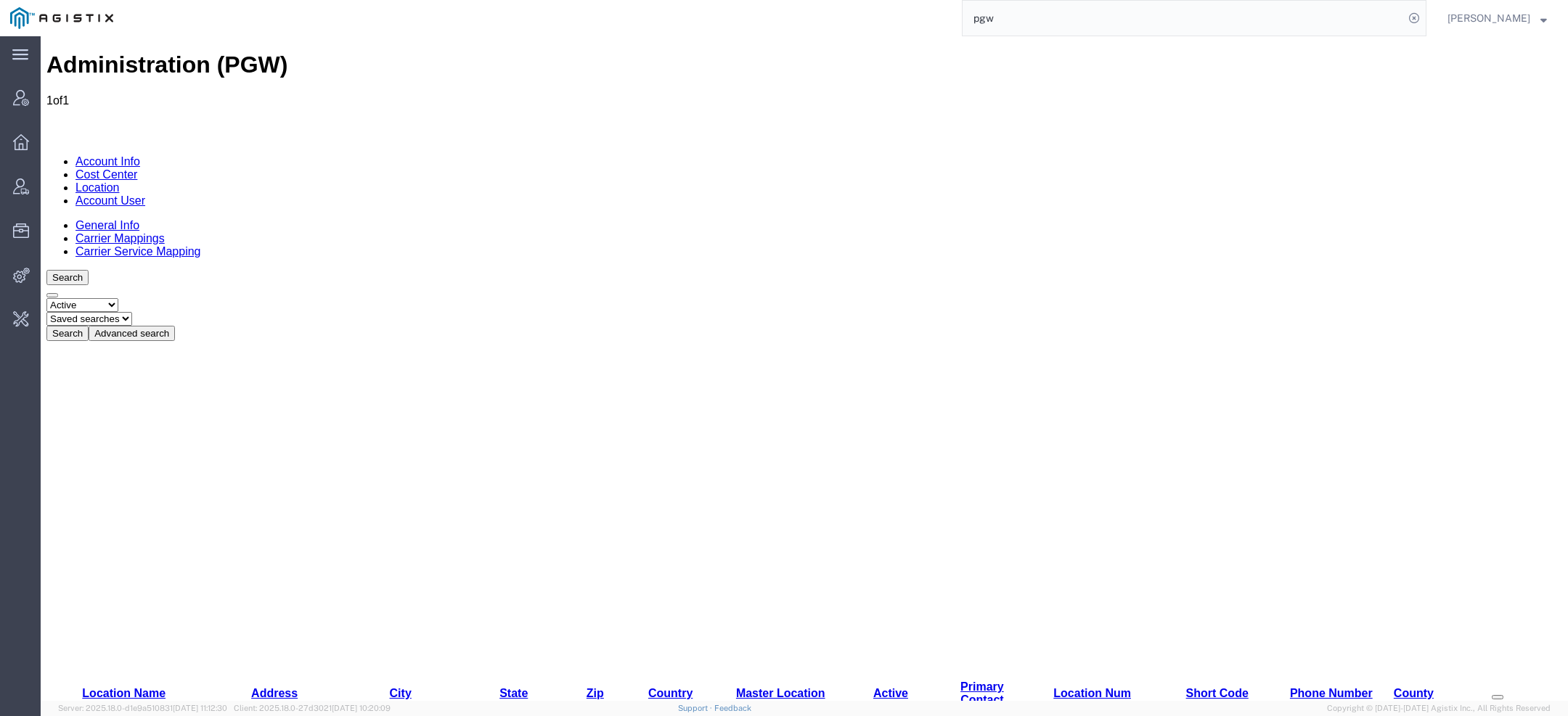
copy td "McAllen"
click at [145, 195] on link "Account User" at bounding box center [111, 201] width 70 height 12
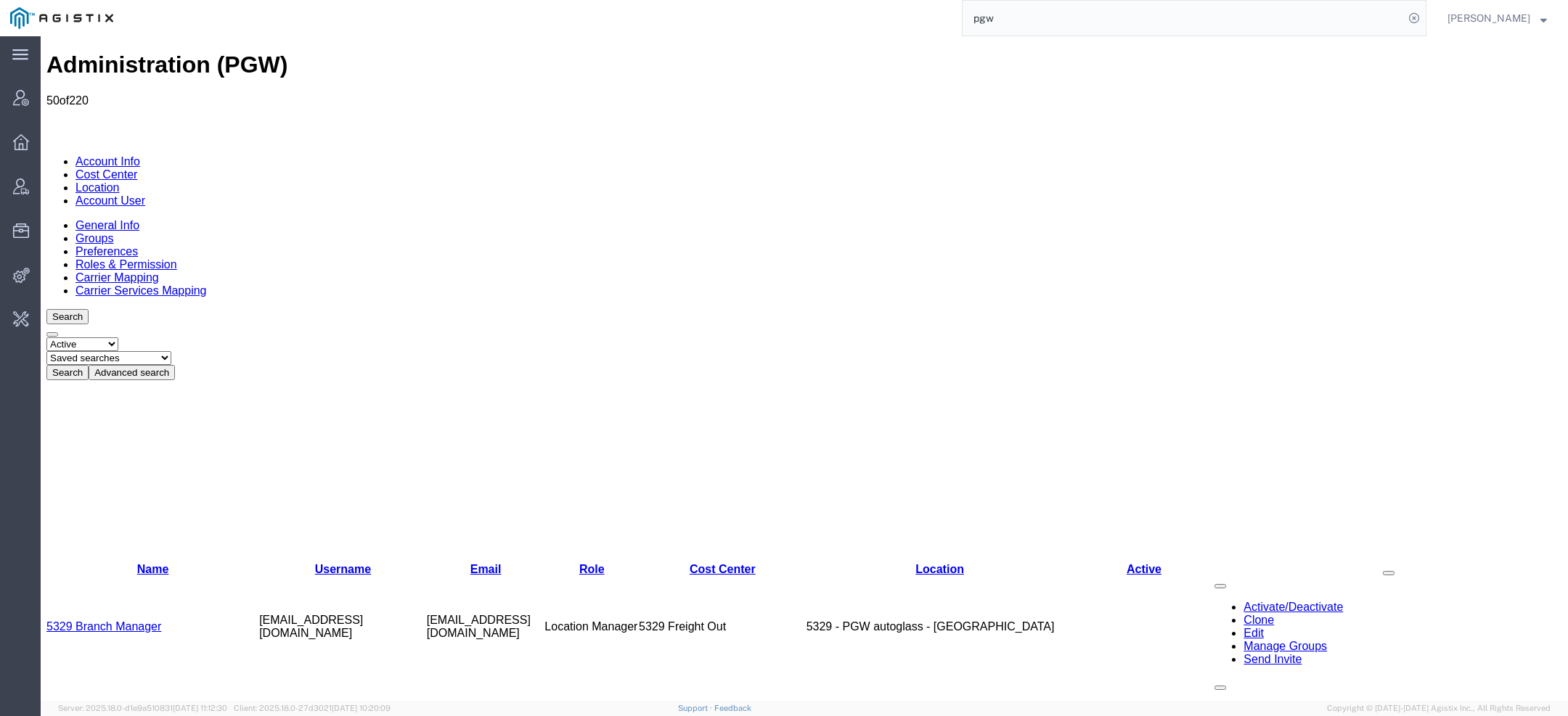
click at [172, 351] on select "Saved searches Exclude Branch Manager Jason Offline user" at bounding box center [108, 358] width 125 height 14
select select "Offline user"
click at [102, 351] on select "Saved searches Exclude Branch Manager Jason Offline user" at bounding box center [108, 358] width 125 height 14
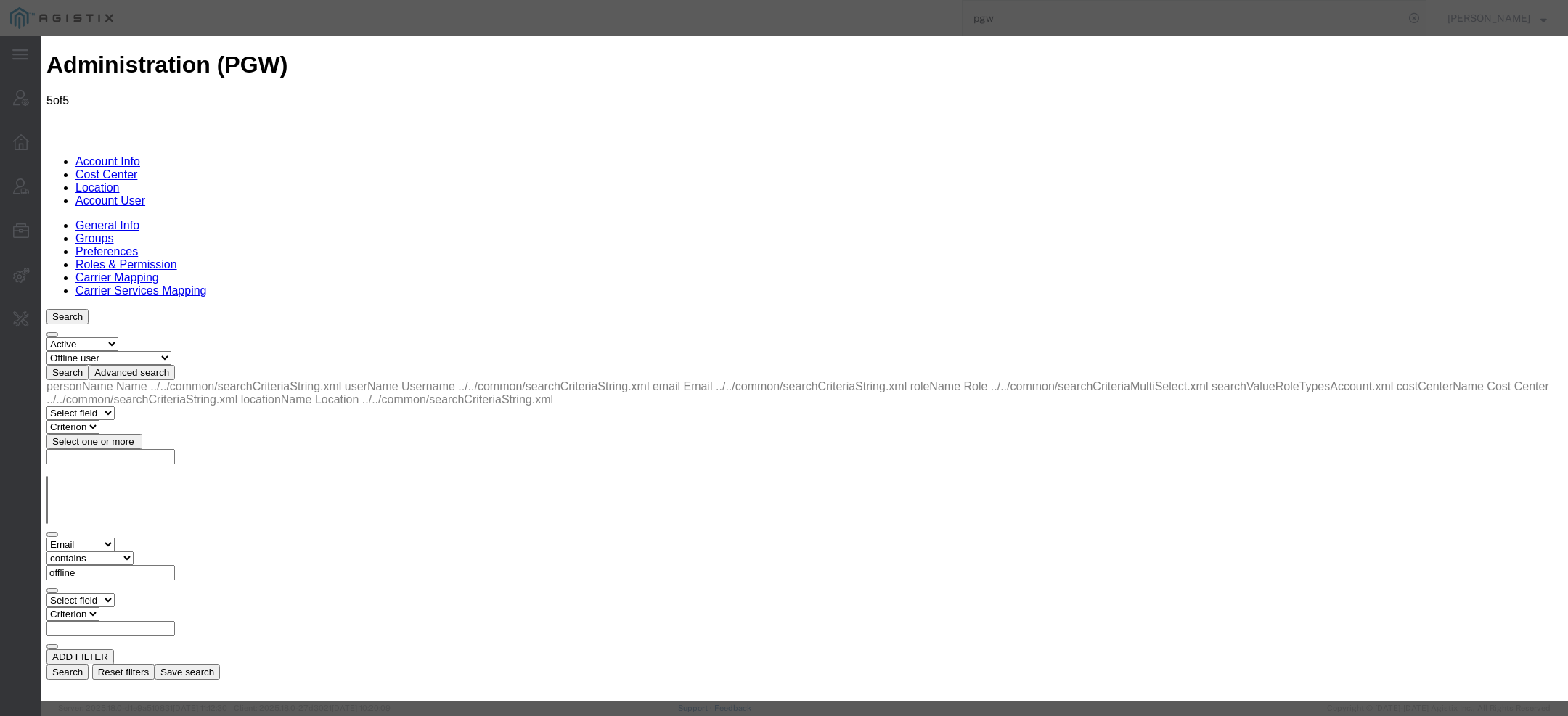
select select "COSTCENTER"
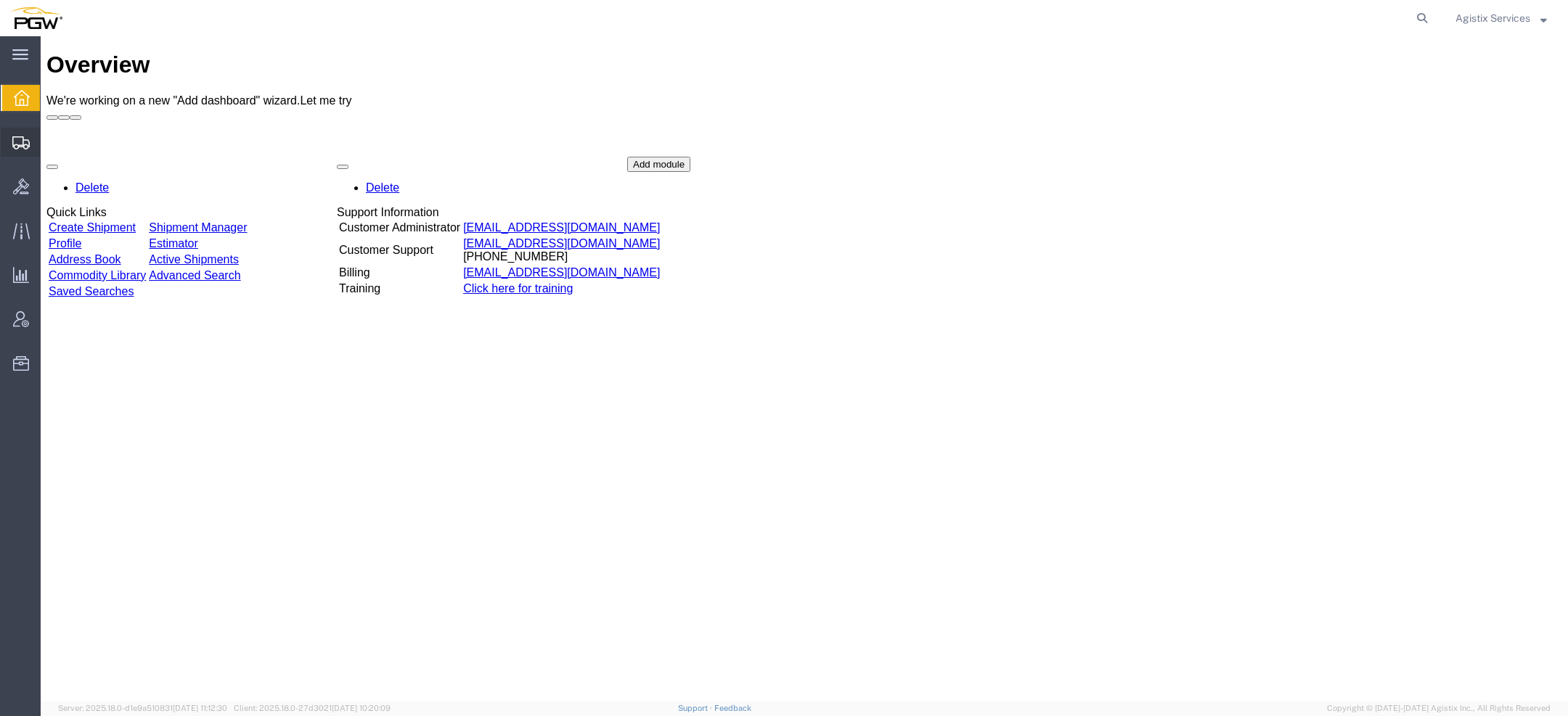
click at [11, 138] on div at bounding box center [21, 142] width 41 height 29
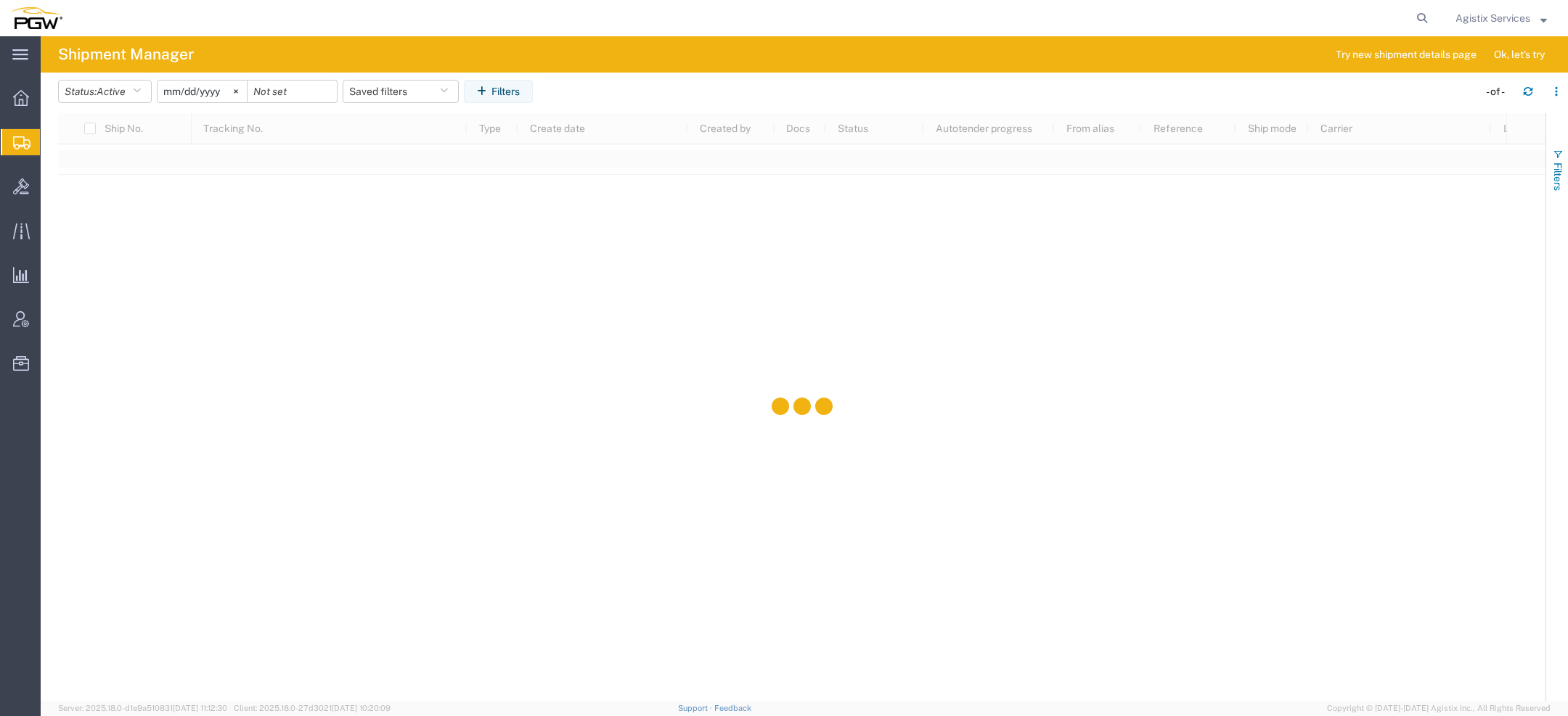
click at [1560, 145] on button "Filters" at bounding box center [1557, 169] width 22 height 78
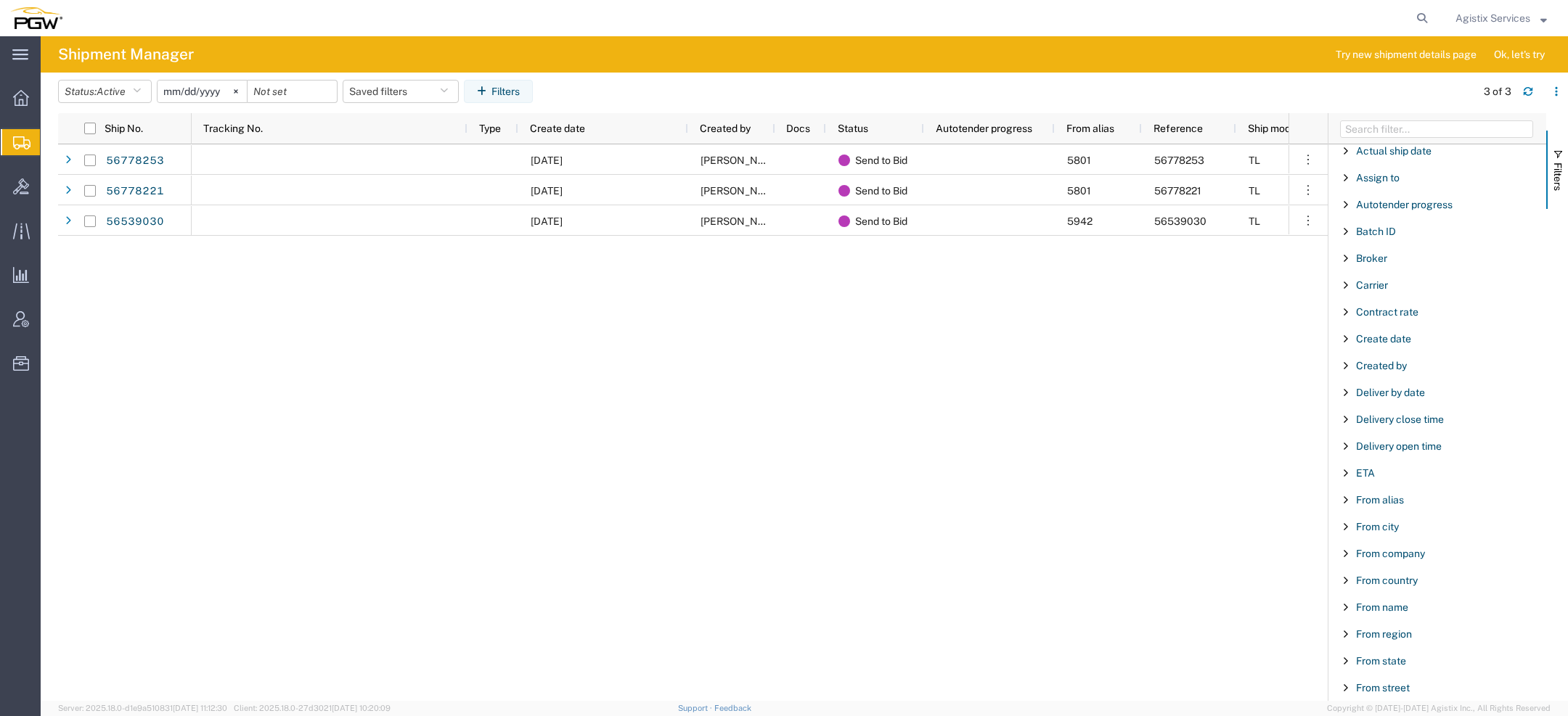
scroll to position [102, 0]
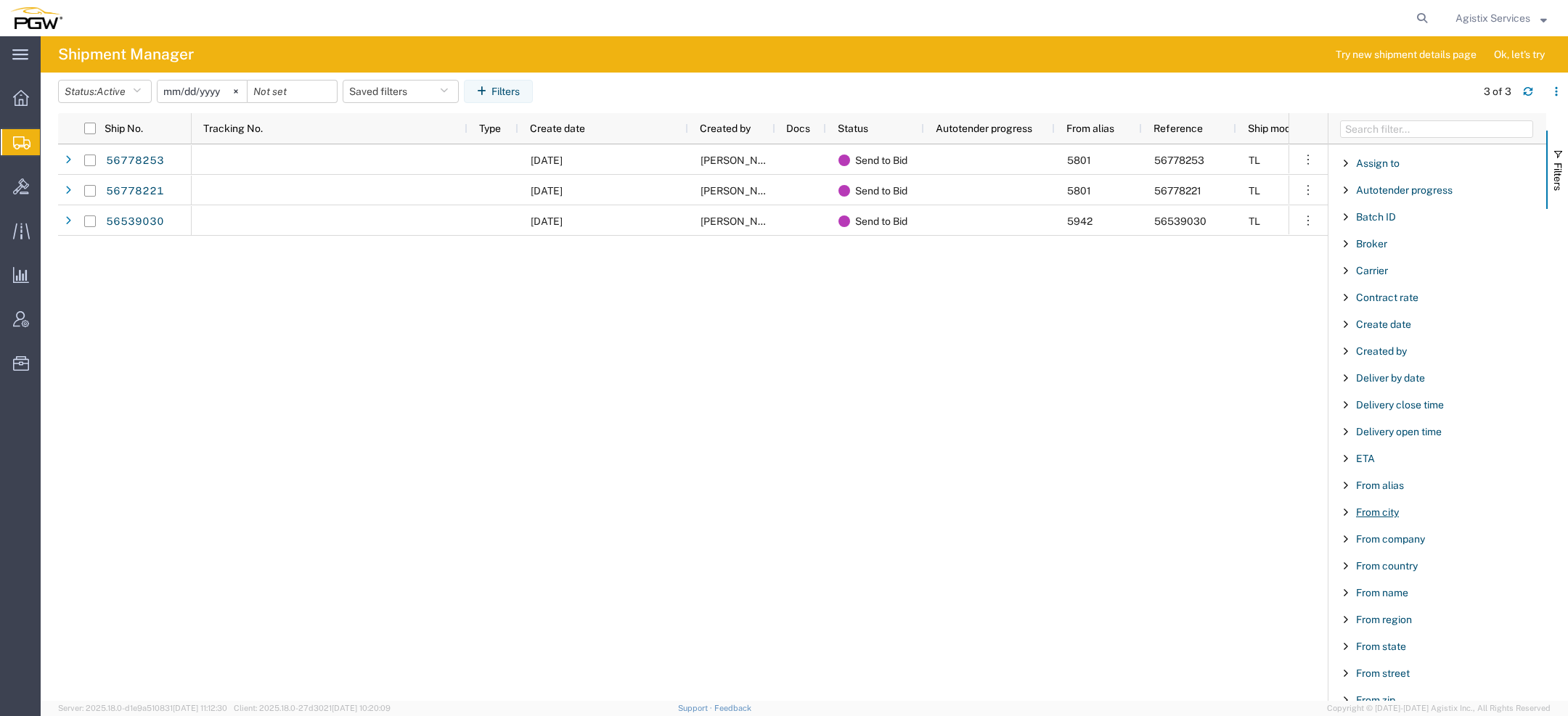
click at [1372, 510] on span "From city" at bounding box center [1377, 512] width 43 height 12
paste input "McAllen"
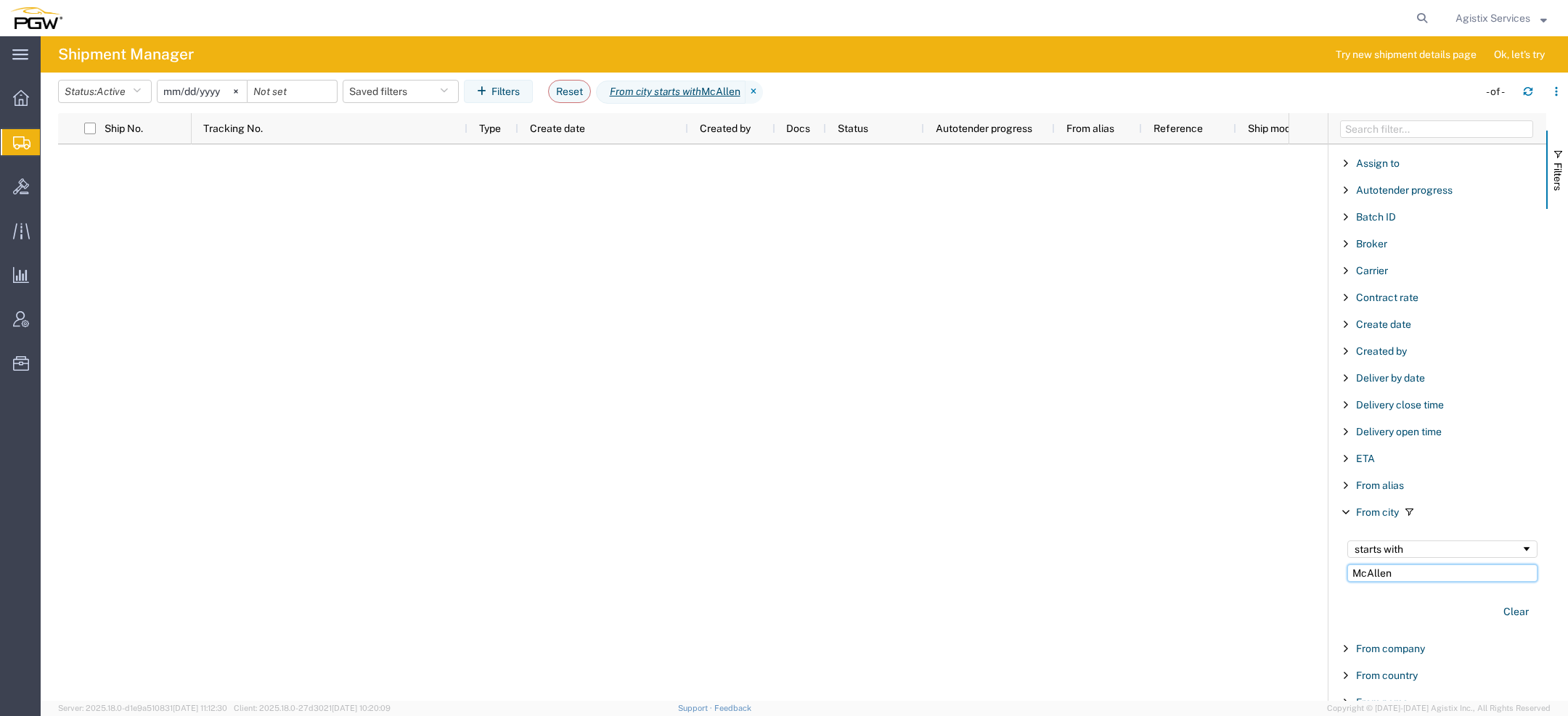
type input "McAllen"
click at [118, 87] on span "Active" at bounding box center [111, 91] width 29 height 12
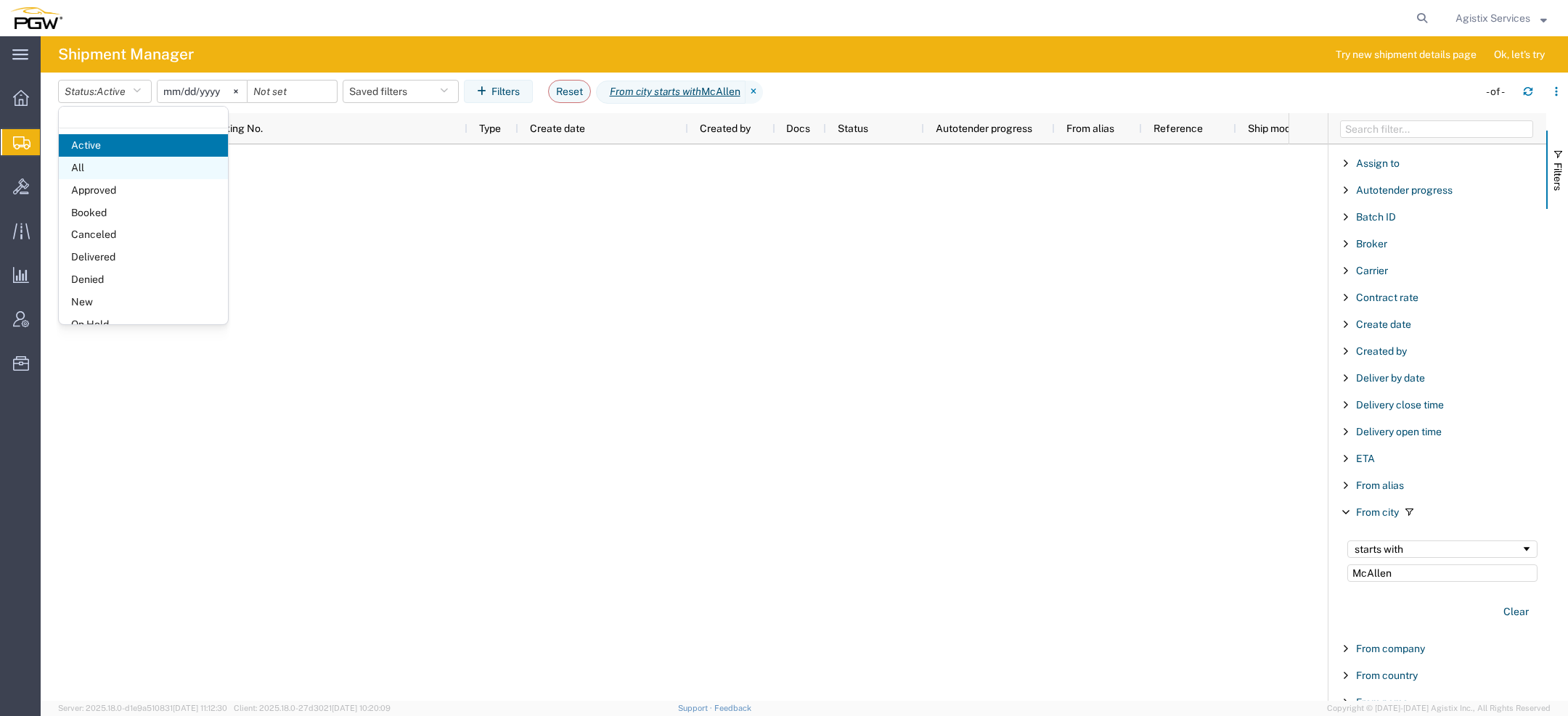
click at [113, 169] on span "All" at bounding box center [143, 168] width 169 height 22
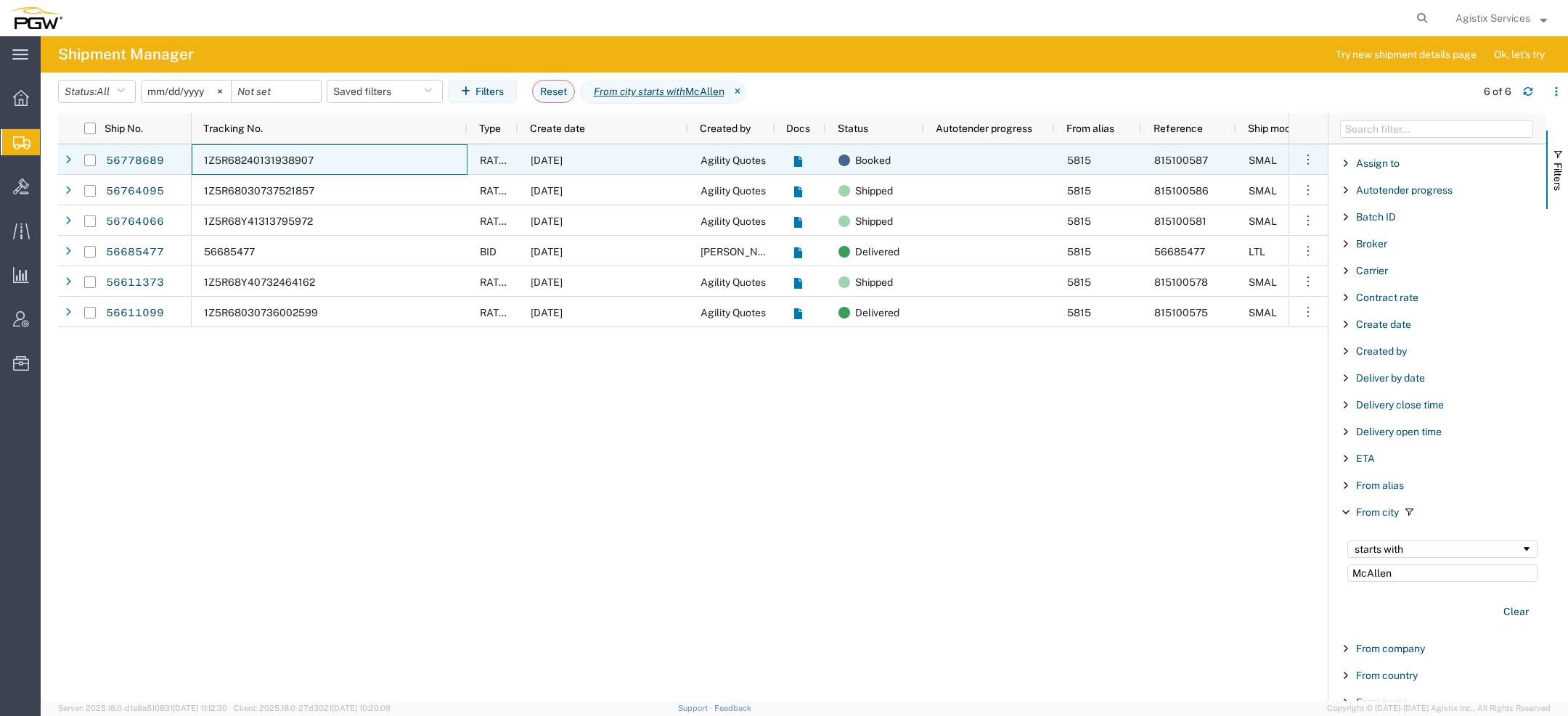
click at [344, 162] on div "1Z5R68240131938907" at bounding box center [330, 159] width 276 height 30
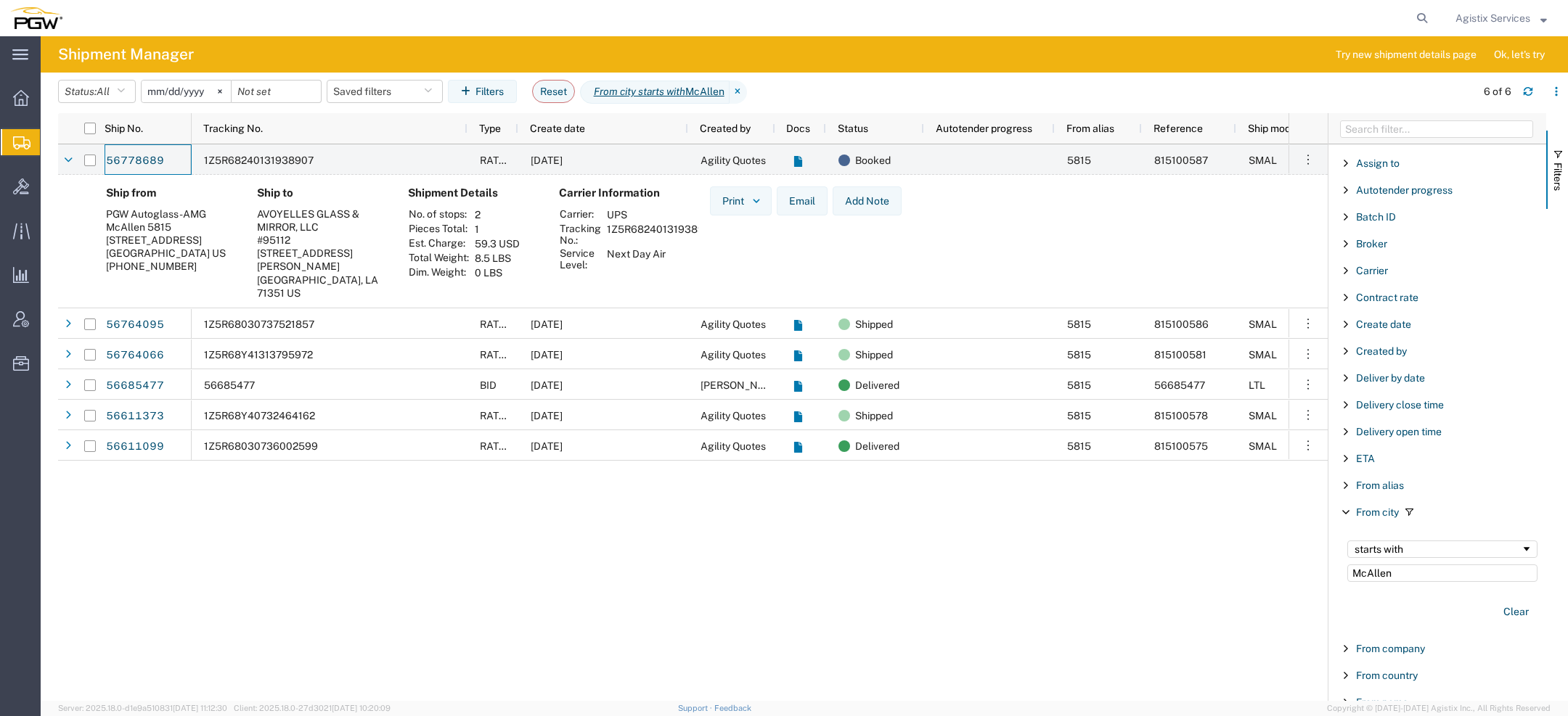
click at [1488, 19] on span "Agistix Services" at bounding box center [1493, 18] width 75 height 16
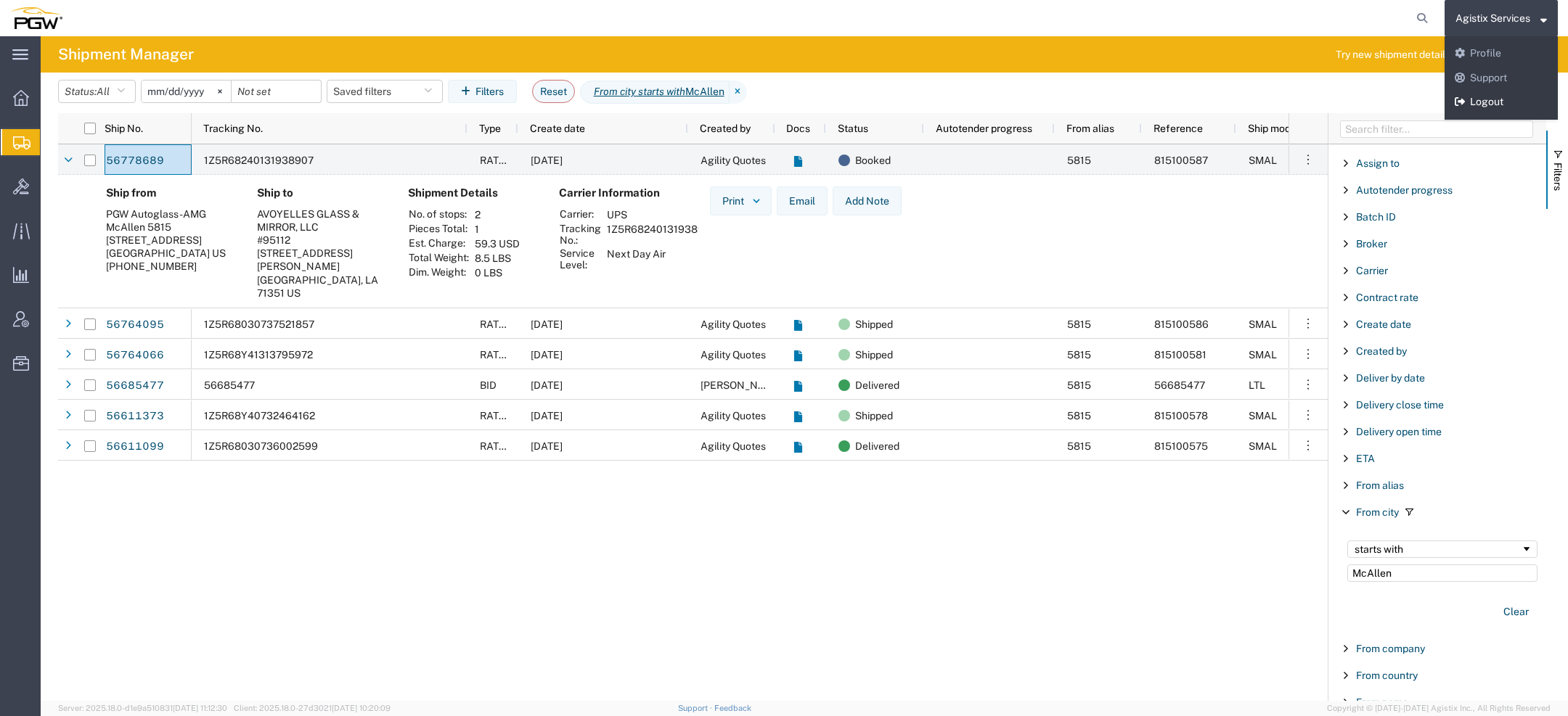
click at [1477, 97] on link "Logout" at bounding box center [1501, 102] width 113 height 25
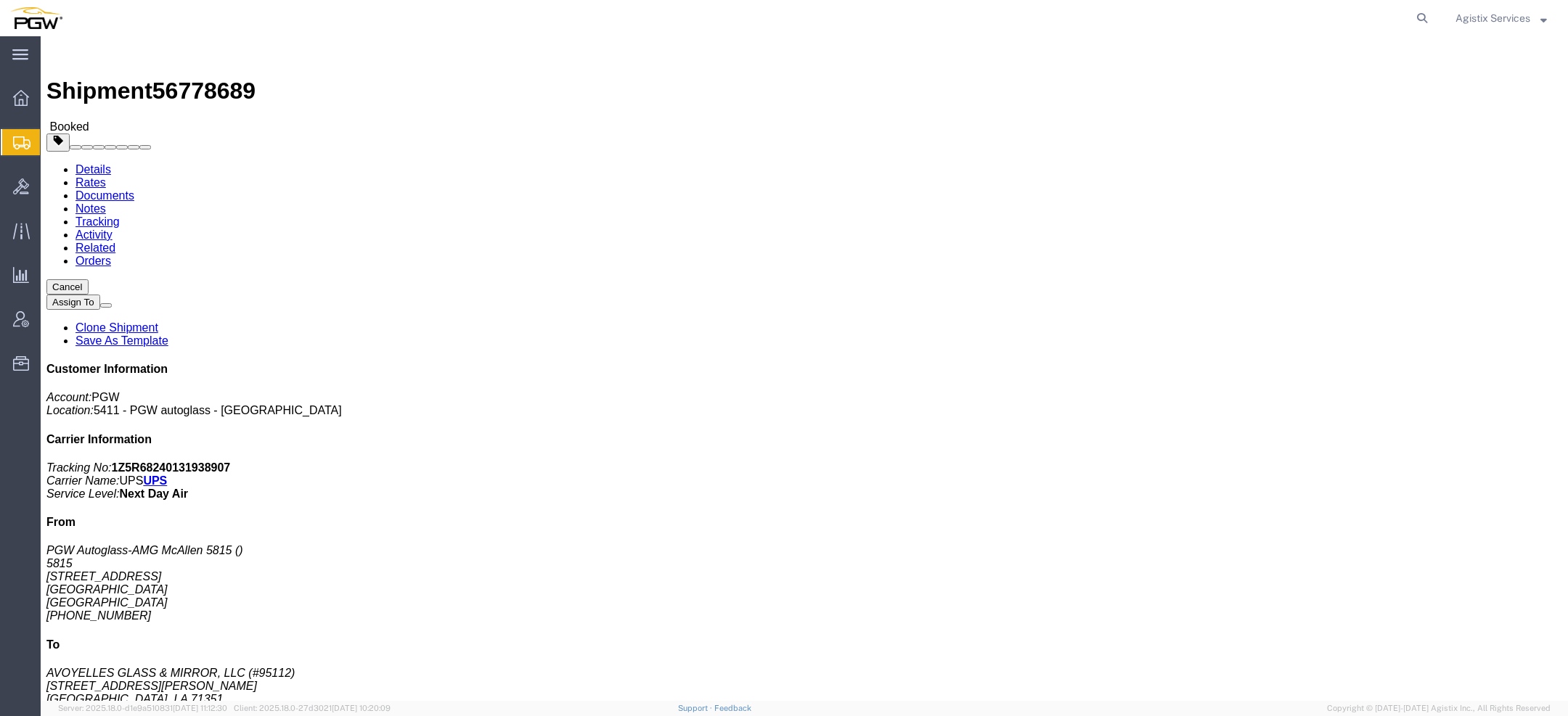
click link "Documents"
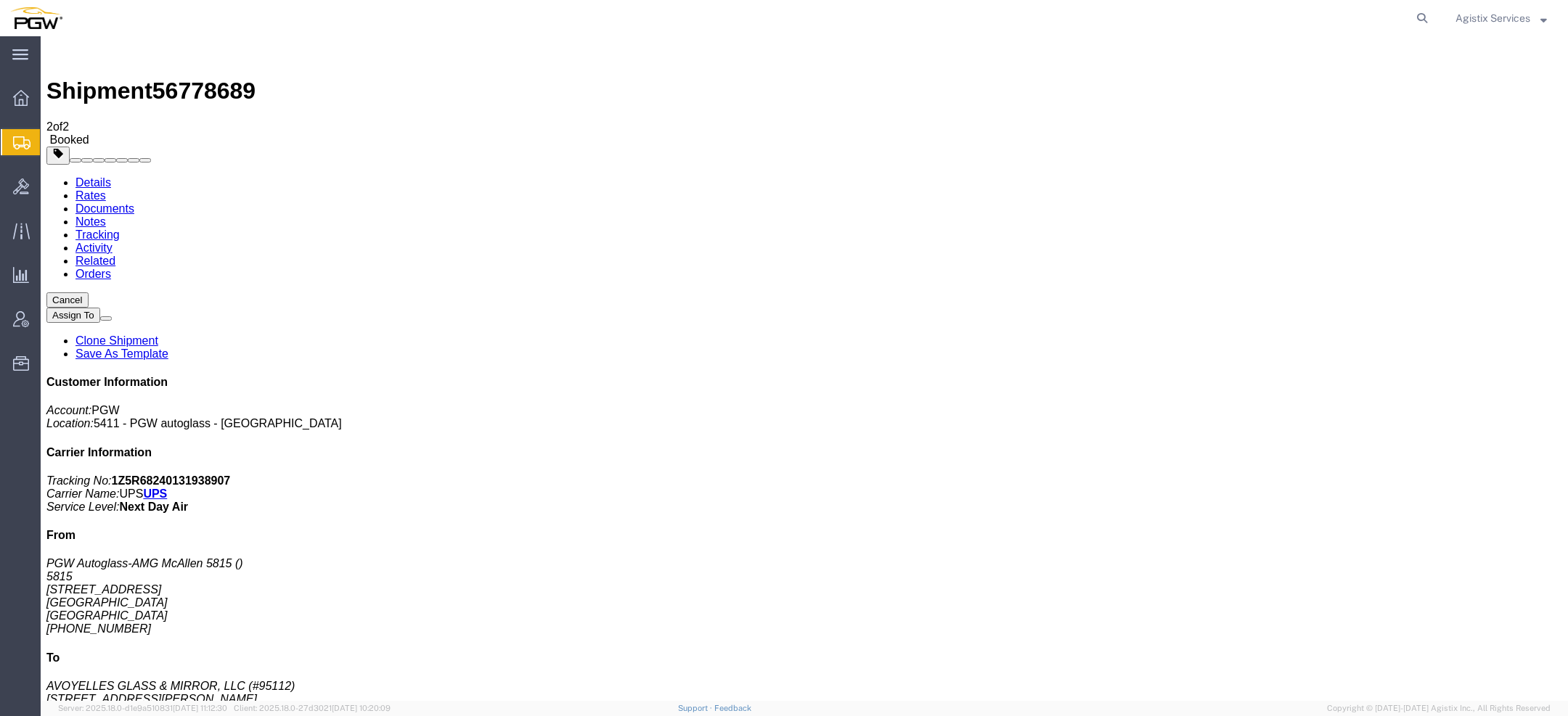
drag, startPoint x: 173, startPoint y: 230, endPoint x: 1044, endPoint y: 51, distance: 889.2
click at [112, 242] on link "Activity" at bounding box center [94, 248] width 37 height 12
click at [41, 36] on div at bounding box center [41, 36] width 0 height 0
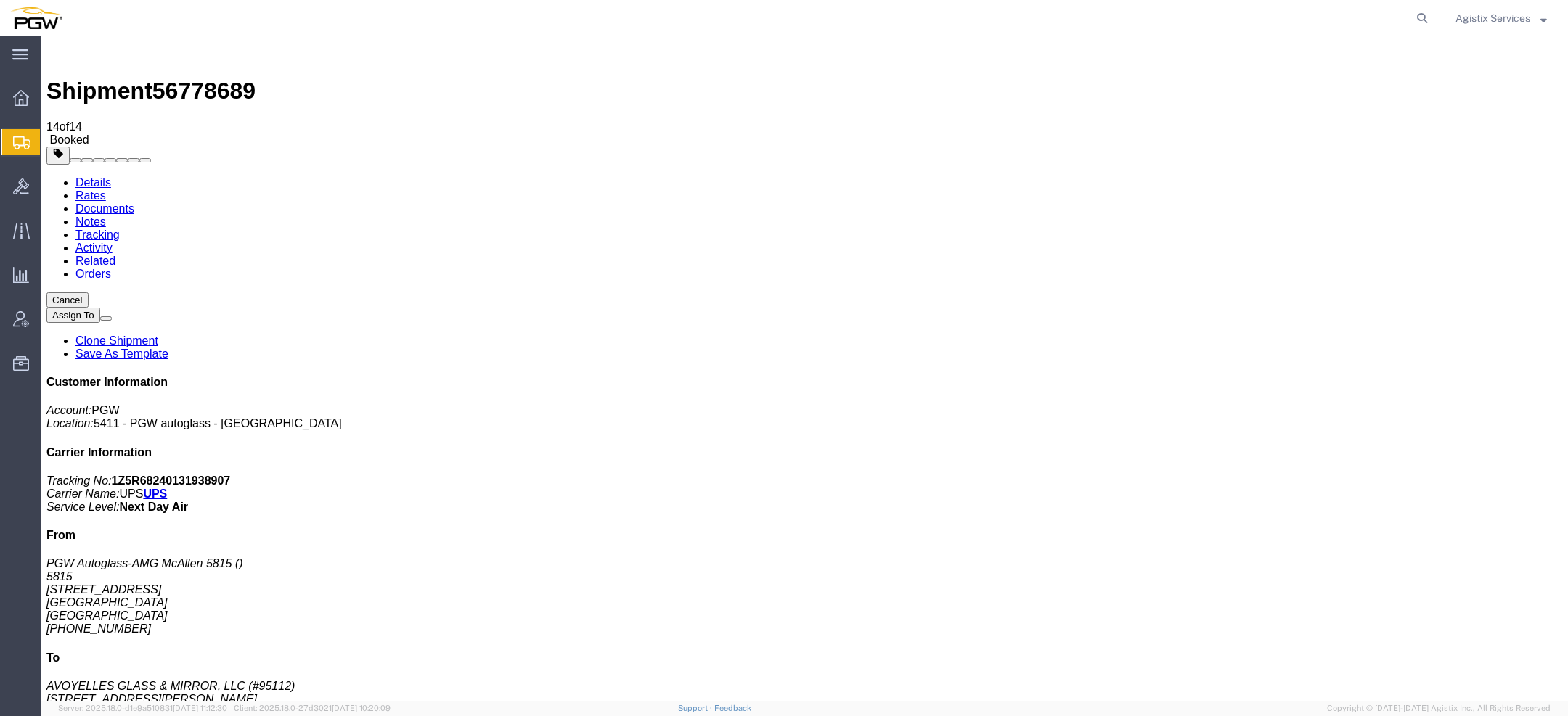
click at [207, 77] on span "56778689" at bounding box center [203, 90] width 103 height 26
copy span "56778689"
click at [231, 475] on b "1Z5R68240131938907" at bounding box center [172, 481] width 119 height 12
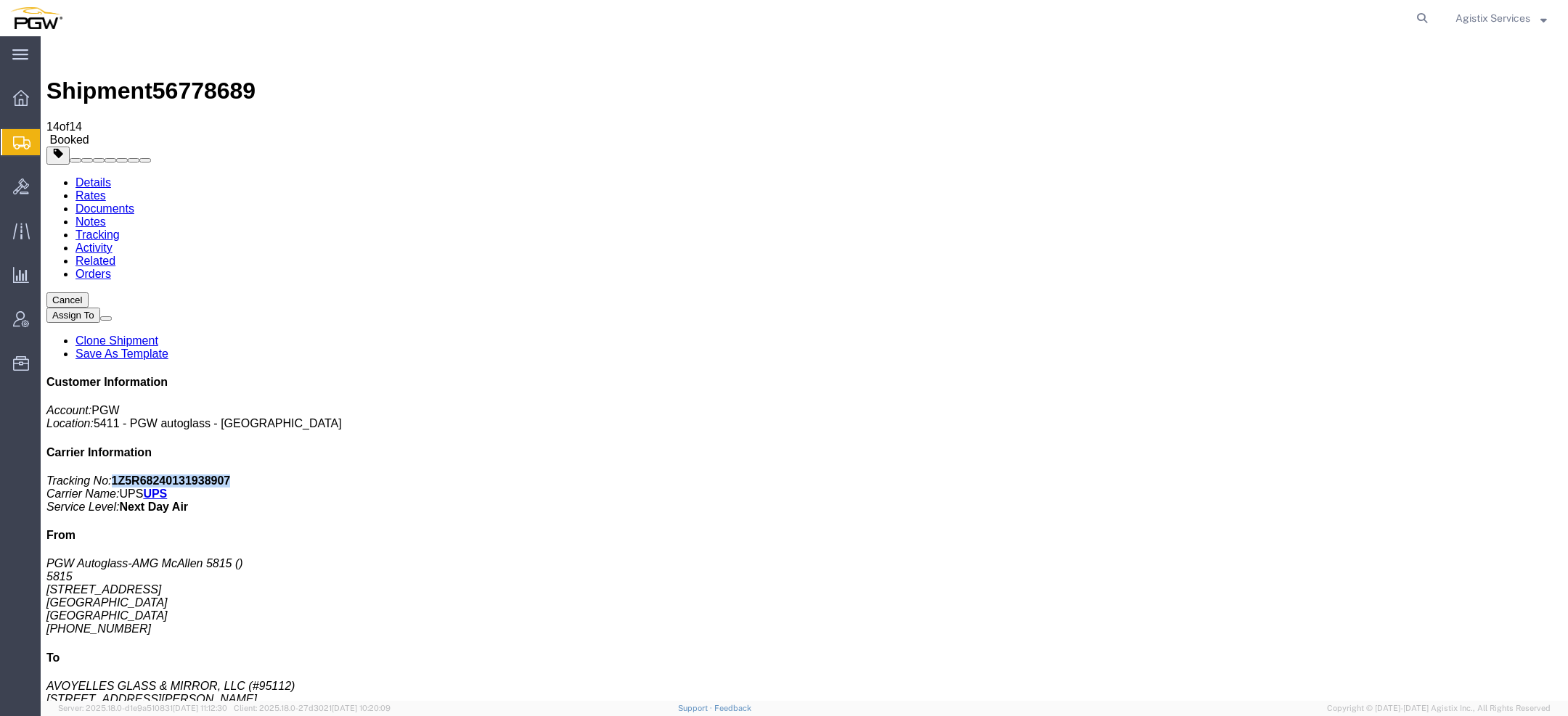
copy b "1Z5R68240131938907"
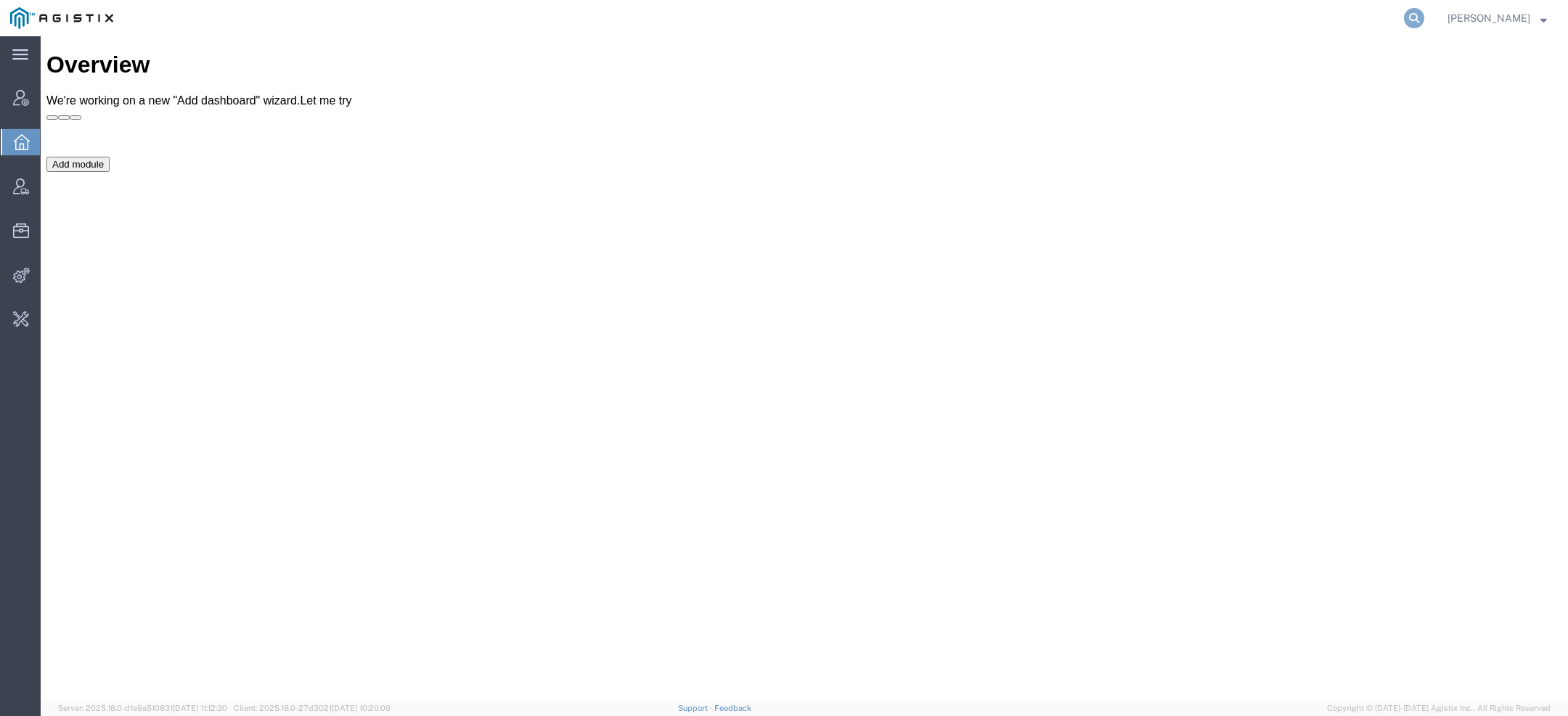
click at [1419, 16] on icon at bounding box center [1414, 18] width 20 height 20
paste input "56761476"
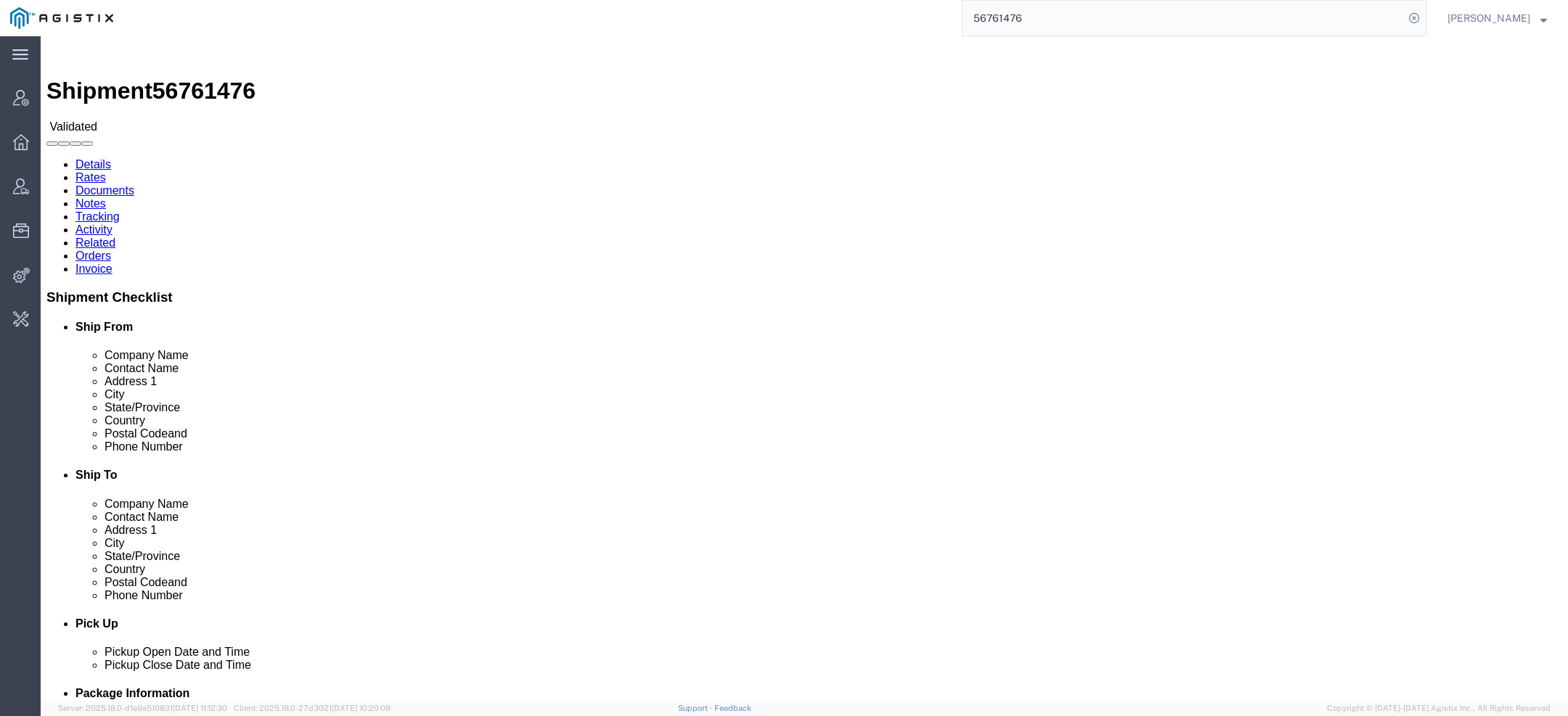
click button "button"
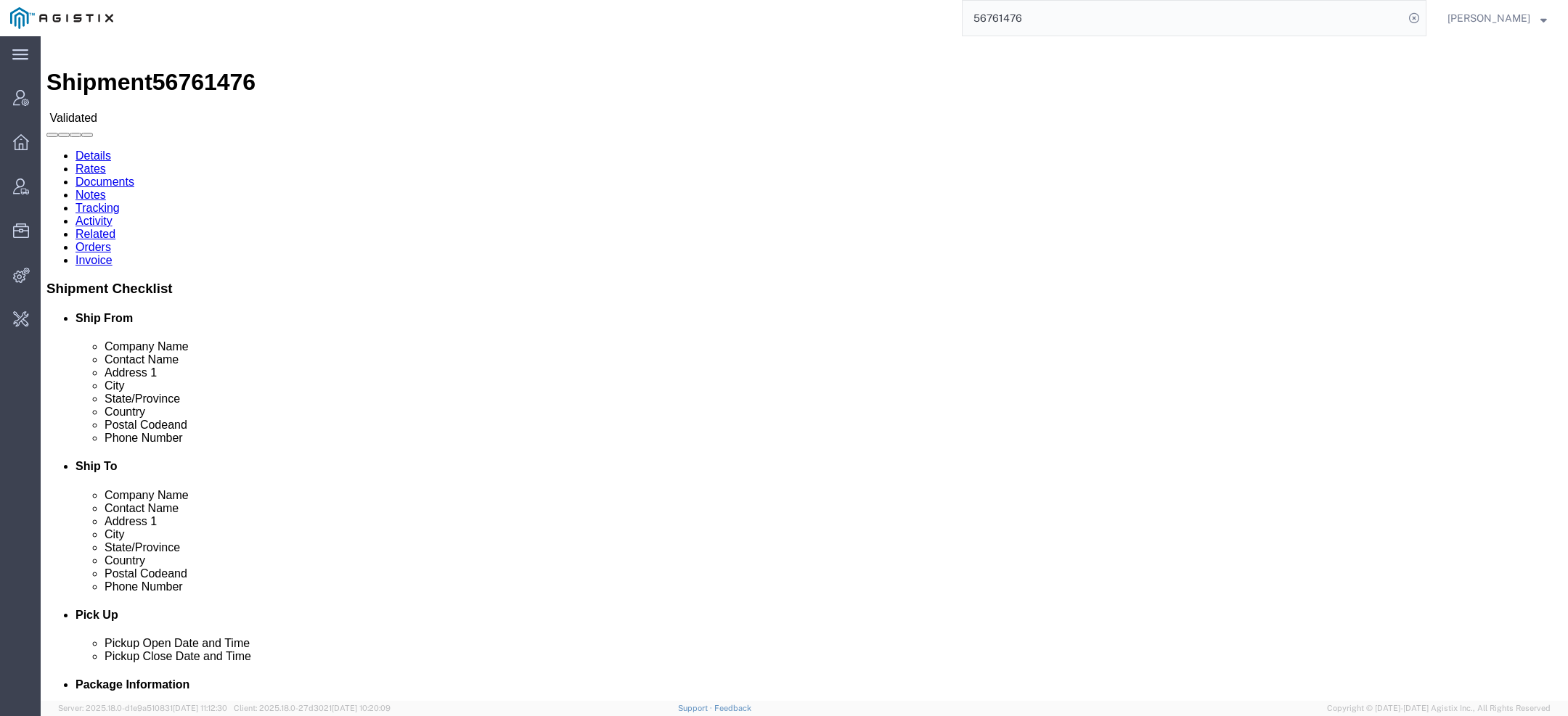
scroll to position [196, 0]
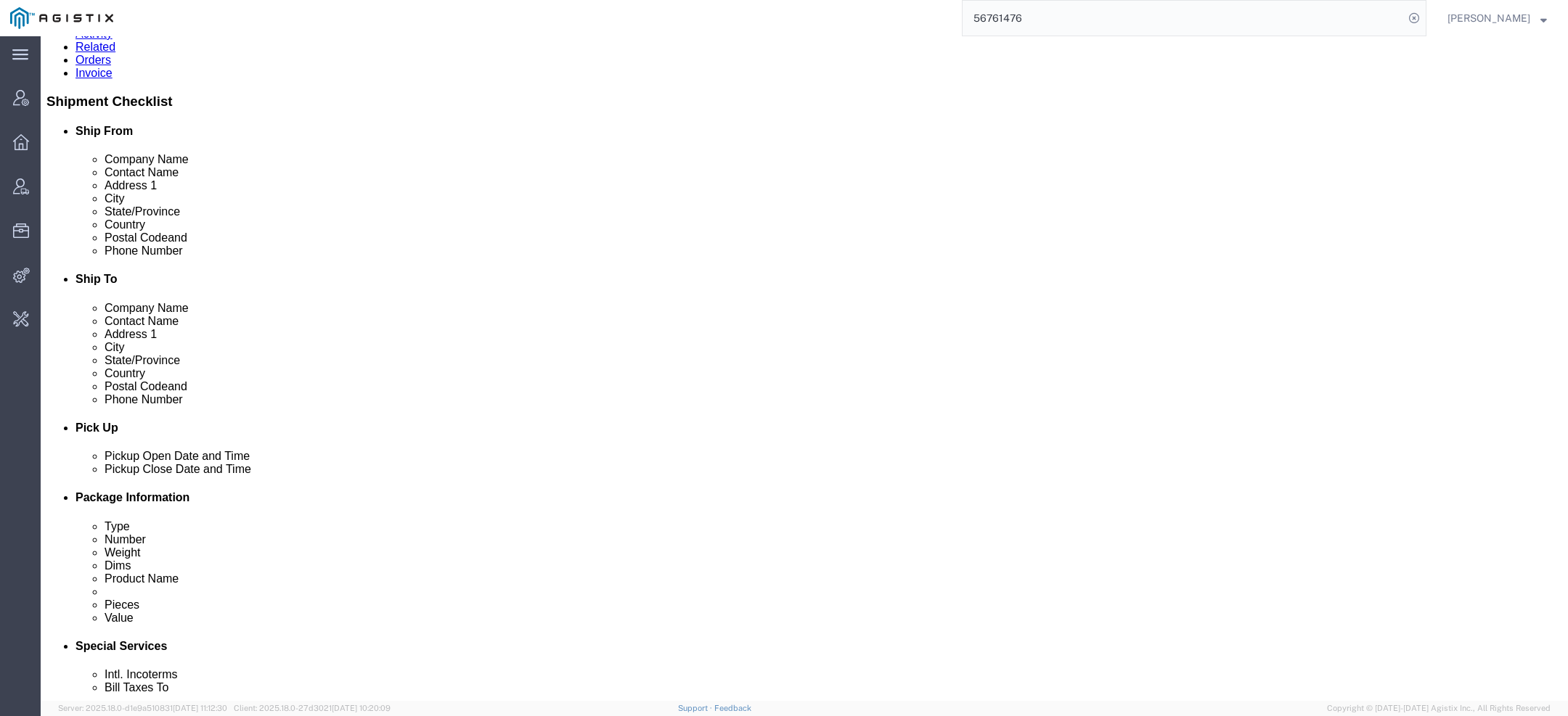
drag, startPoint x: 1011, startPoint y: 13, endPoint x: 620, endPoint y: 5, distance: 391.1
click at [631, 5] on div "56761476" at bounding box center [775, 18] width 1303 height 36
paste input "[EMAIL_ADDRESS][DOMAIN_NAME]"
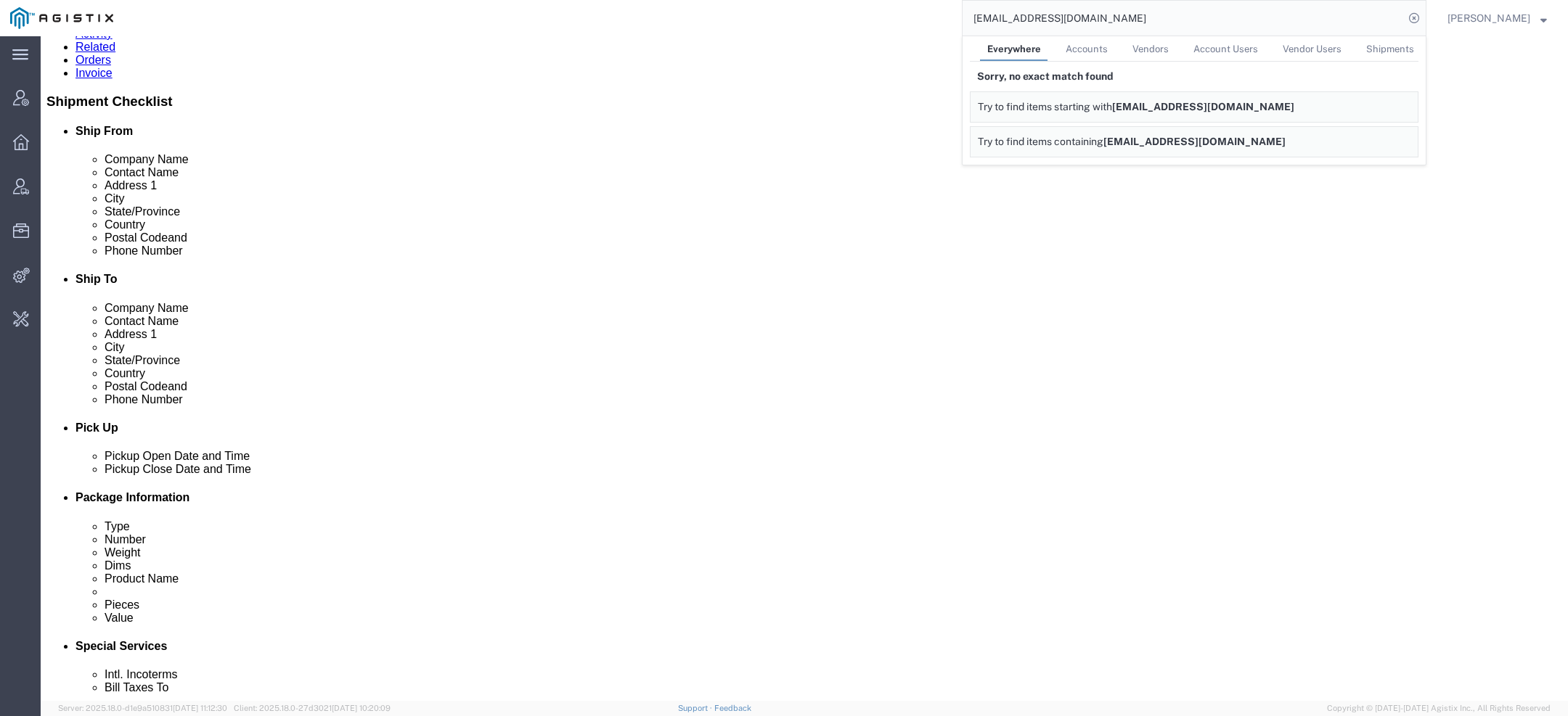
drag, startPoint x: 1014, startPoint y: 18, endPoint x: 791, endPoint y: -53, distance: 234.0
click at [791, 0] on html "main_menu Created with Sketch. Collapse Menu Account Manager Overview Vendor Ma…" at bounding box center [784, 358] width 1568 height 716
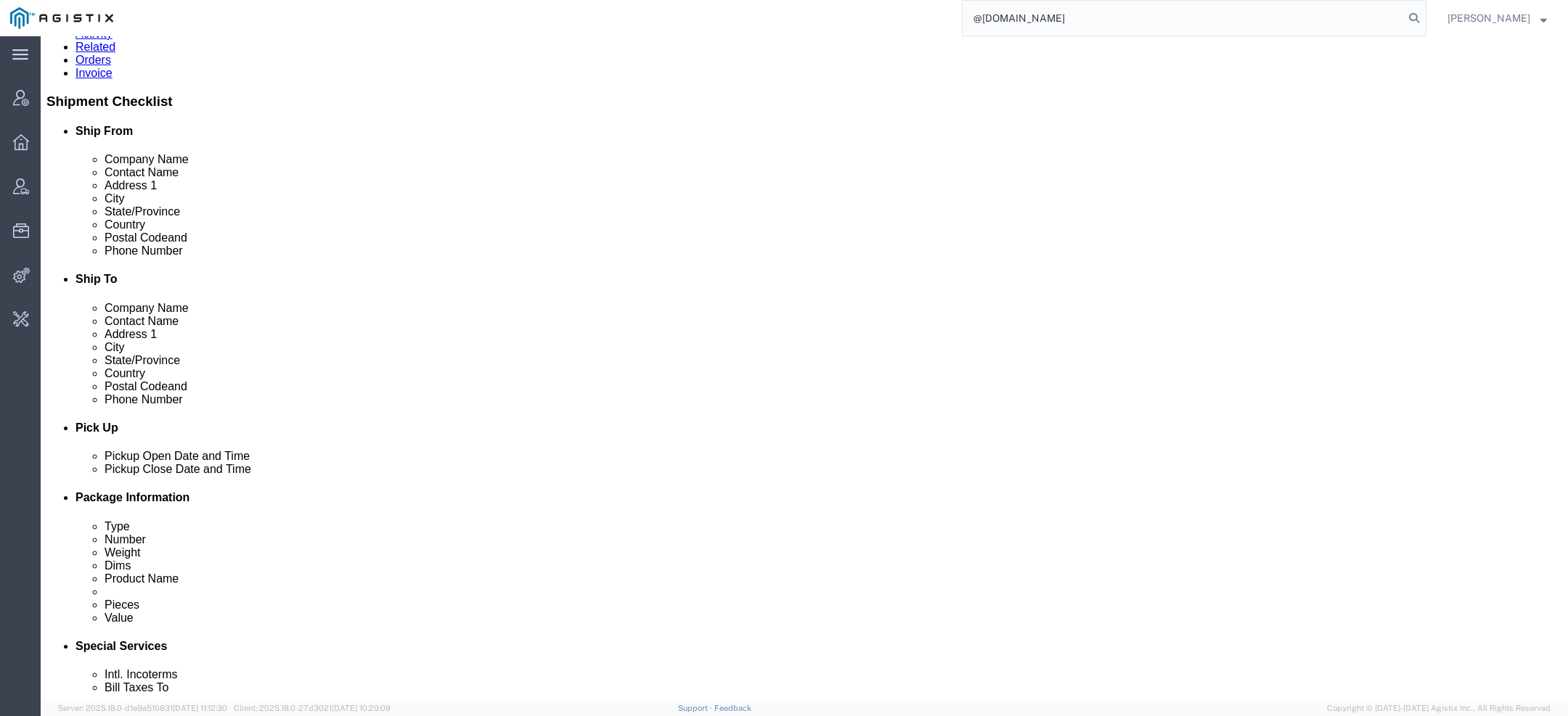
type input "@rhinomarkers.com"
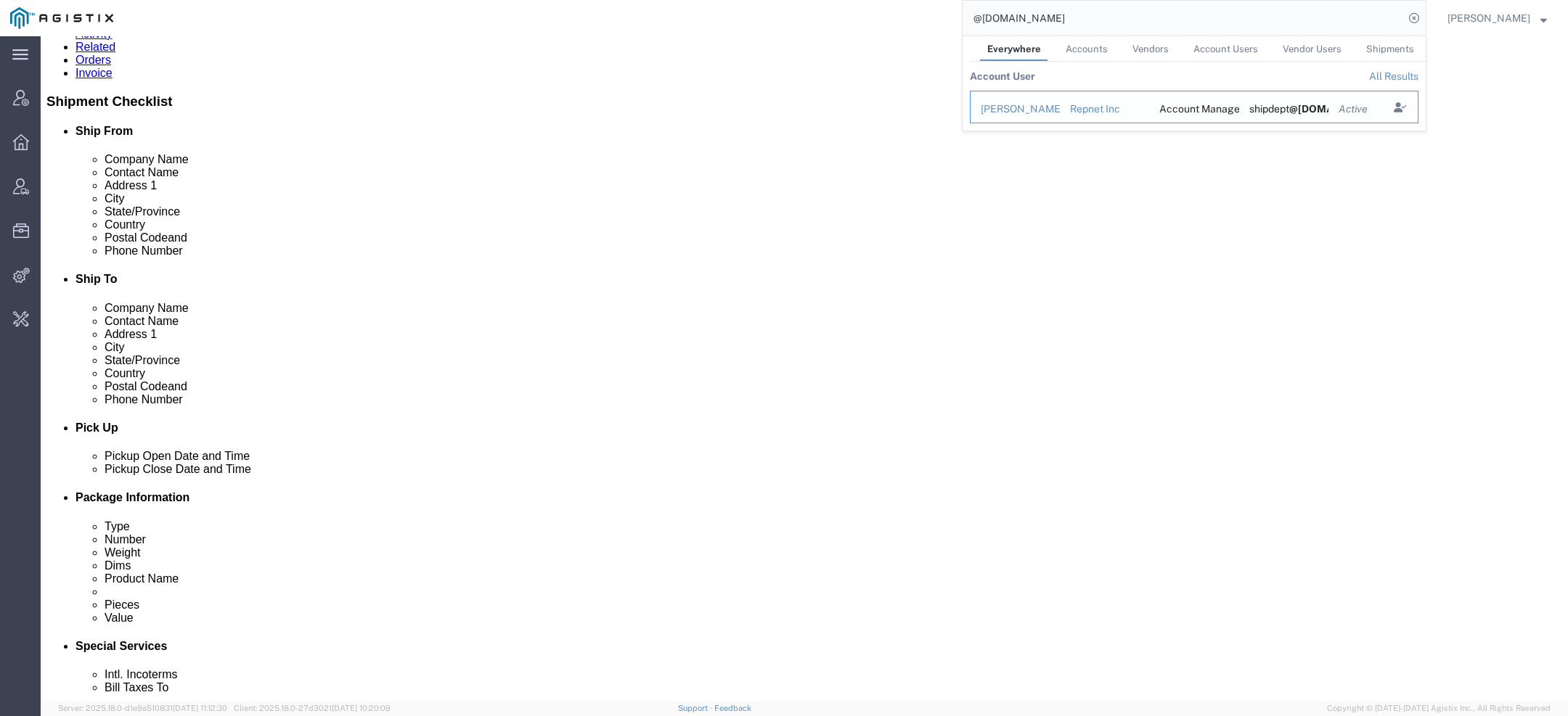
click at [1012, 106] on div "Kari Anderson" at bounding box center [1015, 109] width 69 height 15
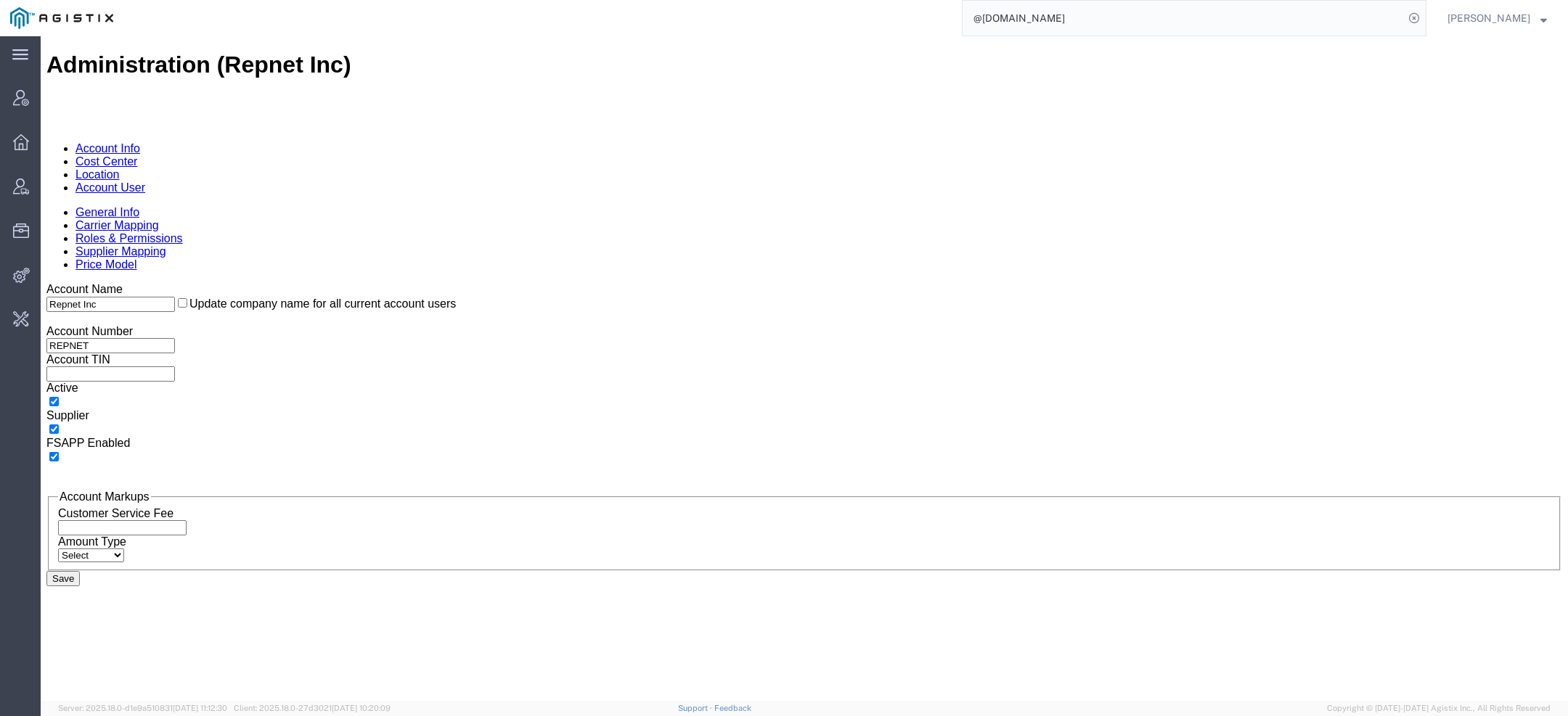
click at [145, 182] on link "Account User" at bounding box center [111, 188] width 70 height 12
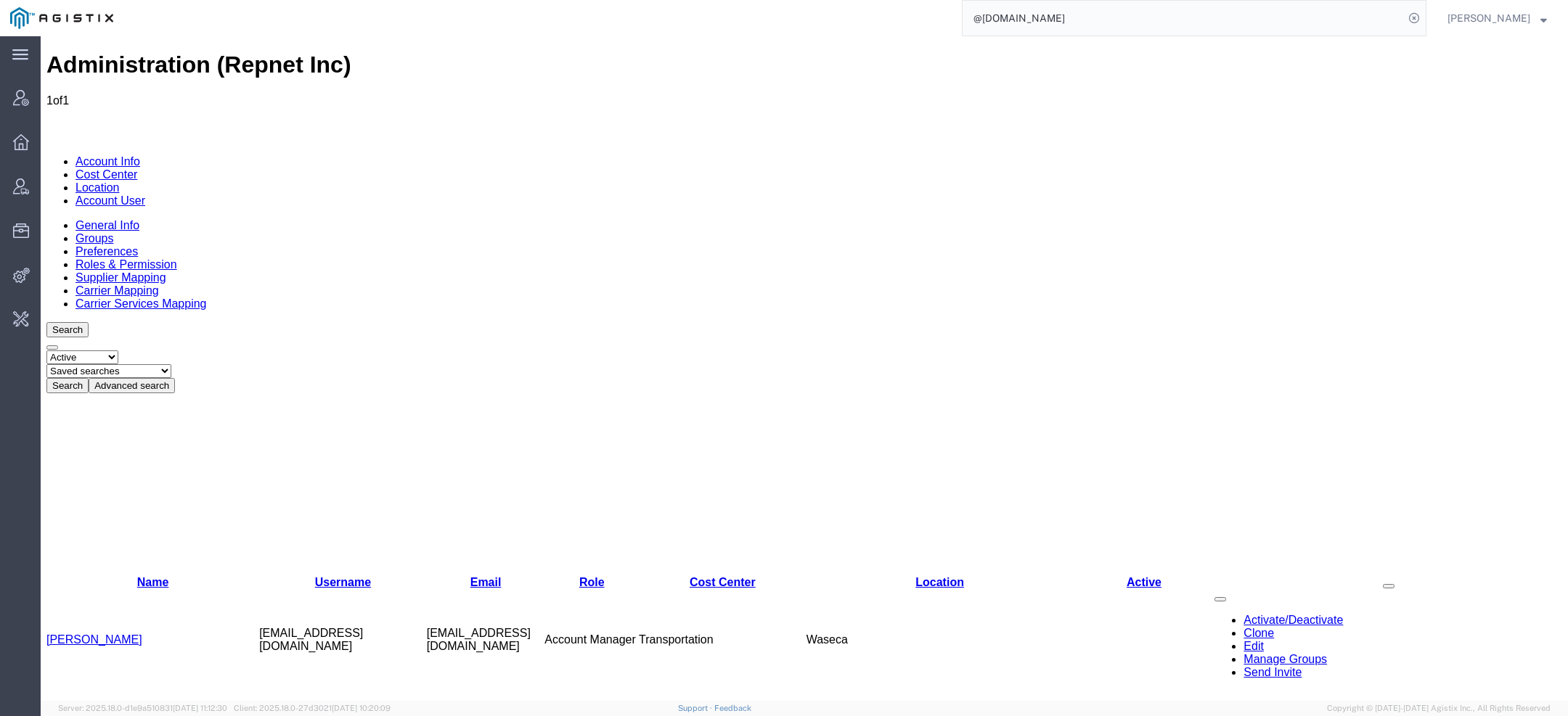
click at [1244, 627] on link "Clone" at bounding box center [1259, 633] width 30 height 12
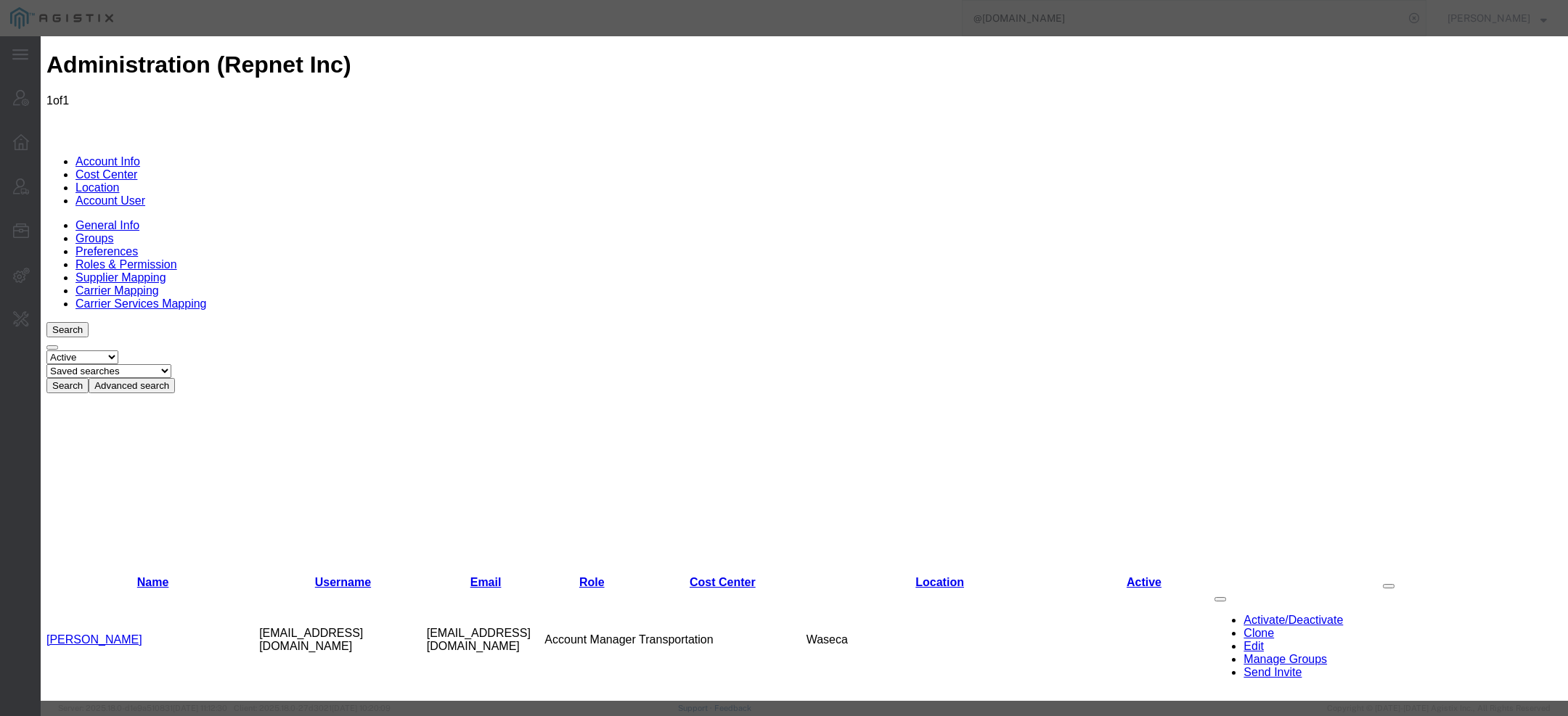
paste input "shipping@rhinomarkers.com"
type input "shipping@rhinomarkers.com"
paste input "Annette Rosenthal"
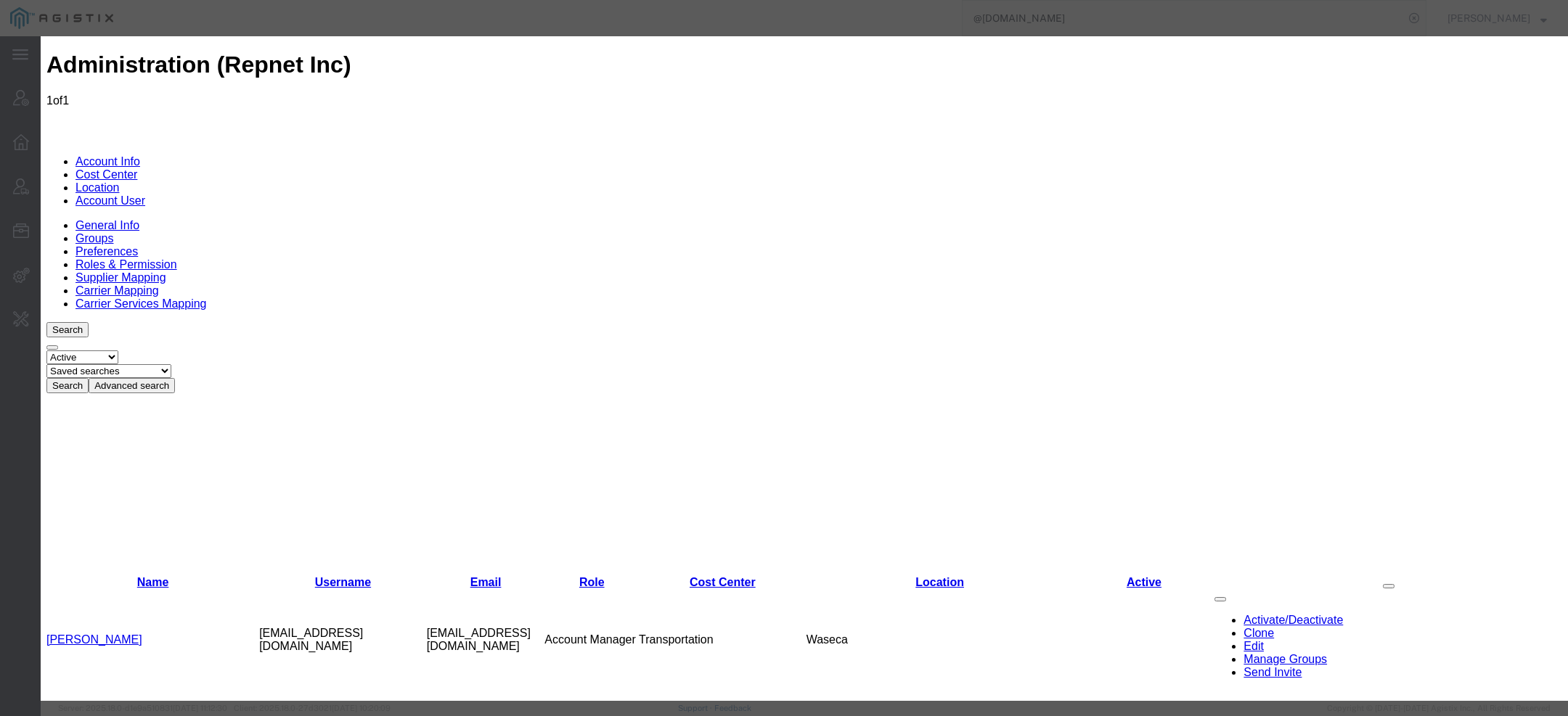
type input "Annette"
paste input "Rosenthal"
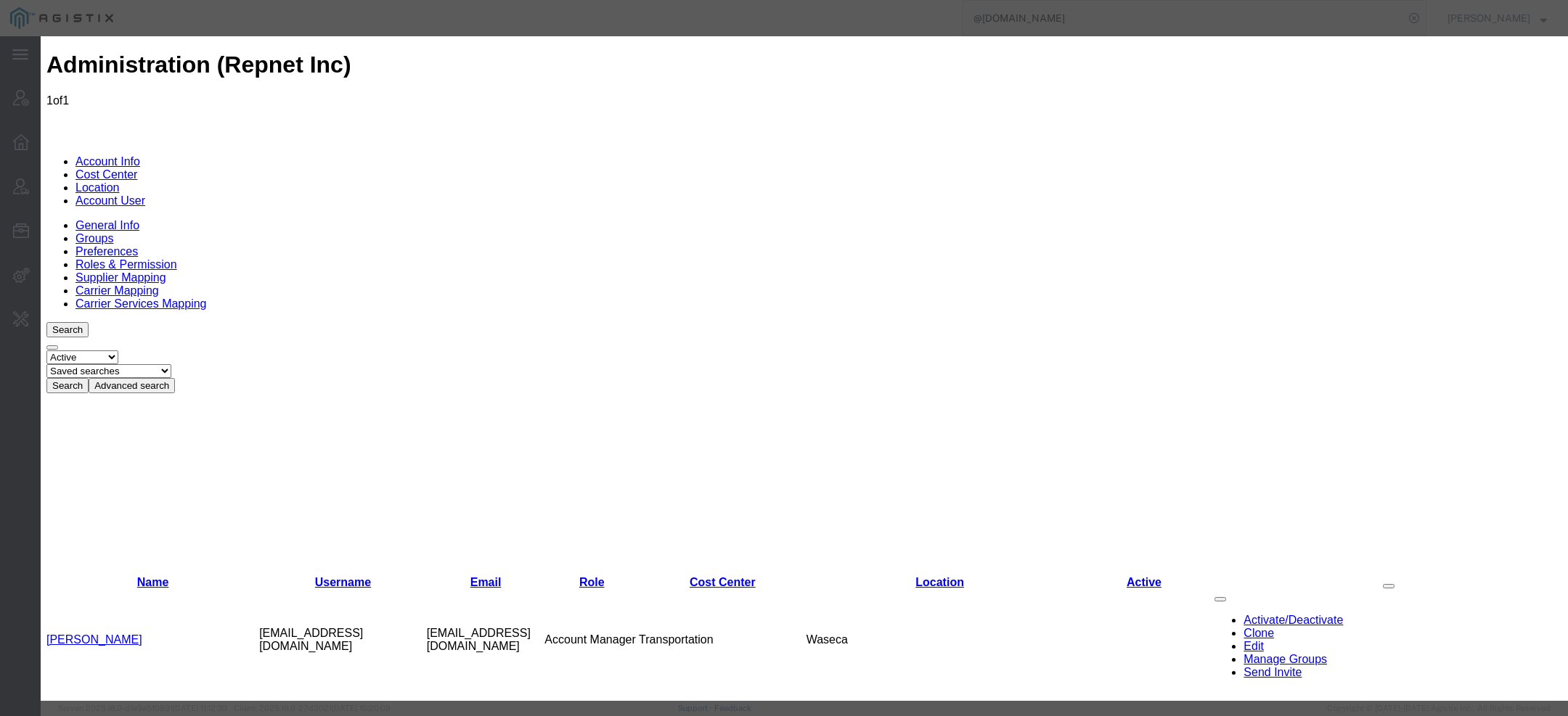
type input "Rosenthal"
select select "COSTCENTER"
select select "2141017"
drag, startPoint x: 644, startPoint y: 242, endPoint x: 373, endPoint y: 217, distance: 272.2
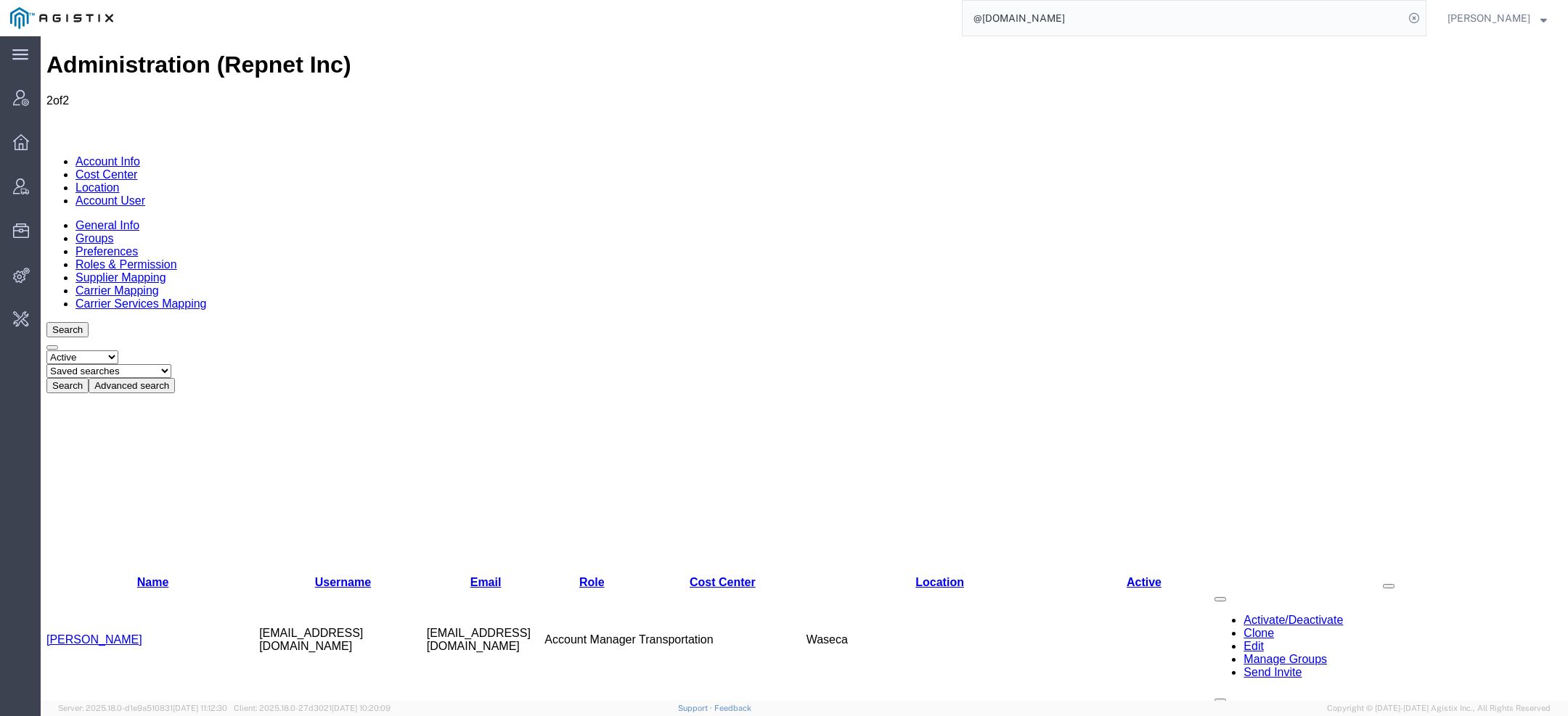
drag, startPoint x: 1082, startPoint y: 25, endPoint x: 719, endPoint y: 8, distance: 363.4
click at [789, 8] on div "@rhinomarkers.com" at bounding box center [775, 18] width 1303 height 36
type input "pg&e"
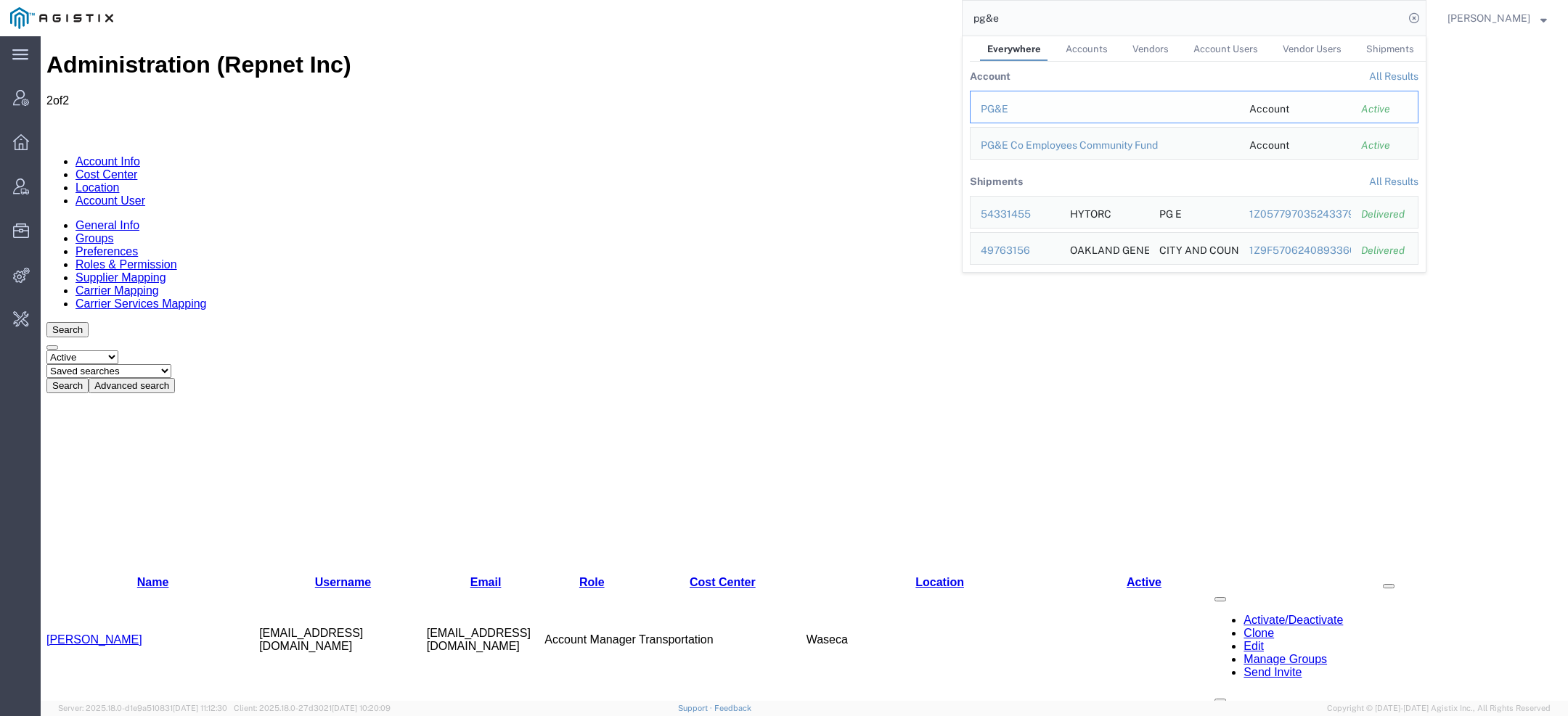
click at [1009, 110] on div "PG&E" at bounding box center [1105, 109] width 248 height 15
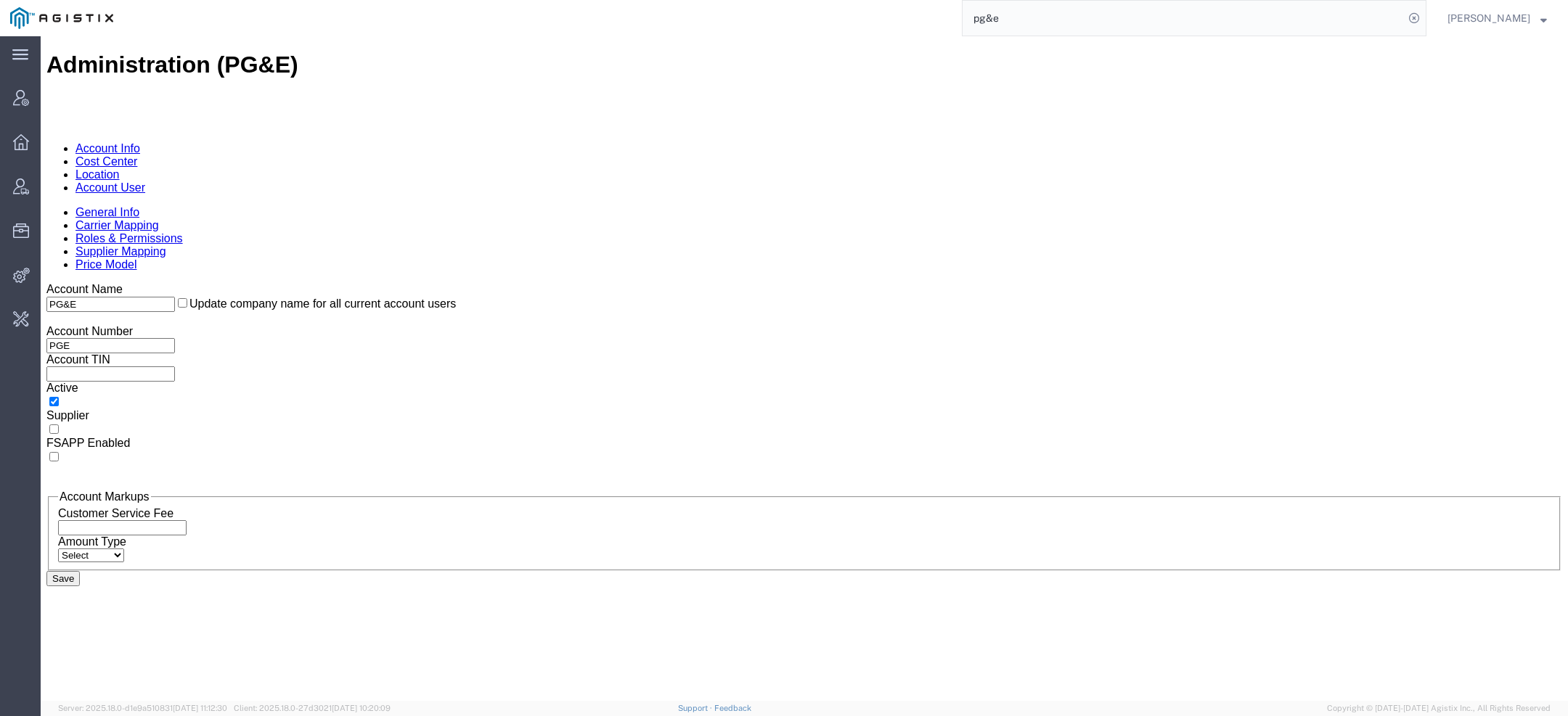
click at [145, 182] on link "Account User" at bounding box center [111, 188] width 70 height 12
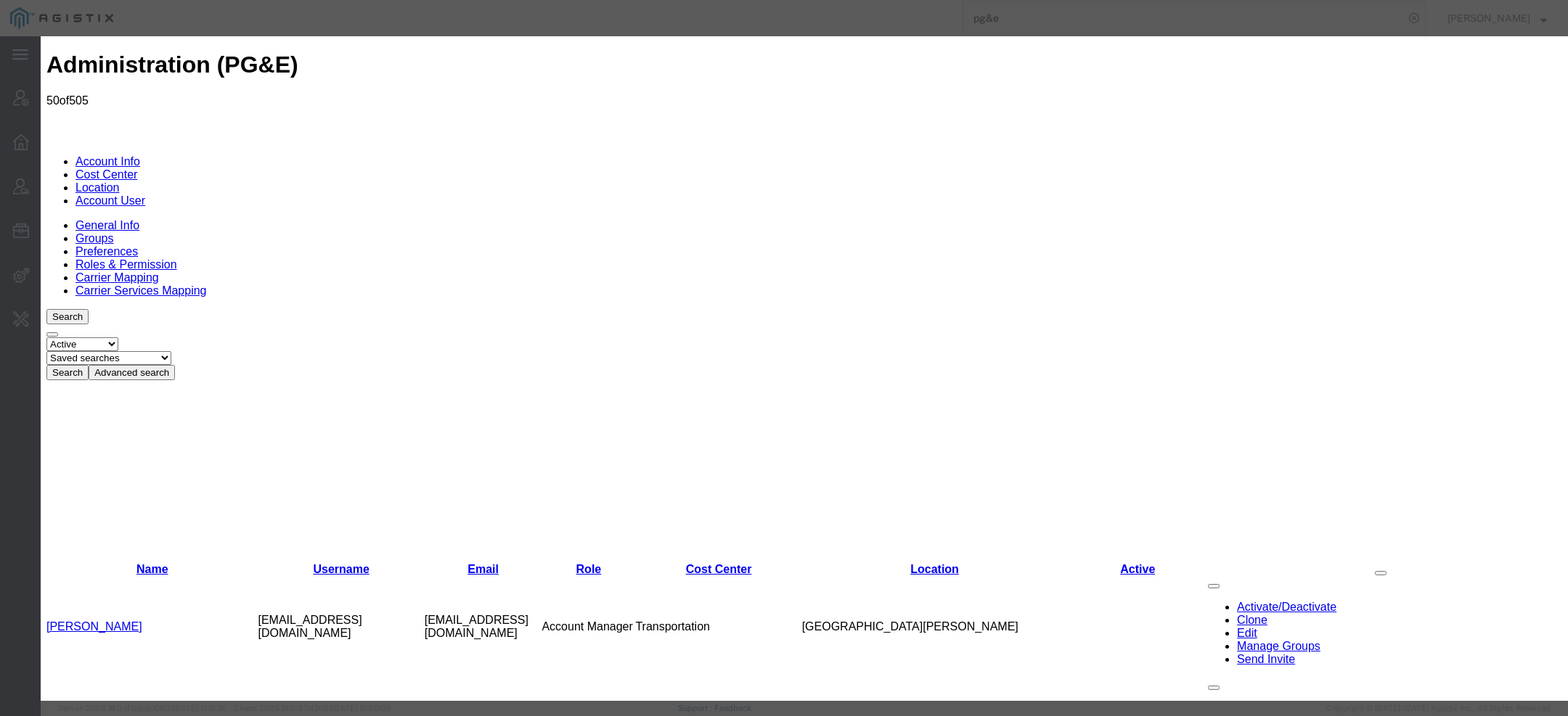
select select "COSTCENTER"
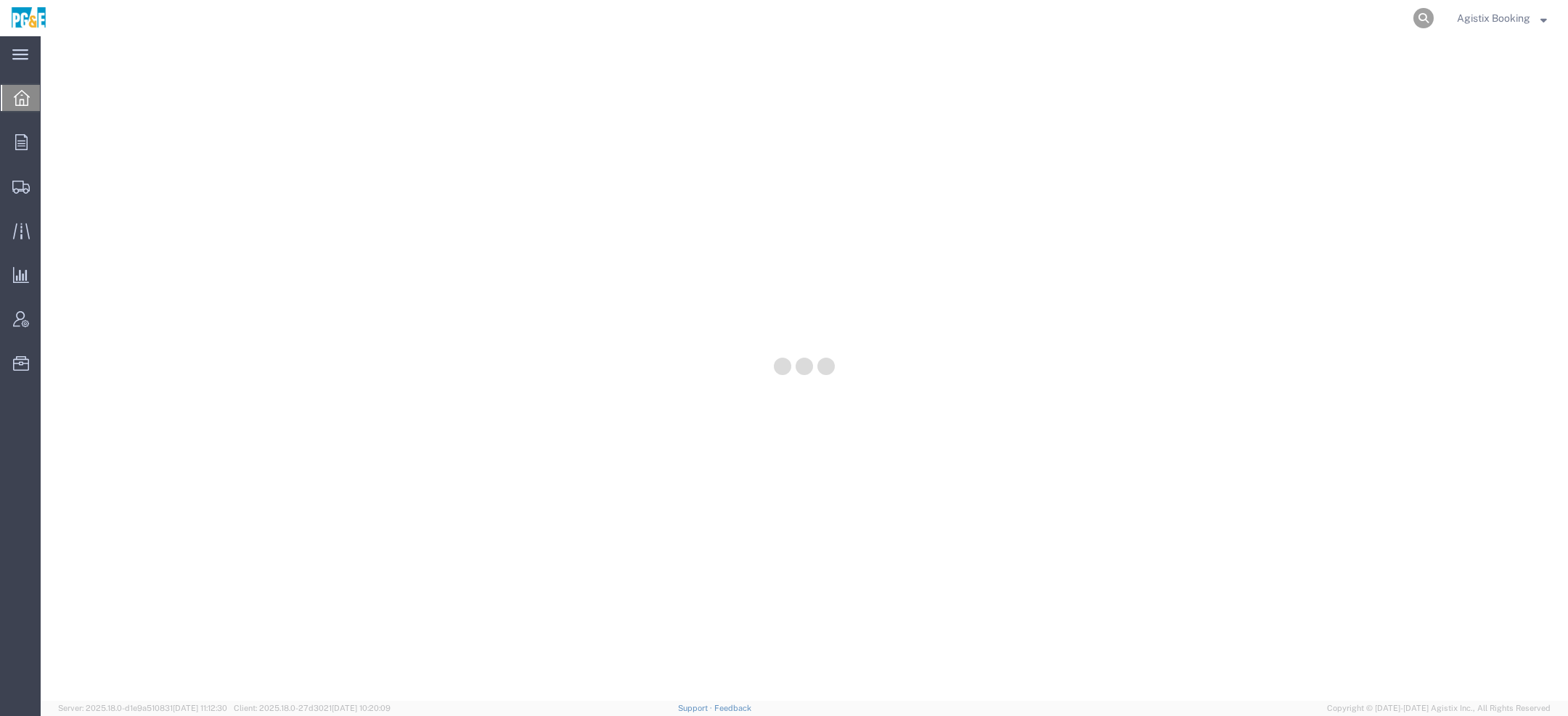
click at [1417, 16] on icon at bounding box center [1424, 18] width 20 height 20
paste input "56779183"
type input "56779183"
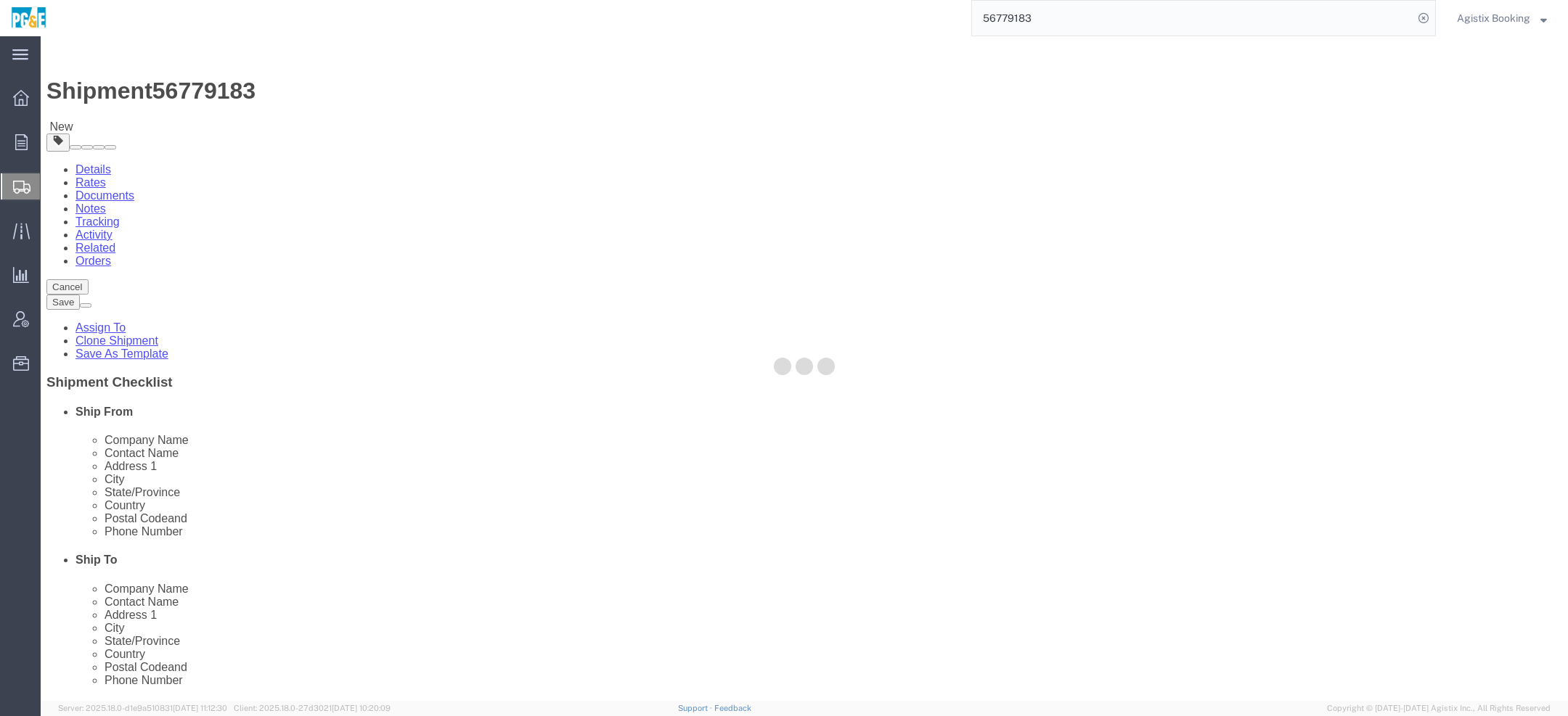
select select
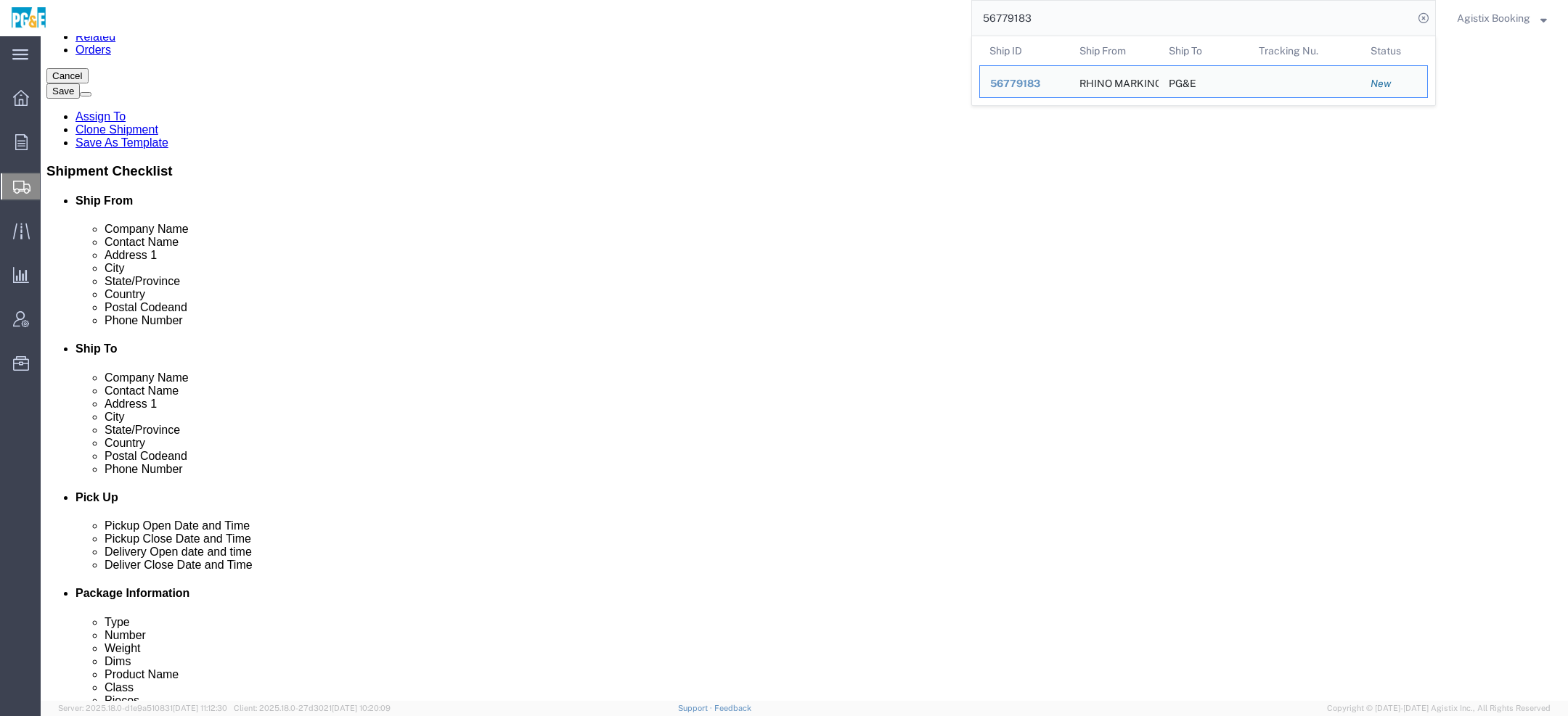
scroll to position [214, 0]
click input "[EMAIL_ADDRESS][DOMAIN_NAME]"
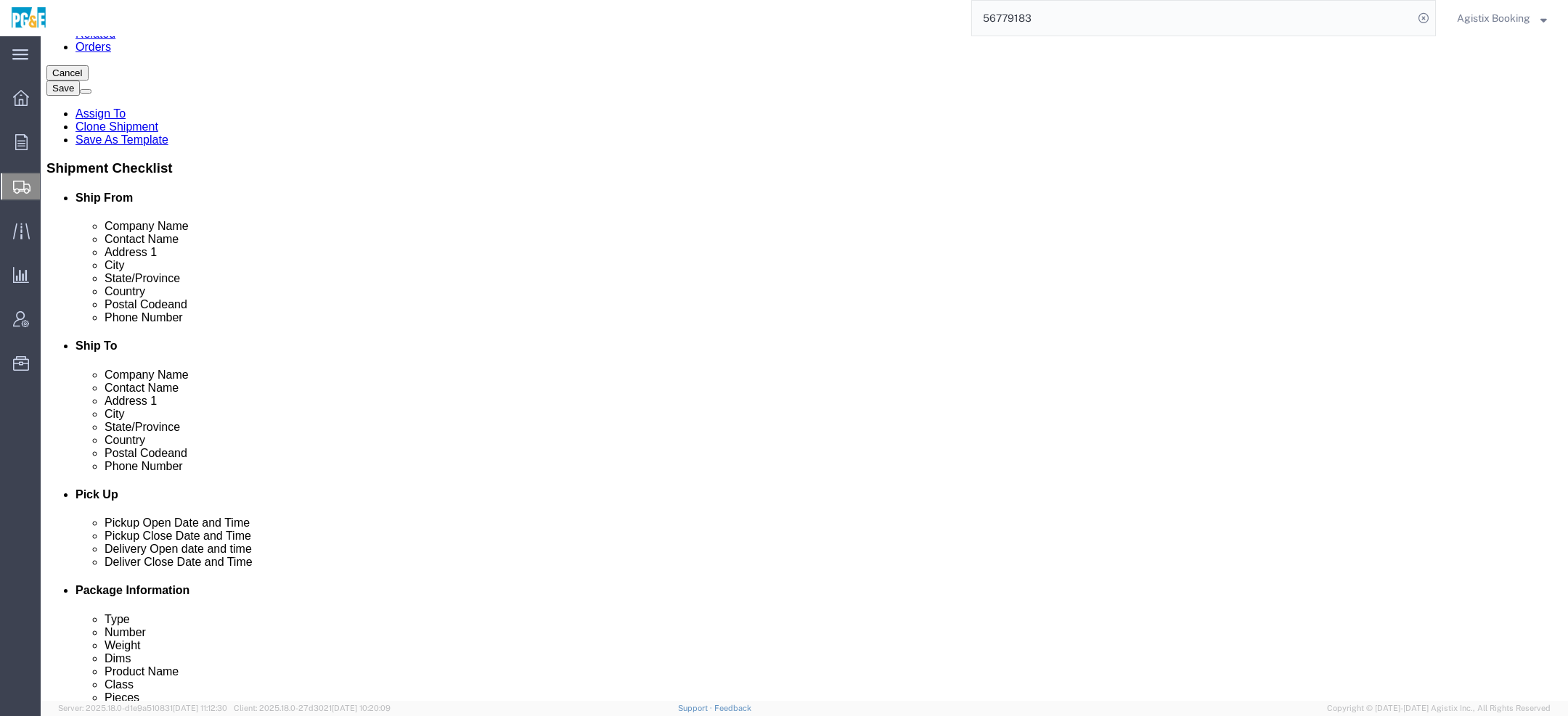
click input "[EMAIL_ADDRESS][DOMAIN_NAME]"
click input "checkbox"
checkbox input "false"
click link "Package Information"
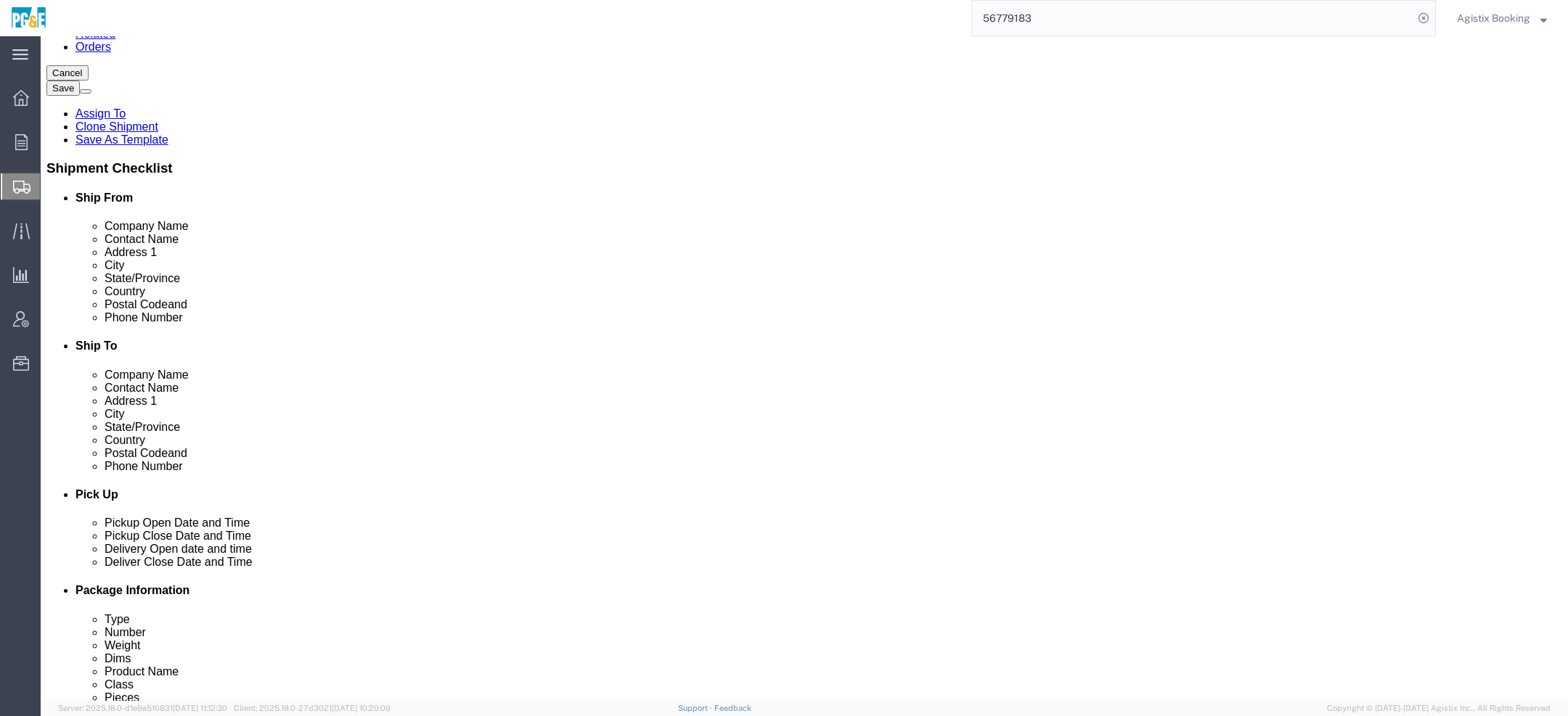
scroll to position [60, 0]
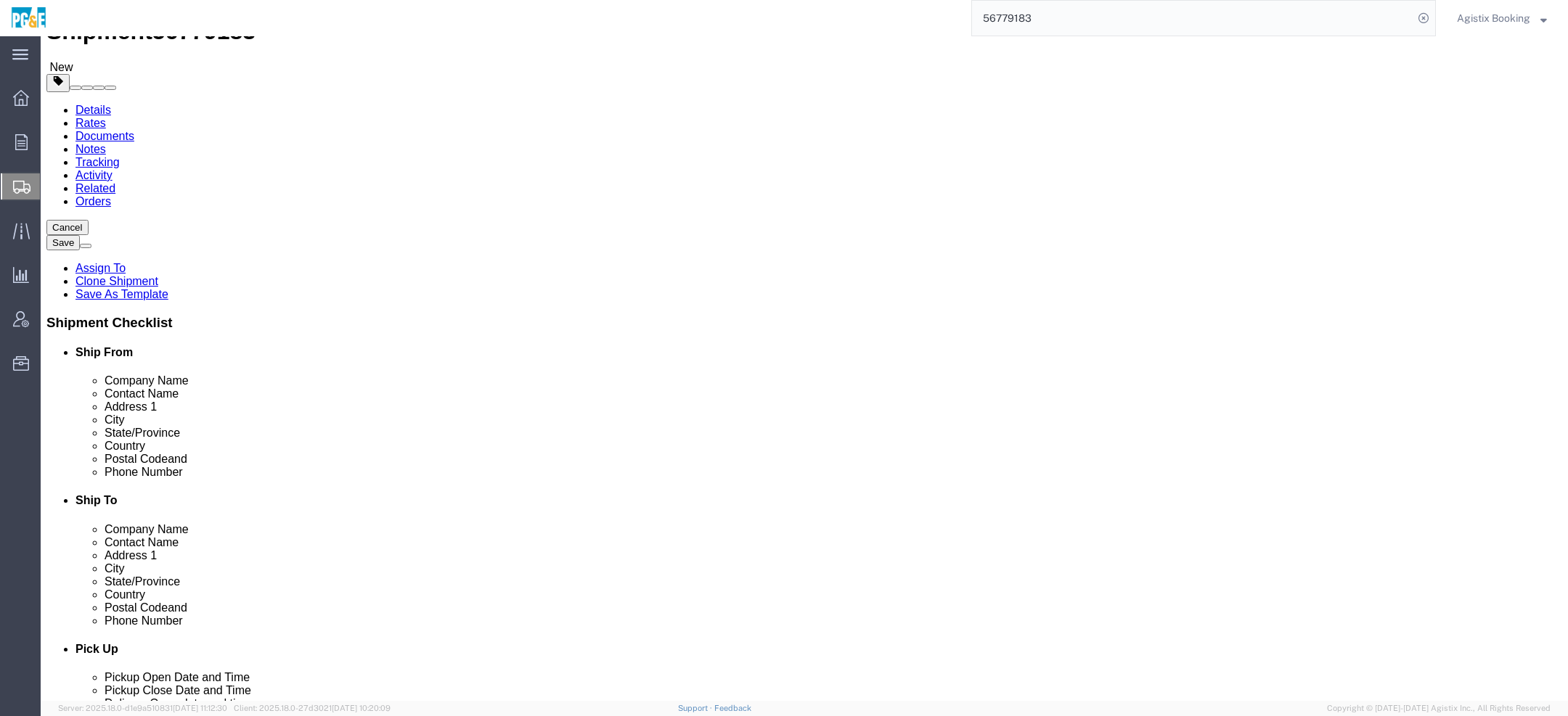
click icon
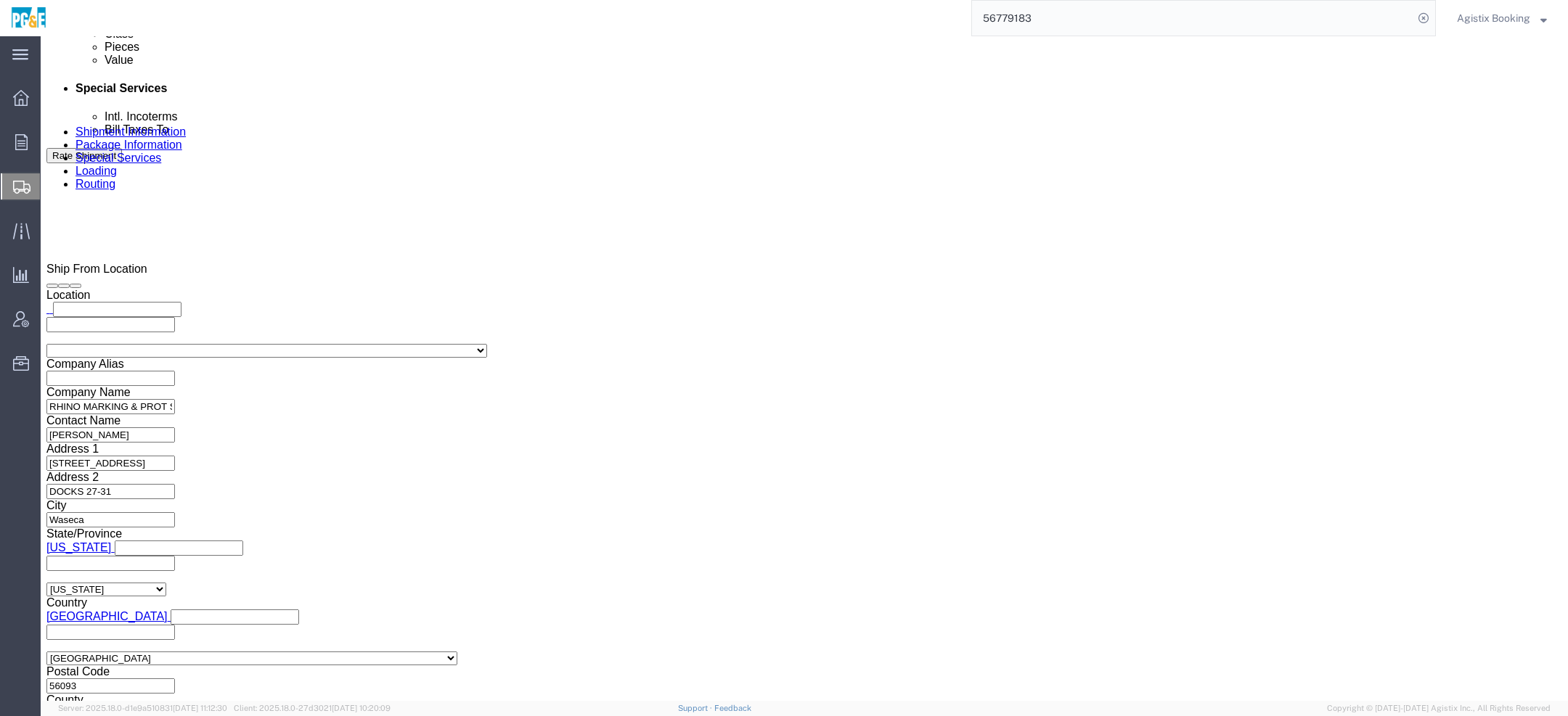
scroll to position [809, 0]
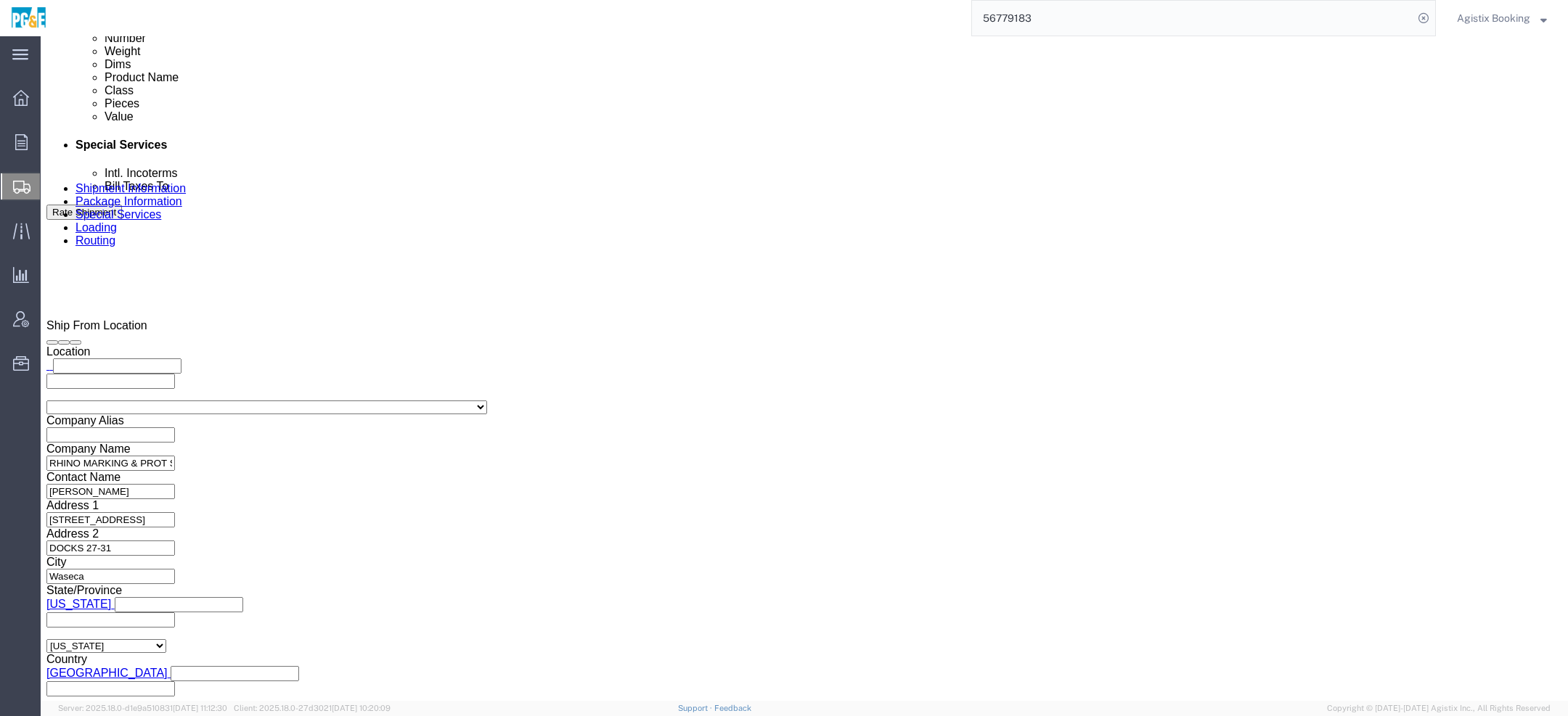
click button "Cancel"
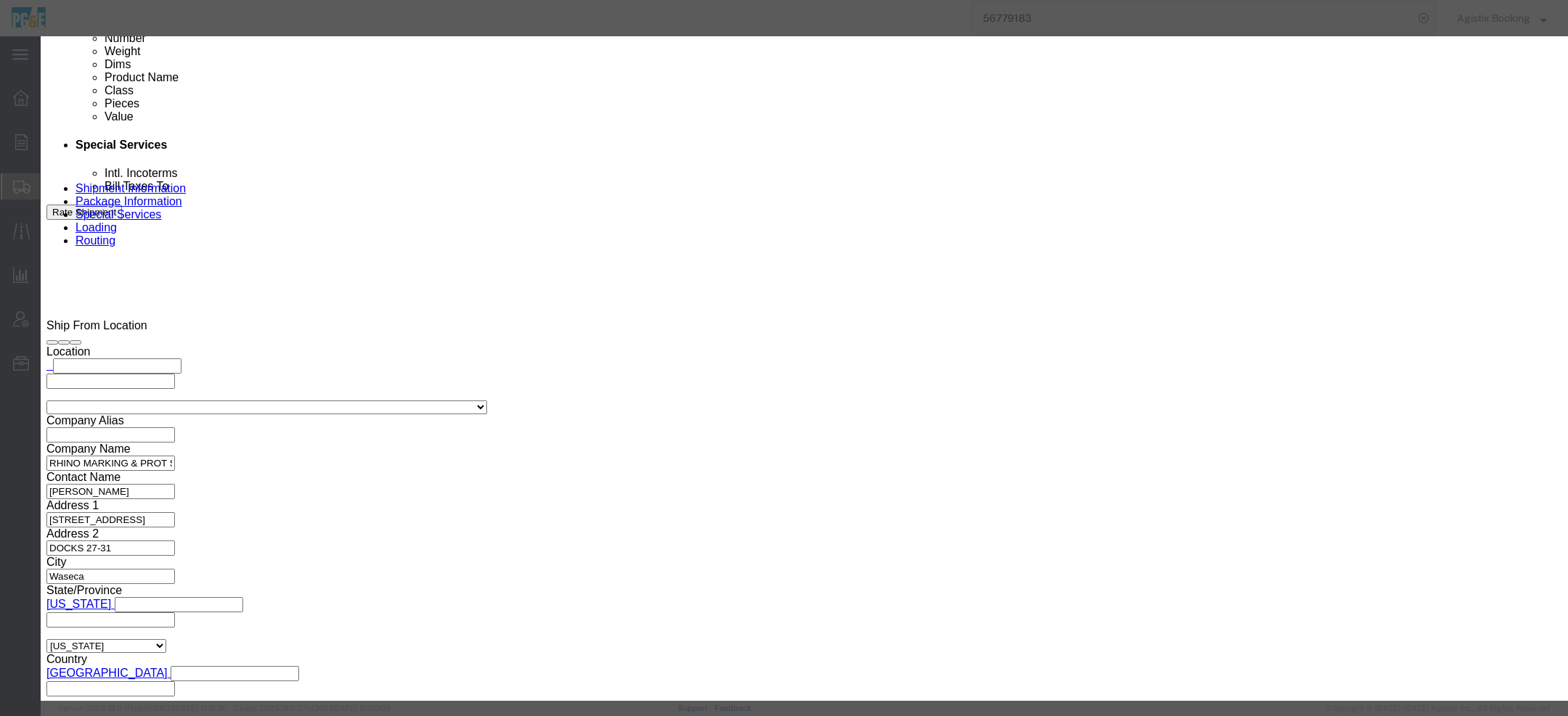
click button "Yes"
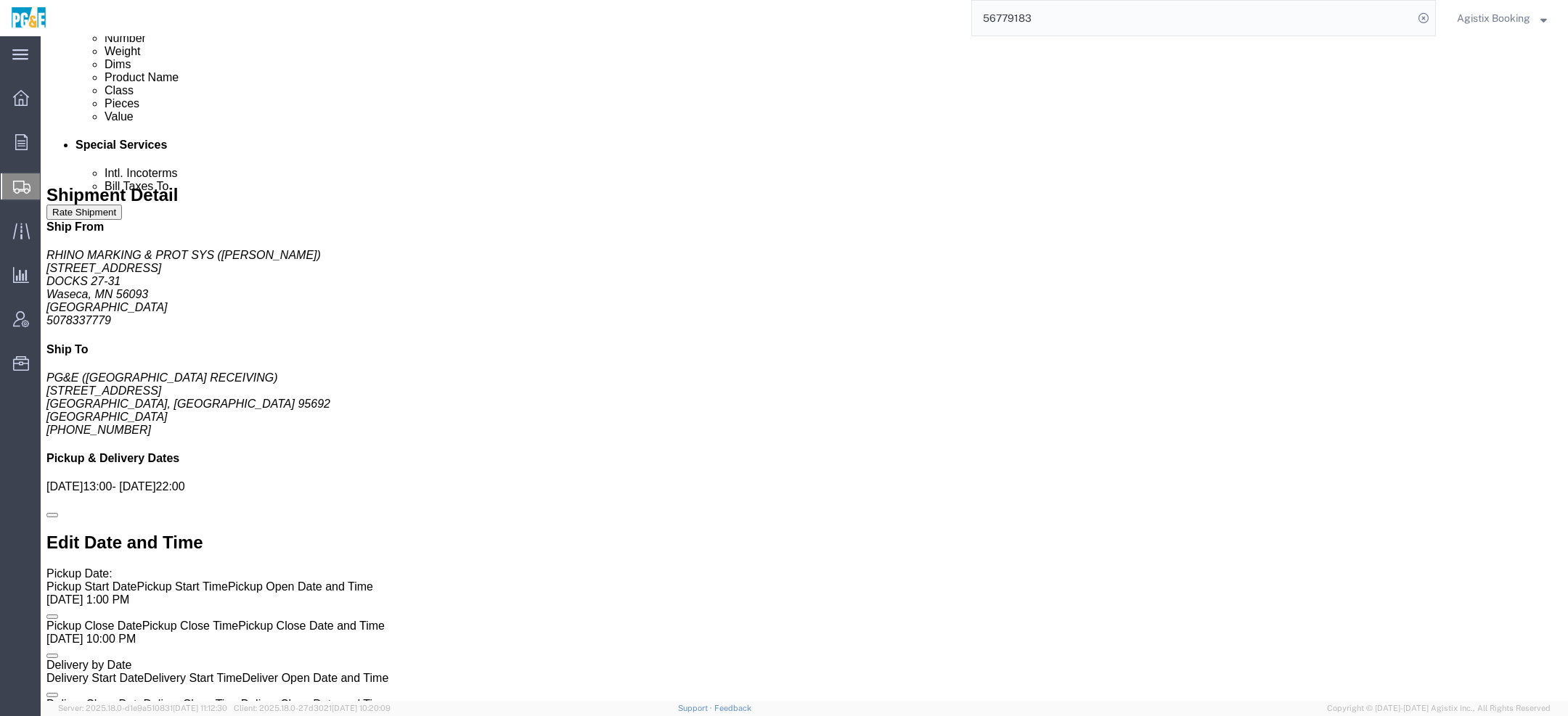
click link "Notes"
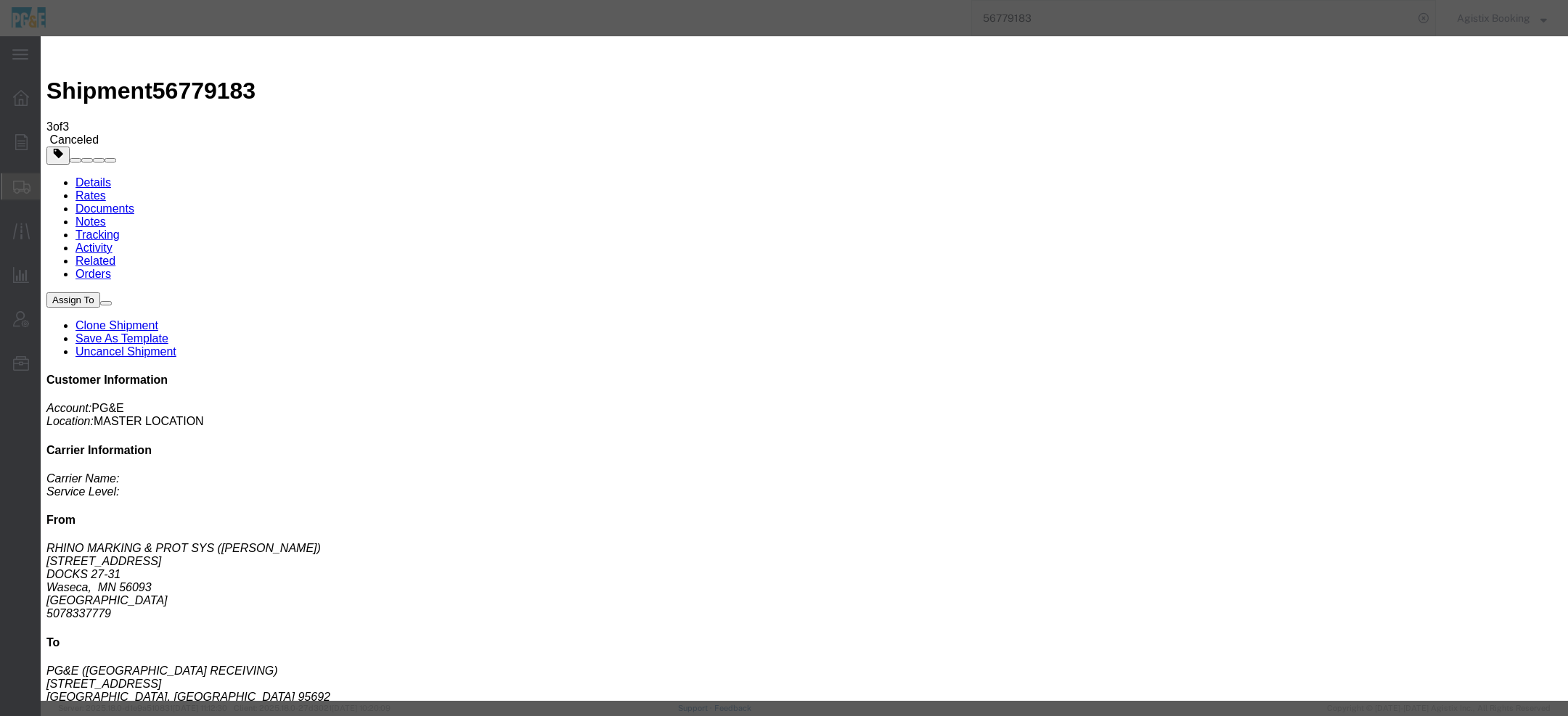
select select "SHIPMENT_NOTES"
select select "PUBLIC"
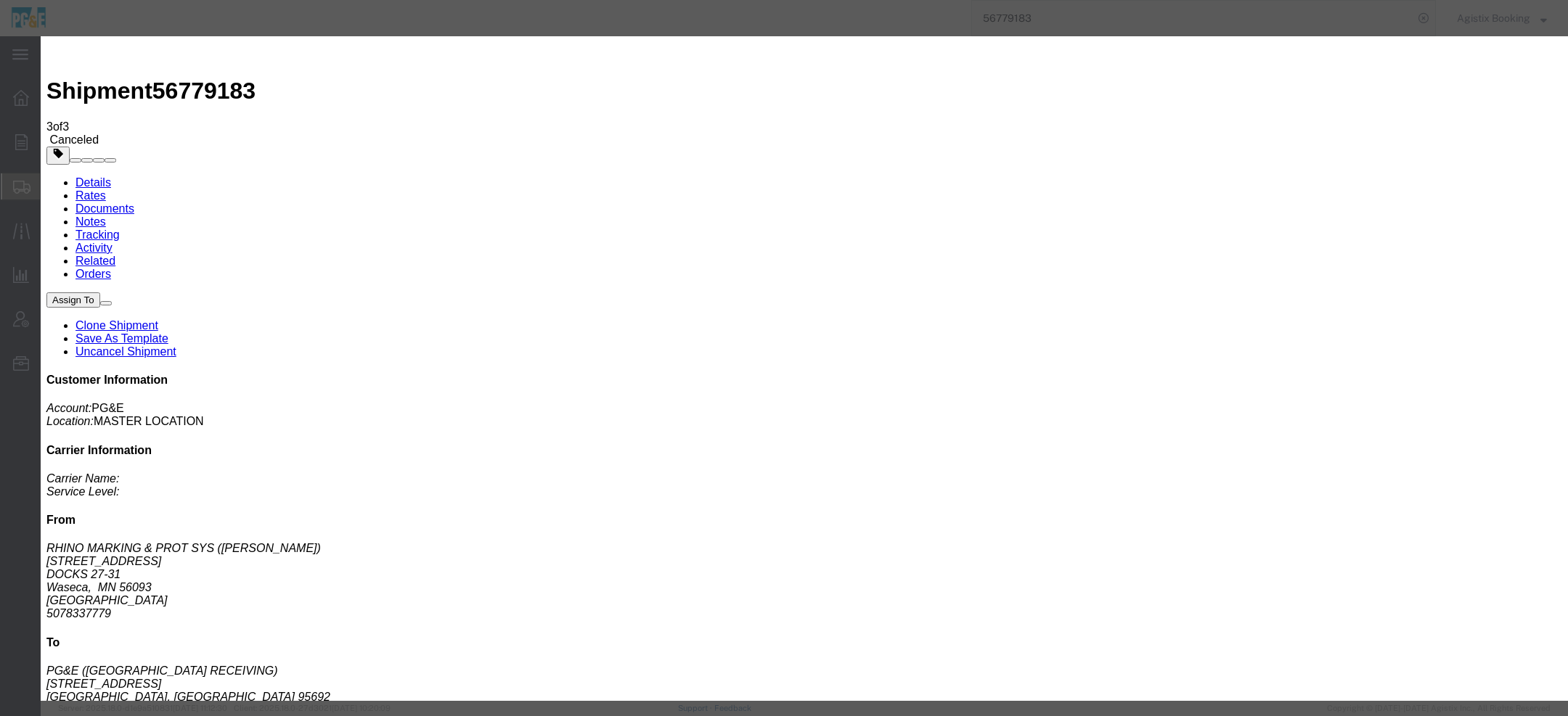
drag, startPoint x: 644, startPoint y: 182, endPoint x: 649, endPoint y: 243, distance: 61.2
paste textarea "Shipment not booked, created account. Shipment cancelled"
type textarea "Shipment not booked, created account. Shipment cancelled"
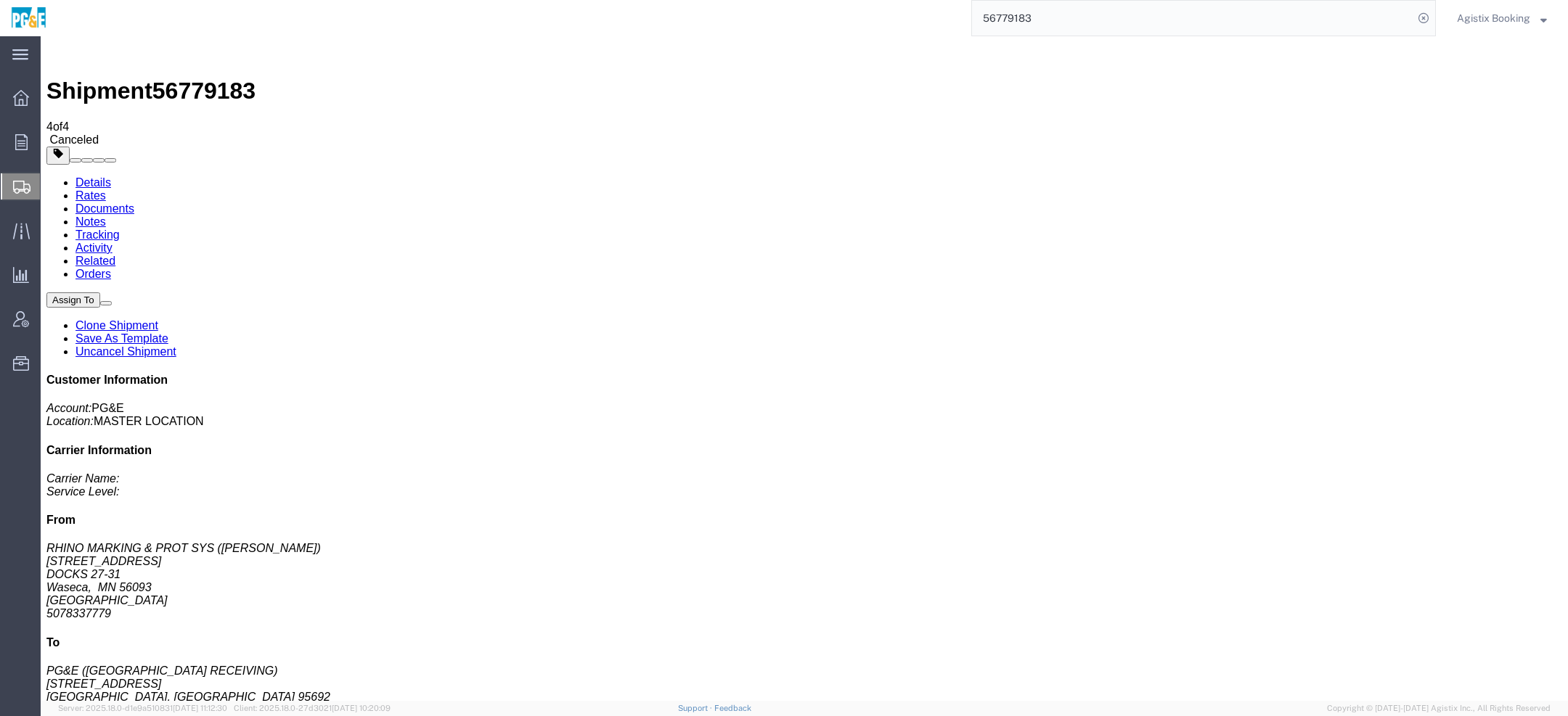
drag, startPoint x: 1505, startPoint y: 16, endPoint x: 1505, endPoint y: 30, distance: 14.0
click at [1505, 16] on span "Agistix Booking" at bounding box center [1494, 18] width 73 height 16
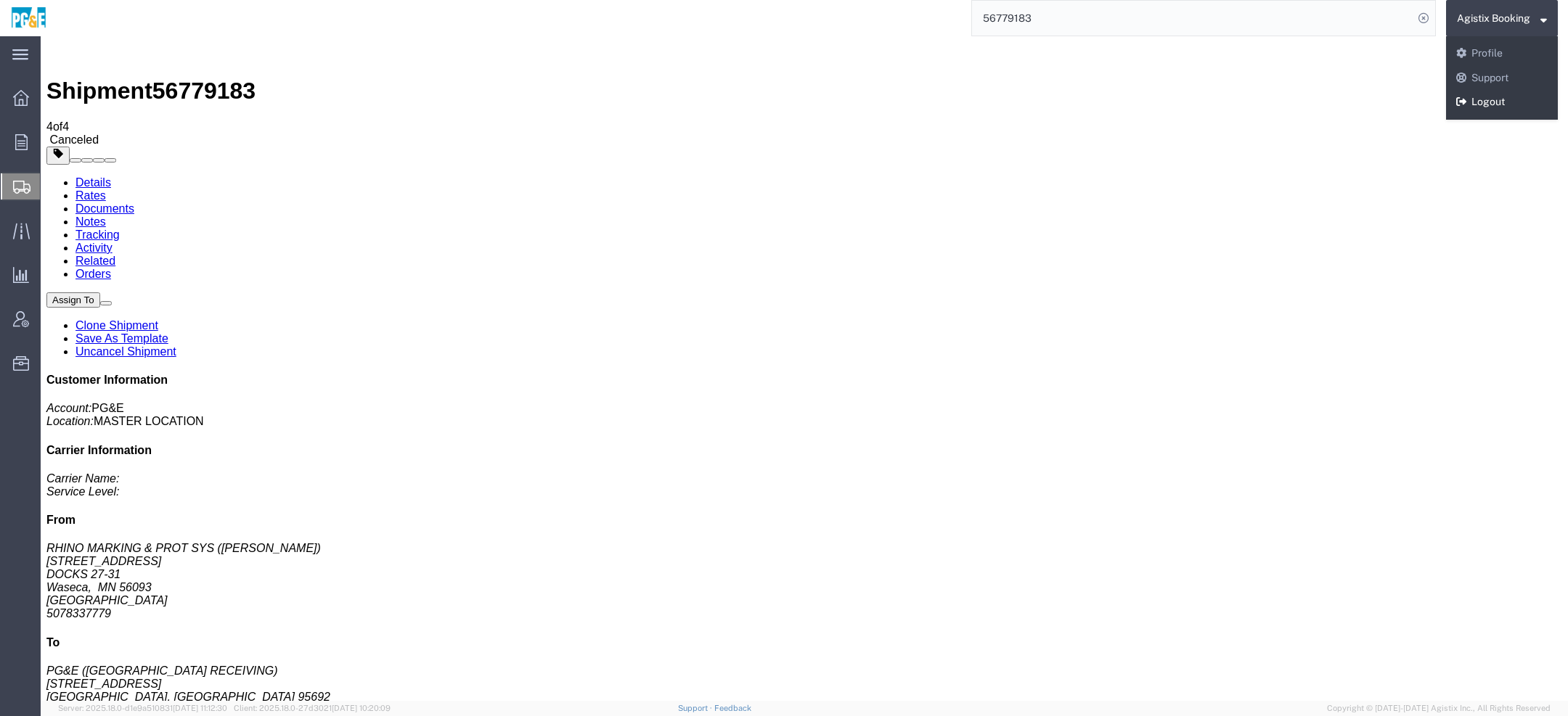
click at [1481, 111] on link "Logout" at bounding box center [1502, 102] width 112 height 25
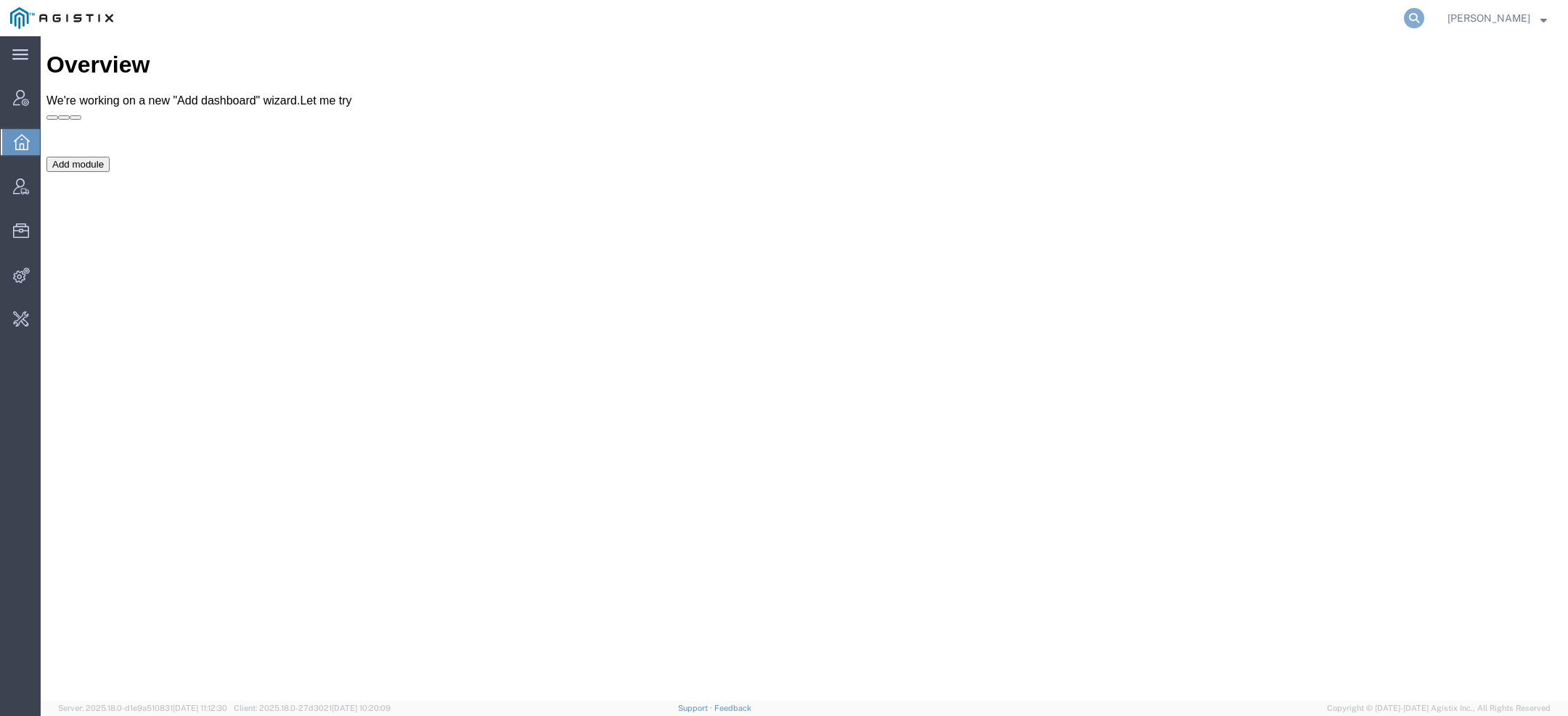
click at [1413, 19] on icon at bounding box center [1414, 18] width 20 height 20
paste input "9653931"
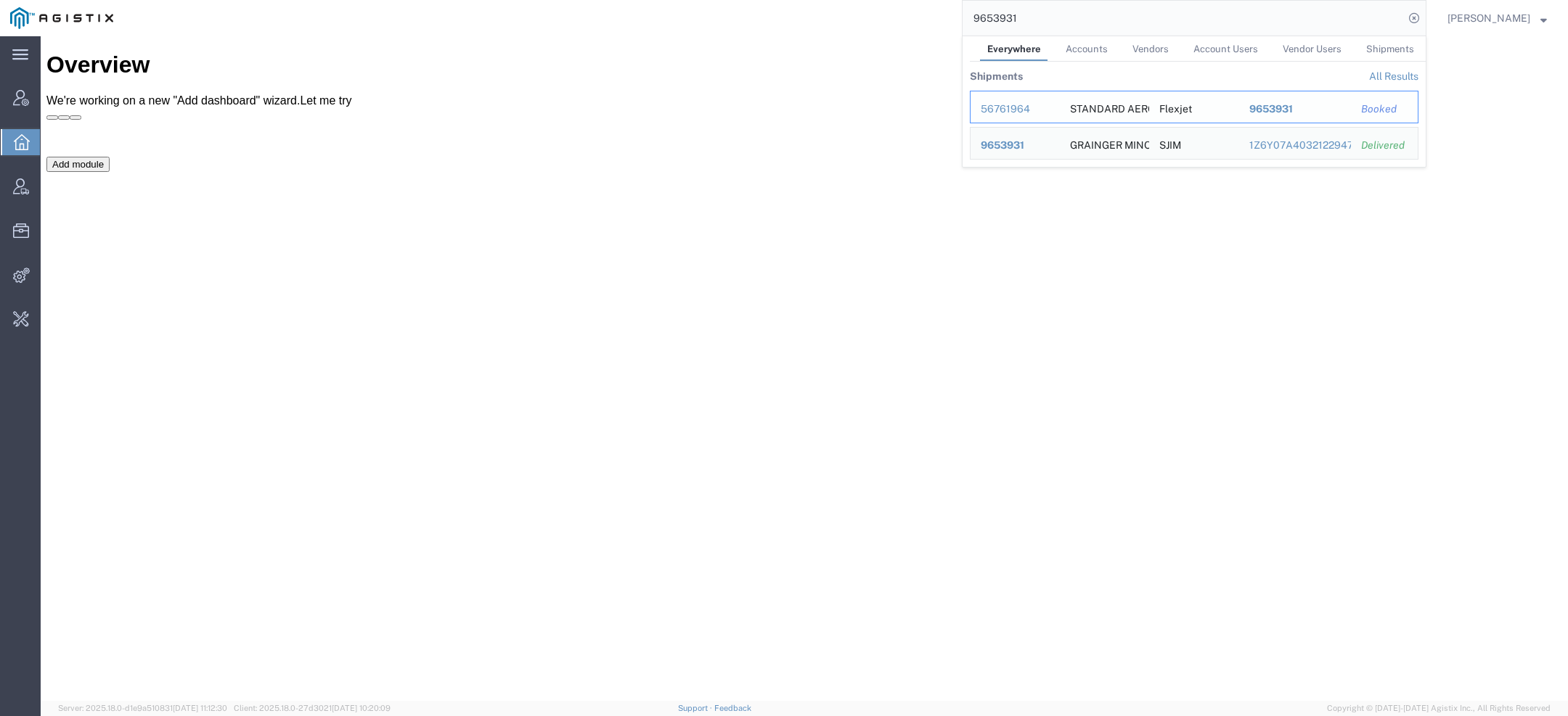
click at [1023, 107] on div "56761964" at bounding box center [1015, 109] width 69 height 15
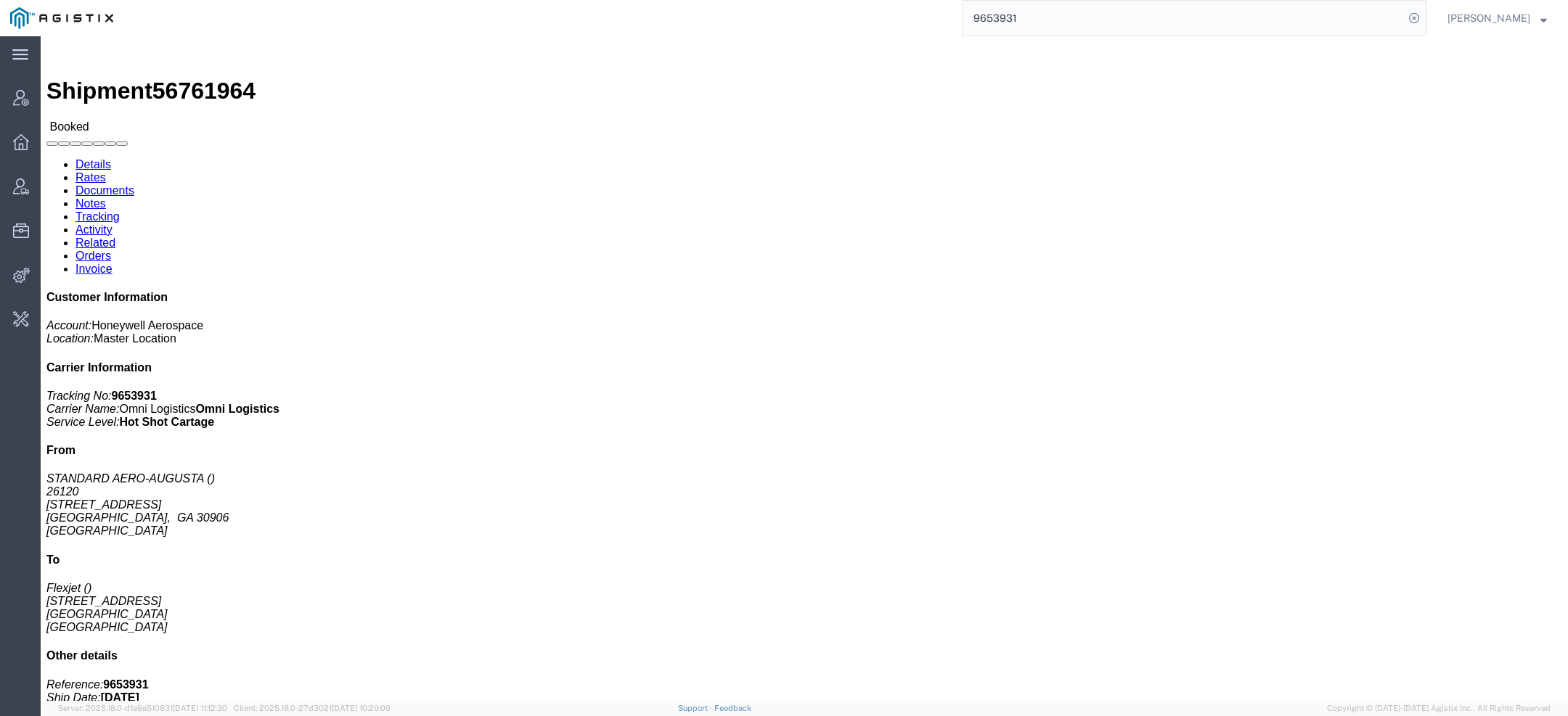
click div "Shipment Detail Ship From STANDARD AERO-[GEOGRAPHIC_DATA] 26120 [STREET_ADDRESS…"
click link "Activity"
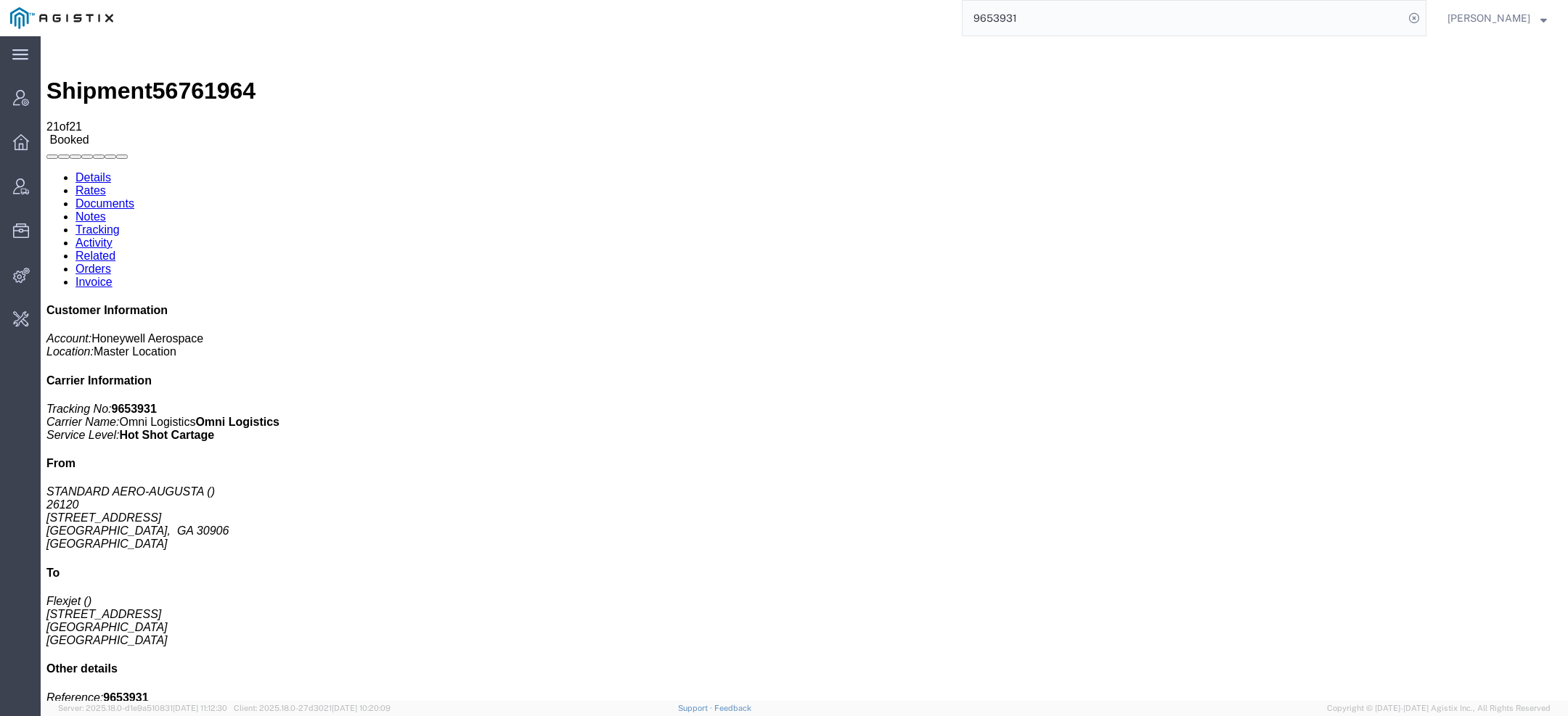
copy td "214_AGISTIX_20250909155415542"
click at [157, 403] on b "9653931" at bounding box center [135, 409] width 45 height 12
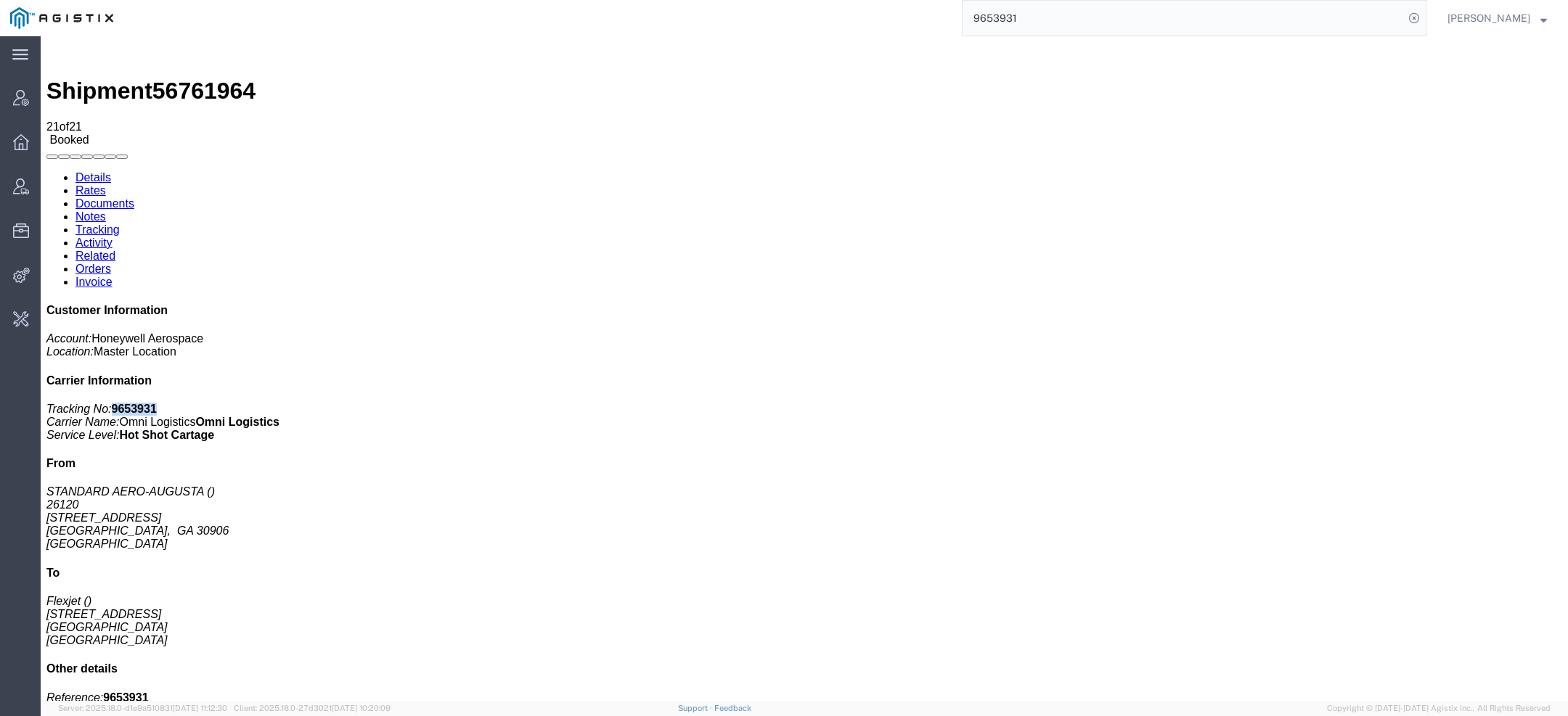
click at [157, 403] on b "9653931" at bounding box center [135, 409] width 45 height 12
copy b "9653931"
click at [194, 77] on span "56761964" at bounding box center [203, 90] width 103 height 26
copy span "56761964"
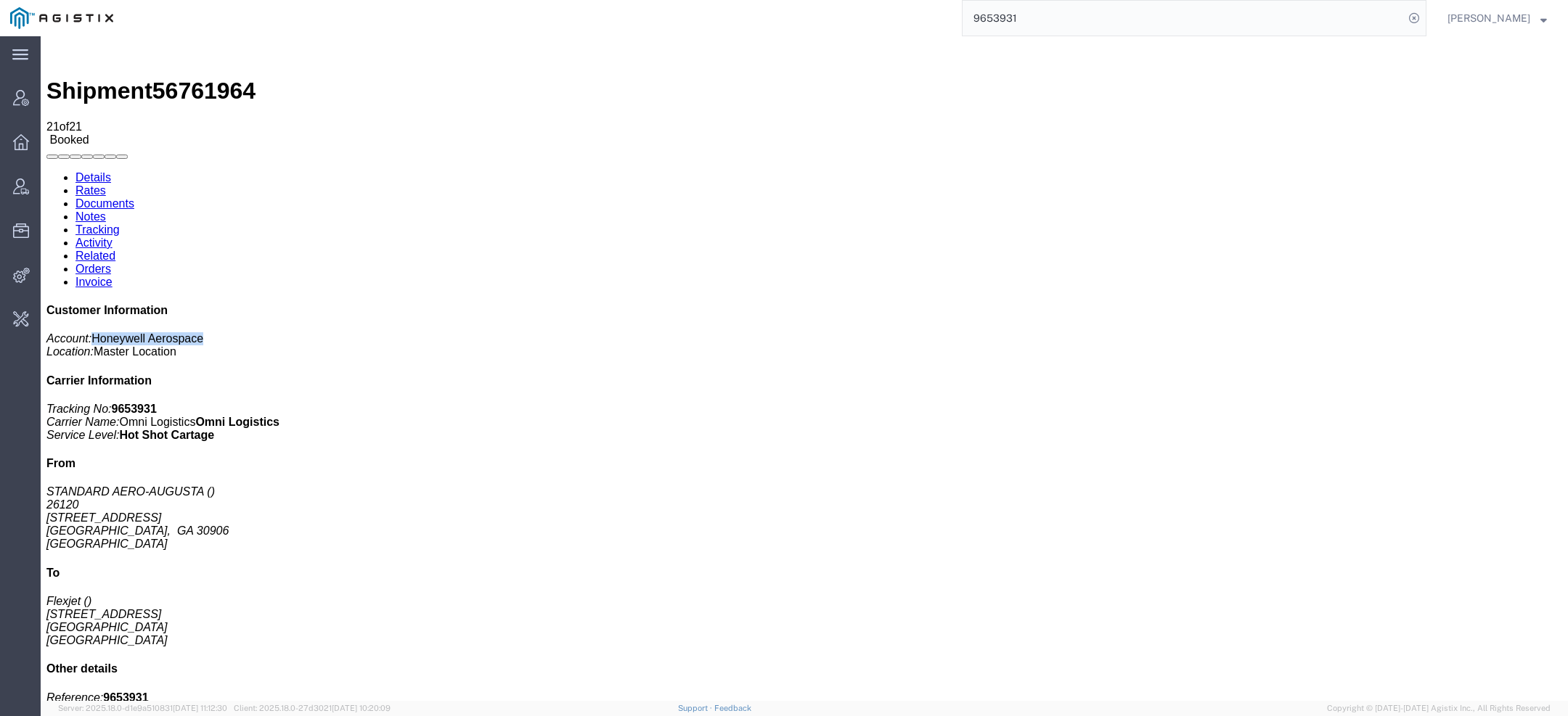
drag, startPoint x: 1340, startPoint y: 158, endPoint x: 1440, endPoint y: 158, distance: 100.0
click at [1440, 332] on p "Account: Honeywell Aerospace Location: Master Location" at bounding box center [804, 346] width 1516 height 26
copy span "Honeywell Aerospace"
click at [142, 77] on h1 "Shipment 56761964" at bounding box center [804, 90] width 1516 height 27
copy h1 "n"
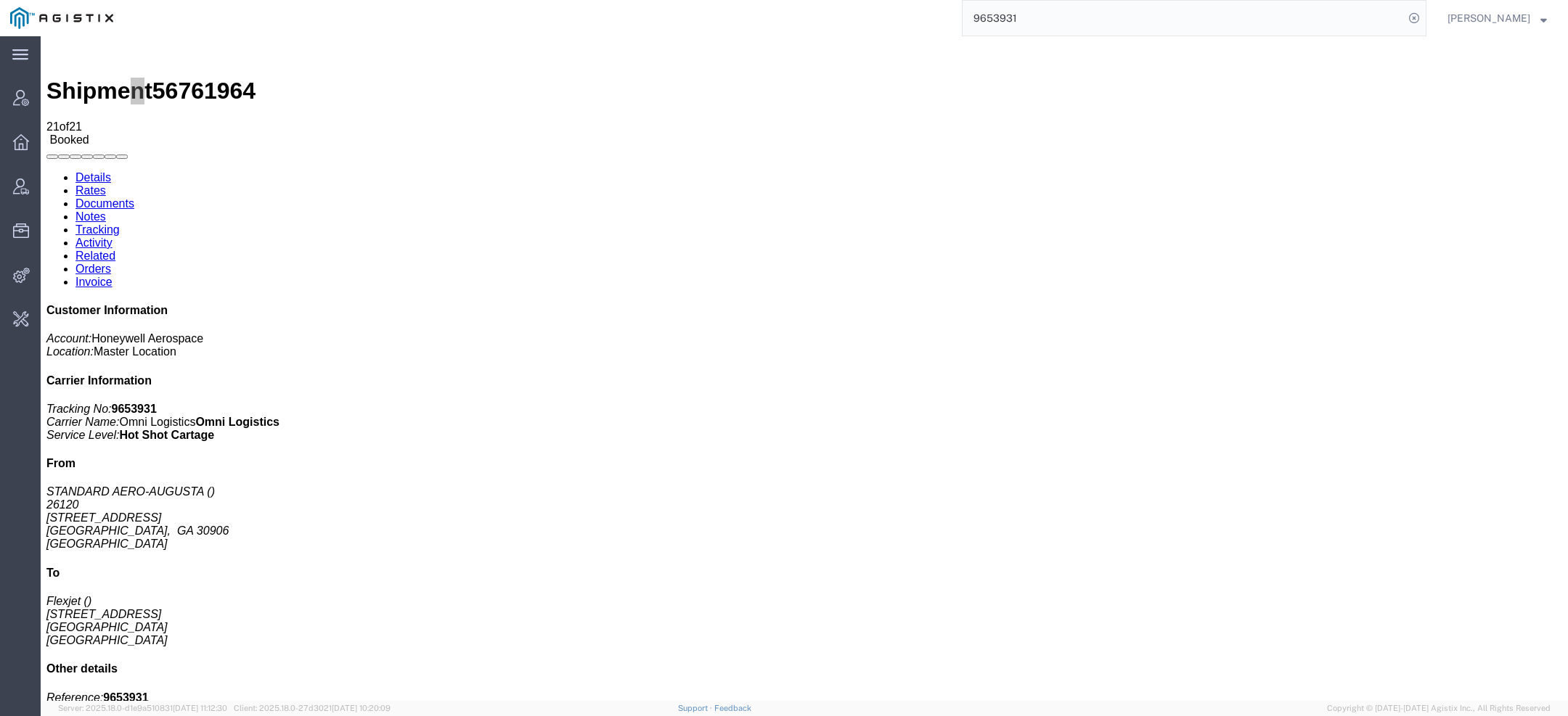
drag, startPoint x: 1050, startPoint y: 19, endPoint x: 717, endPoint y: -5, distance: 333.9
click at [717, 0] on html "main_menu Created with Sketch. Collapse Menu Account Manager Overview Vendor Ma…" at bounding box center [784, 358] width 1568 height 716
paste input "n"
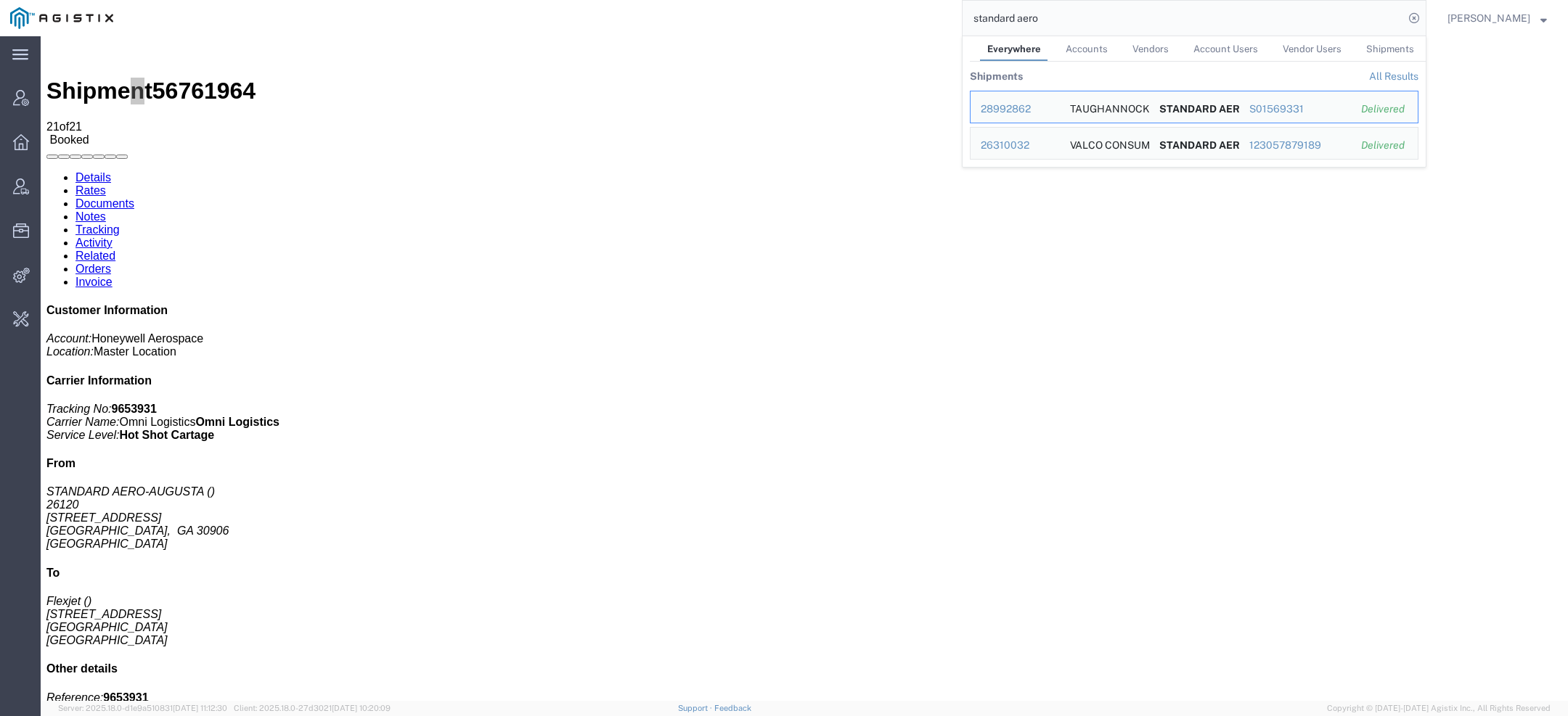
click at [1115, 39] on link "Accounts" at bounding box center [1087, 49] width 56 height 26
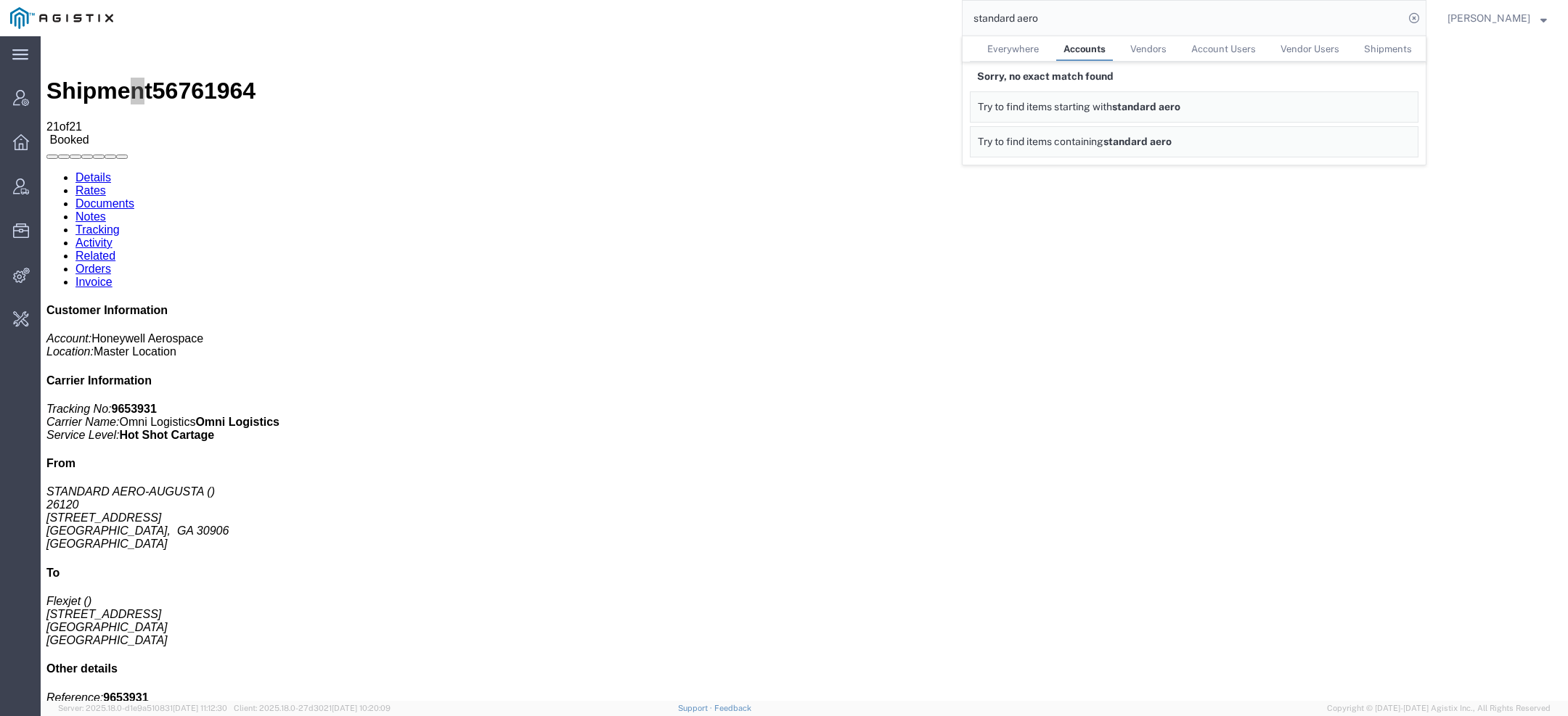
click at [1023, 21] on input "standard aero" at bounding box center [1184, 18] width 442 height 35
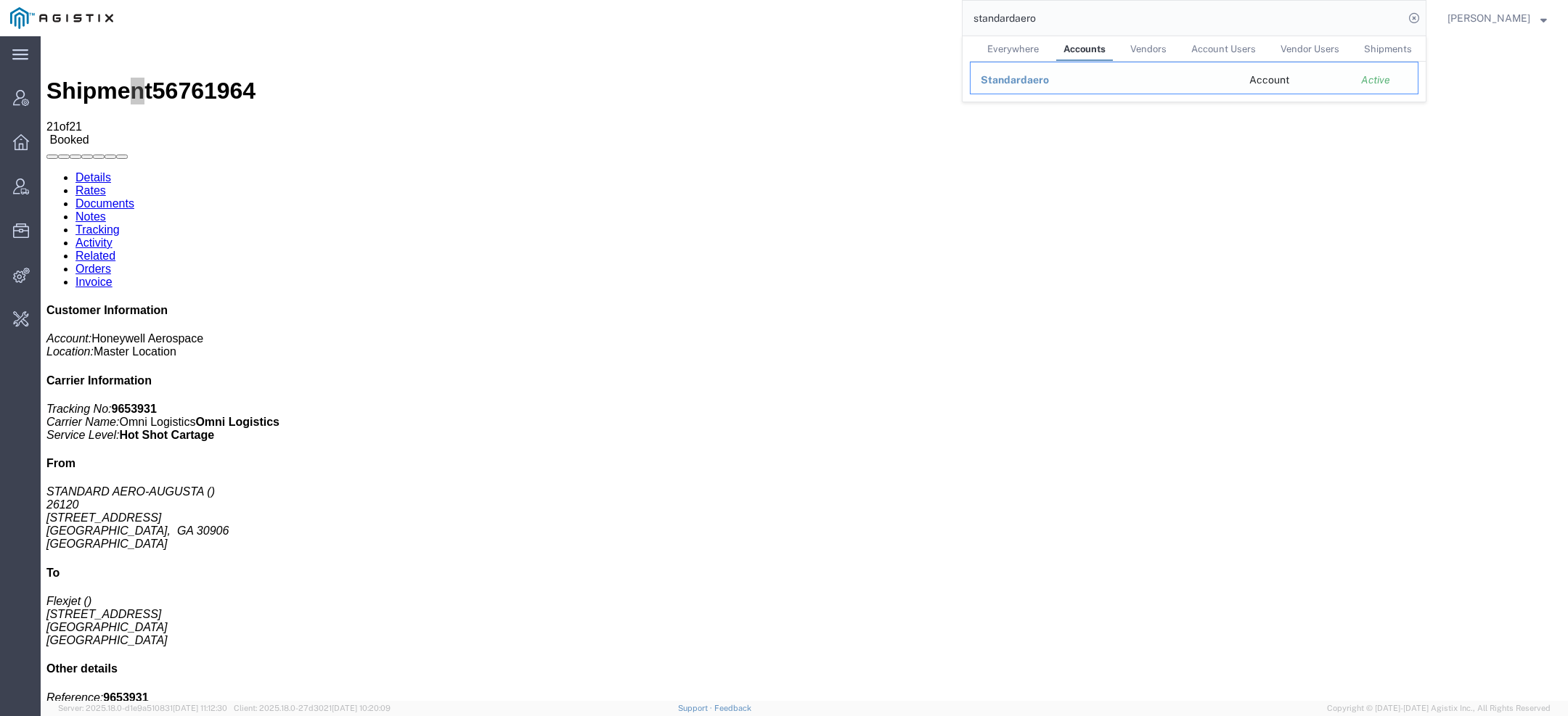
click at [1022, 77] on span "Standardaero" at bounding box center [1015, 80] width 68 height 12
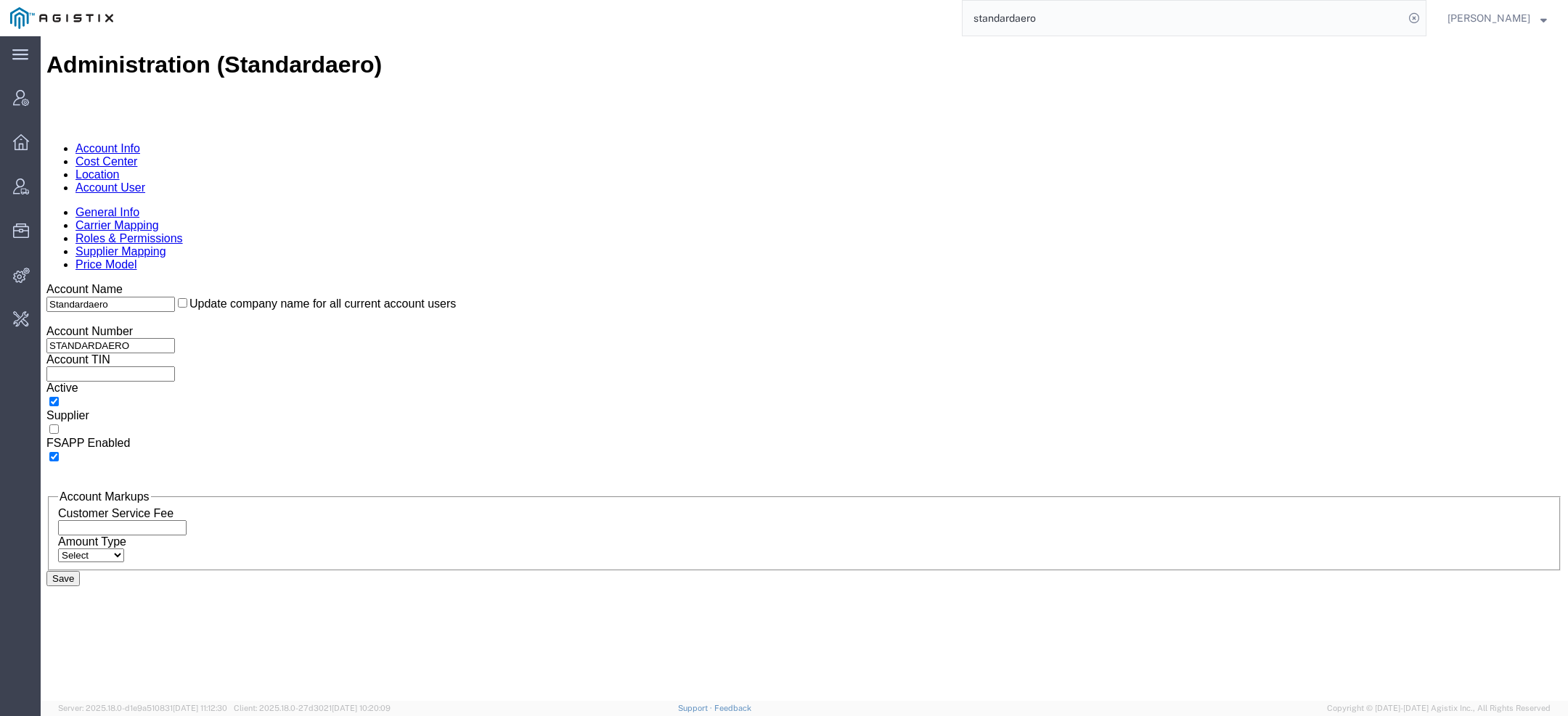
click at [159, 219] on link "Carrier Mapping" at bounding box center [118, 225] width 84 height 12
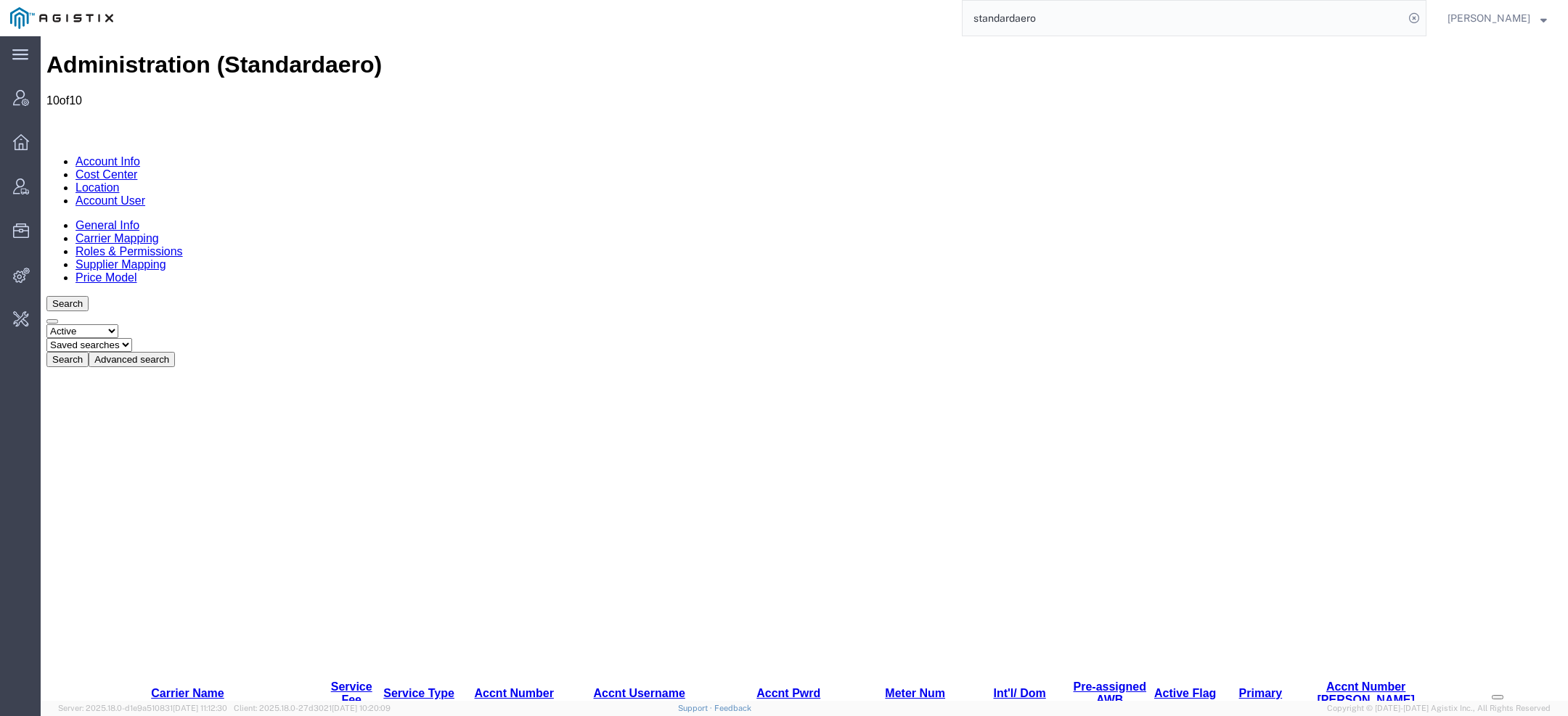
click at [218, 60] on h1 "Administration (Standardaero)" at bounding box center [804, 65] width 1516 height 27
copy h1 "Standardaero"
drag, startPoint x: 1126, startPoint y: 32, endPoint x: 779, endPoint y: 15, distance: 347.4
click at [836, 15] on div "standardaero" at bounding box center [775, 18] width 1303 height 36
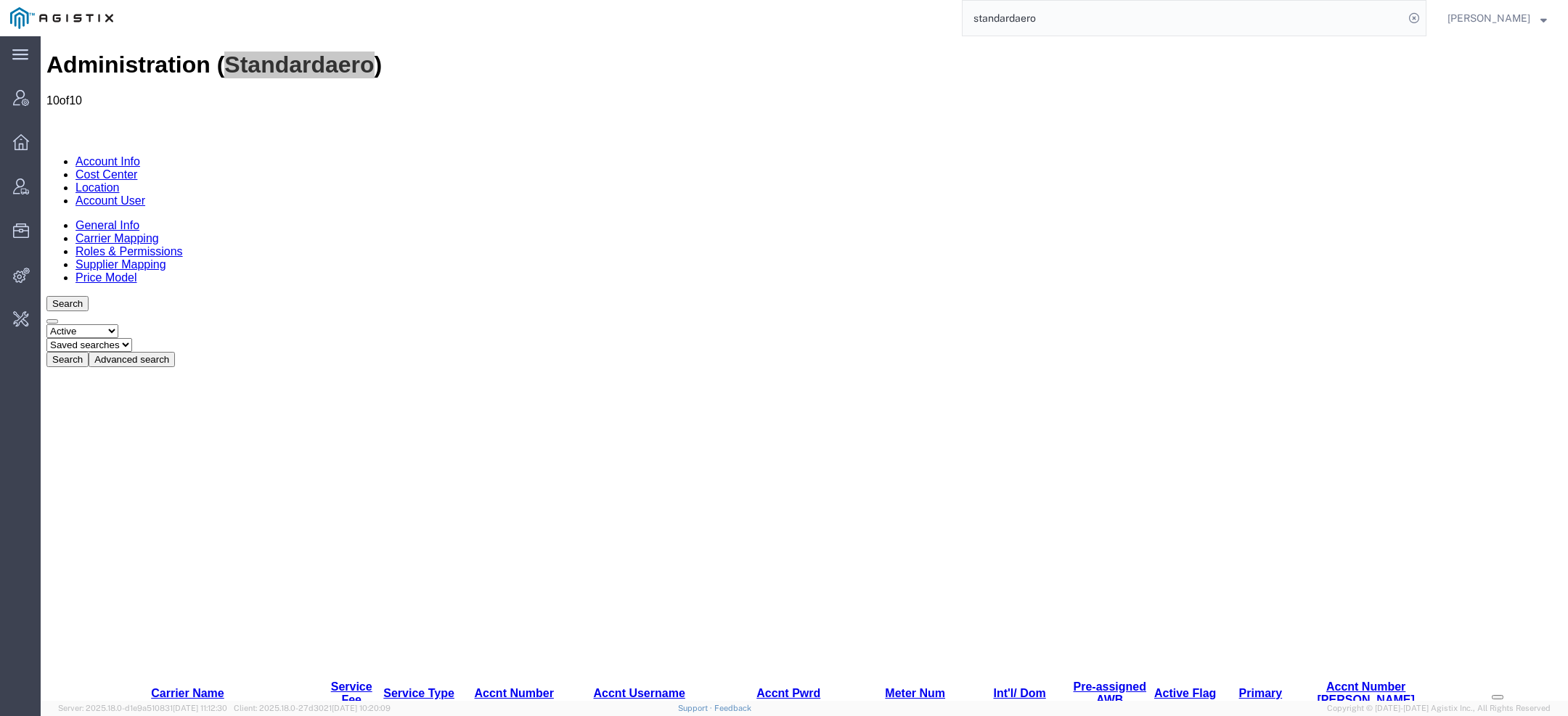
paste input "56761964"
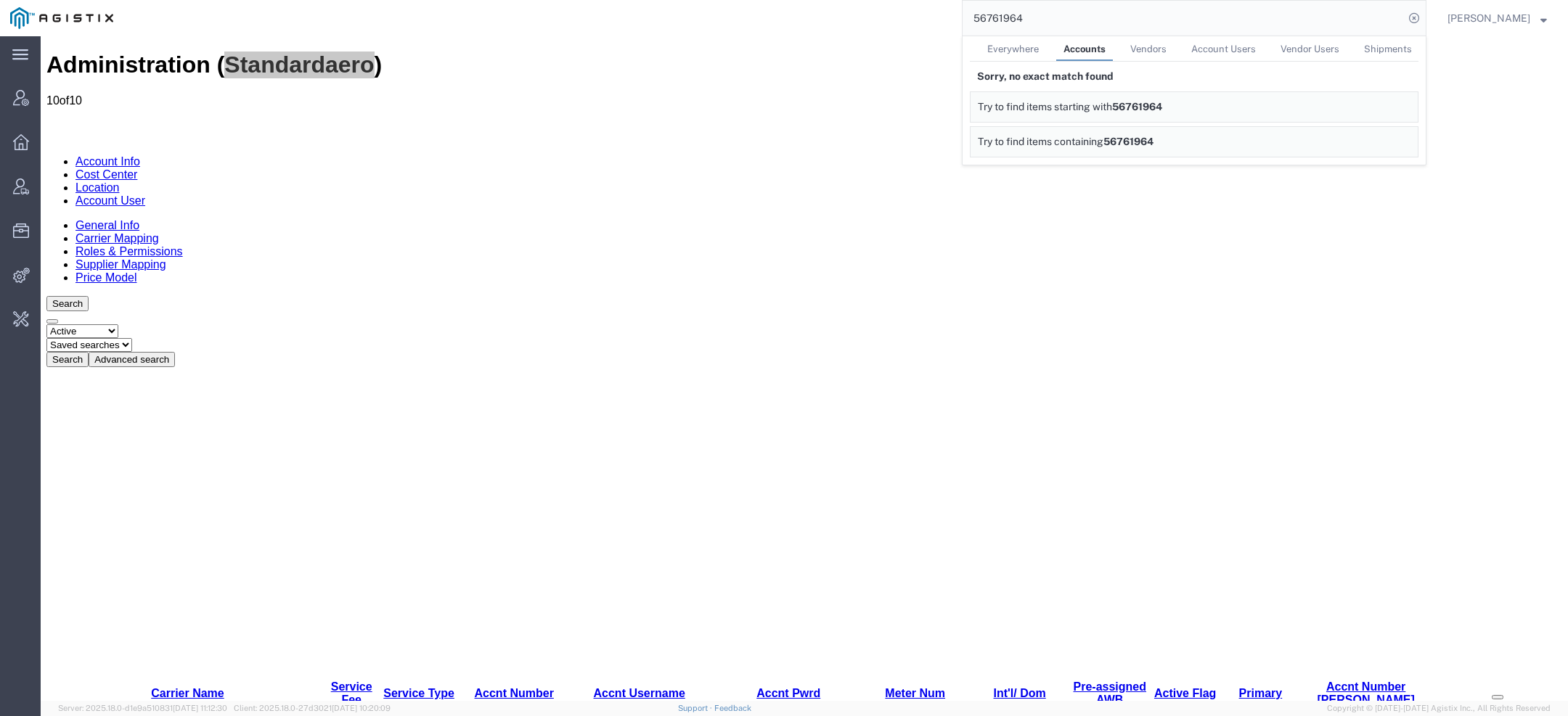
click at [1007, 53] on span "Everywhere" at bounding box center [1013, 49] width 52 height 11
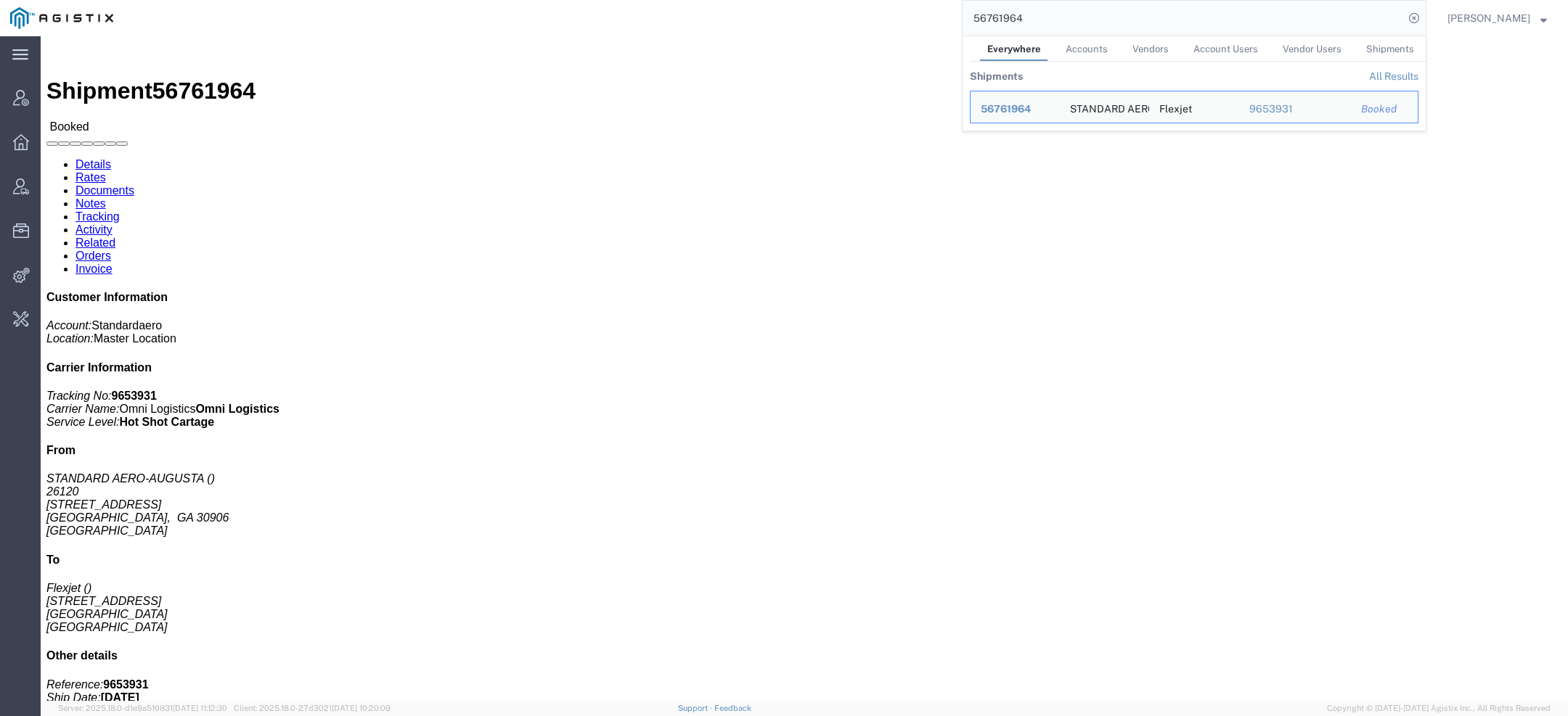
click link "Activity"
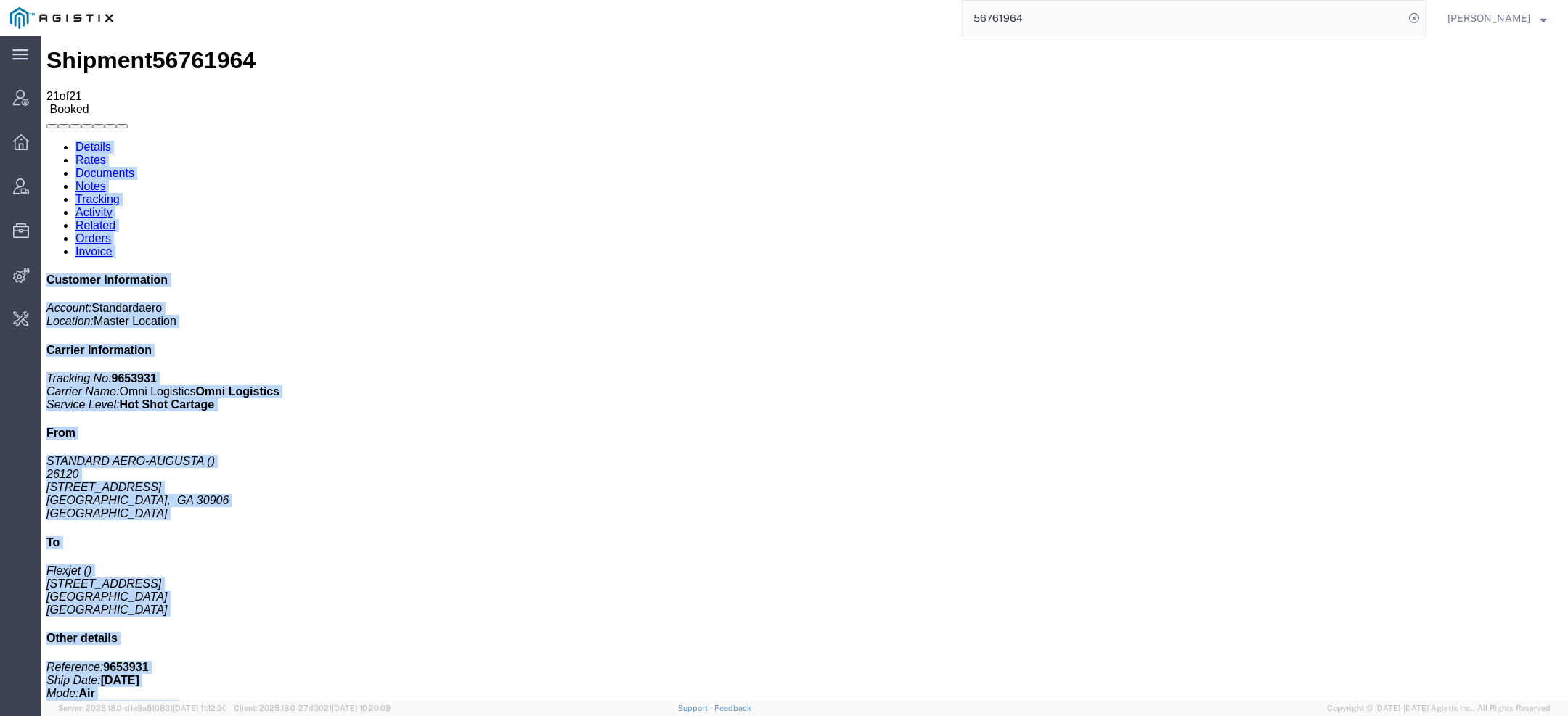
drag, startPoint x: 1043, startPoint y: 37, endPoint x: 900, endPoint y: 8, distance: 145.9
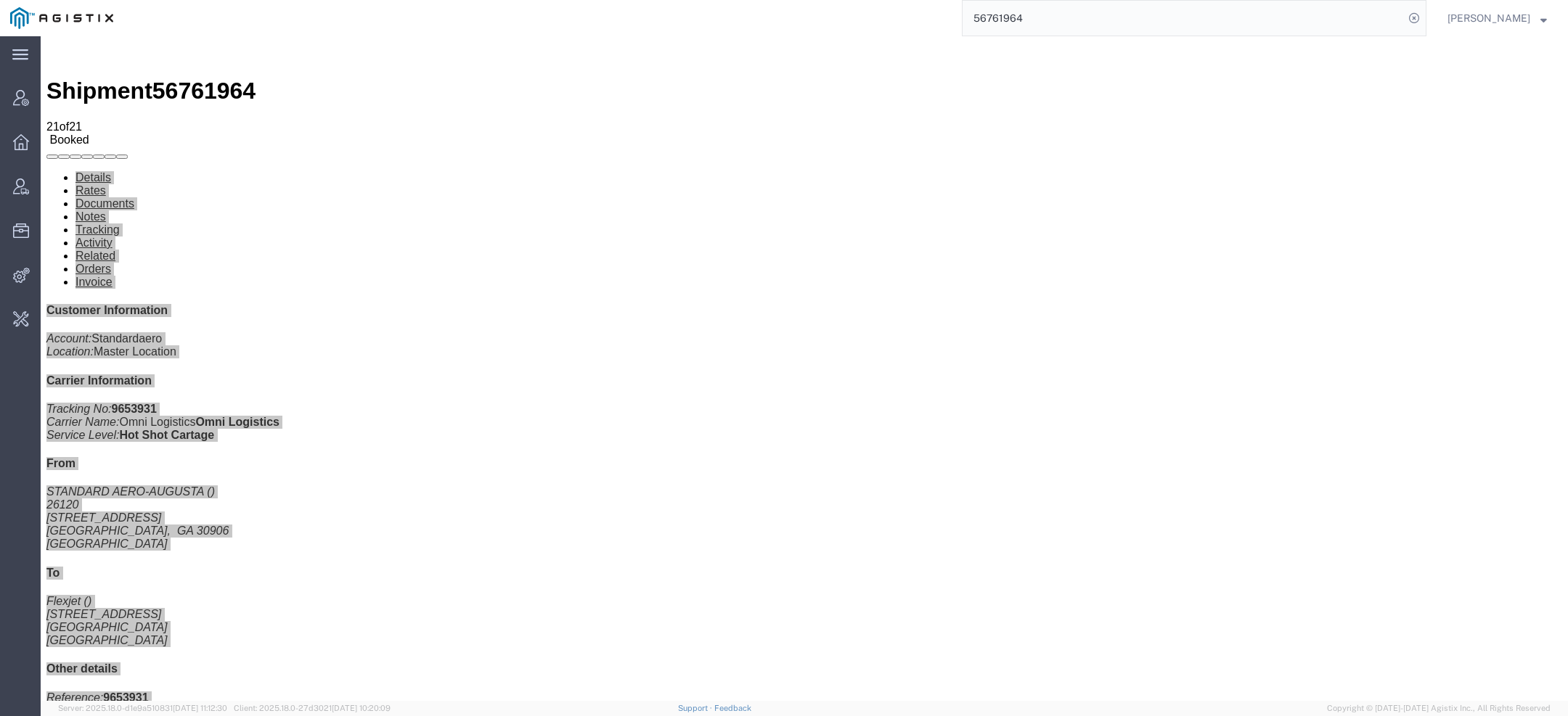
click at [998, 22] on input "56761964" at bounding box center [1184, 18] width 442 height 35
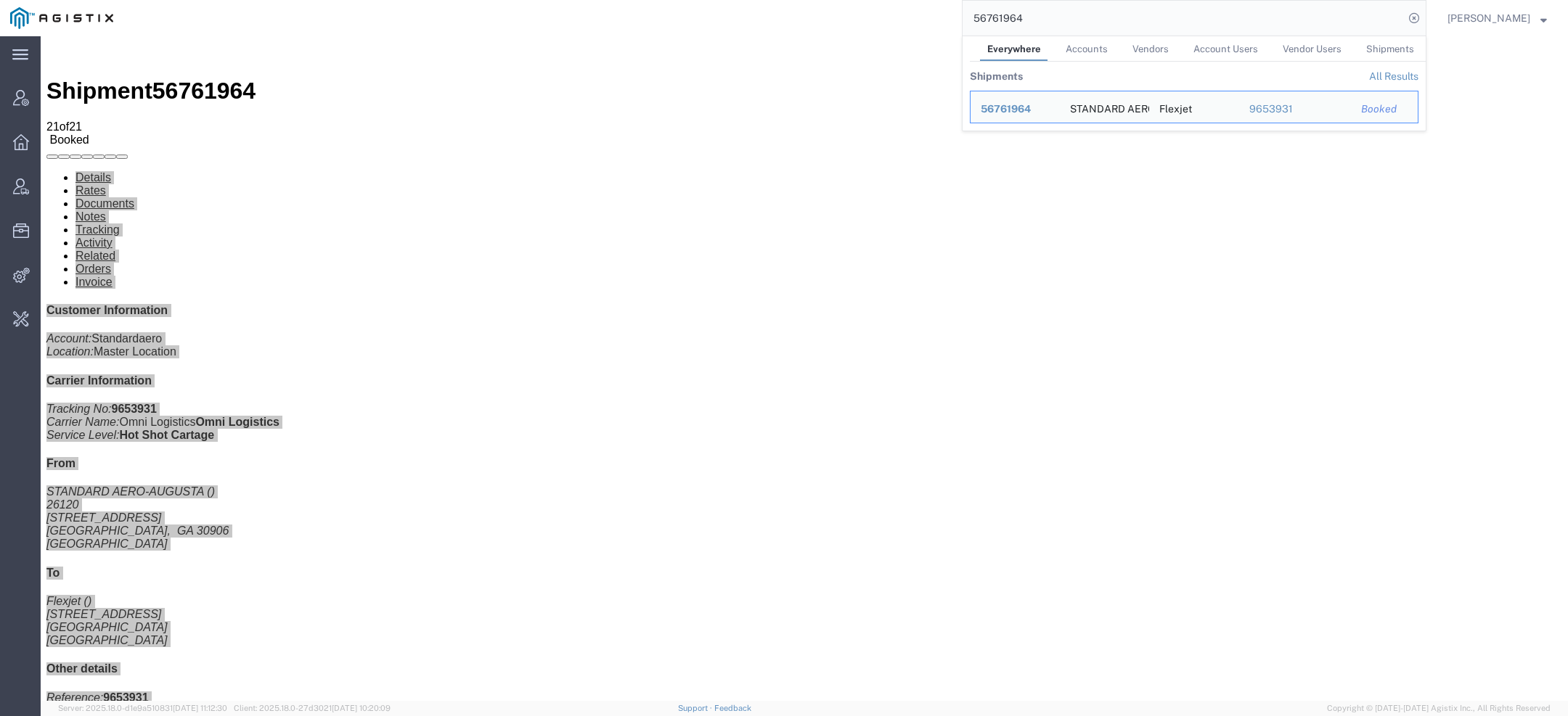
click at [998, 22] on input "56761964" at bounding box center [1184, 18] width 442 height 35
paste input "77317"
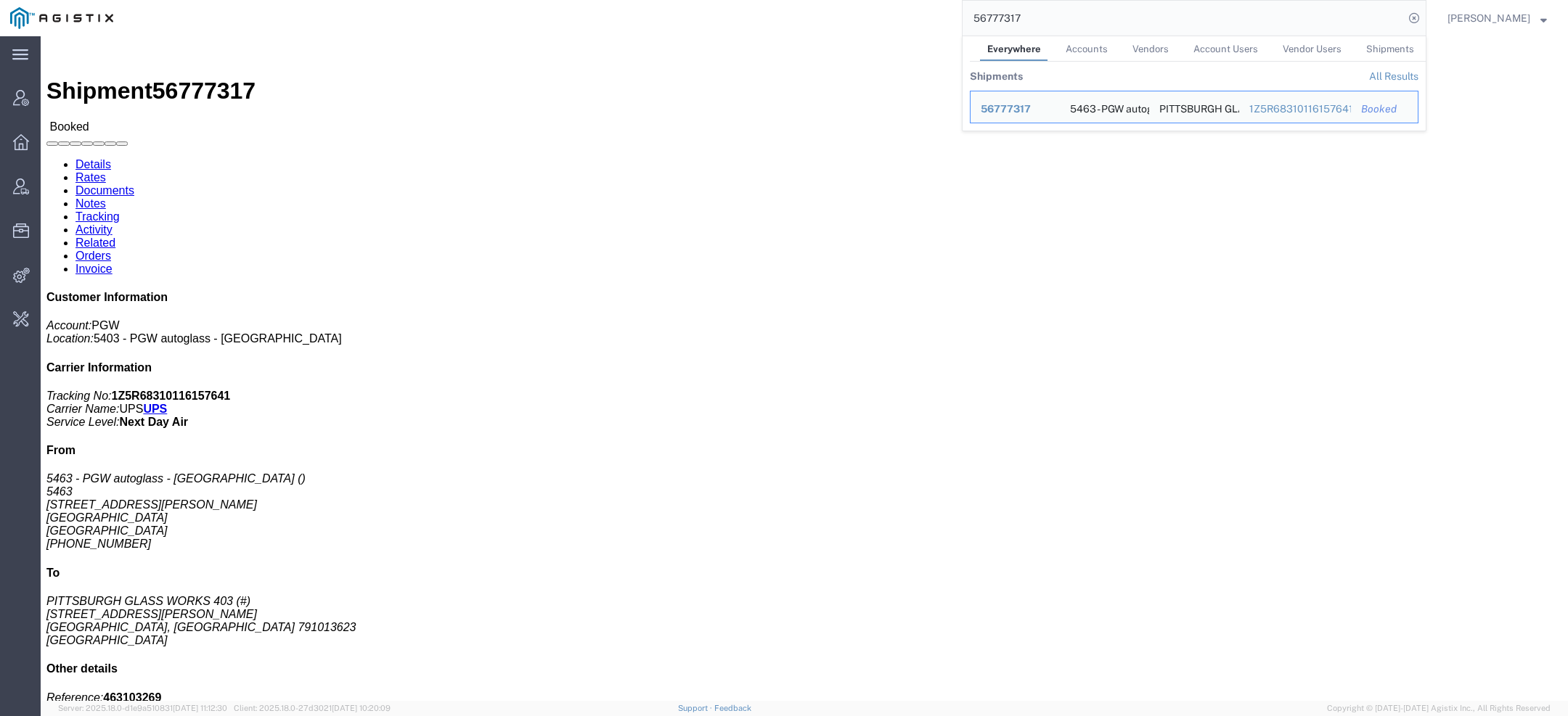
click link "Activity"
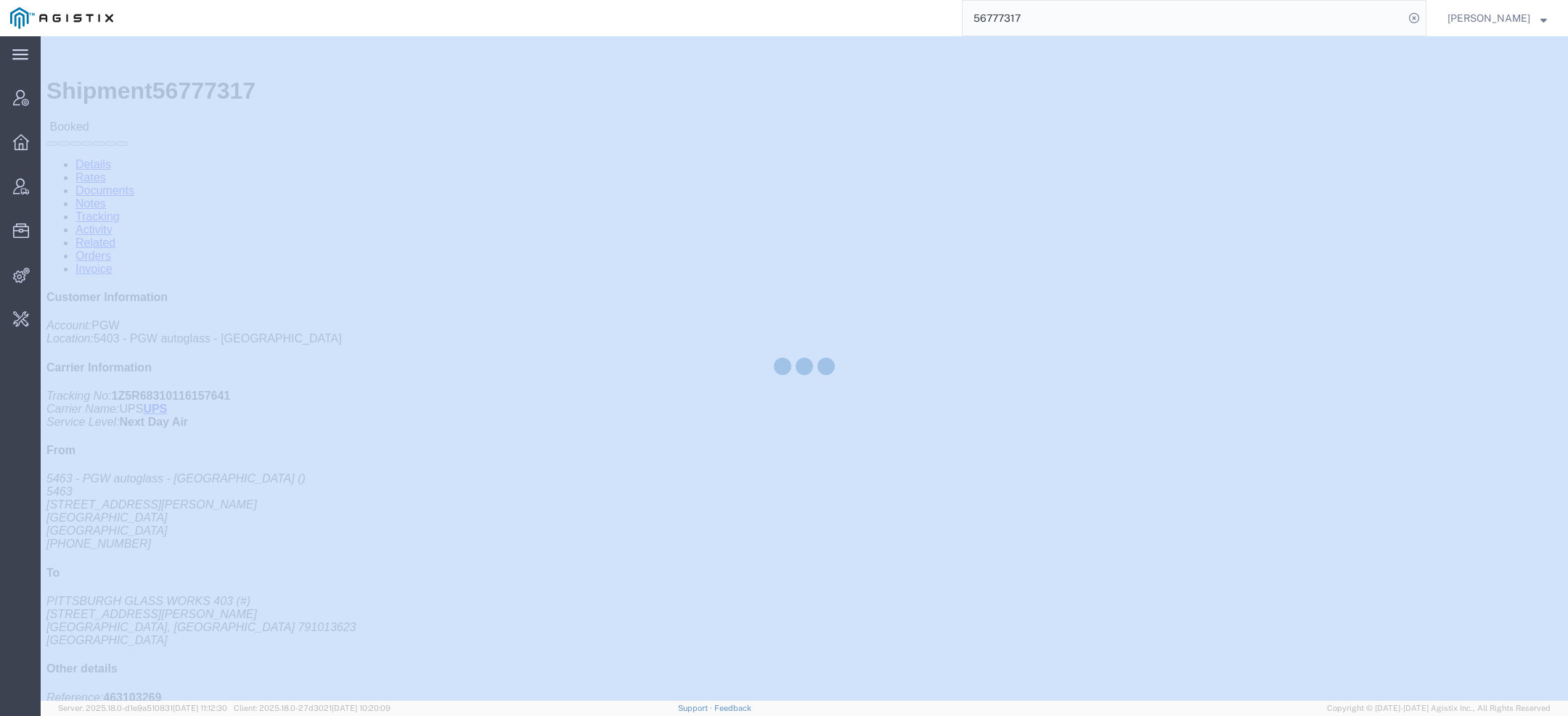
click at [367, 87] on div at bounding box center [804, 369] width 1528 height 665
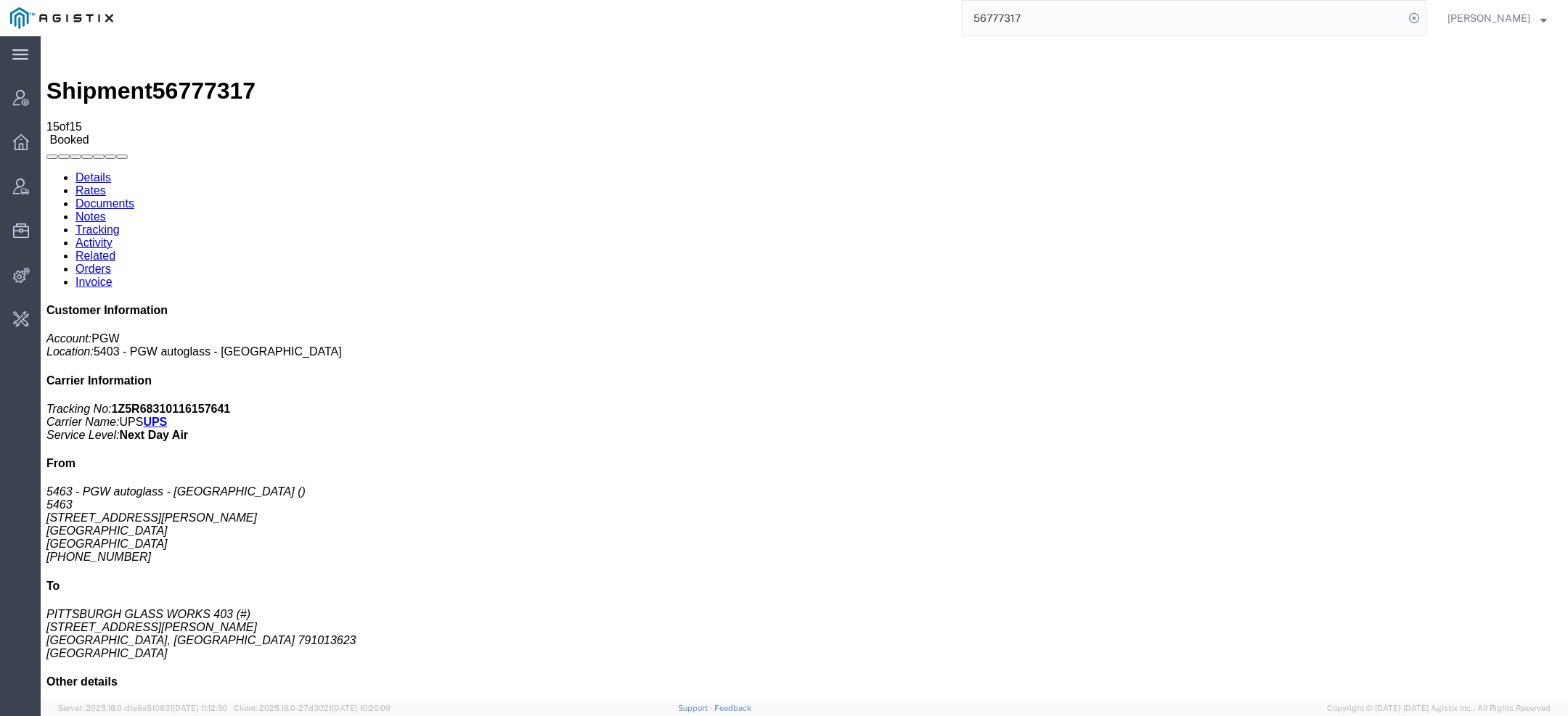
drag, startPoint x: 1060, startPoint y: 11, endPoint x: 749, endPoint y: 12, distance: 311.0
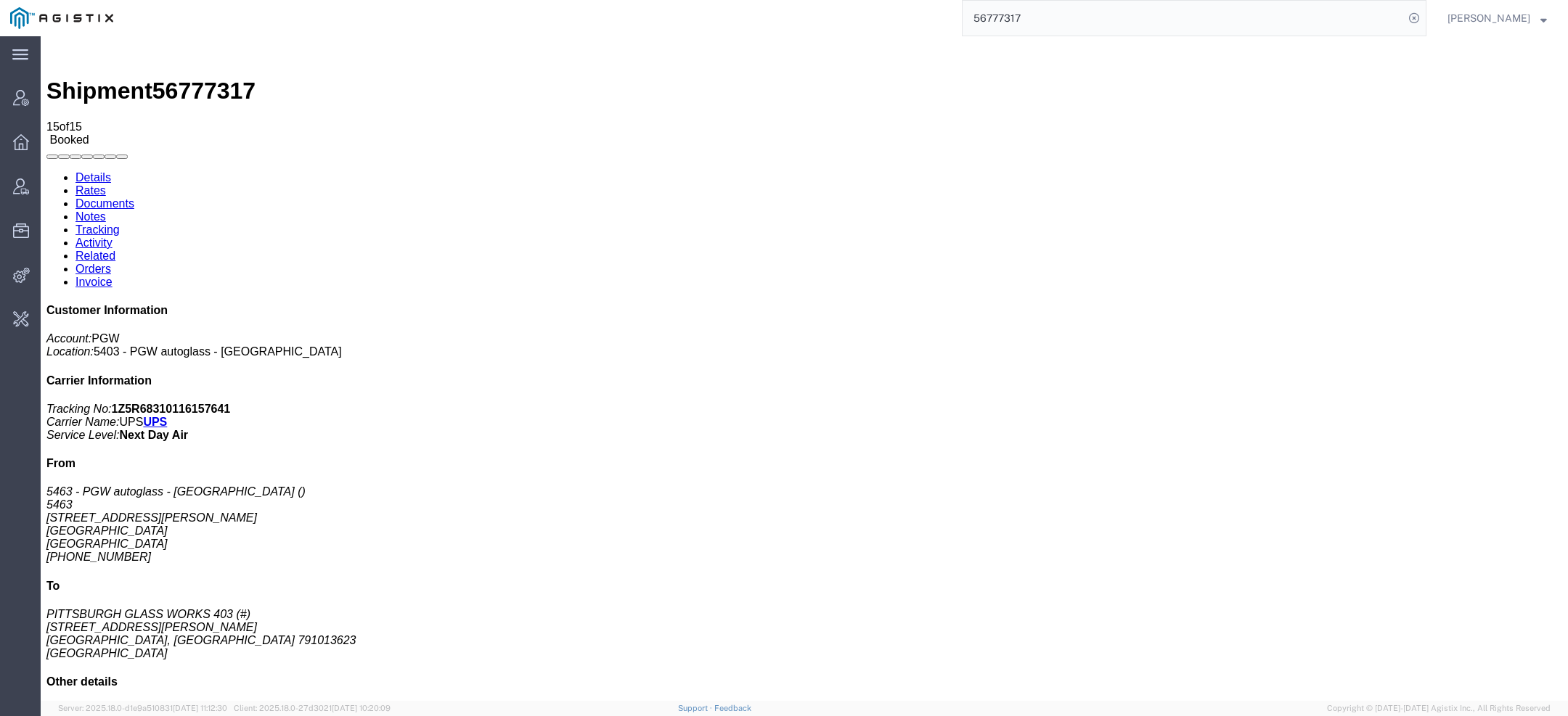
click at [758, 12] on div "56777317" at bounding box center [775, 18] width 1303 height 36
drag, startPoint x: 1059, startPoint y: 21, endPoint x: 767, endPoint y: -19, distance: 294.7
click at [767, 0] on html "main_menu Created with Sketch. Collapse Menu Account Manager Overview Vendor Ma…" at bounding box center [784, 358] width 1568 height 716
paste input "8689"
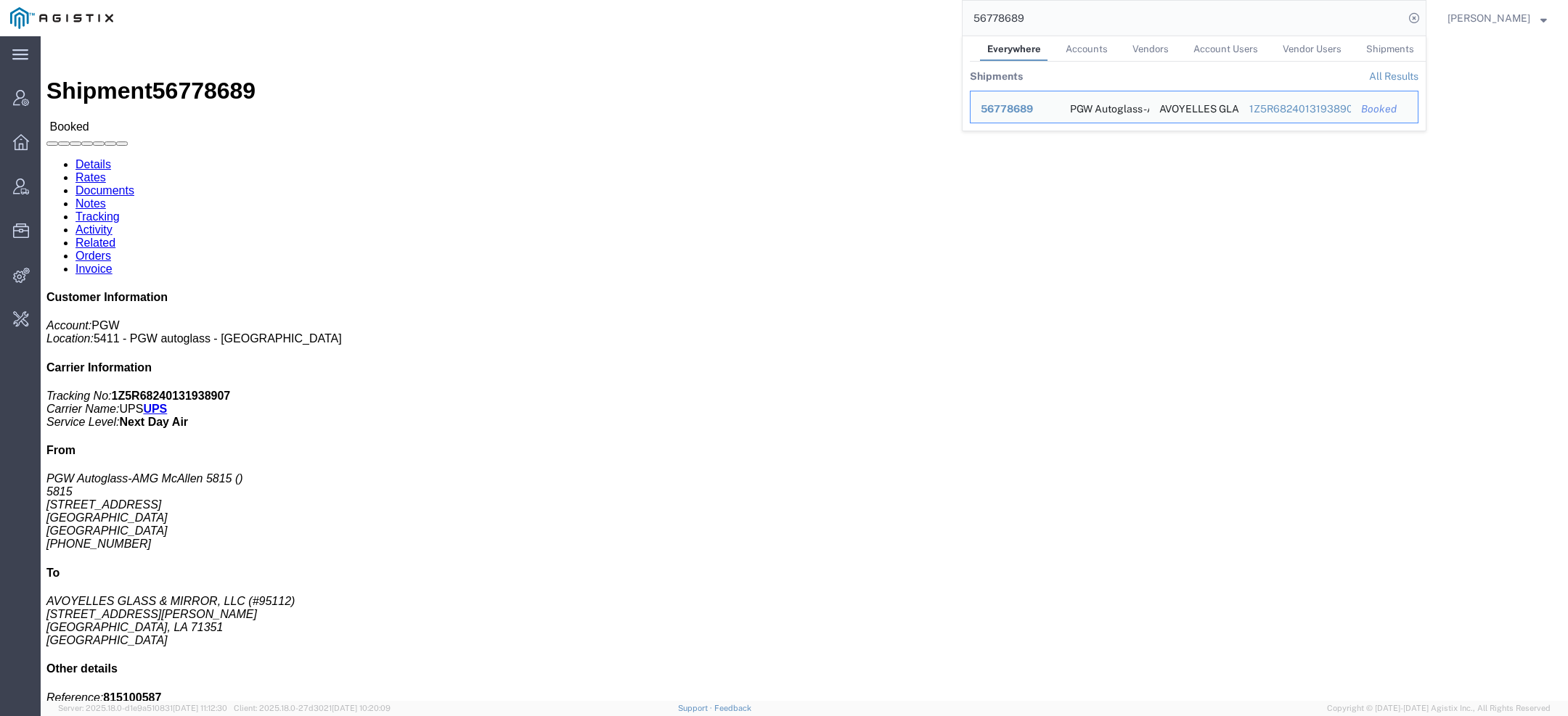
click link "Activity"
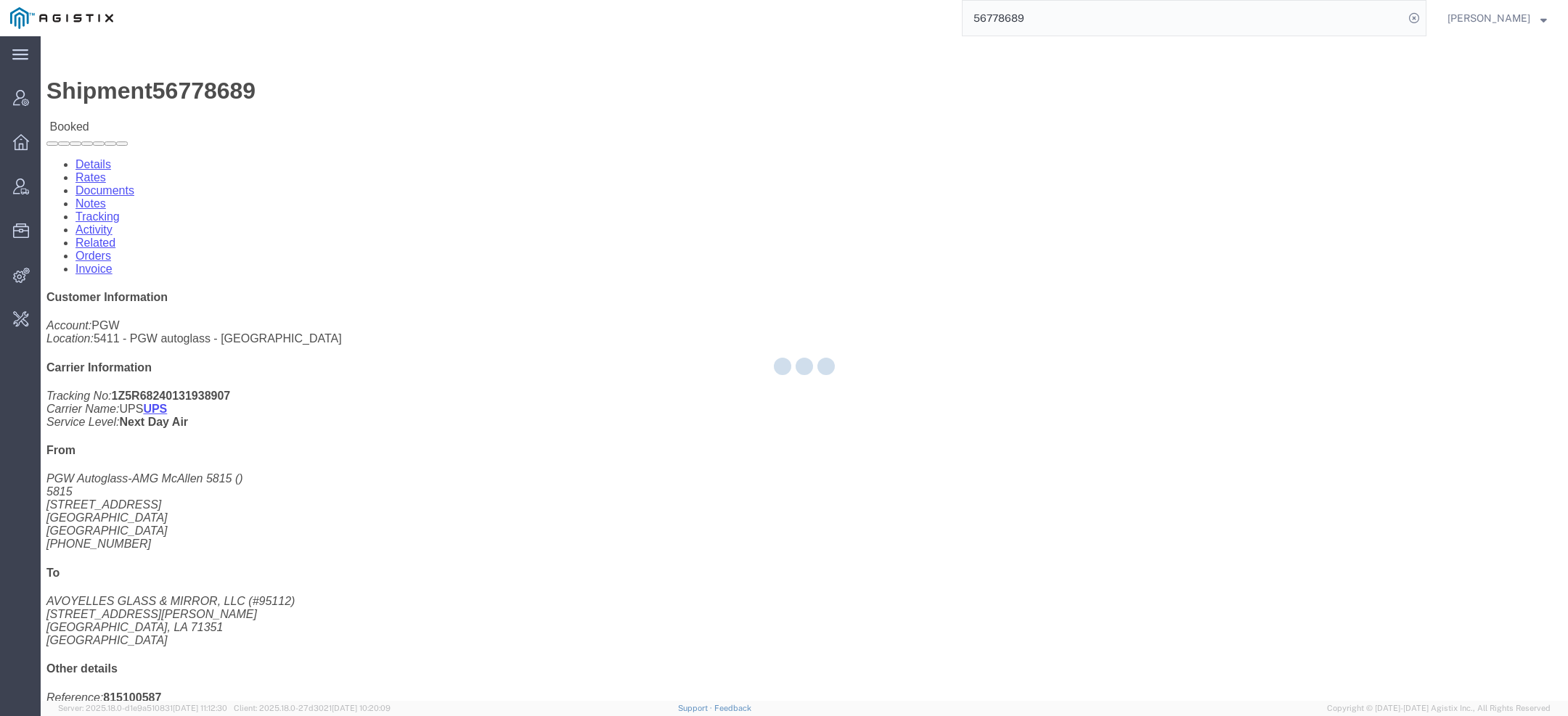
click at [353, 101] on div at bounding box center [804, 369] width 1528 height 665
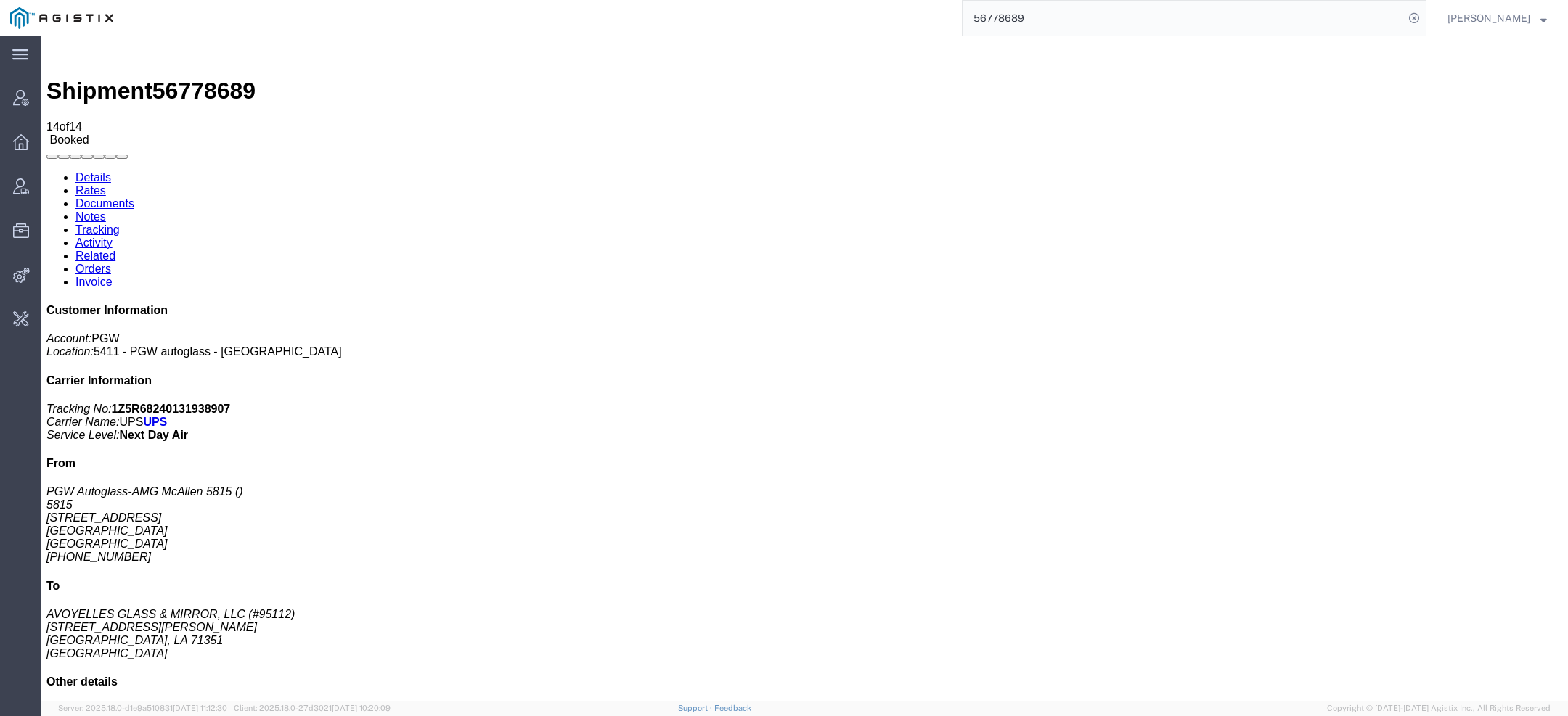
drag, startPoint x: 1047, startPoint y: 21, endPoint x: 675, endPoint y: 22, distance: 372.0
click at [681, 22] on div "56778689" at bounding box center [775, 18] width 1303 height 36
type input "pgw"
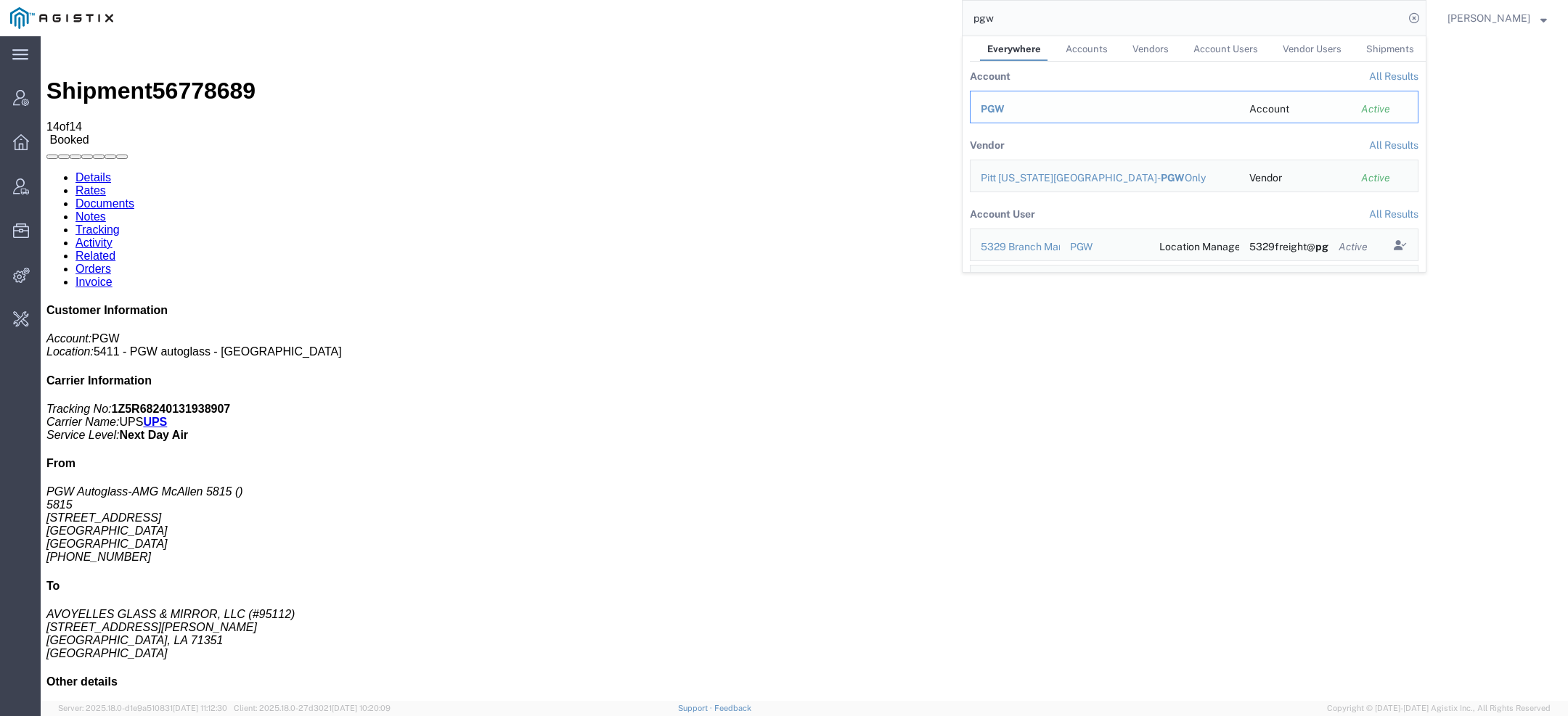
click at [996, 109] on span "PGW" at bounding box center [992, 108] width 24 height 12
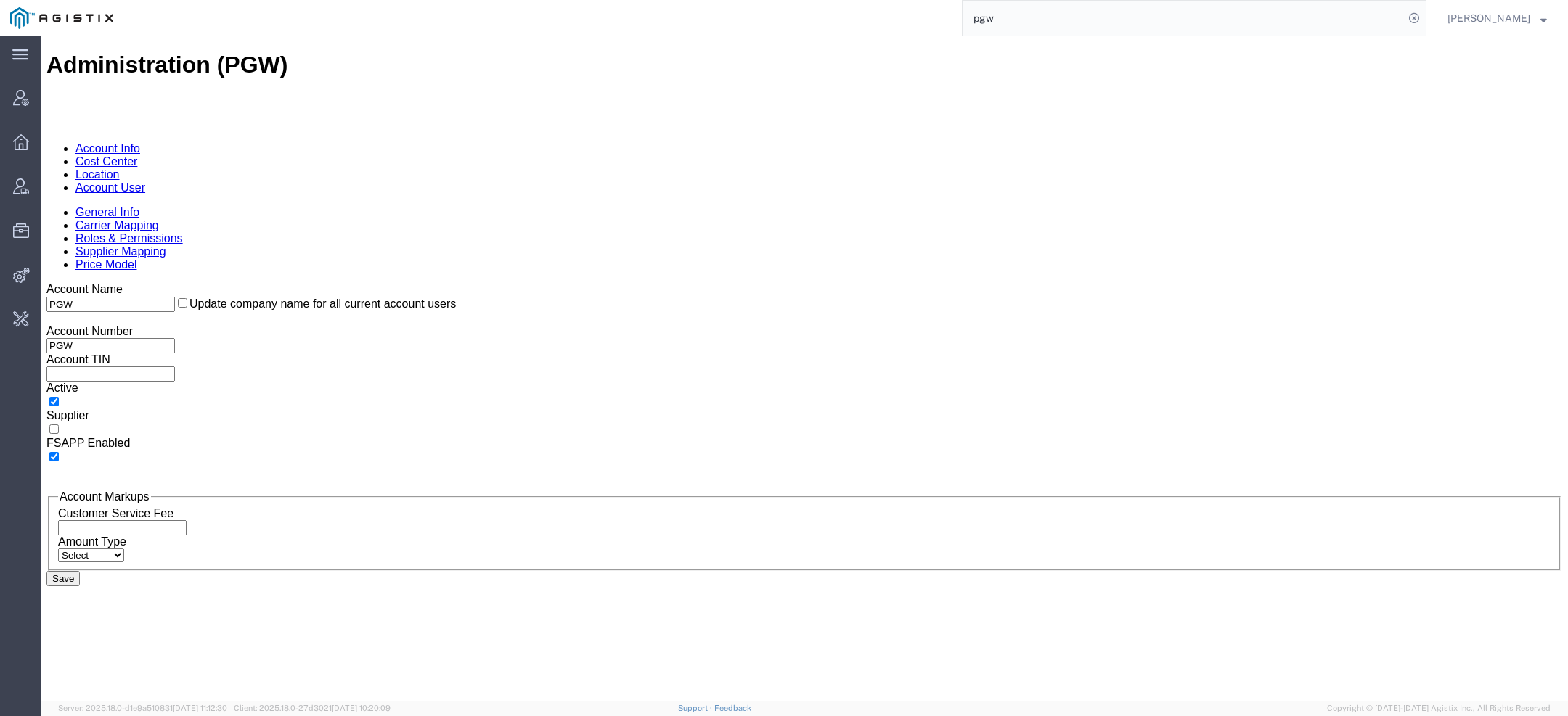
click at [145, 182] on link "Account User" at bounding box center [111, 188] width 70 height 12
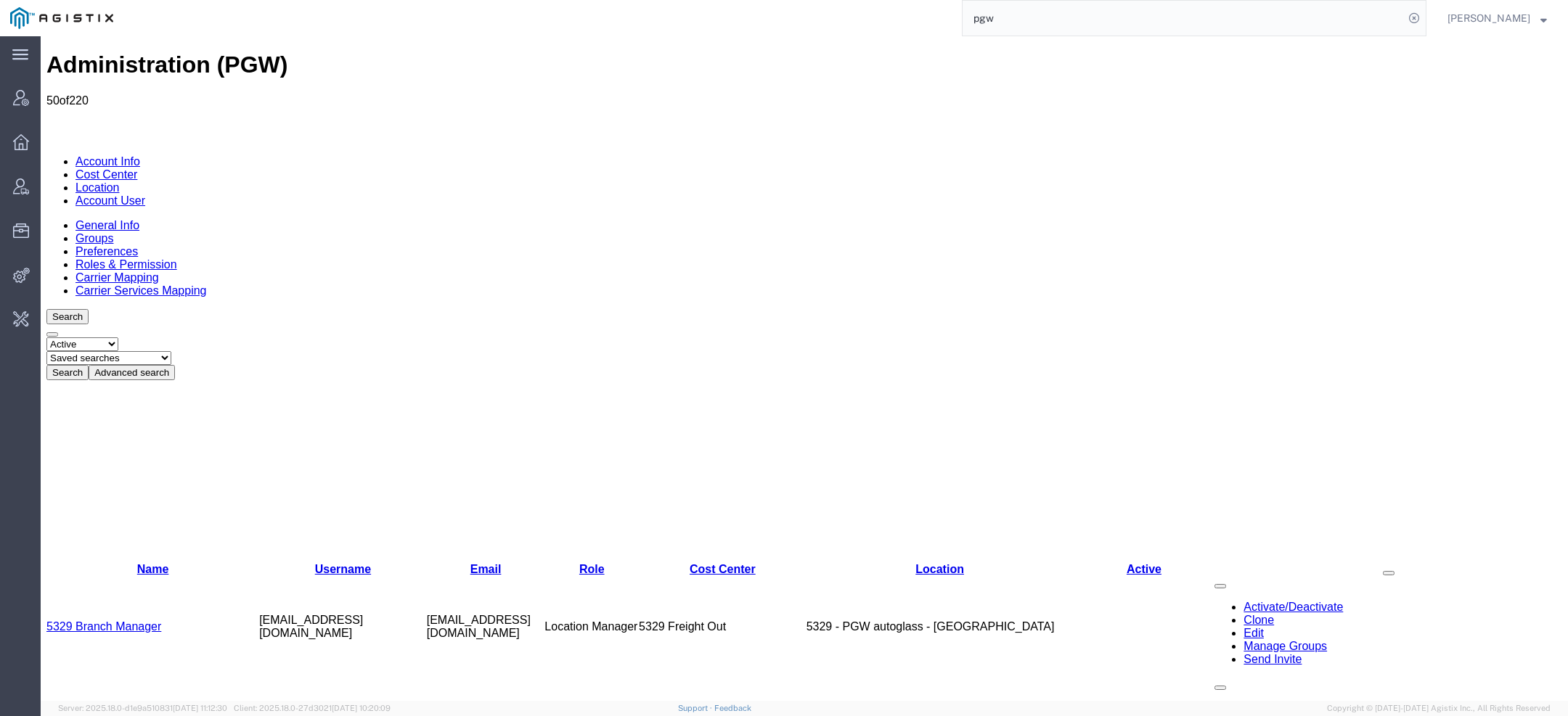
click at [172, 351] on select "Saved searches Exclude Branch Manager [PERSON_NAME] Offline user" at bounding box center [108, 358] width 125 height 14
select select "Offline user"
click at [102, 351] on select "Saved searches Exclude Branch Manager [PERSON_NAME] Offline user" at bounding box center [108, 358] width 125 height 14
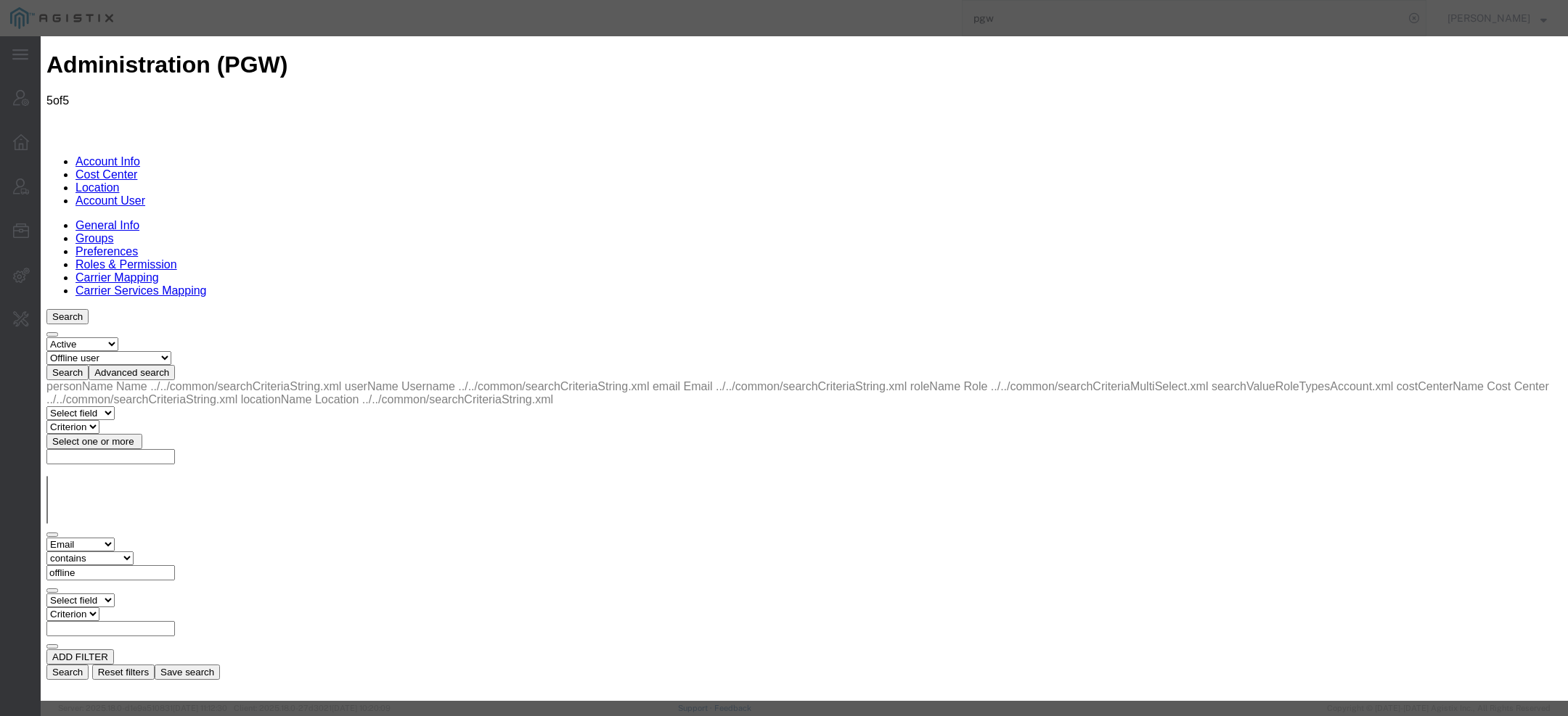
select select "COSTCENTER"
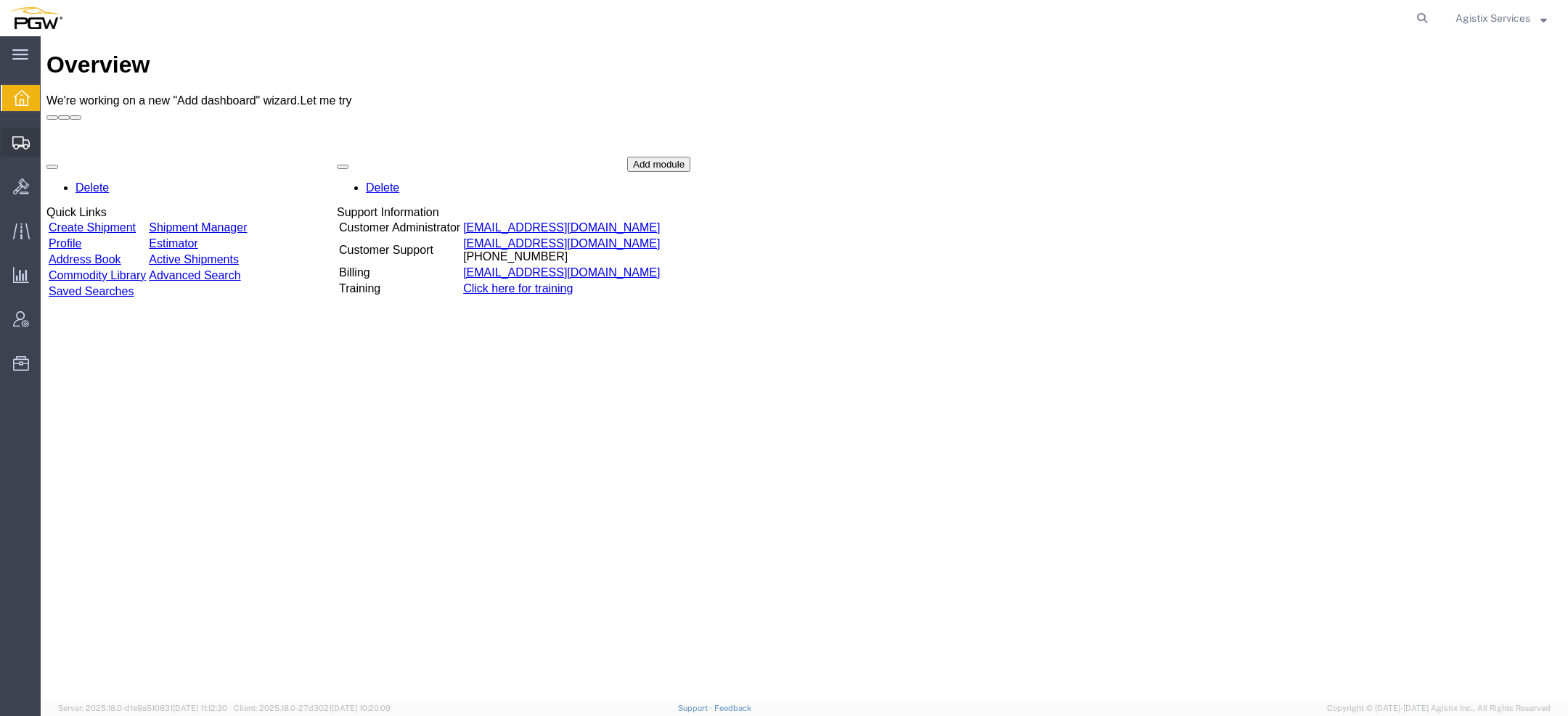
click at [22, 151] on div at bounding box center [21, 142] width 41 height 29
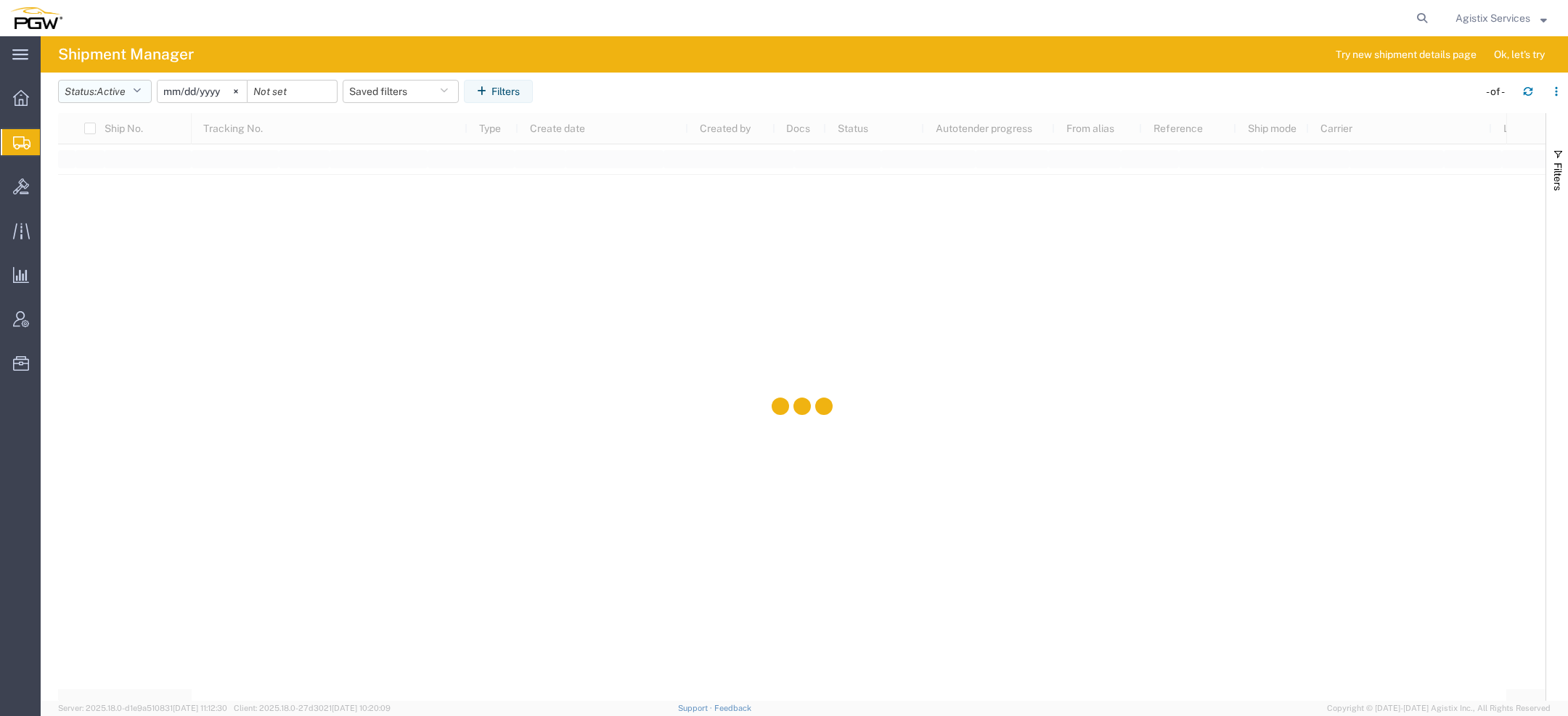
click at [127, 100] on button "Status: Active" at bounding box center [104, 91] width 94 height 23
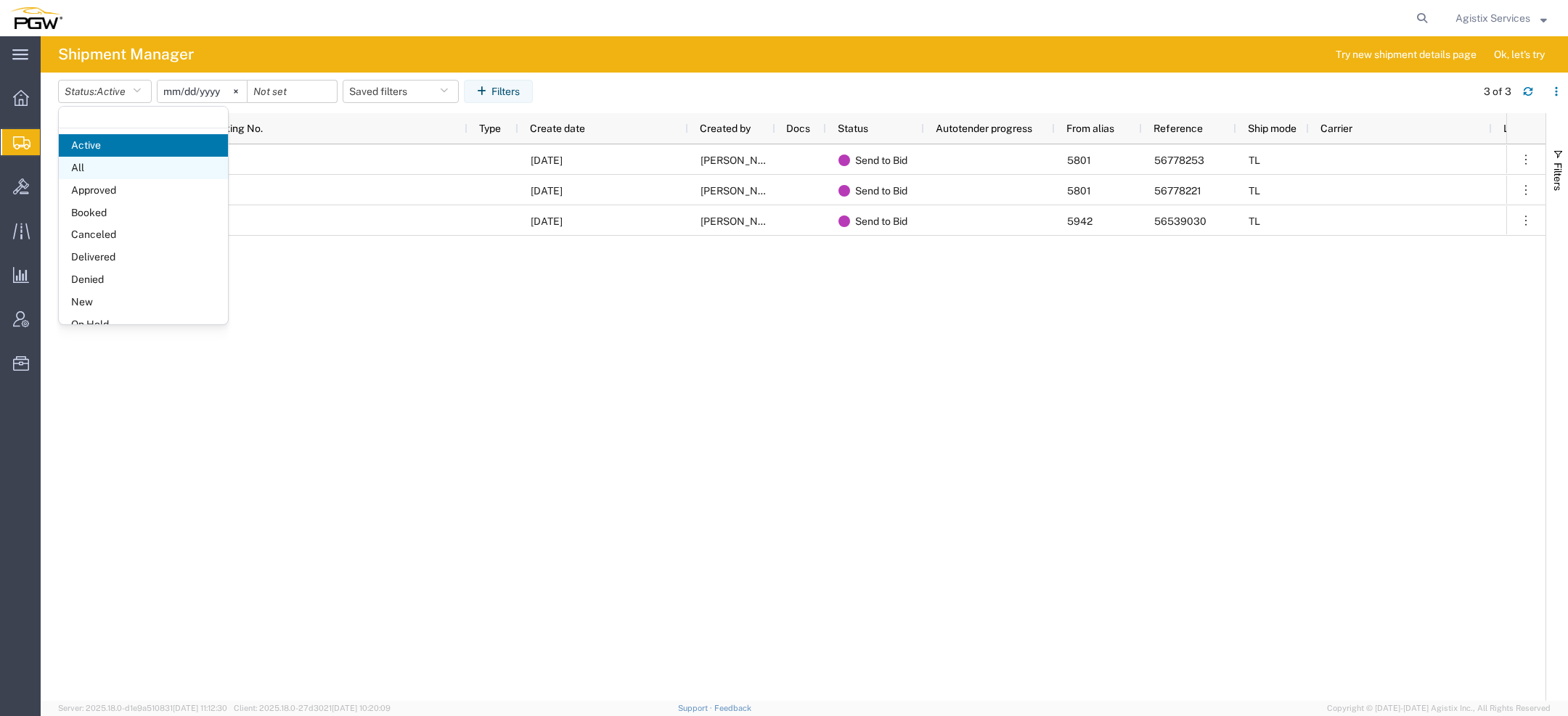
click at [120, 169] on span "All" at bounding box center [143, 168] width 169 height 22
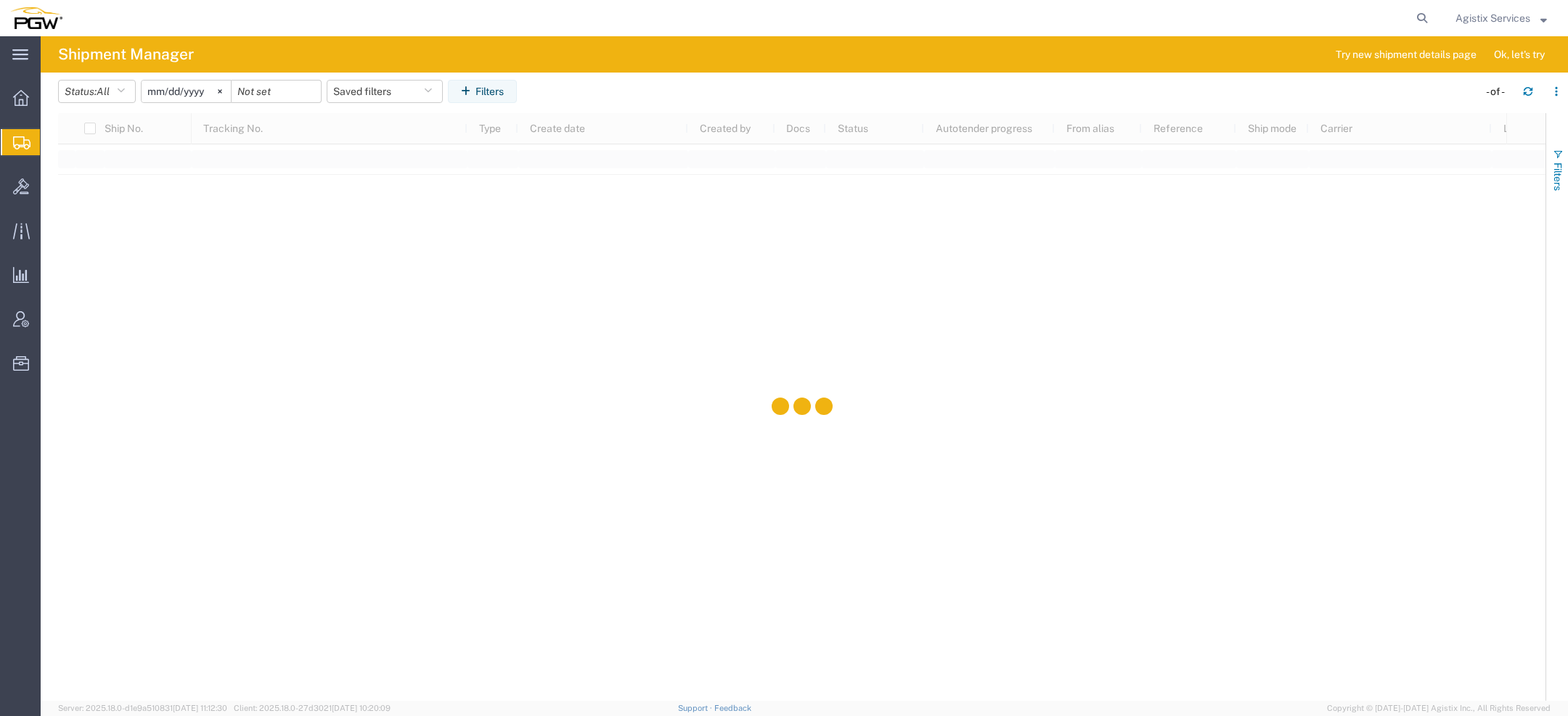
click at [1559, 169] on span "Filters" at bounding box center [1558, 176] width 12 height 29
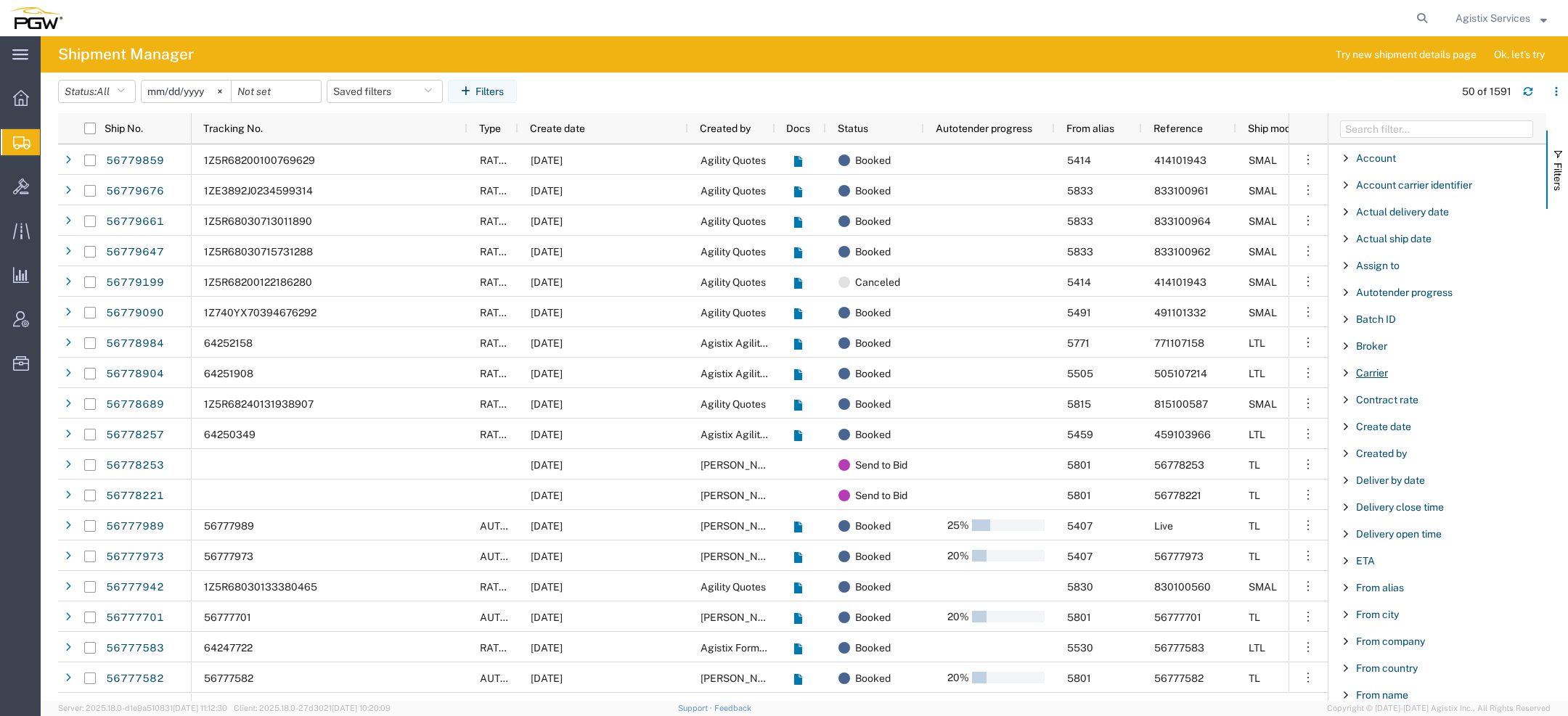
click at [1368, 373] on span "Carrier" at bounding box center [1372, 373] width 32 height 12
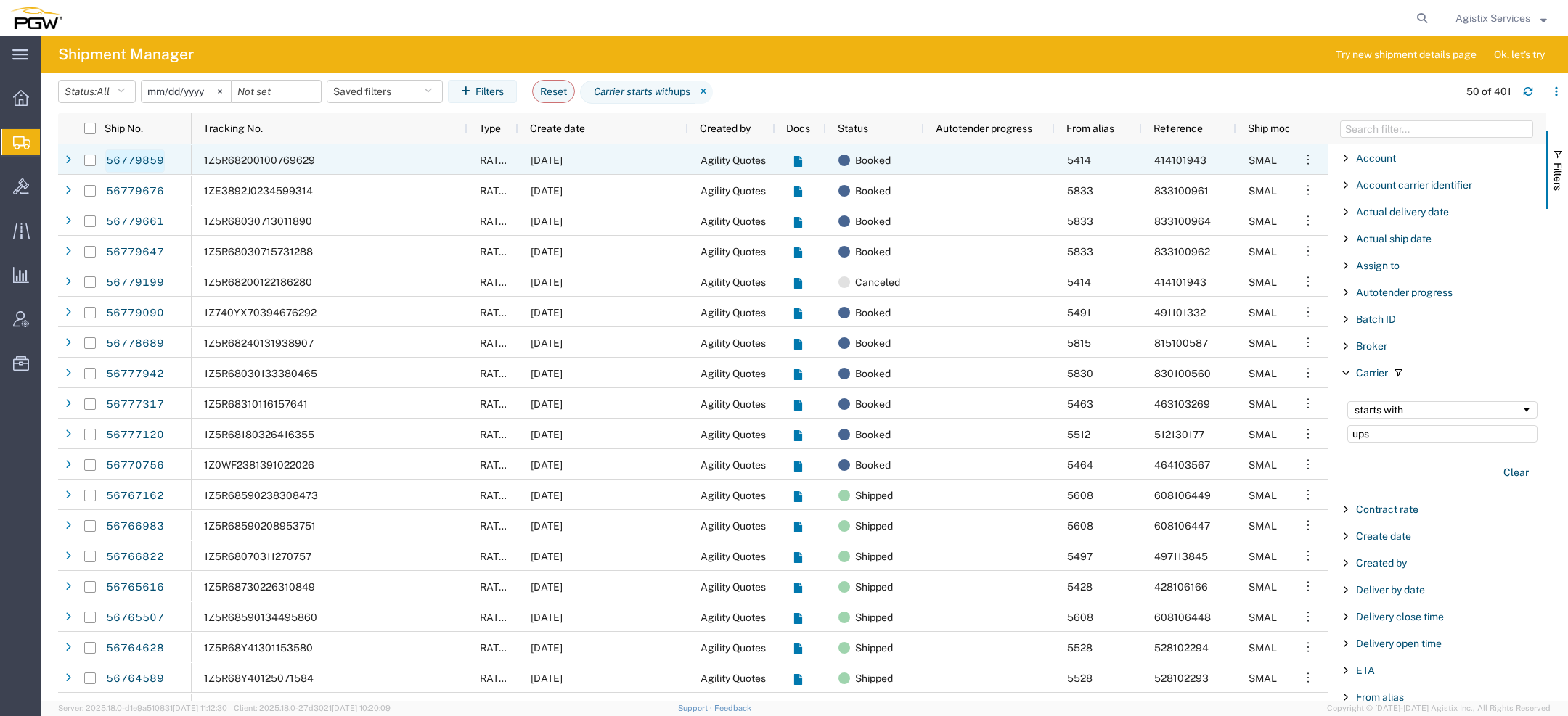
type input "ups"
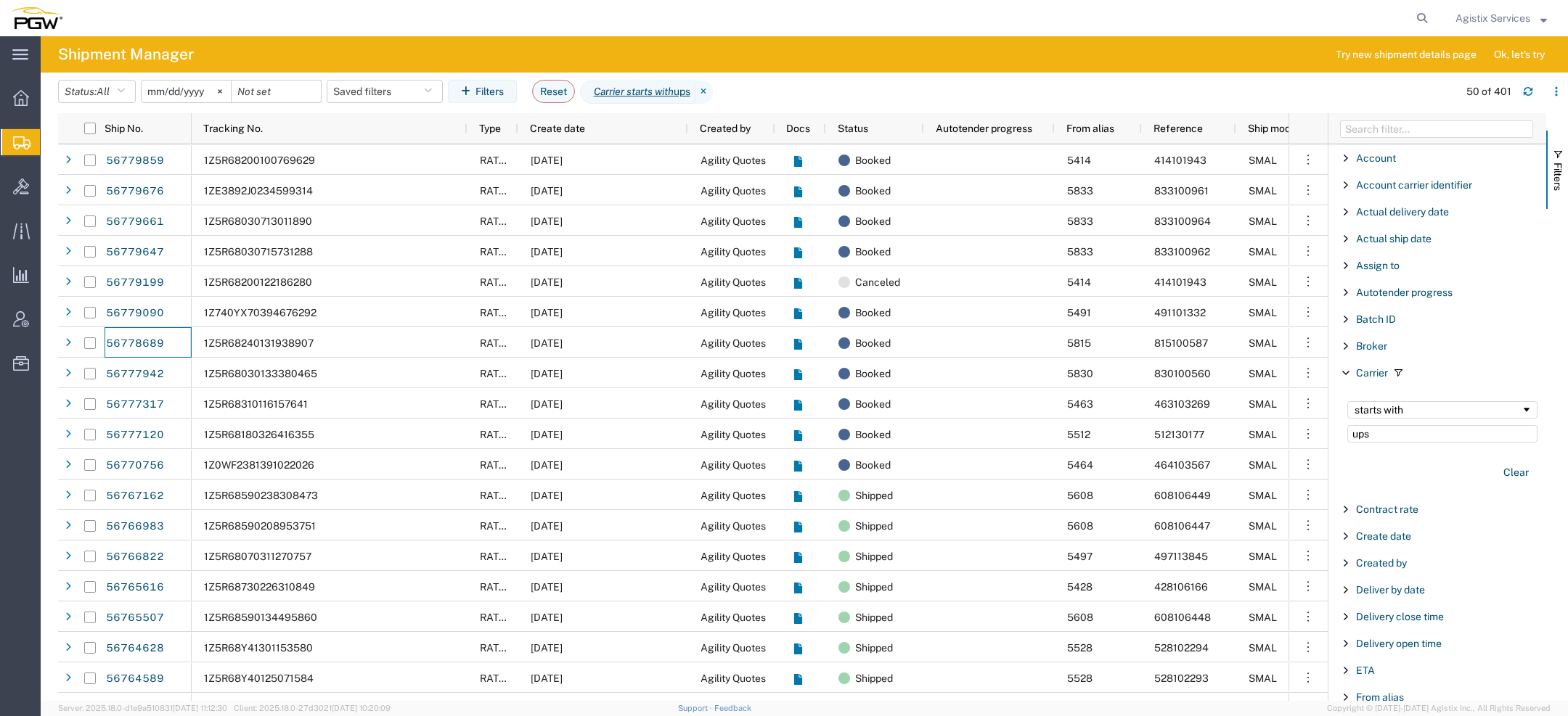
click at [1472, 16] on span "Agistix Services" at bounding box center [1493, 18] width 75 height 16
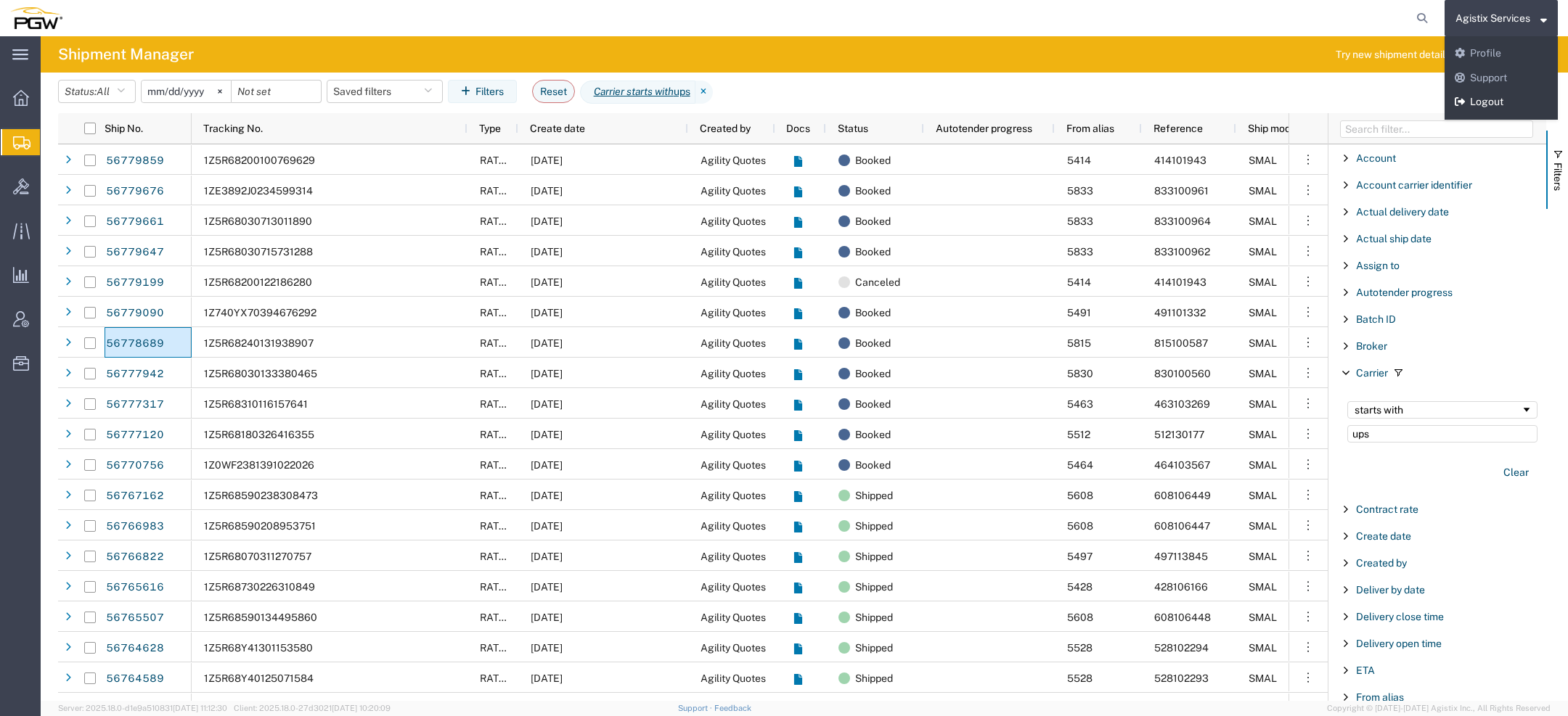
click at [1500, 94] on link "Logout" at bounding box center [1501, 102] width 113 height 25
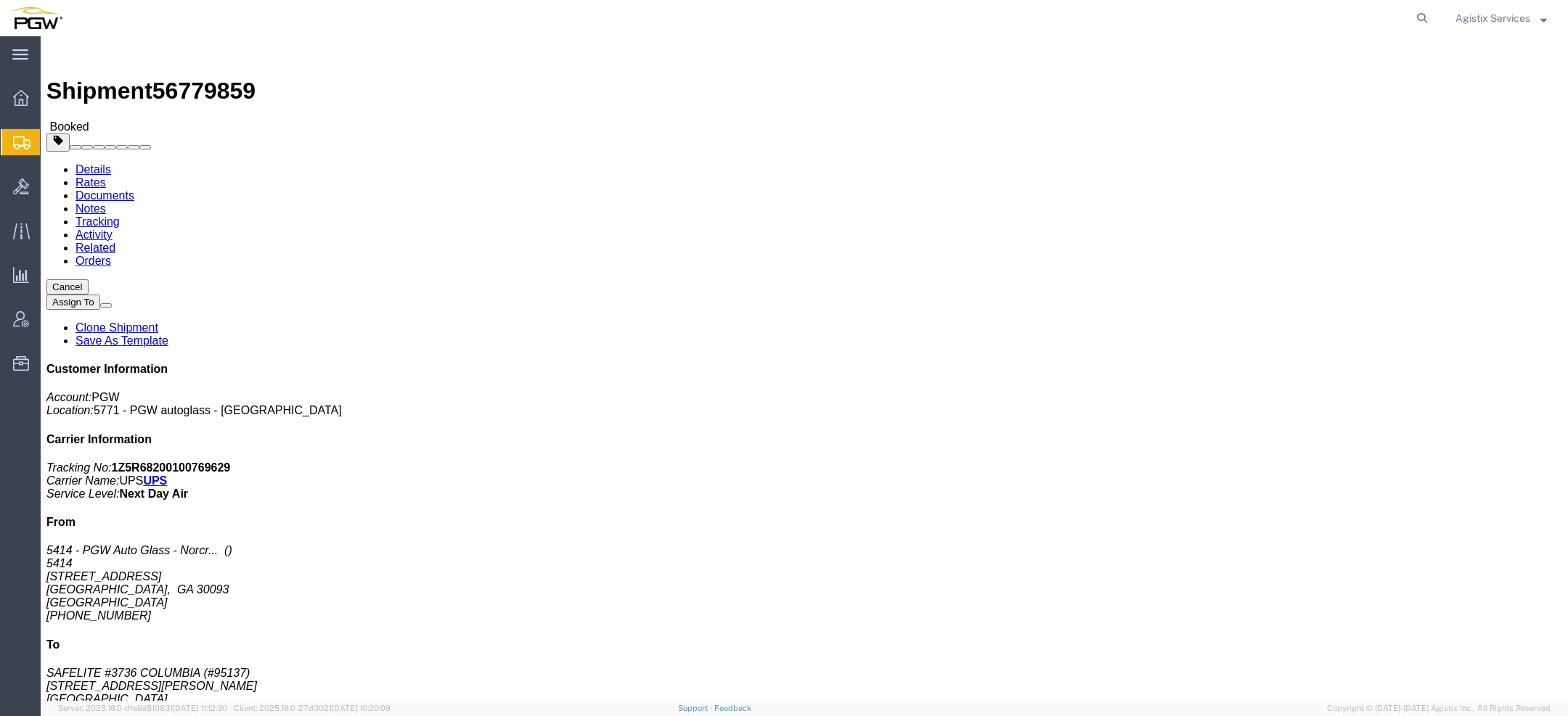
click link "Activity"
click at [112, 229] on link "Activity" at bounding box center [94, 235] width 37 height 12
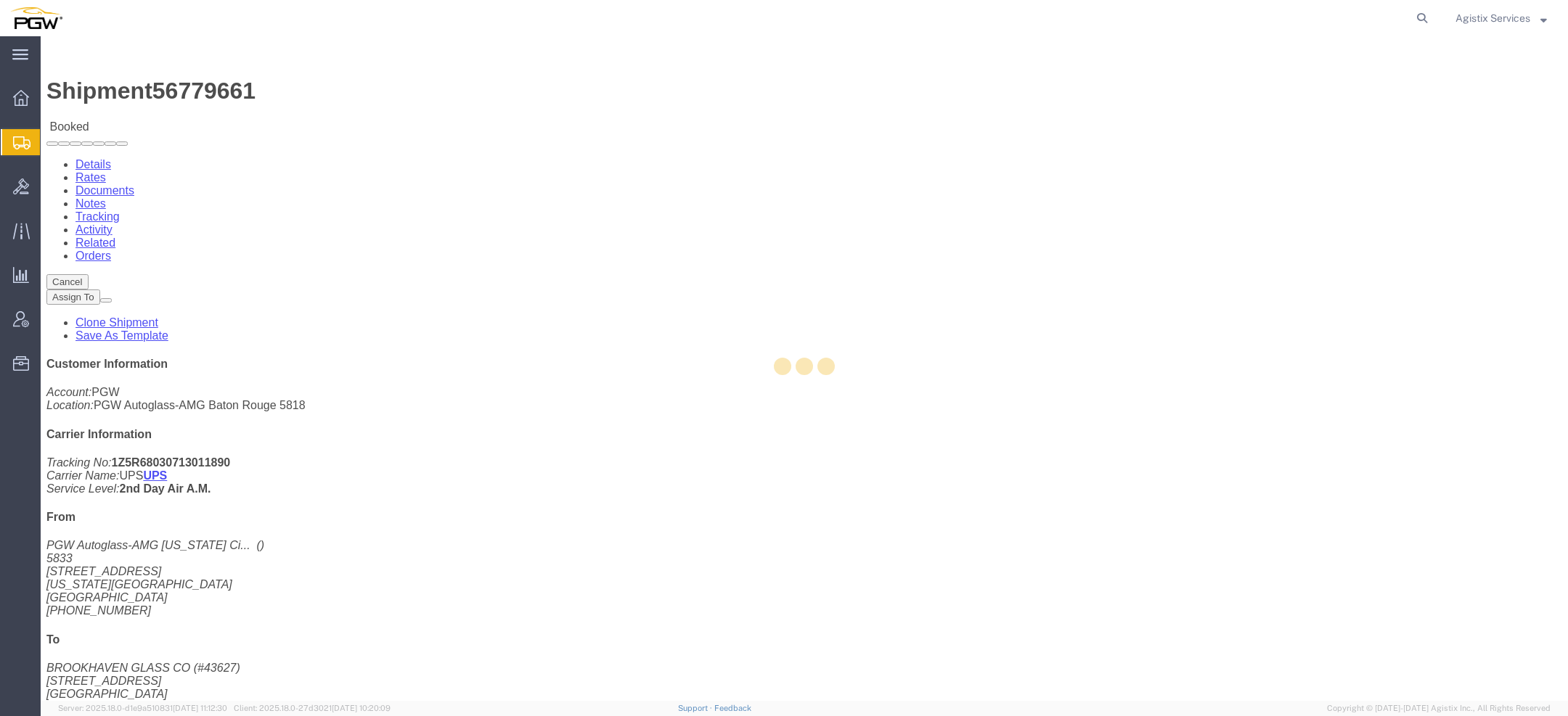
click at [367, 97] on div at bounding box center [804, 369] width 1528 height 665
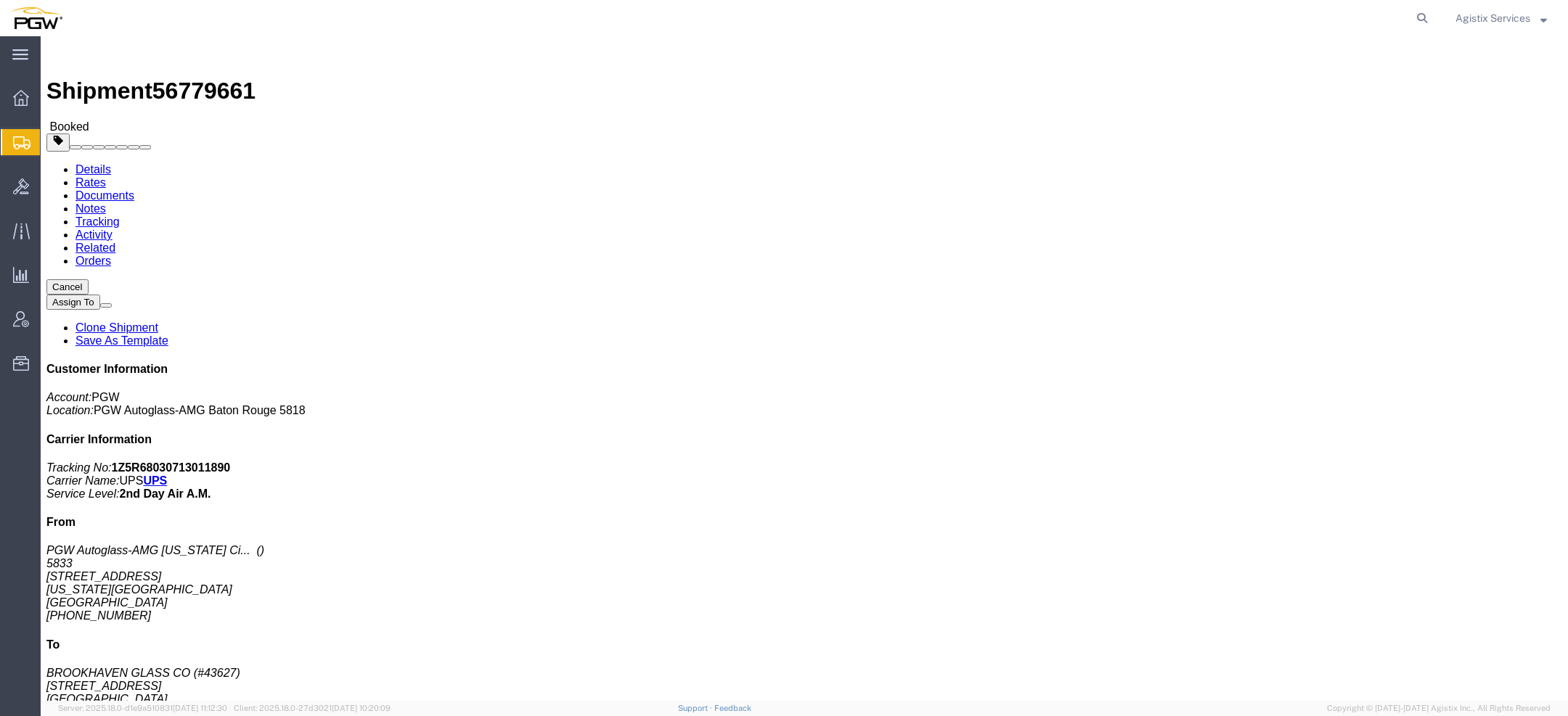
click link "Activity"
